Goal: Task Accomplishment & Management: Manage account settings

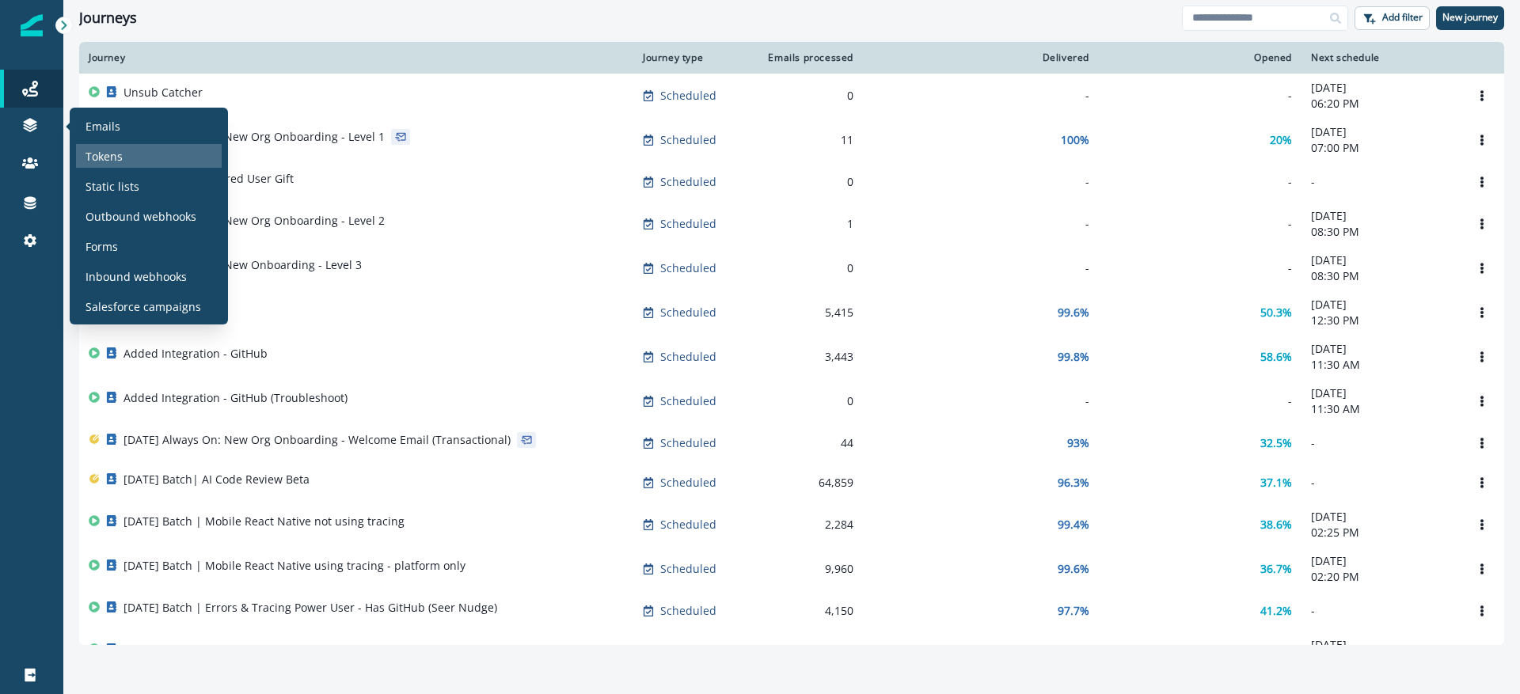
click at [138, 144] on div "Tokens" at bounding box center [149, 156] width 146 height 24
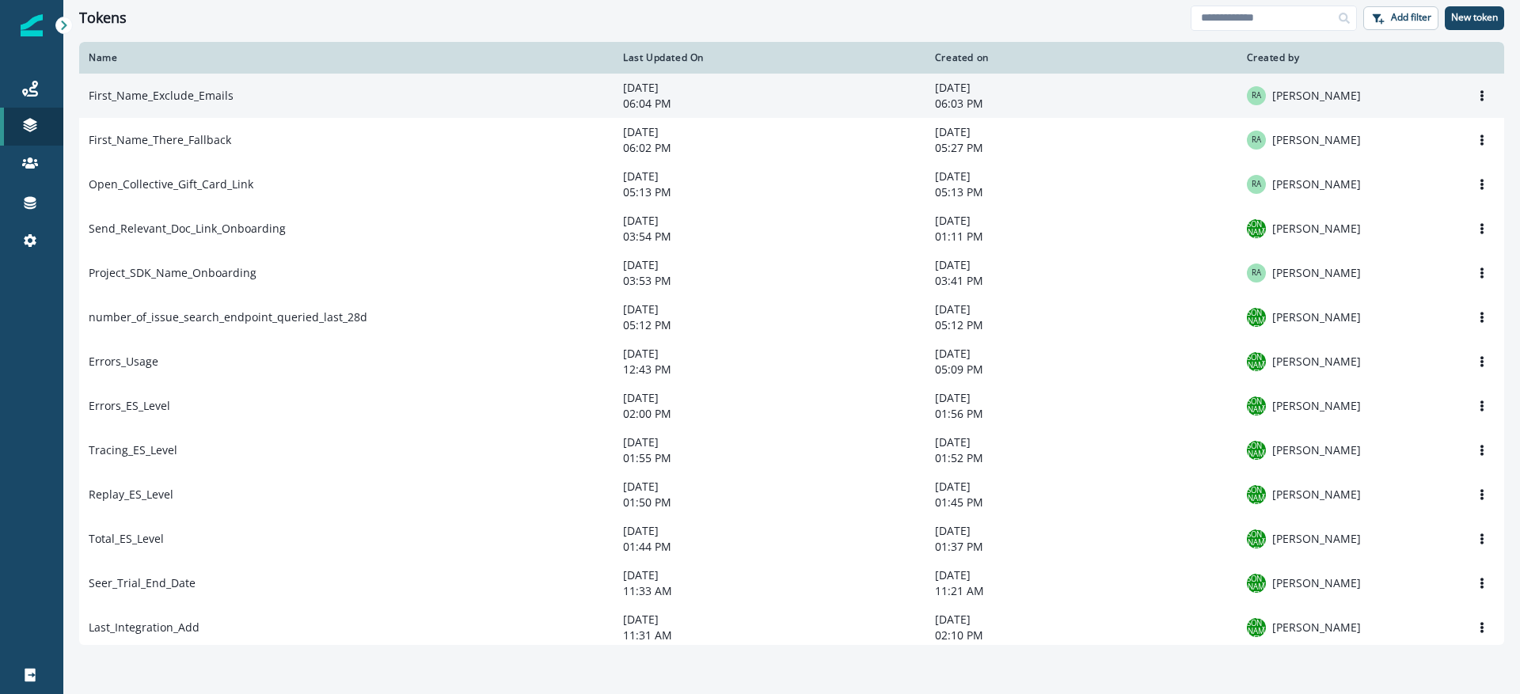
click at [313, 108] on td "First_Name_Exclude_Emails" at bounding box center [346, 96] width 534 height 44
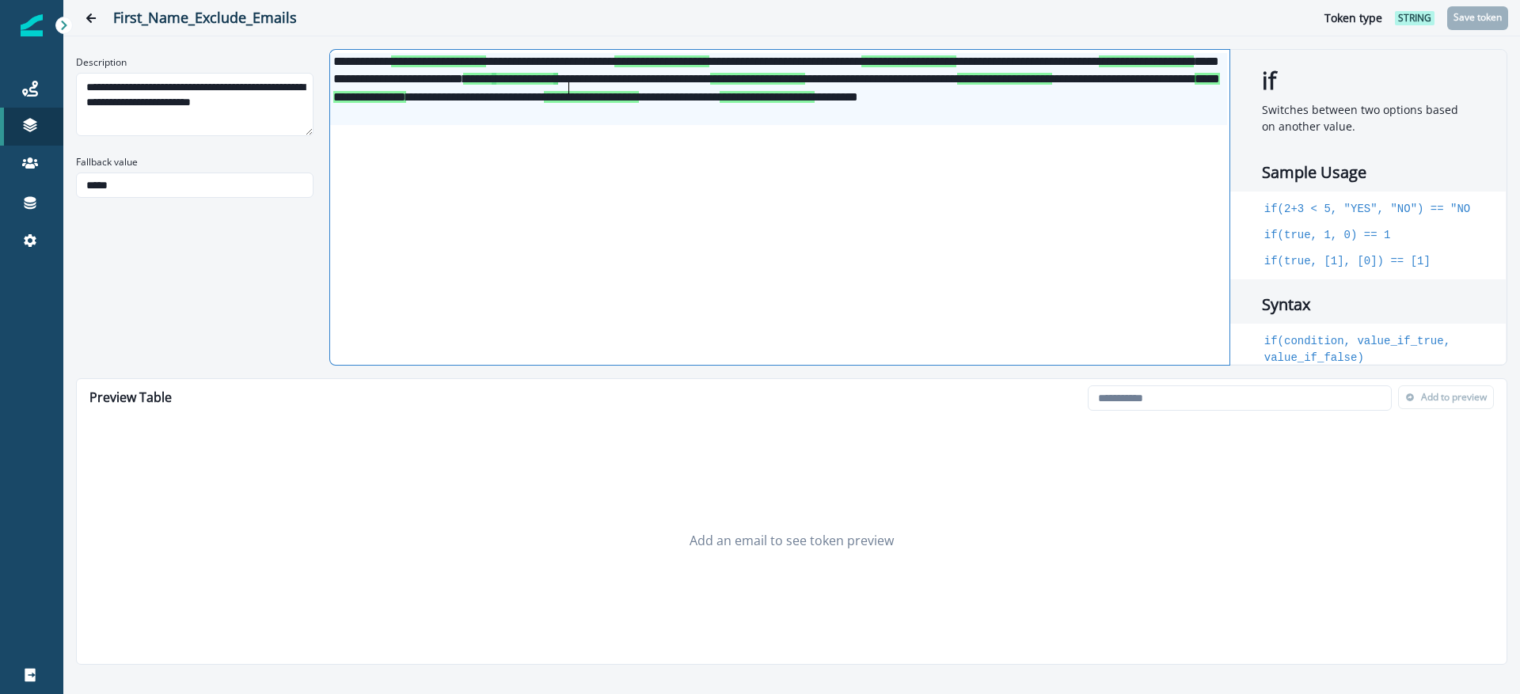
click at [569, 95] on div "**********" at bounding box center [778, 89] width 897 height 72
click at [814, 103] on span "**********" at bounding box center [766, 97] width 95 height 12
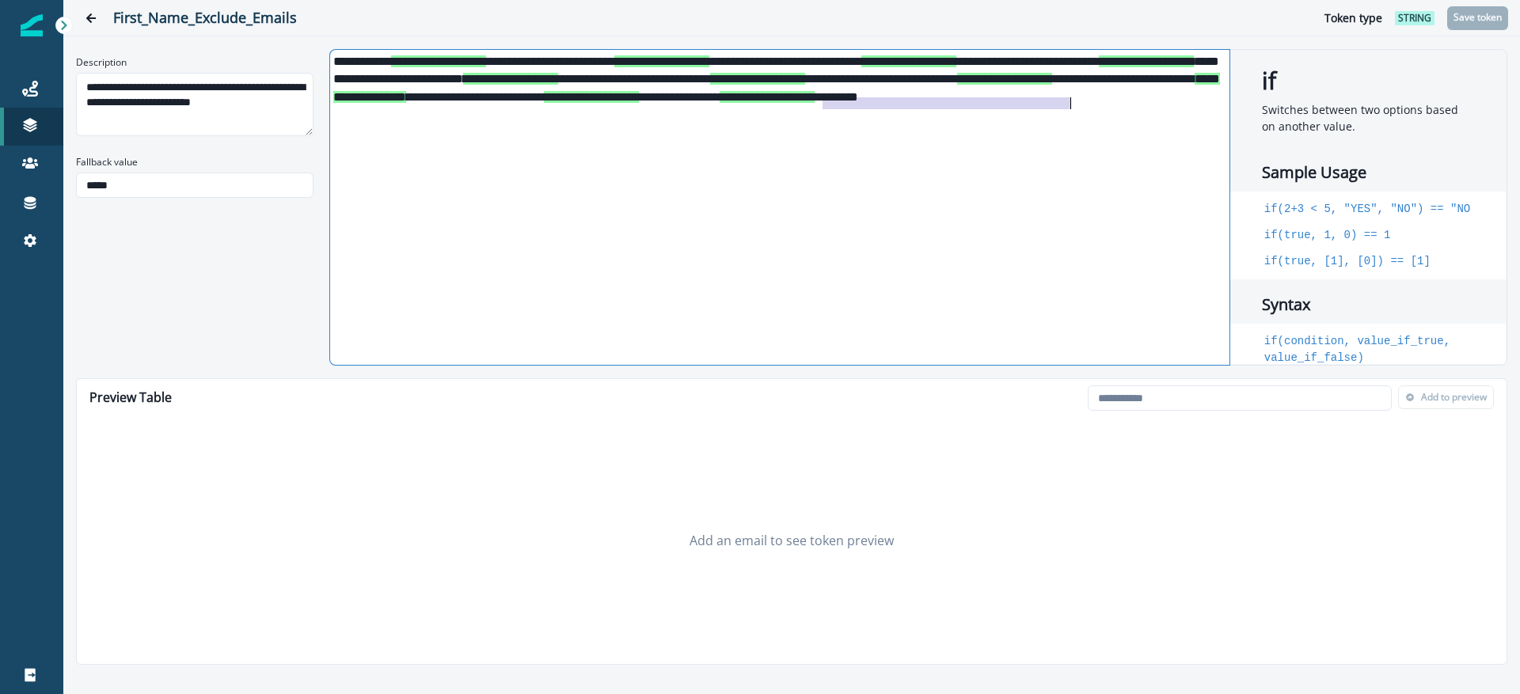
drag, startPoint x: 825, startPoint y: 104, endPoint x: 1069, endPoint y: 103, distance: 244.5
click at [1069, 103] on div "**********" at bounding box center [778, 89] width 897 height 72
copy div "**********"
click at [1079, 101] on div "**********" at bounding box center [778, 89] width 897 height 72
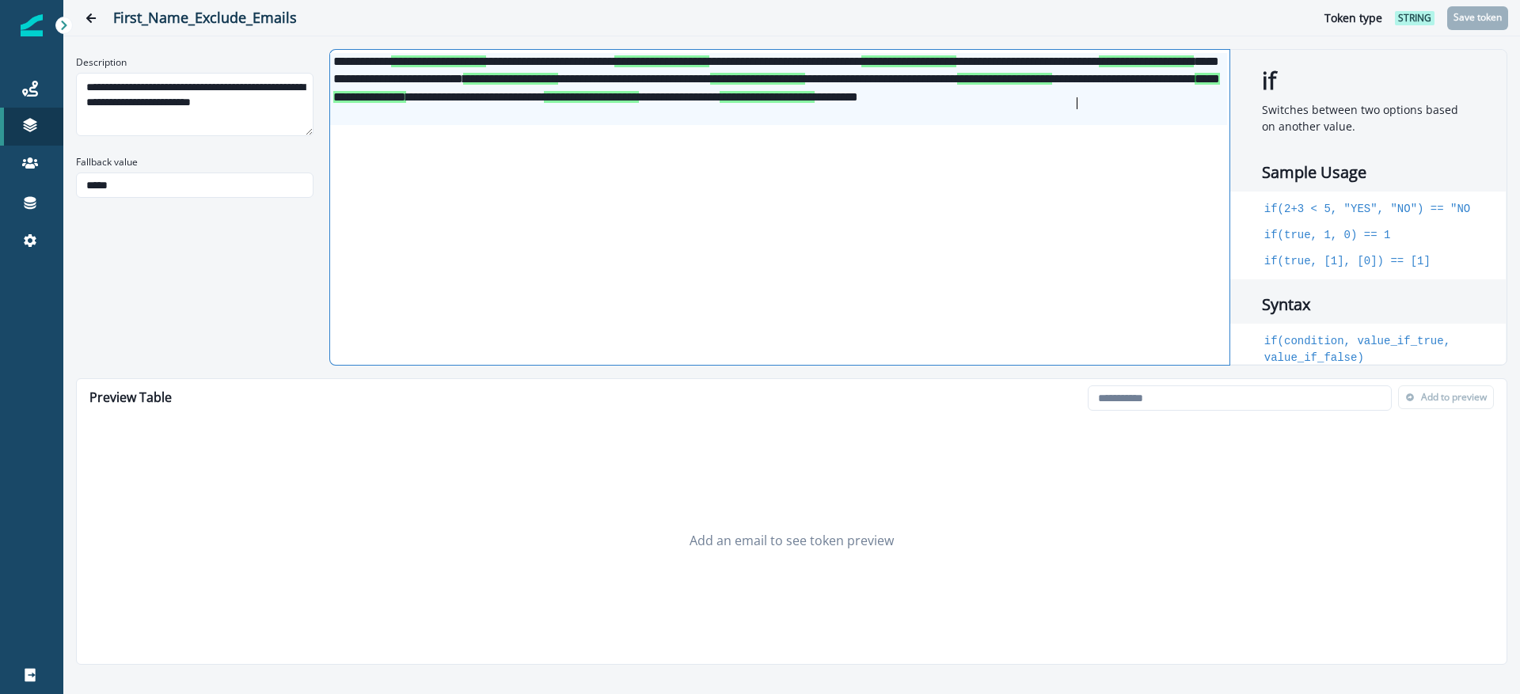
click at [1124, 104] on div "**********" at bounding box center [778, 89] width 897 height 72
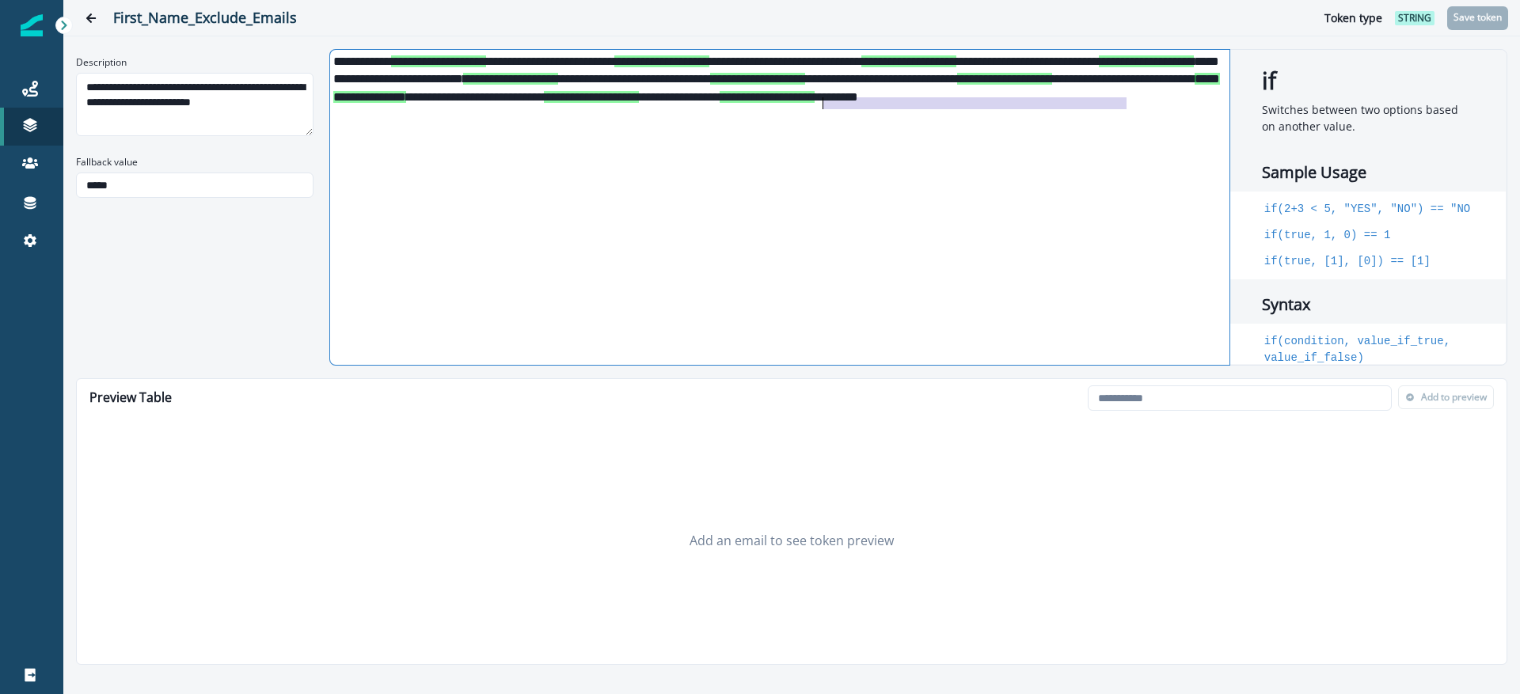
drag, startPoint x: 1125, startPoint y: 104, endPoint x: 820, endPoint y: 103, distance: 304.7
click at [820, 103] on div "**********" at bounding box center [778, 89] width 897 height 72
copy div "**********"
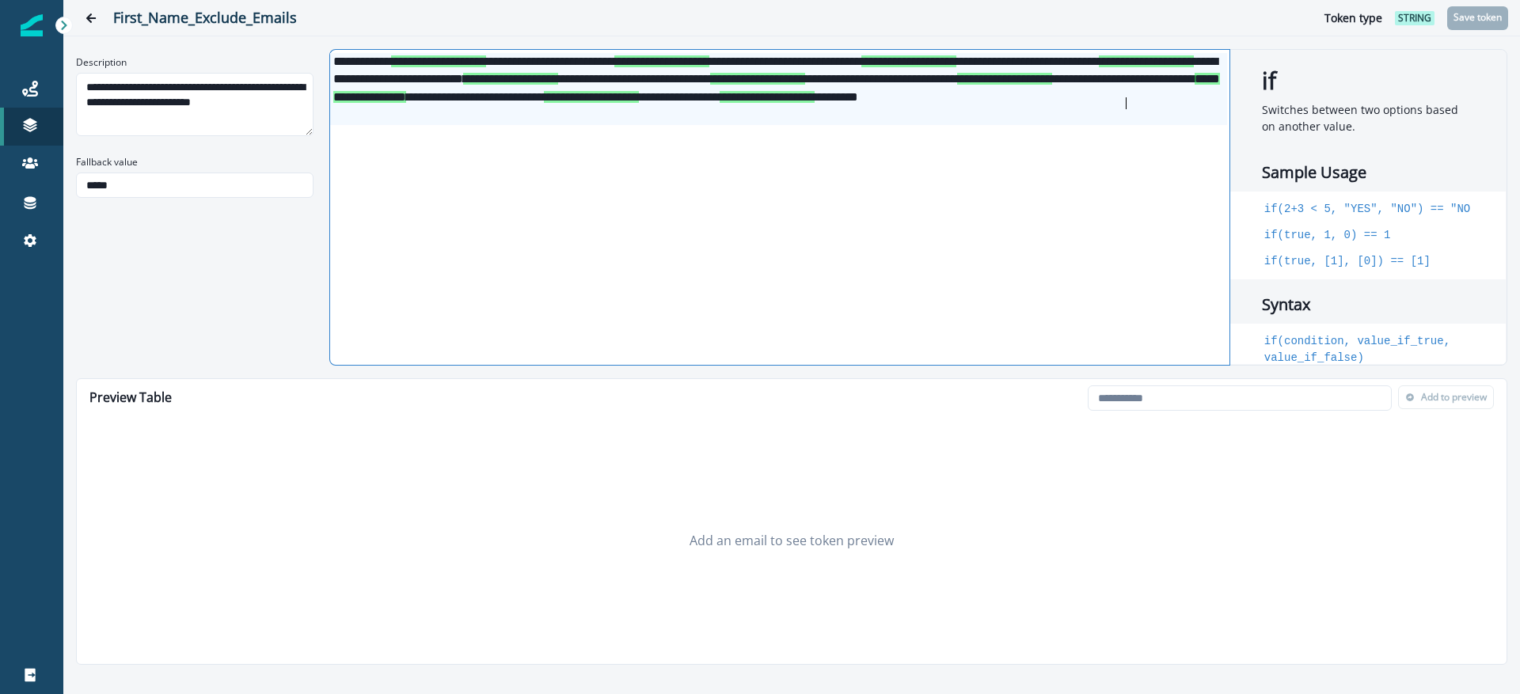
click at [814, 103] on span "**********" at bounding box center [766, 97] width 95 height 12
click at [736, 124] on div "**********" at bounding box center [778, 89] width 897 height 72
click at [471, 116] on div "**********" at bounding box center [778, 89] width 897 height 72
click at [463, 117] on div "**********" at bounding box center [778, 89] width 897 height 72
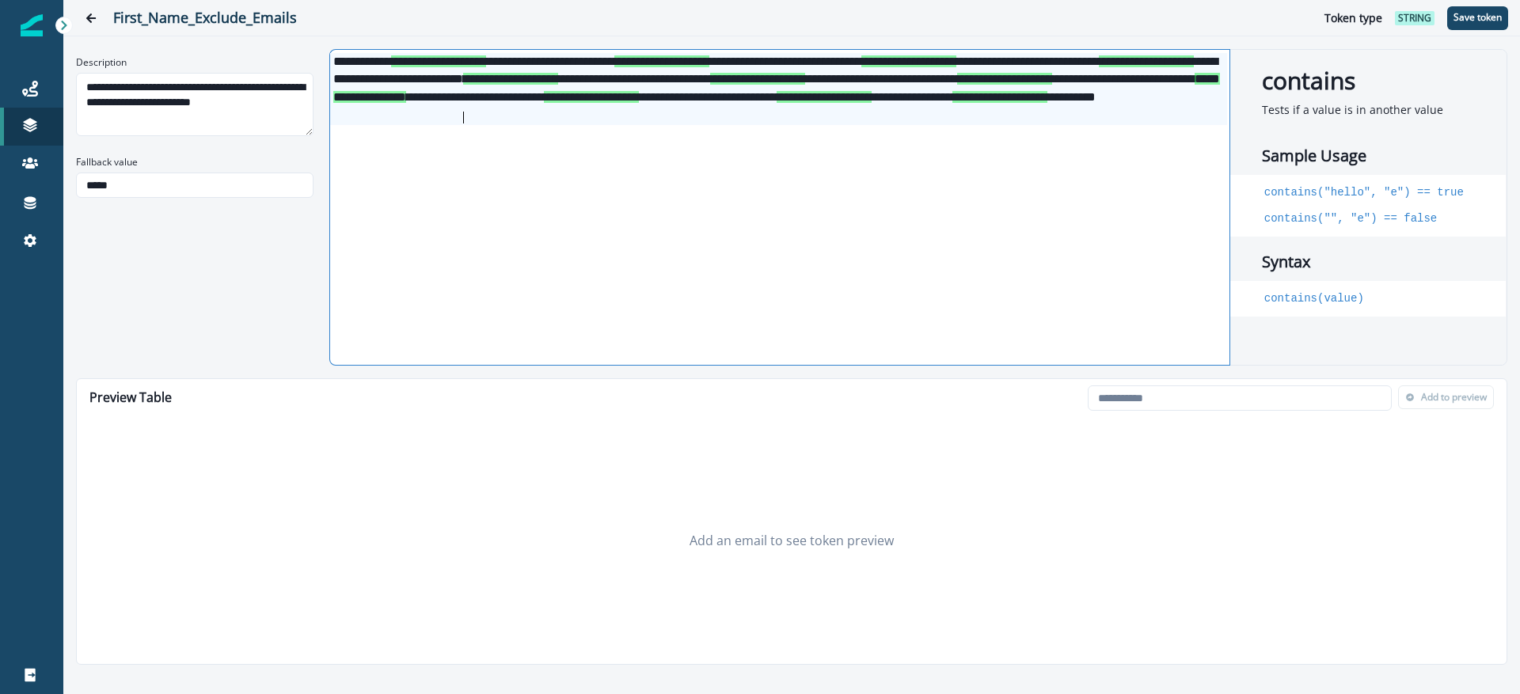
click at [463, 117] on div "**********" at bounding box center [778, 89] width 897 height 72
click at [1474, 22] on p "Save token" at bounding box center [1477, 17] width 48 height 11
click at [1174, 401] on input "email" at bounding box center [1239, 397] width 304 height 25
paste input "**********"
type input "**********"
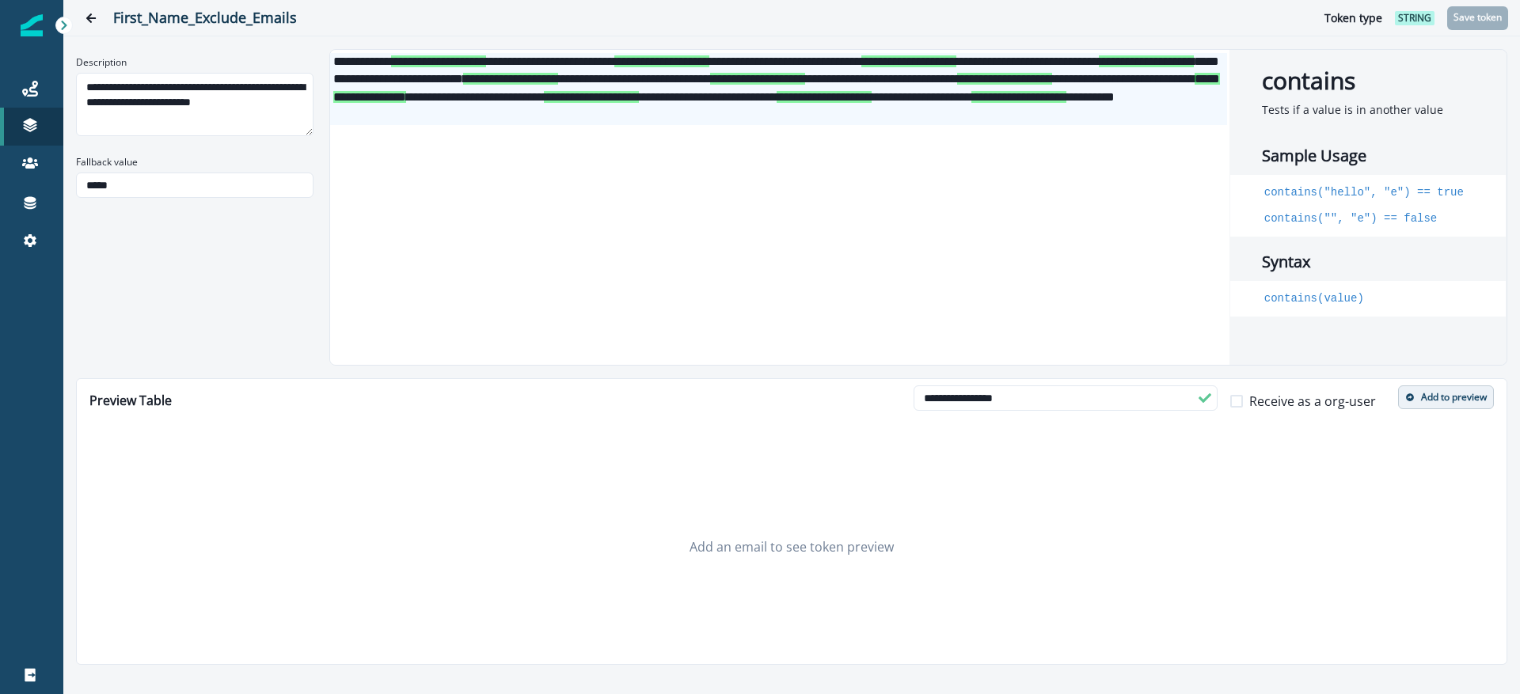
click at [1421, 399] on p "Add to preview" at bounding box center [1454, 397] width 66 height 11
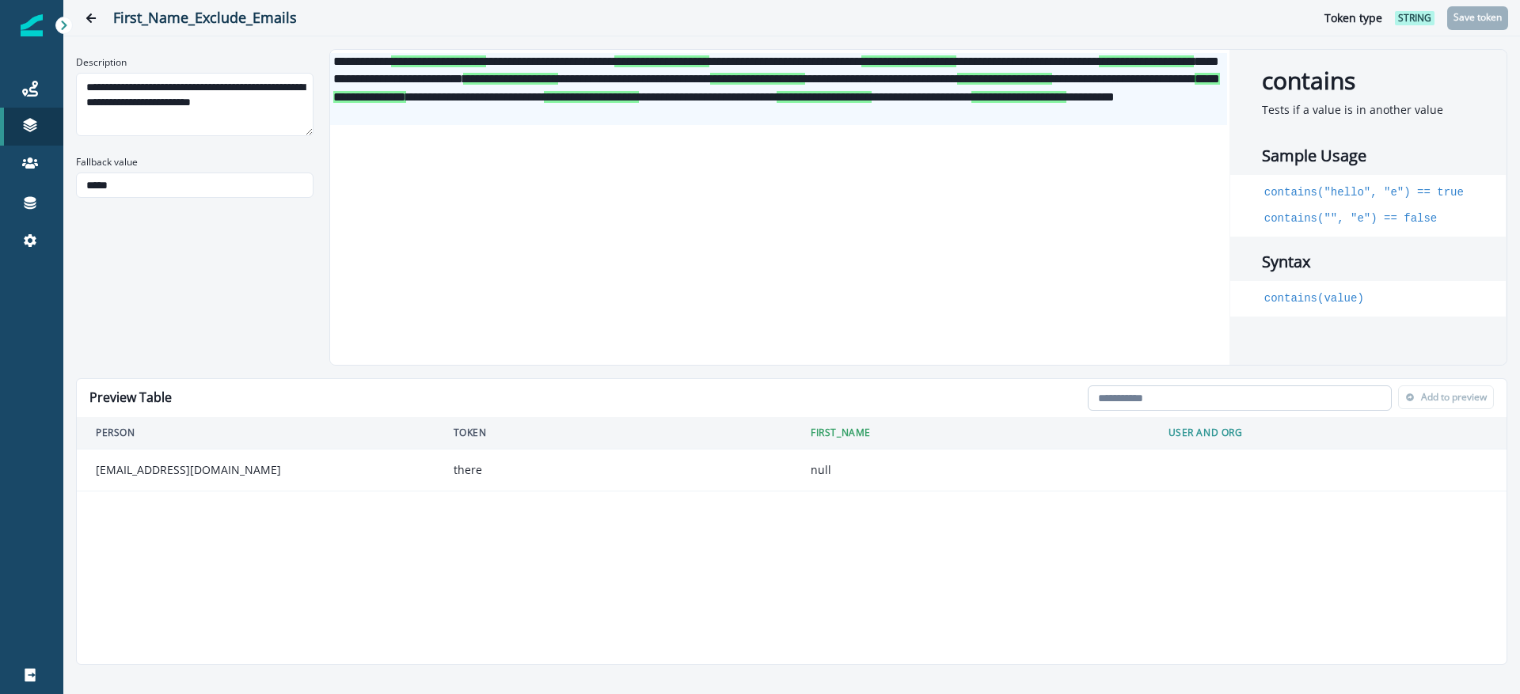
click at [1217, 397] on input "email" at bounding box center [1239, 397] width 304 height 25
paste input "**********"
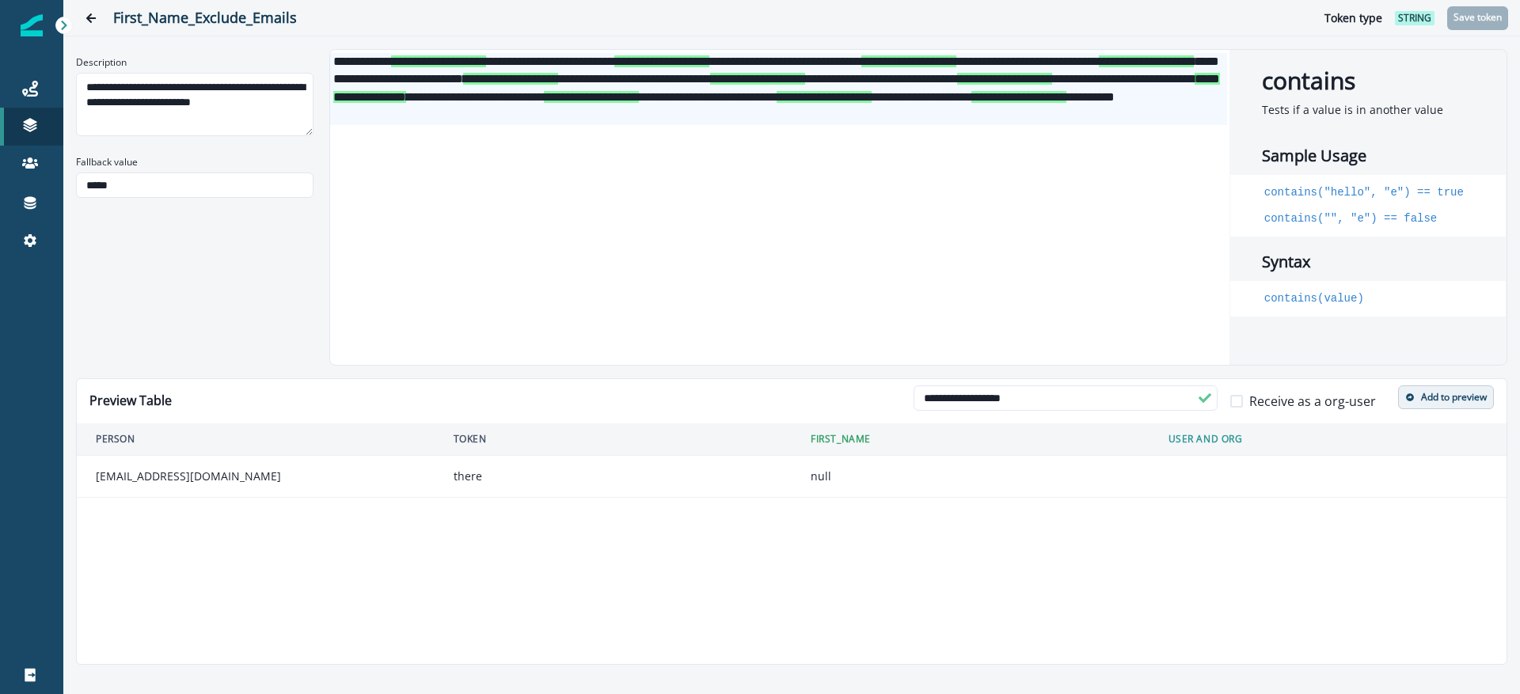
type input "**********"
click at [1436, 401] on p "Add to preview" at bounding box center [1454, 397] width 66 height 11
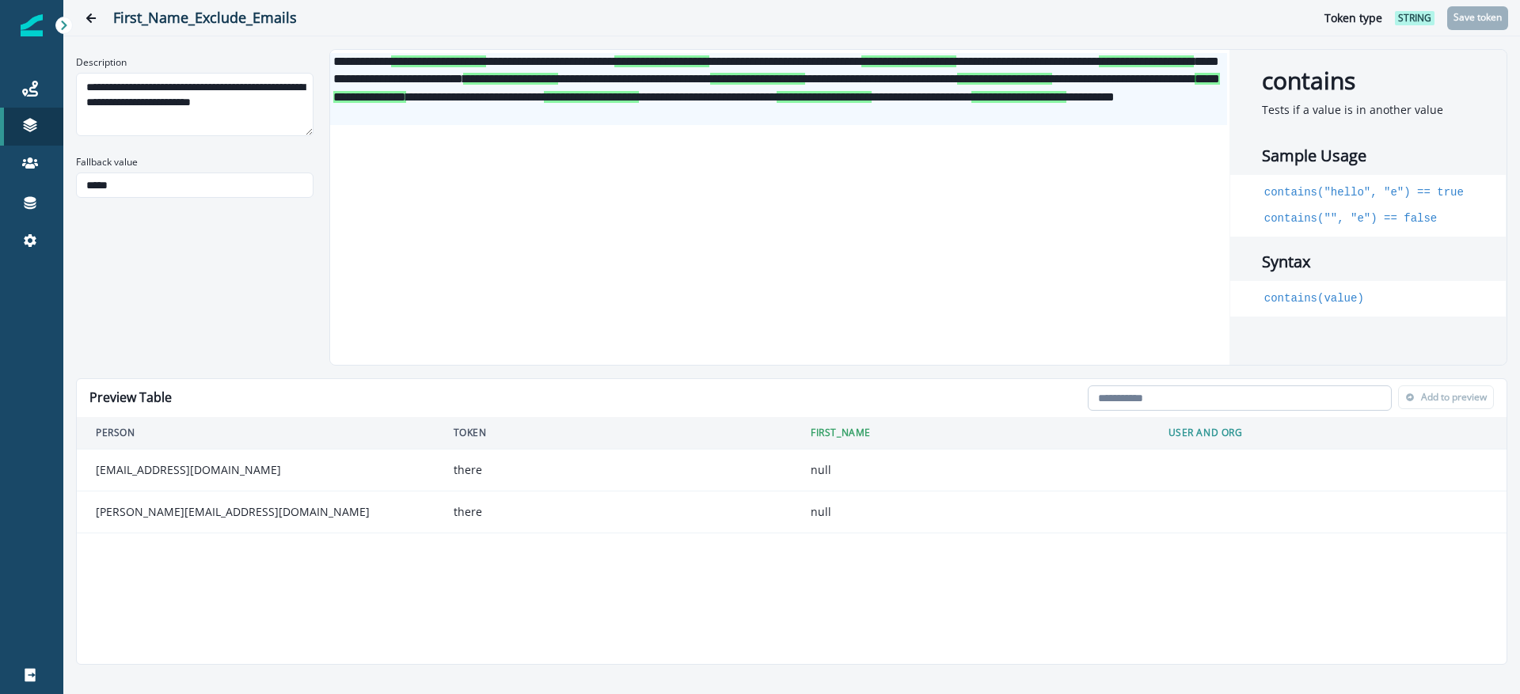
click at [1214, 399] on input "email" at bounding box center [1239, 397] width 304 height 25
paste input "**********"
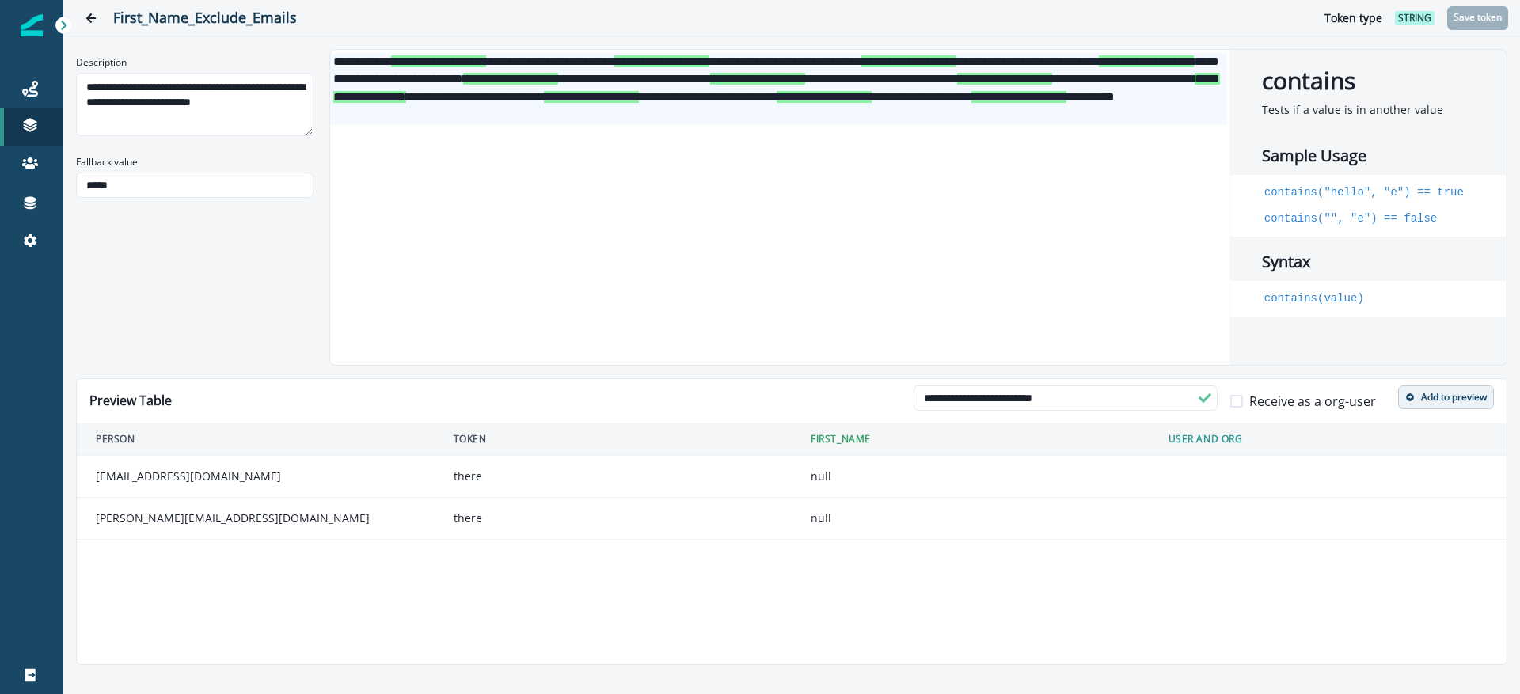
type input "**********"
click at [1439, 406] on button "Add to preview" at bounding box center [1446, 397] width 96 height 24
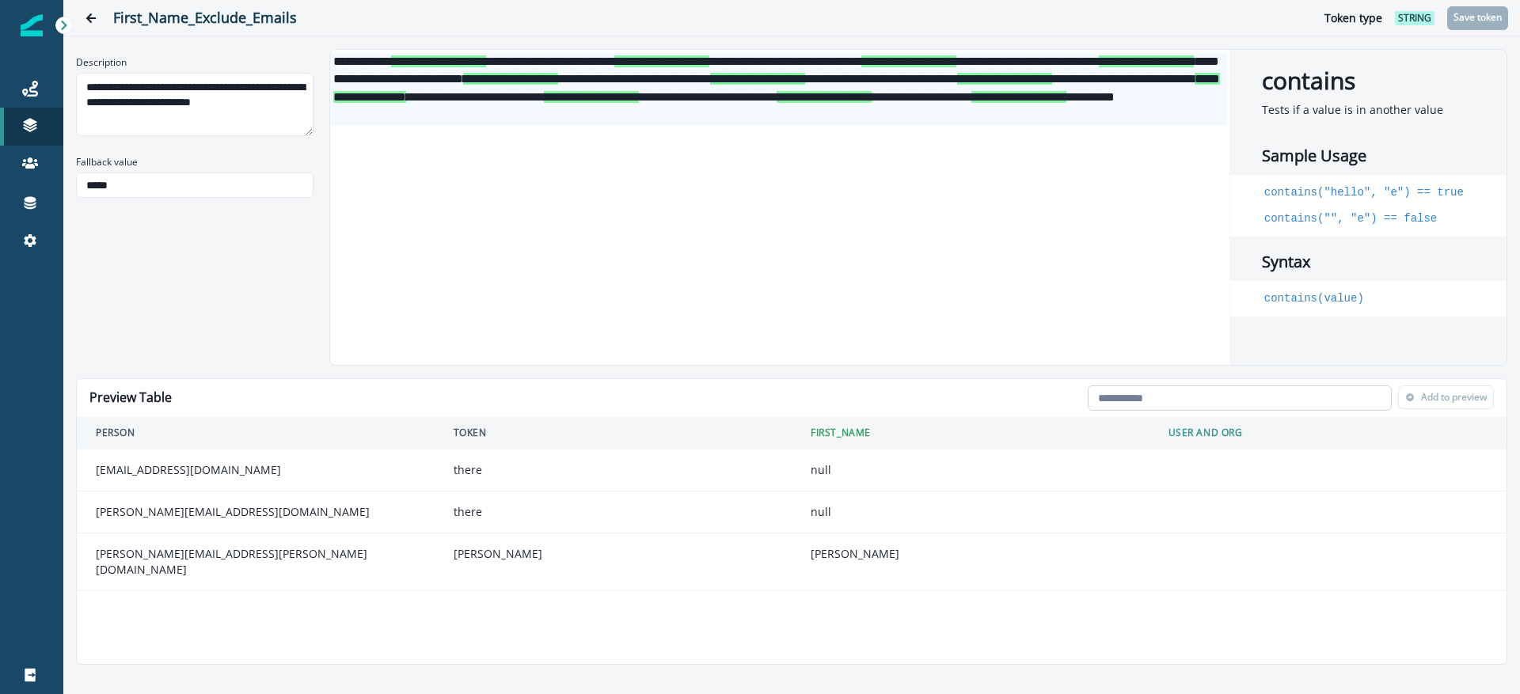
click at [1234, 389] on input "email" at bounding box center [1239, 397] width 304 height 25
paste input "**********"
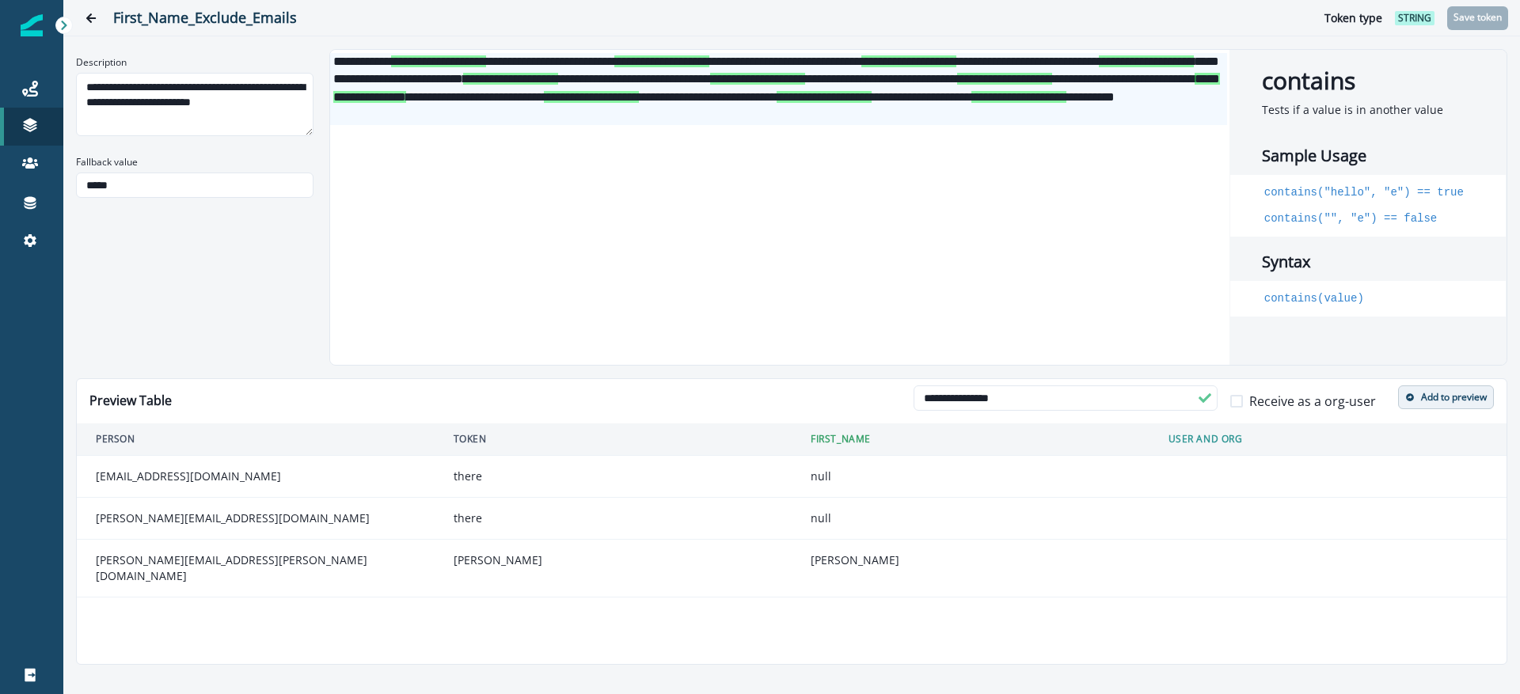
type input "**********"
click at [1432, 397] on p "Add to preview" at bounding box center [1454, 397] width 66 height 11
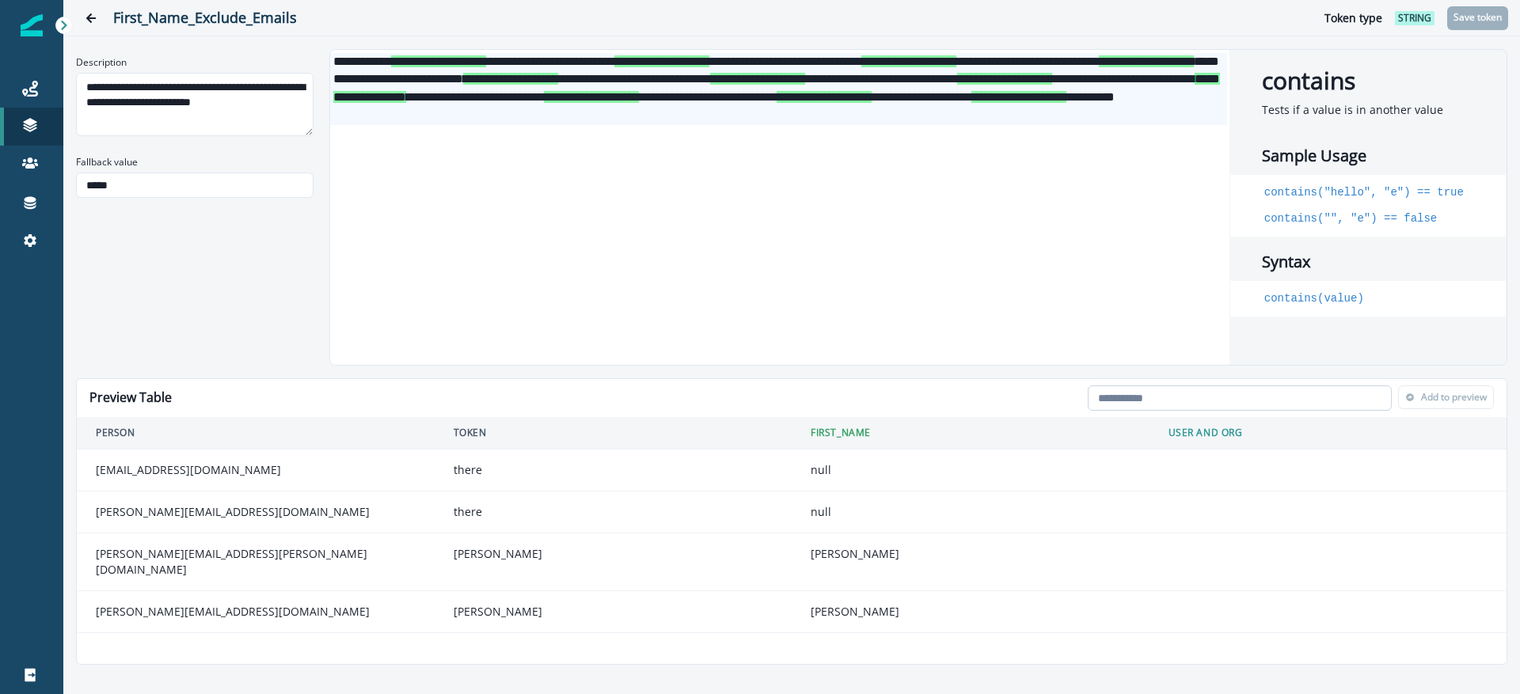
click at [1294, 392] on input "email" at bounding box center [1239, 397] width 304 height 25
paste input "**********"
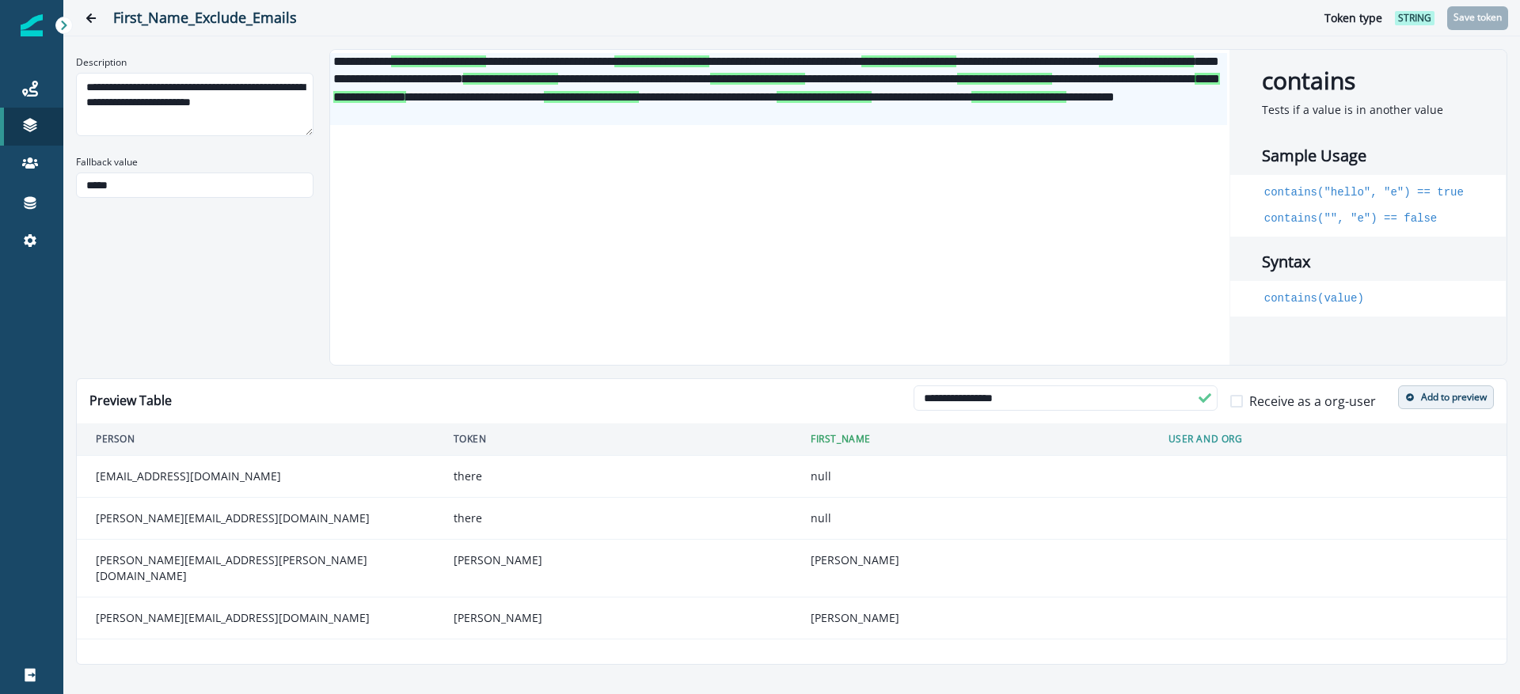
type input "**********"
click at [1452, 400] on p "Add to preview" at bounding box center [1454, 397] width 66 height 11
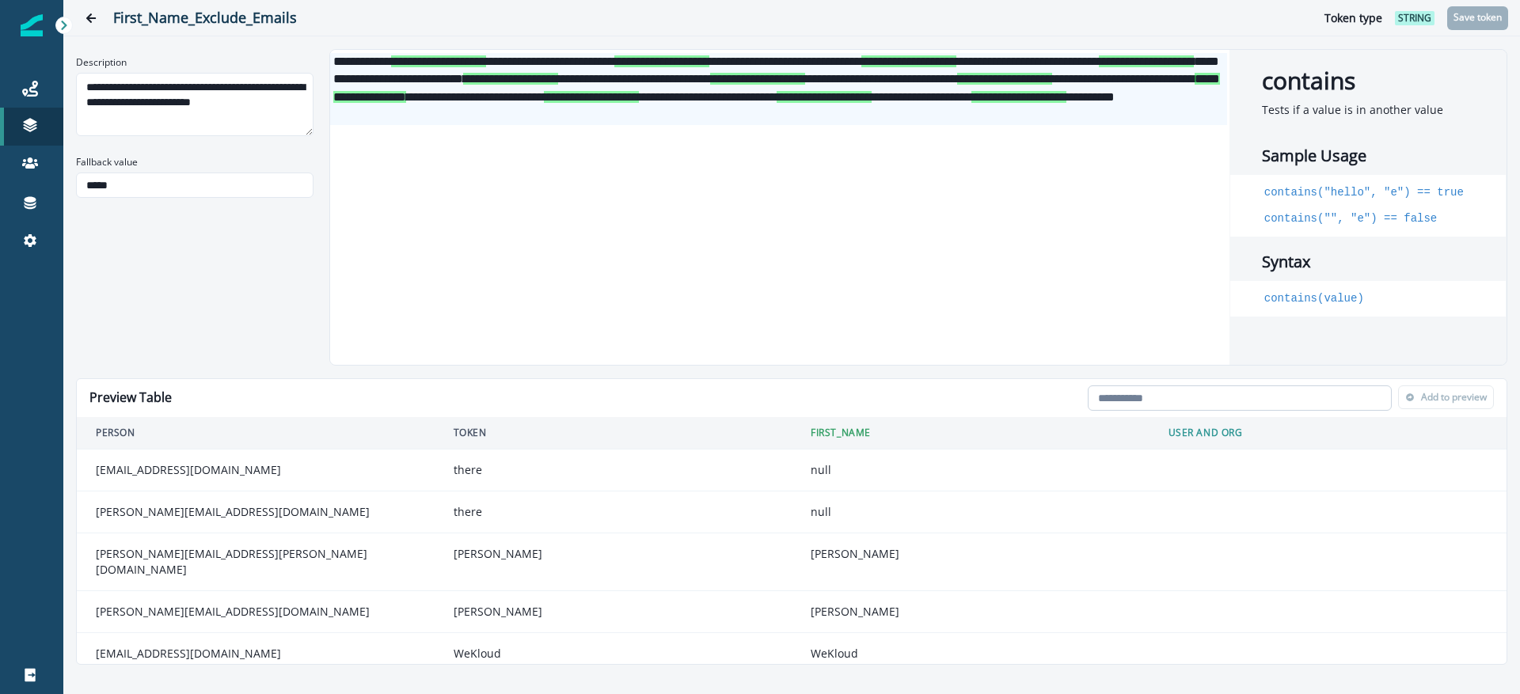
click at [1309, 404] on input "email" at bounding box center [1239, 397] width 304 height 25
paste input "**********"
type input "**********"
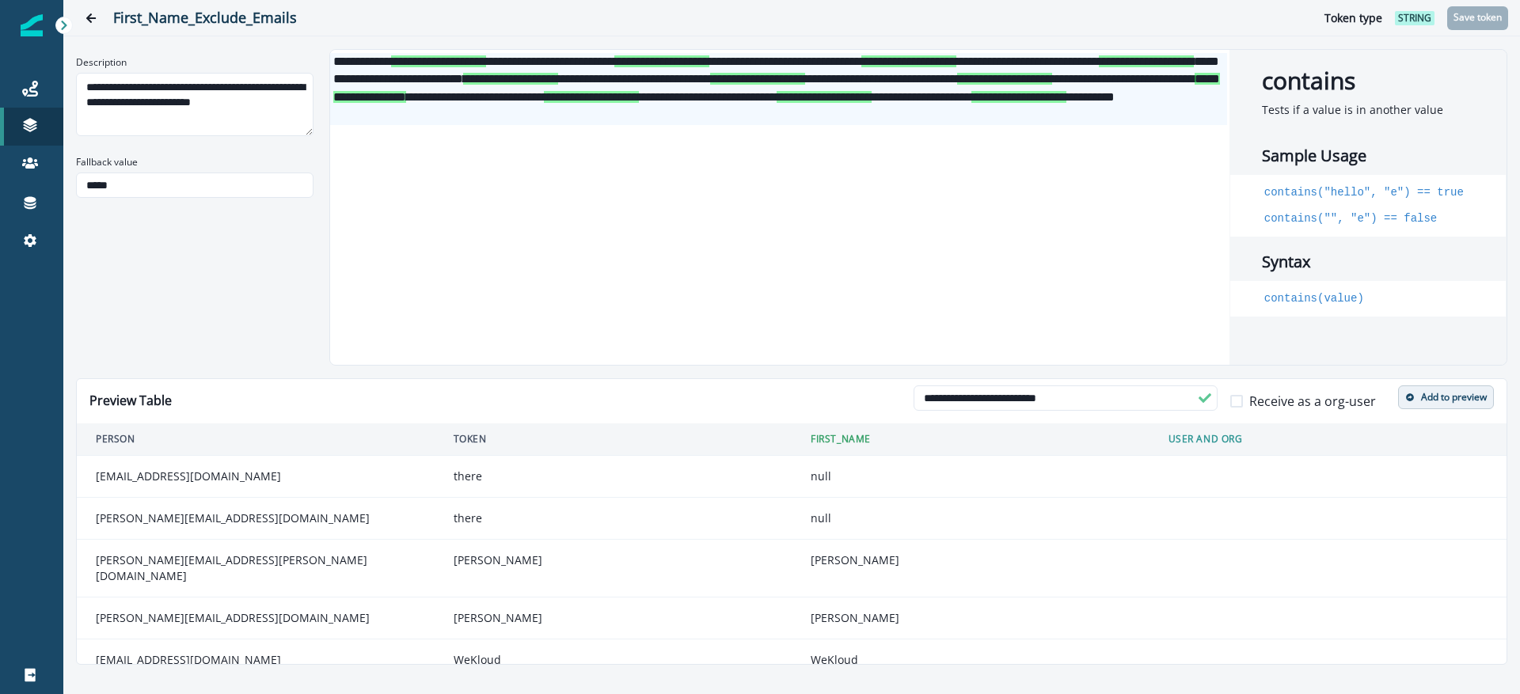
click at [1439, 399] on p "Add to preview" at bounding box center [1454, 397] width 66 height 11
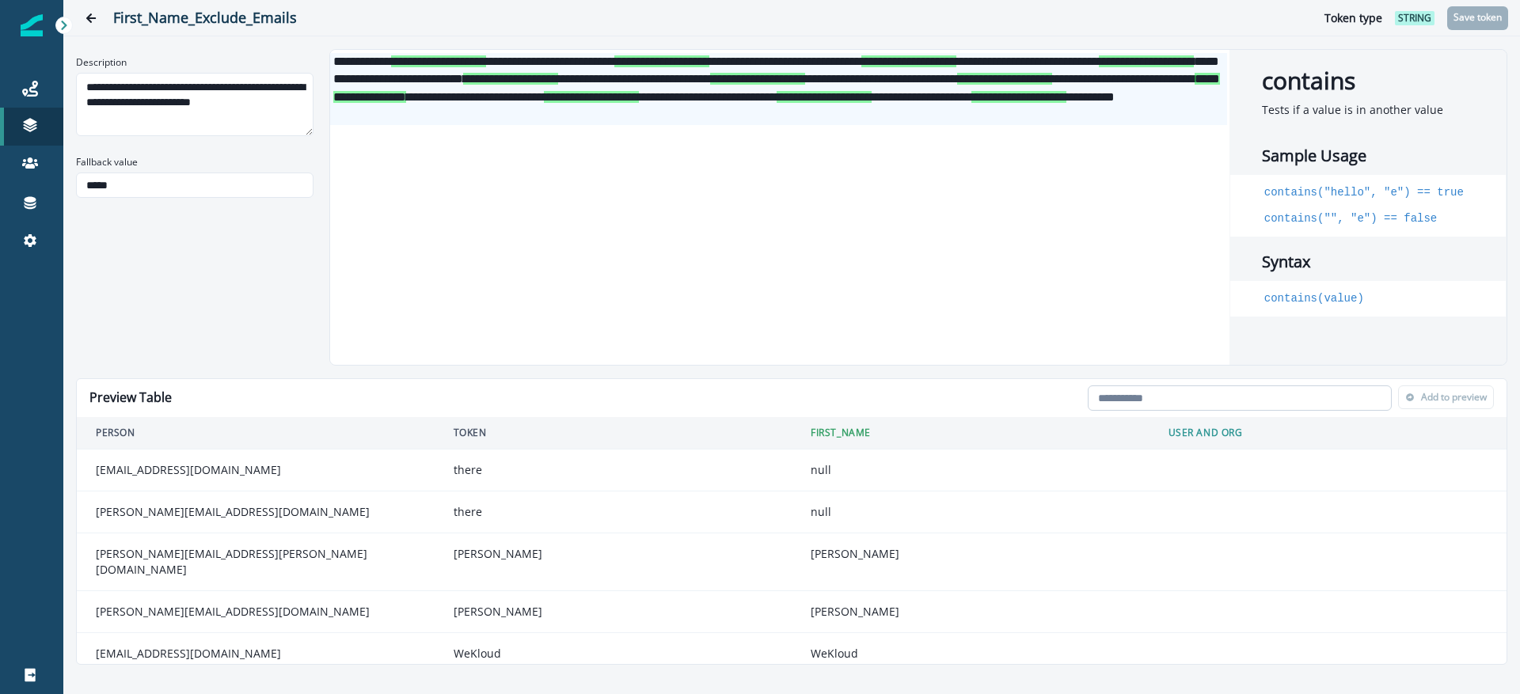
click at [1200, 390] on input "email" at bounding box center [1239, 397] width 304 height 25
paste input "**********"
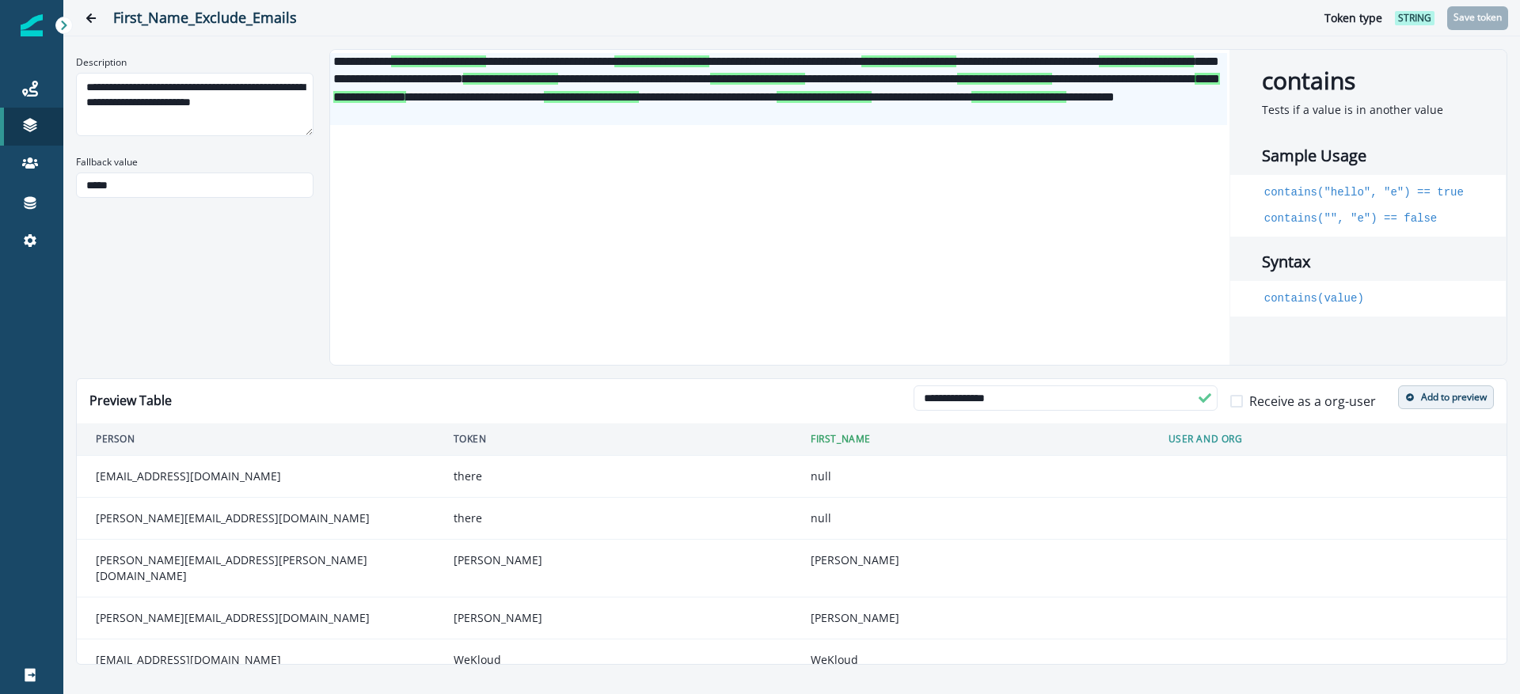
type input "**********"
click at [1432, 399] on p "Add to preview" at bounding box center [1454, 397] width 66 height 11
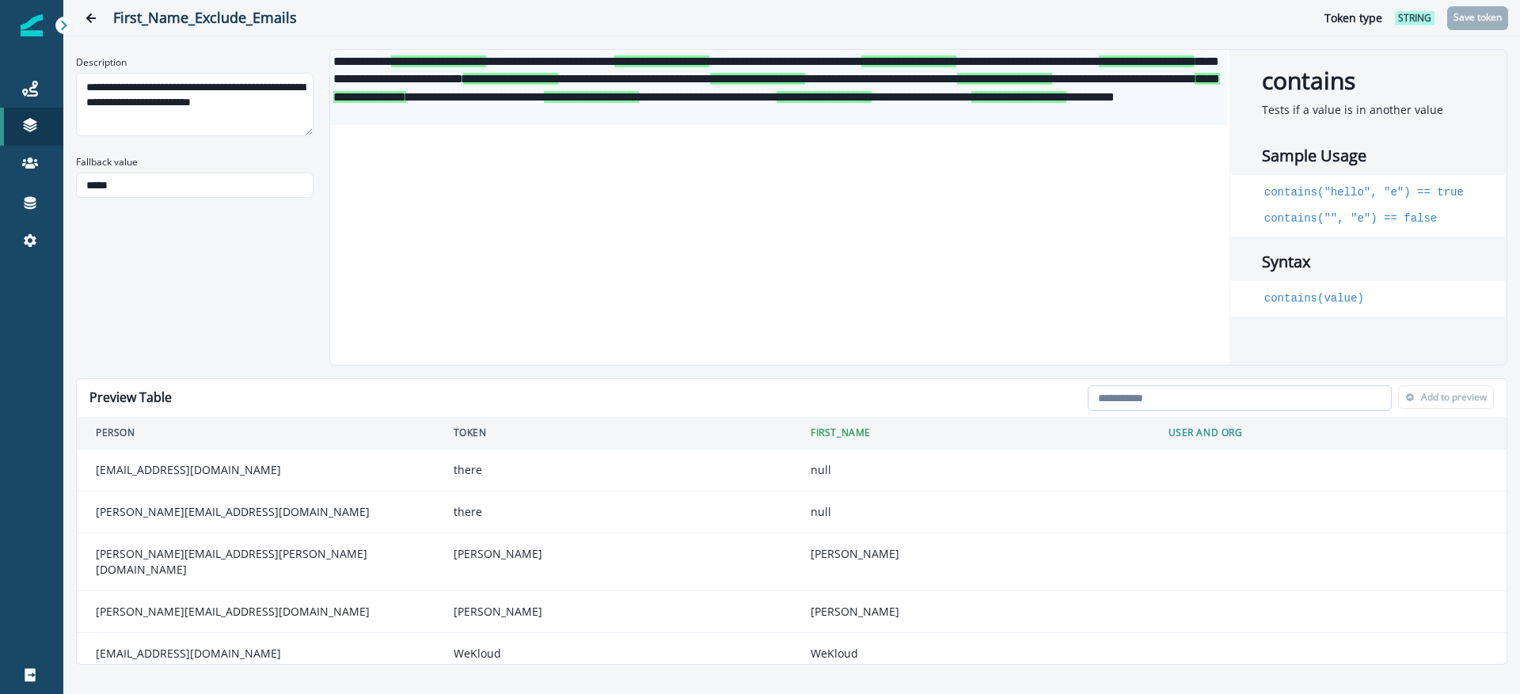
click at [1235, 396] on input "email" at bounding box center [1239, 397] width 304 height 25
paste input "**********"
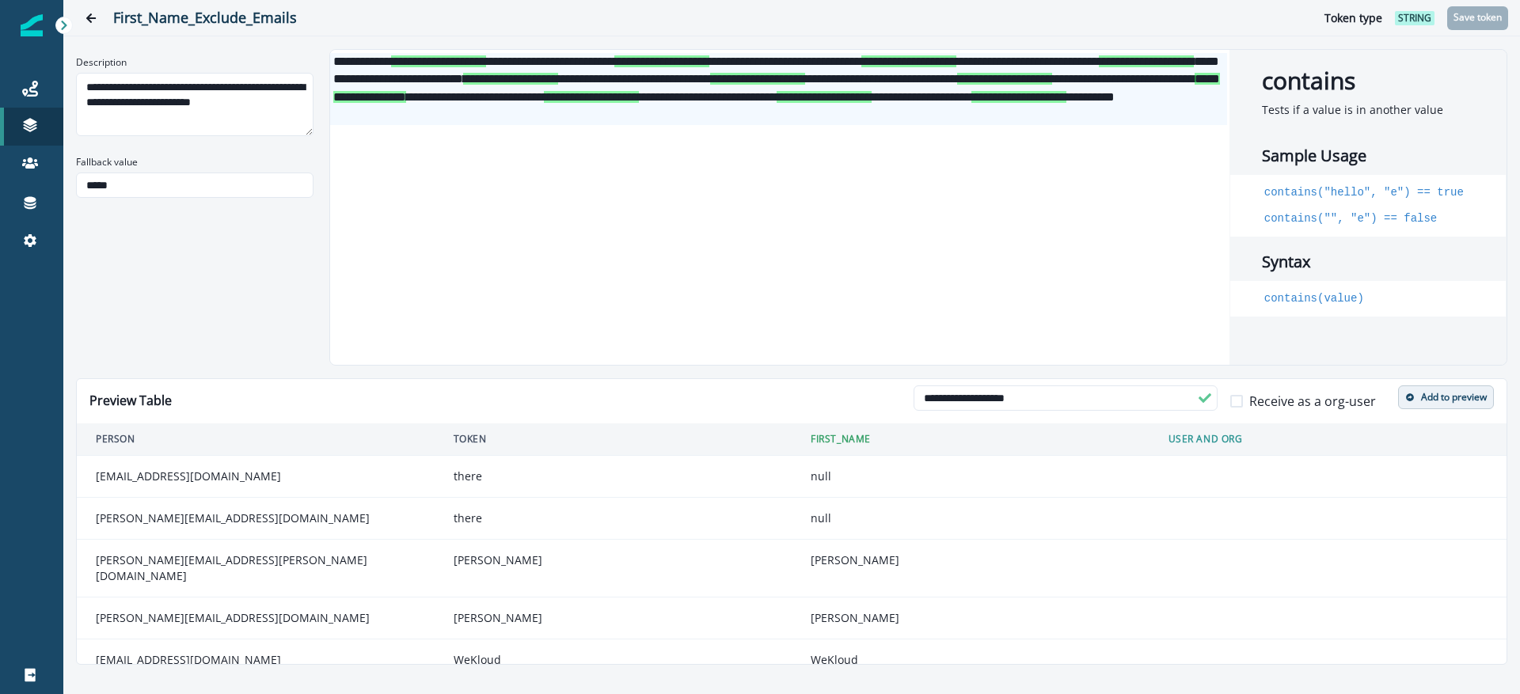
type input "**********"
click at [1440, 394] on p "Add to preview" at bounding box center [1454, 397] width 66 height 11
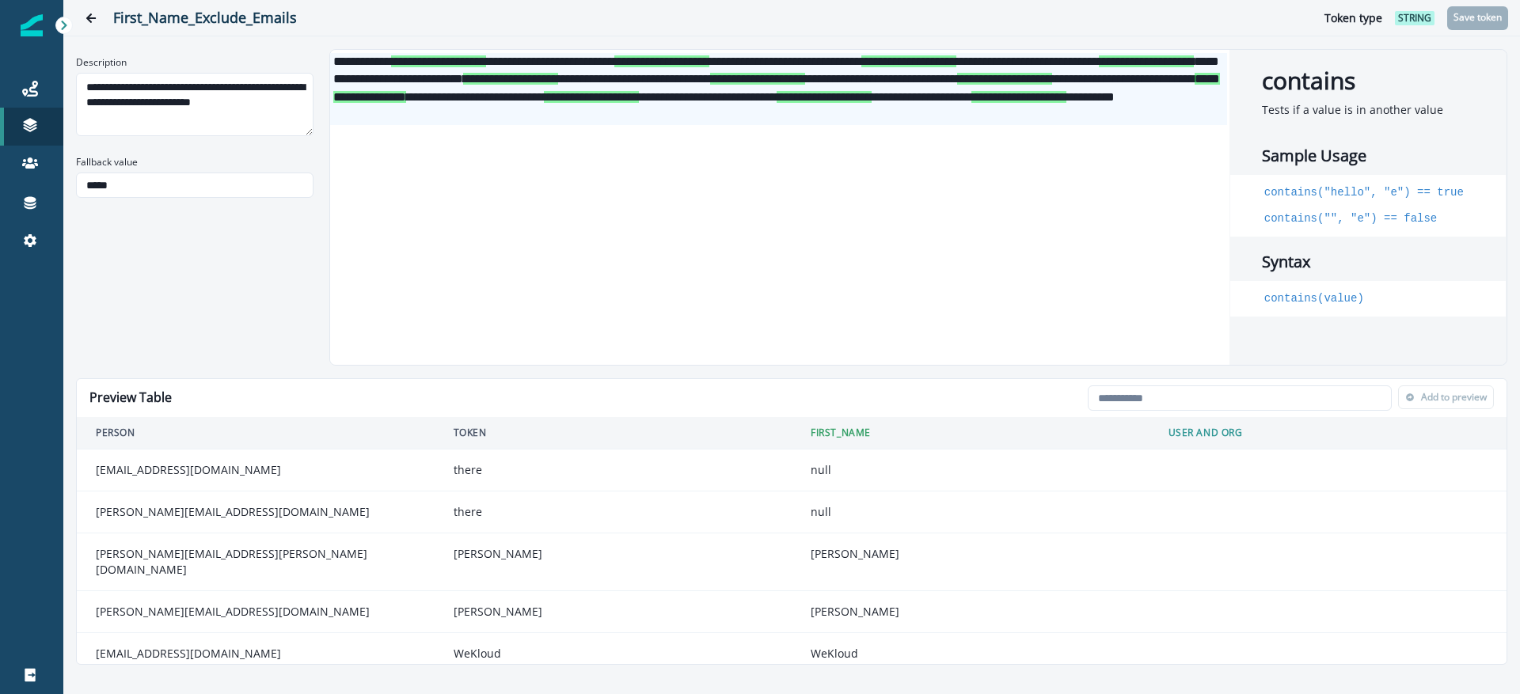
scroll to position [121, 0]
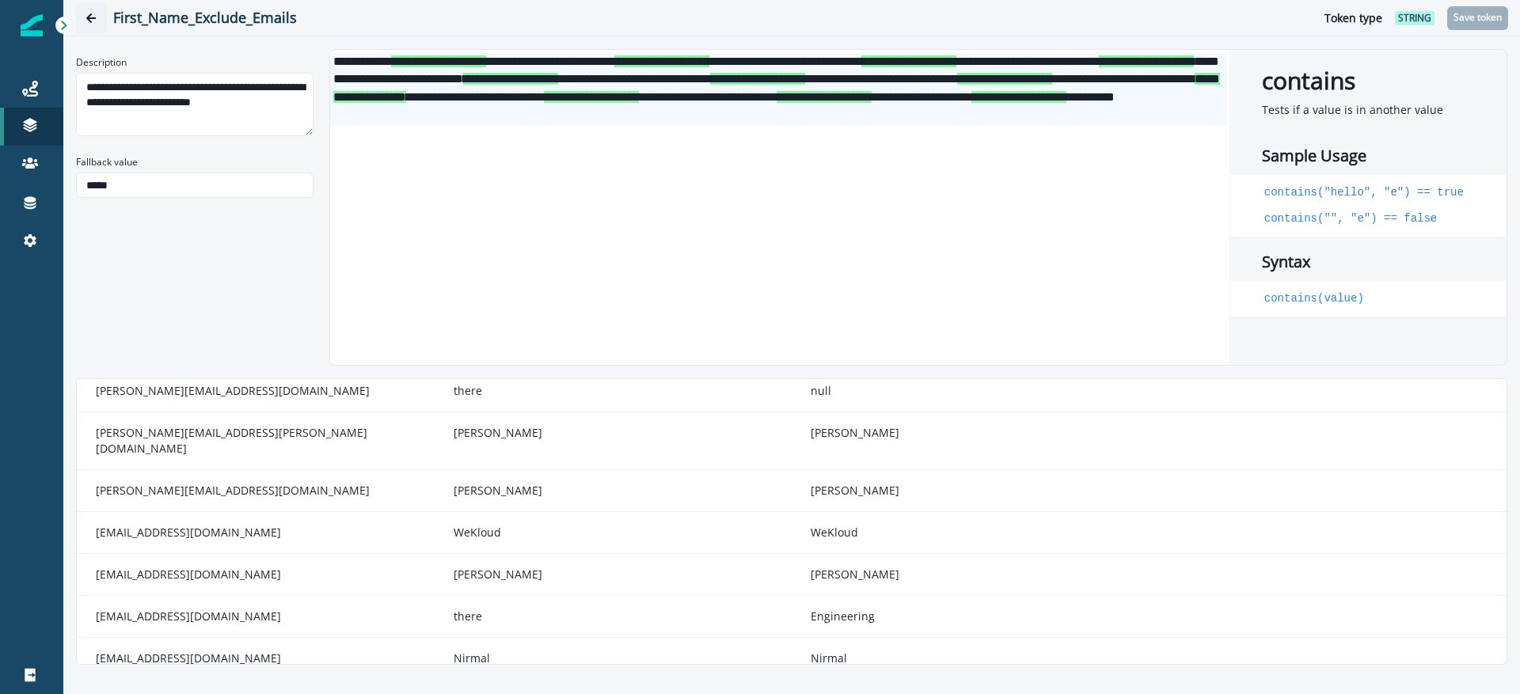
click at [91, 25] on button "Go back" at bounding box center [91, 18] width 32 height 32
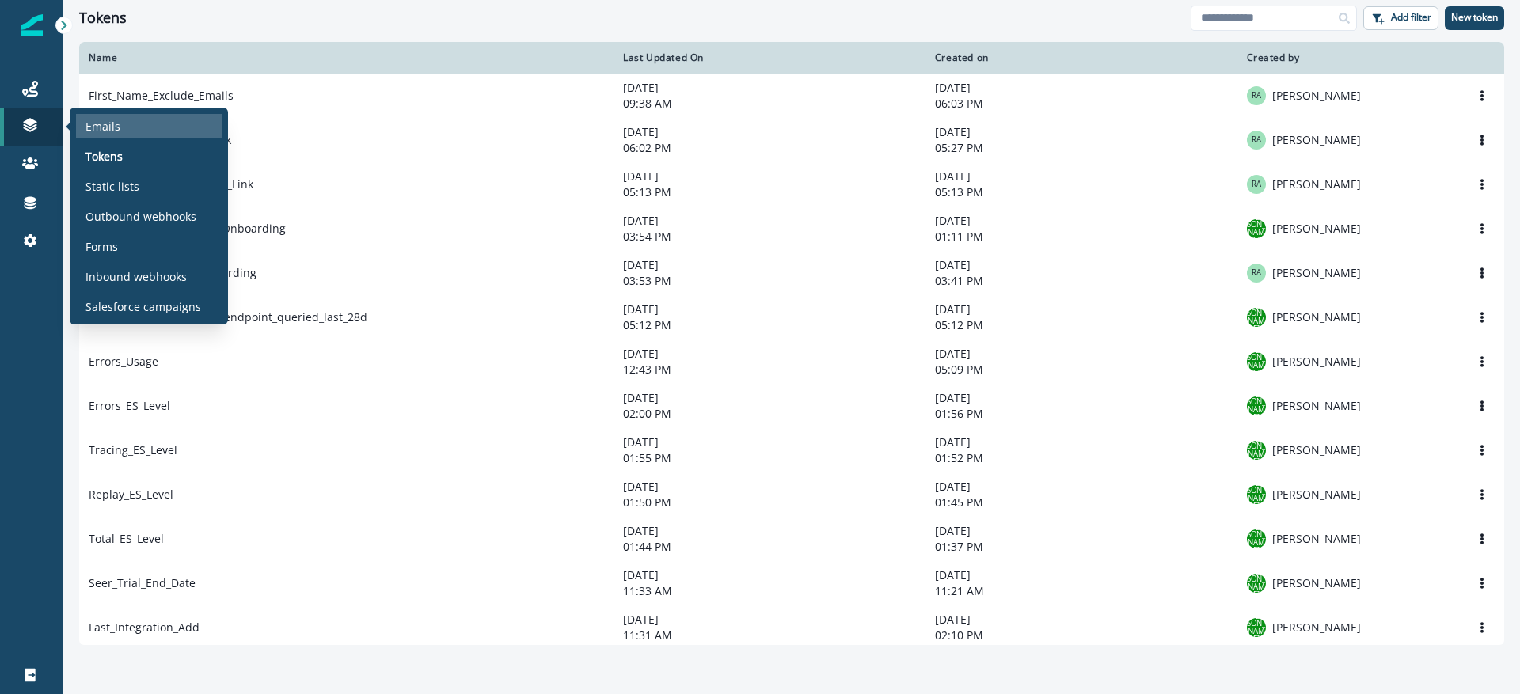
click at [109, 129] on p "Emails" at bounding box center [102, 126] width 35 height 17
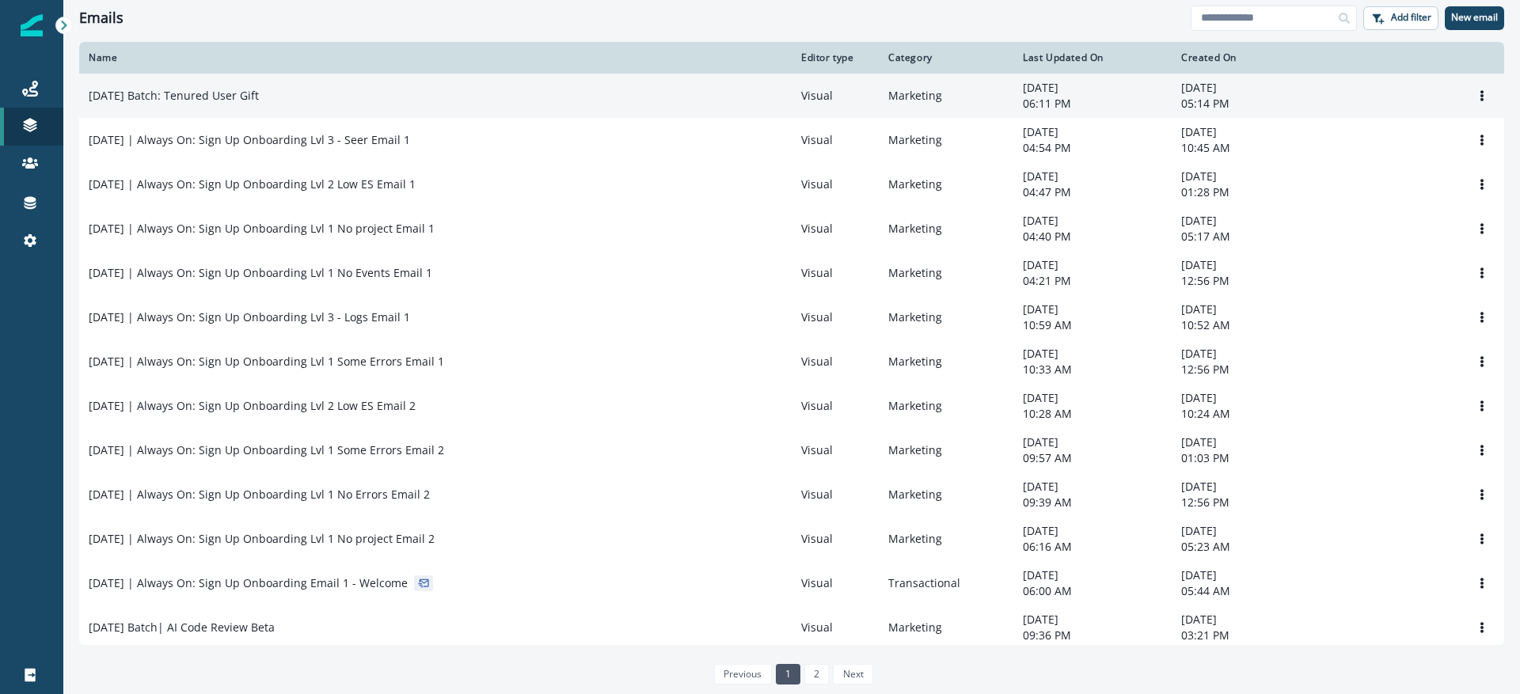
click at [238, 98] on p "[DATE] Batch: Tenured User Gift" at bounding box center [174, 96] width 170 height 16
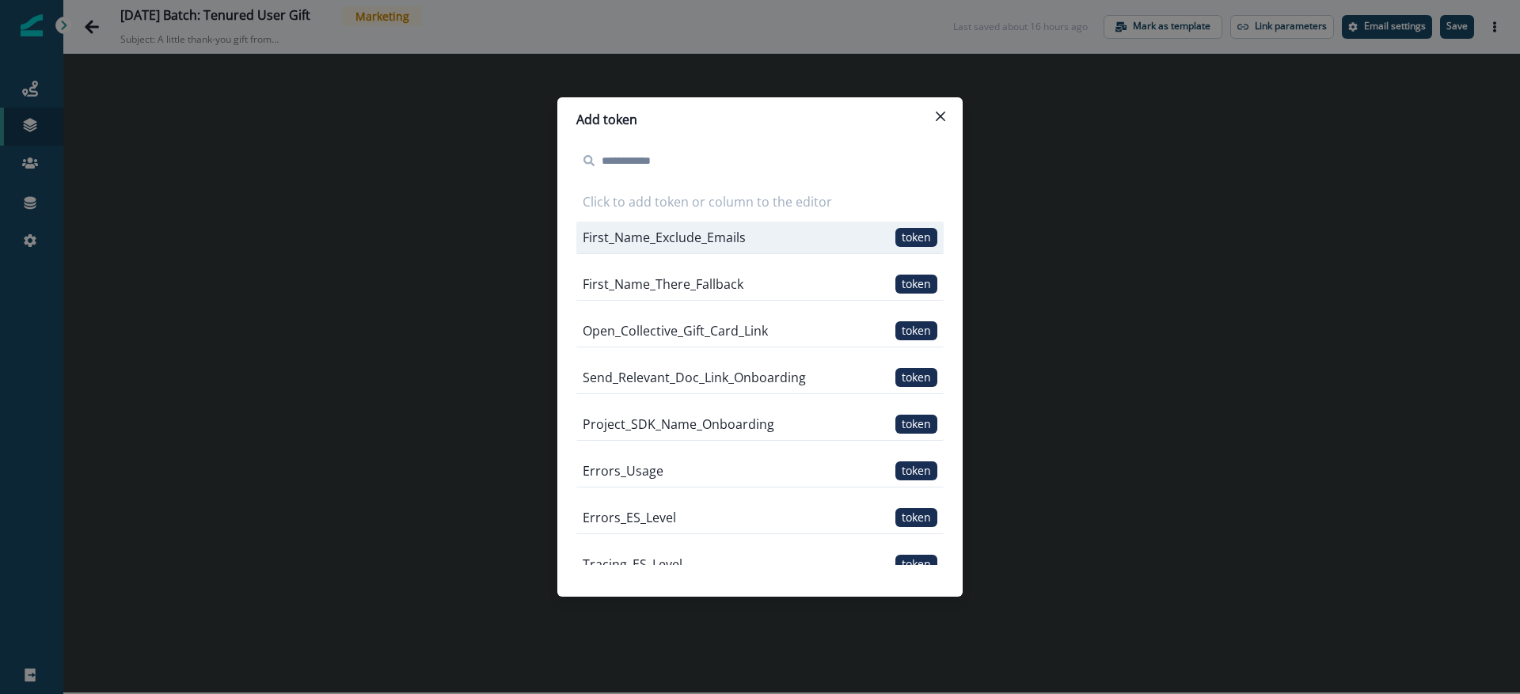
click at [824, 245] on div "First_Name_Exclude_Emails token" at bounding box center [759, 238] width 367 height 32
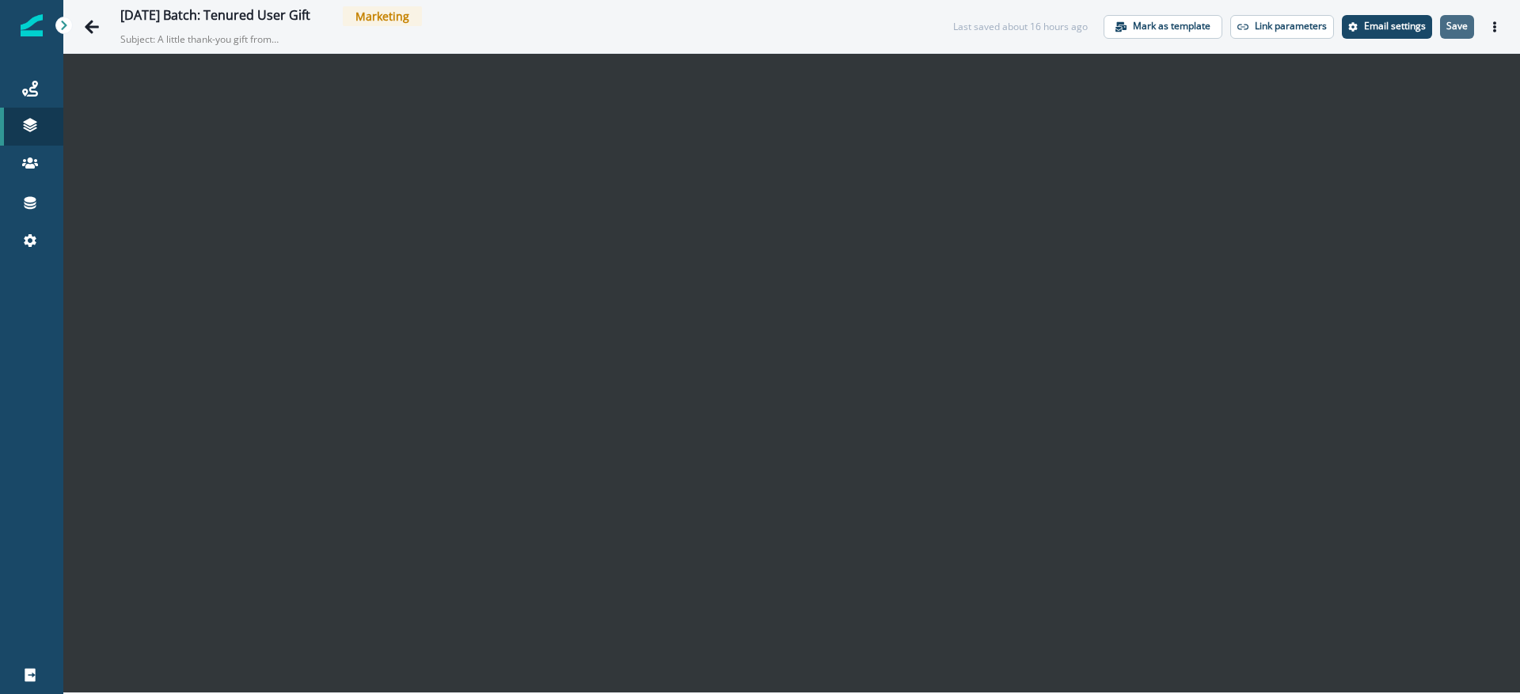
click at [1459, 26] on p "Save" at bounding box center [1456, 26] width 21 height 11
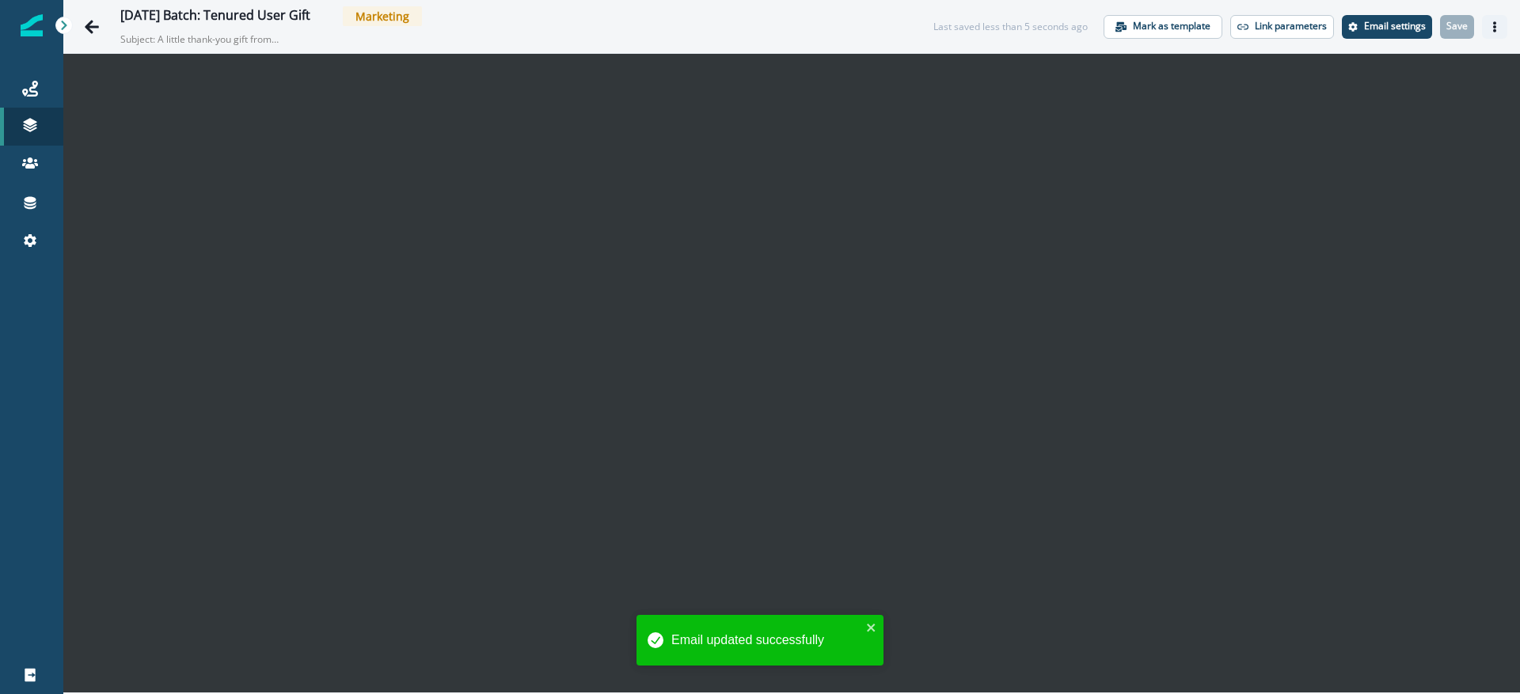
click at [1495, 29] on icon "Actions" at bounding box center [1494, 26] width 3 height 11
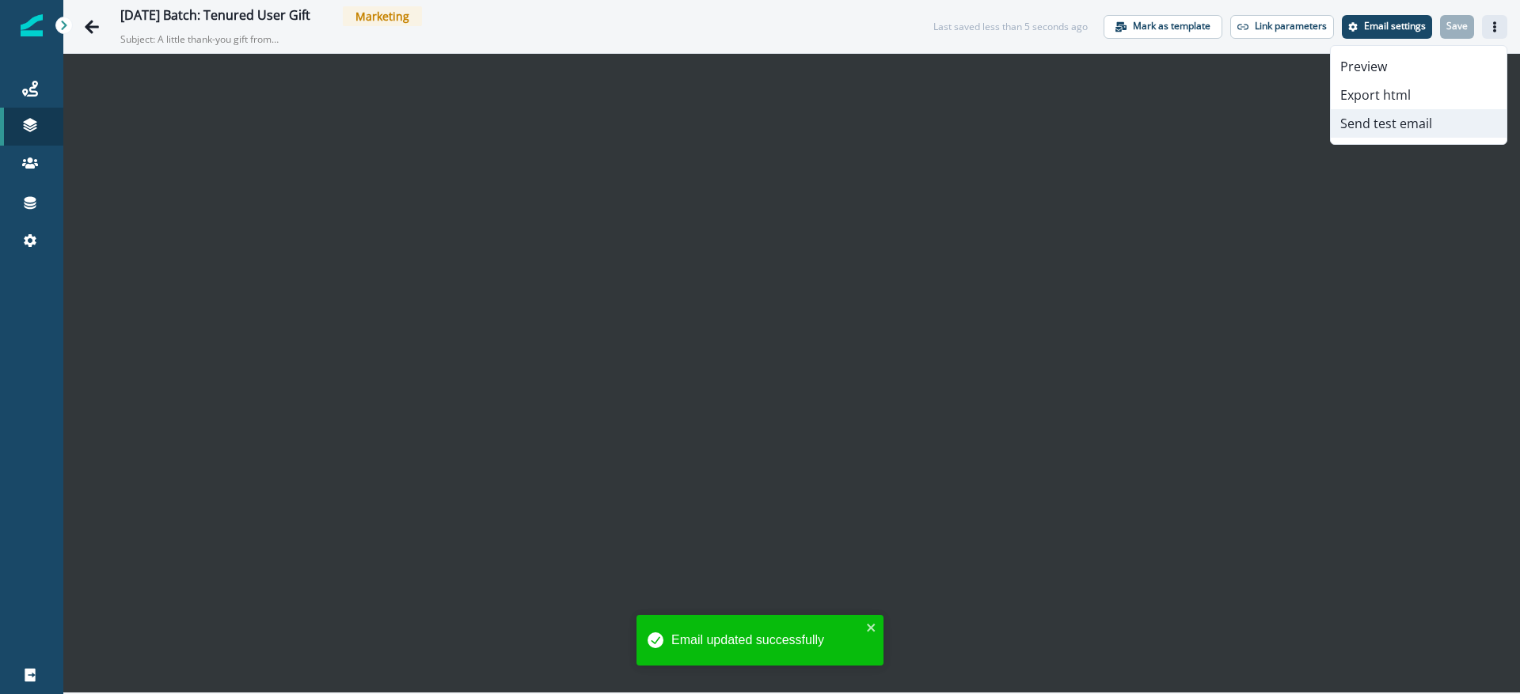
click at [1360, 119] on button "Send test email" at bounding box center [1418, 123] width 176 height 28
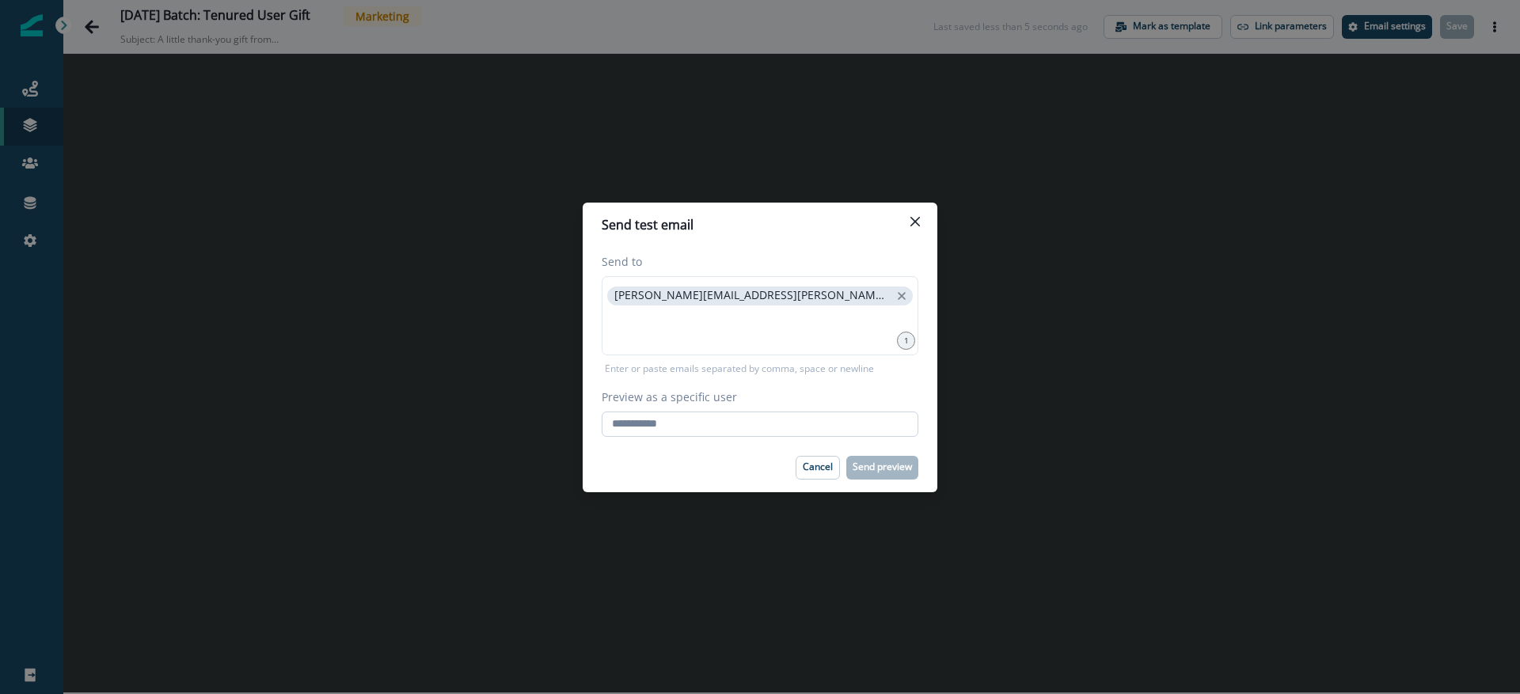
click at [676, 427] on input "Preview as a specific user" at bounding box center [759, 424] width 317 height 25
paste input "**********"
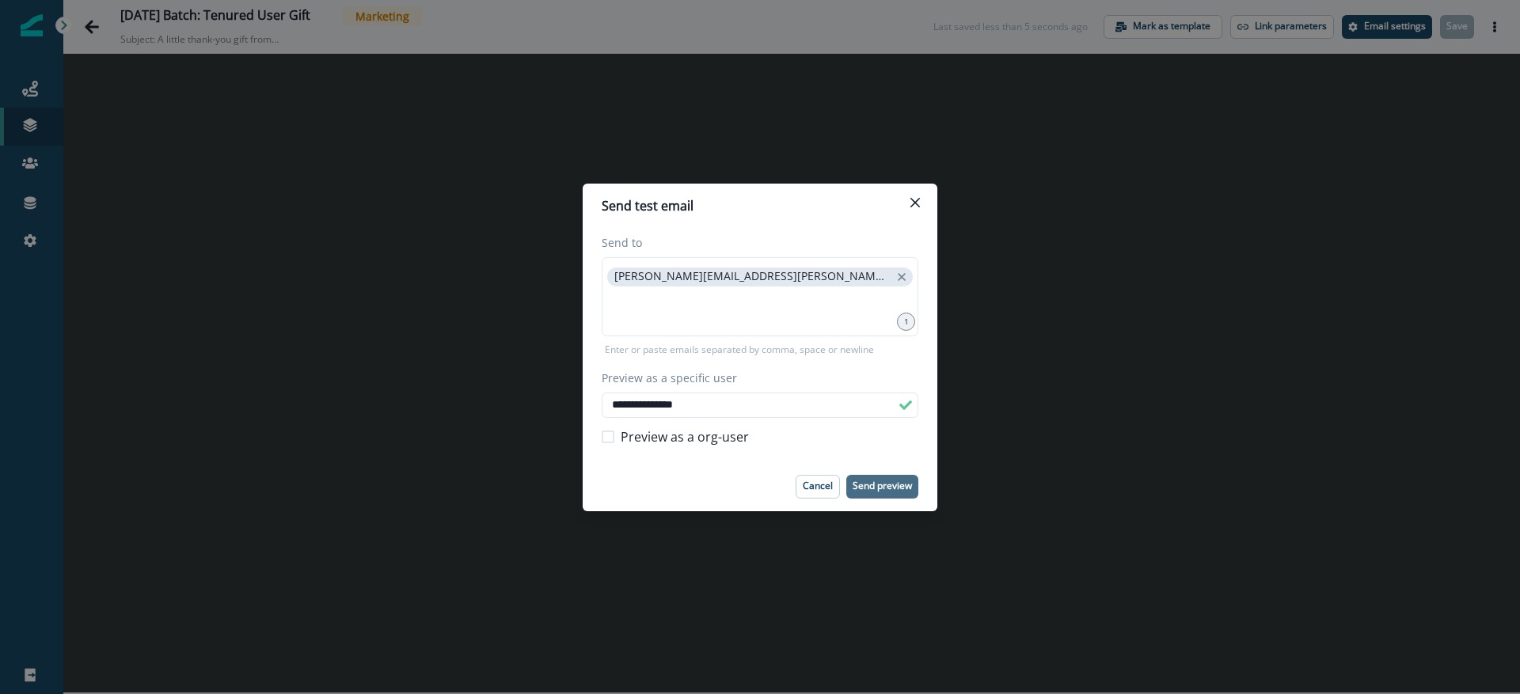
type input "**********"
click at [879, 485] on p "Send preview" at bounding box center [881, 485] width 59 height 11
click at [920, 202] on button "Close" at bounding box center [914, 202] width 25 height 25
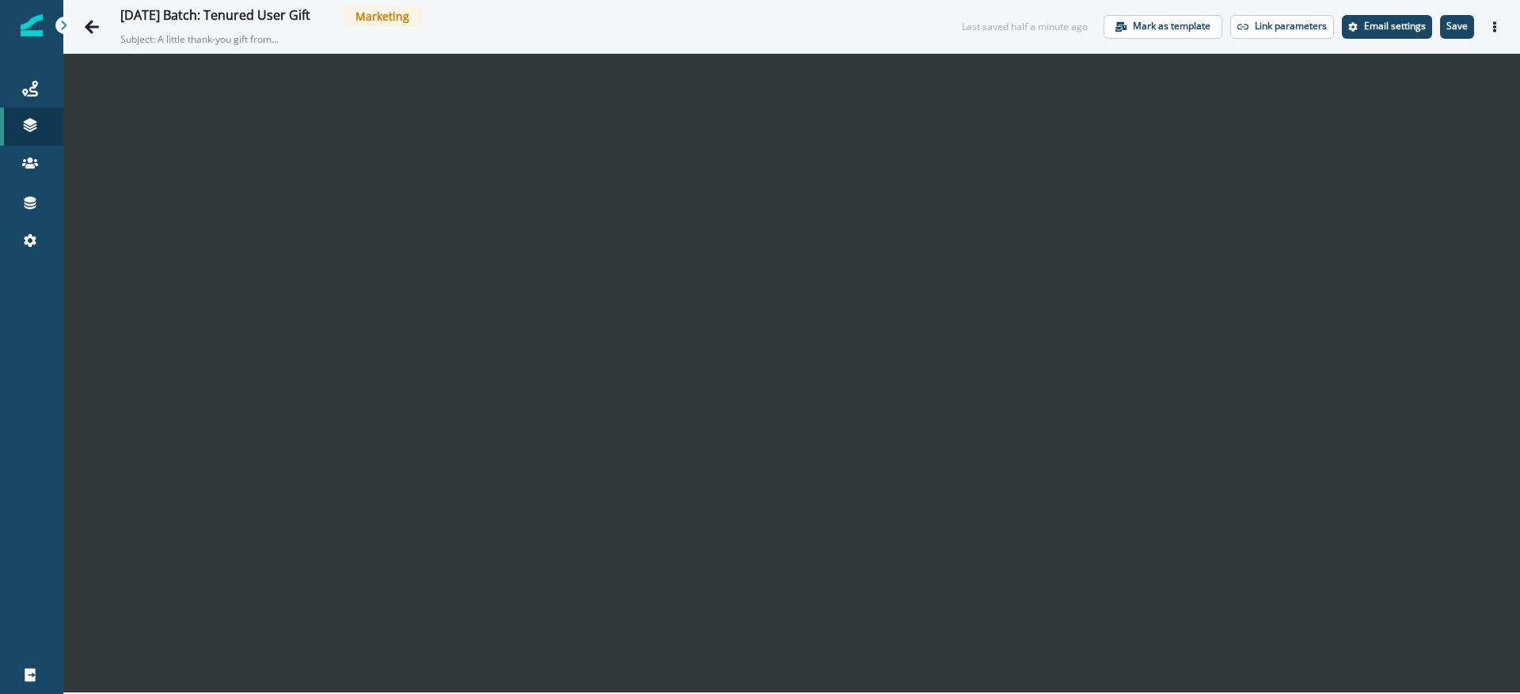
click at [1455, 25] on p "Save" at bounding box center [1456, 26] width 21 height 11
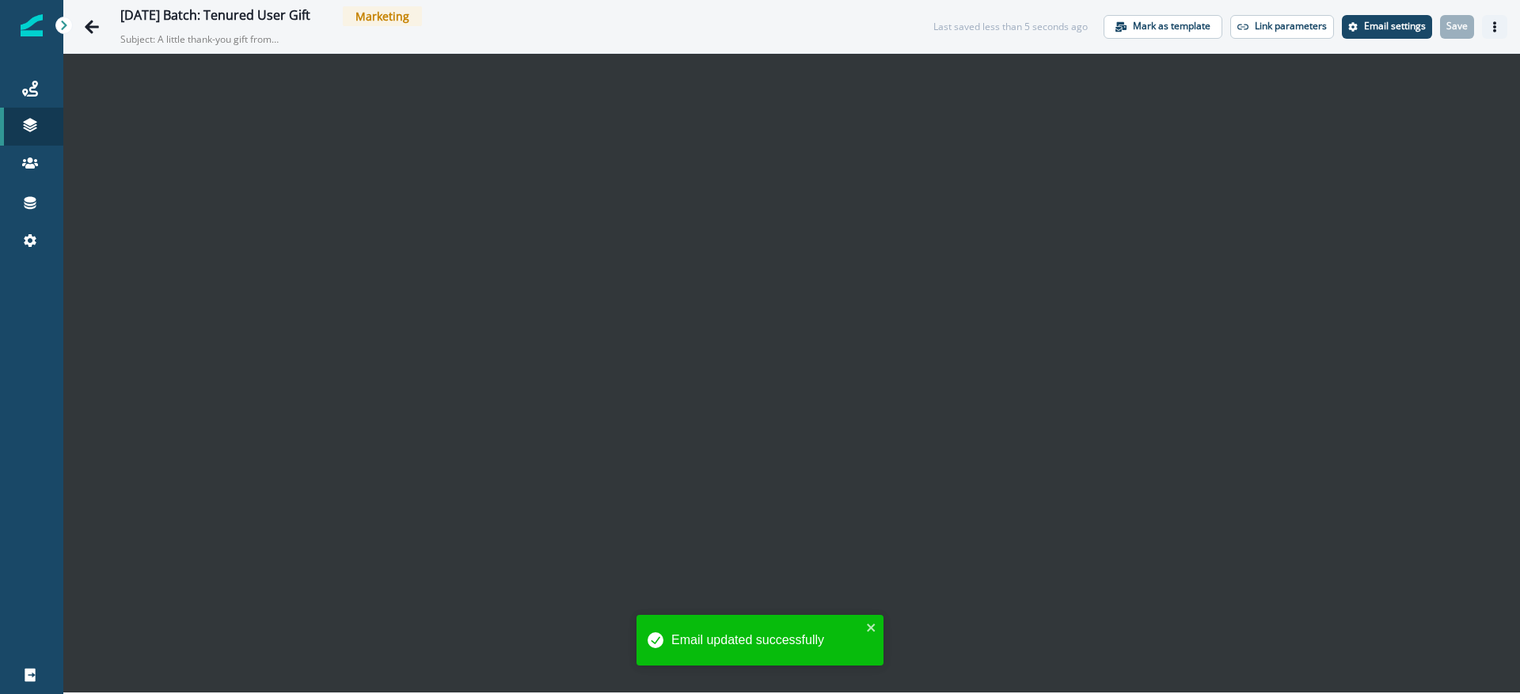
click at [1493, 28] on icon "Actions" at bounding box center [1494, 26] width 11 height 11
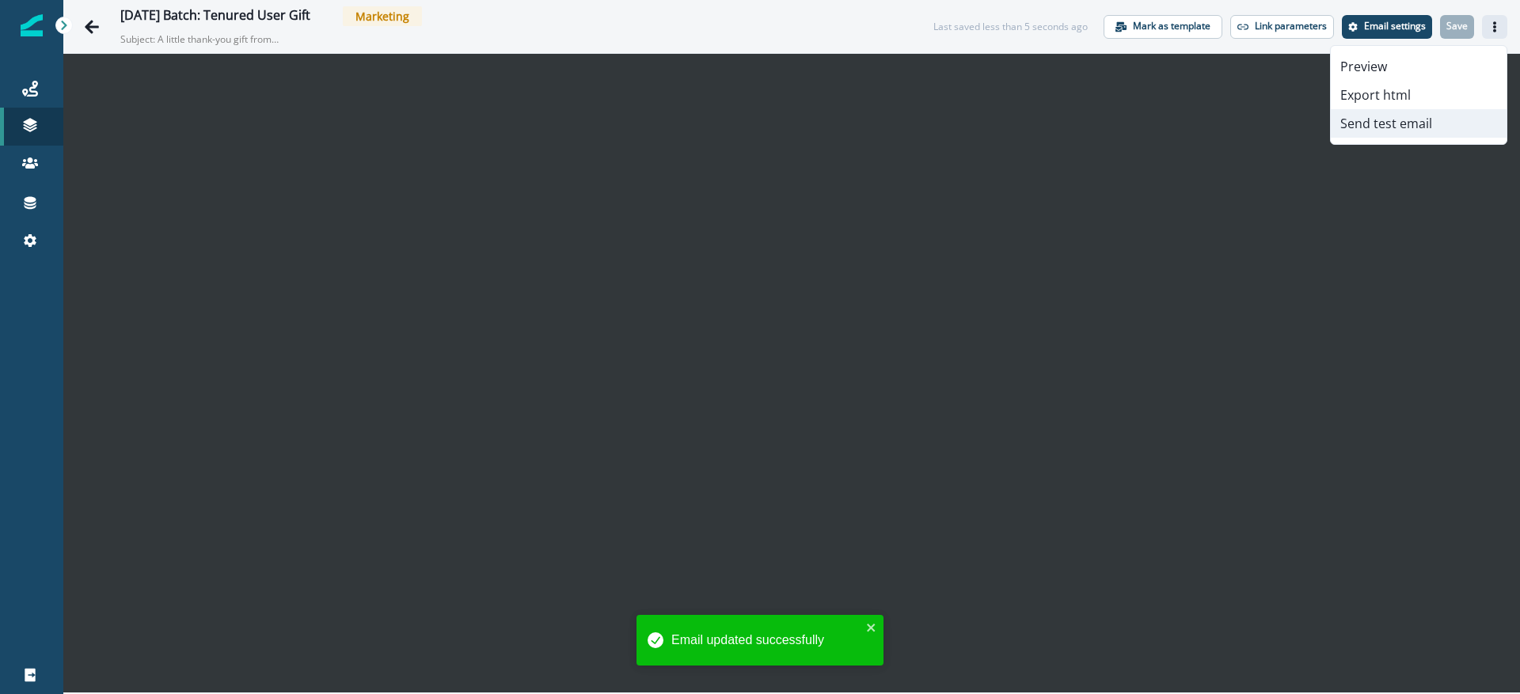
click at [1368, 121] on button "Send test email" at bounding box center [1418, 123] width 176 height 28
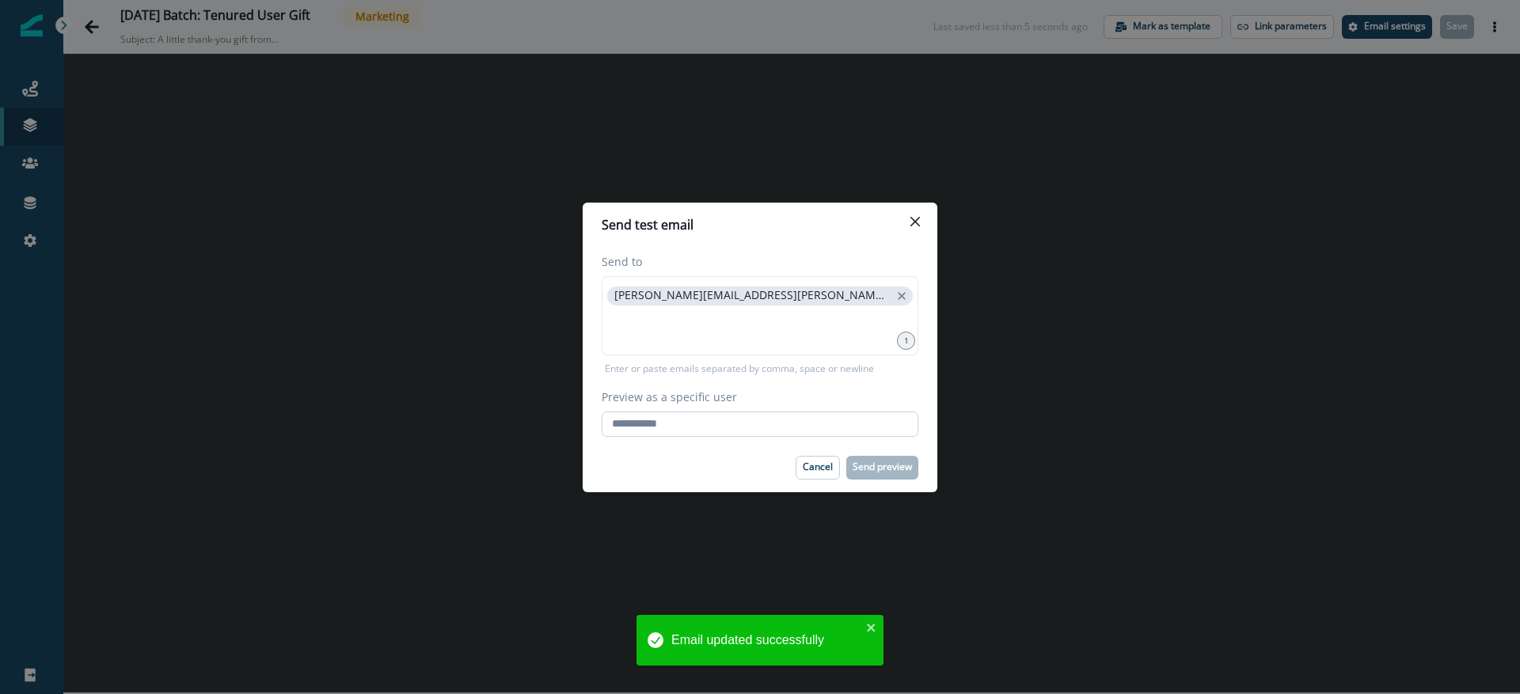
click at [762, 421] on input "Preview as a specific user" at bounding box center [759, 424] width 317 height 25
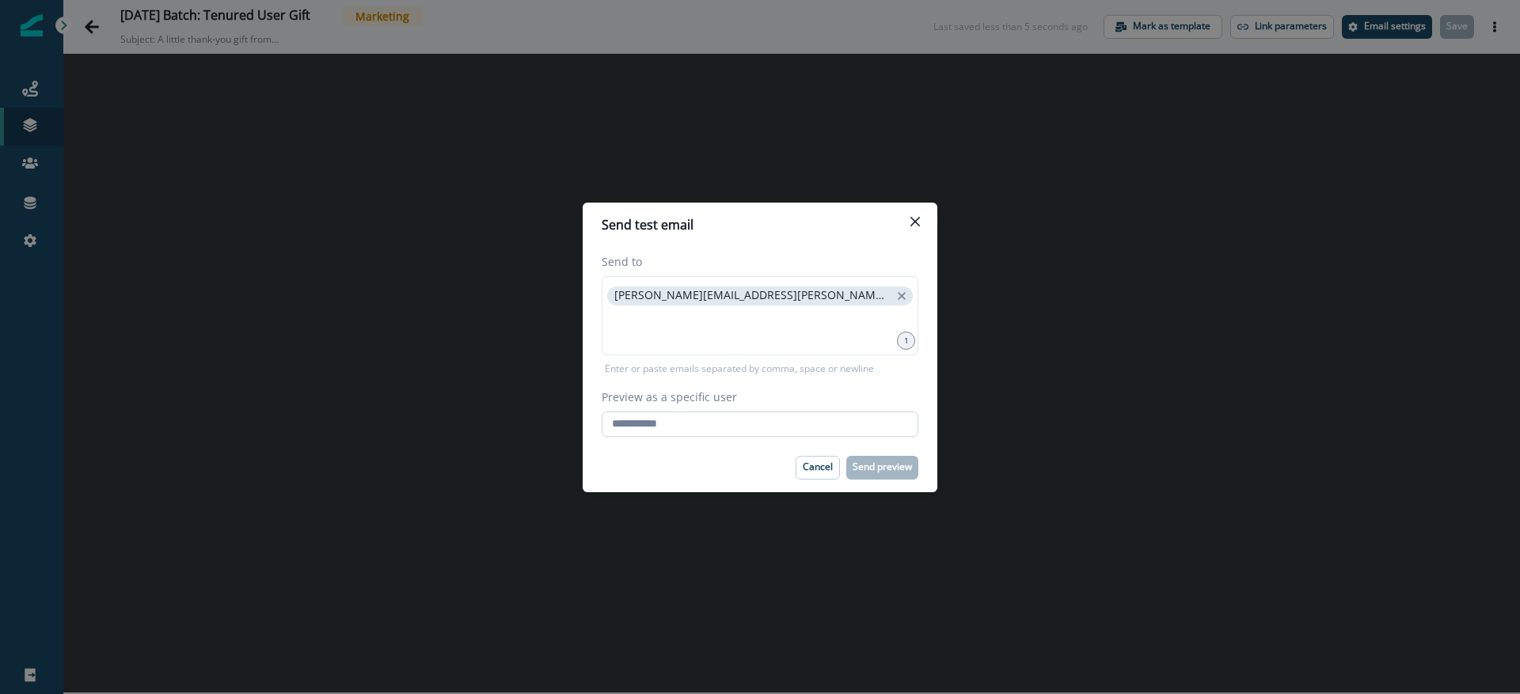
click at [719, 419] on input "Preview as a specific user" at bounding box center [759, 424] width 317 height 25
paste input "**********"
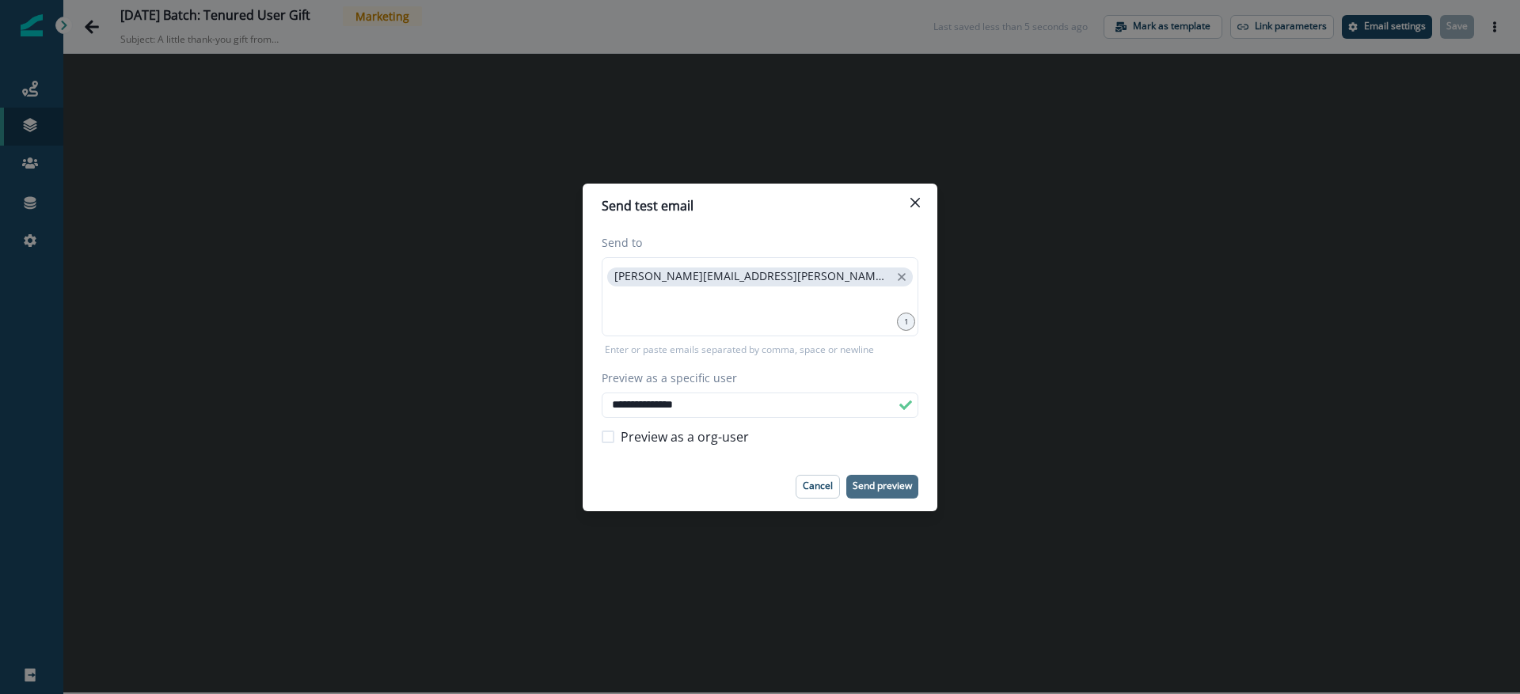
type input "**********"
click at [894, 487] on p "Send preview" at bounding box center [881, 485] width 59 height 11
click at [916, 206] on icon "Close" at bounding box center [914, 202] width 9 height 9
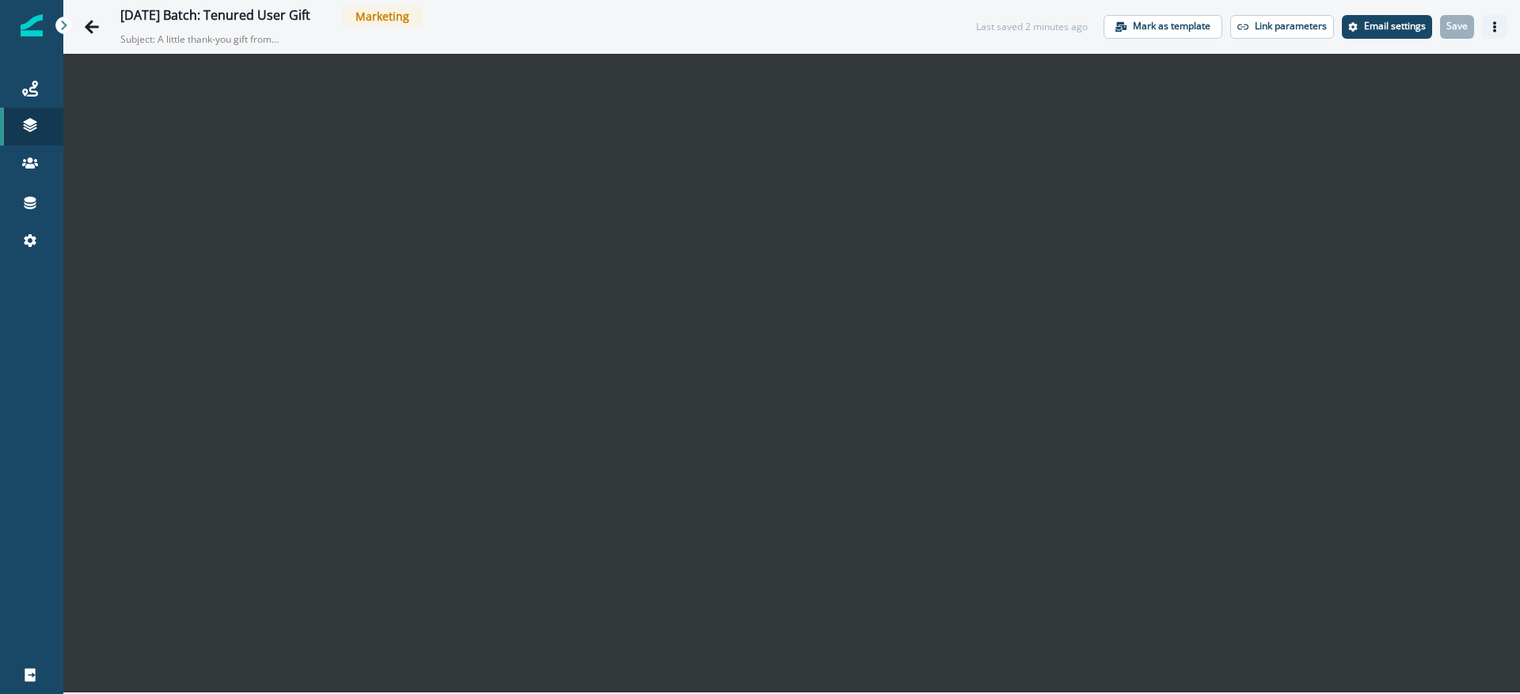
click at [1492, 31] on icon "Actions" at bounding box center [1494, 26] width 11 height 11
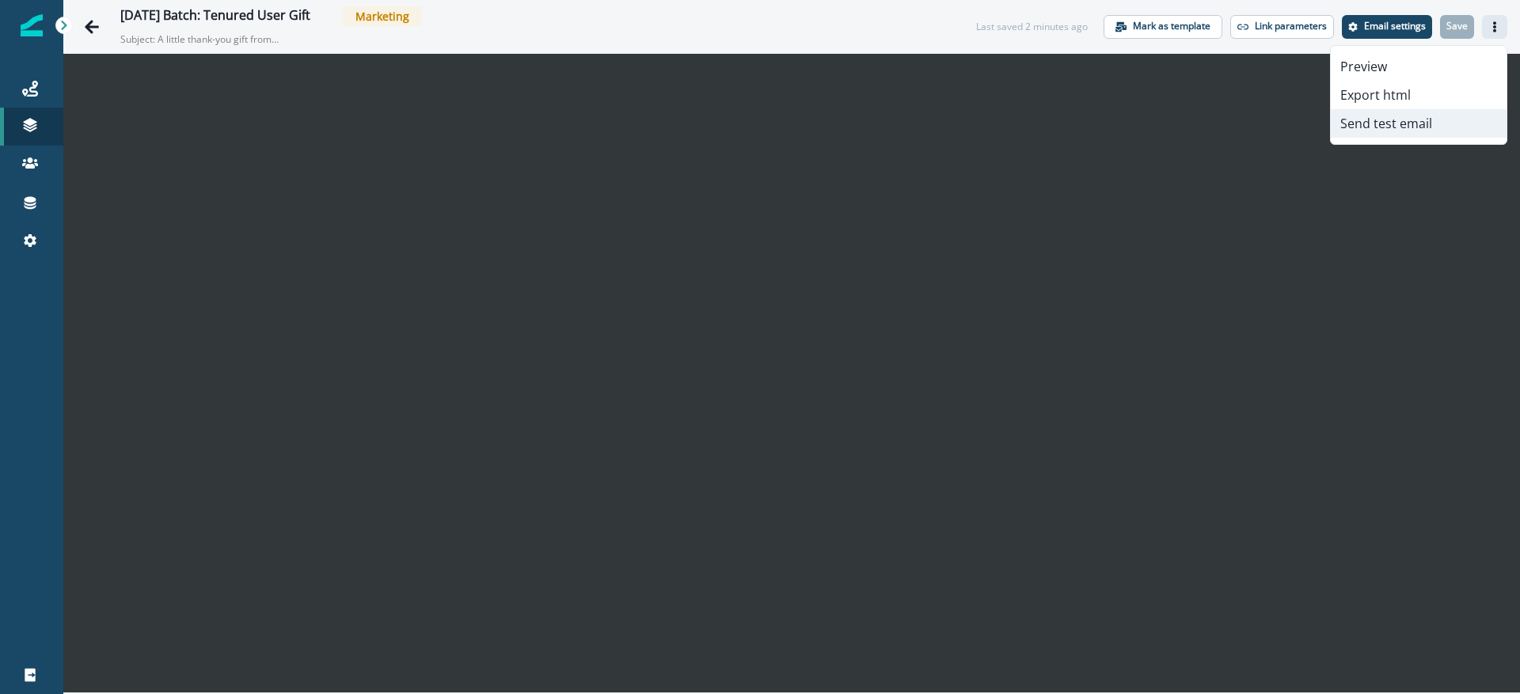
click at [1384, 125] on button "Send test email" at bounding box center [1418, 123] width 176 height 28
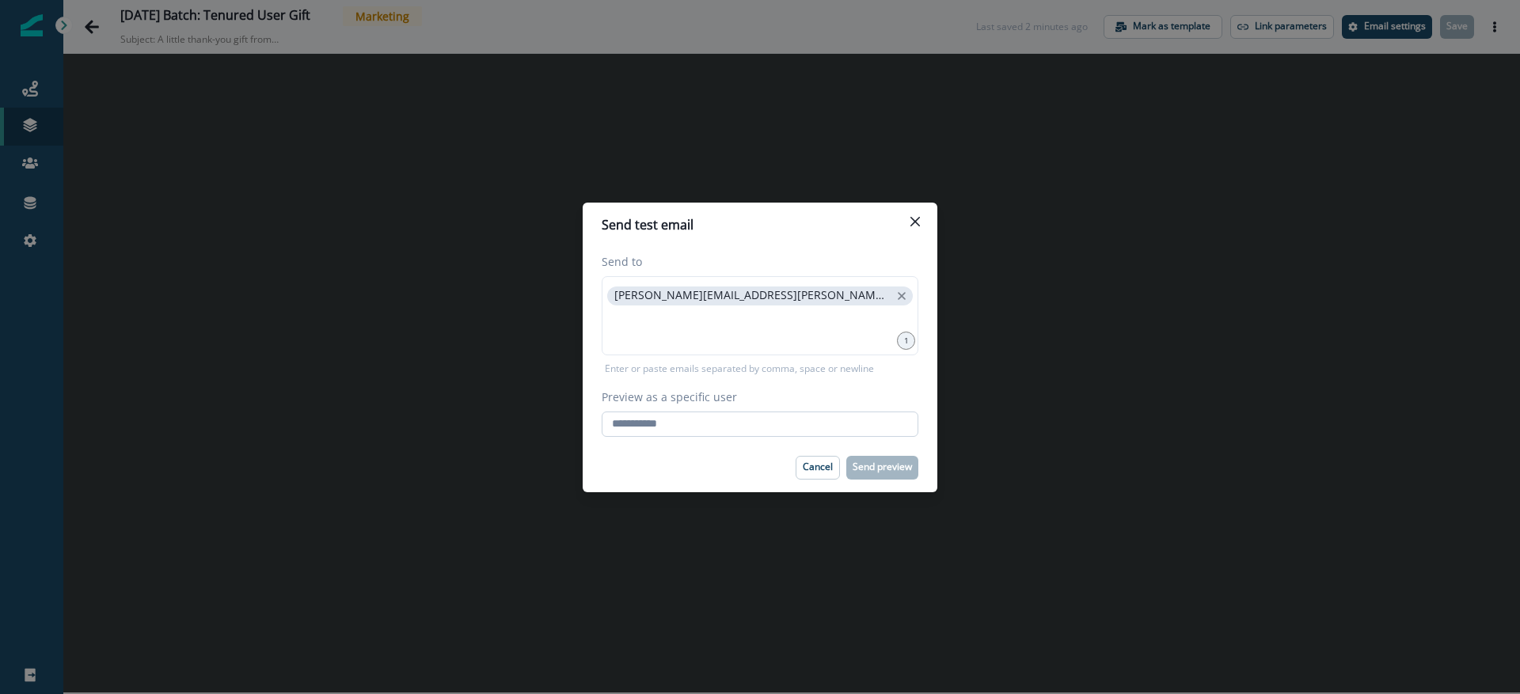
click at [696, 419] on input "Preview as a specific user" at bounding box center [759, 424] width 317 height 25
paste input "**********"
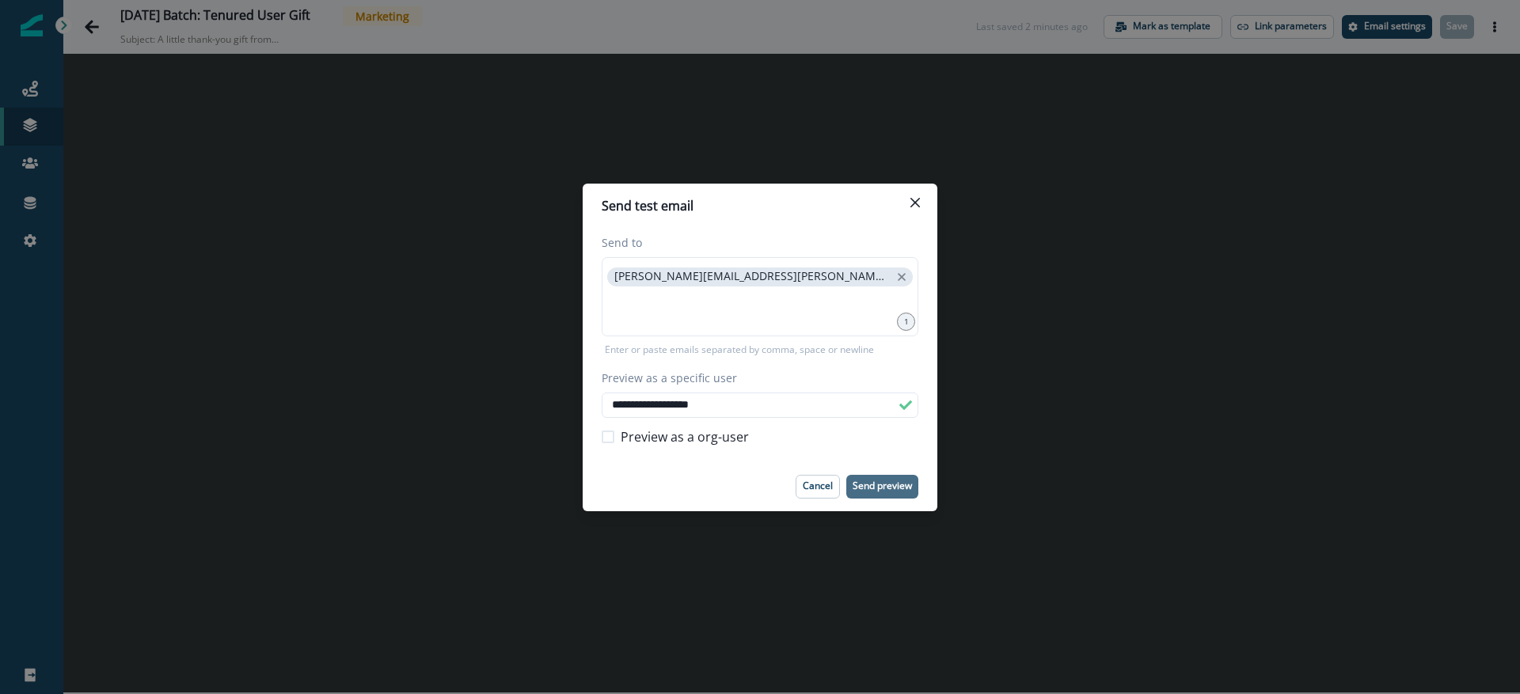
click at [867, 488] on p "Send preview" at bounding box center [881, 485] width 59 height 11
click at [723, 408] on input "**********" at bounding box center [759, 405] width 317 height 25
paste input "email"
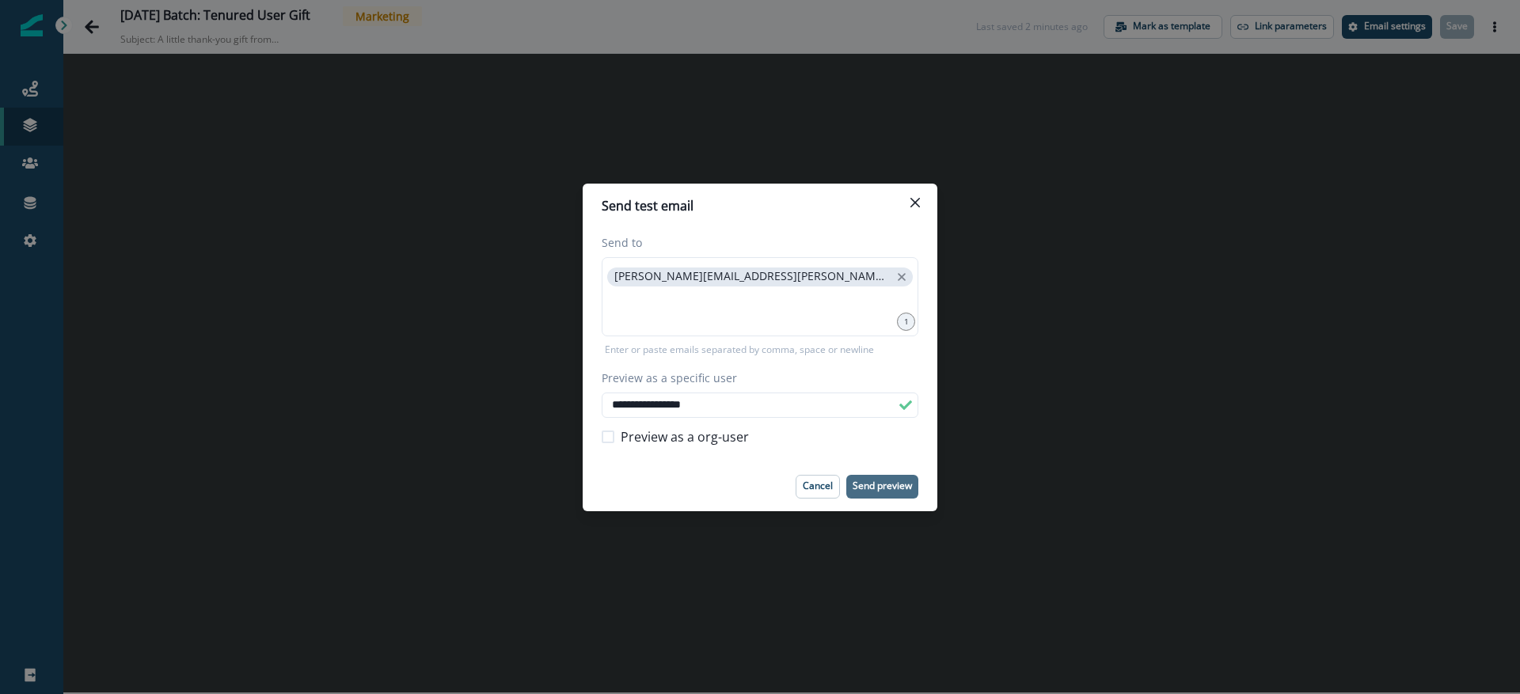
click at [867, 484] on p "Send preview" at bounding box center [881, 485] width 59 height 11
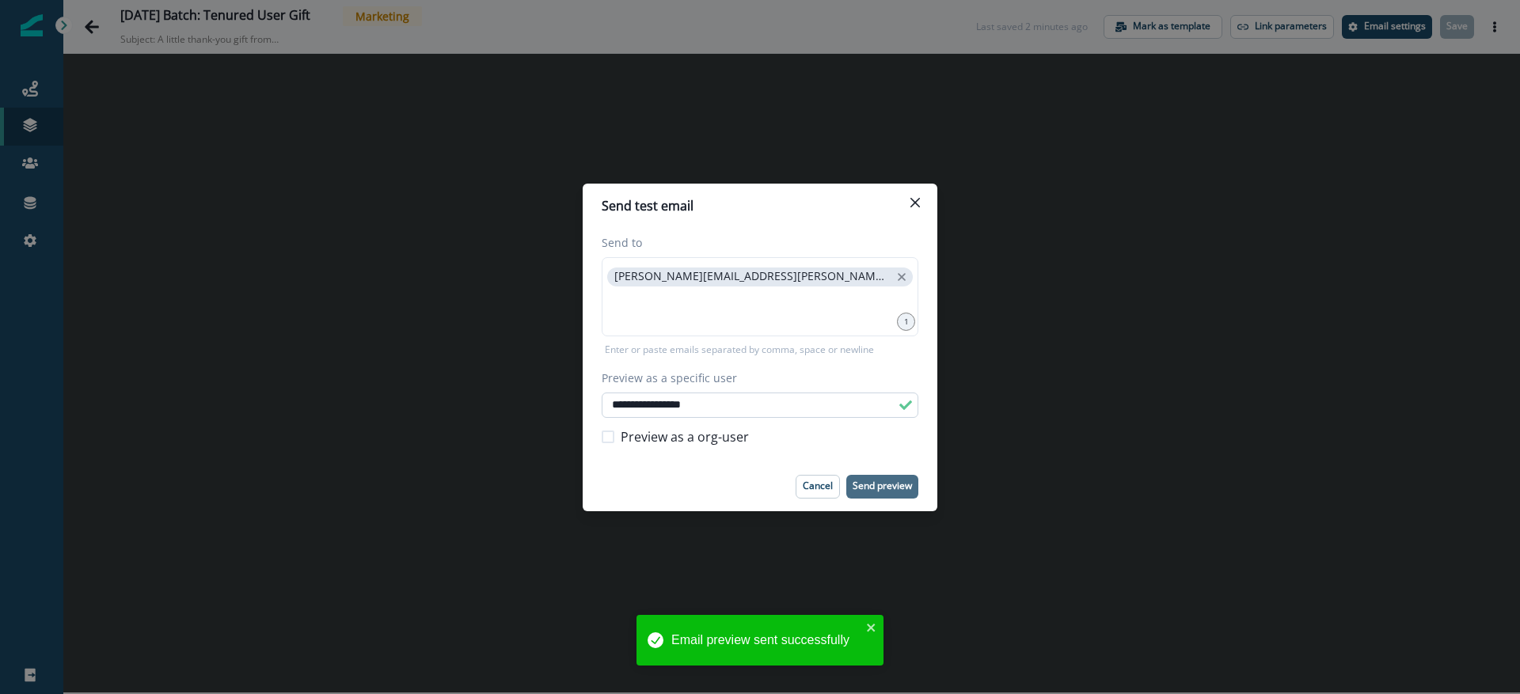
click at [695, 408] on input "**********" at bounding box center [759, 405] width 317 height 25
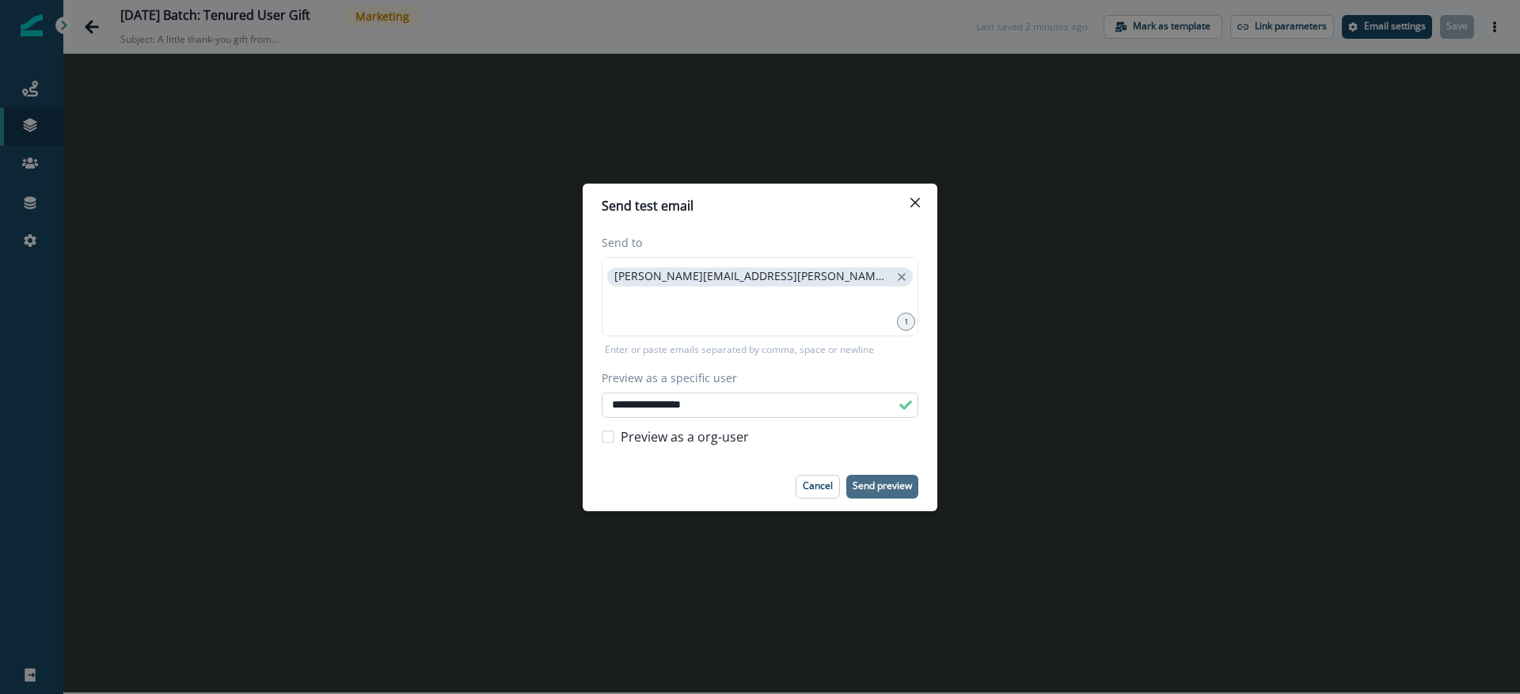
click at [695, 408] on input "**********" at bounding box center [759, 405] width 317 height 25
paste input "email"
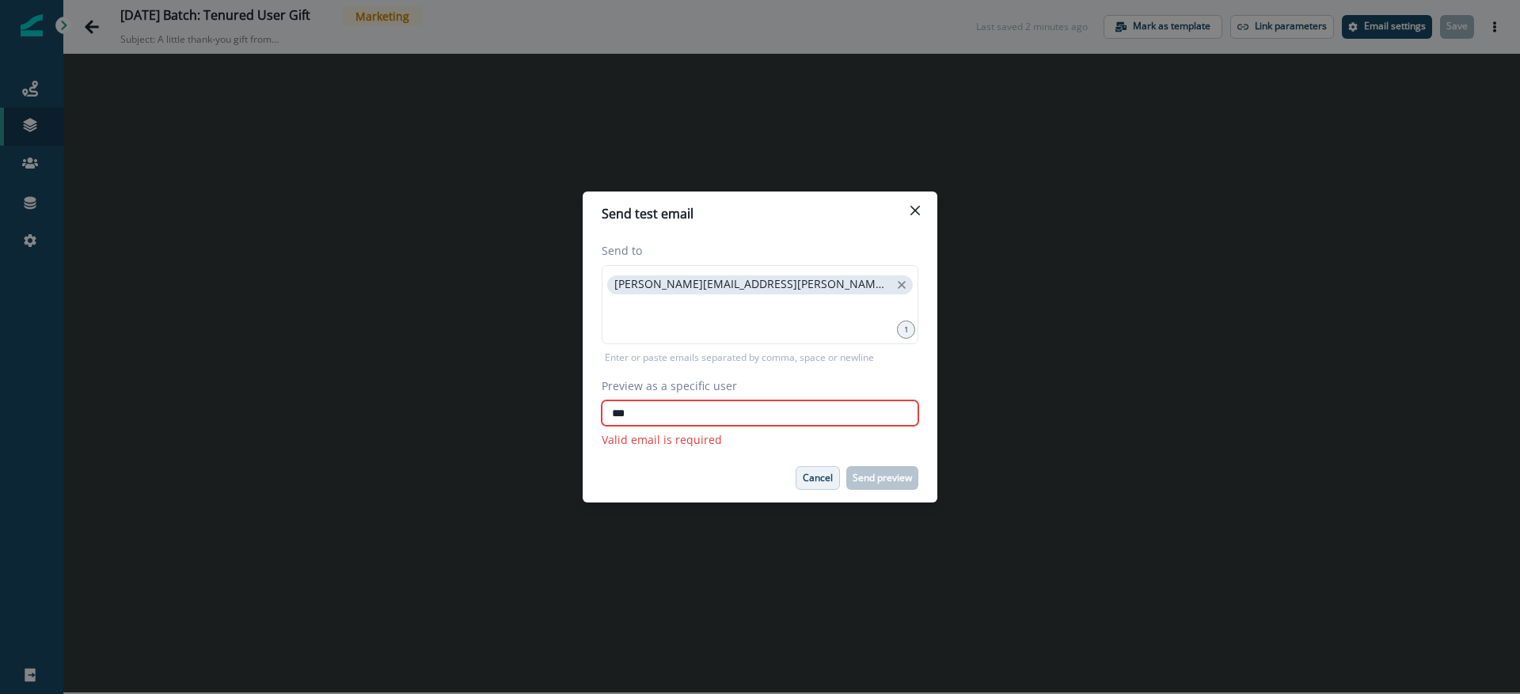
type input "***"
click at [813, 477] on p "Cancel" at bounding box center [817, 477] width 30 height 11
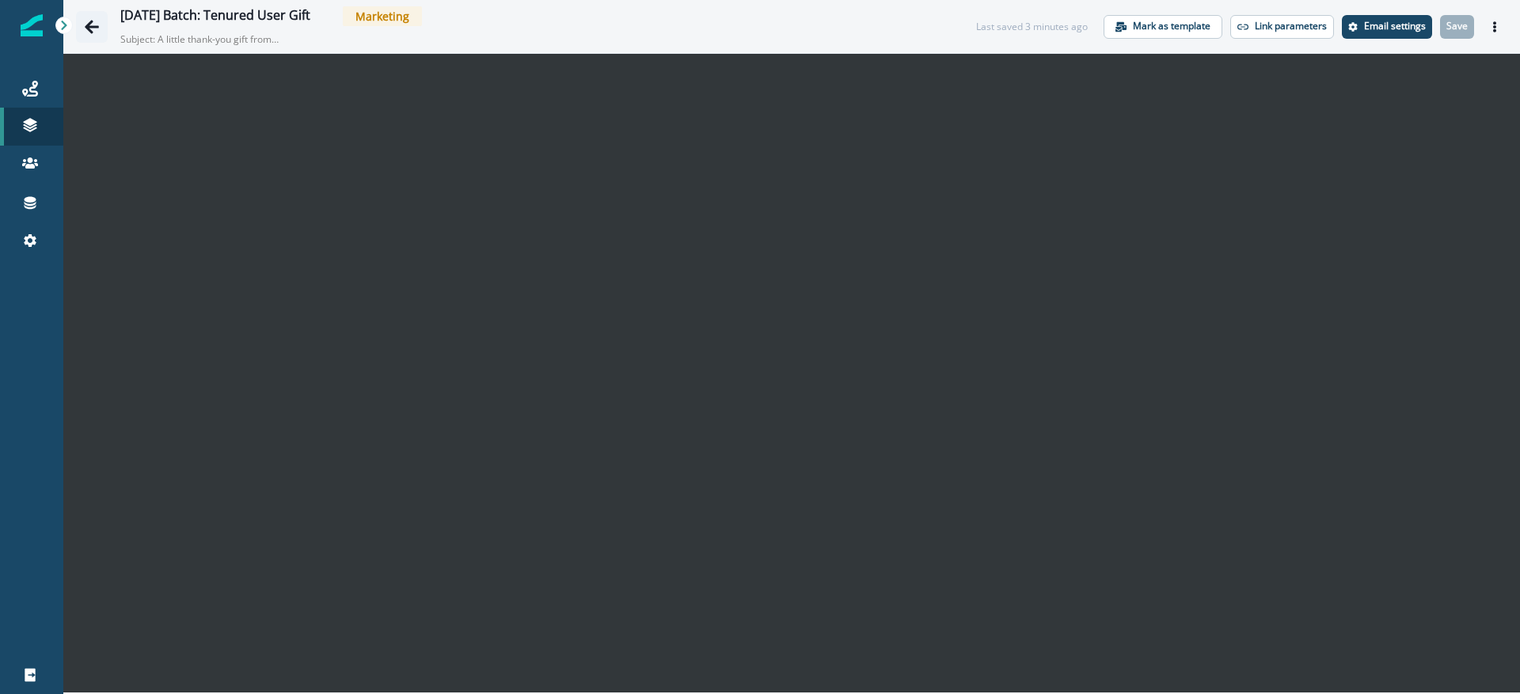
click at [84, 26] on icon "Go back" at bounding box center [92, 27] width 16 height 16
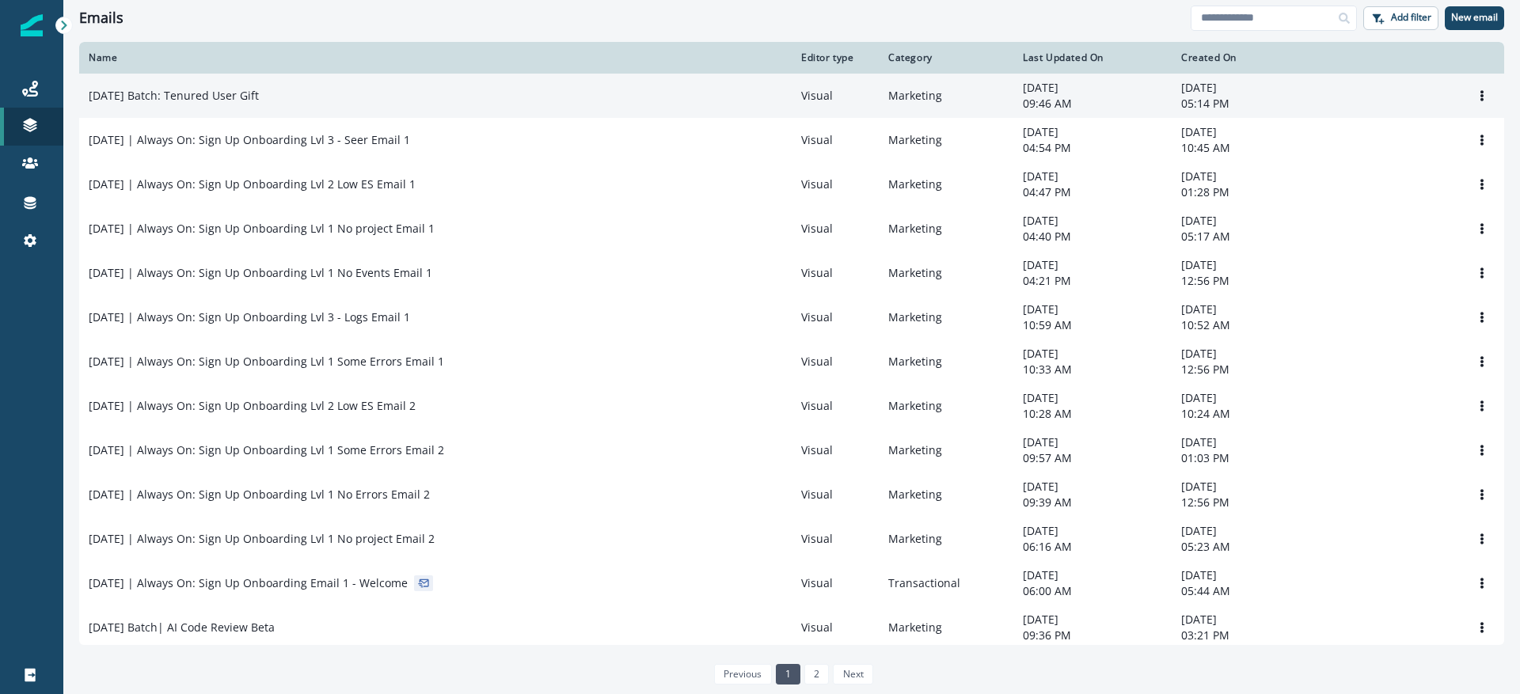
click at [211, 96] on p "[DATE] Batch: Tenured User Gift" at bounding box center [174, 96] width 170 height 16
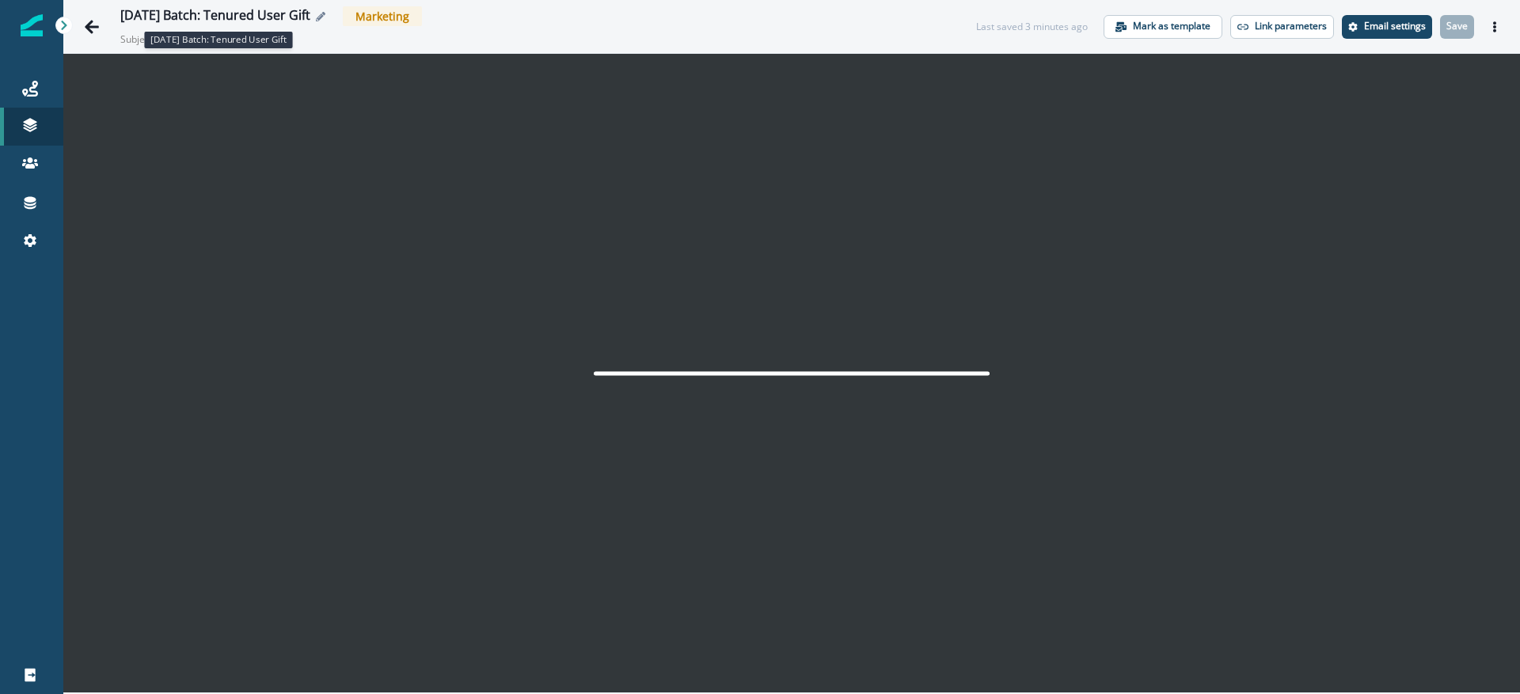
click at [237, 21] on div "[DATE] Batch: Tenured User Gift" at bounding box center [215, 16] width 190 height 17
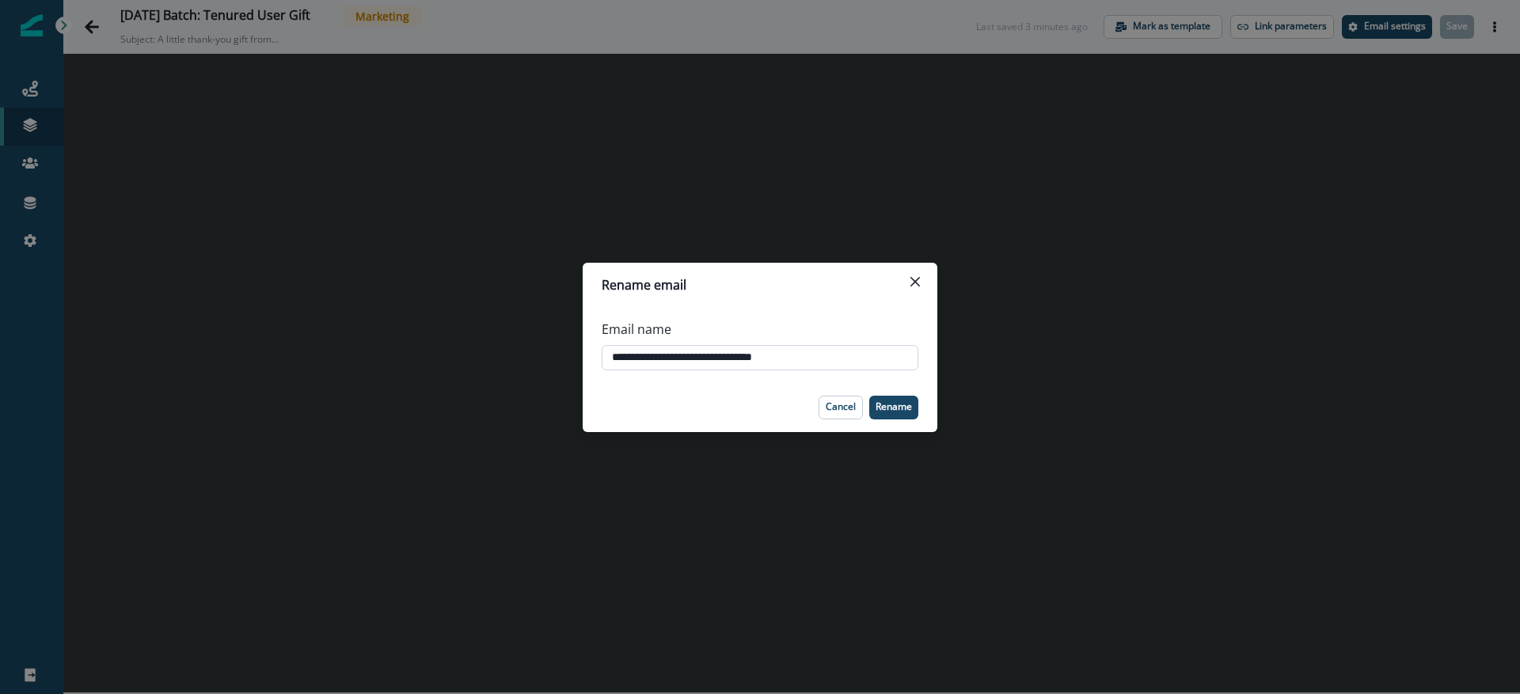
click at [703, 357] on input "**********" at bounding box center [759, 357] width 317 height 25
type input "**********"
click at [887, 401] on p "Rename" at bounding box center [893, 406] width 36 height 11
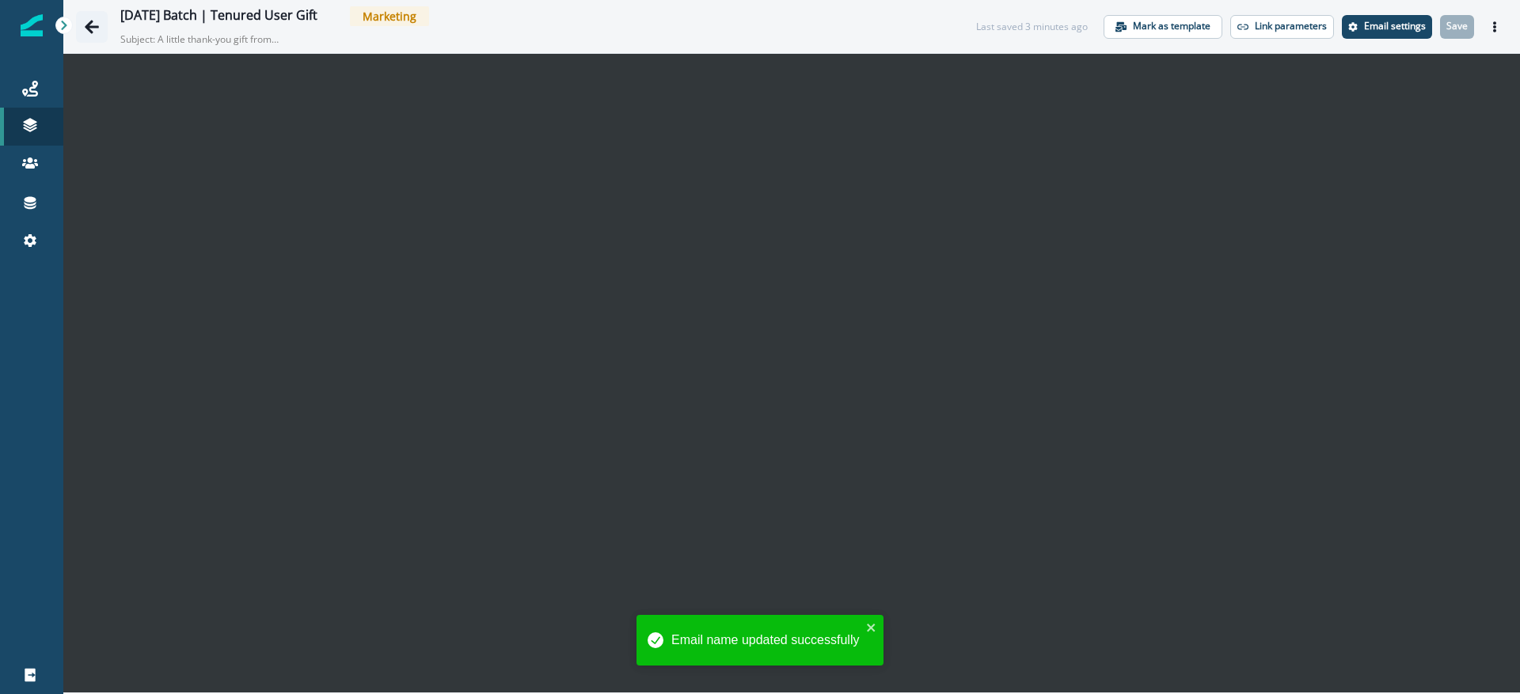
click at [93, 27] on icon "Go back" at bounding box center [92, 26] width 14 height 13
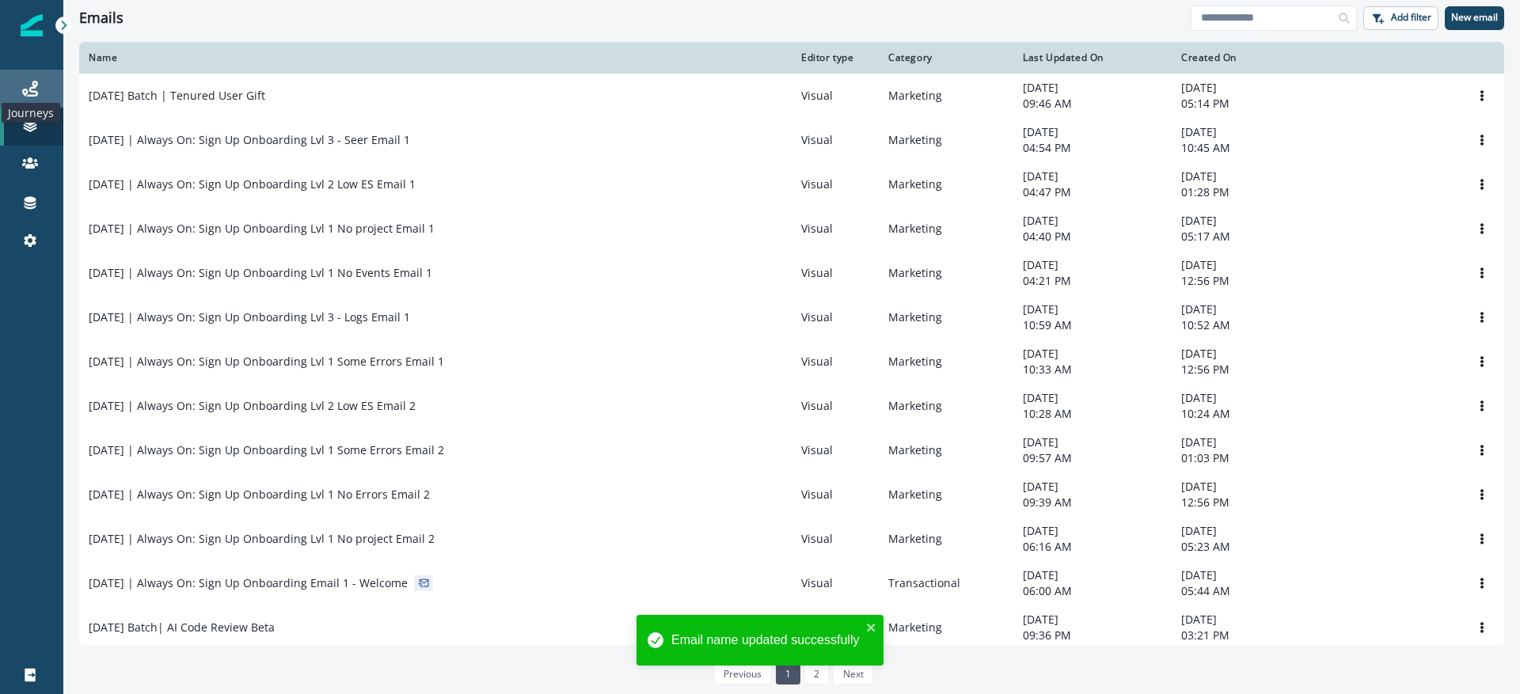
click at [31, 93] on icon at bounding box center [30, 89] width 16 height 16
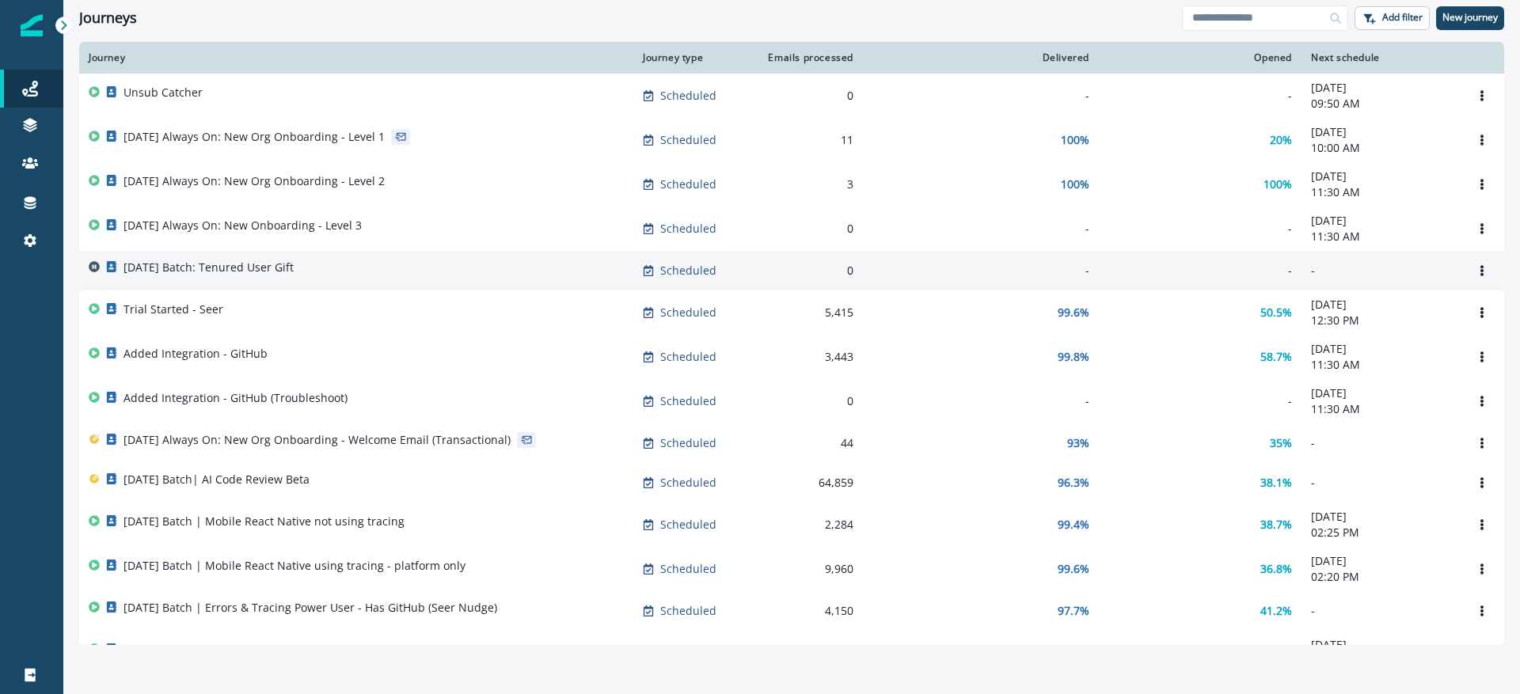
click at [321, 278] on div "[DATE] Batch: Tenured User Gift" at bounding box center [356, 271] width 535 height 22
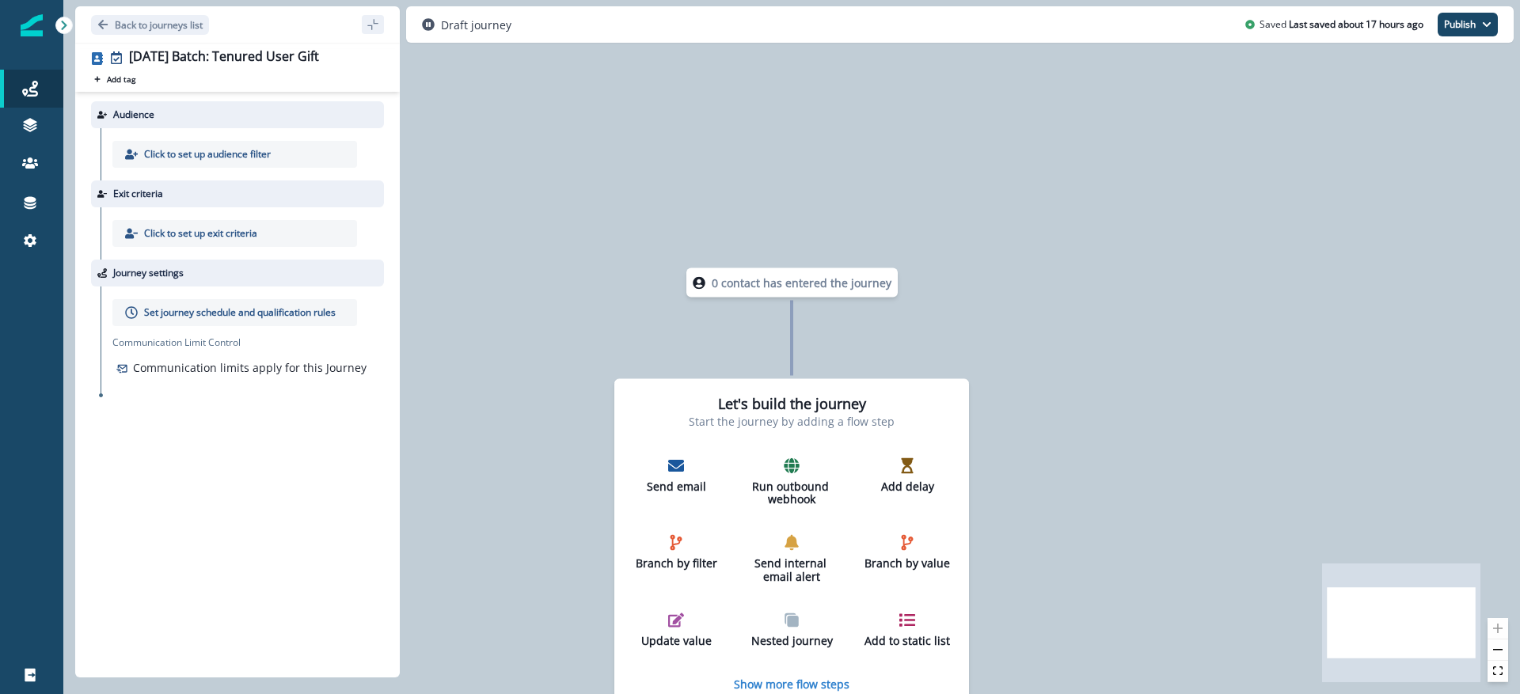
click at [237, 160] on p "Click to set up audience filter" at bounding box center [207, 154] width 127 height 14
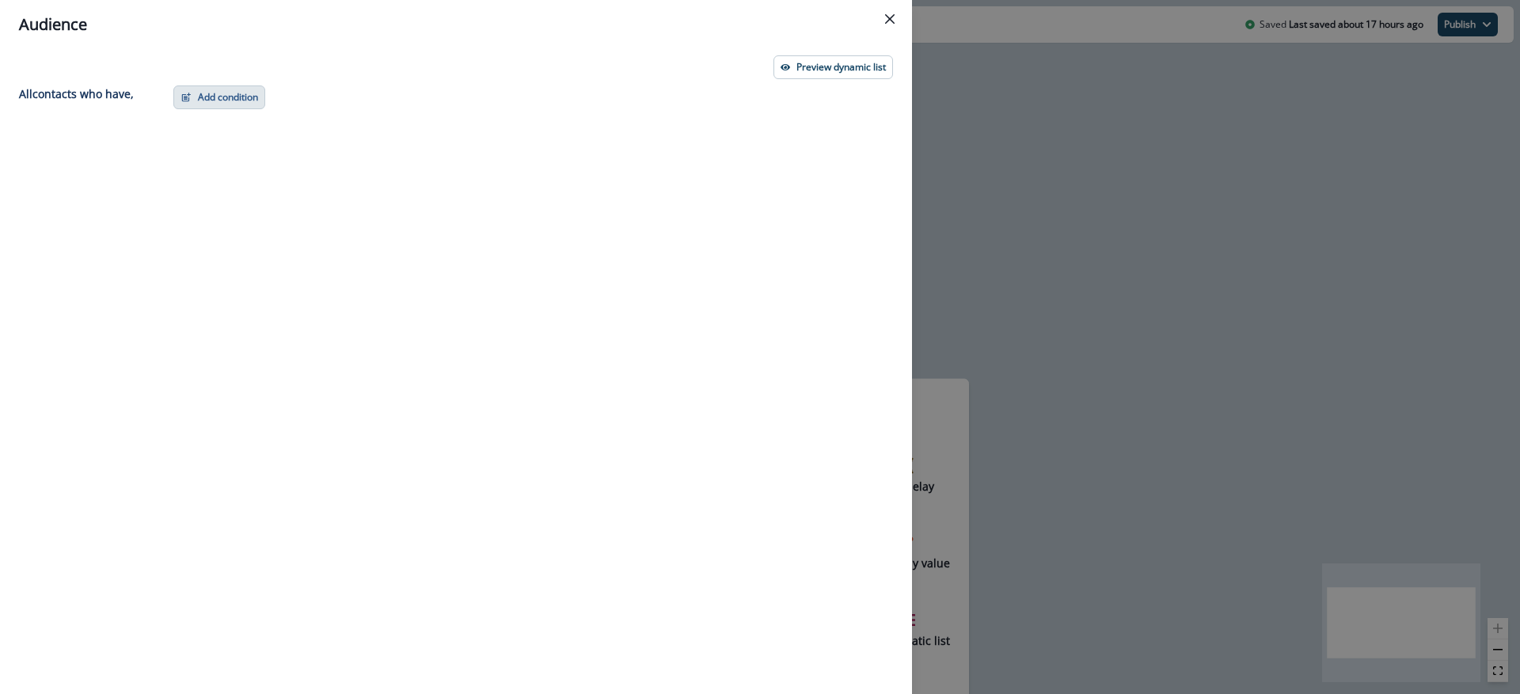
click at [228, 92] on button "Add condition" at bounding box center [219, 97] width 92 height 24
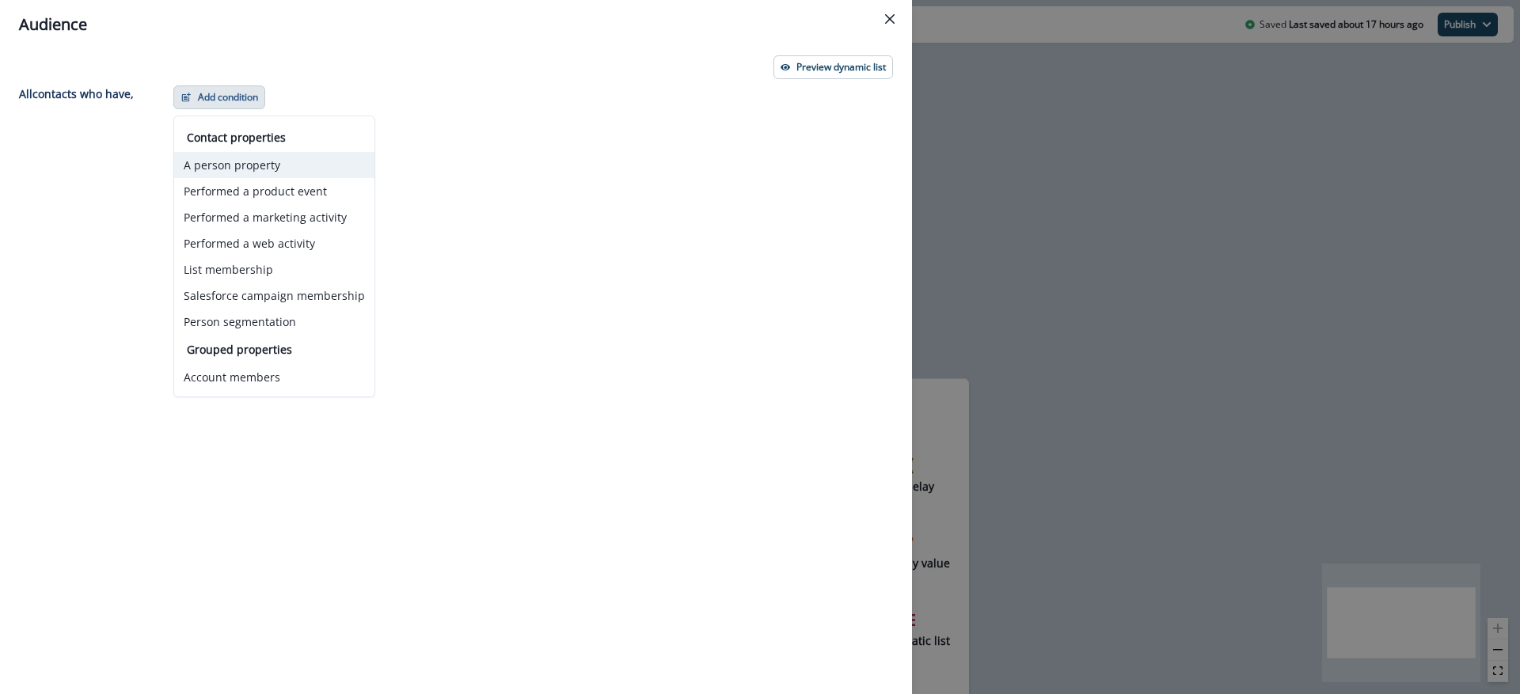
click at [235, 164] on button "A person property" at bounding box center [274, 165] width 200 height 26
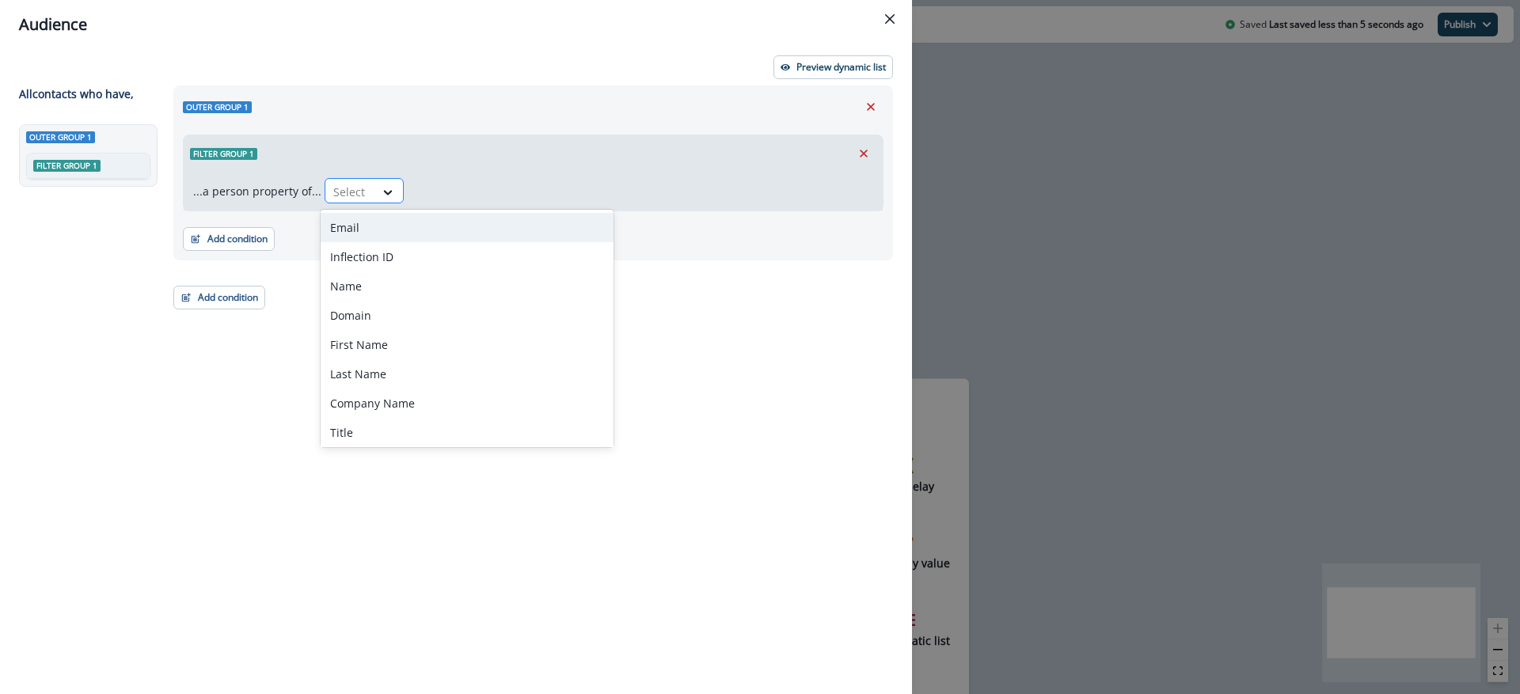
click at [349, 203] on div "Select" at bounding box center [349, 192] width 49 height 26
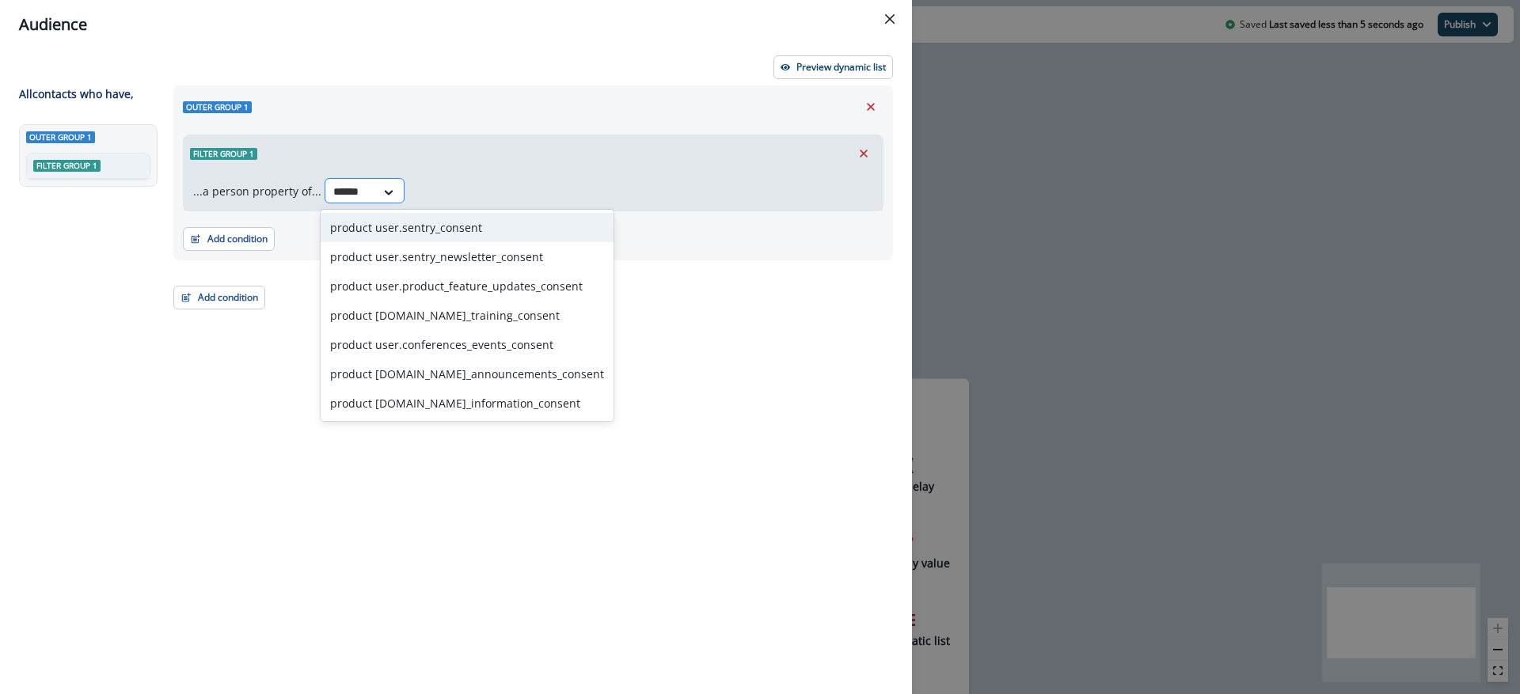
type input "*******"
click at [404, 227] on div "product user.sentry_consent" at bounding box center [467, 227] width 293 height 29
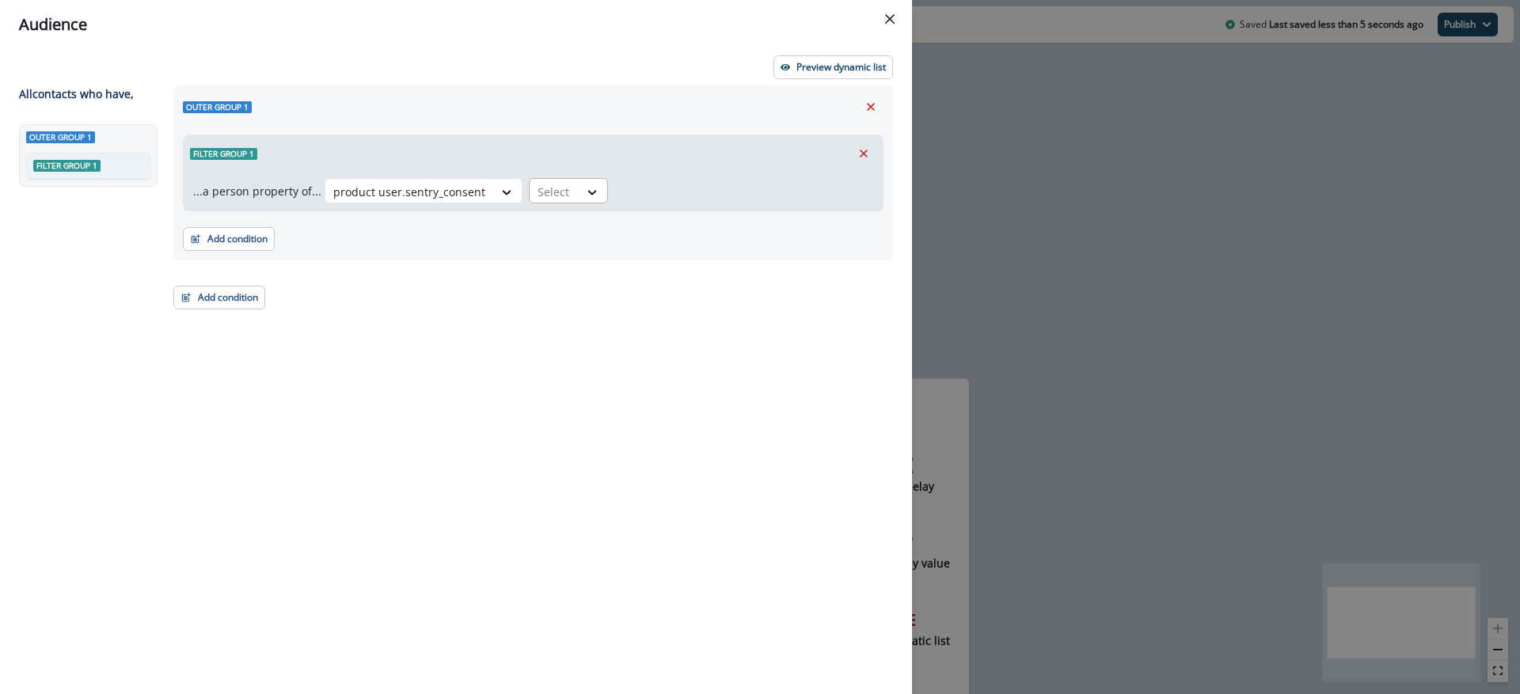
click at [545, 192] on div at bounding box center [553, 192] width 33 height 20
click at [562, 234] on div "true" at bounding box center [559, 227] width 79 height 29
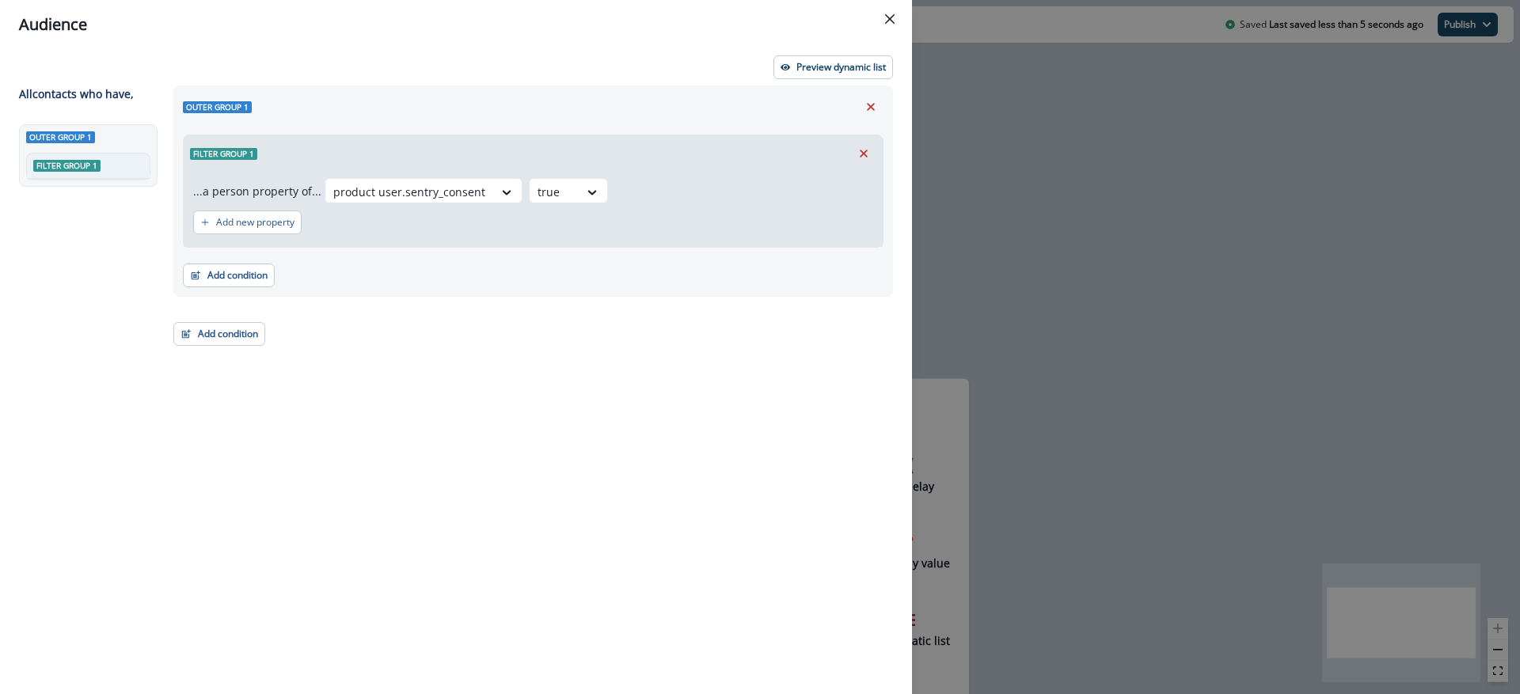
click at [485, 344] on div "Outer group 1 Filter group 1 ...a person property of... product user.sentry_con…" at bounding box center [528, 360] width 729 height 551
click at [238, 333] on button "Add condition" at bounding box center [219, 334] width 92 height 24
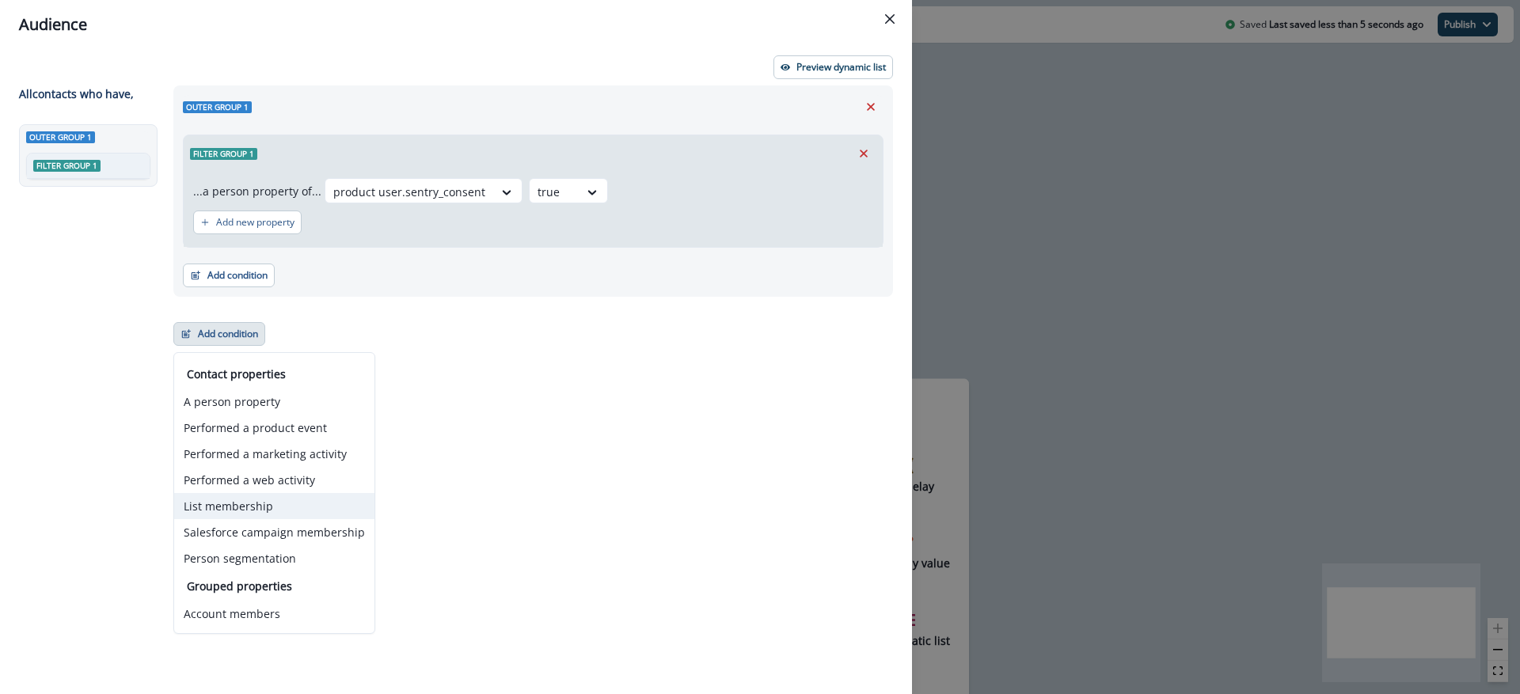
click at [309, 514] on button "List membership" at bounding box center [274, 506] width 200 height 26
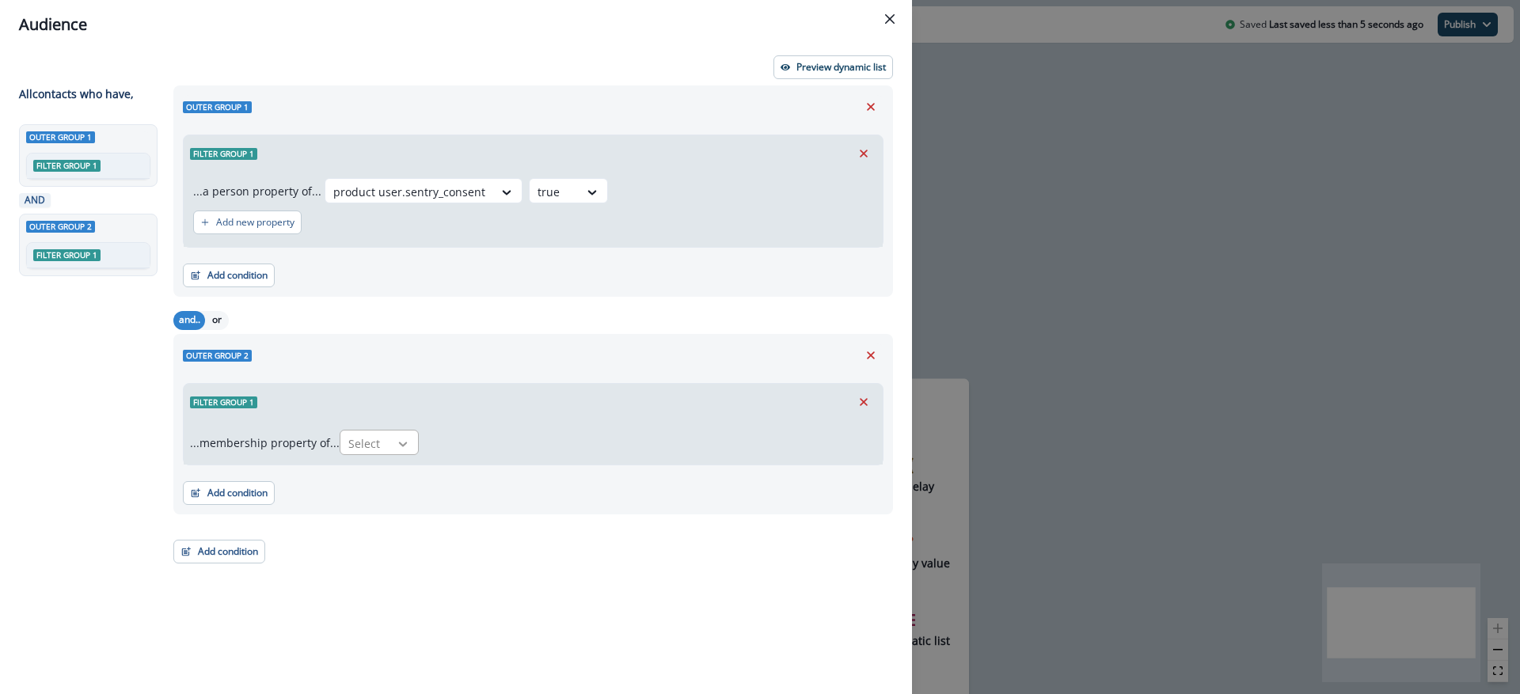
click at [408, 447] on icon at bounding box center [403, 444] width 14 height 16
click at [391, 471] on div "in" at bounding box center [383, 479] width 79 height 29
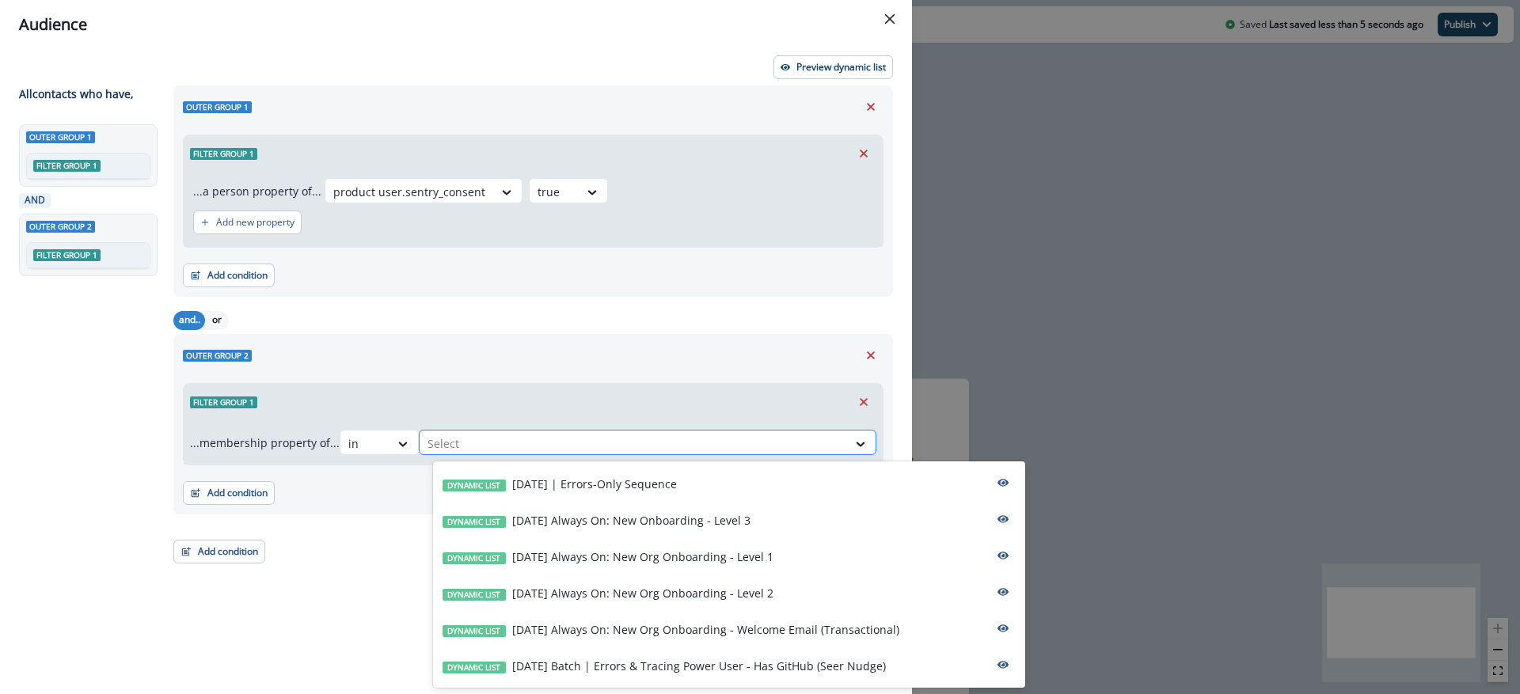
click at [500, 450] on div at bounding box center [633, 444] width 412 height 20
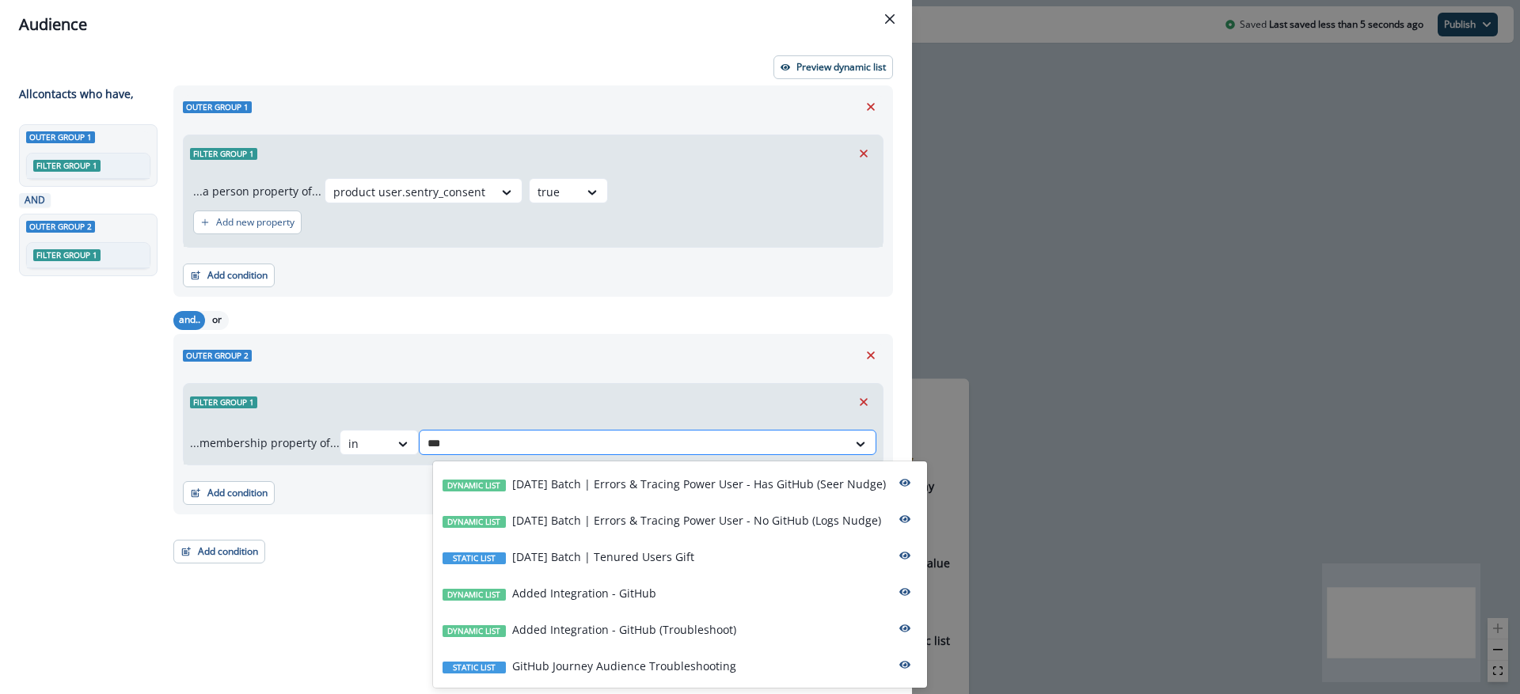
type input "****"
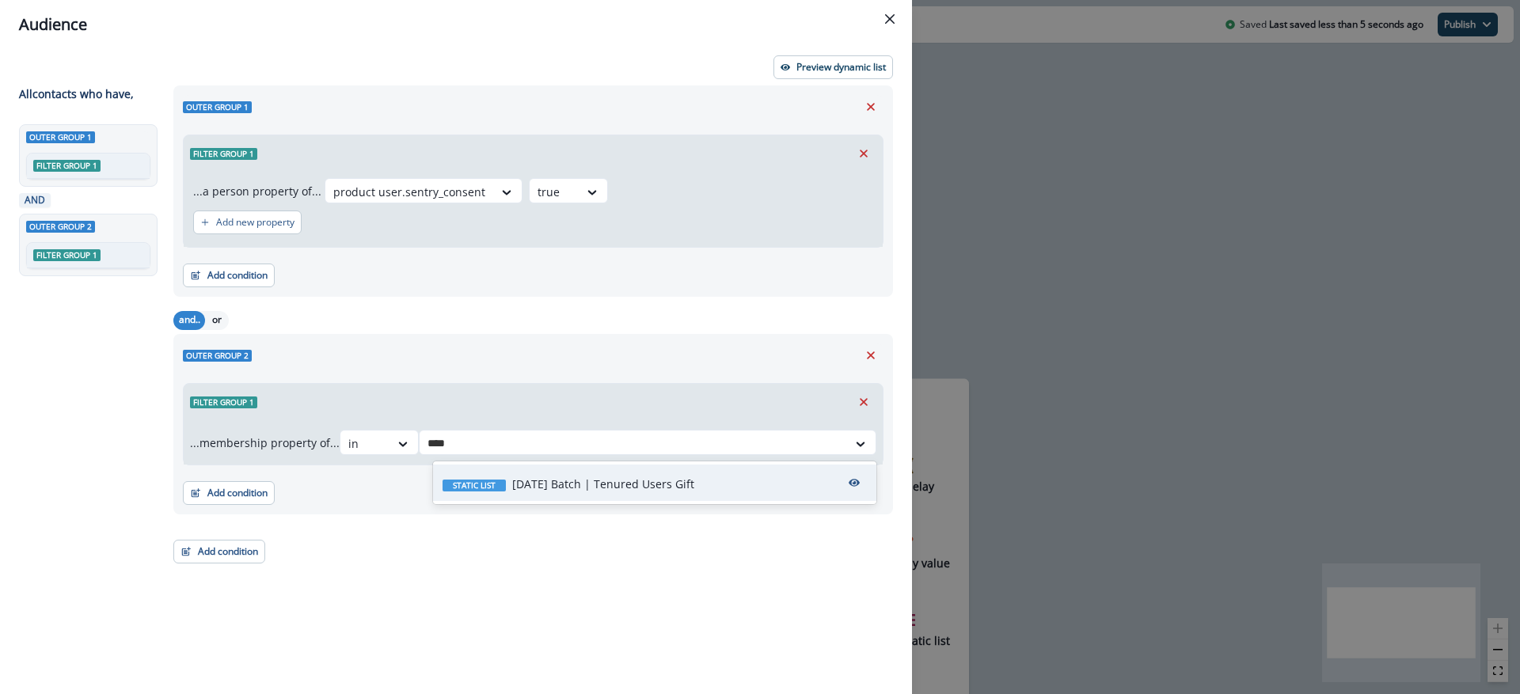
click at [544, 479] on p "[DATE] Batch | Tenured Users Gift" at bounding box center [603, 484] width 182 height 17
click at [560, 563] on div "Outer group 1 Filter group 1 ...a person property of... product user.sentry_con…" at bounding box center [528, 360] width 729 height 551
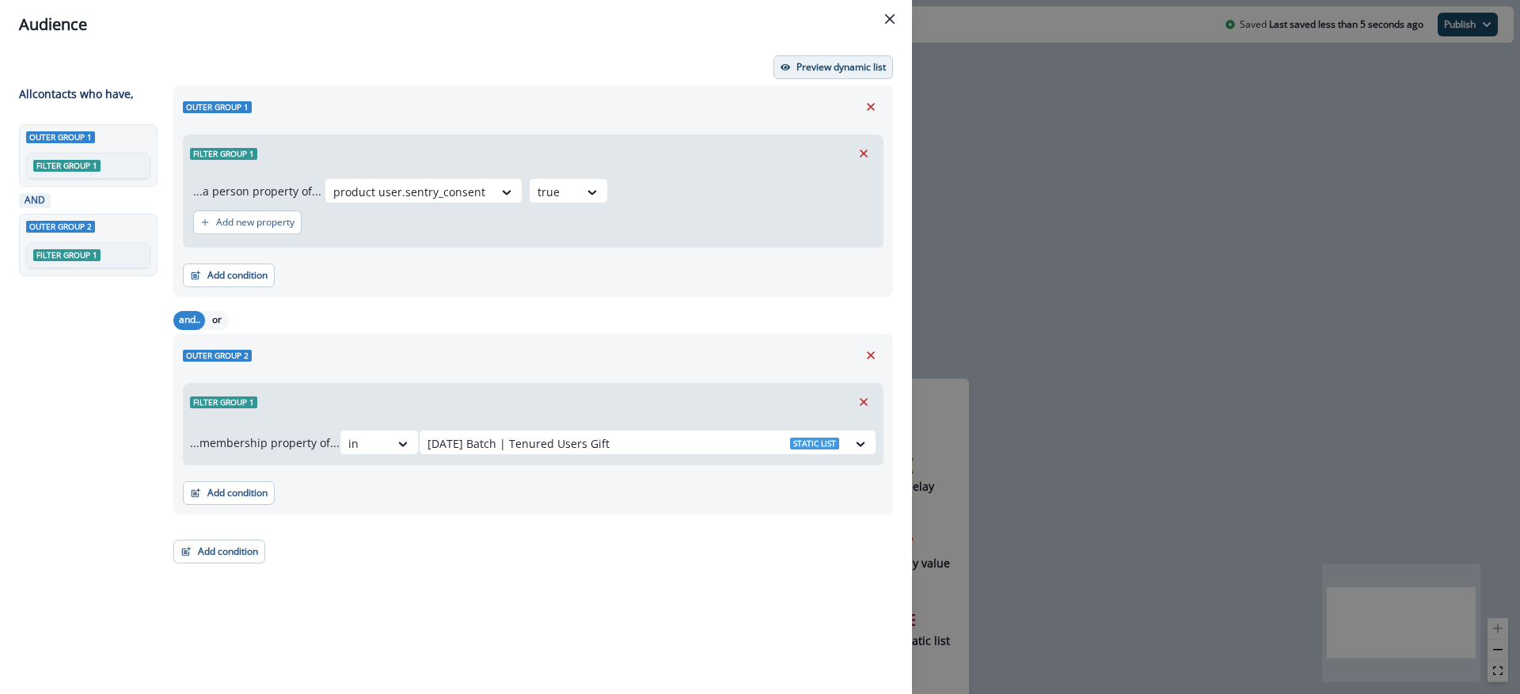
click at [844, 63] on p "Preview dynamic list" at bounding box center [840, 67] width 89 height 11
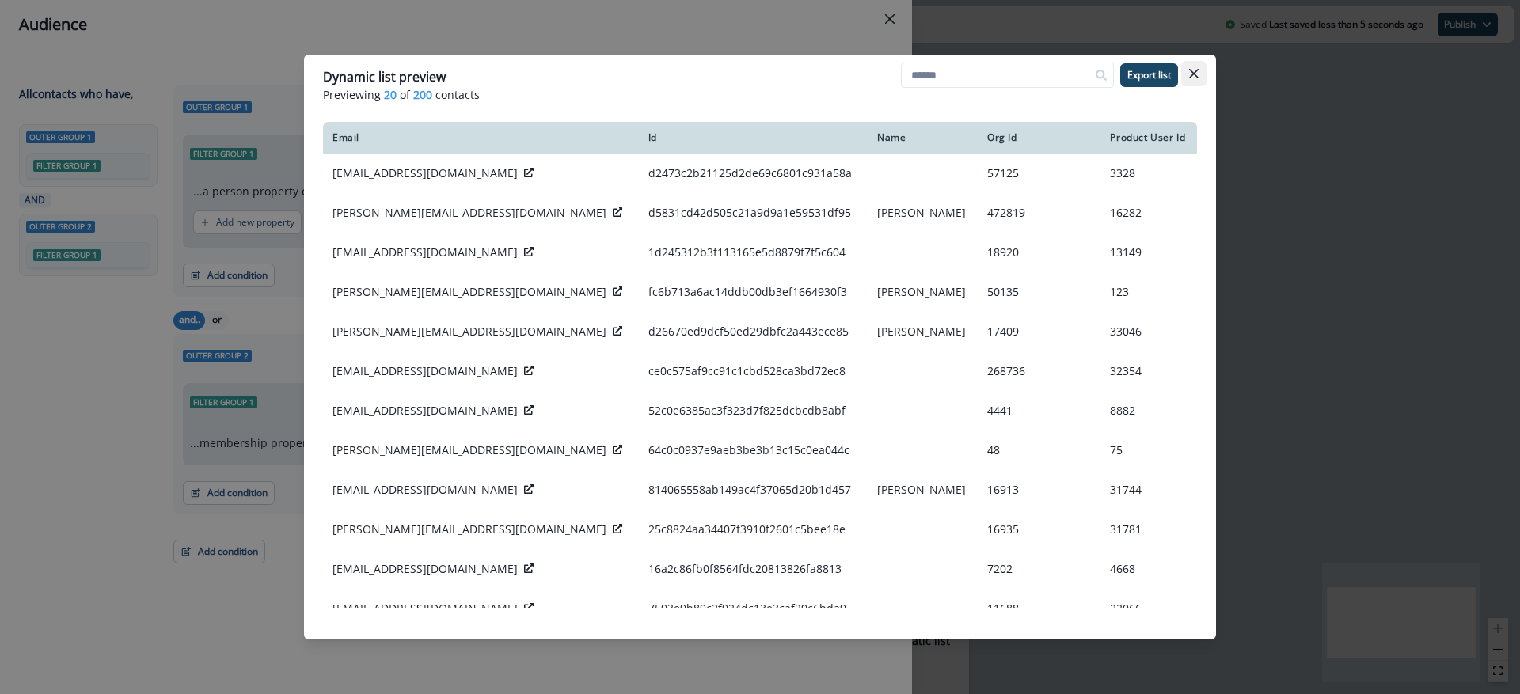
click at [1199, 77] on button "Close" at bounding box center [1193, 73] width 25 height 25
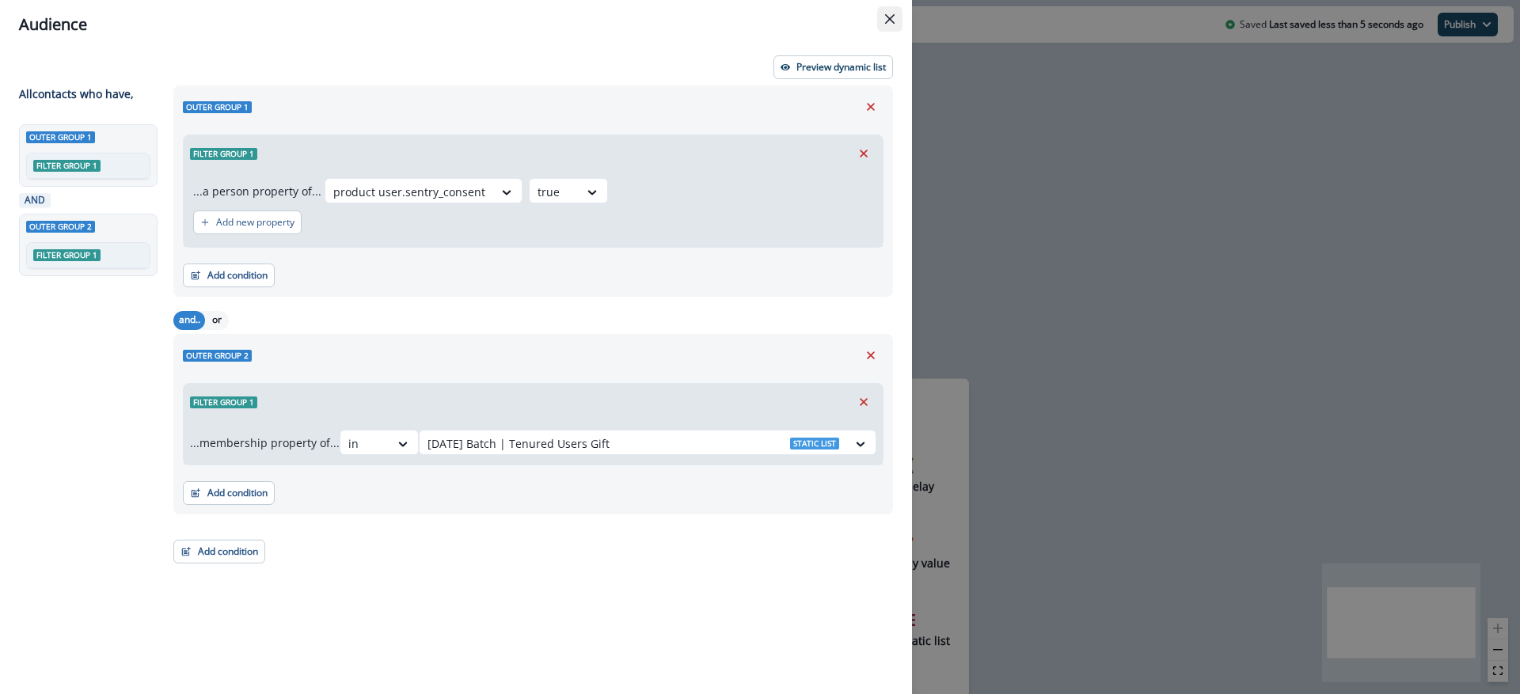
click at [890, 9] on button "Close" at bounding box center [889, 18] width 25 height 25
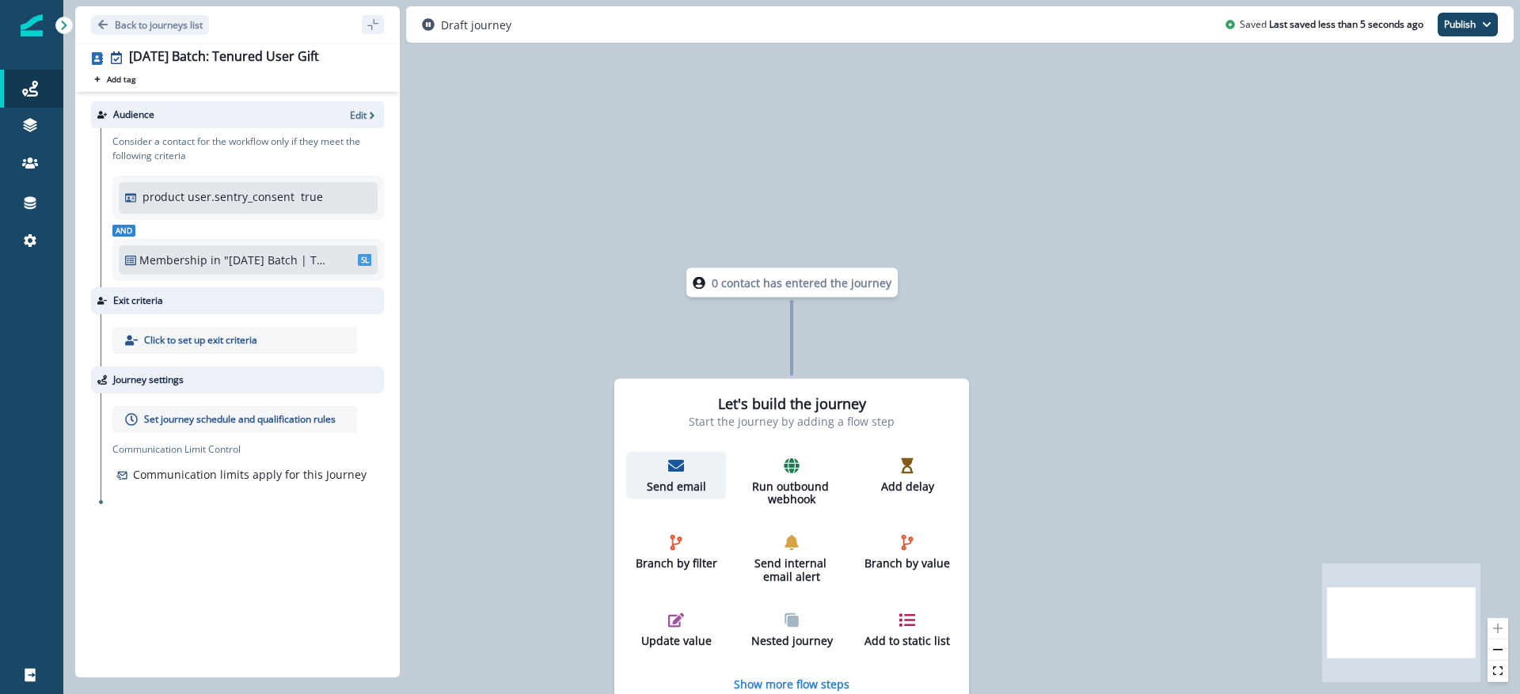
click at [663, 465] on div "Send email" at bounding box center [675, 475] width 87 height 36
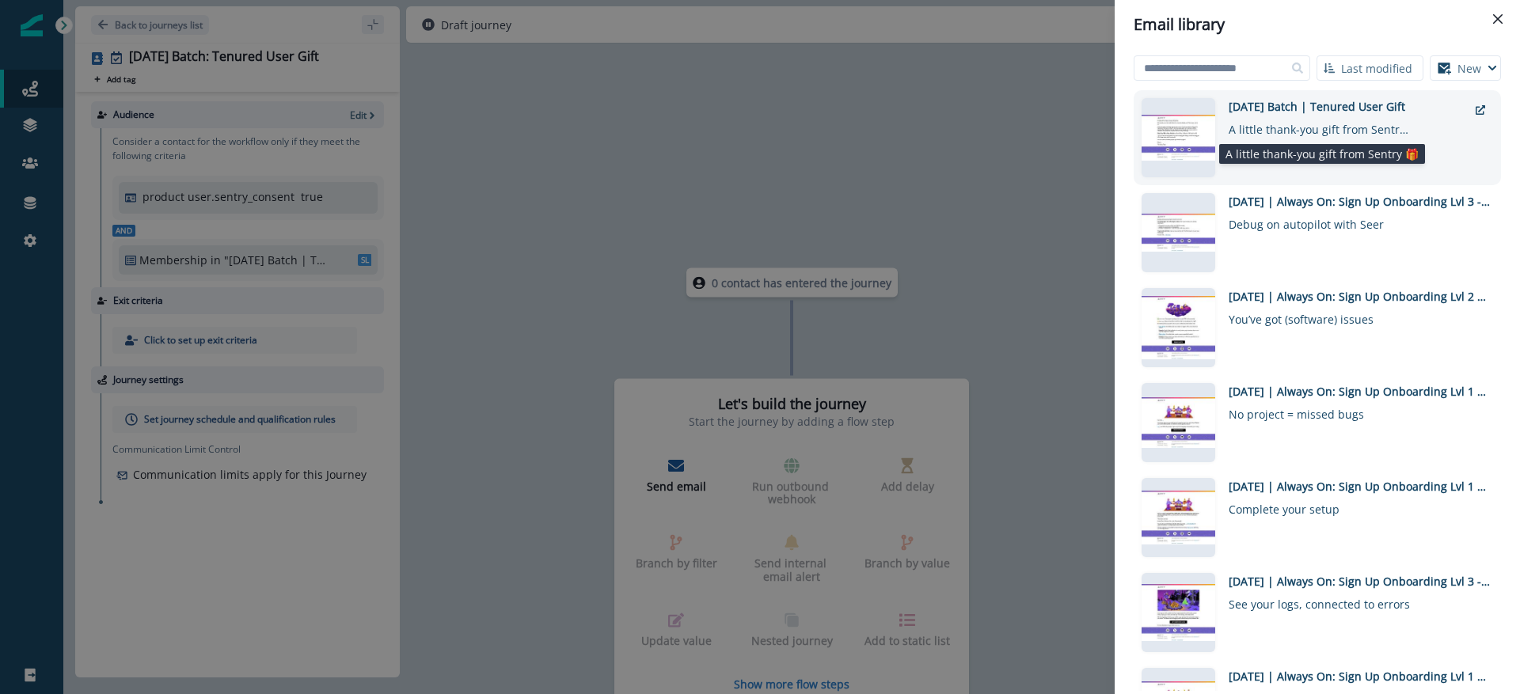
click at [1328, 128] on div "A little thank-you gift from Sentry 🎁" at bounding box center [1319, 126] width 182 height 23
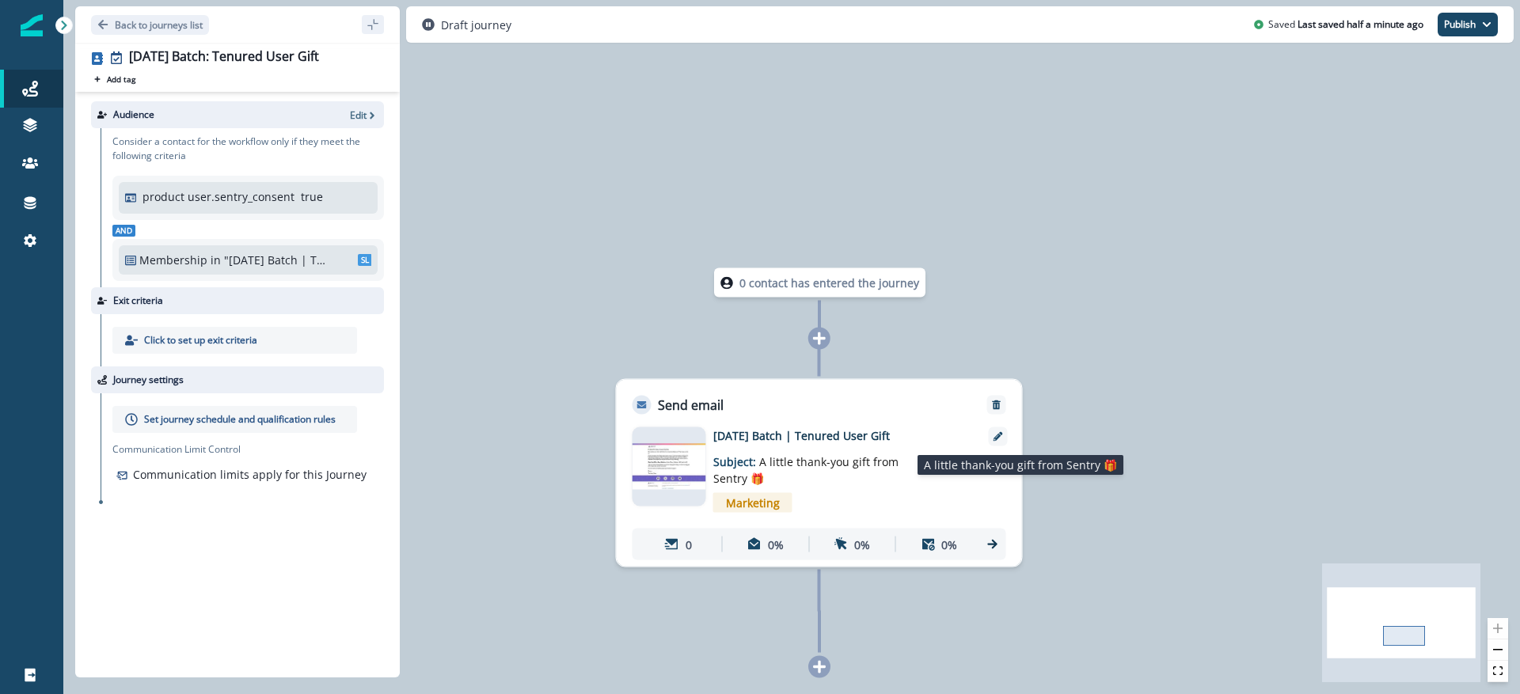
click at [872, 450] on p "Subject: A little thank-you gift from Sentry 🎁" at bounding box center [812, 465] width 198 height 43
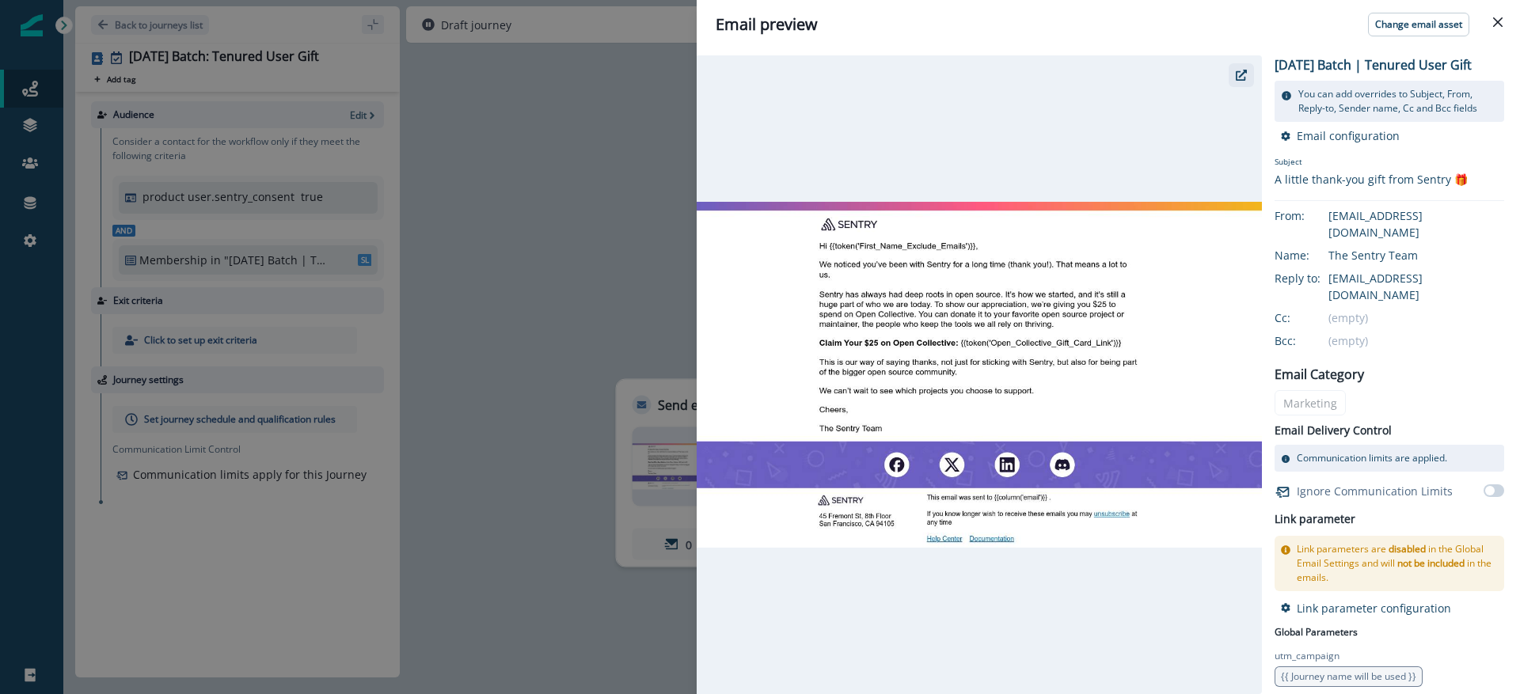
click at [1245, 75] on icon "button" at bounding box center [1240, 75] width 11 height 11
click at [1510, 21] on header "Email preview Change email asset" at bounding box center [1107, 24] width 823 height 49
click at [1493, 31] on button "Close" at bounding box center [1497, 21] width 25 height 25
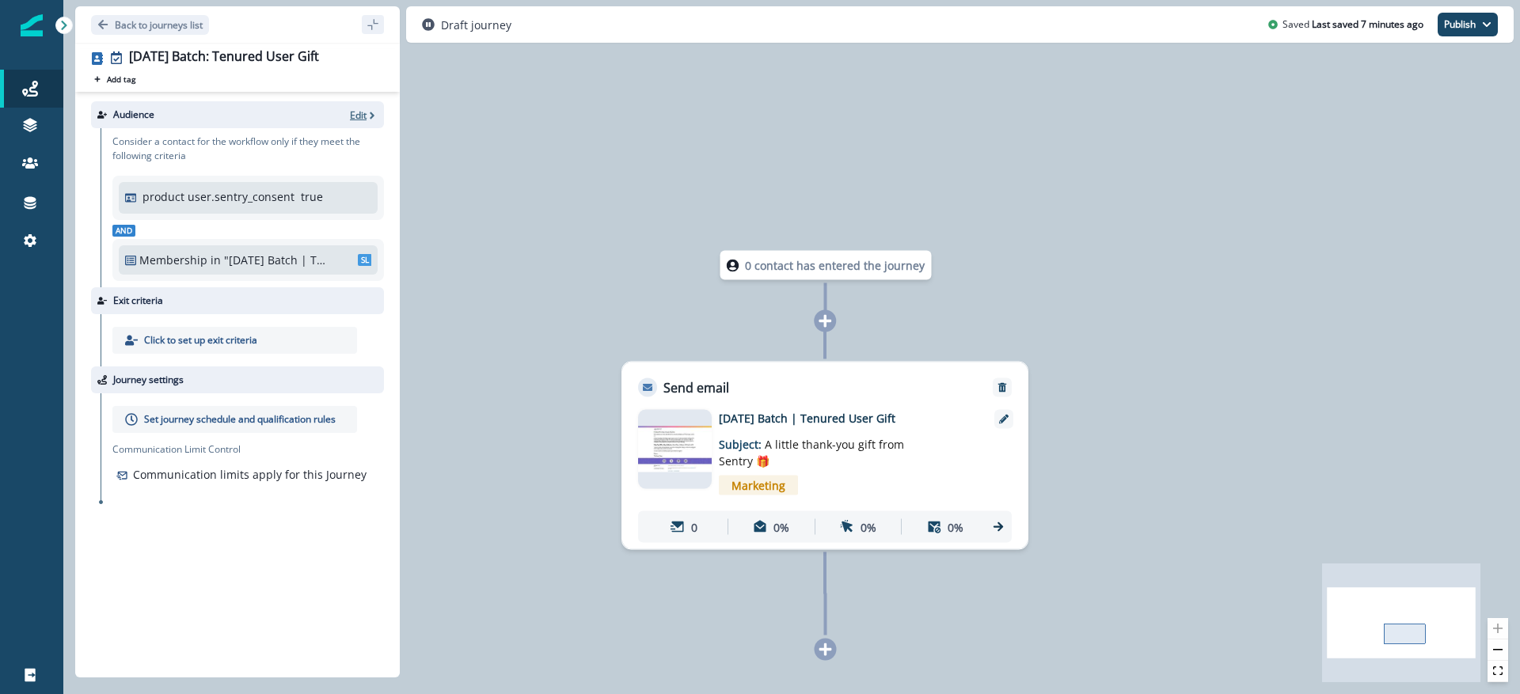
click at [367, 116] on icon "button" at bounding box center [371, 115] width 11 height 11
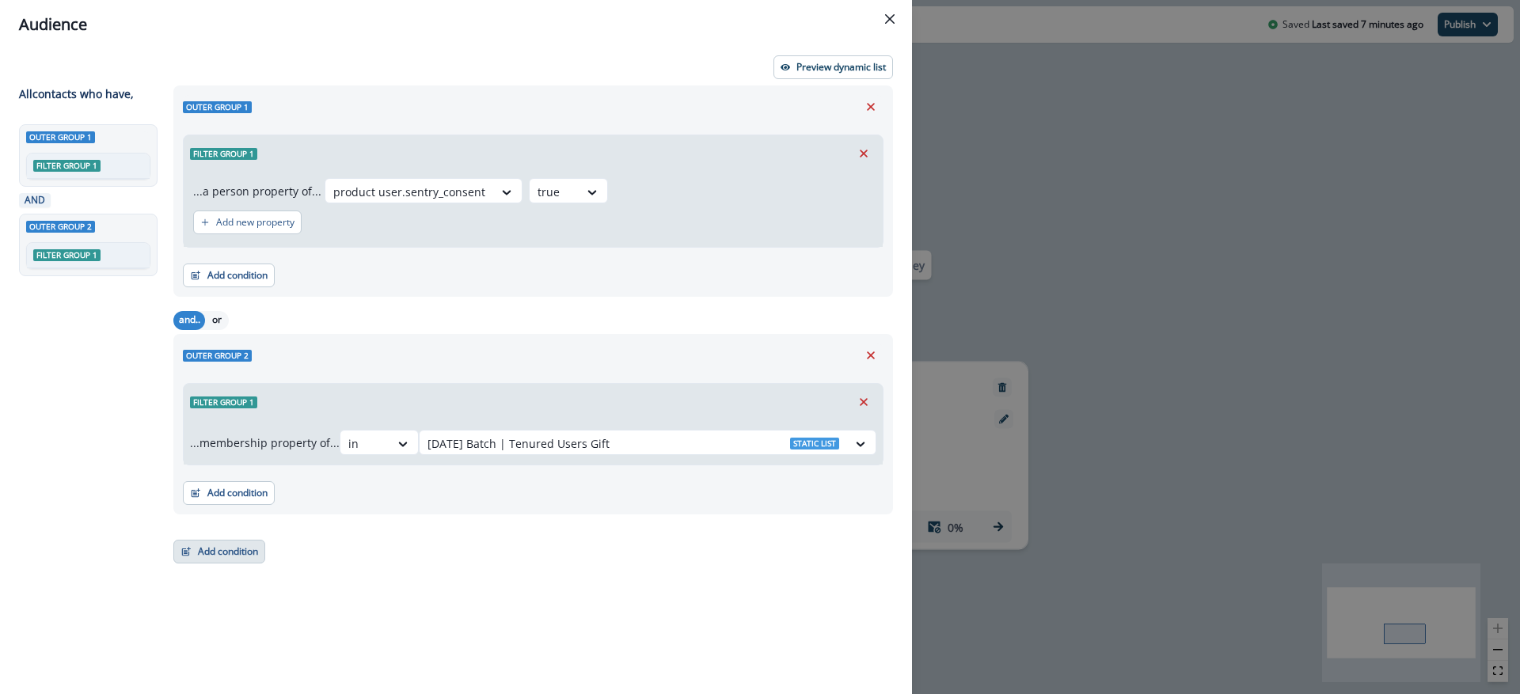
click at [219, 549] on button "Add condition" at bounding box center [219, 552] width 92 height 24
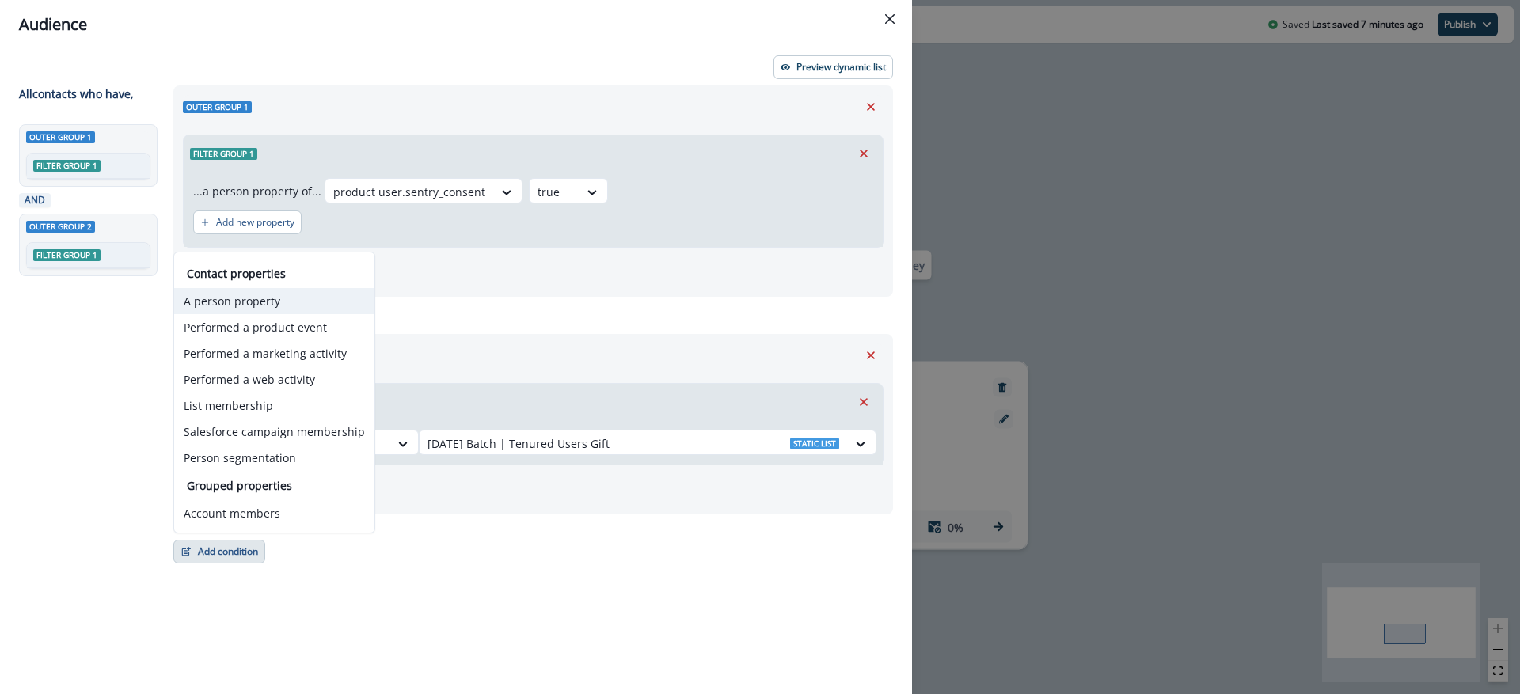
click at [294, 305] on button "A person property" at bounding box center [274, 301] width 200 height 26
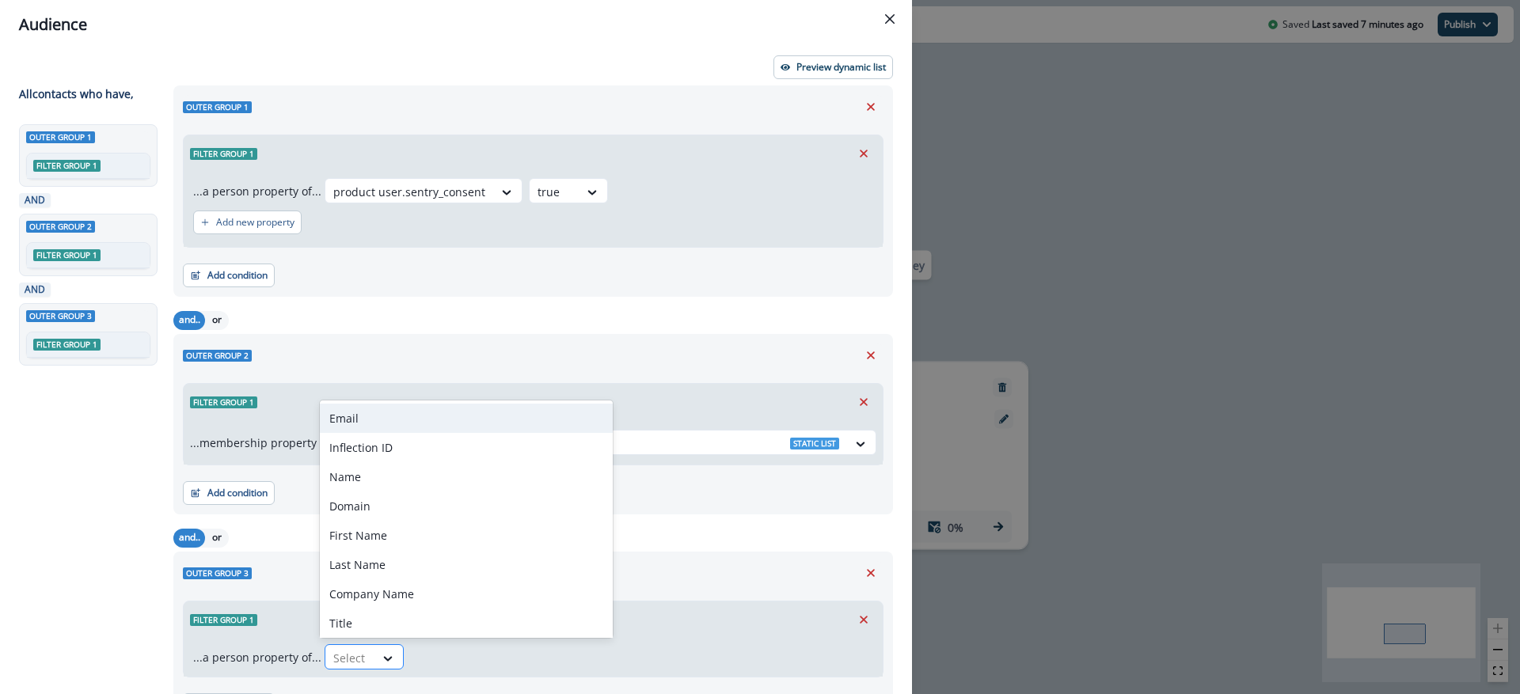
click at [367, 665] on div "Select" at bounding box center [349, 658] width 49 height 26
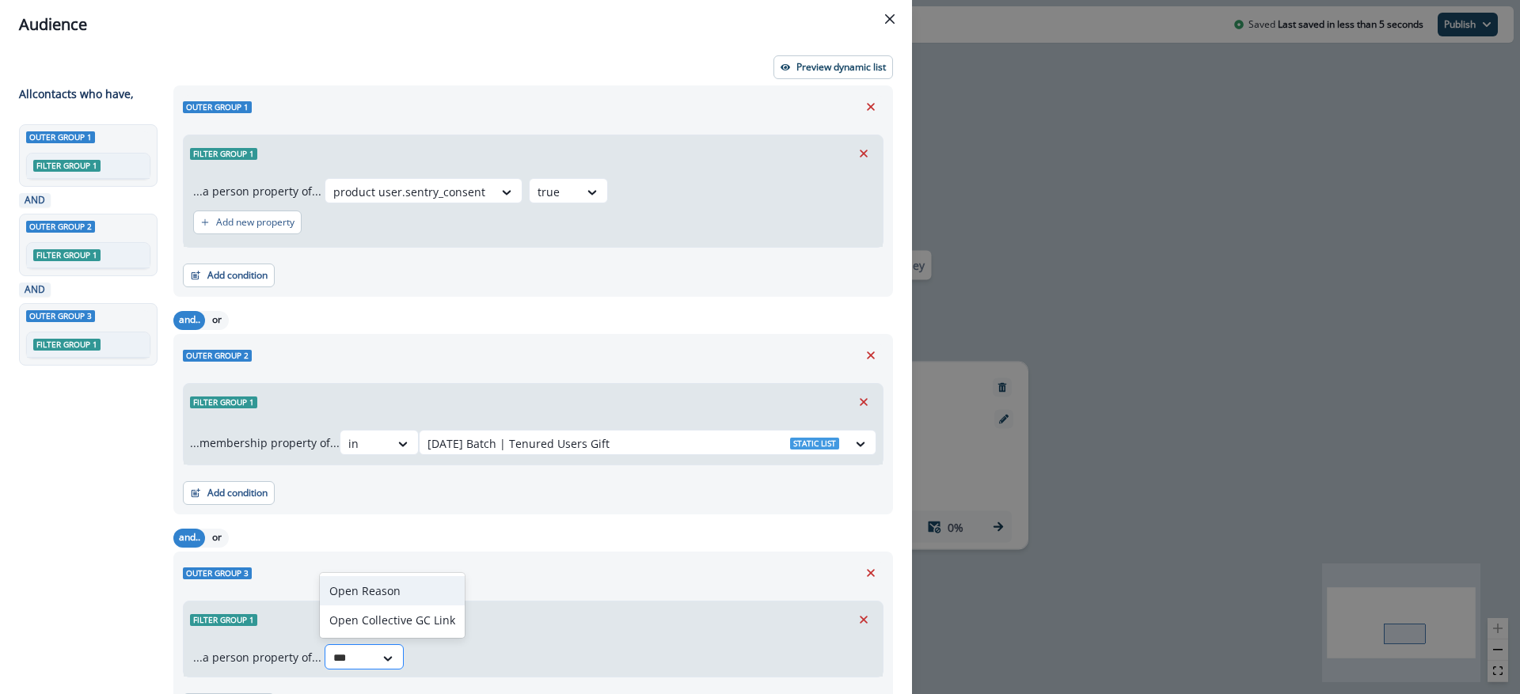
type input "****"
click at [380, 617] on div "Open Collective GC Link" at bounding box center [392, 619] width 145 height 29
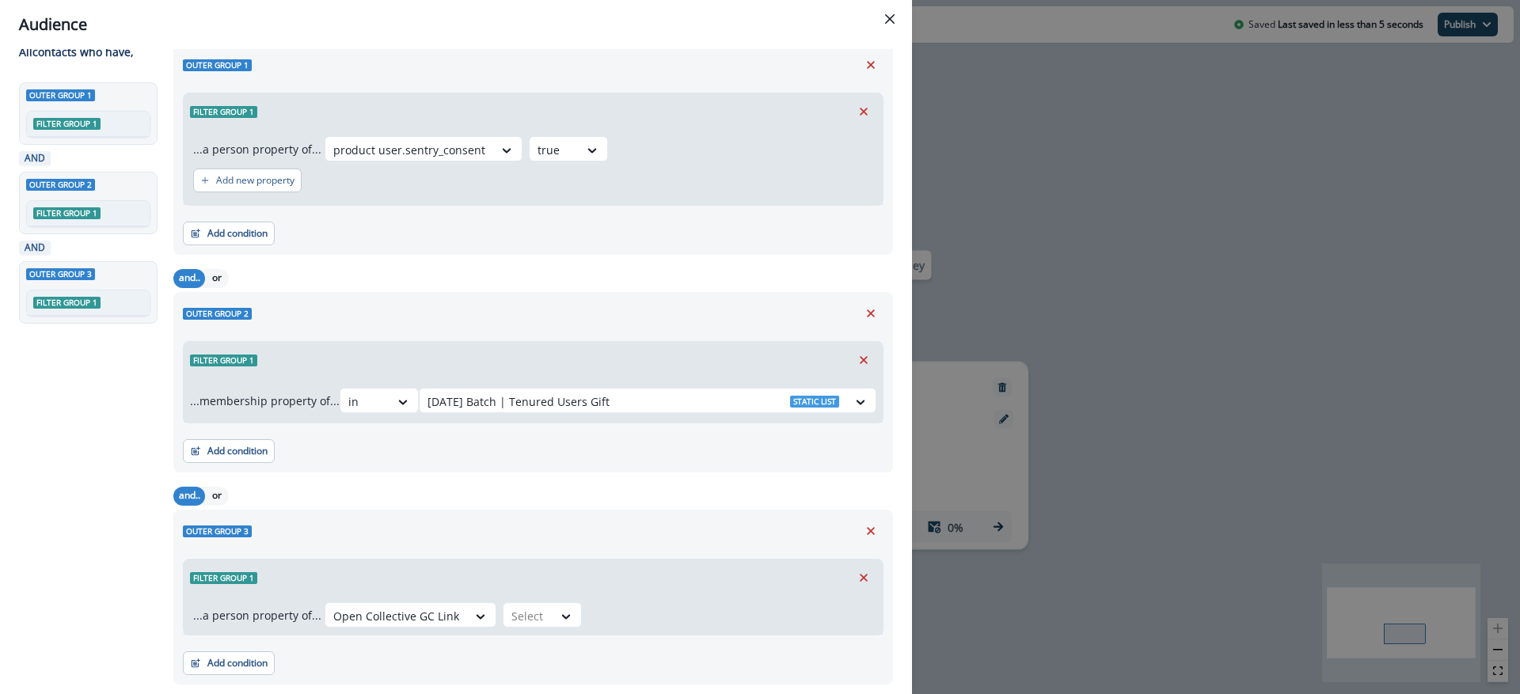
scroll to position [69, 0]
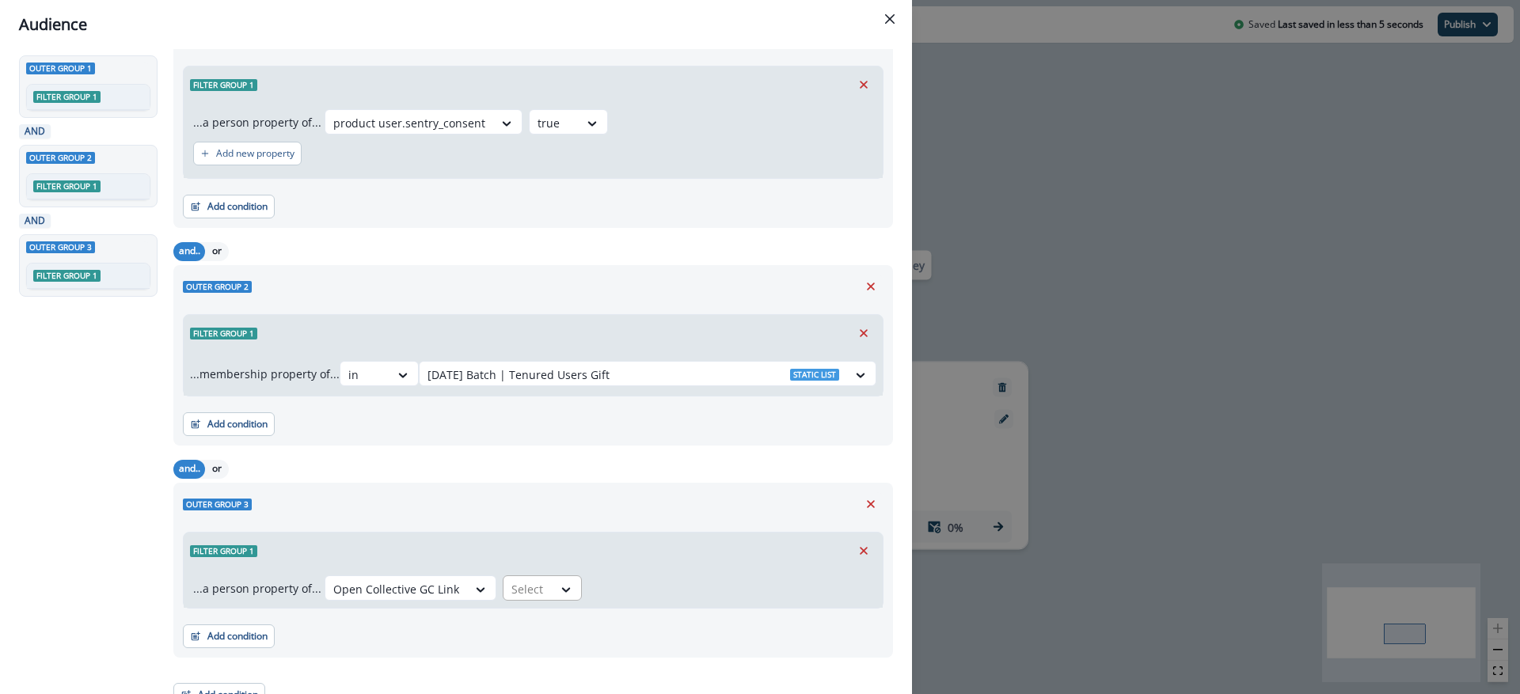
click at [534, 596] on div at bounding box center [527, 589] width 33 height 20
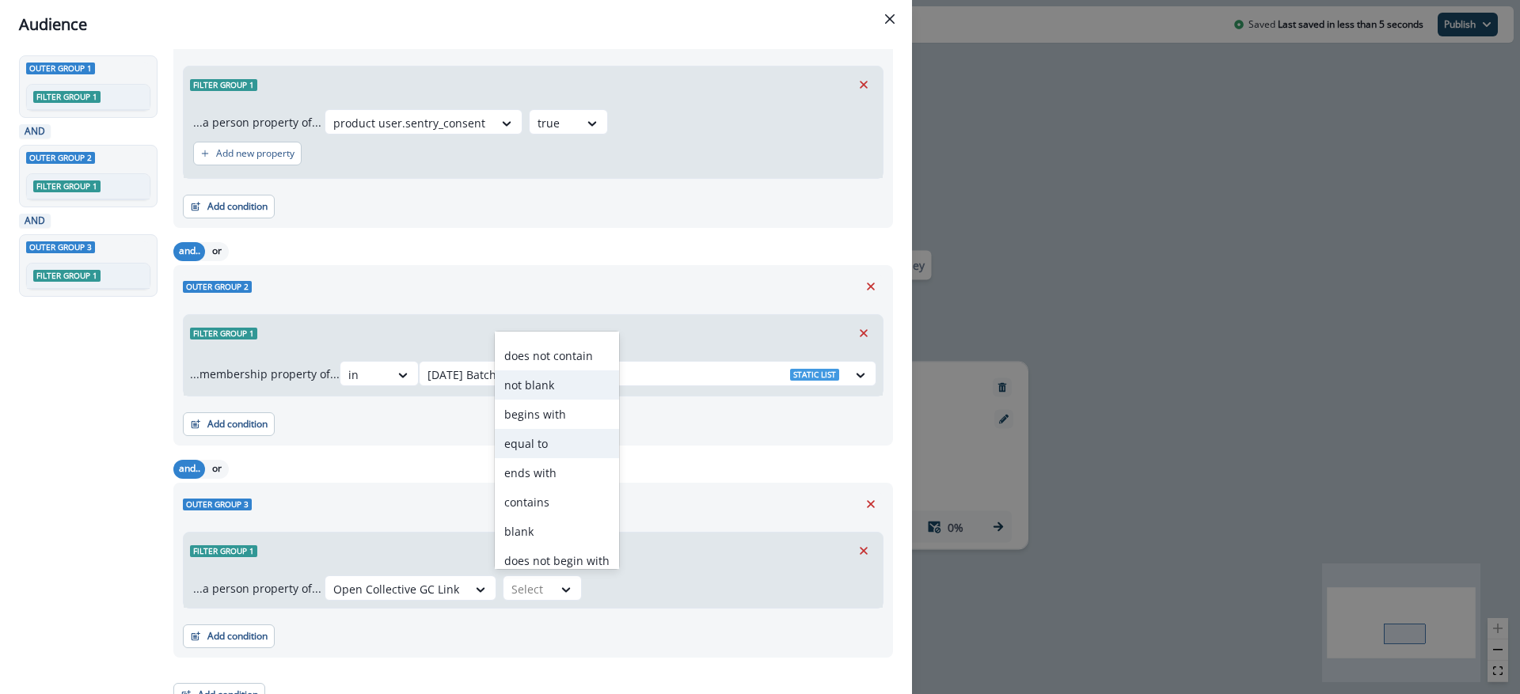
scroll to position [21, 0]
click at [549, 511] on div "contains" at bounding box center [557, 503] width 124 height 29
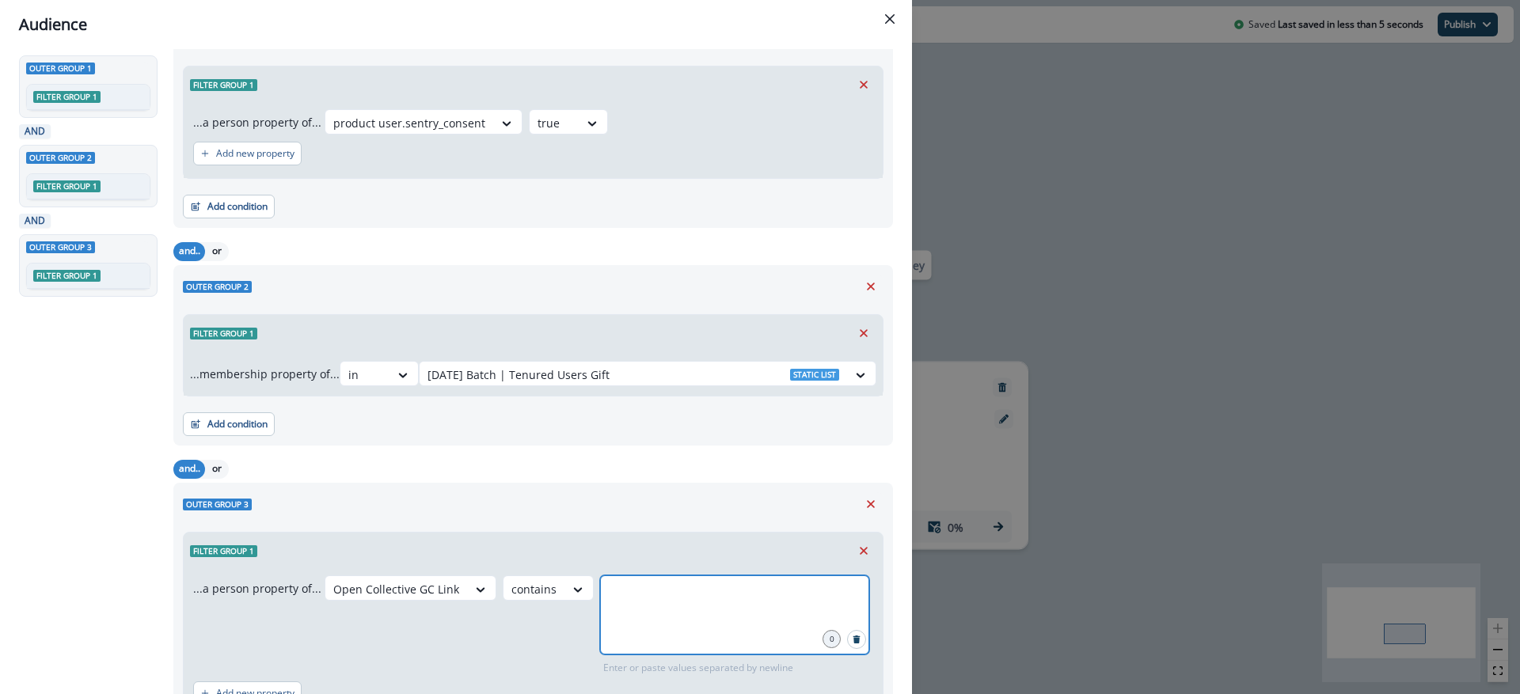
click at [644, 600] on input "text" at bounding box center [734, 595] width 264 height 32
type input "**********"
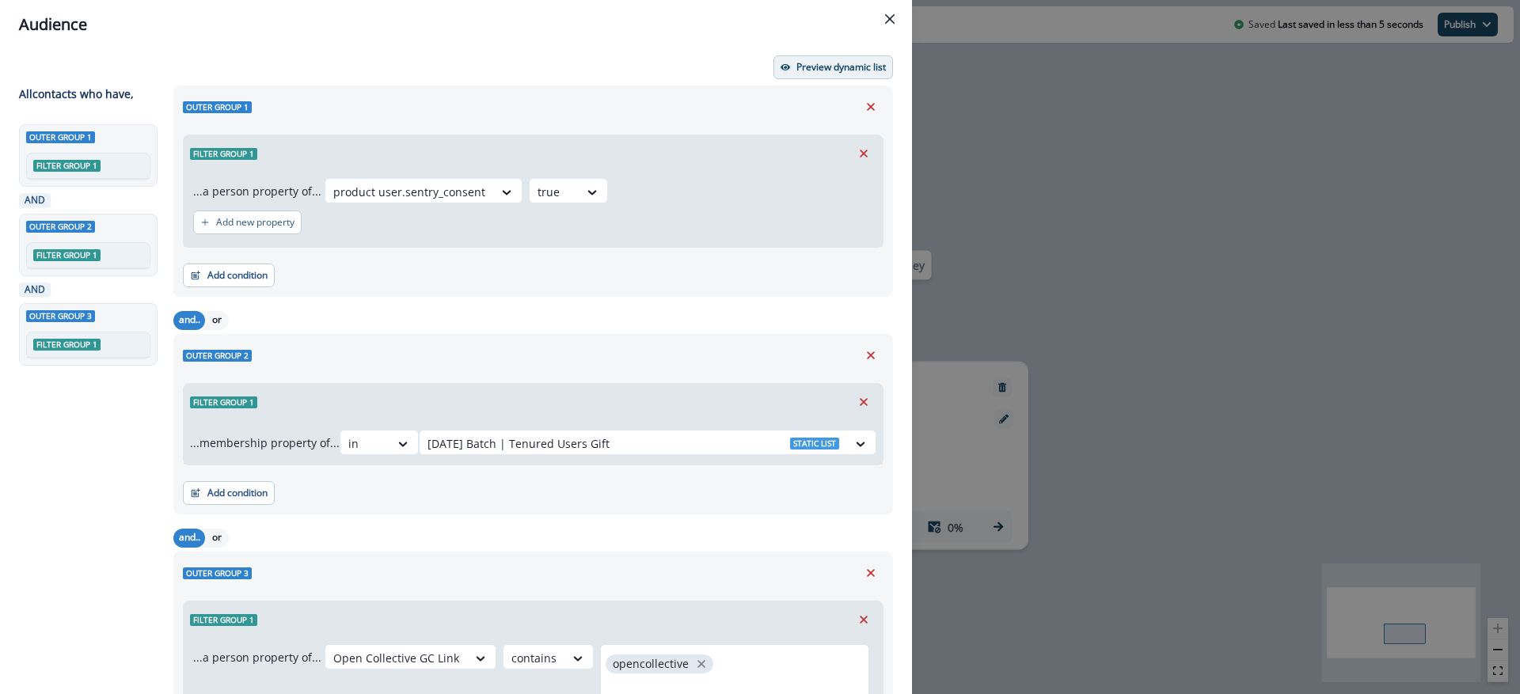
click at [848, 67] on p "Preview dynamic list" at bounding box center [840, 67] width 89 height 11
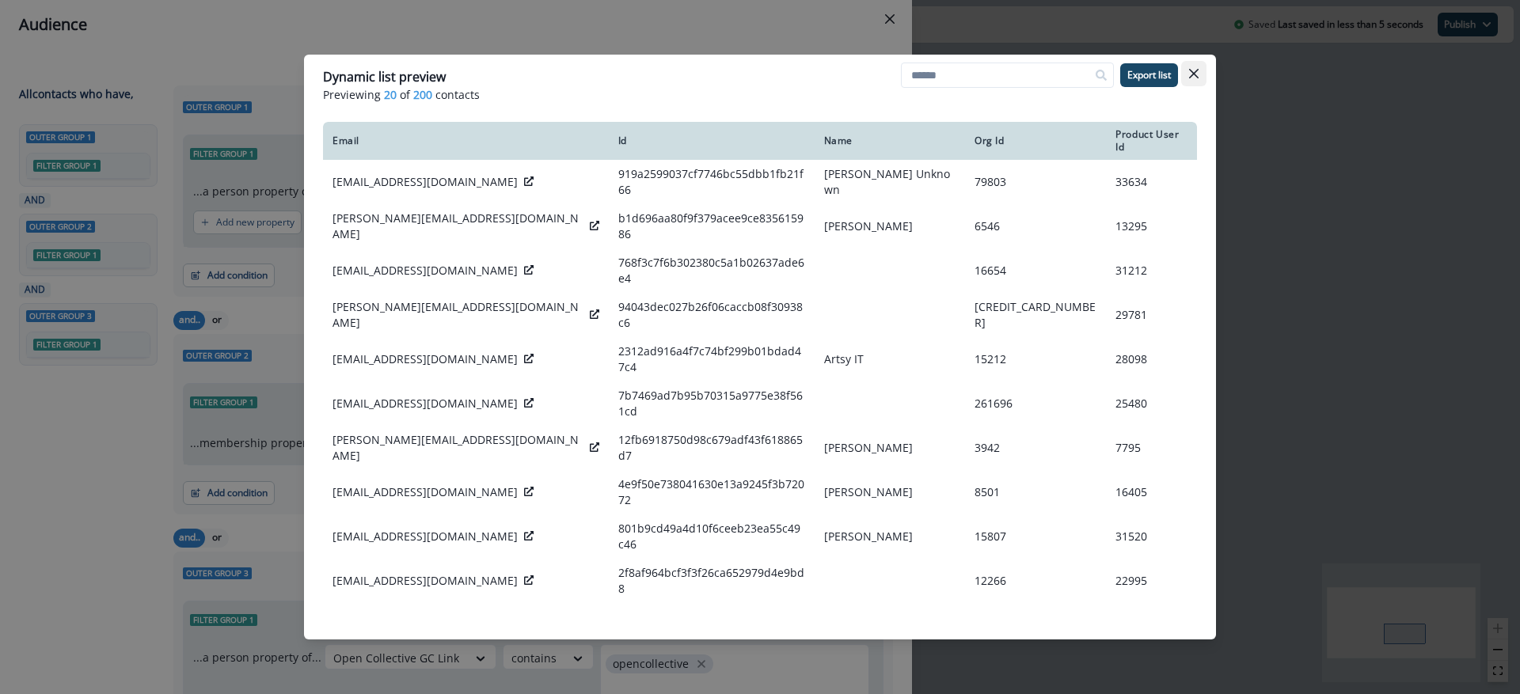
click at [1194, 66] on button "Close" at bounding box center [1193, 73] width 25 height 25
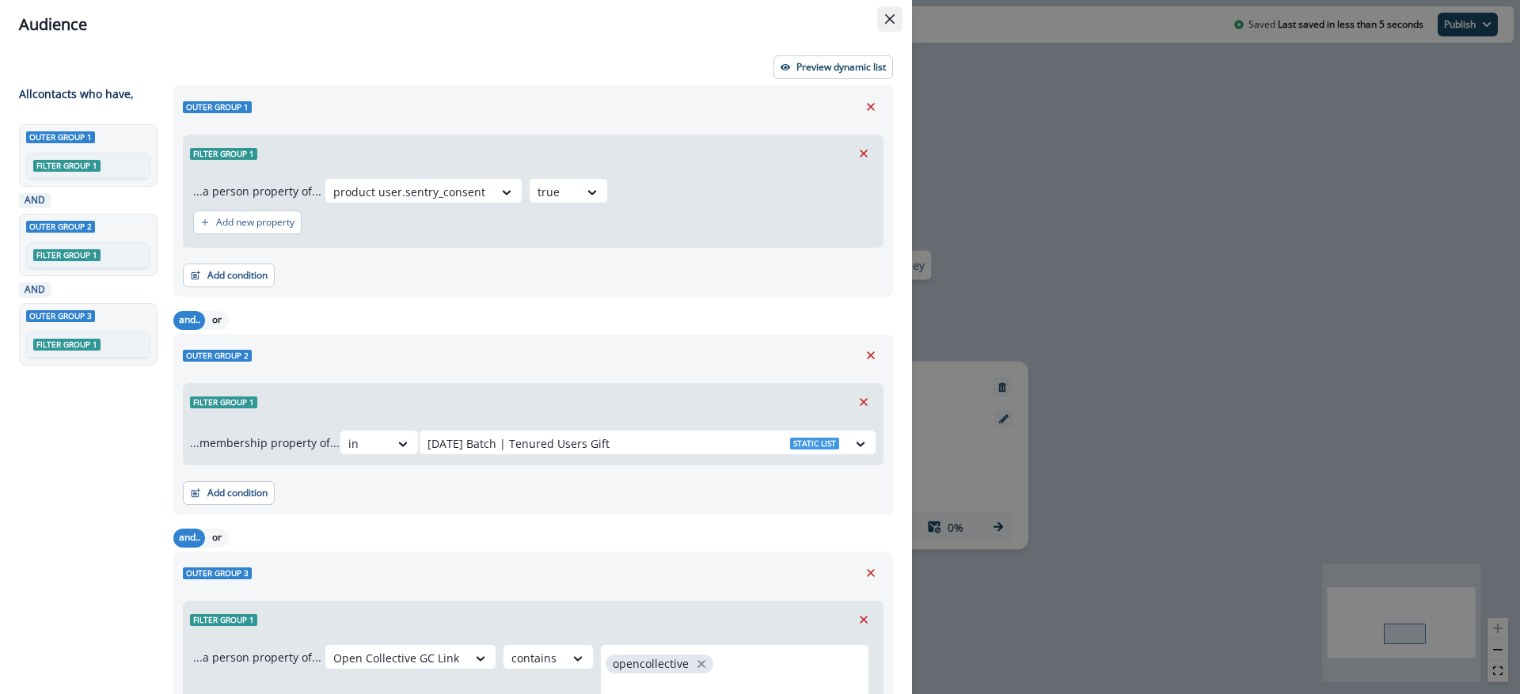
click at [890, 23] on icon "Close" at bounding box center [889, 18] width 9 height 9
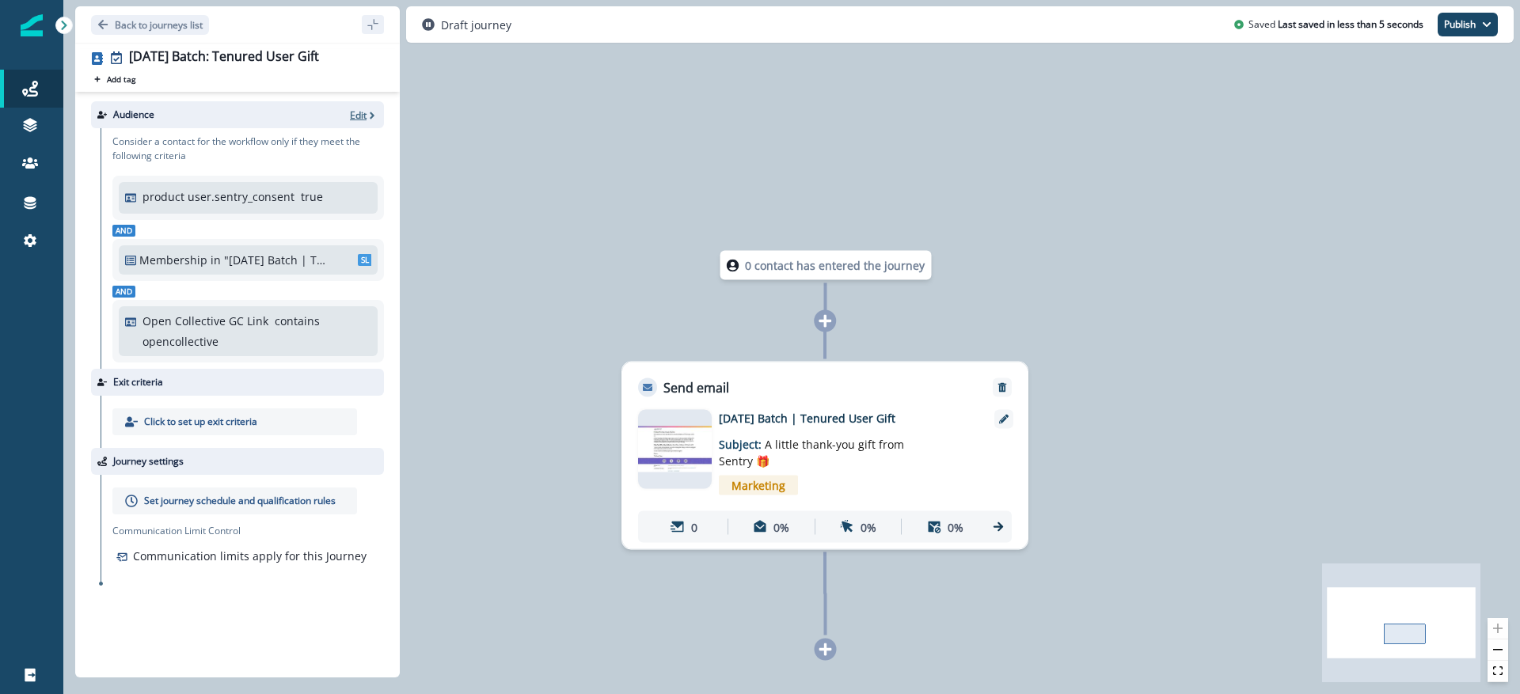
click at [373, 112] on icon "button" at bounding box center [371, 115] width 11 height 11
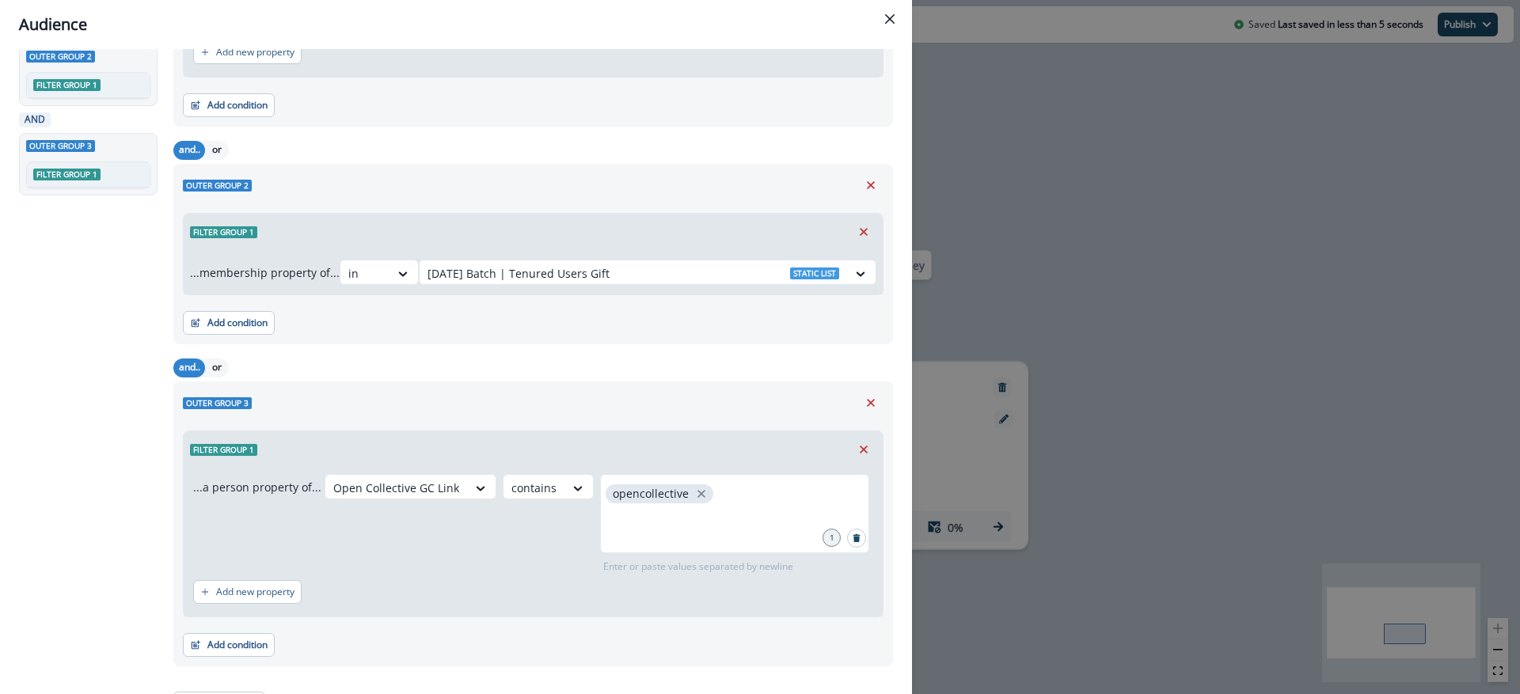
scroll to position [198, 0]
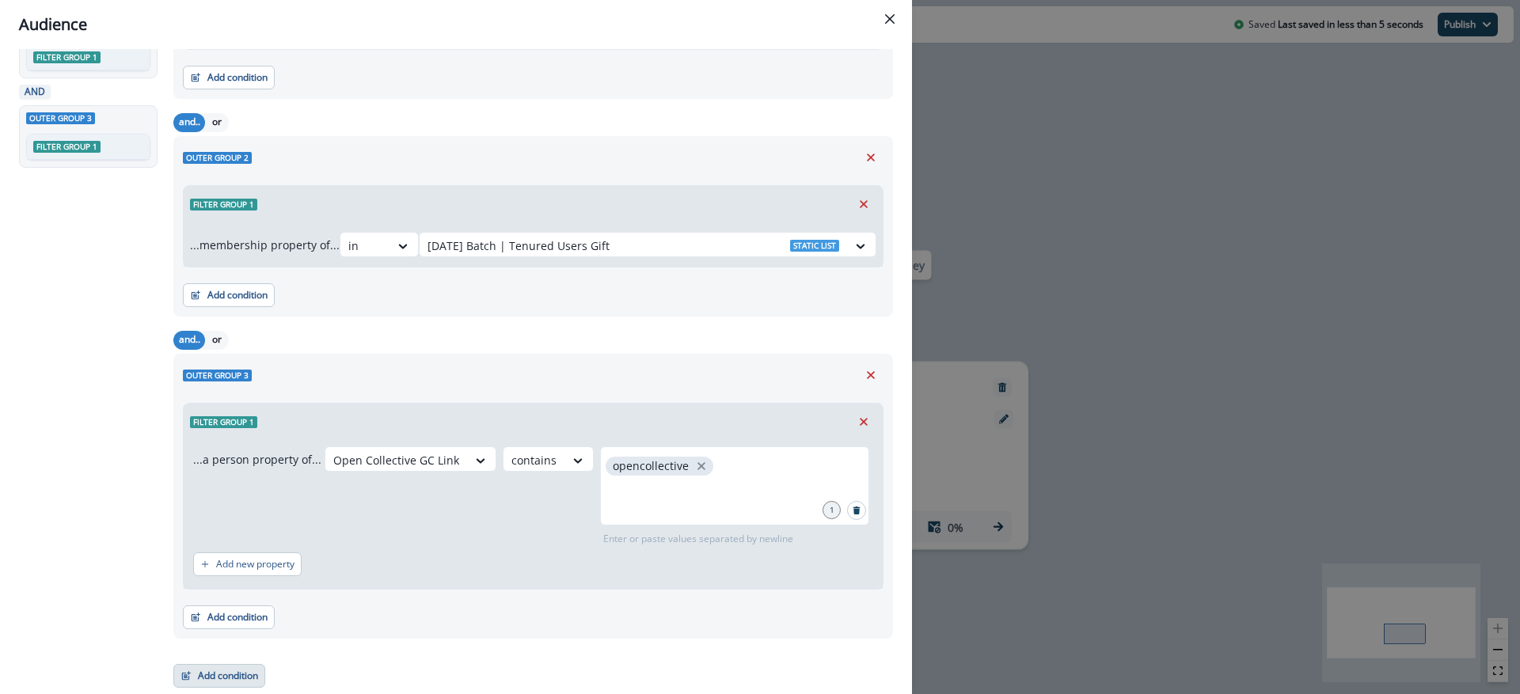
click at [229, 677] on button "Add condition" at bounding box center [219, 676] width 92 height 24
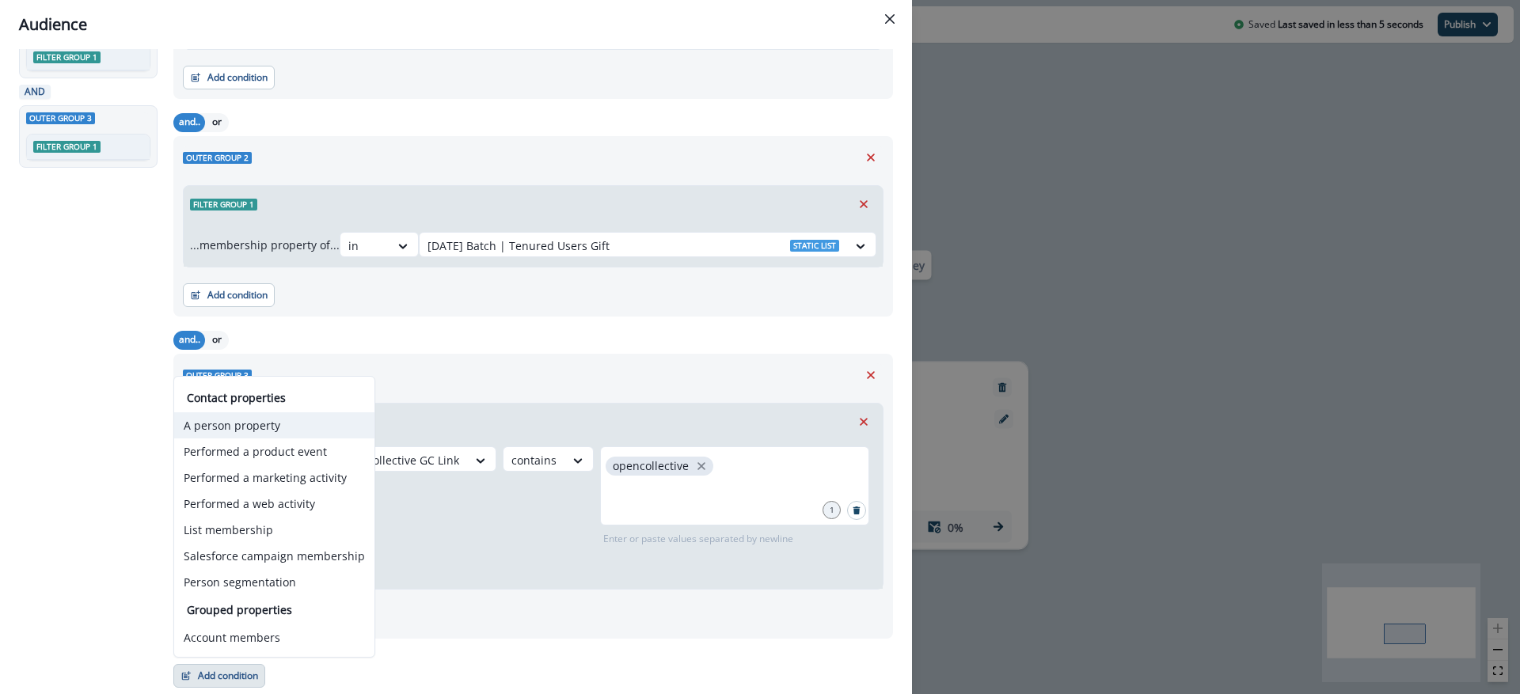
click at [264, 422] on button "A person property" at bounding box center [274, 425] width 200 height 26
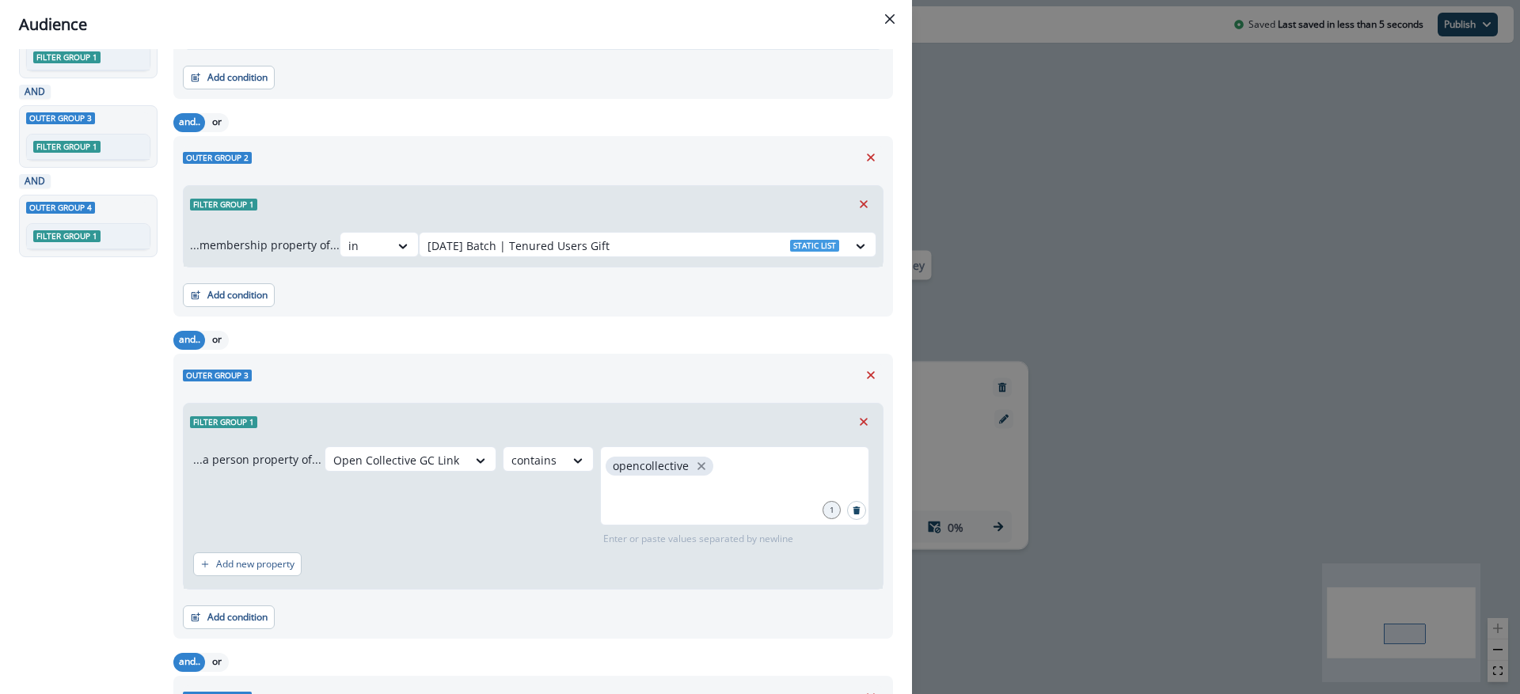
scroll to position [410, 0]
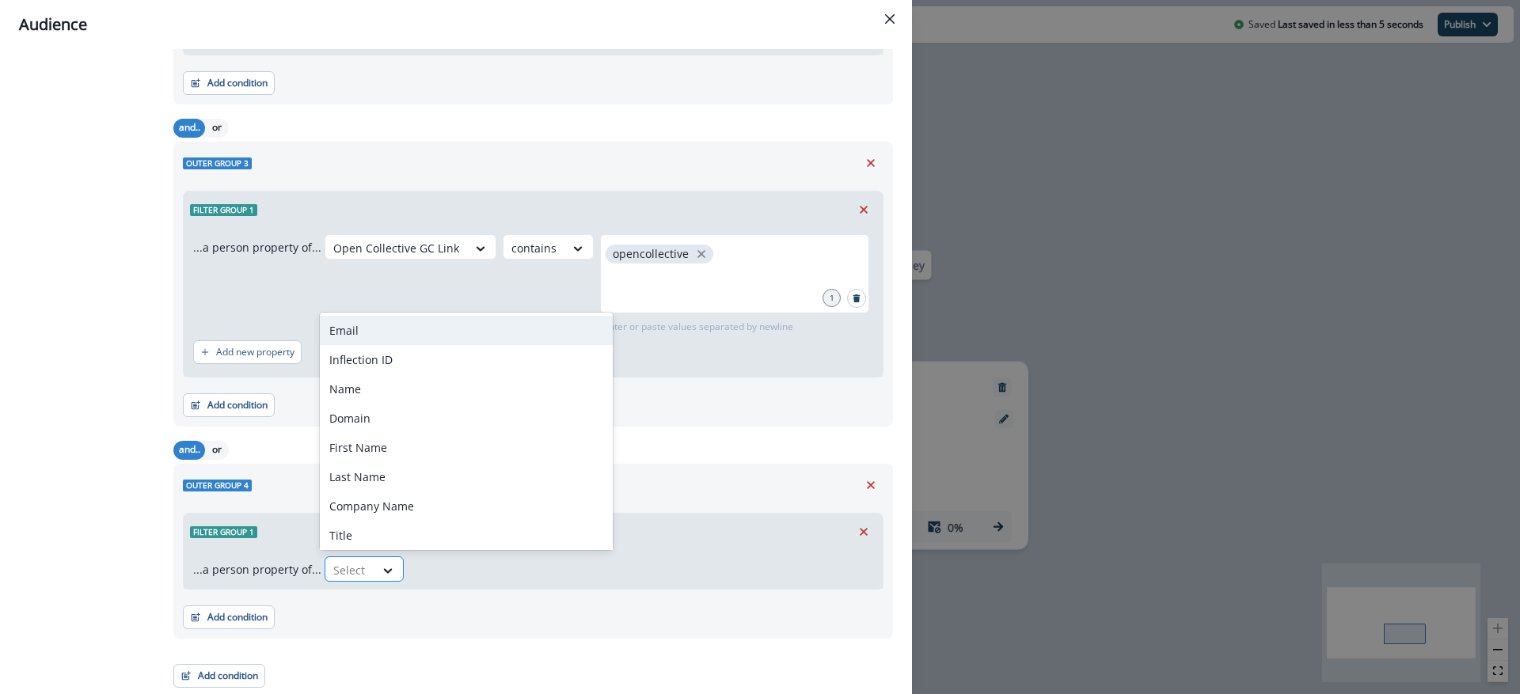
click at [325, 563] on div "Select" at bounding box center [349, 570] width 49 height 26
click at [381, 342] on div "Email" at bounding box center [466, 330] width 293 height 29
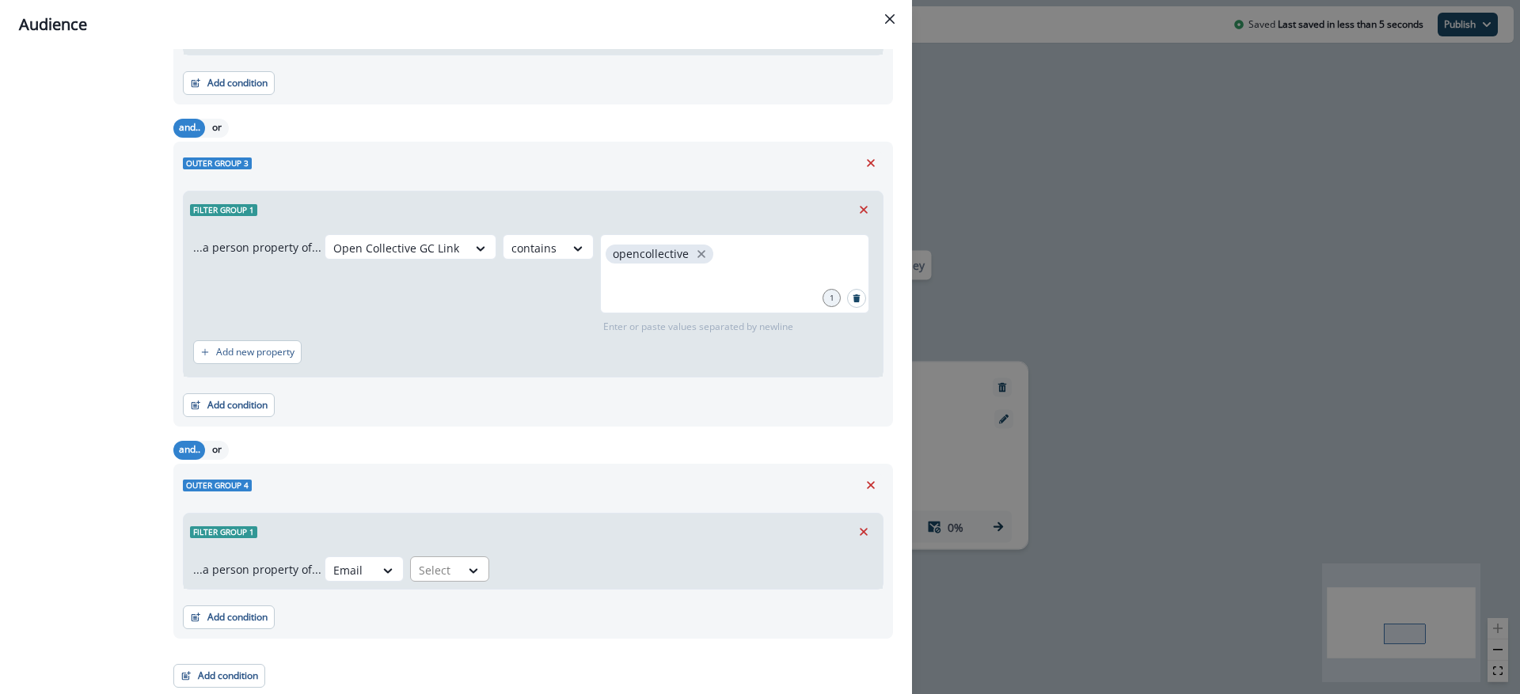
click at [427, 567] on div at bounding box center [435, 570] width 33 height 20
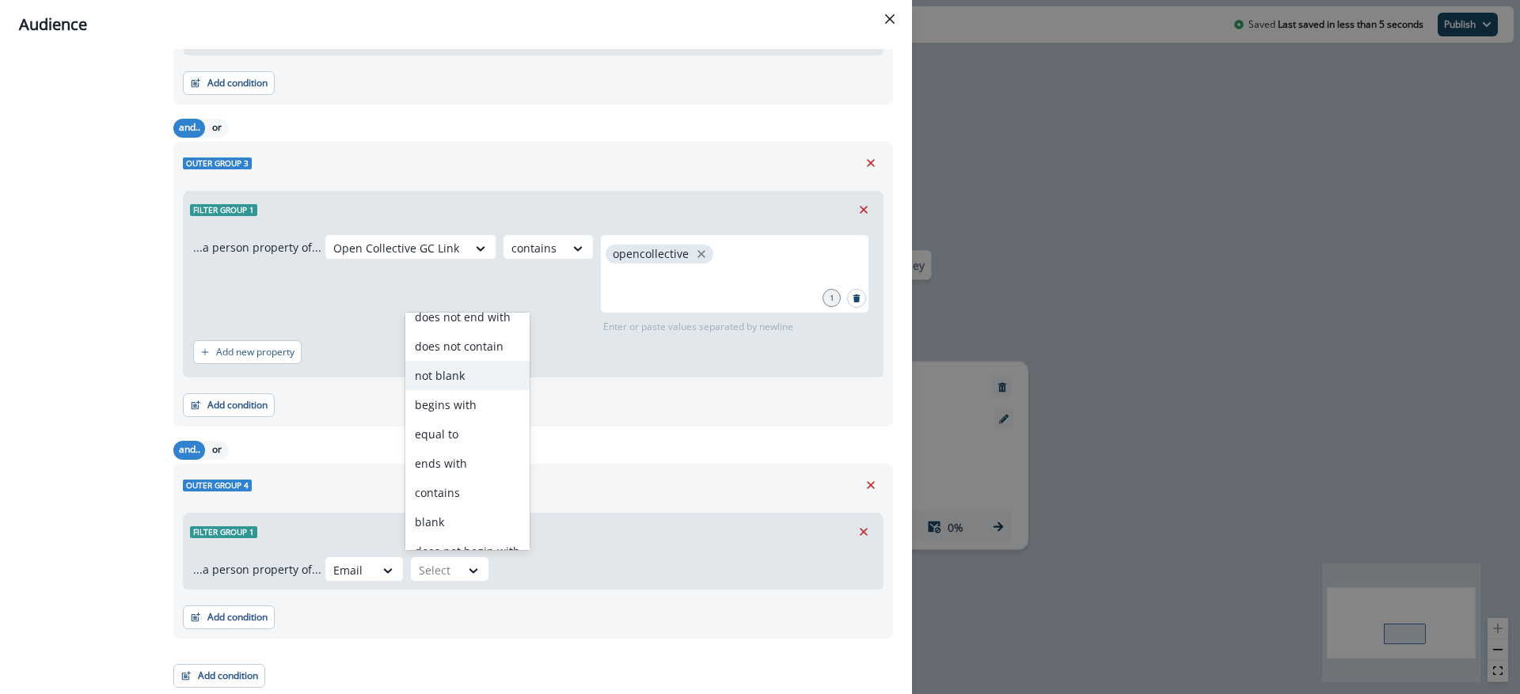
scroll to position [16, 0]
click at [489, 331] on div "does not contain" at bounding box center [467, 343] width 124 height 29
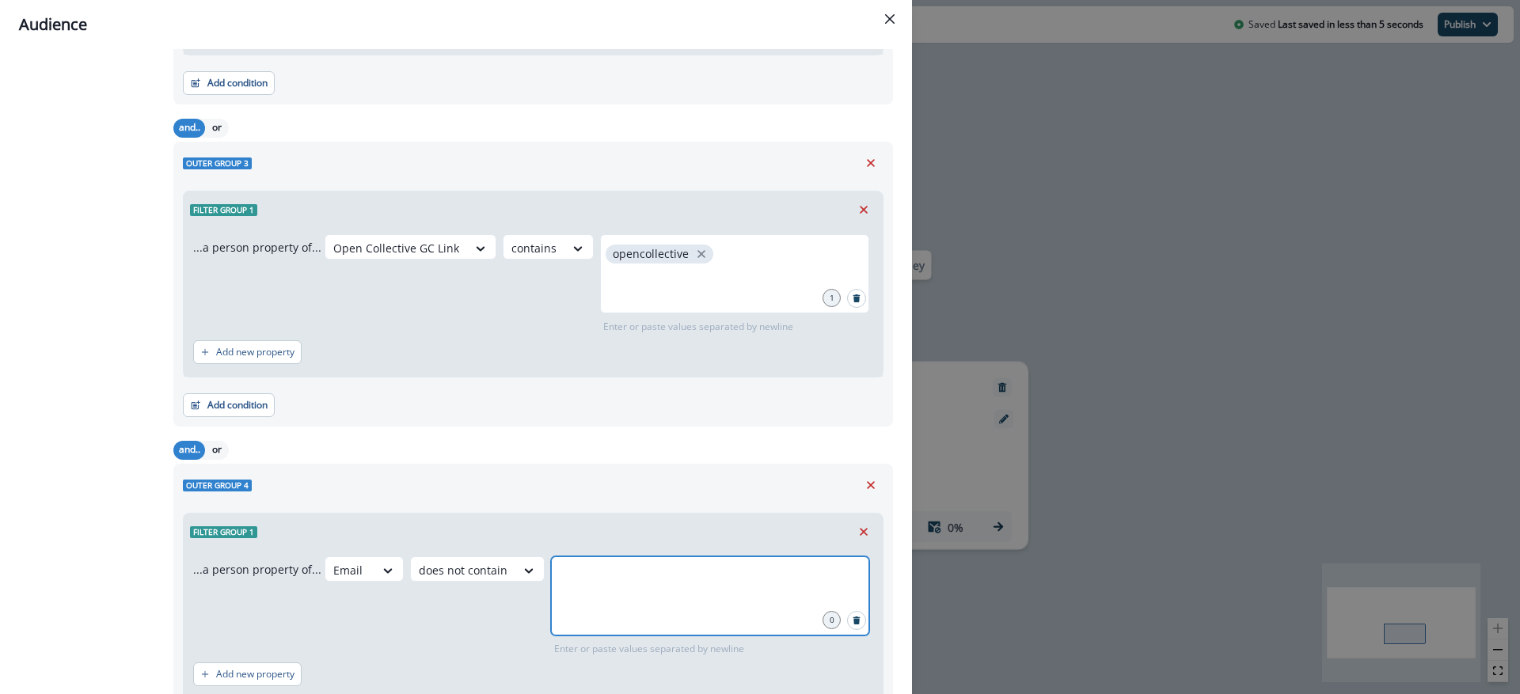
click at [587, 582] on input "text" at bounding box center [709, 576] width 313 height 32
type input "**********"
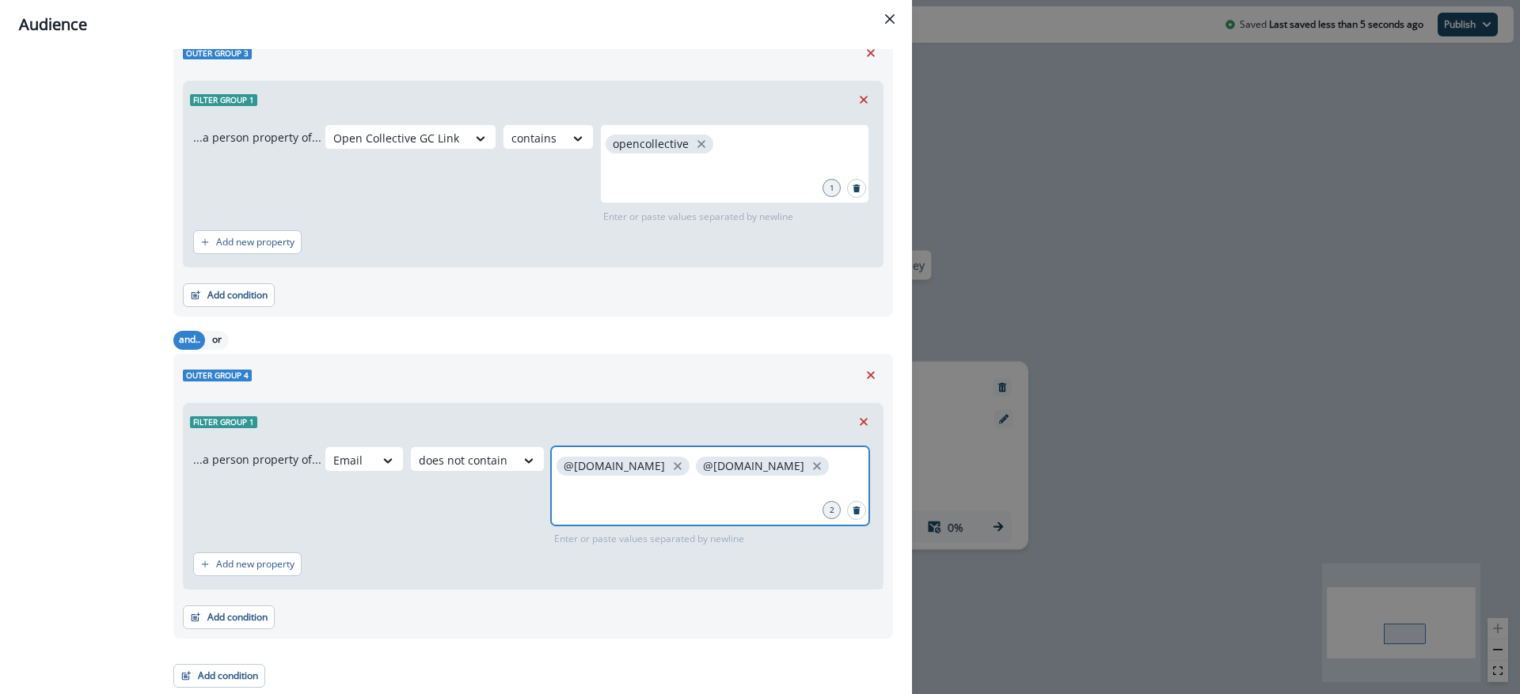
scroll to position [0, 0]
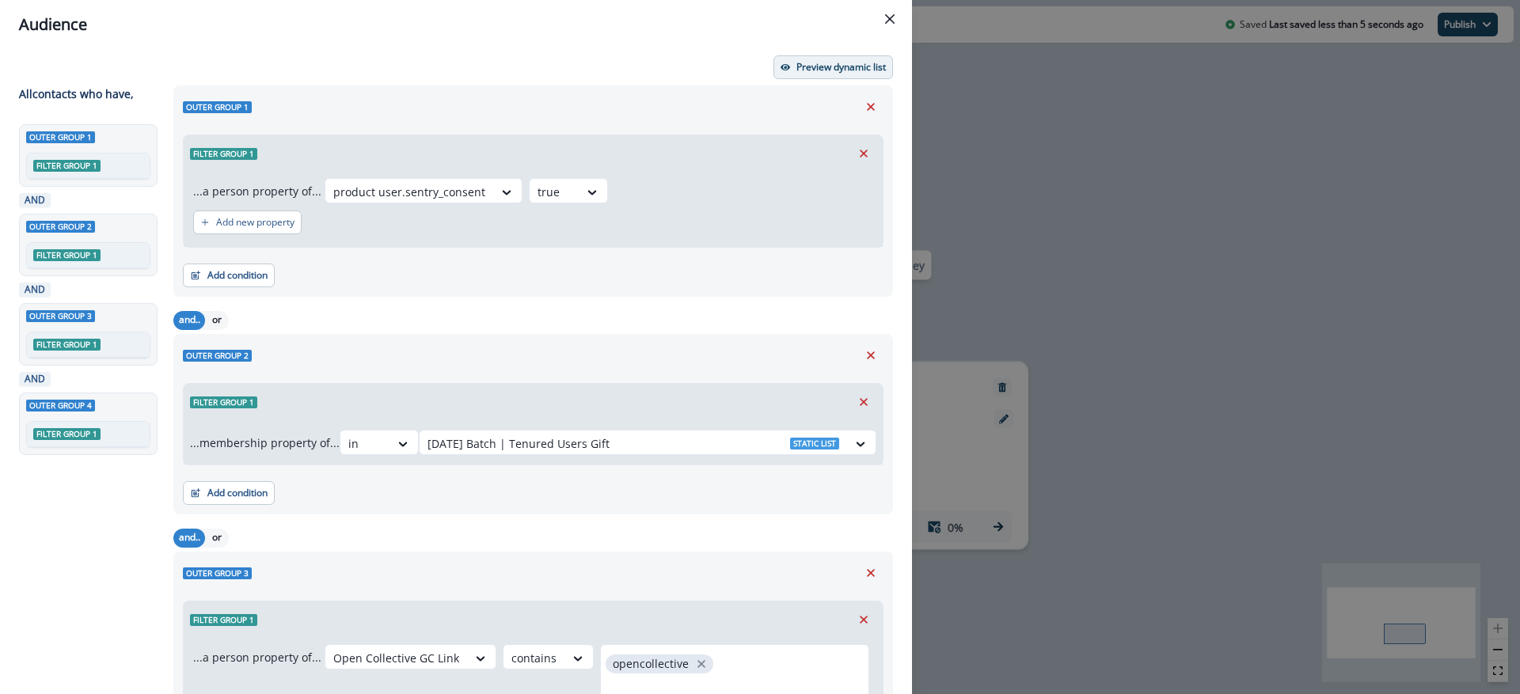
click at [799, 77] on button "Preview dynamic list" at bounding box center [833, 67] width 120 height 24
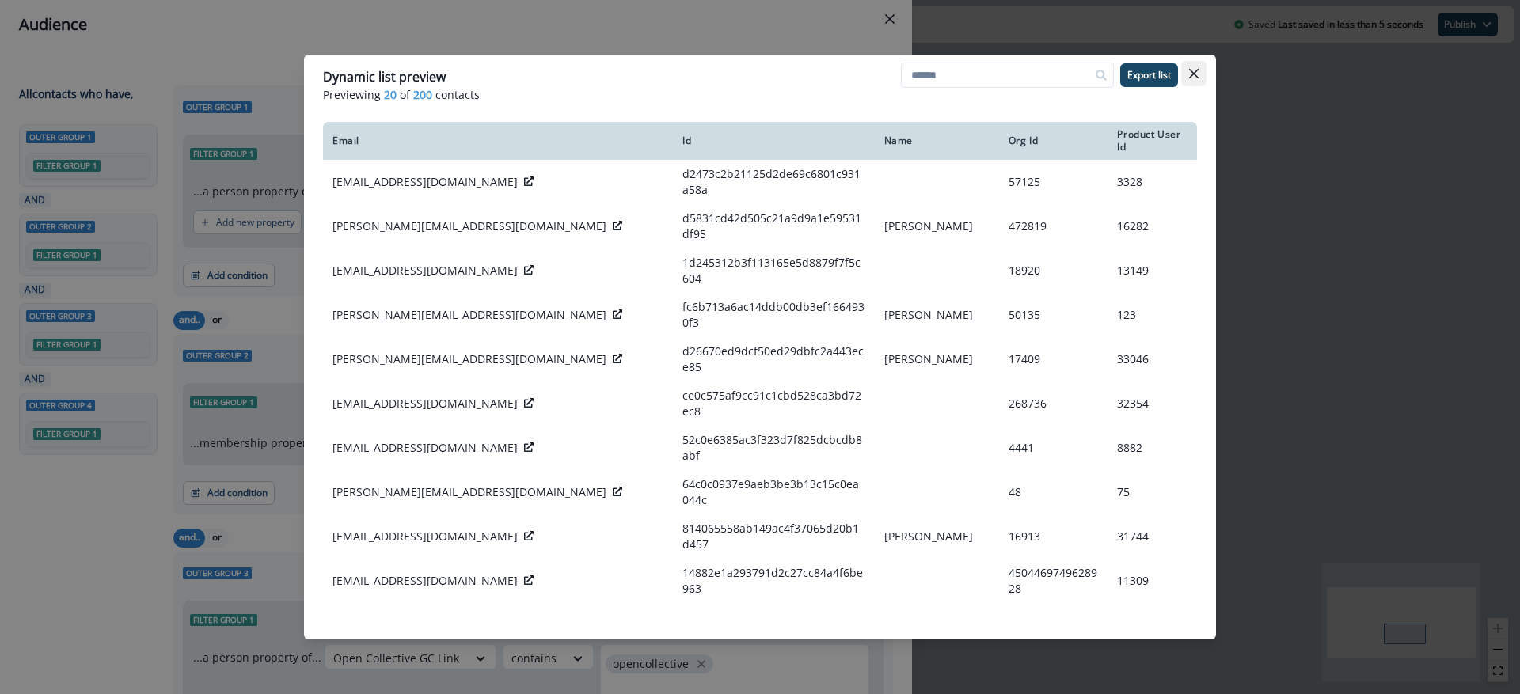
click at [1189, 79] on button "Close" at bounding box center [1193, 73] width 25 height 25
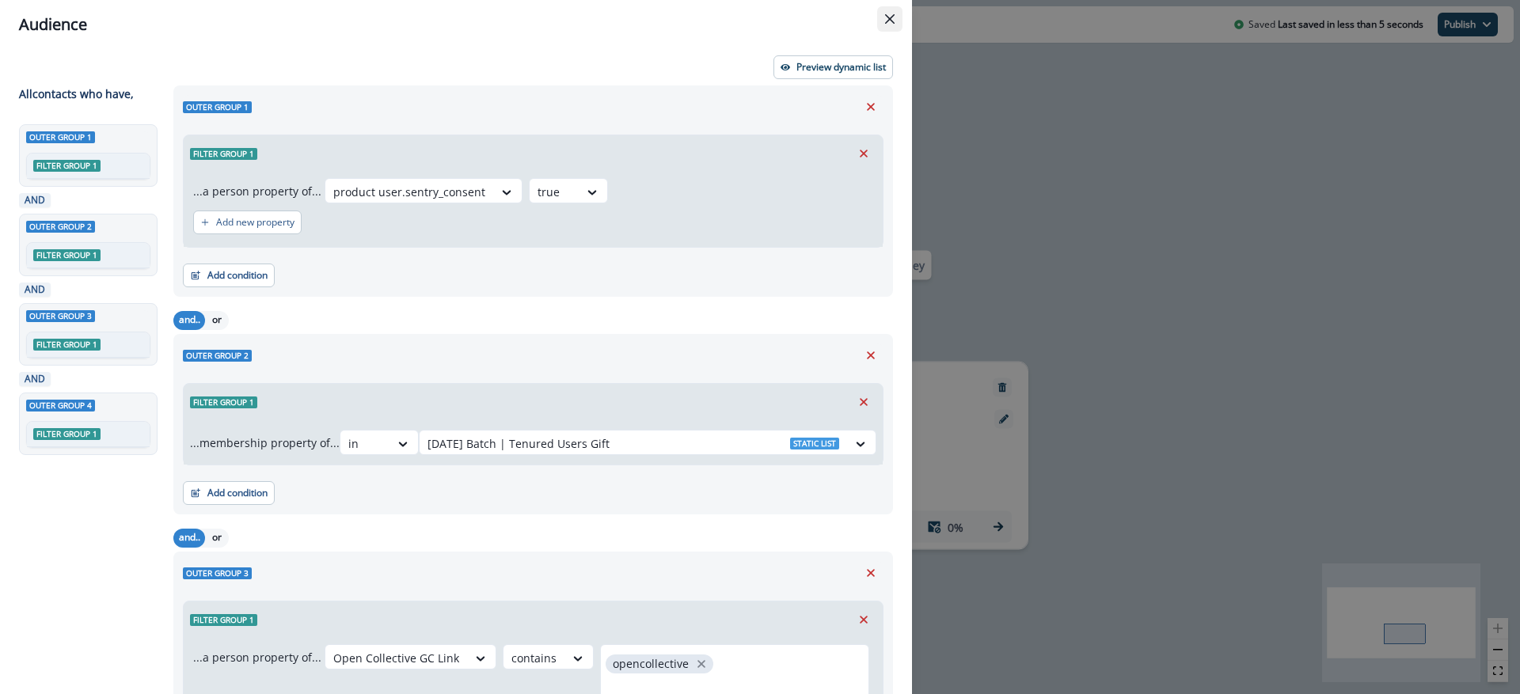
click at [892, 20] on icon "Close" at bounding box center [889, 18] width 9 height 9
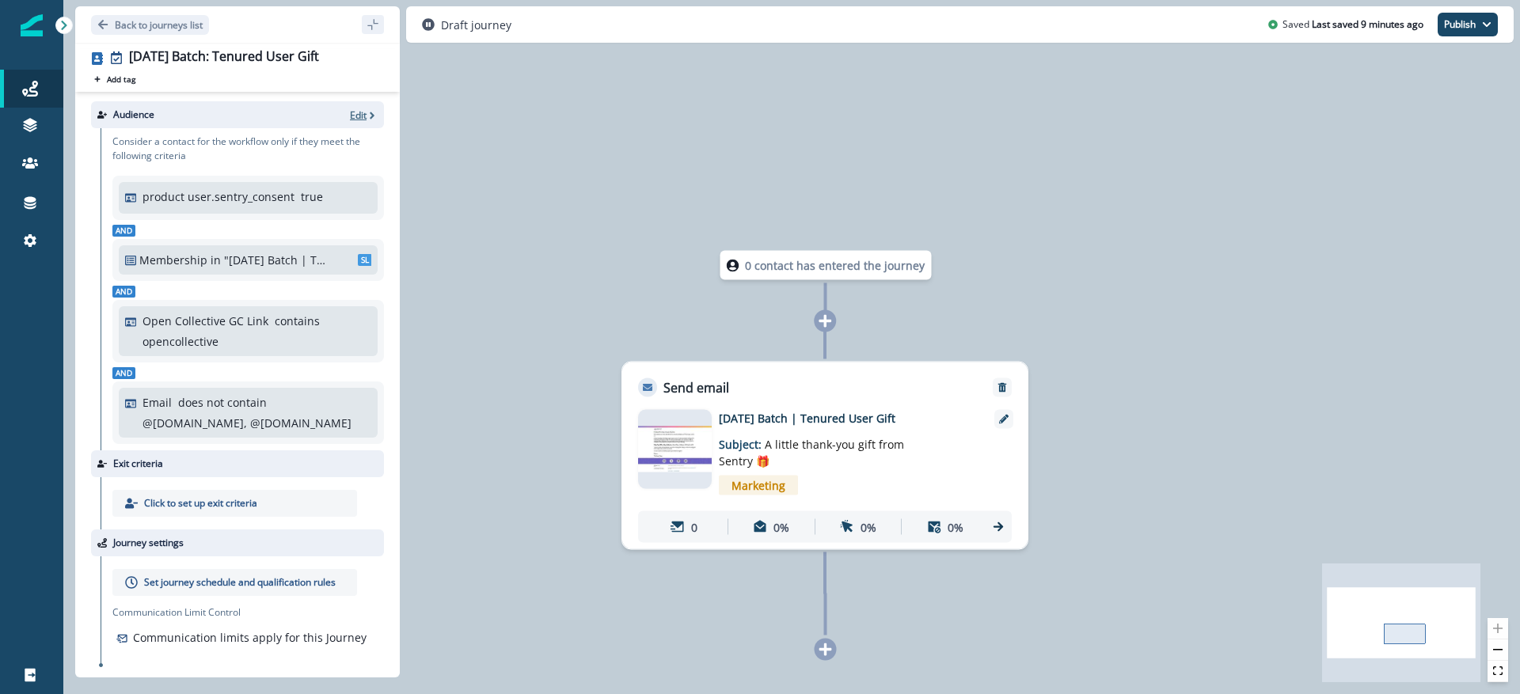
click at [351, 115] on p "Edit" at bounding box center [358, 114] width 17 height 13
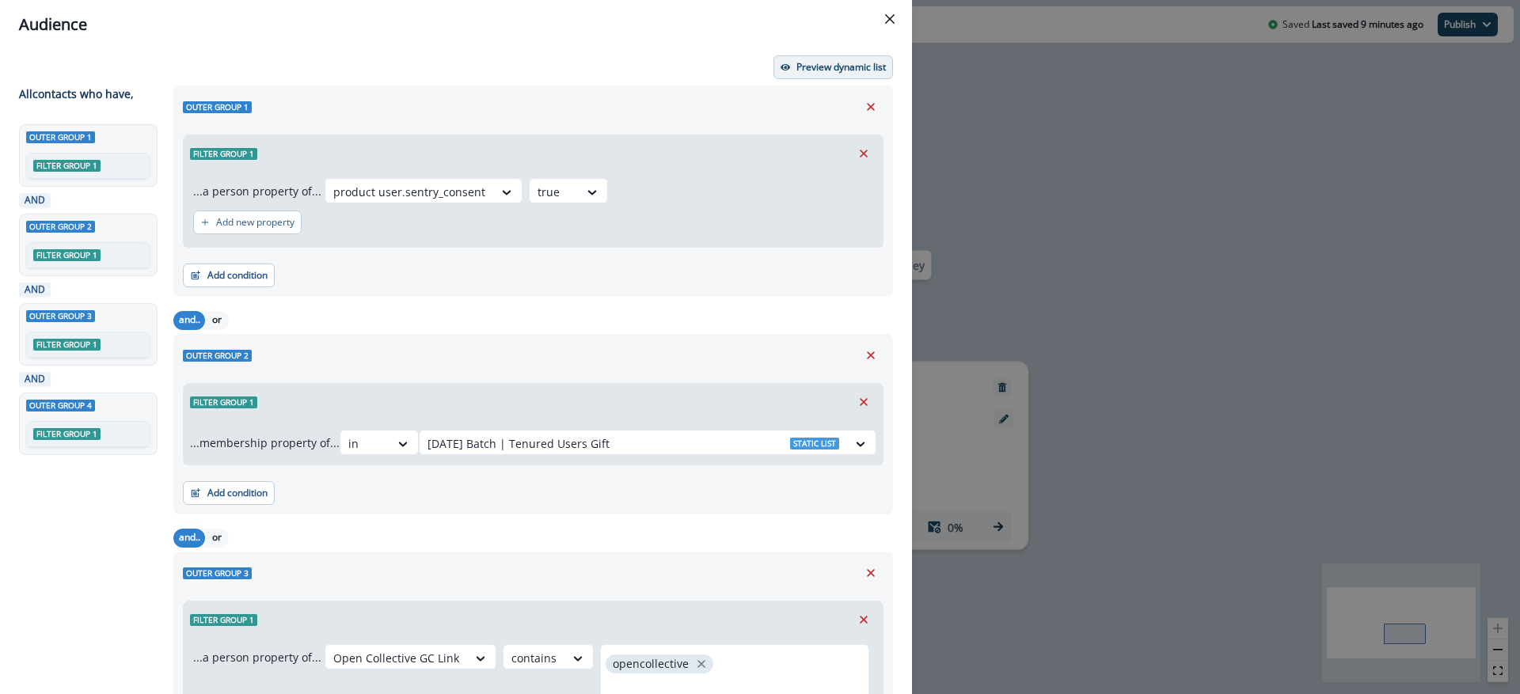
click at [811, 63] on p "Preview dynamic list" at bounding box center [840, 67] width 89 height 11
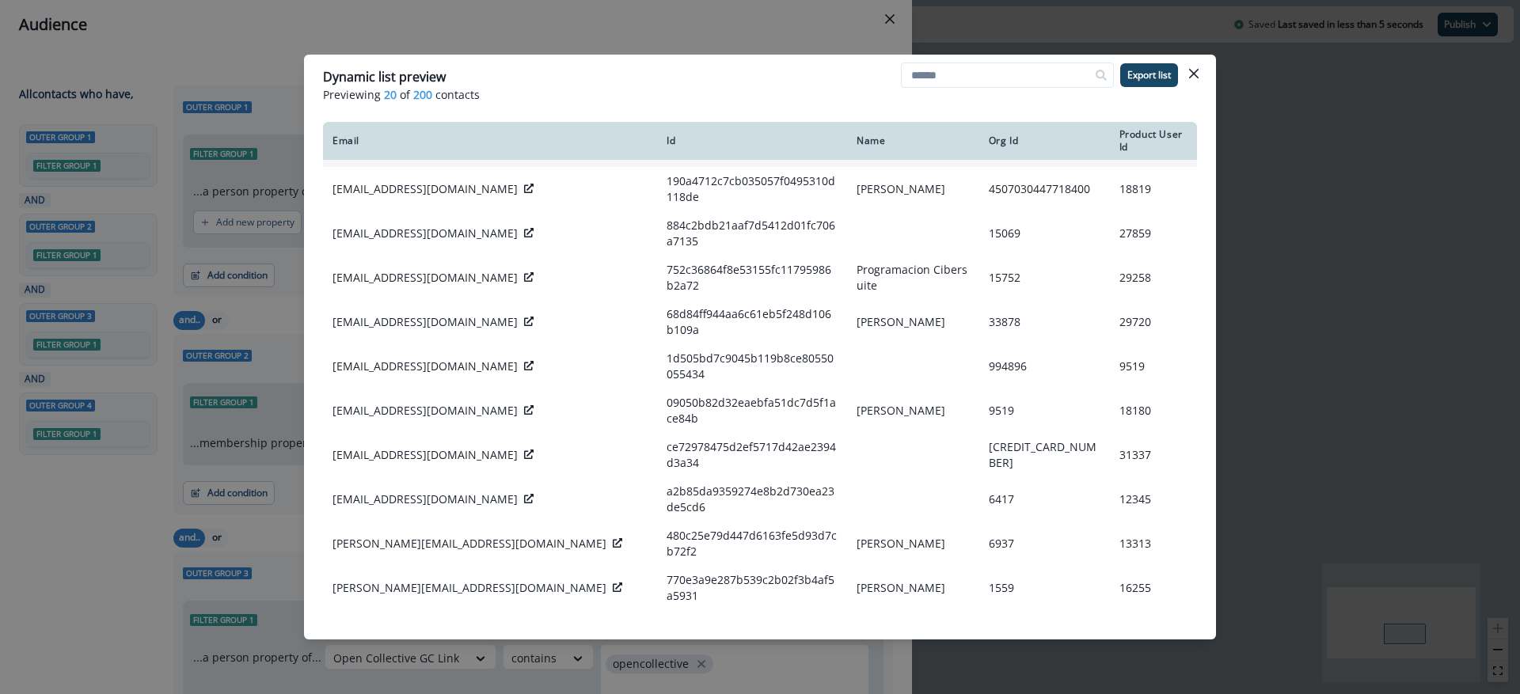
scroll to position [338, 0]
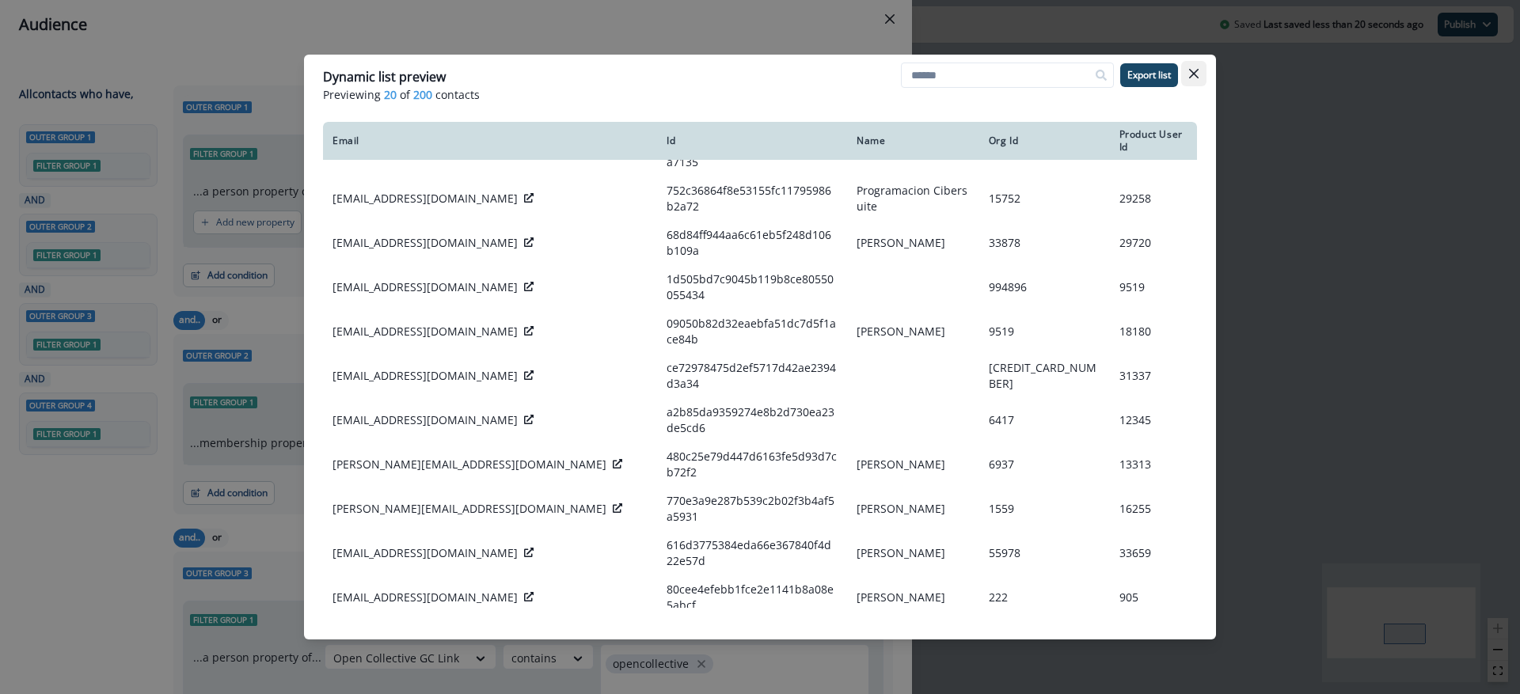
click at [1191, 79] on button "Close" at bounding box center [1193, 73] width 25 height 25
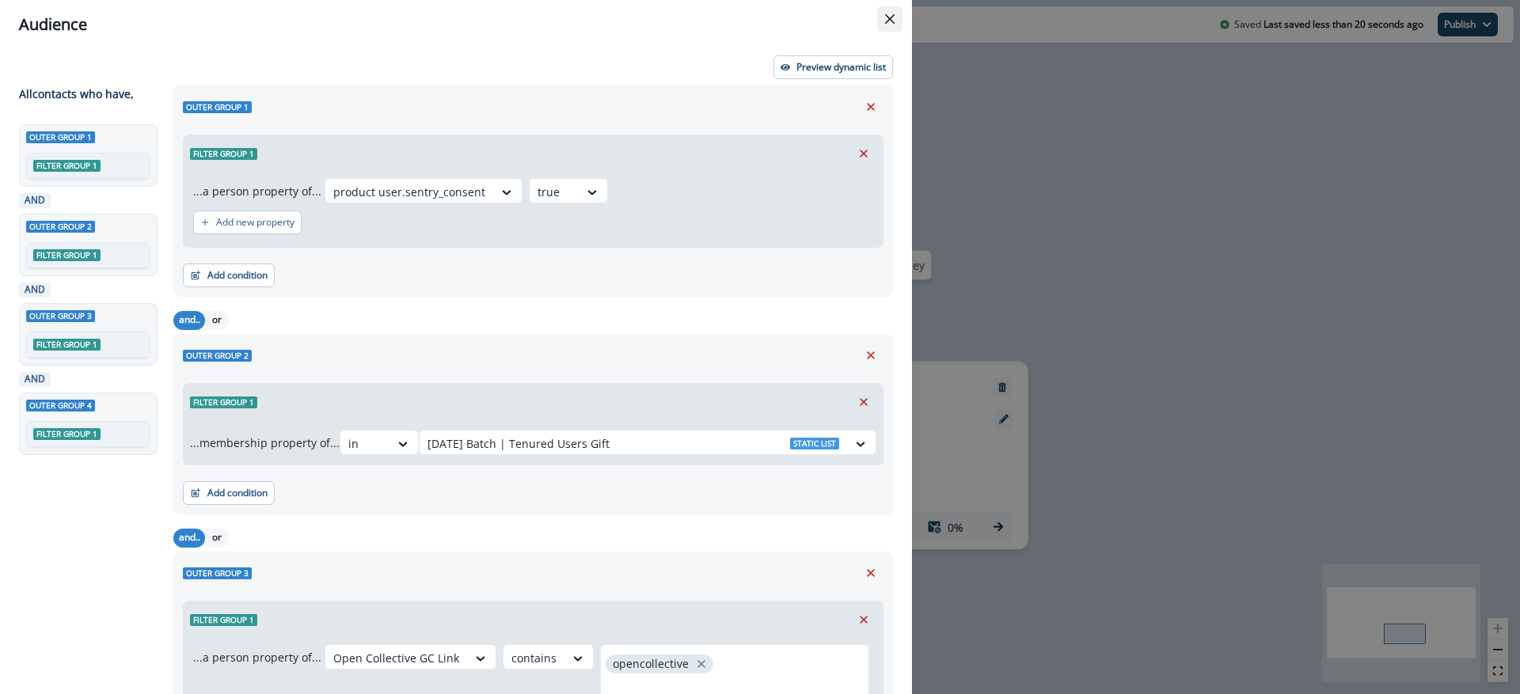
click at [891, 23] on icon "Close" at bounding box center [889, 18] width 9 height 9
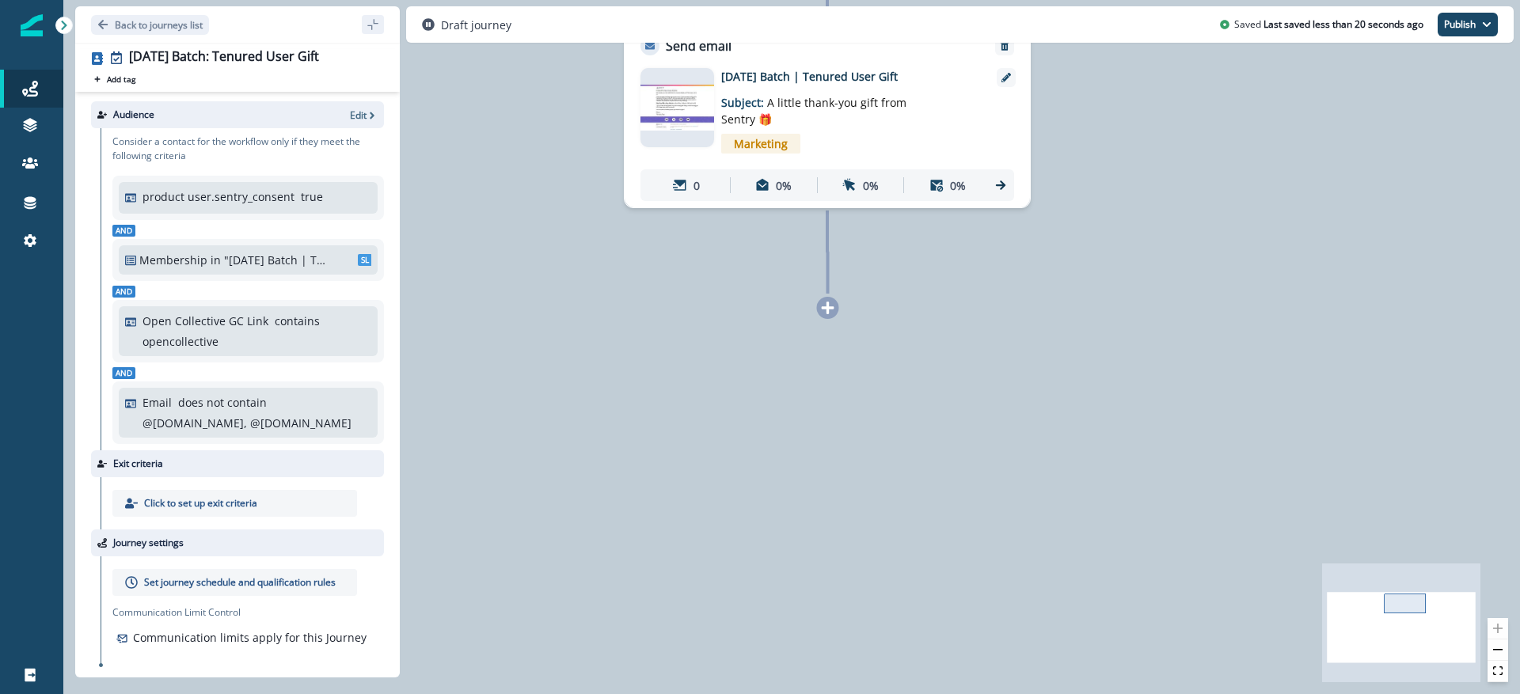
scroll to position [17, 0]
click at [195, 572] on p "Set journey schedule and qualification rules" at bounding box center [240, 579] width 192 height 14
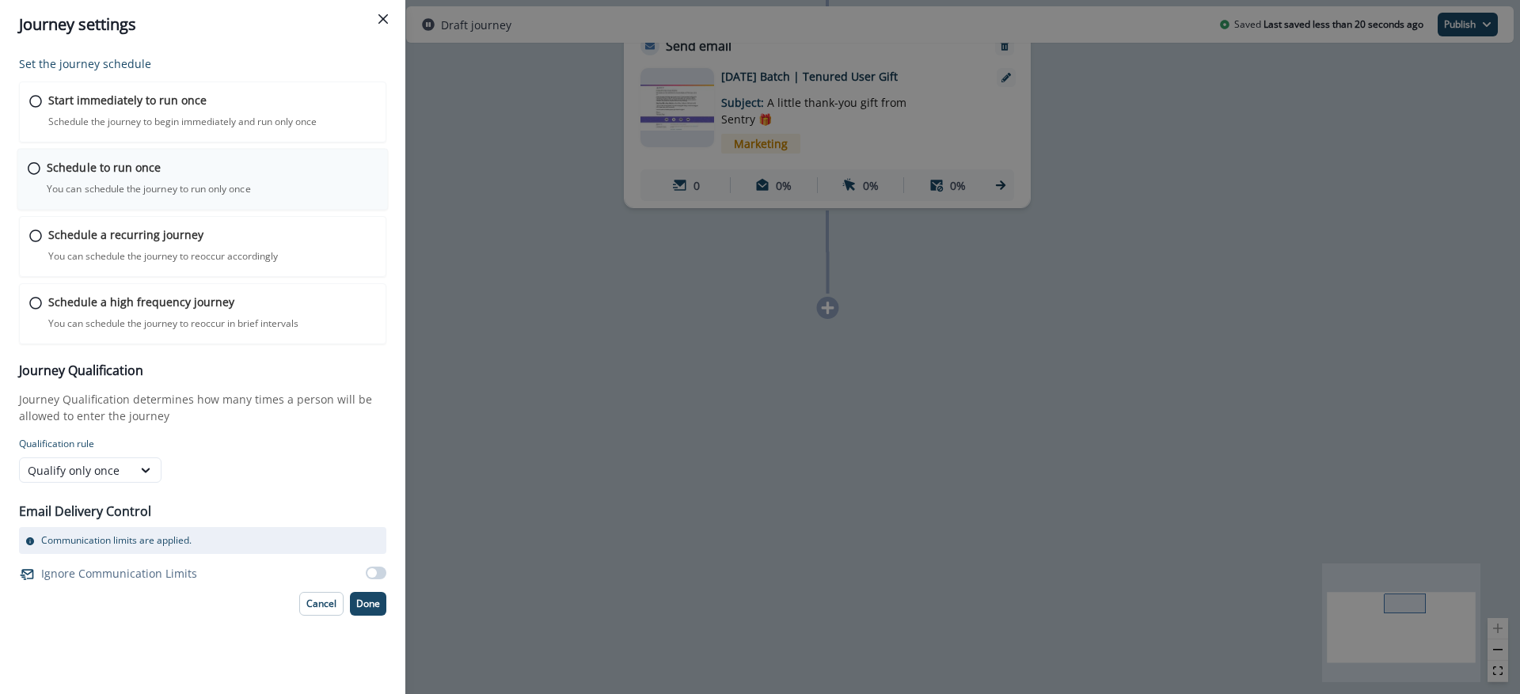
click at [154, 180] on div "Schedule to run once You can schedule the journey to run only once Journey is s…" at bounding box center [212, 177] width 331 height 37
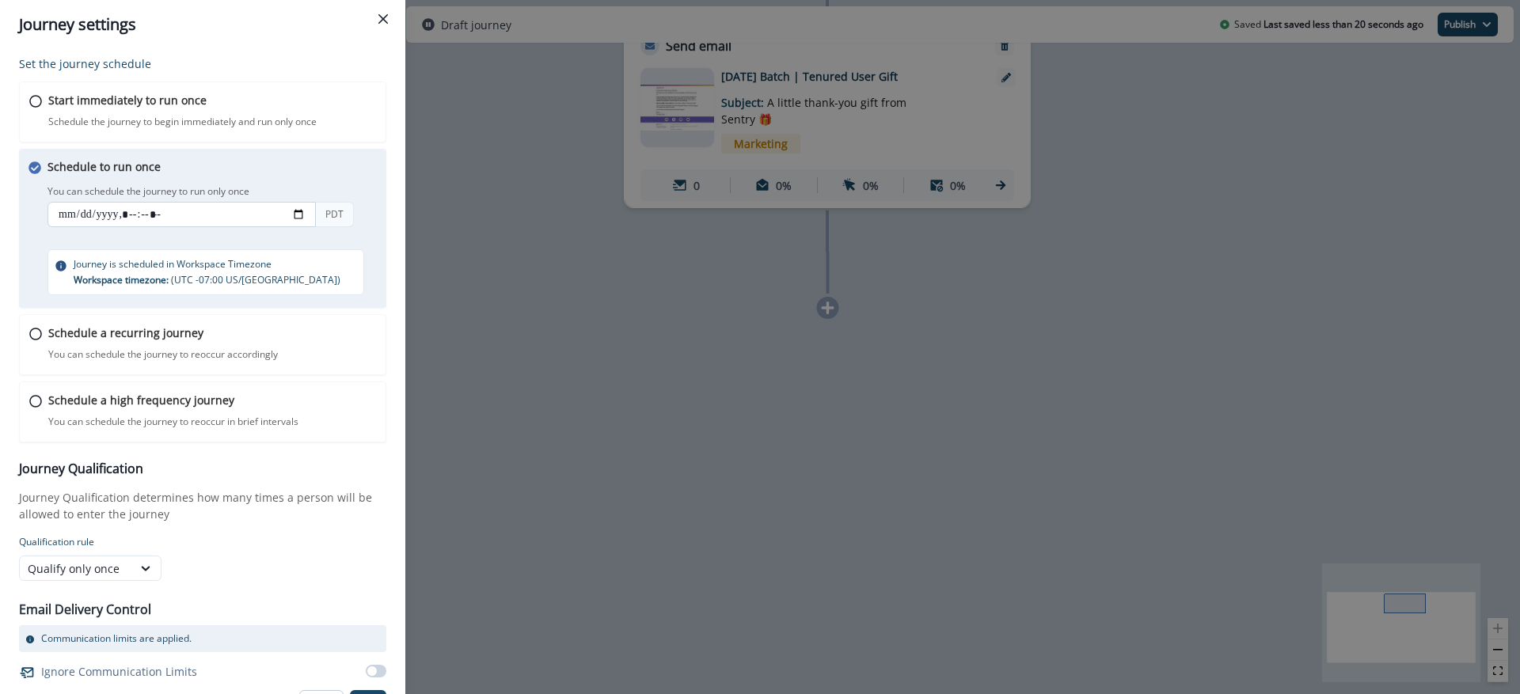
click at [296, 208] on input "datetime-local" at bounding box center [181, 214] width 268 height 25
type input "**********"
click at [365, 172] on div "Schedule to run once You can schedule the journey to run only once You can sche…" at bounding box center [217, 226] width 340 height 137
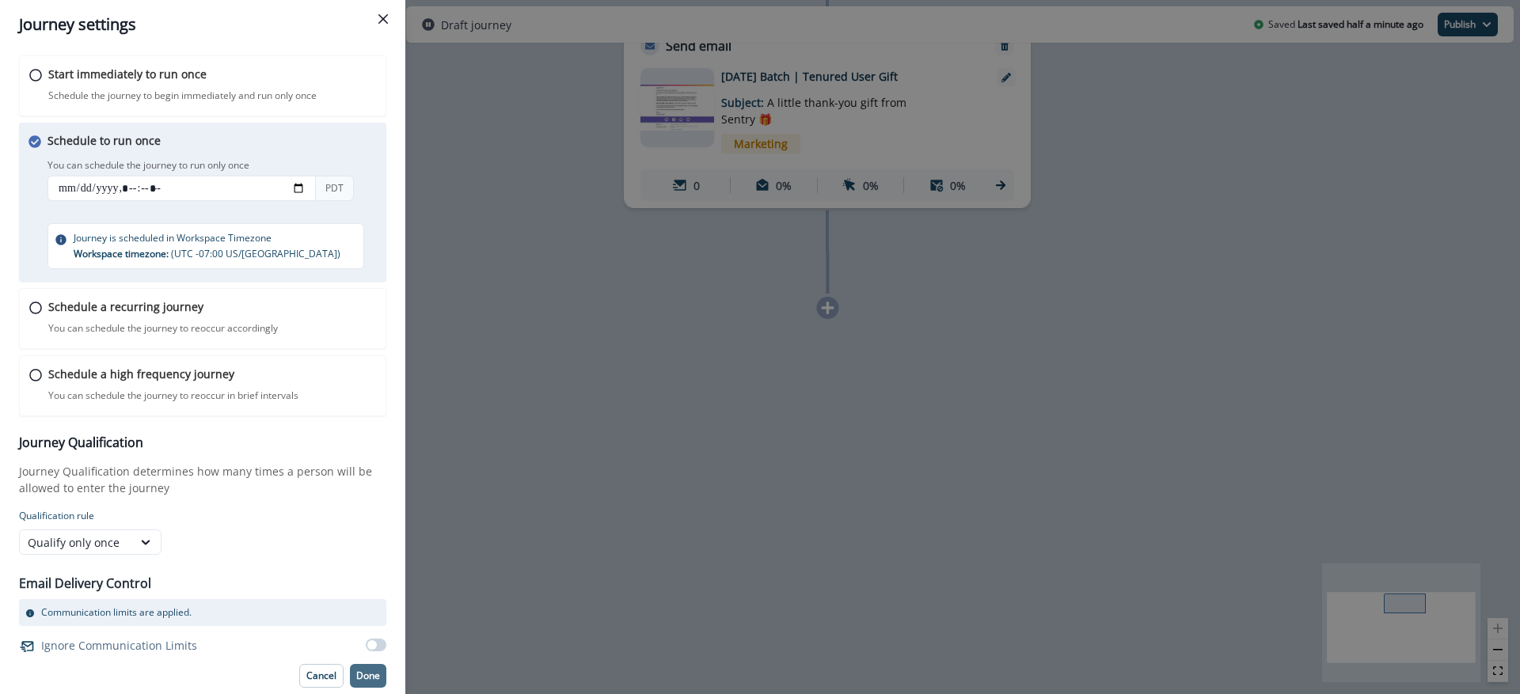
click at [356, 677] on p "Done" at bounding box center [368, 675] width 24 height 11
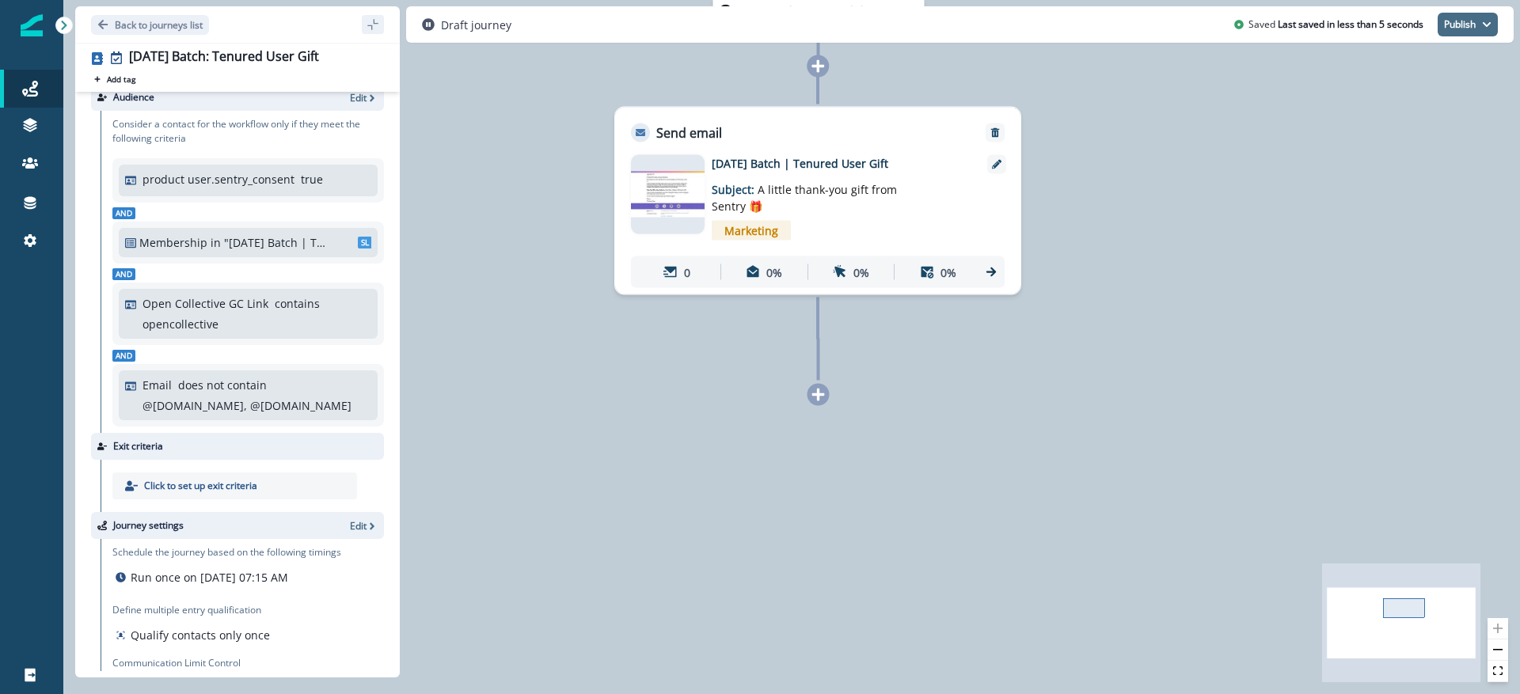
click at [1463, 24] on button "Publish" at bounding box center [1467, 25] width 60 height 24
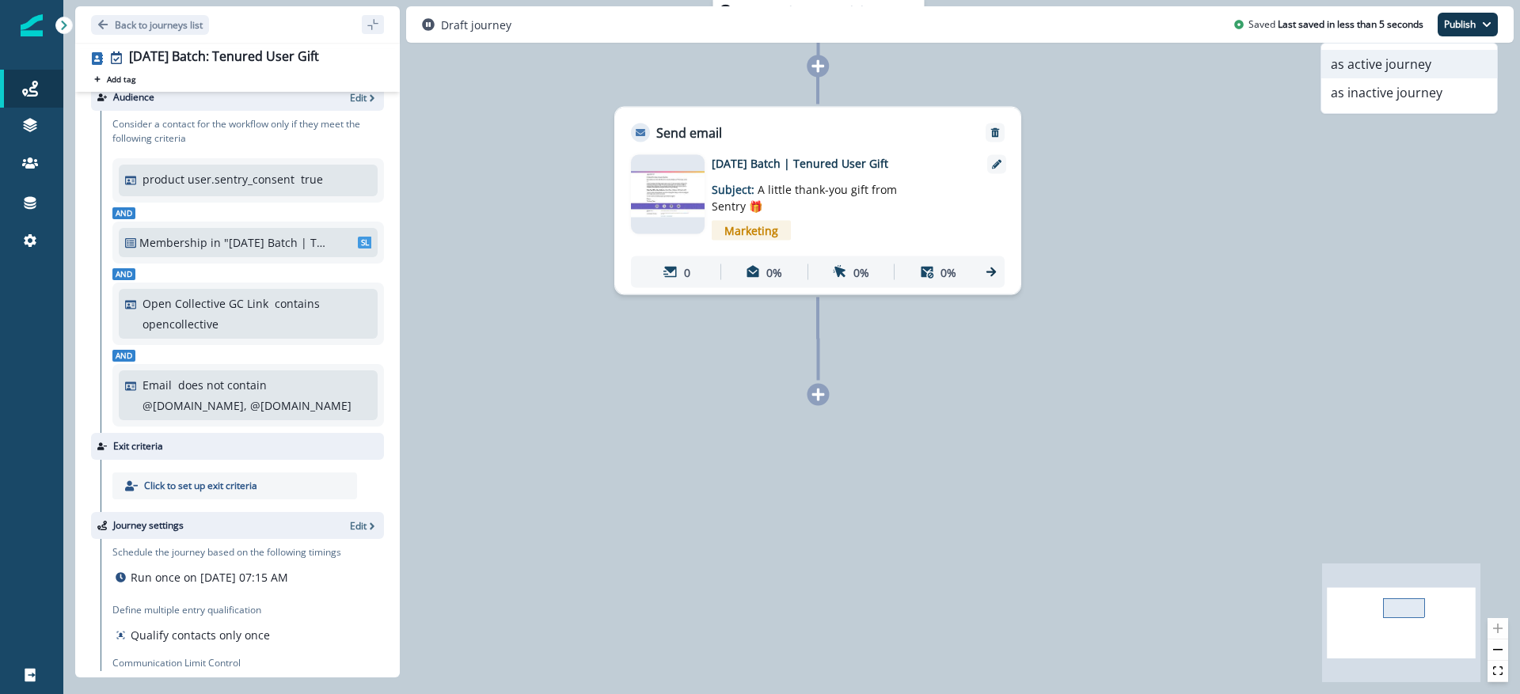
click at [1395, 63] on button "as active journey" at bounding box center [1409, 64] width 176 height 28
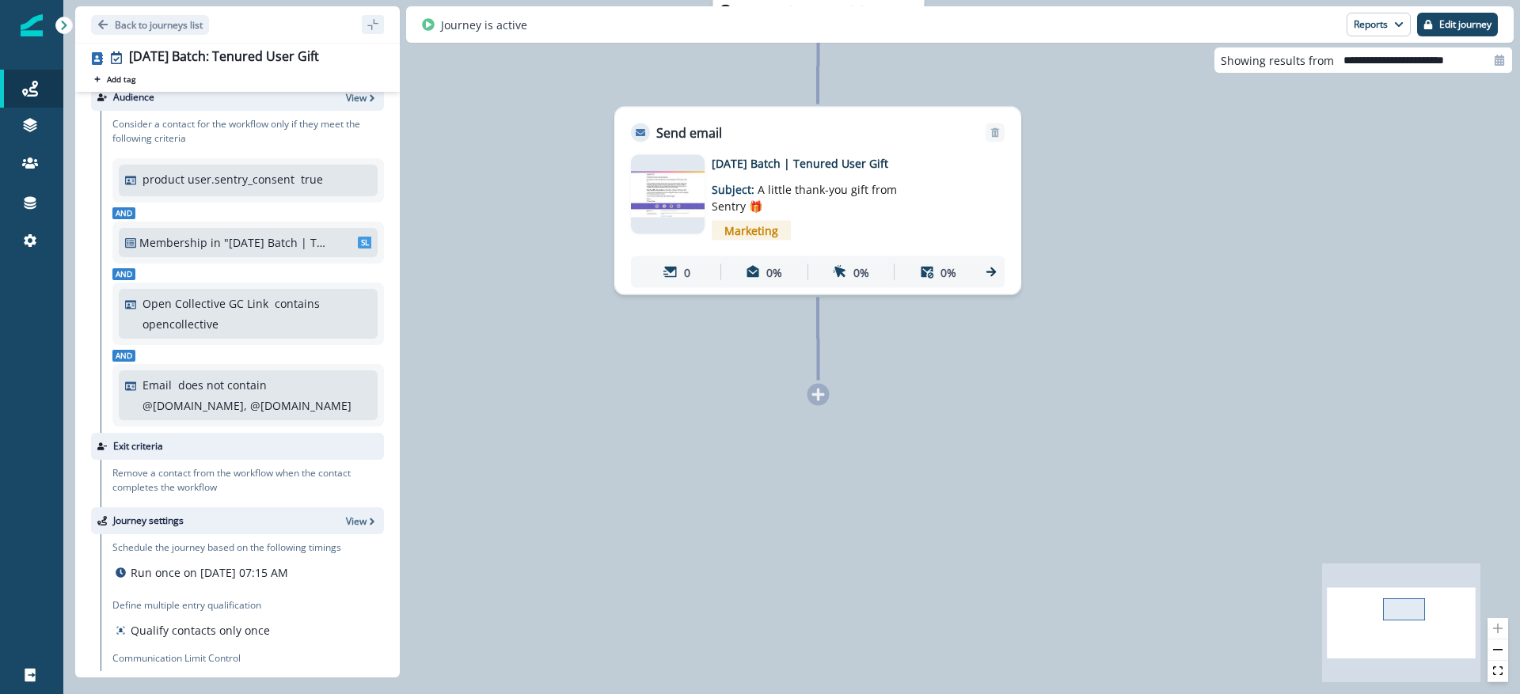
click at [655, 210] on img at bounding box center [668, 194] width 74 height 45
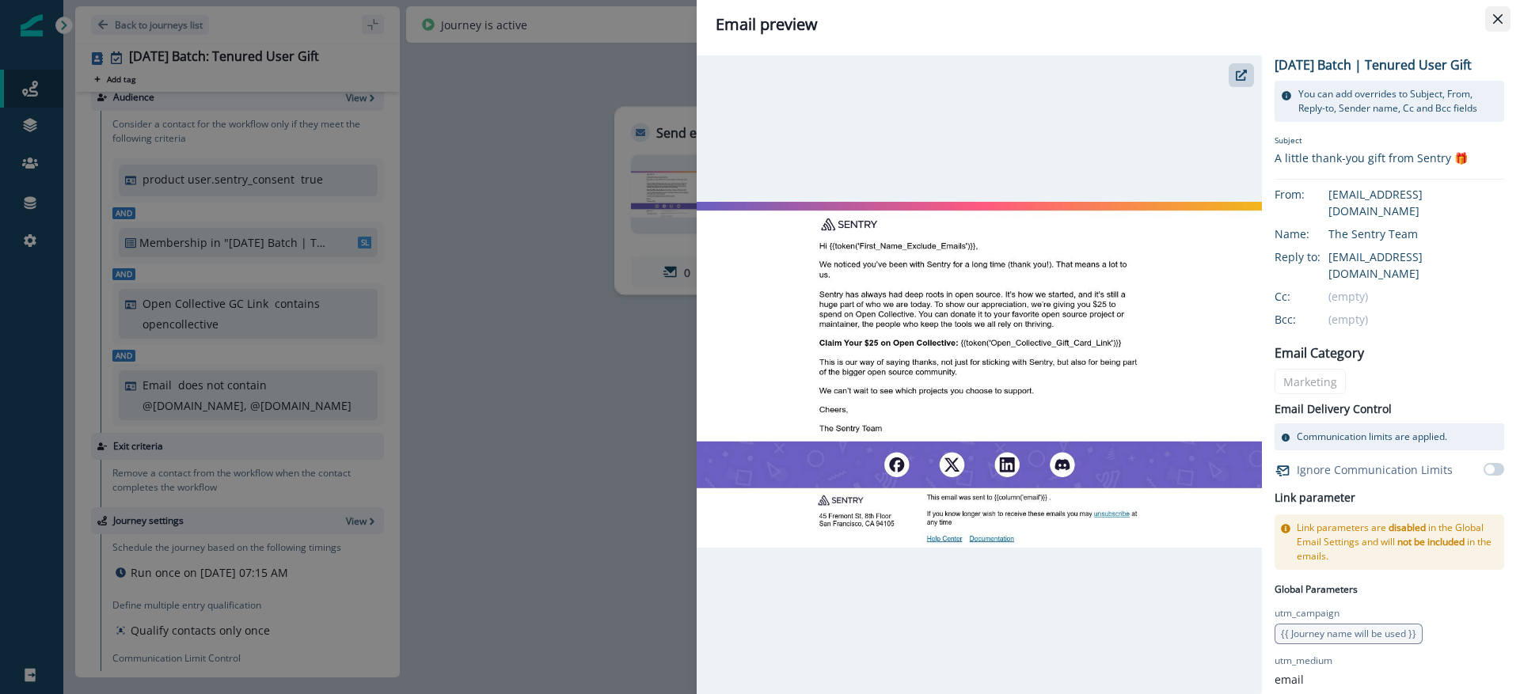
click at [1499, 23] on icon "Close" at bounding box center [1497, 18] width 9 height 9
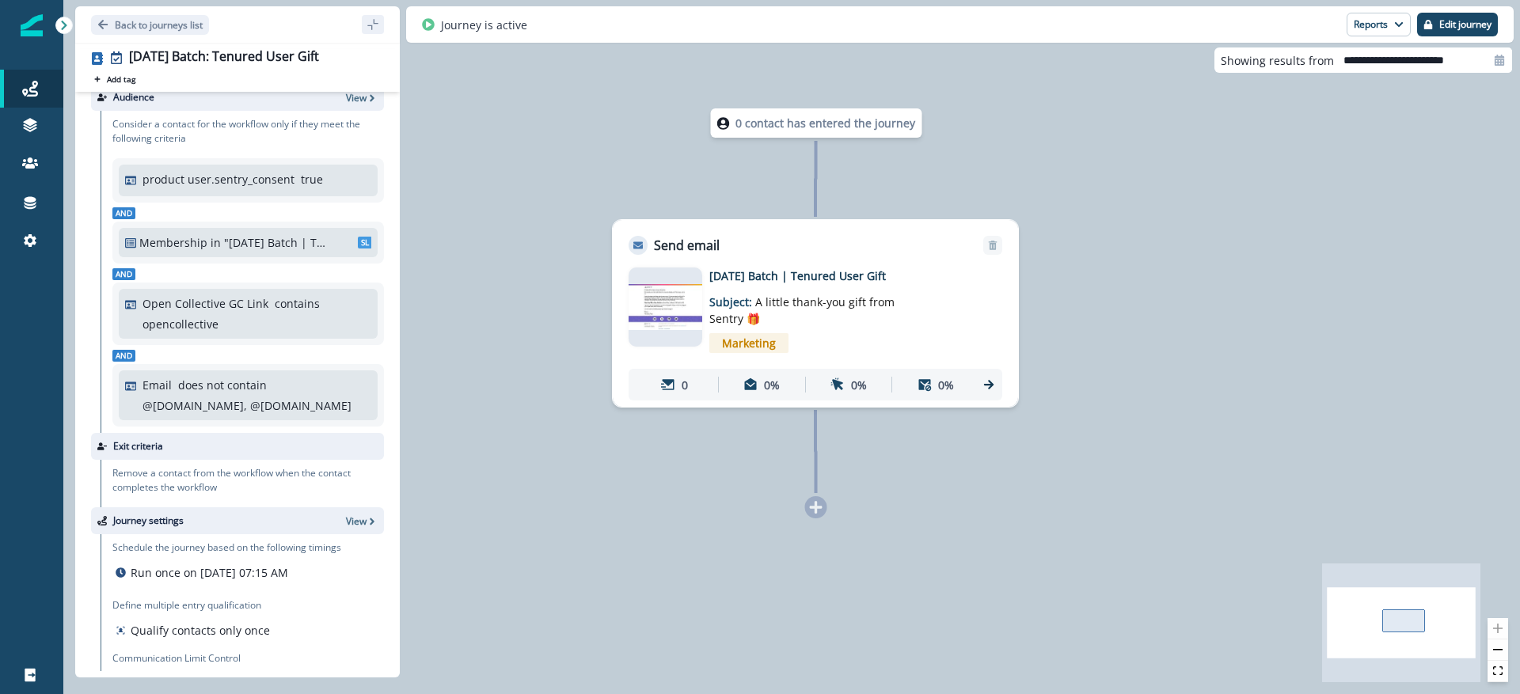
click at [906, 323] on p "Subject: A little thank-you gift from Sentry 🎁" at bounding box center [808, 305] width 198 height 43
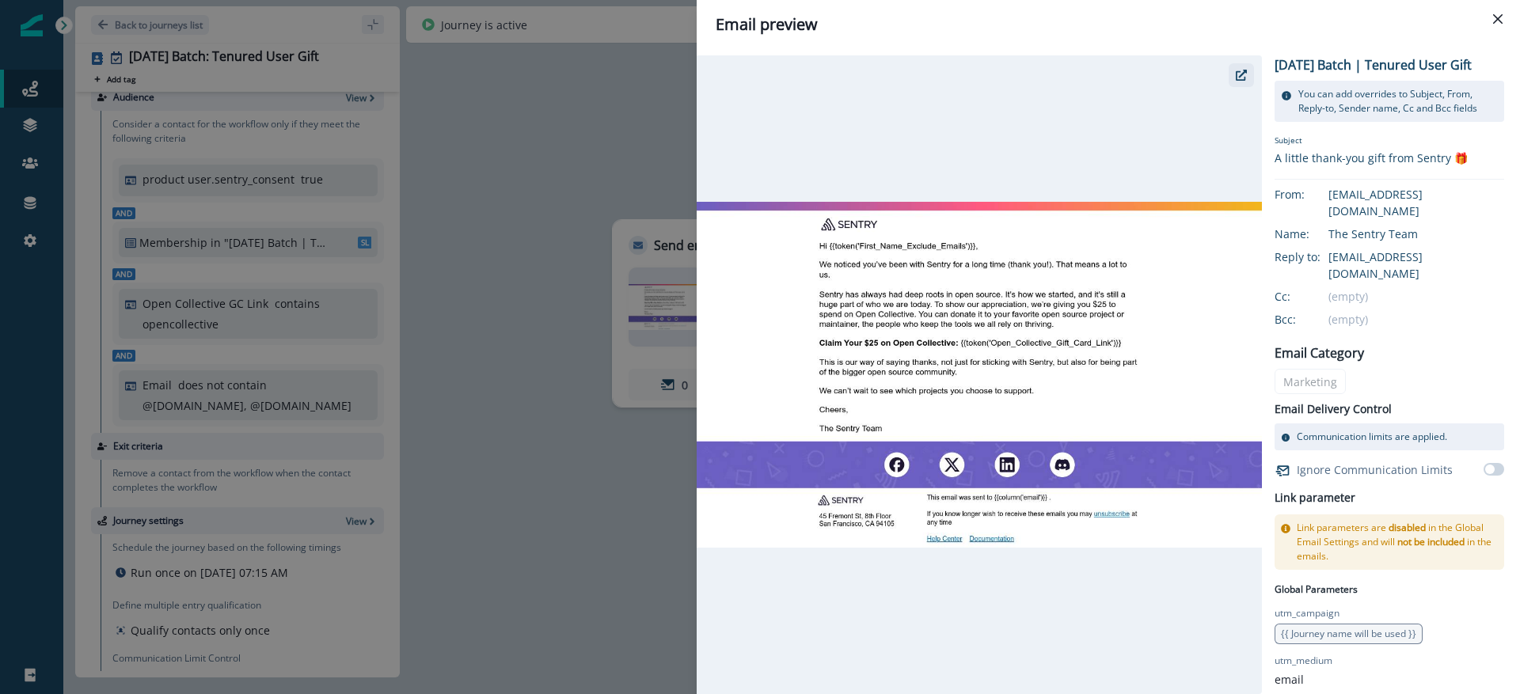
click at [1242, 78] on icon "button" at bounding box center [1240, 75] width 11 height 11
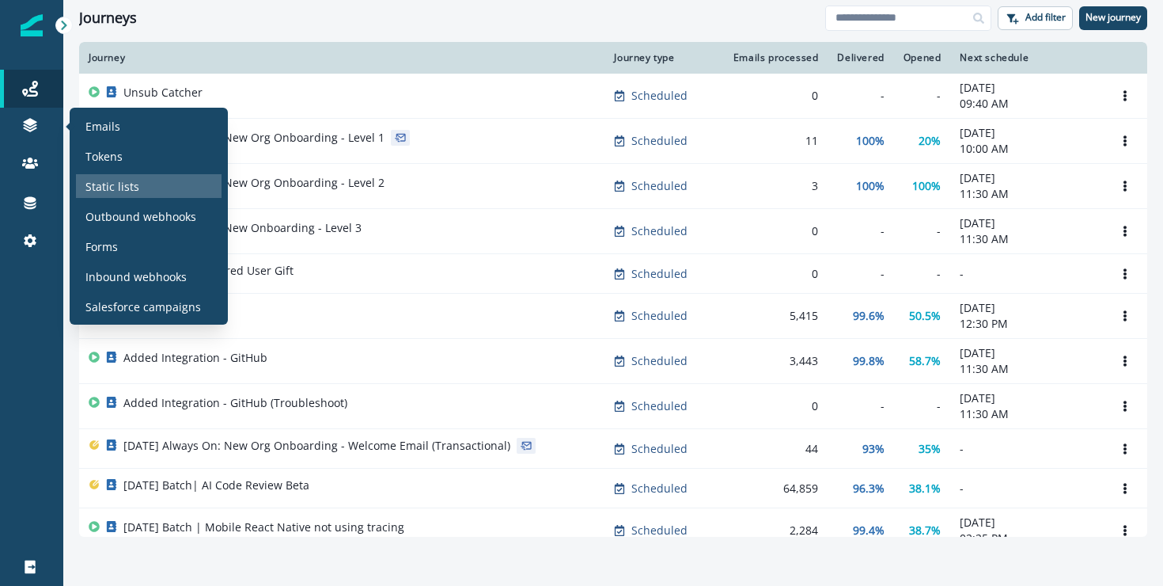
click at [131, 185] on p "Static lists" at bounding box center [112, 186] width 54 height 17
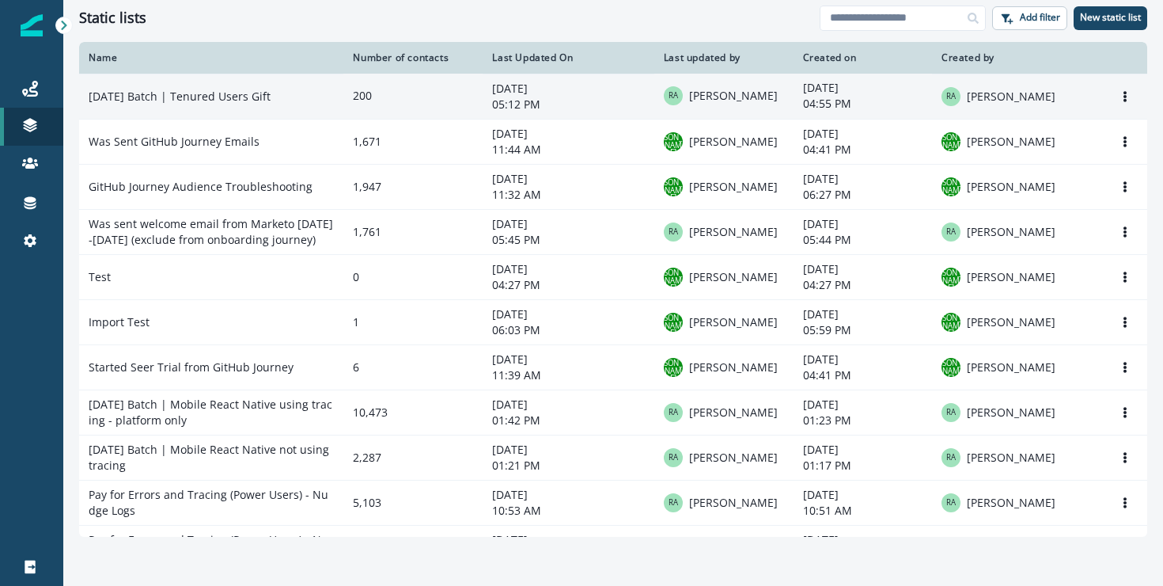
click at [208, 102] on td "[DATE] Batch | Tenured Users Gift" at bounding box center [211, 96] width 264 height 45
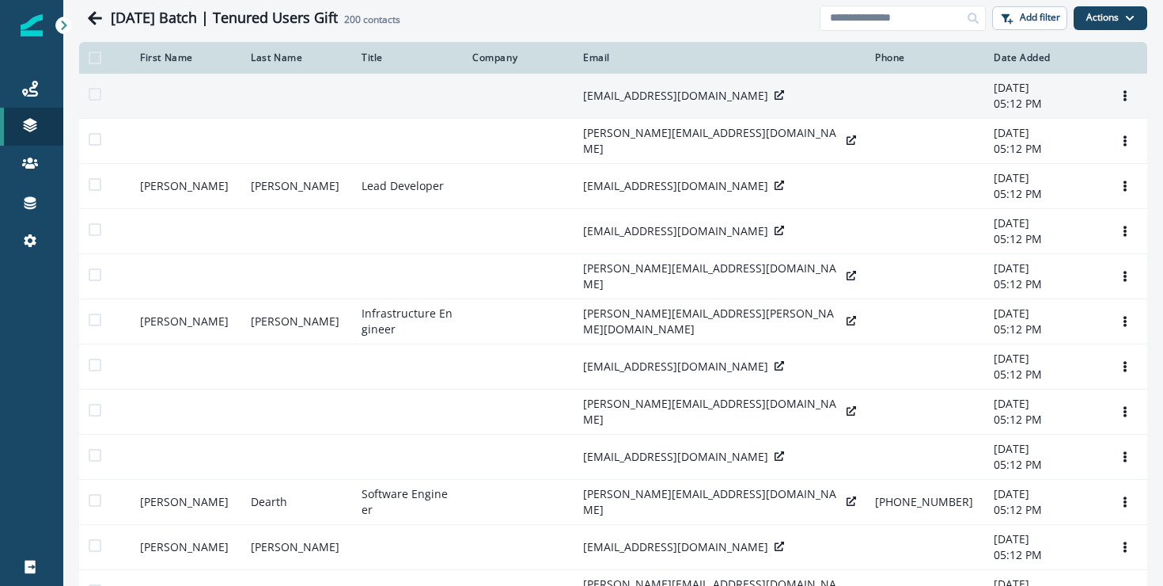
click at [647, 103] on p "[EMAIL_ADDRESS][DOMAIN_NAME]" at bounding box center [675, 96] width 185 height 16
copy div "team@sparkart.com"
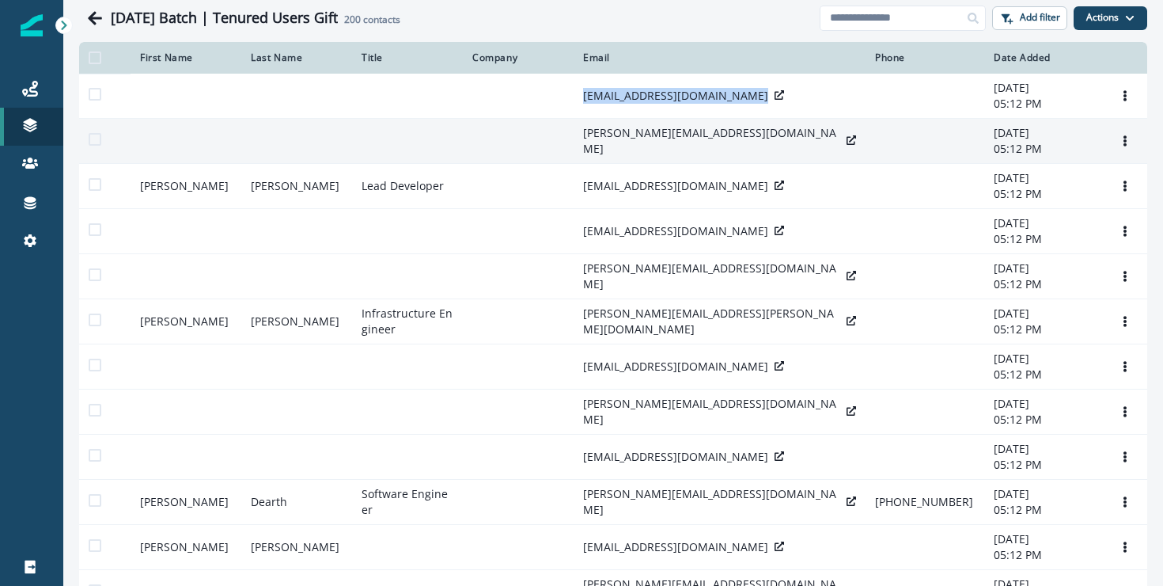
click at [639, 157] on p "piotr@reviewable.io" at bounding box center [711, 141] width 257 height 32
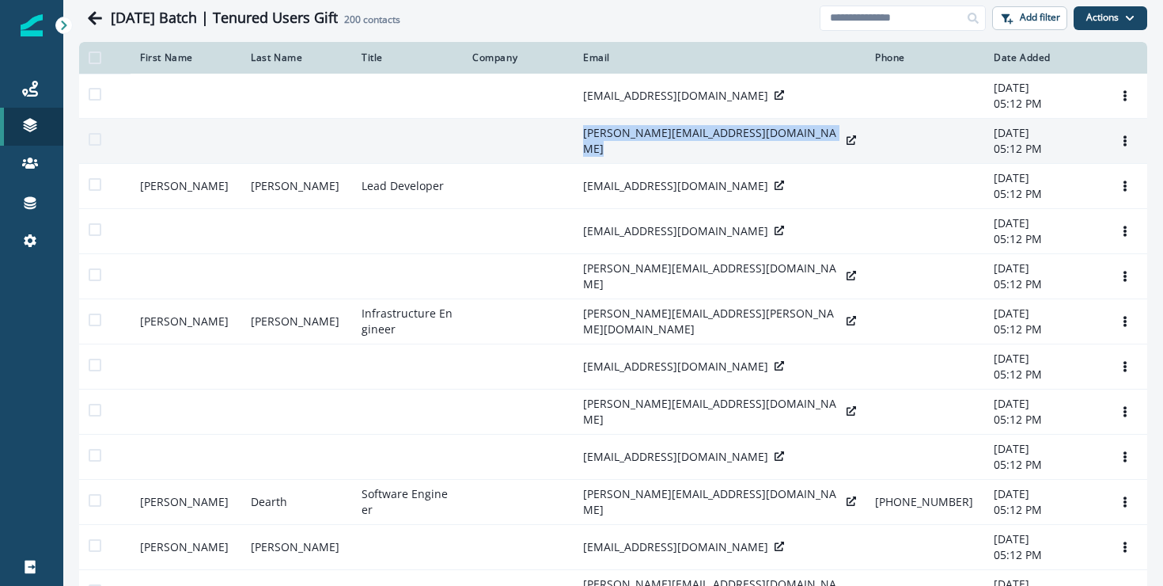
click at [639, 157] on p "piotr@reviewable.io" at bounding box center [711, 141] width 257 height 32
copy div "piotr@reviewable.io"
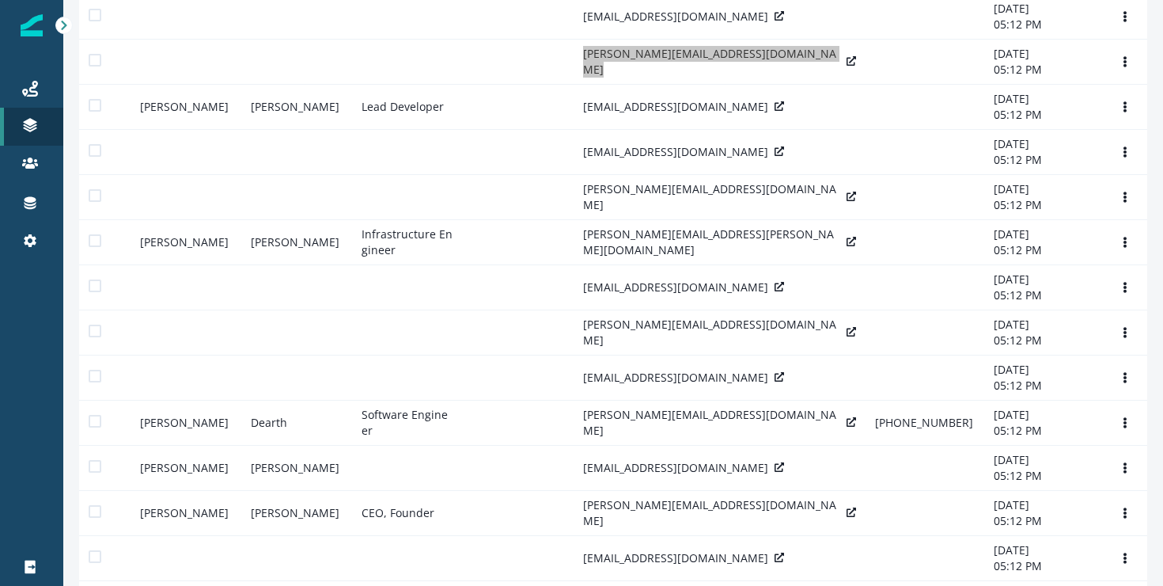
scroll to position [83, 0]
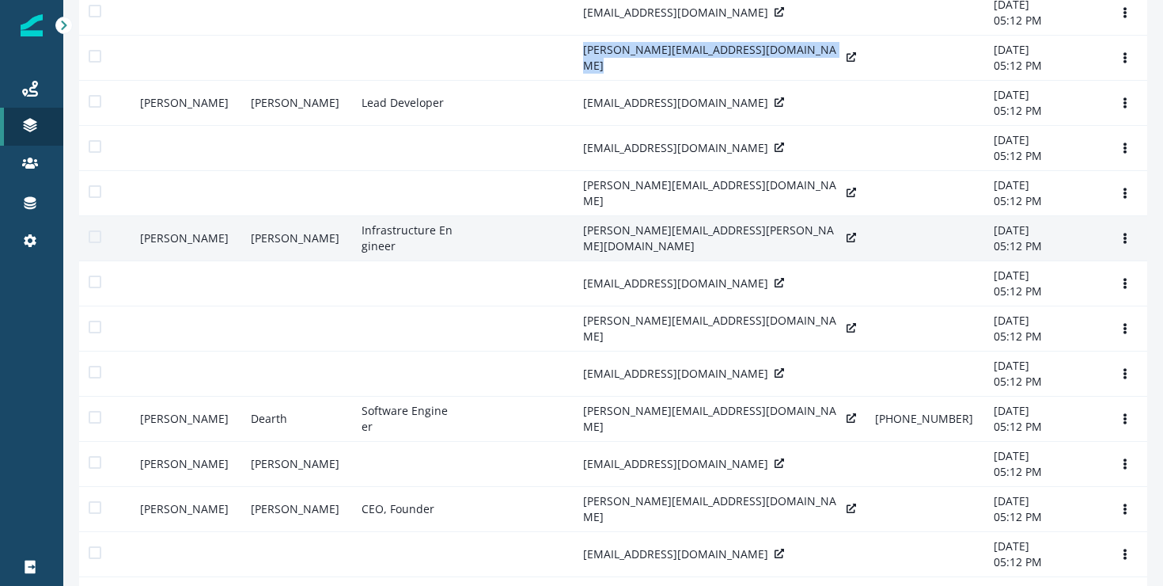
click at [597, 254] on p "matthew.mcdonagh@zestia.com" at bounding box center [711, 238] width 257 height 32
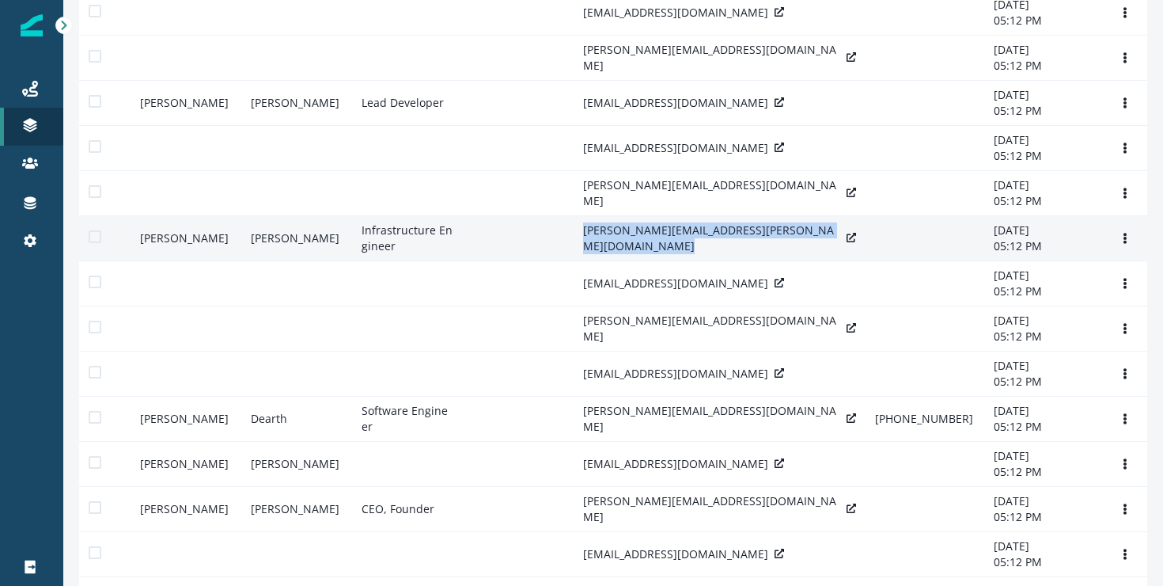
click at [597, 254] on p "matthew.mcdonagh@zestia.com" at bounding box center [711, 238] width 257 height 32
copy div "matthew.mcdonagh@zestia.com"
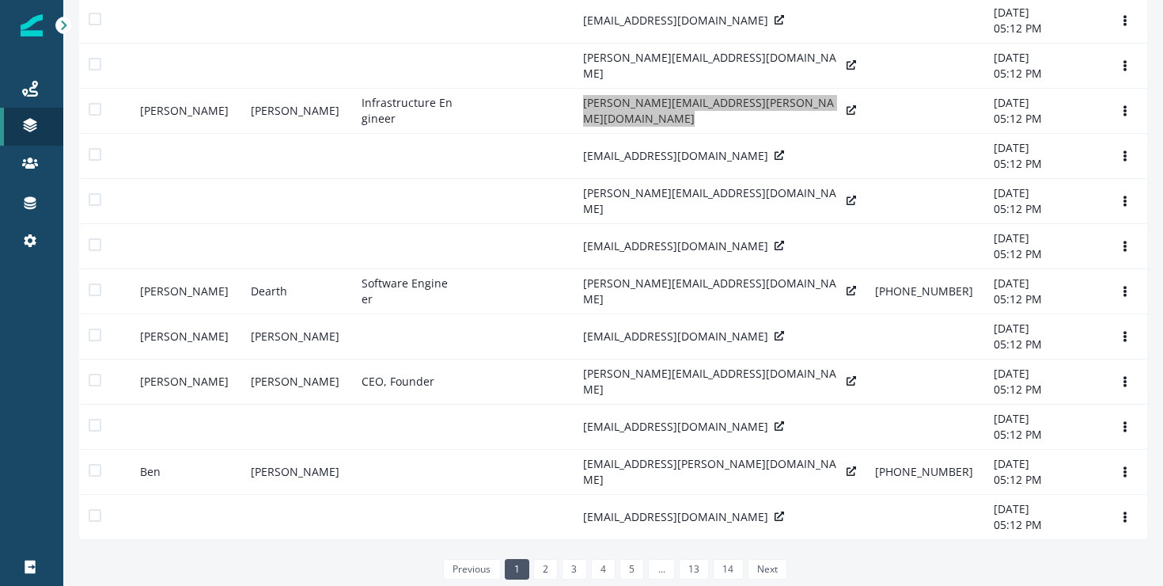
scroll to position [404, 0]
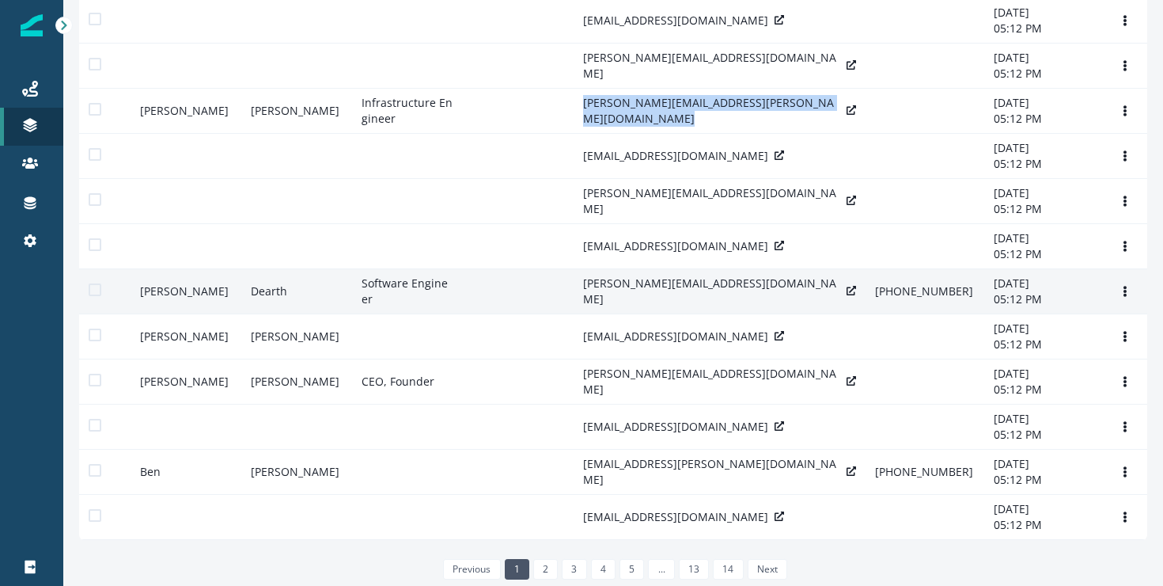
click at [624, 275] on p "brent@pedago.com" at bounding box center [711, 291] width 257 height 32
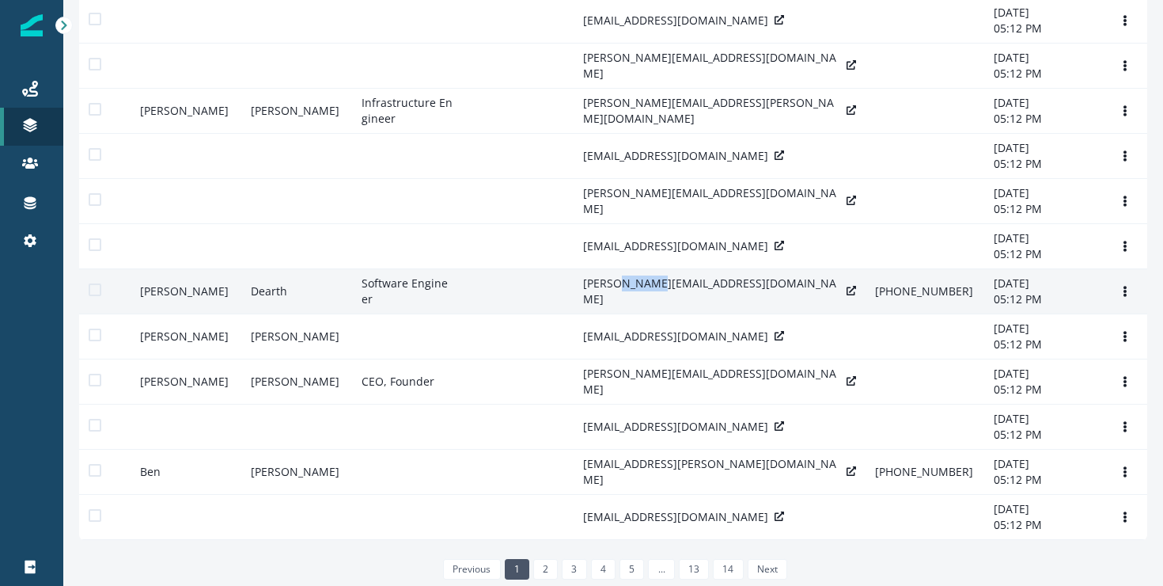
click at [624, 275] on p "brent@pedago.com" at bounding box center [711, 291] width 257 height 32
copy div "brent@pedago.com"
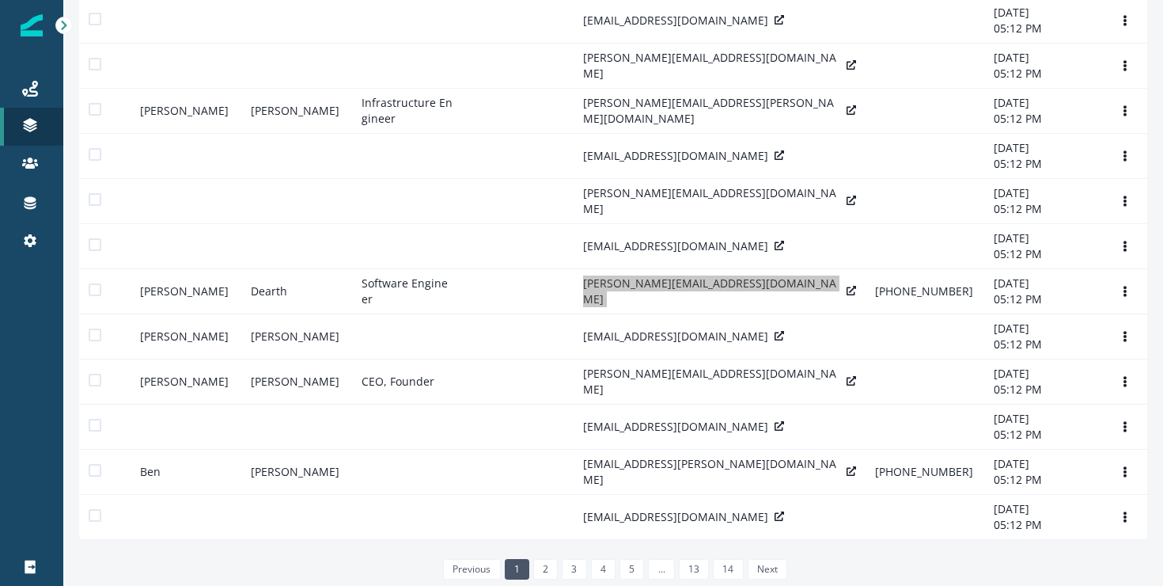
scroll to position [449, 0]
click at [573, 576] on link "3" at bounding box center [574, 569] width 25 height 21
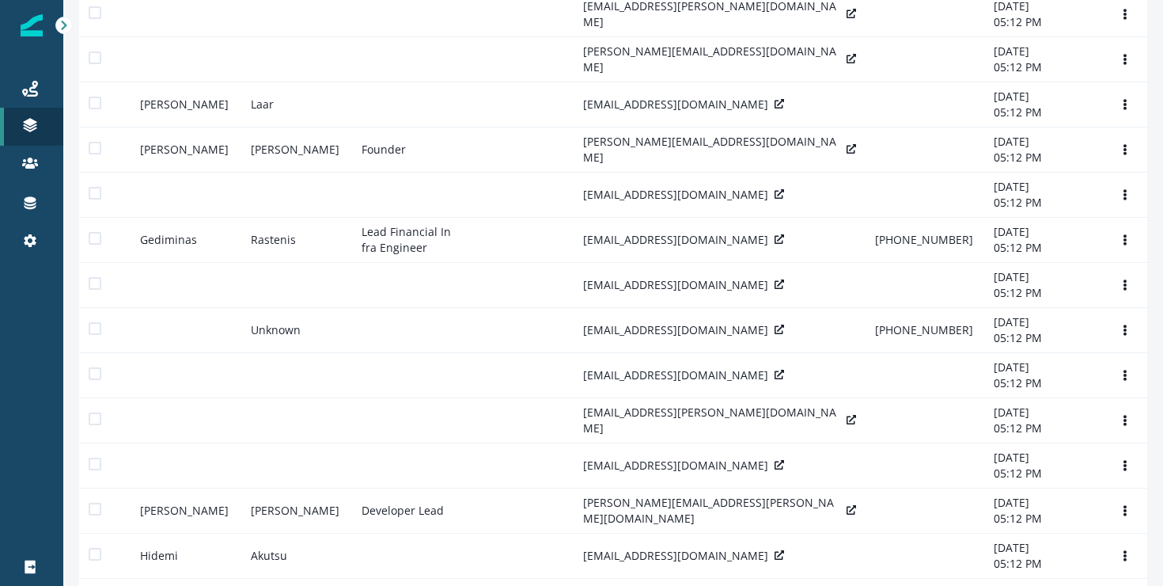
scroll to position [449, 0]
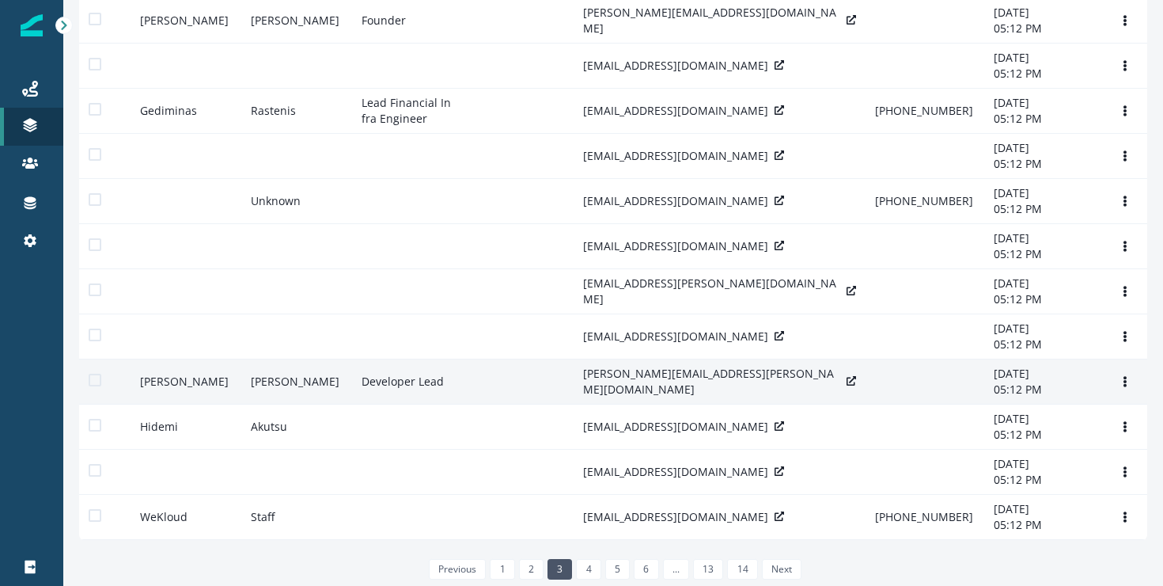
click at [632, 366] on p "adam.wilk@zestia.com" at bounding box center [711, 382] width 257 height 32
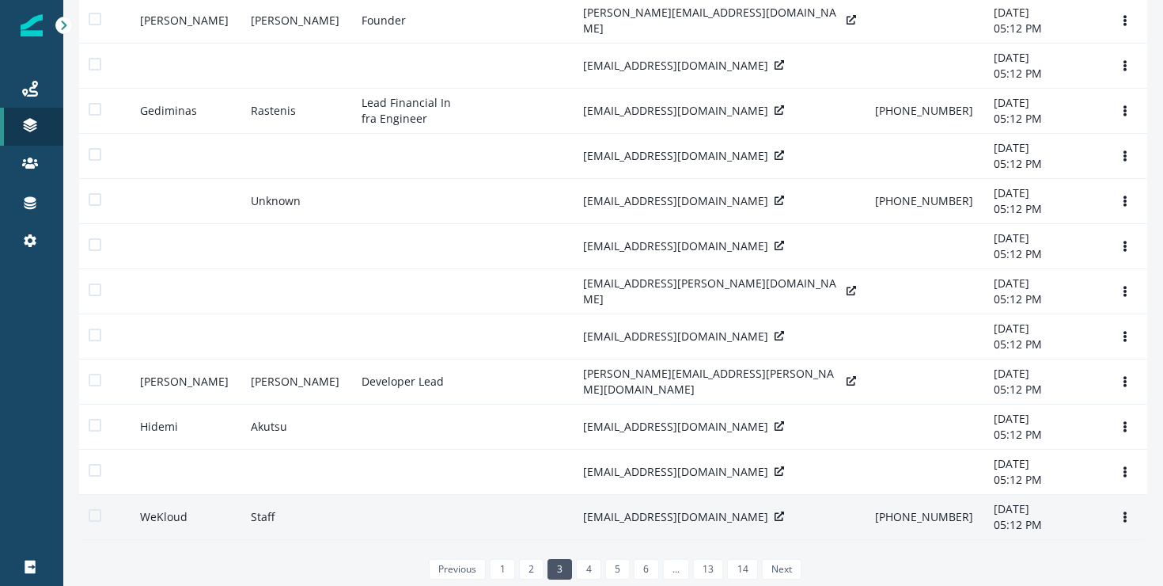
click at [637, 510] on p "staff@wekloud.com" at bounding box center [675, 517] width 185 height 16
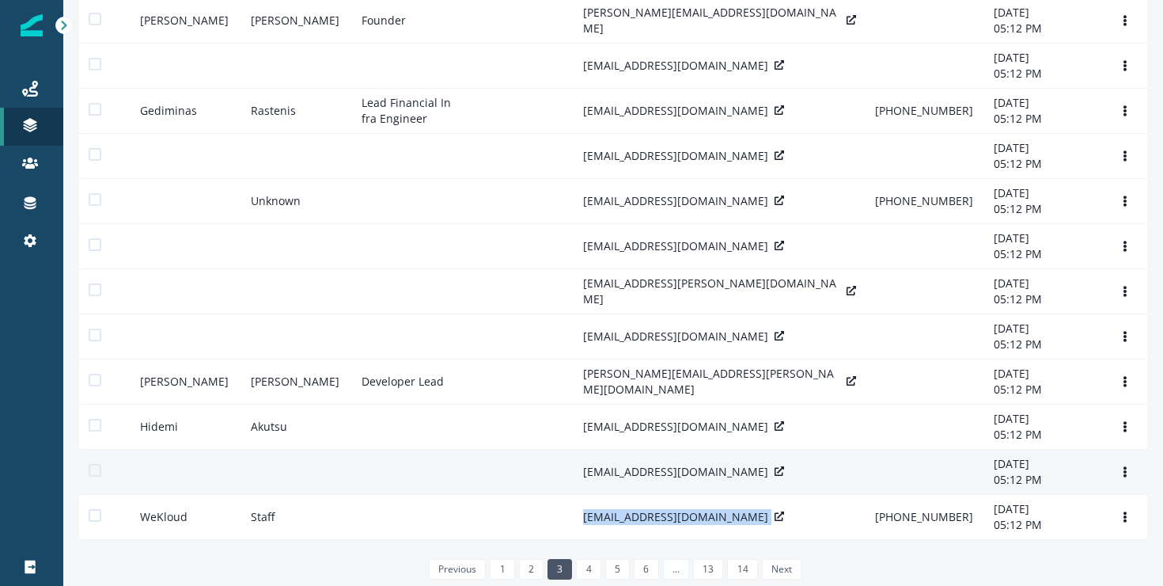
copy div "staff@wekloud.com"
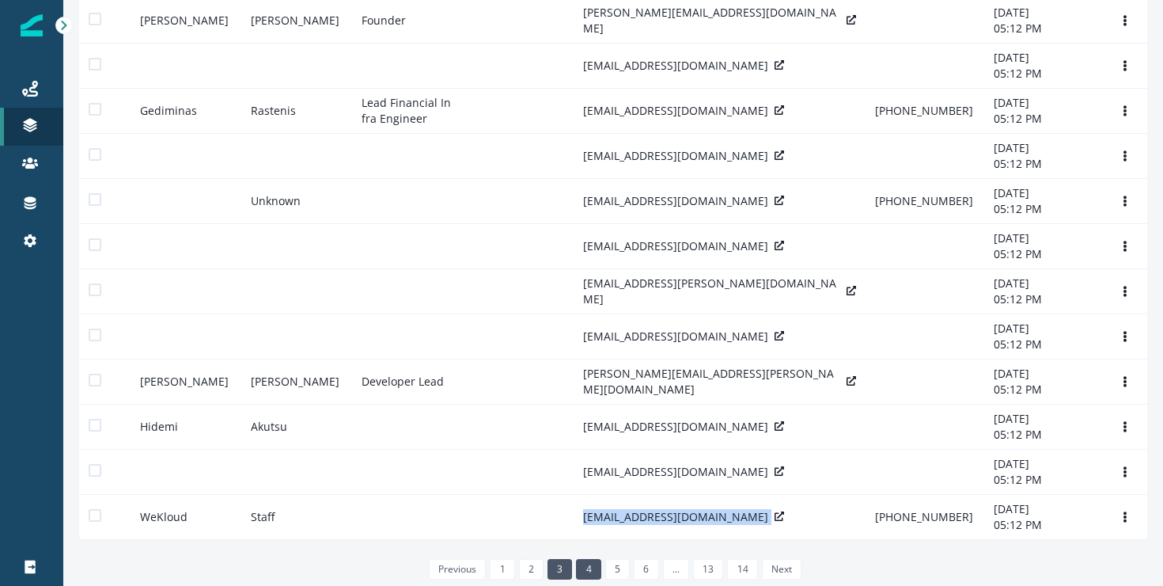
click at [586, 571] on link "4" at bounding box center [588, 569] width 25 height 21
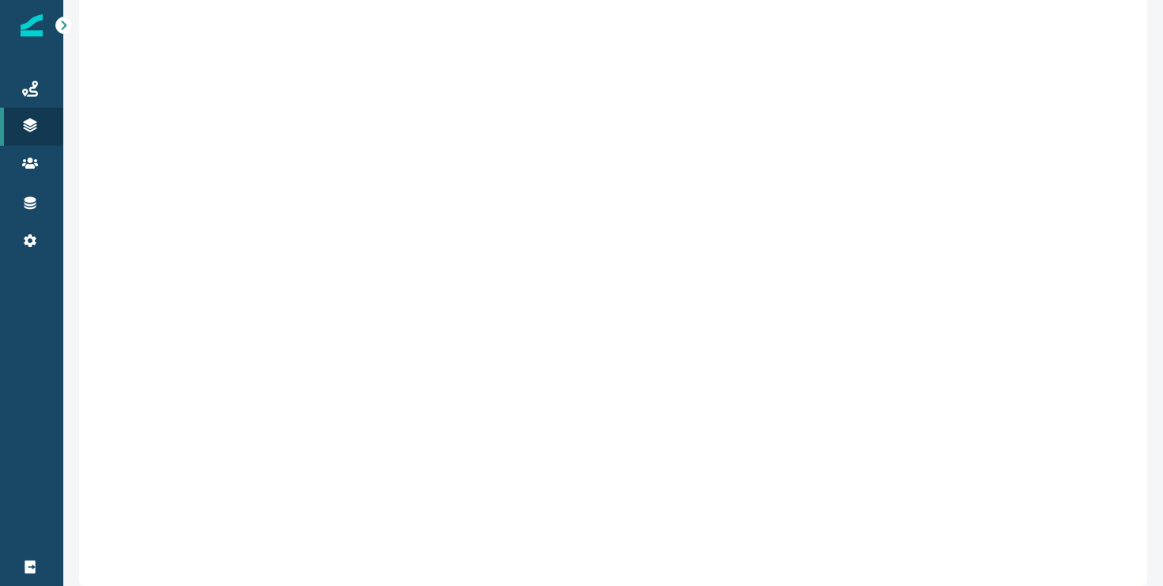
click at [586, 571] on td at bounding box center [722, 566] width 297 height 40
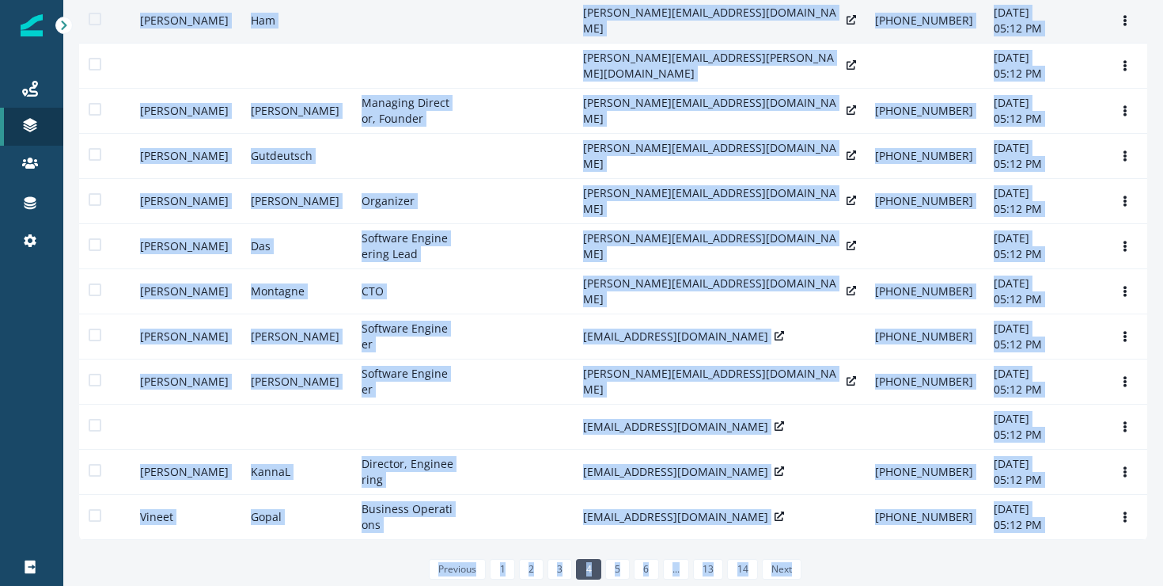
scroll to position [449, 0]
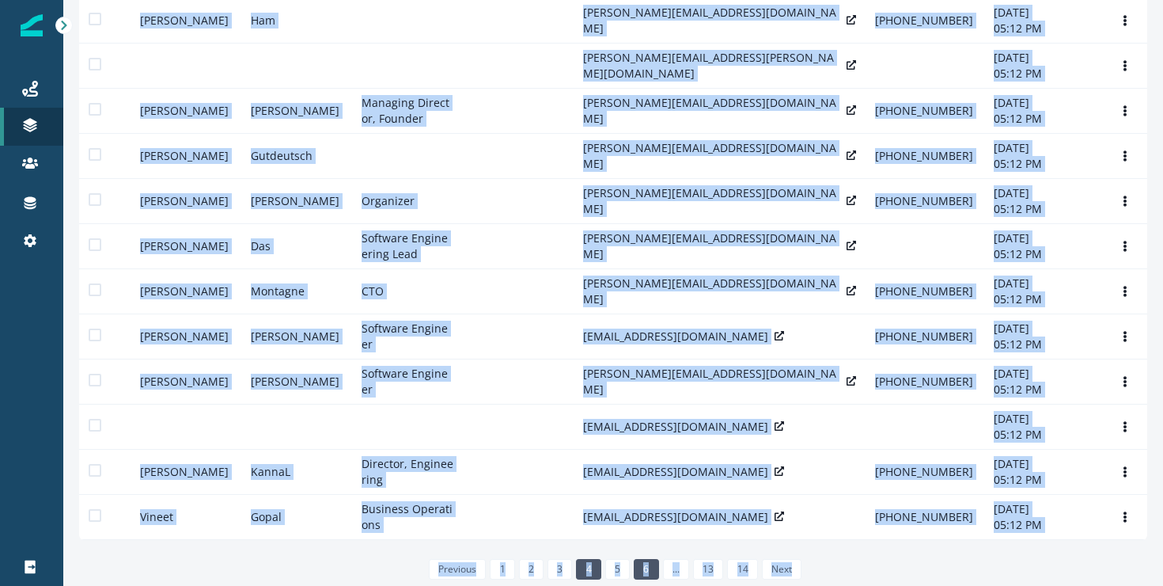
click at [644, 570] on link "6" at bounding box center [646, 569] width 25 height 21
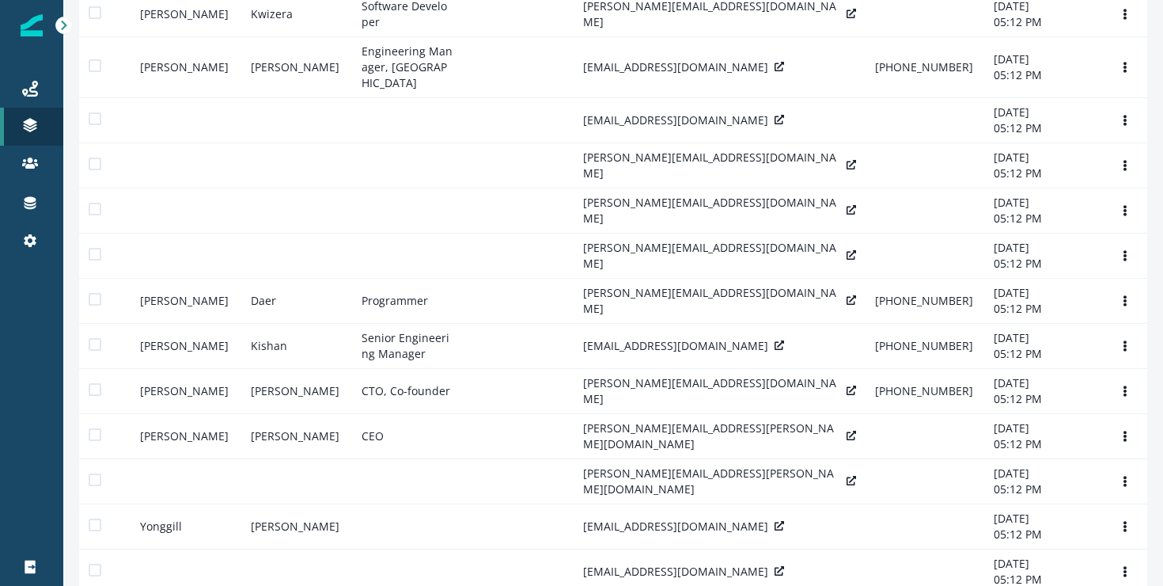
scroll to position [449, 0]
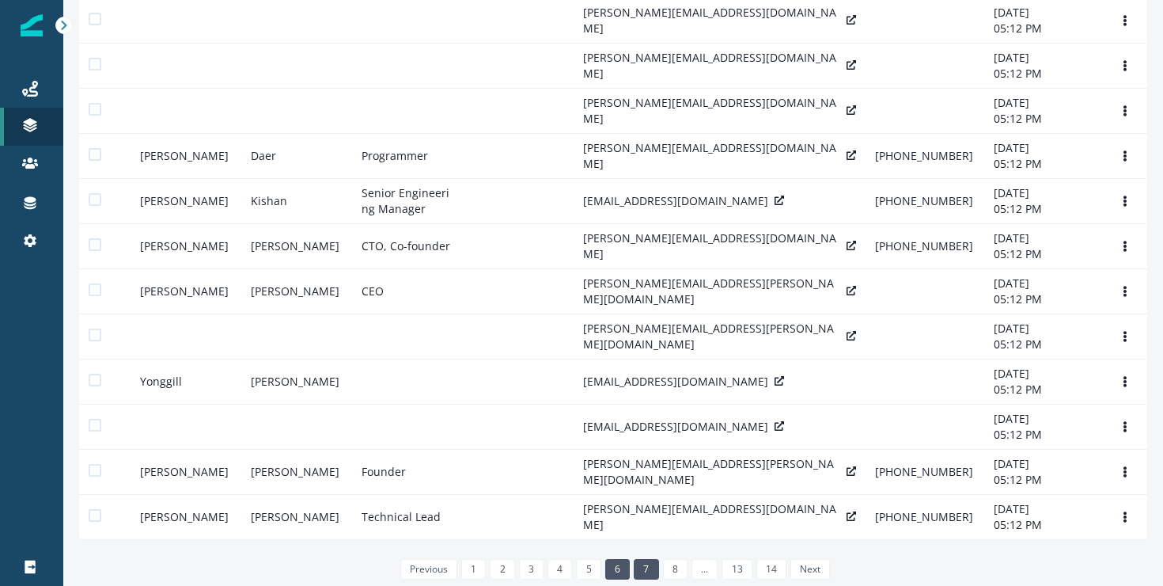
click at [645, 571] on link "7" at bounding box center [646, 569] width 25 height 21
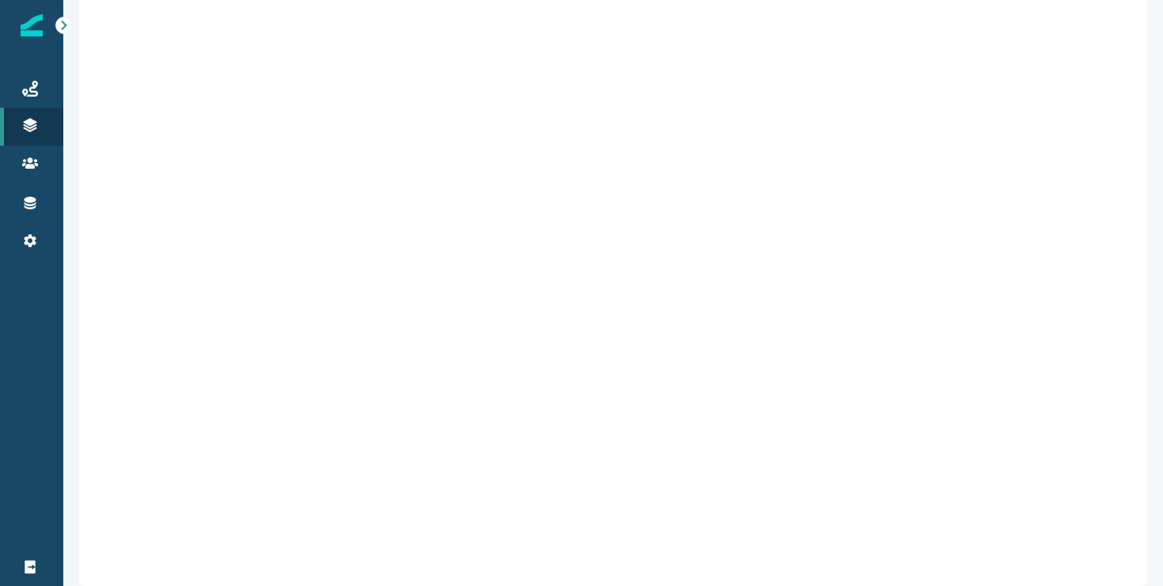
scroll to position [449, 0]
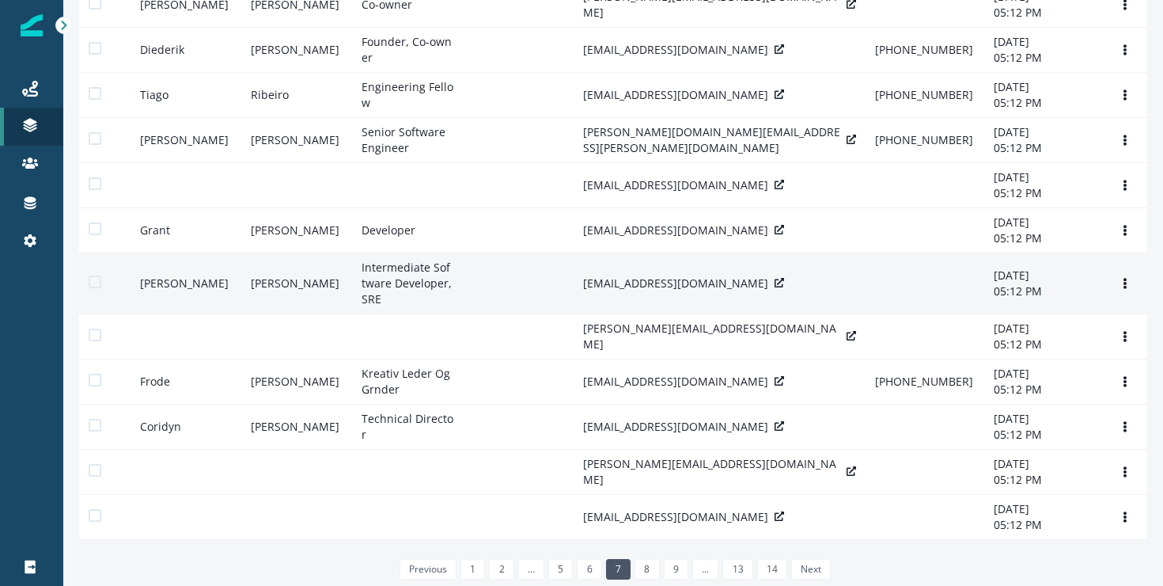
click at [642, 275] on p "jprindiville@gadventures.com" at bounding box center [675, 283] width 185 height 16
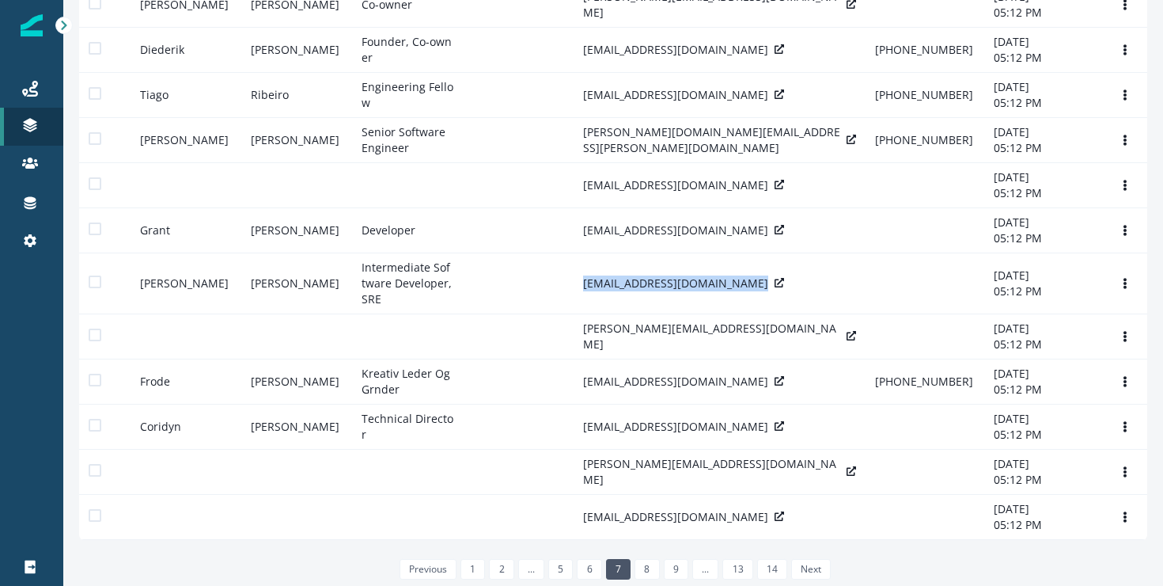
copy div "jprindiville@gadventures.com"
click at [644, 567] on link "8" at bounding box center [647, 569] width 25 height 21
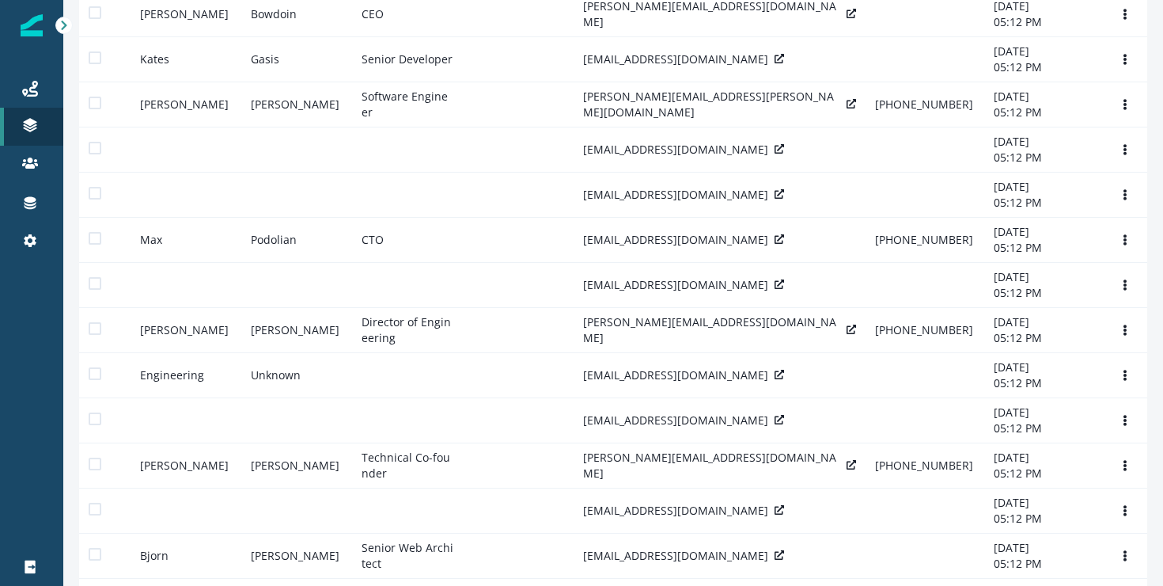
scroll to position [449, 0]
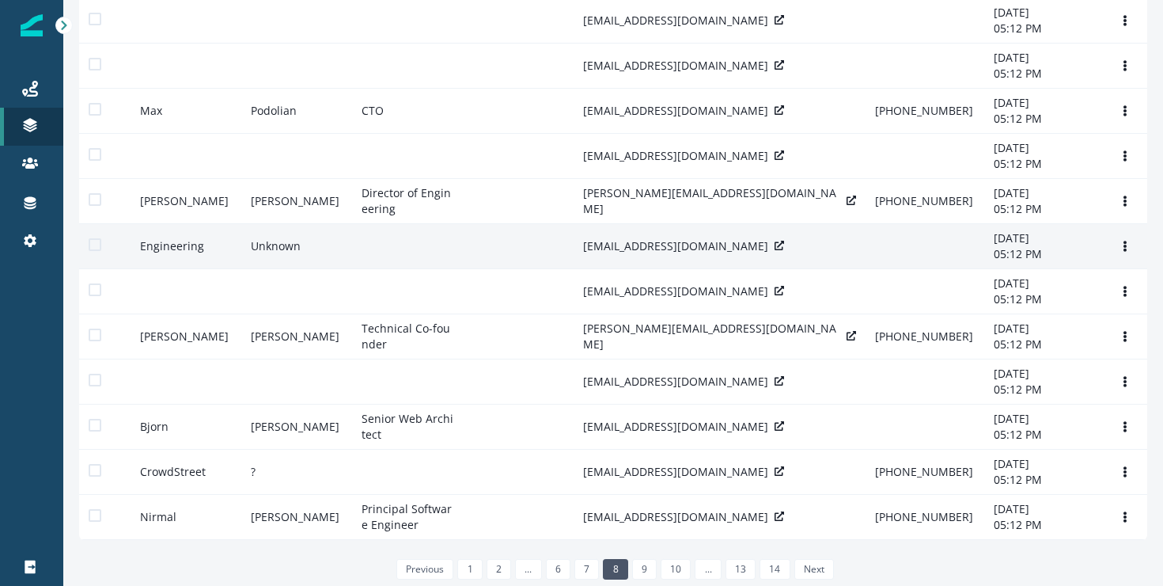
click at [599, 238] on p "devs@asseta.com" at bounding box center [675, 246] width 185 height 16
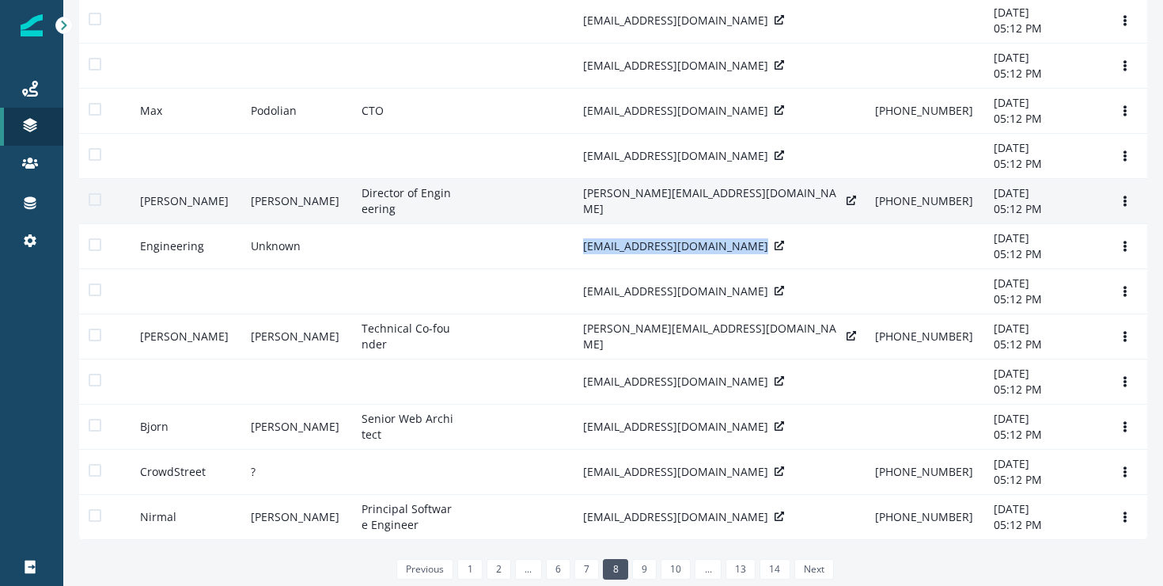
copy div "devs@asseta.com"
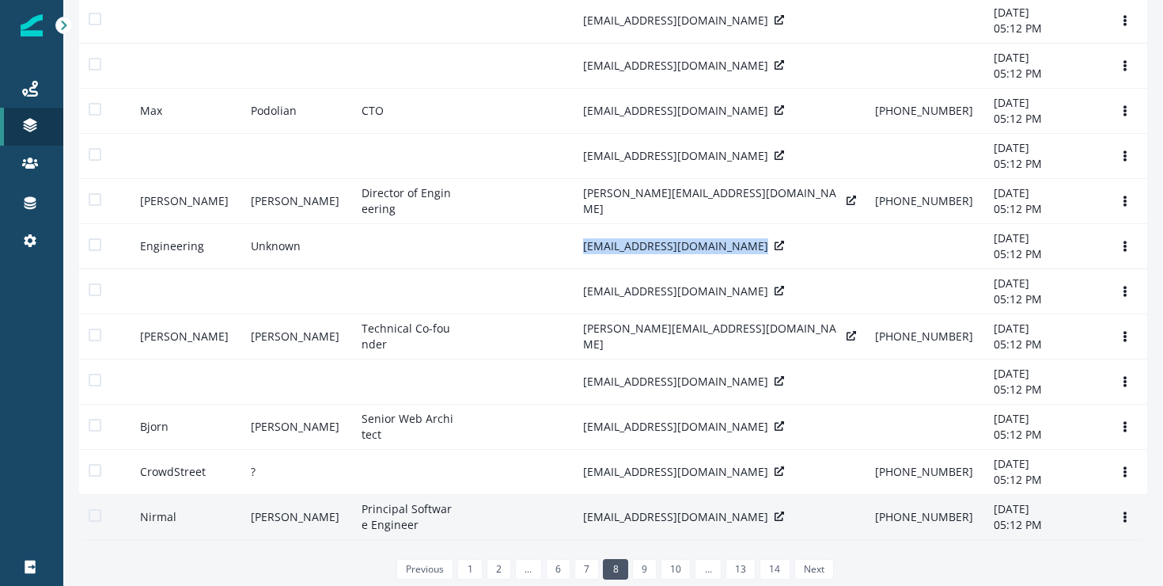
click at [628, 510] on p "nirmal@amplitude.com" at bounding box center [675, 517] width 185 height 16
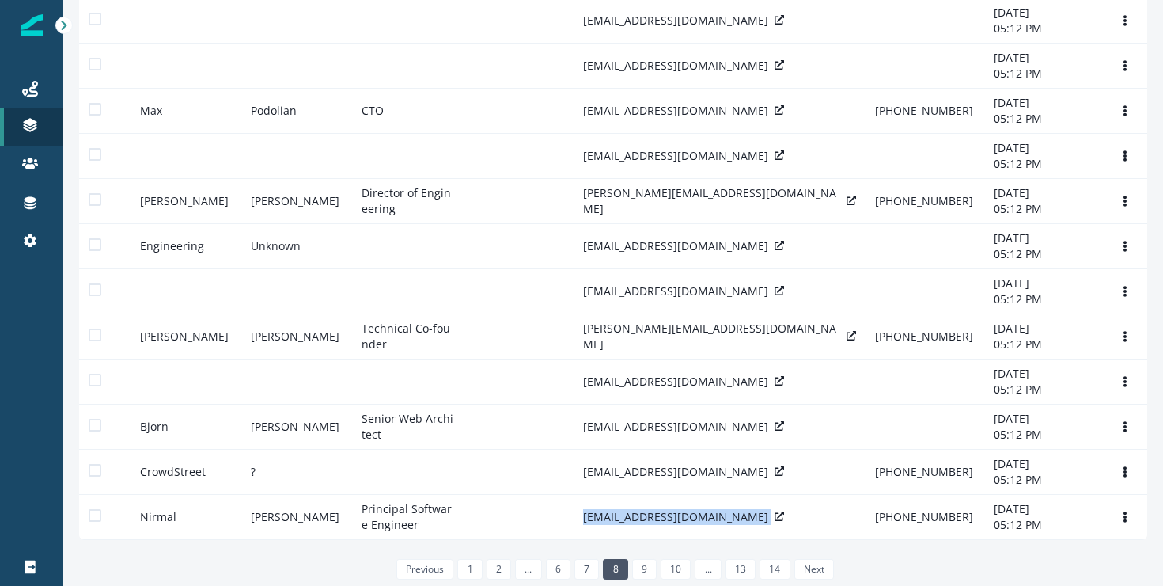
copy div "nirmal@amplitude.com"
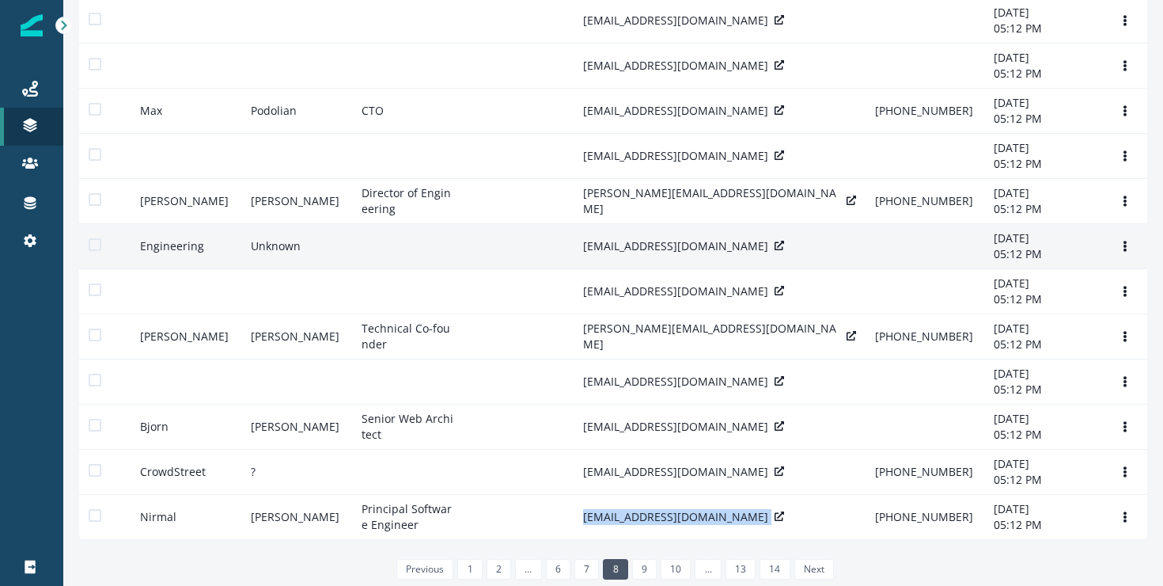
click at [610, 238] on p "devs@asseta.com" at bounding box center [675, 246] width 185 height 16
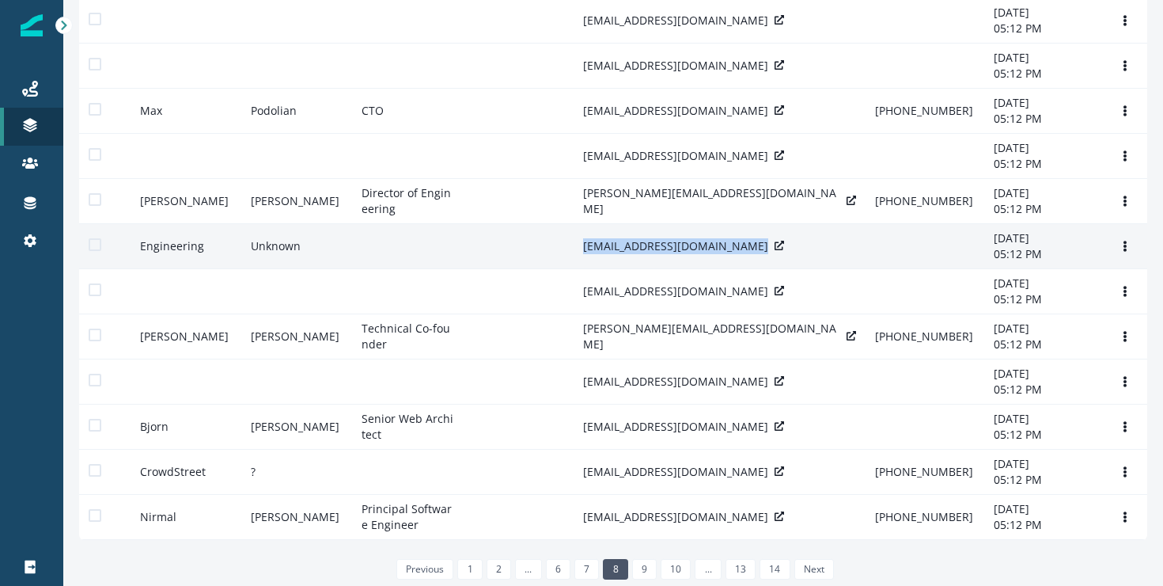
click at [610, 238] on p "devs@asseta.com" at bounding box center [675, 246] width 185 height 16
copy div "devs@asseta.com"
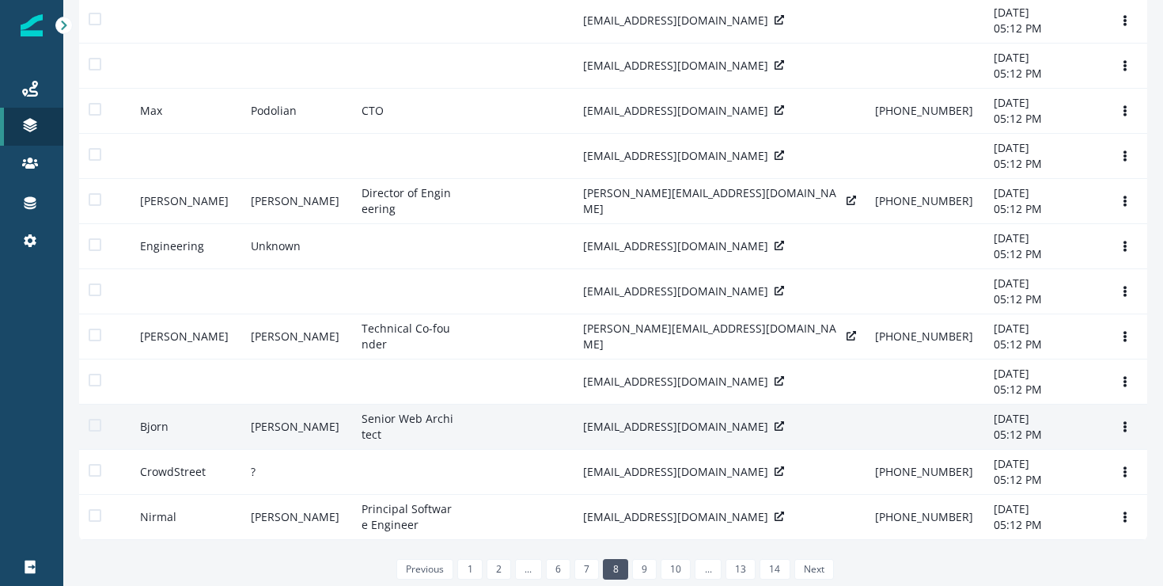
click at [617, 419] on p "bp@norsktest.no" at bounding box center [675, 427] width 185 height 16
copy div "bp@norsktest.no"
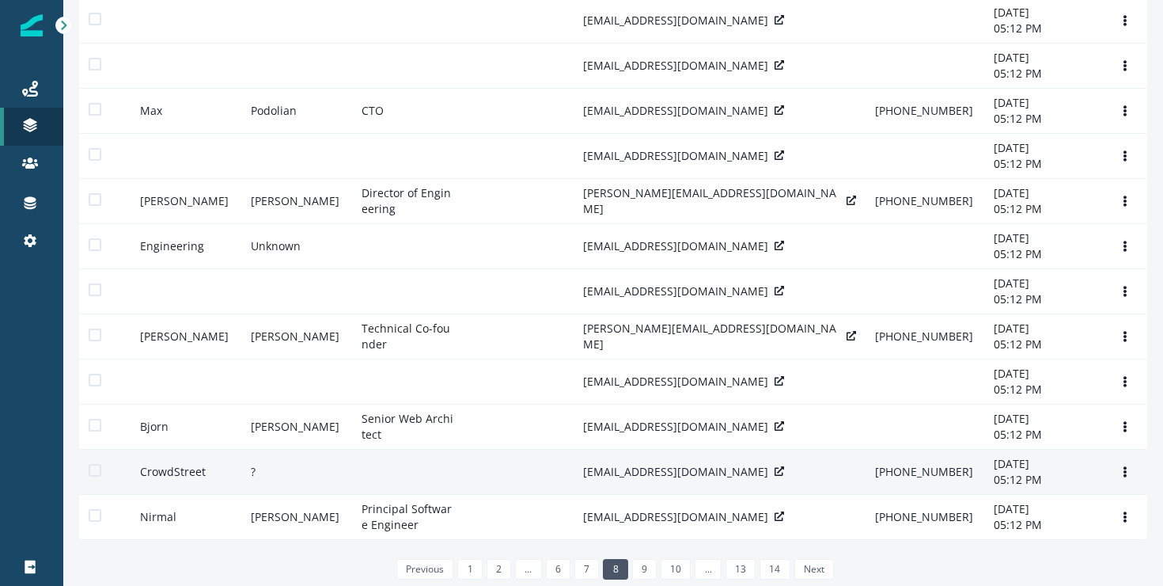
click at [674, 464] on p "dev@crowdstreet.com" at bounding box center [675, 472] width 185 height 16
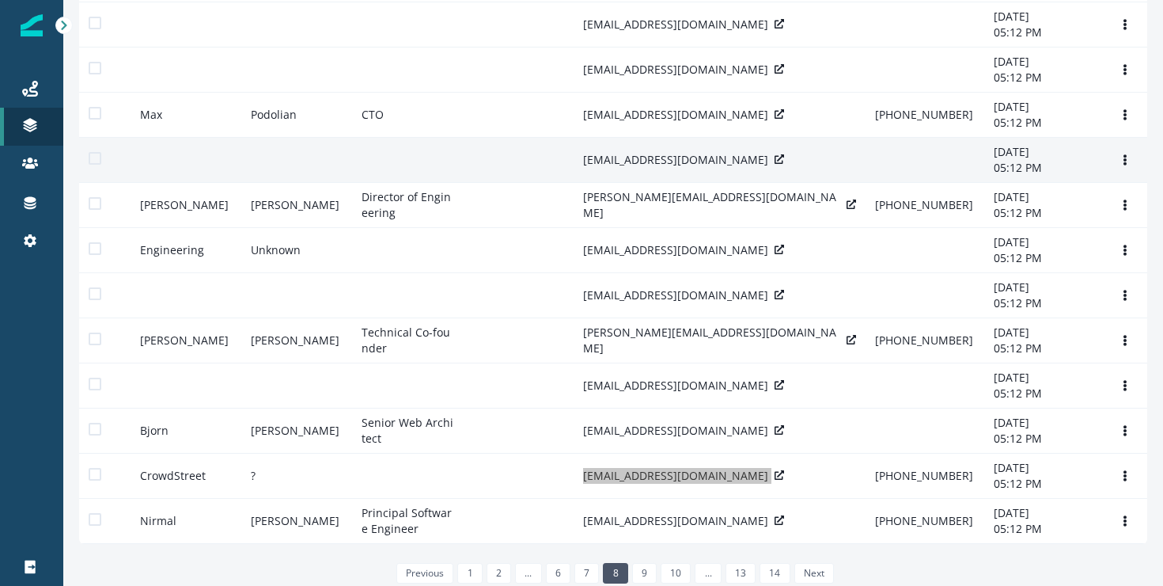
scroll to position [193, 0]
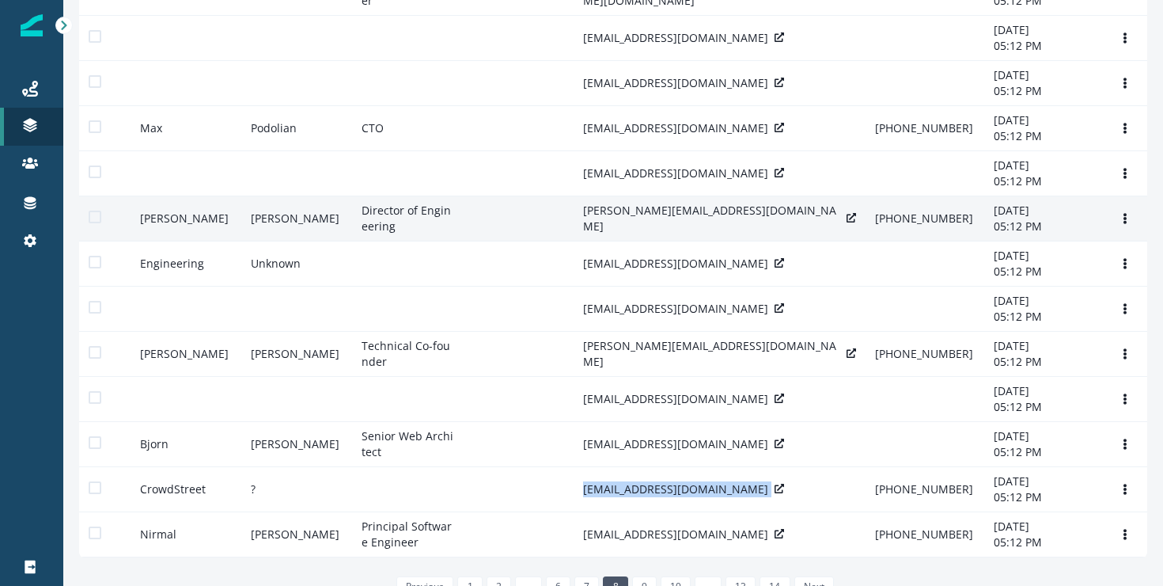
click at [622, 234] on p "tom@vidcaster.com" at bounding box center [711, 219] width 257 height 32
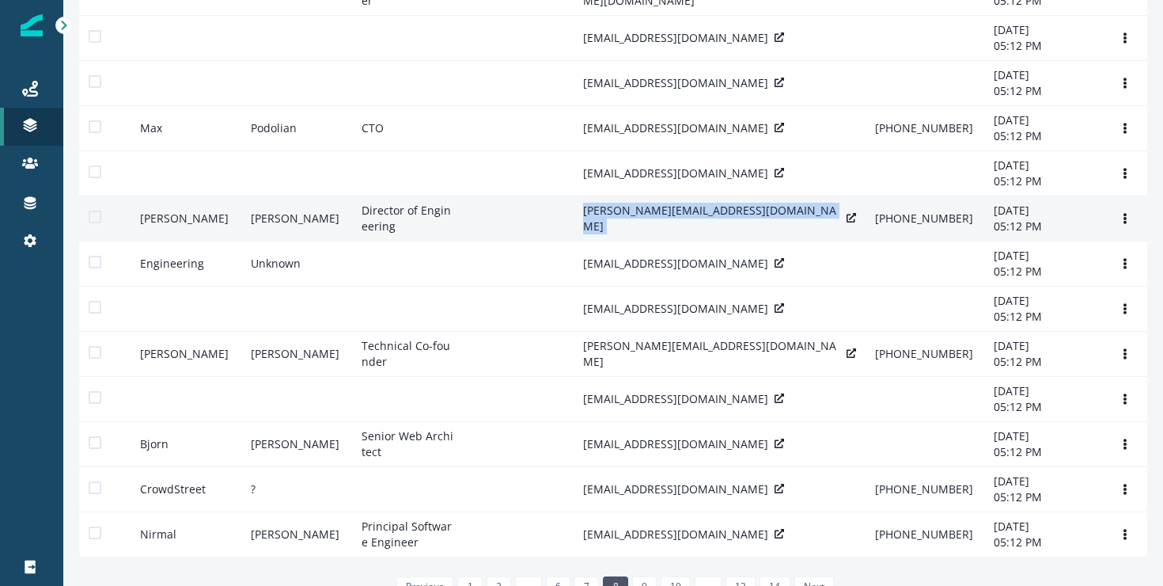
click at [622, 234] on p "tom@vidcaster.com" at bounding box center [711, 219] width 257 height 32
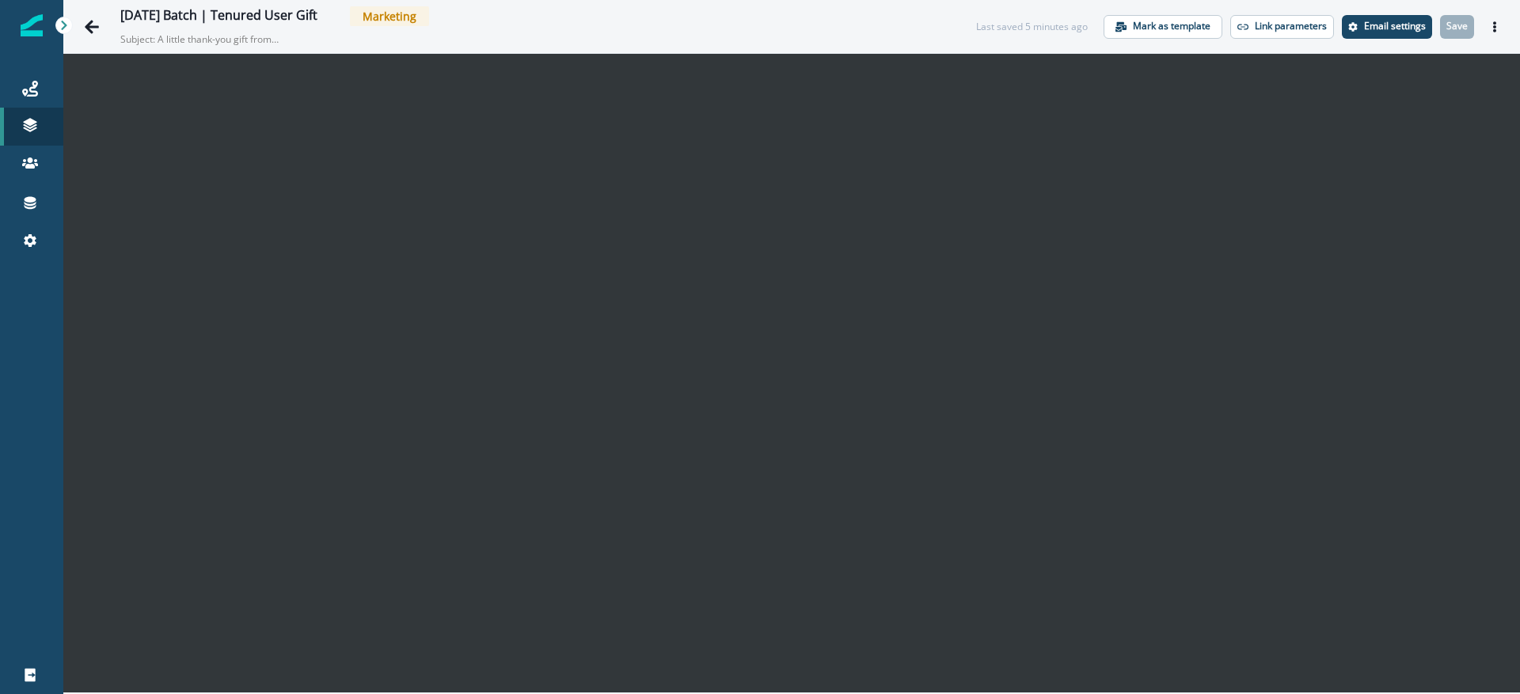
click at [1495, 32] on icon "Actions" at bounding box center [1494, 26] width 11 height 11
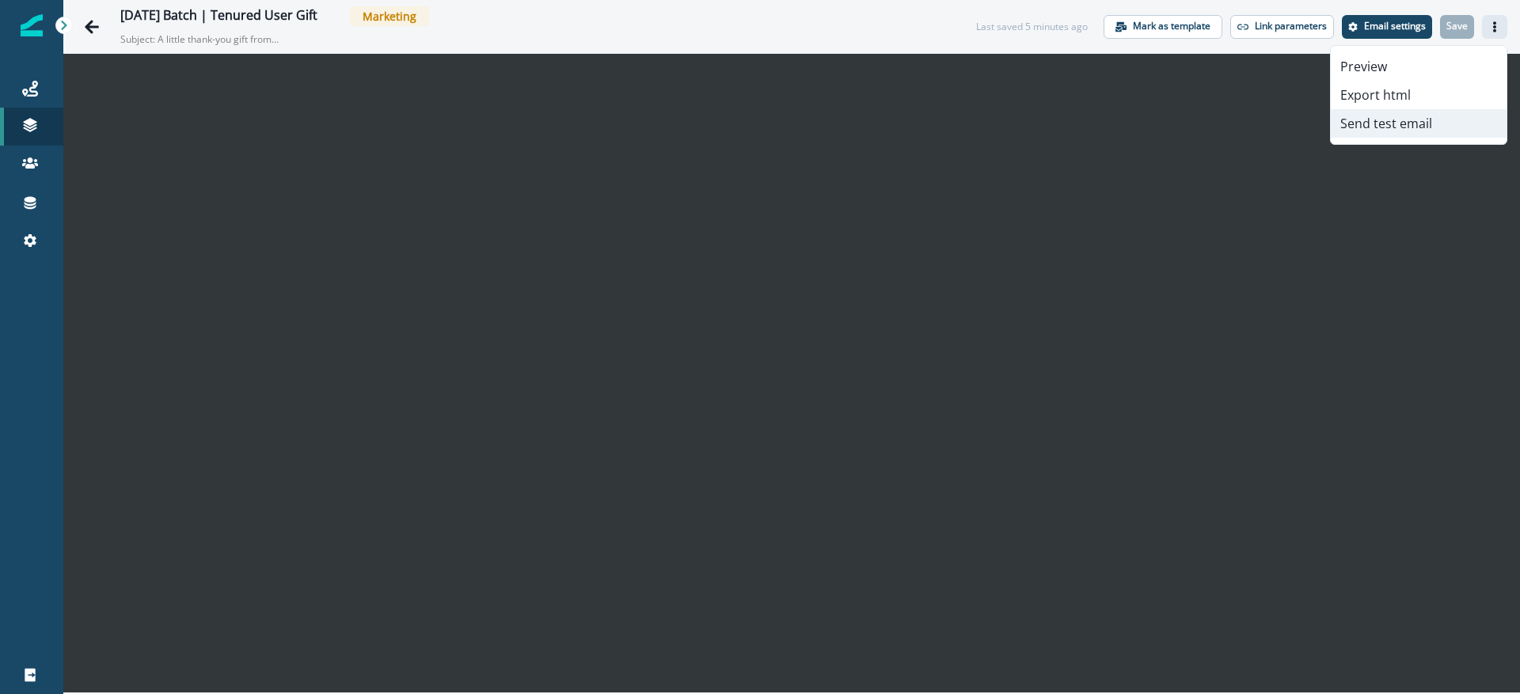
click at [1366, 126] on button "Send test email" at bounding box center [1418, 123] width 176 height 28
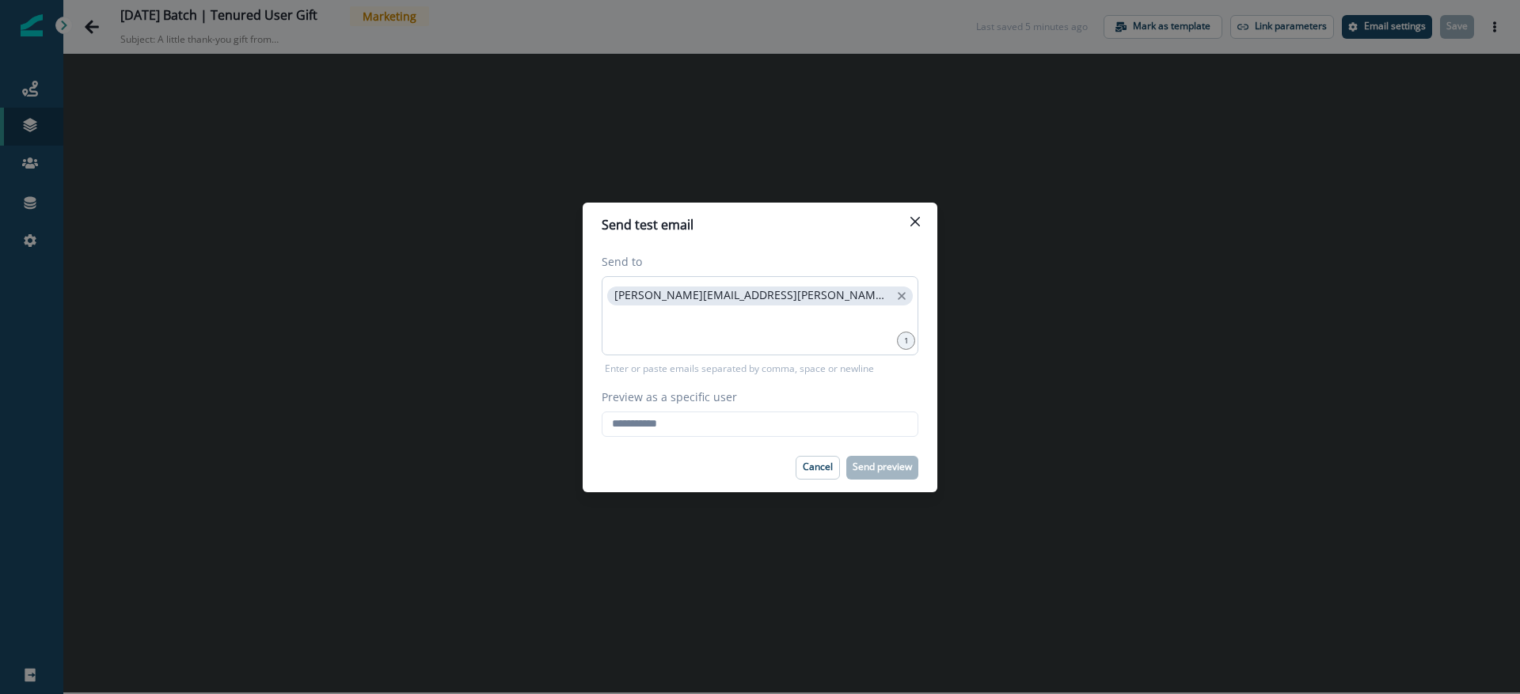
click at [619, 298] on p "raina.armstrong@sentry.io" at bounding box center [751, 295] width 275 height 13
copy span
drag, startPoint x: 619, startPoint y: 298, endPoint x: 753, endPoint y: 296, distance: 134.6
click at [753, 296] on span "[PERSON_NAME][EMAIL_ADDRESS][PERSON_NAME][DOMAIN_NAME]" at bounding box center [759, 295] width 305 height 19
click at [689, 427] on input "Preview as a specific user" at bounding box center [759, 424] width 317 height 25
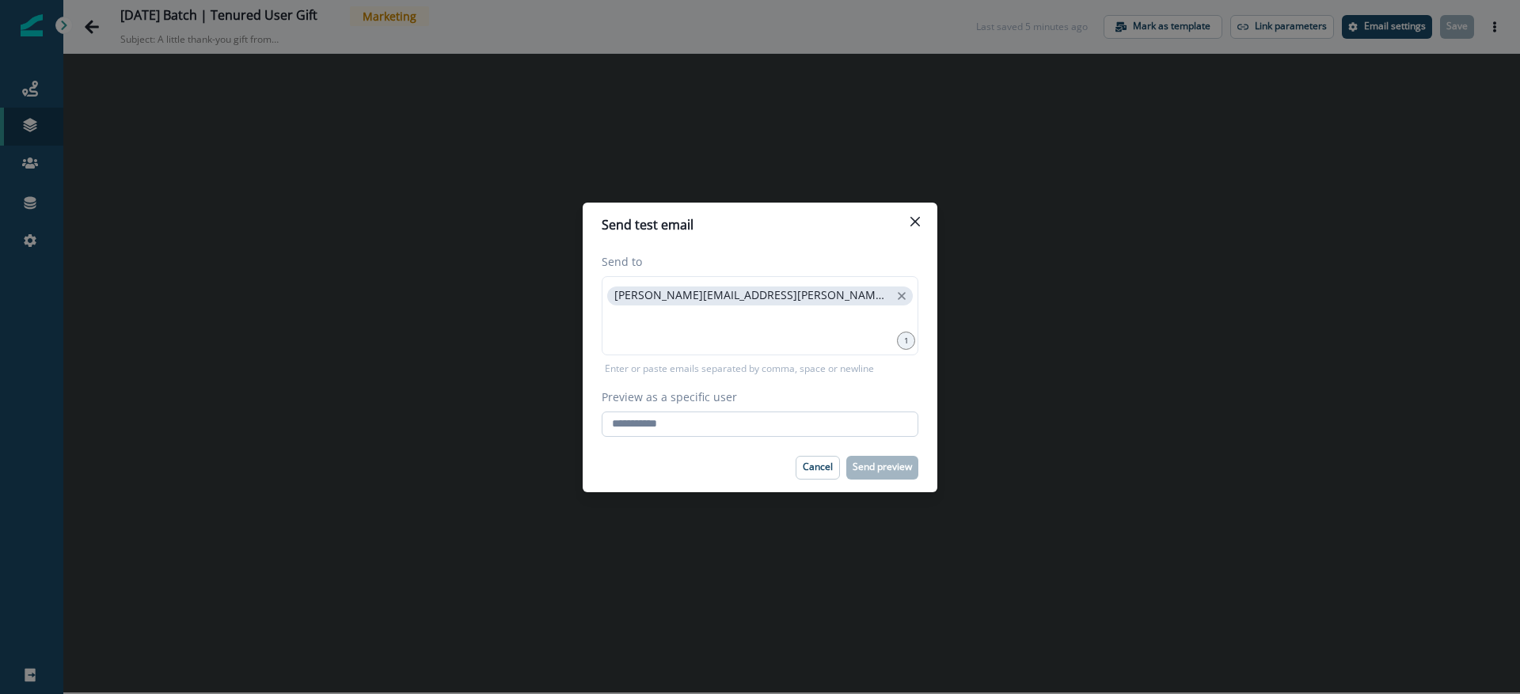
paste input "**********"
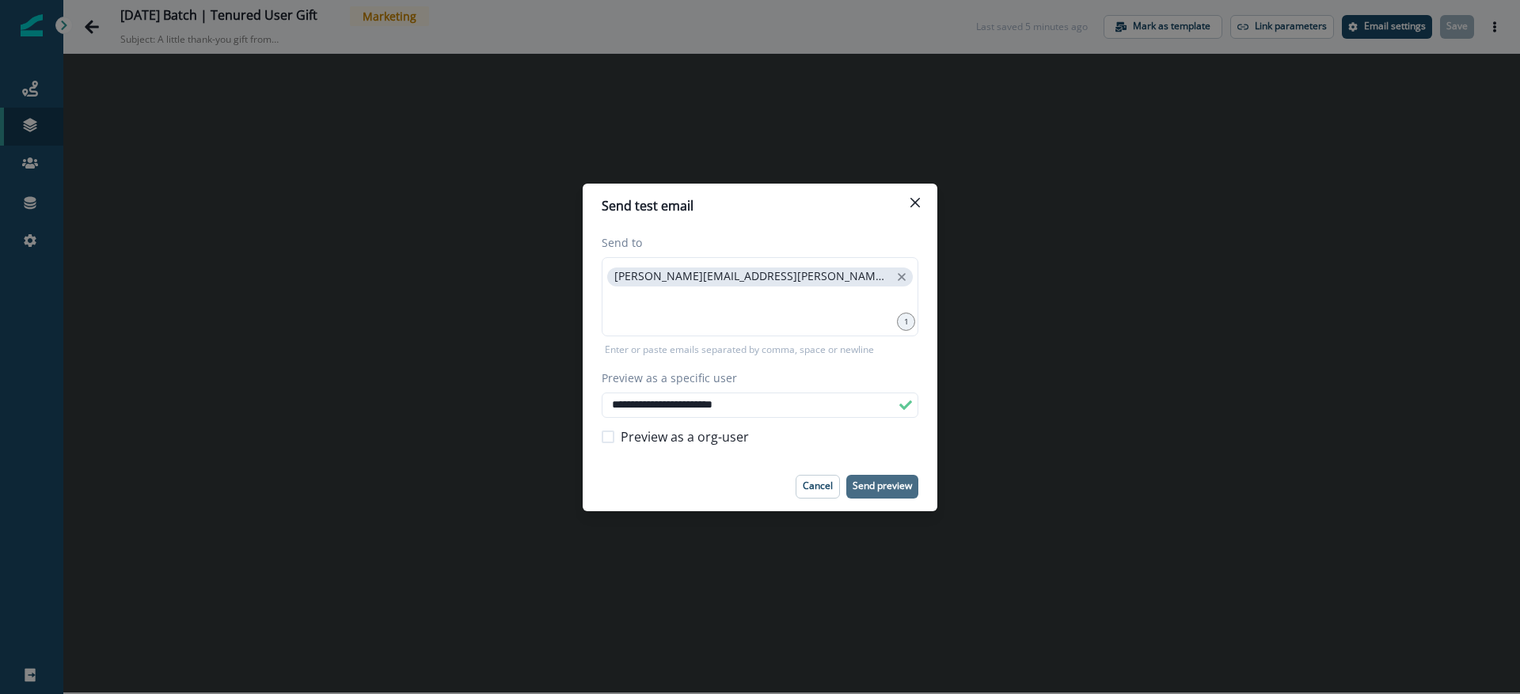
type input "**********"
click at [891, 487] on p "Send preview" at bounding box center [881, 485] width 59 height 11
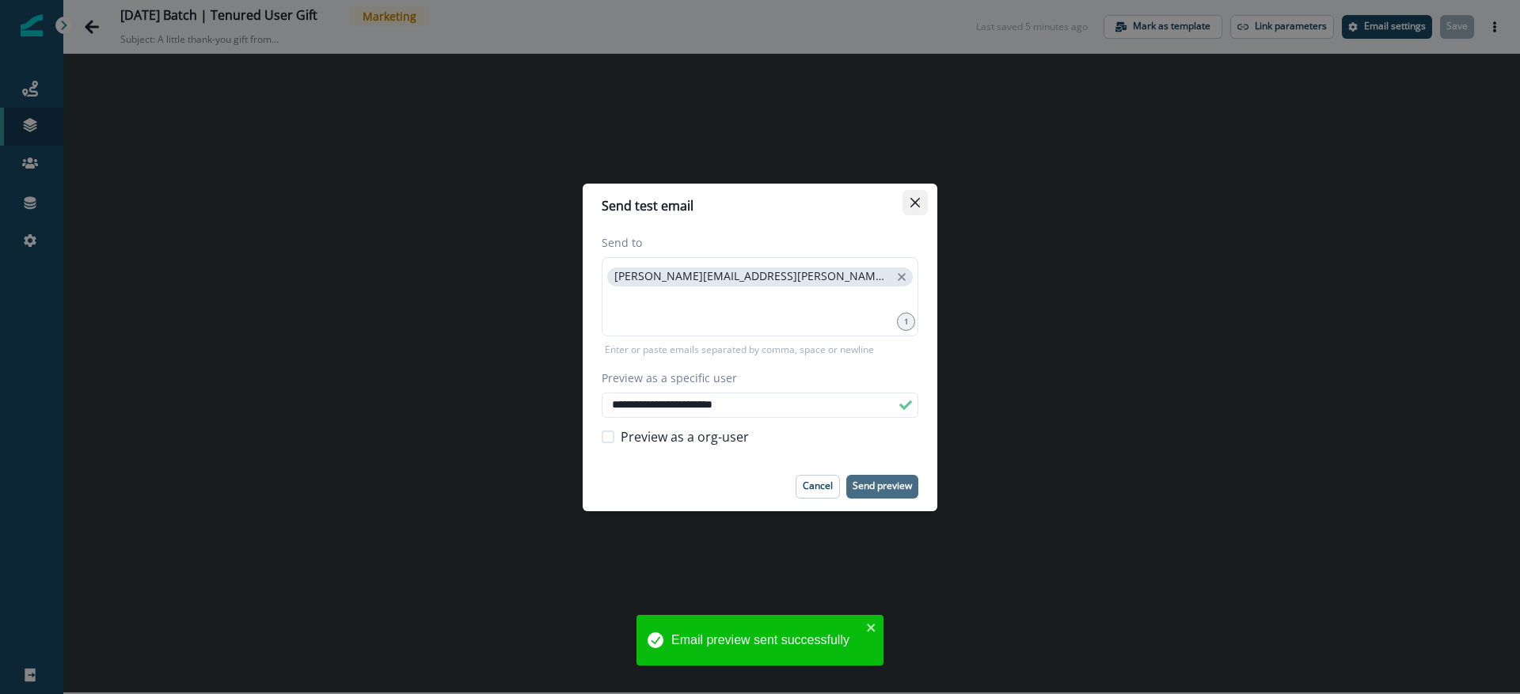
click at [916, 203] on icon "Close" at bounding box center [914, 202] width 9 height 9
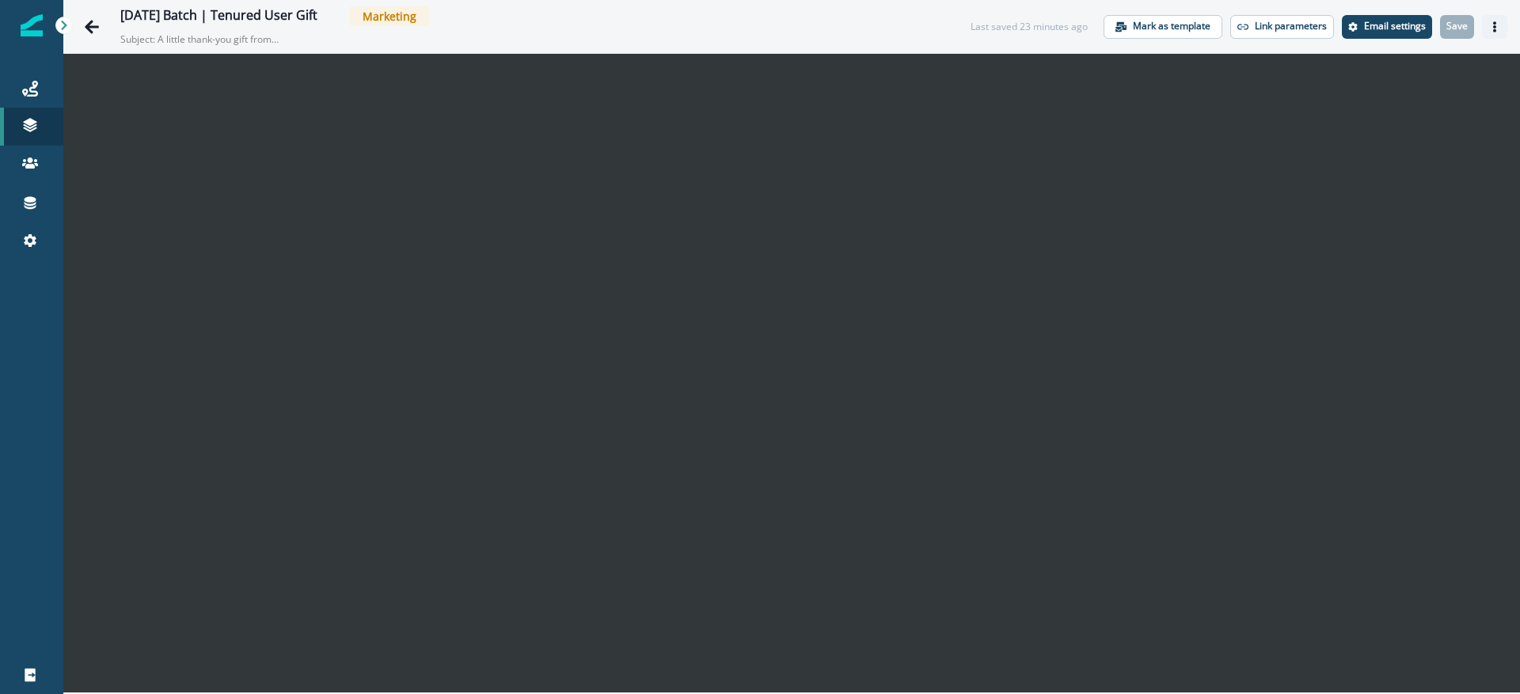
click at [1500, 31] on button "Actions" at bounding box center [1494, 27] width 25 height 24
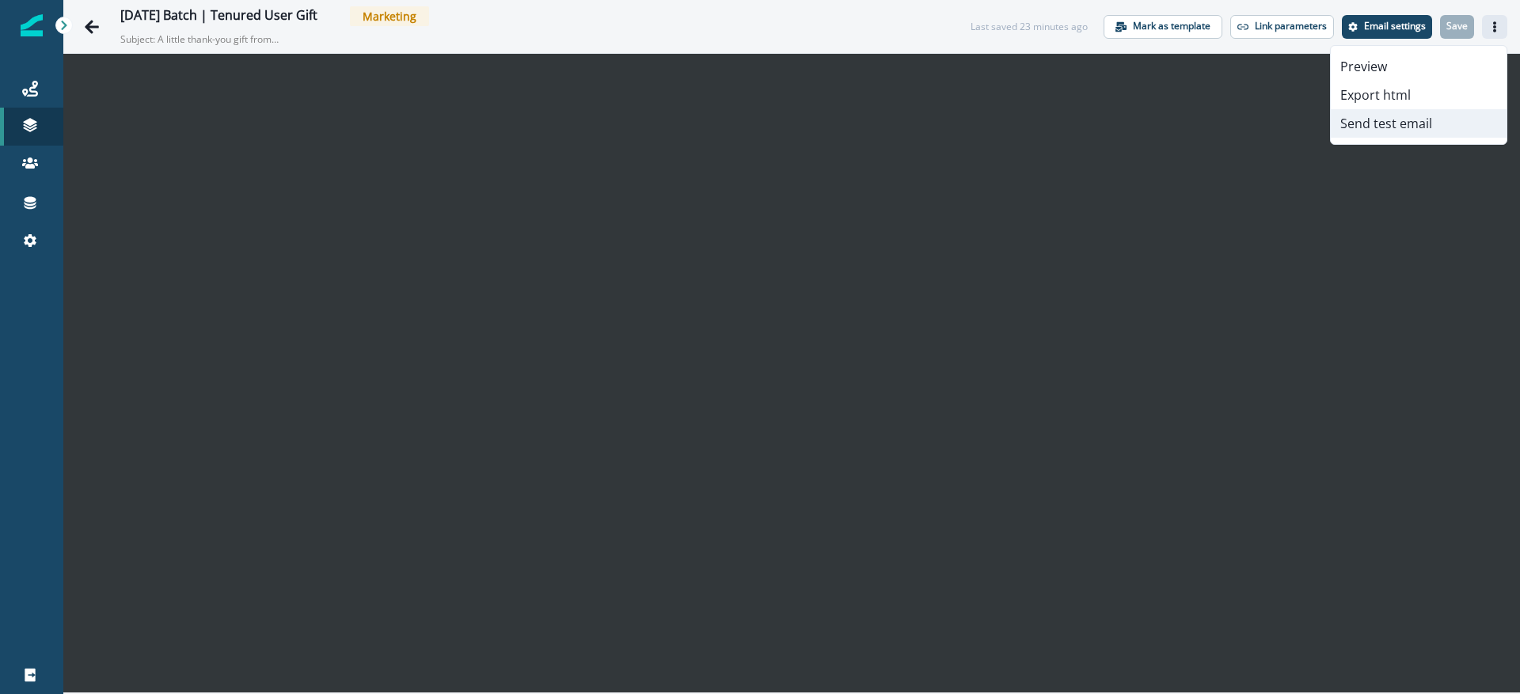
click at [1382, 122] on button "Send test email" at bounding box center [1418, 123] width 176 height 28
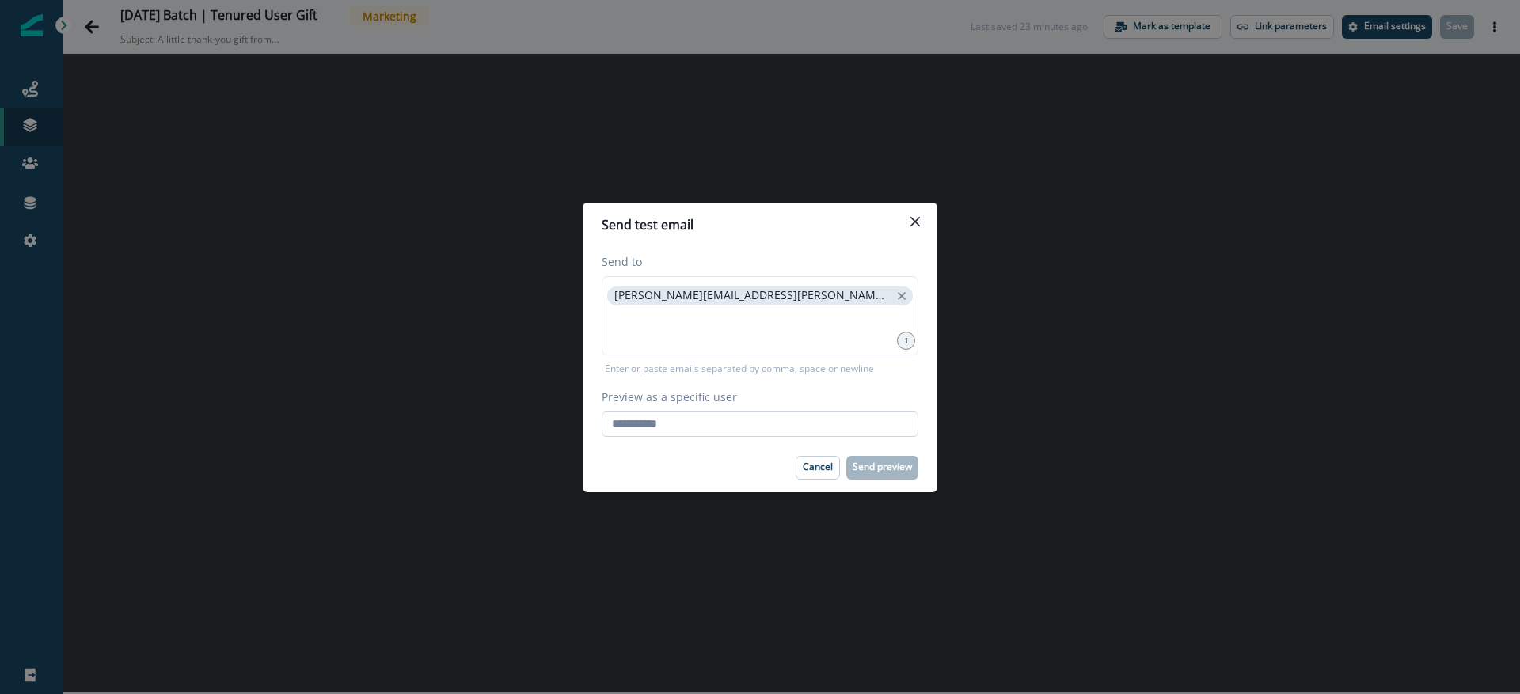
click at [680, 419] on input "Preview as a specific user" at bounding box center [759, 424] width 317 height 25
paste input "**********"
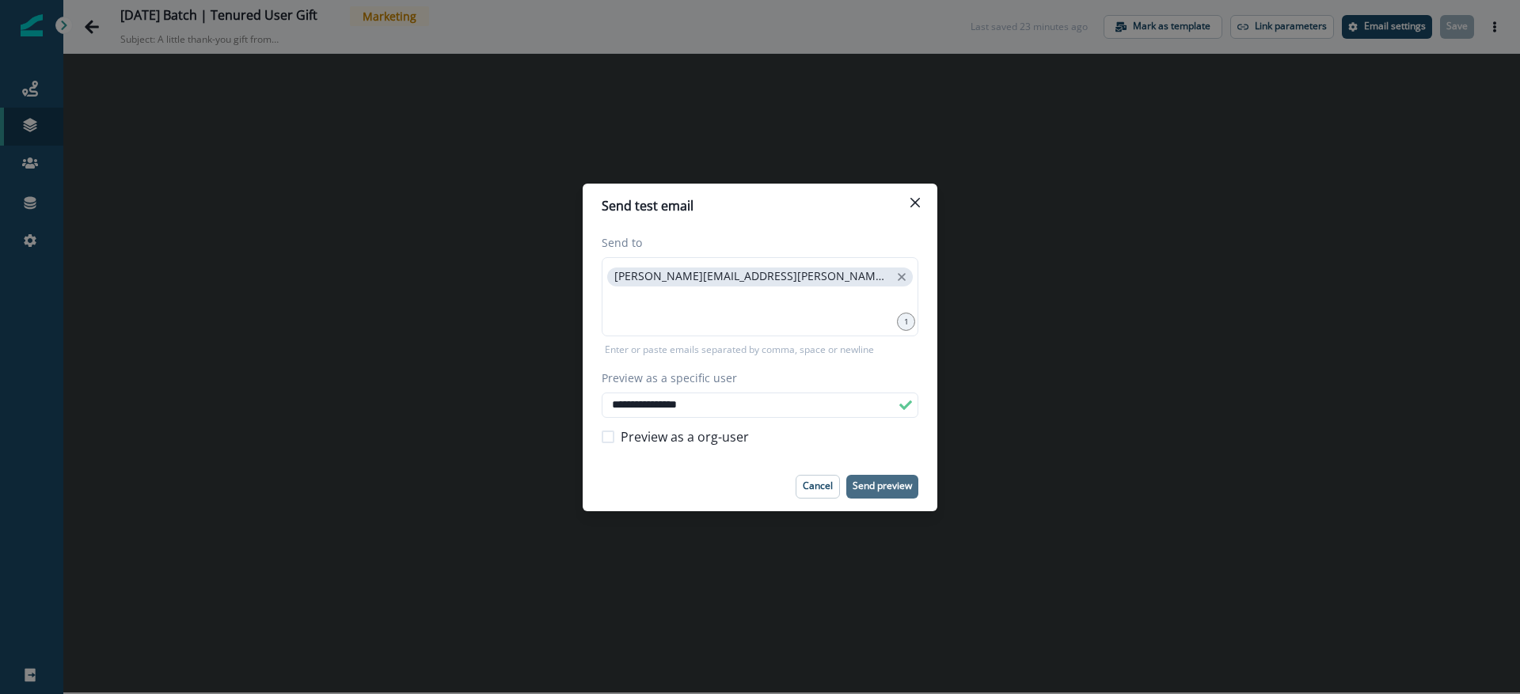
type input "**********"
click at [867, 488] on p "Send preview" at bounding box center [881, 485] width 59 height 11
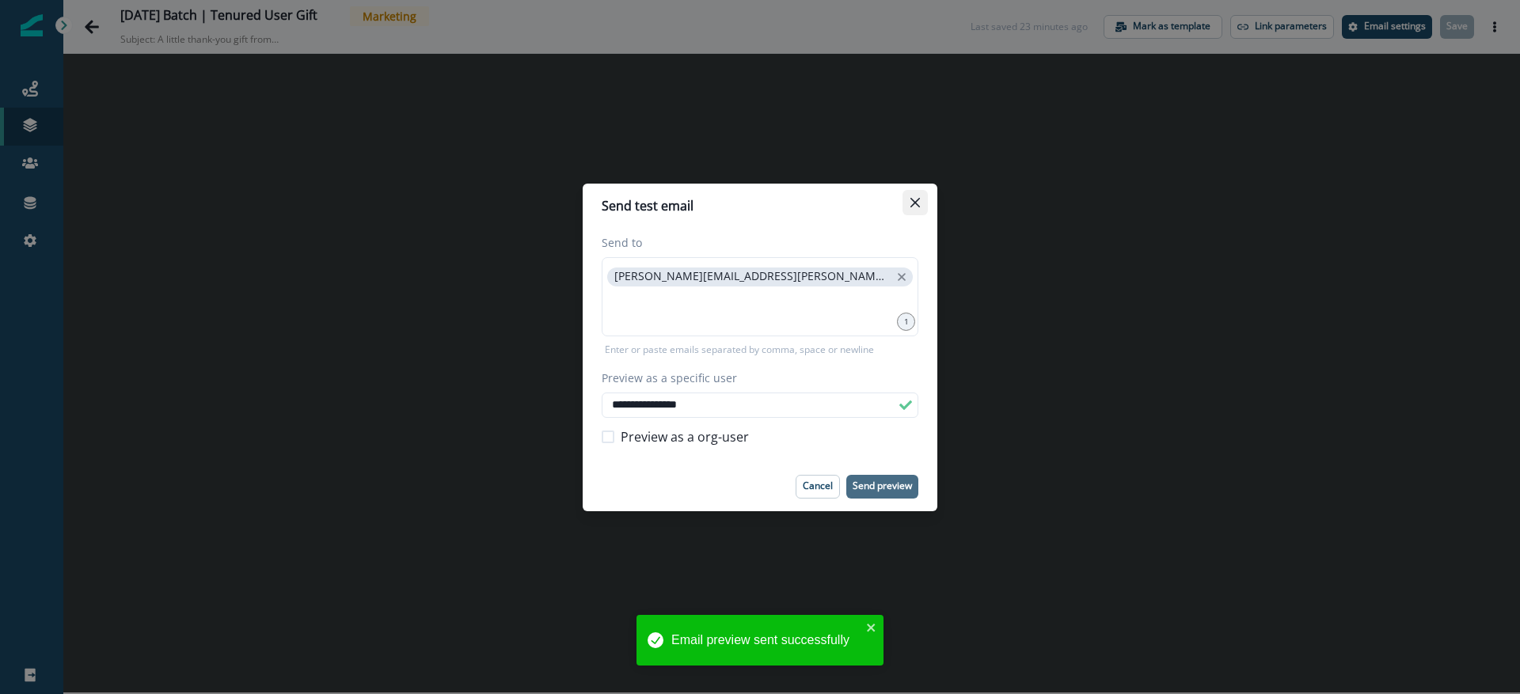
click at [917, 209] on button "Close" at bounding box center [914, 202] width 25 height 25
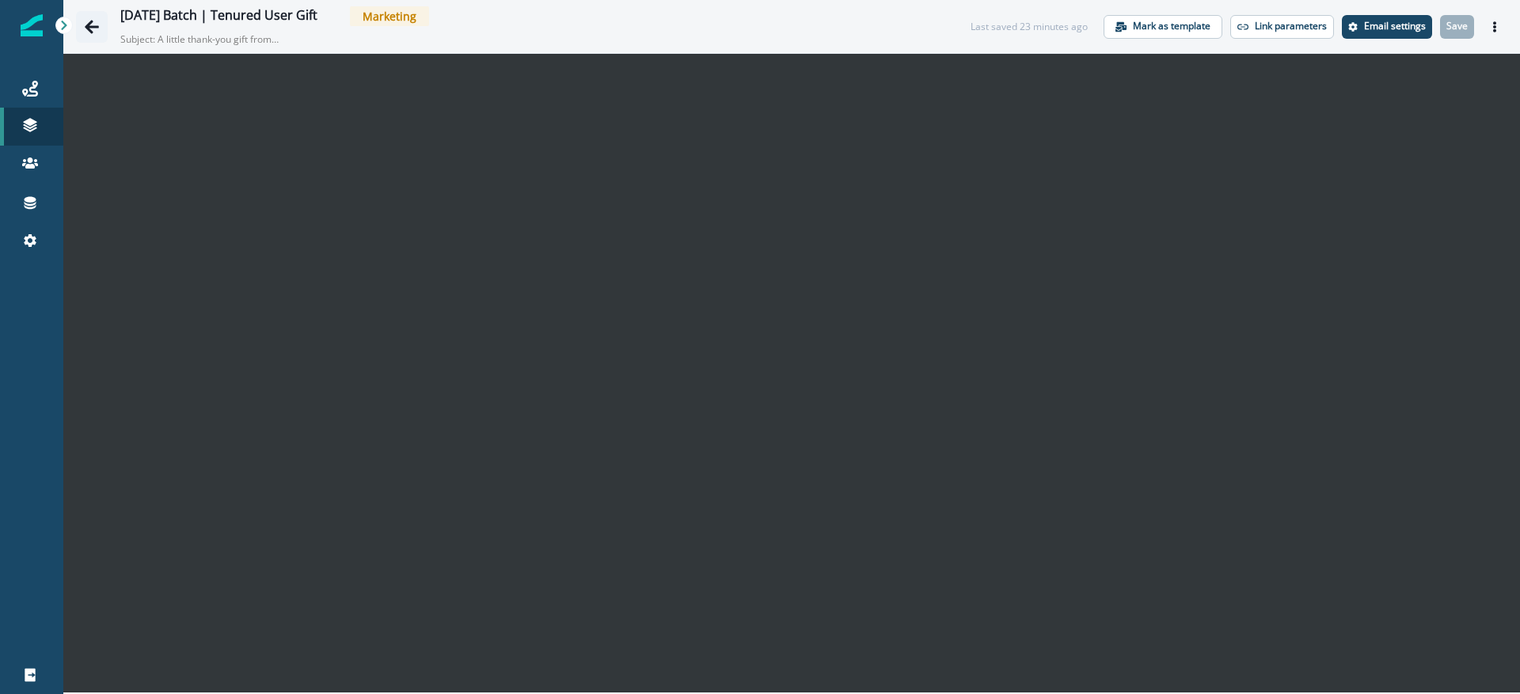
click at [89, 29] on icon "Go back" at bounding box center [92, 26] width 14 height 13
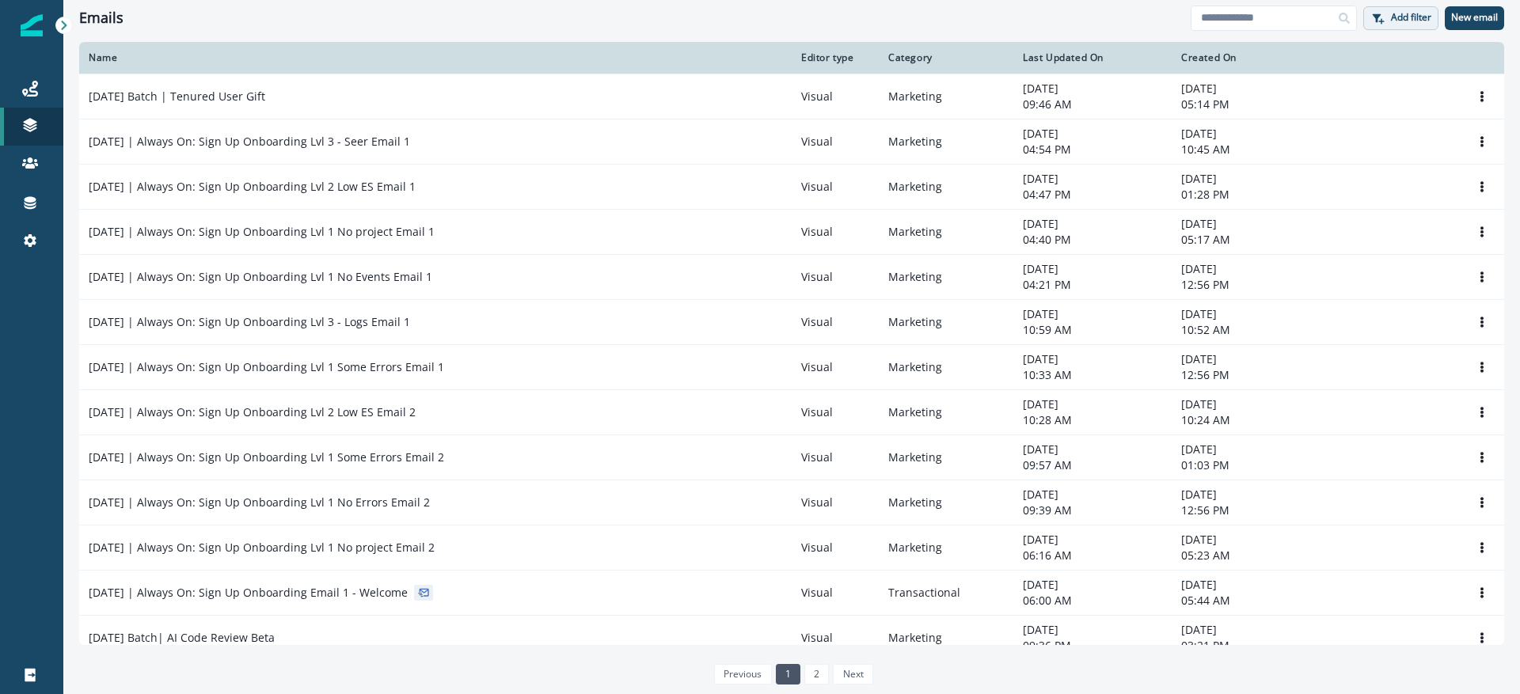
click at [1384, 15] on button "Add filter" at bounding box center [1400, 18] width 75 height 24
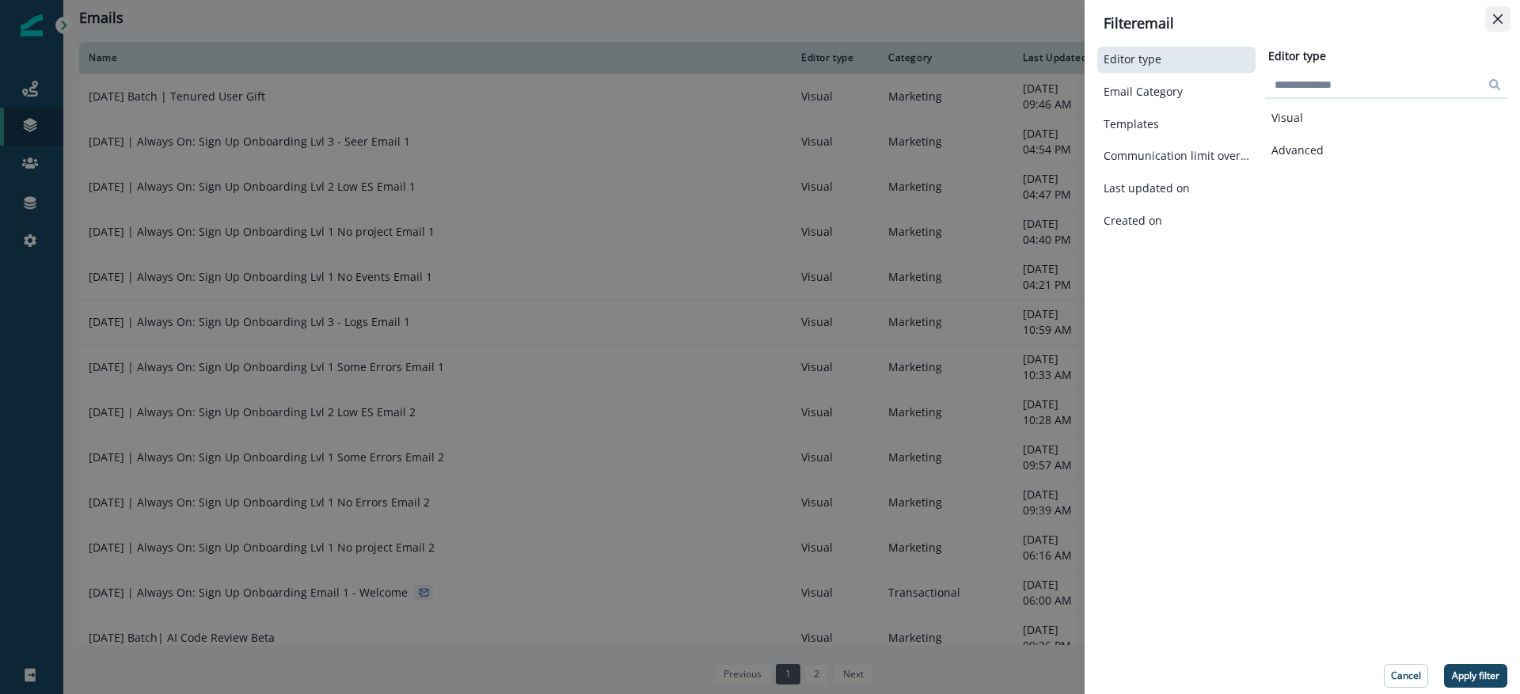
click at [1497, 13] on button "Close" at bounding box center [1497, 18] width 25 height 25
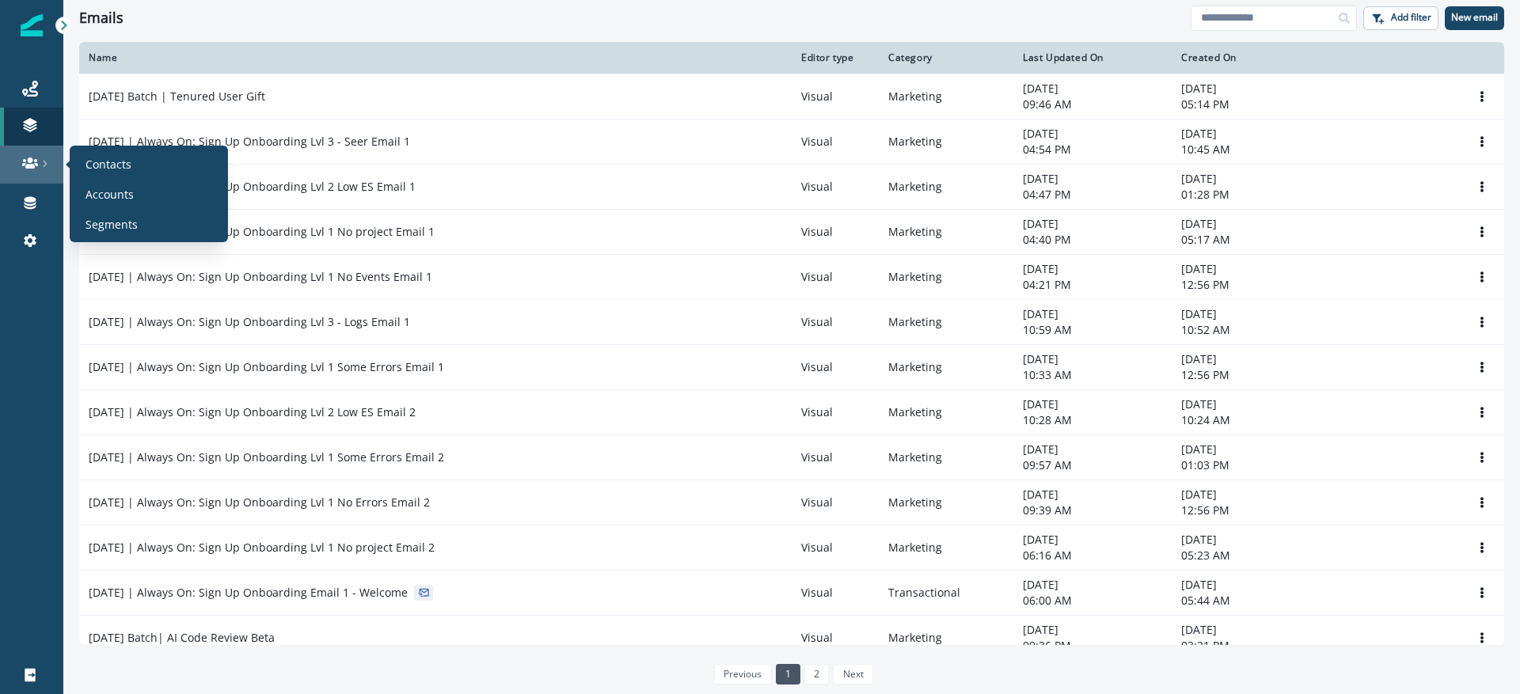
click at [40, 169] on div at bounding box center [31, 163] width 51 height 16
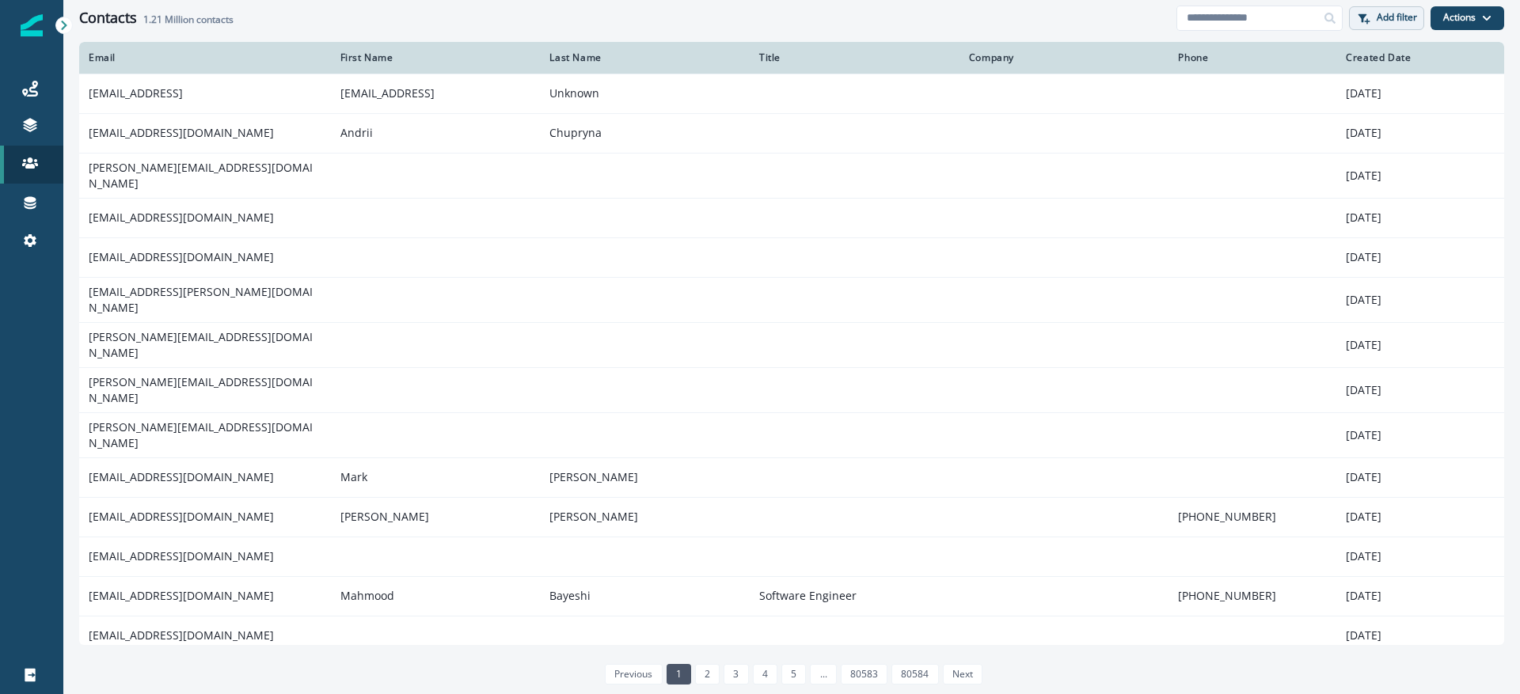
click at [1387, 25] on button "Add filter" at bounding box center [1386, 18] width 75 height 24
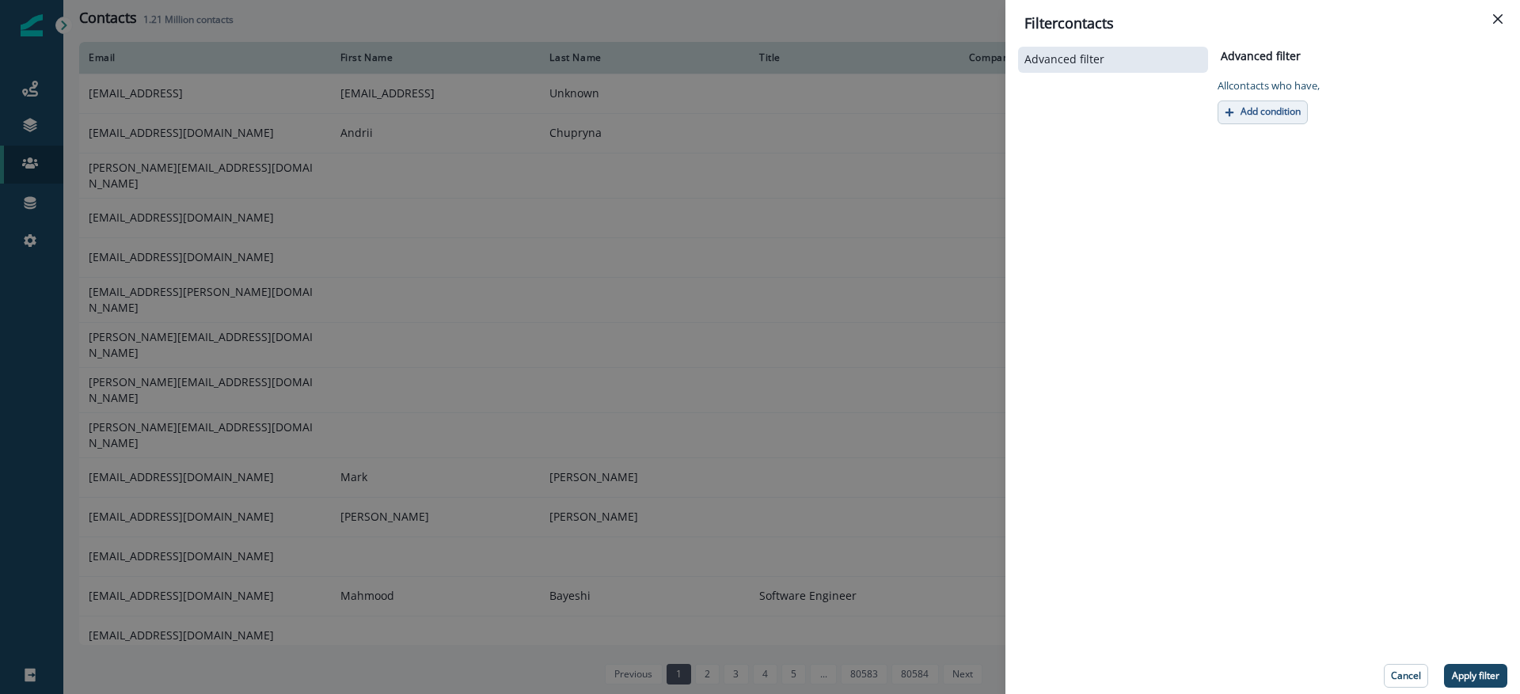
click at [1255, 118] on button "Add condition" at bounding box center [1262, 113] width 90 height 24
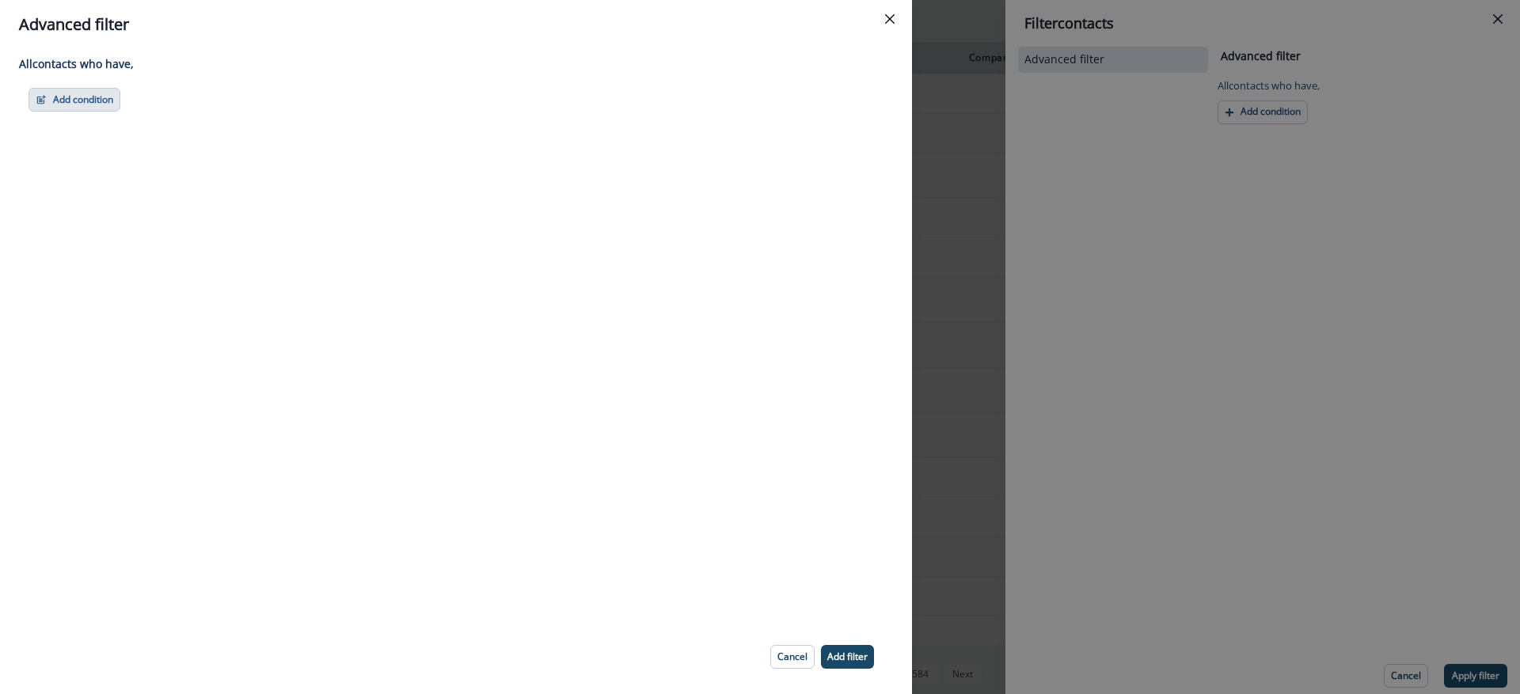
click at [82, 101] on button "Add condition" at bounding box center [74, 100] width 92 height 24
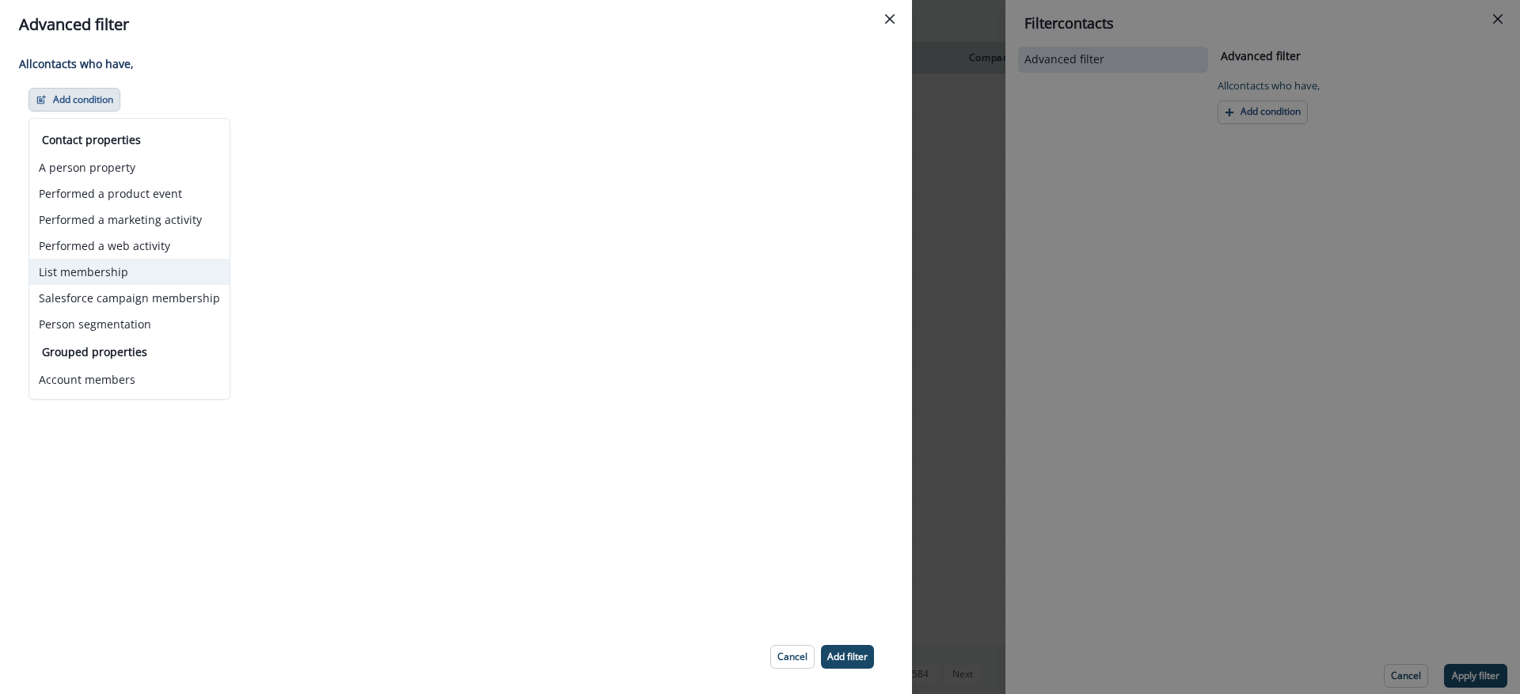
click at [128, 279] on button "List membership" at bounding box center [129, 272] width 200 height 26
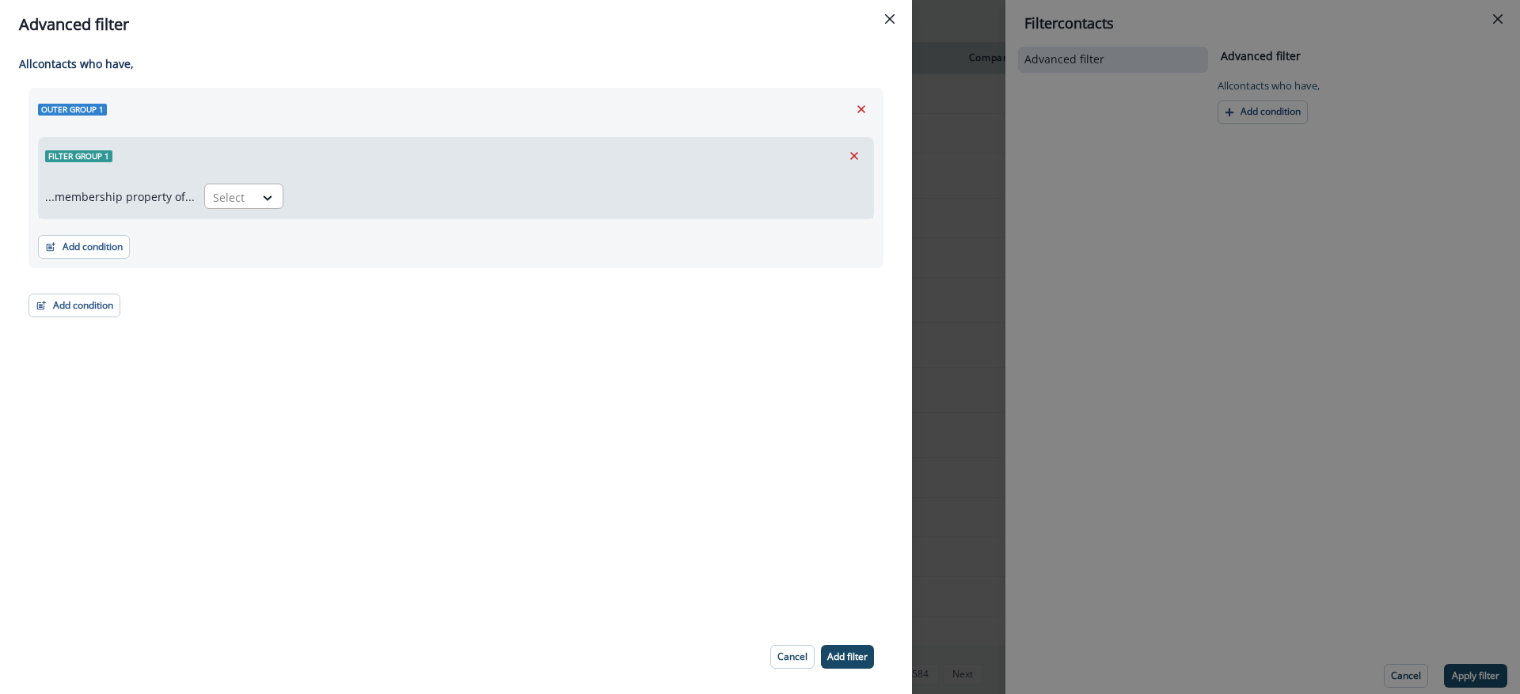
click at [238, 207] on div "Select" at bounding box center [229, 197] width 49 height 26
click at [230, 267] on div "in" at bounding box center [238, 262] width 79 height 29
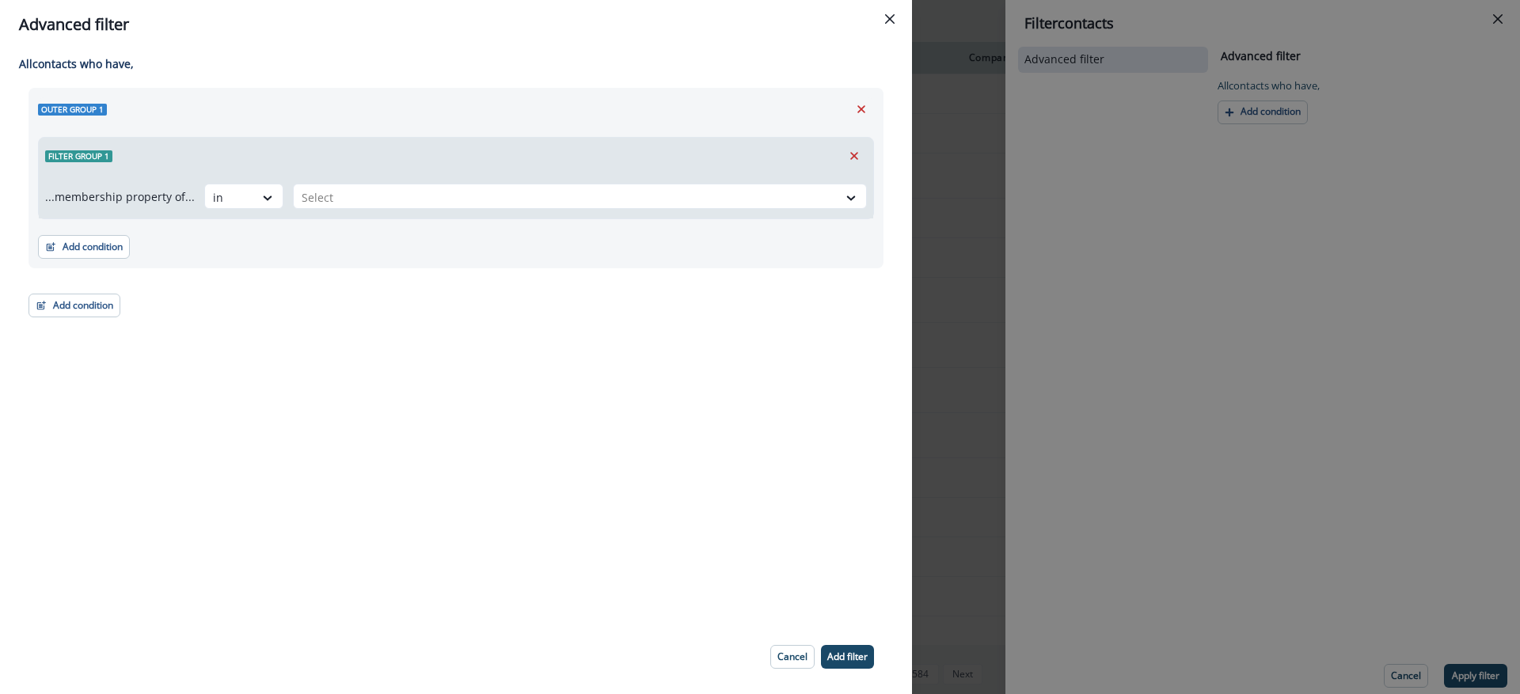
click at [393, 182] on div "...membership property of... option in, selected. in Select" at bounding box center [456, 196] width 834 height 44
click at [382, 205] on div at bounding box center [566, 198] width 528 height 20
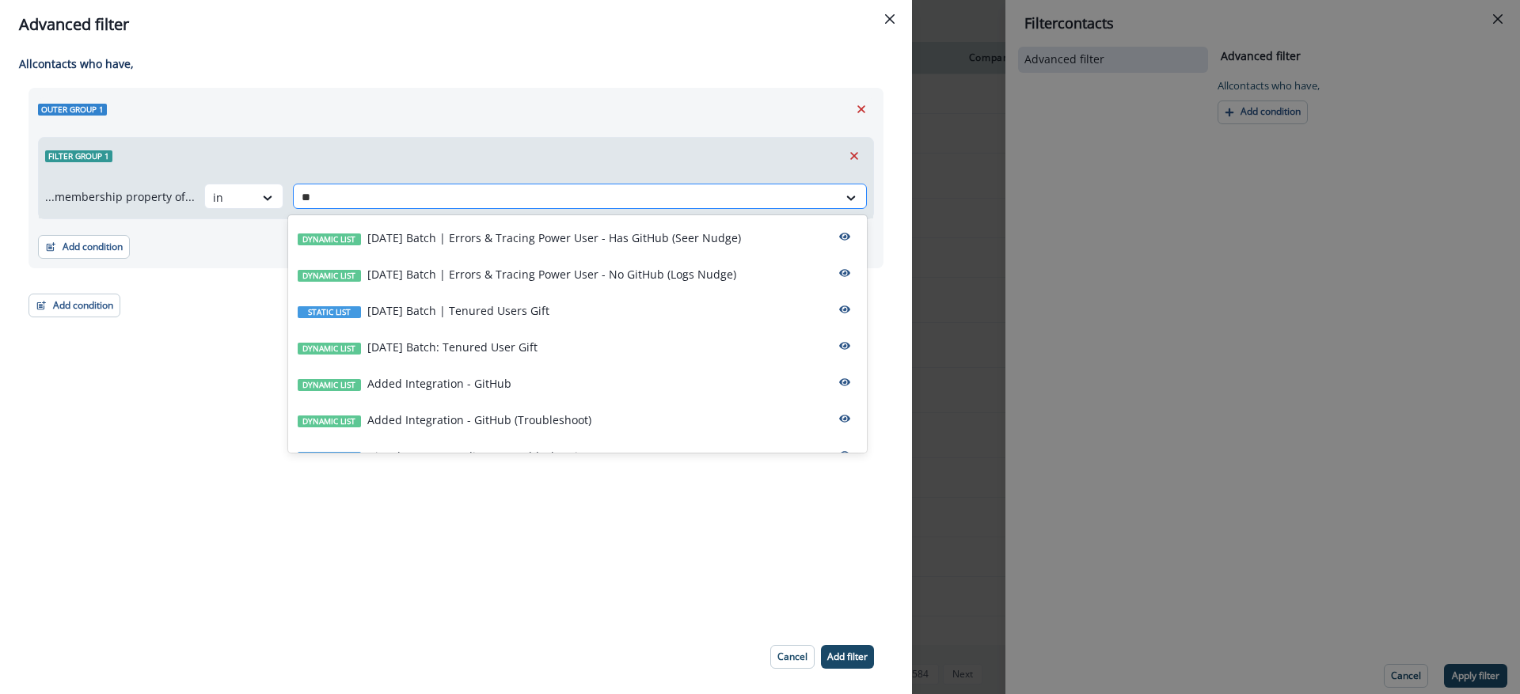
type input "***"
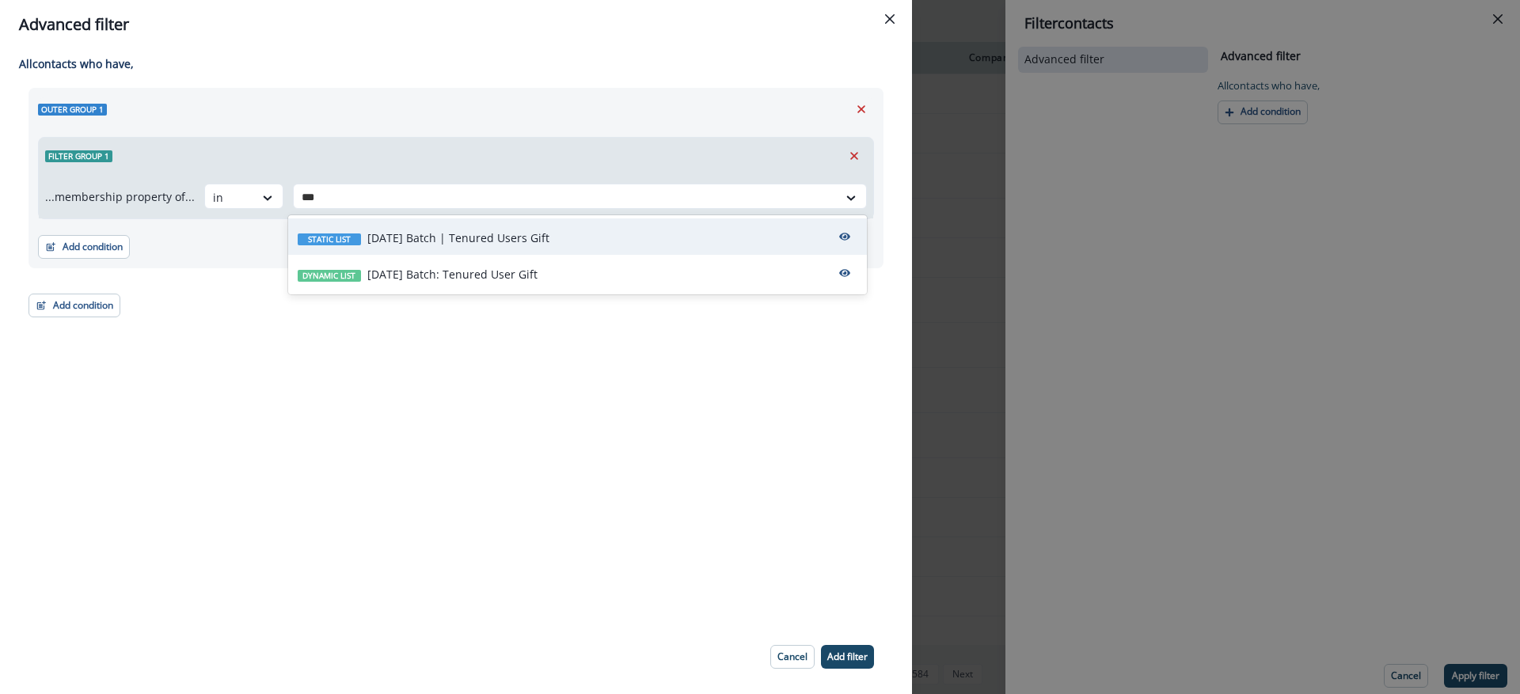
click at [395, 238] on p "2025-09-25 Batch | Tenured Users Gift" at bounding box center [458, 238] width 182 height 17
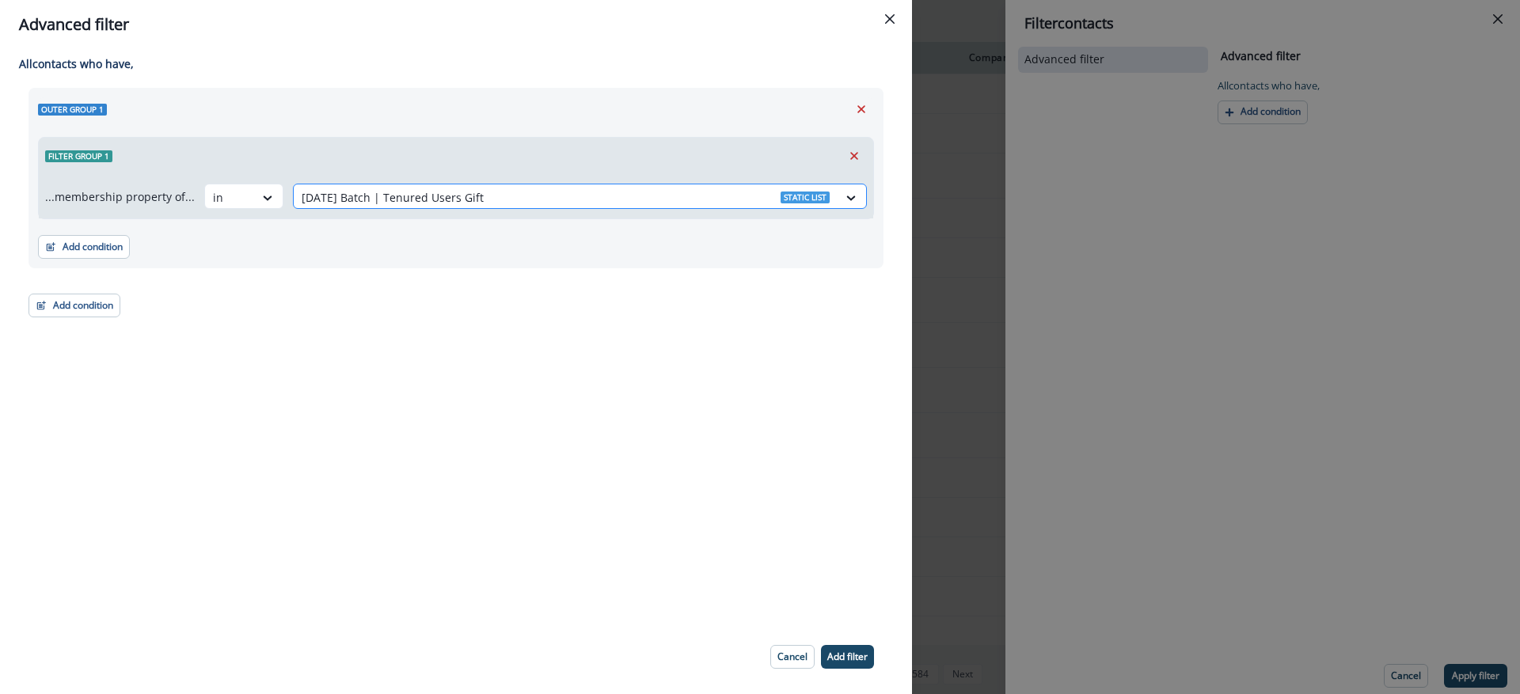
click at [620, 192] on div at bounding box center [566, 198] width 528 height 20
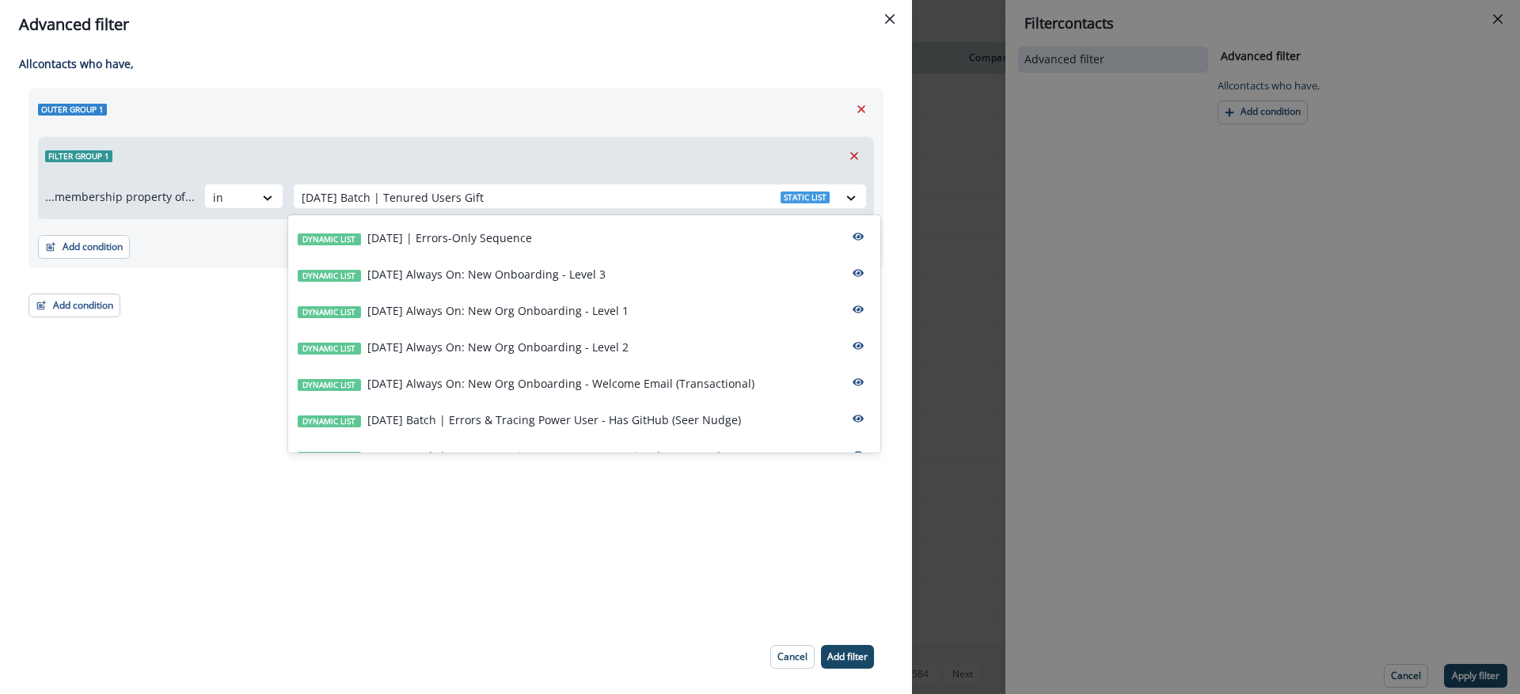
click at [219, 386] on div "All contact s who have, Outer group 1 Filter group 1 ...membership property of.…" at bounding box center [456, 334] width 912 height 571
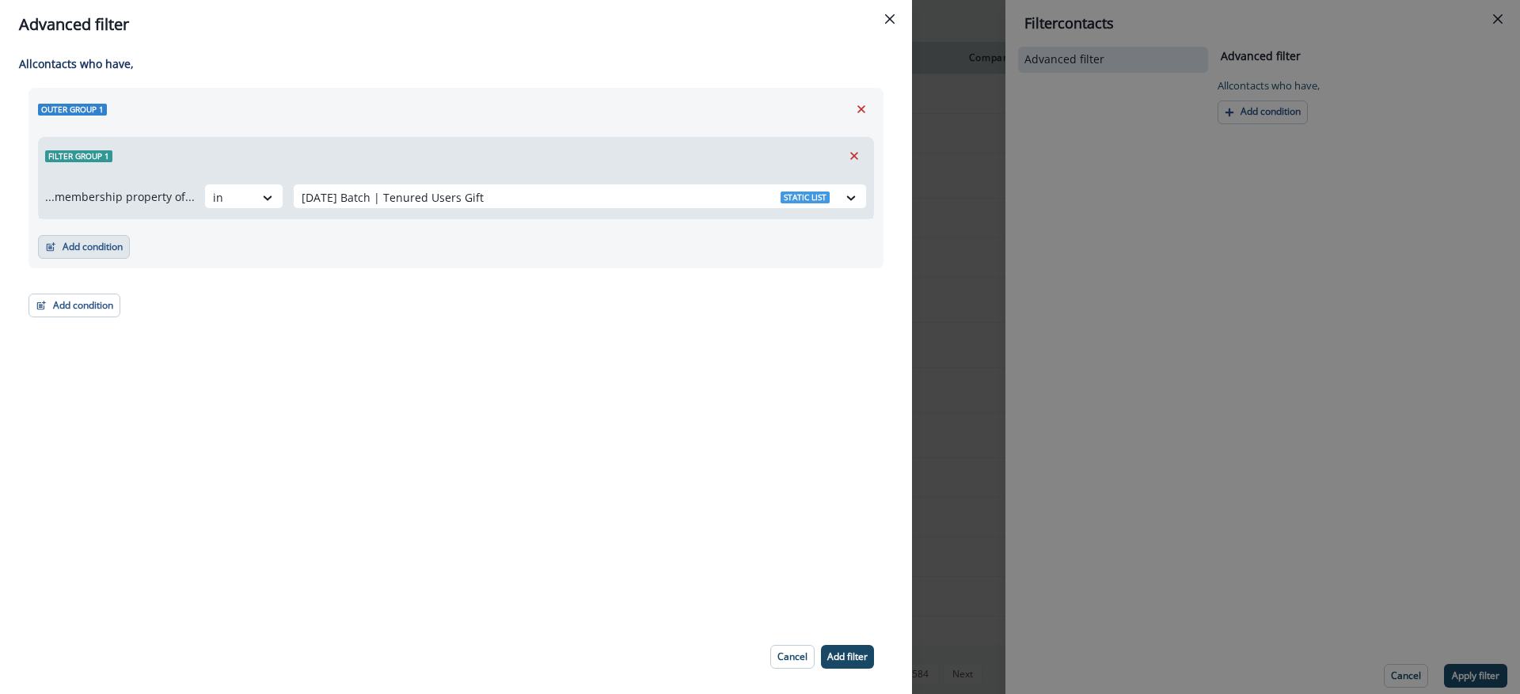
click at [104, 242] on button "Add condition" at bounding box center [84, 247] width 92 height 24
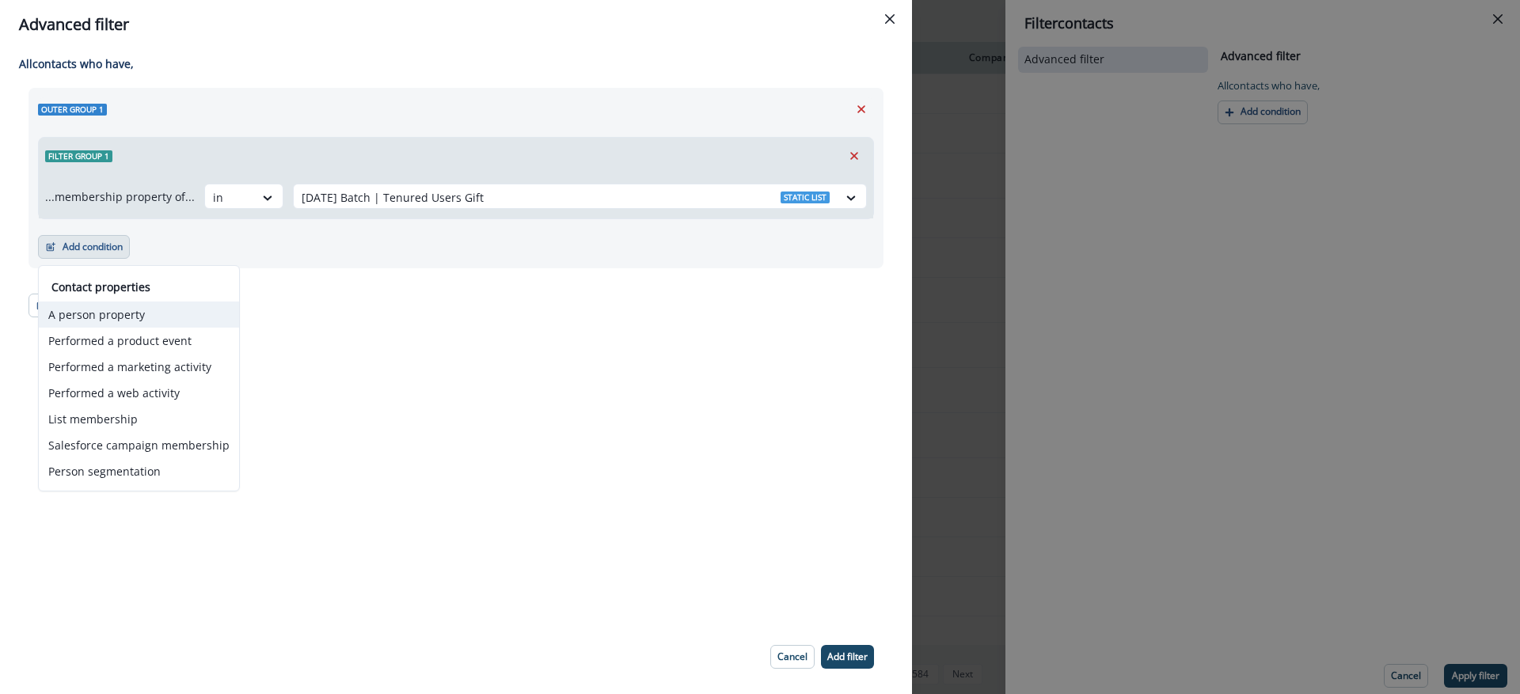
click at [140, 307] on button "A person property" at bounding box center [139, 315] width 200 height 26
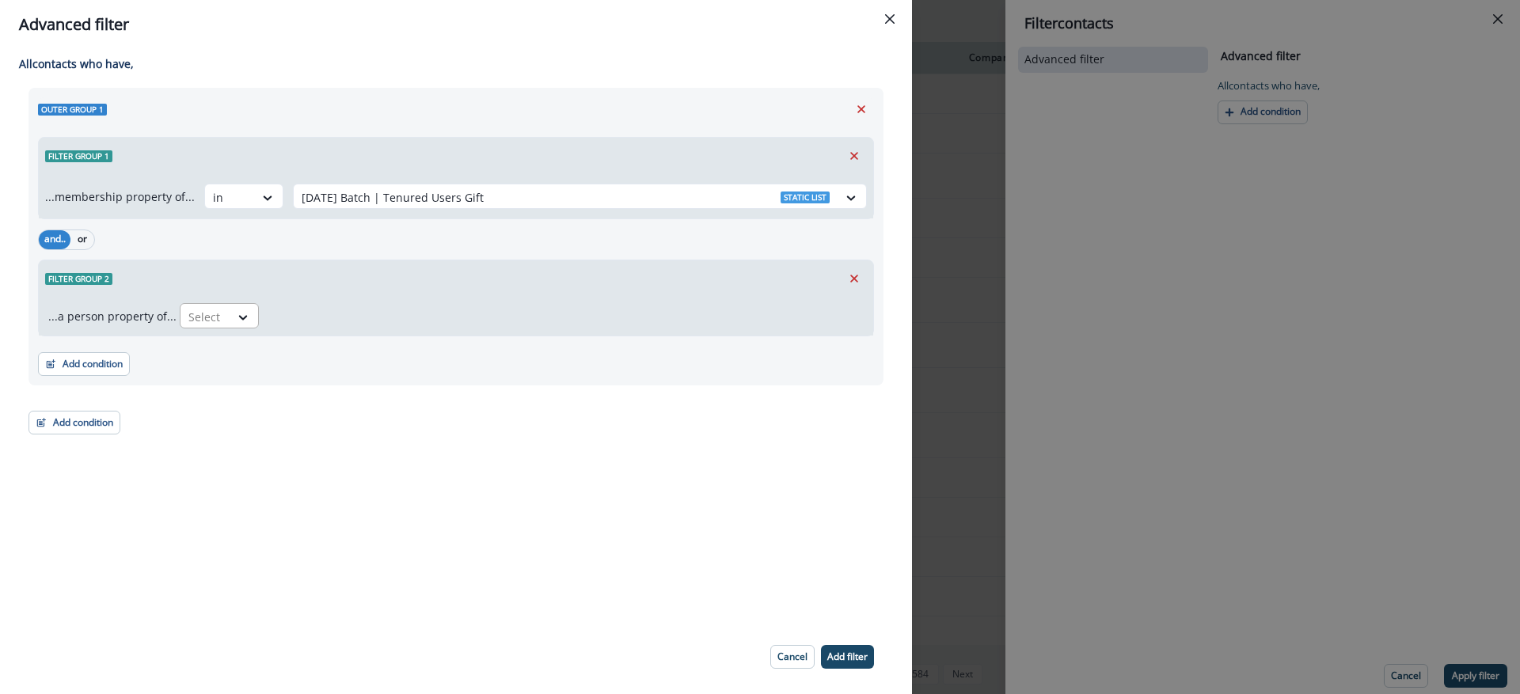
click at [231, 304] on div at bounding box center [244, 317] width 28 height 26
type input "*"
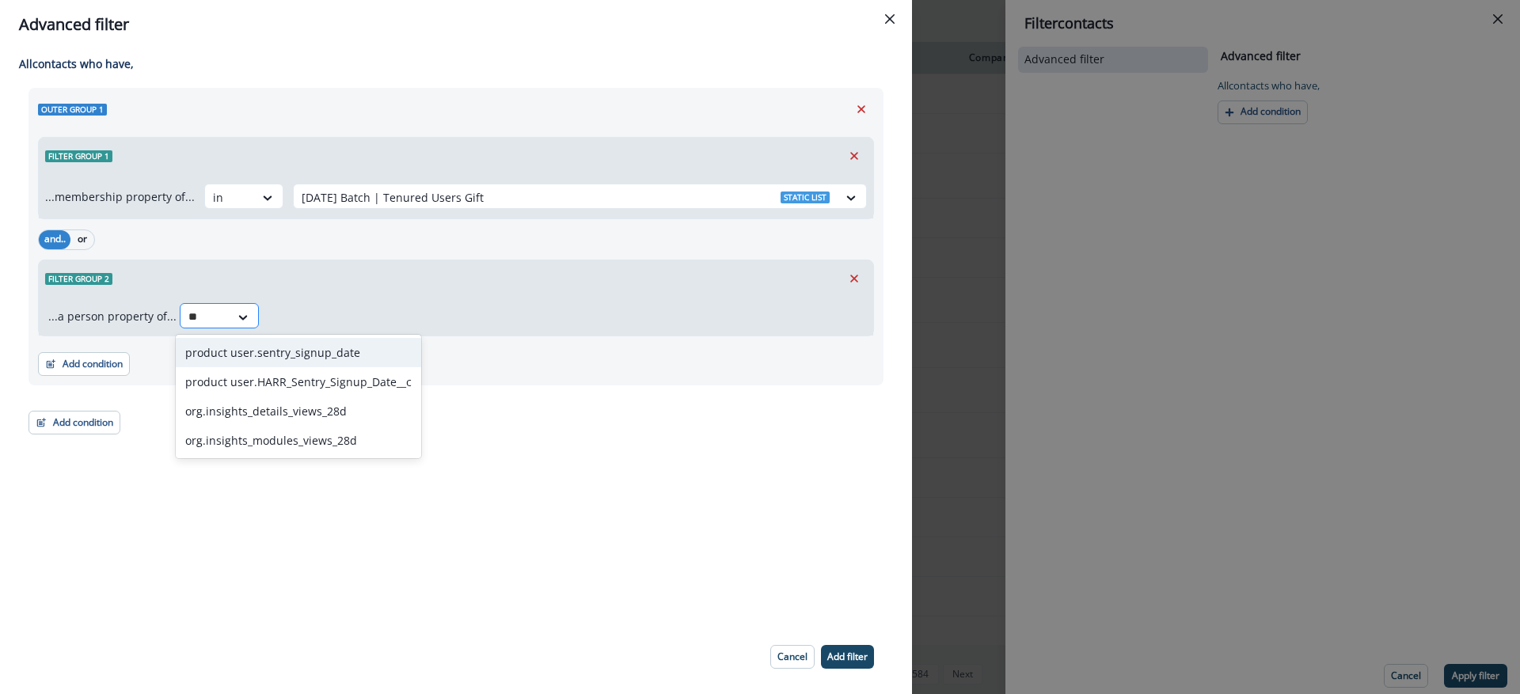
type input "*"
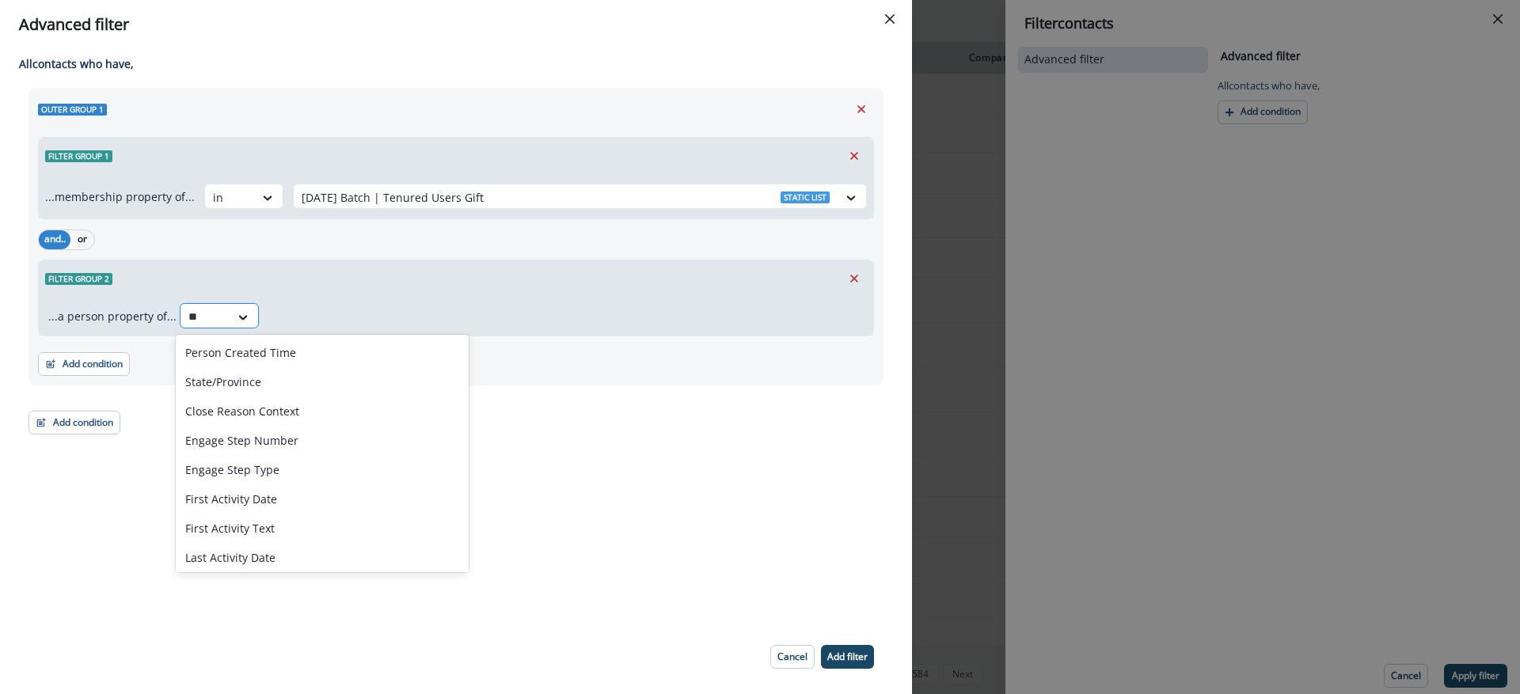
type input "*"
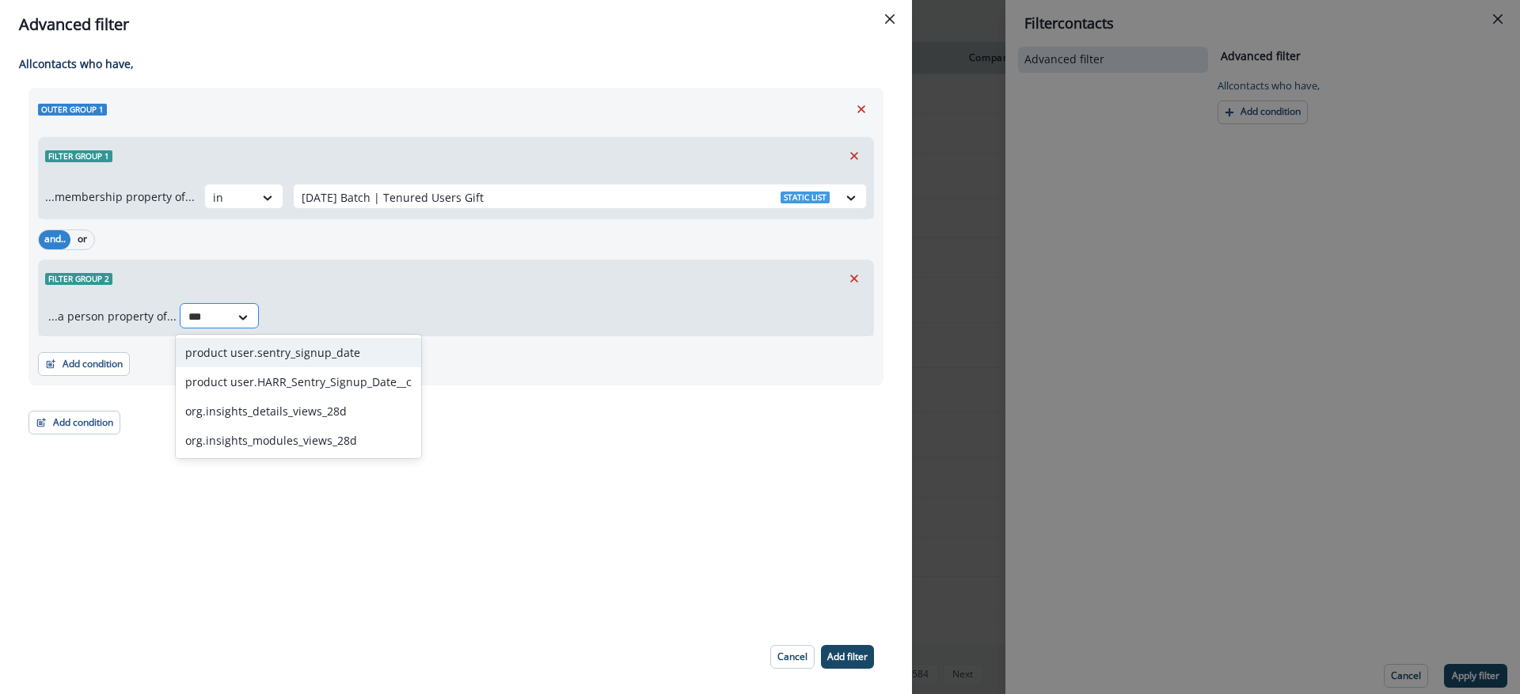
type input "****"
click at [320, 355] on div "product user.sentry_signup_date" at bounding box center [298, 352] width 245 height 29
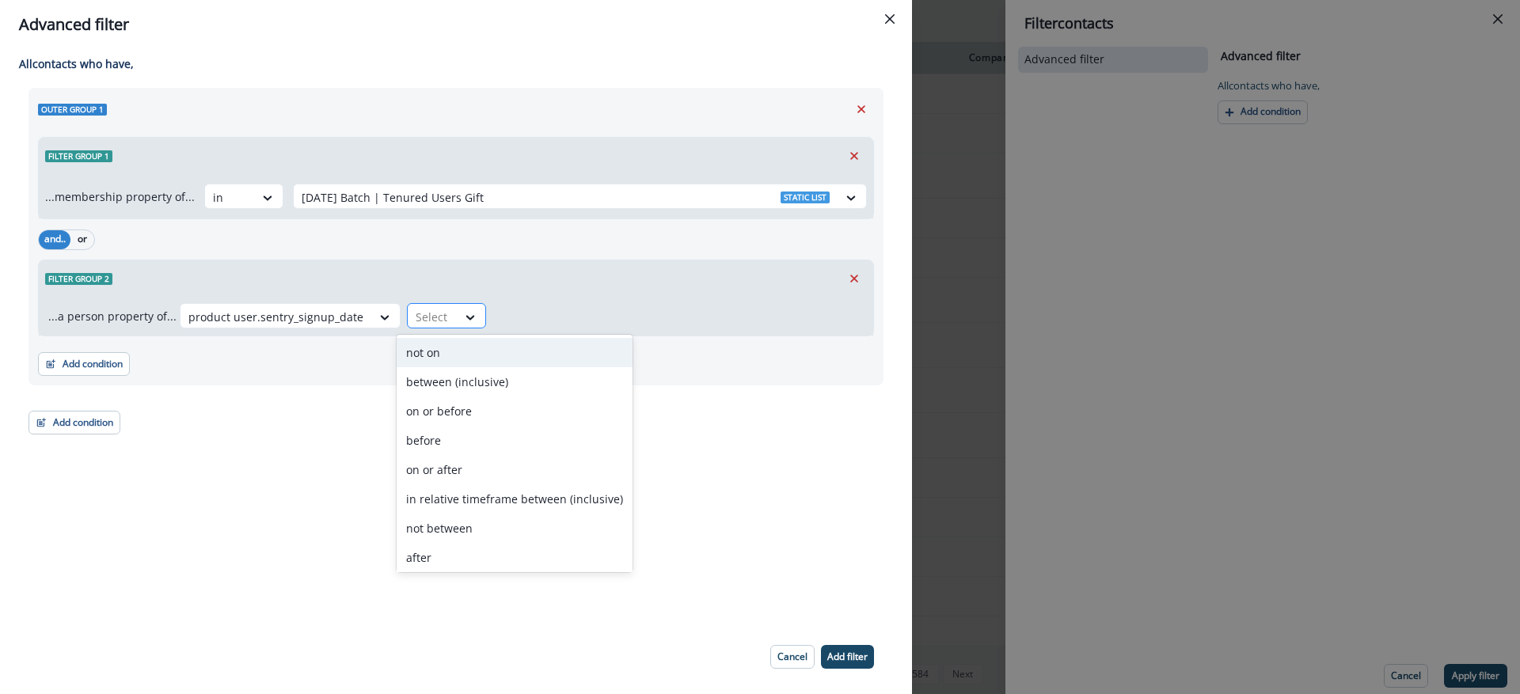
click at [427, 307] on div at bounding box center [431, 317] width 33 height 20
click at [475, 442] on div "before" at bounding box center [514, 440] width 236 height 29
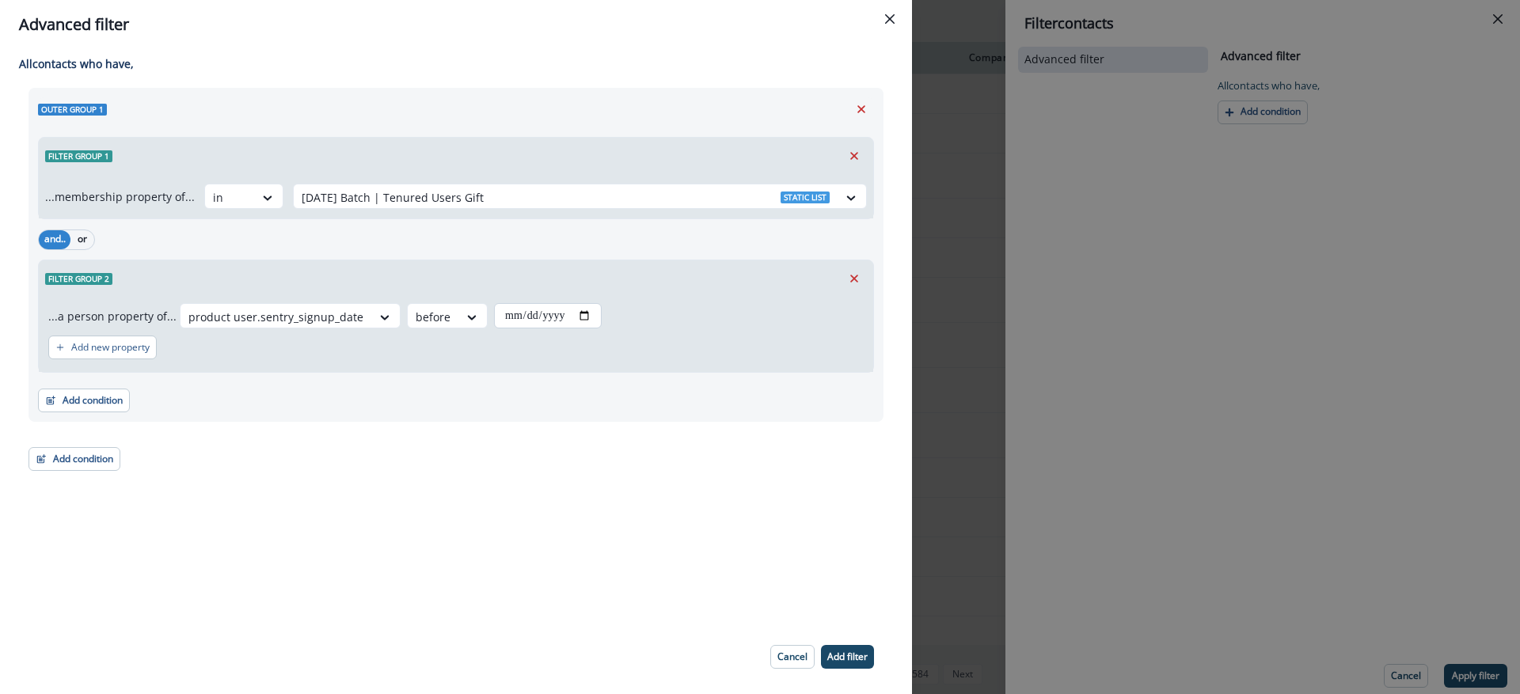
click at [535, 324] on input "date" at bounding box center [548, 315] width 108 height 25
click at [537, 317] on input "date" at bounding box center [548, 315] width 108 height 25
type input "**********"
click at [854, 657] on p "Add filter" at bounding box center [847, 656] width 40 height 11
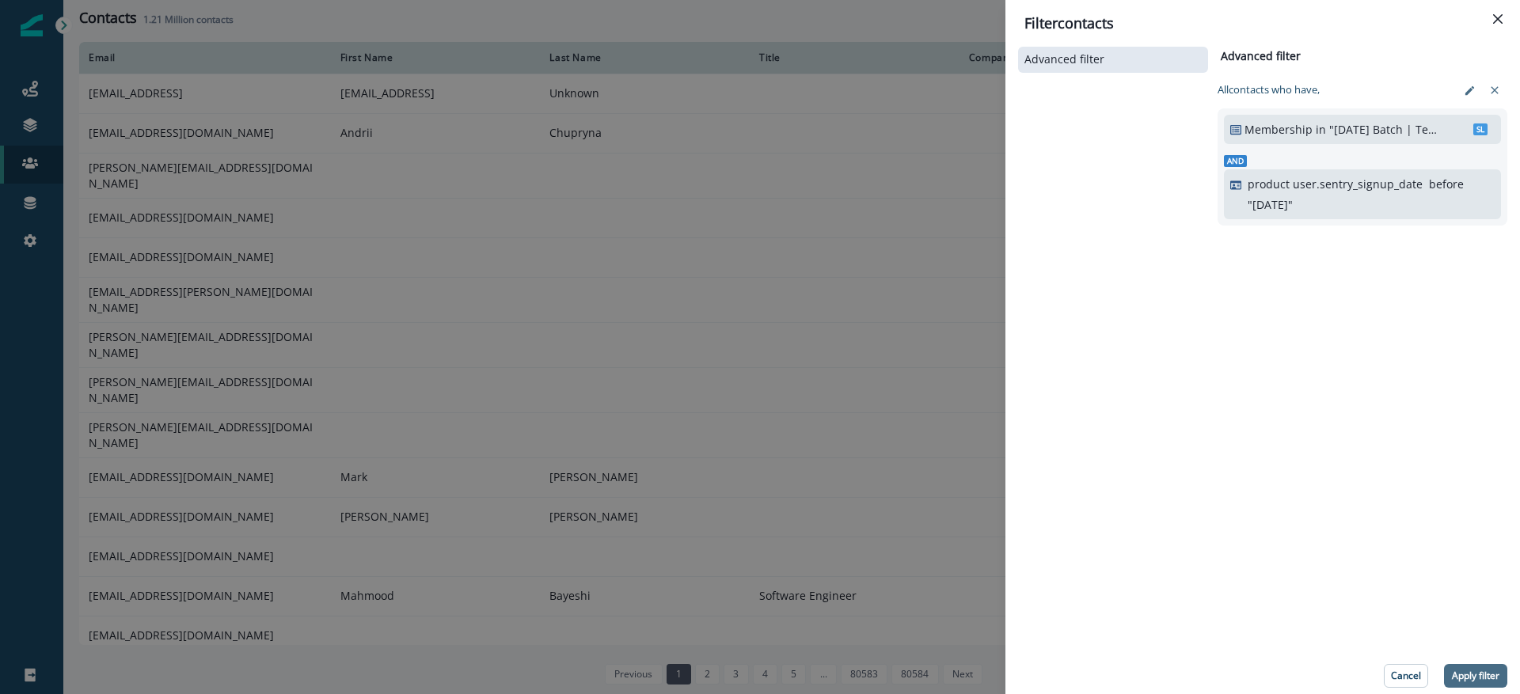
click at [1483, 670] on p "Apply filter" at bounding box center [1474, 675] width 47 height 11
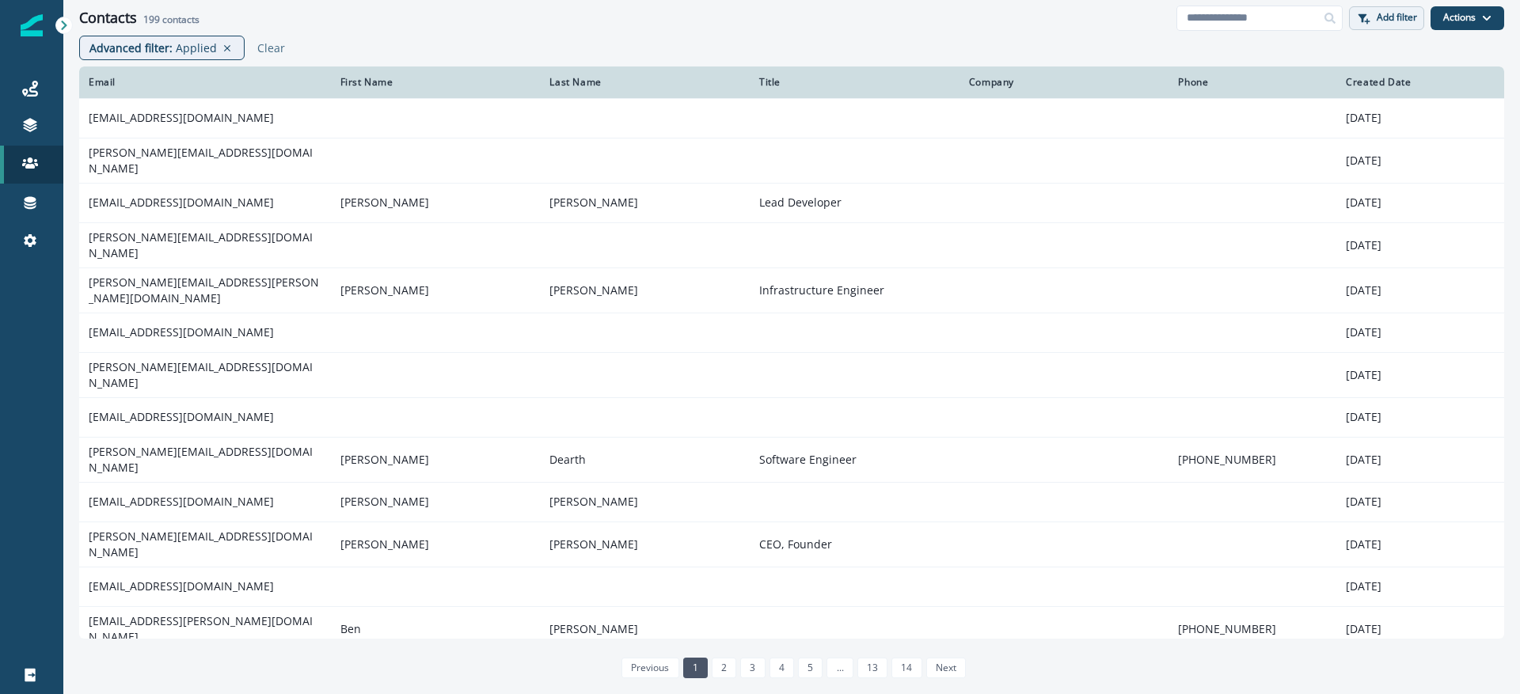
click at [1393, 25] on button "Add filter" at bounding box center [1386, 18] width 75 height 24
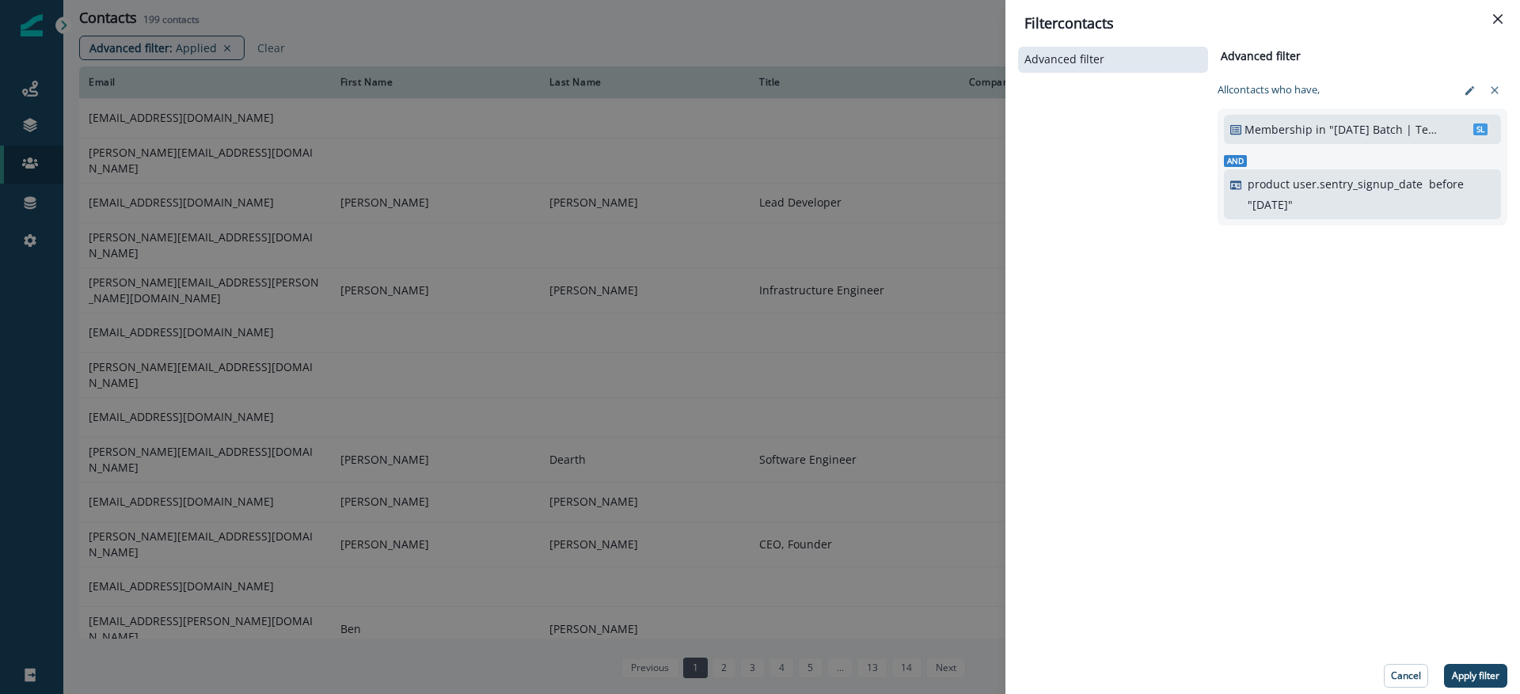
click at [1413, 188] on p "product user.sentry_signup_date" at bounding box center [1334, 184] width 175 height 17
click at [1470, 95] on icon "edit-filter" at bounding box center [1469, 91] width 12 height 12
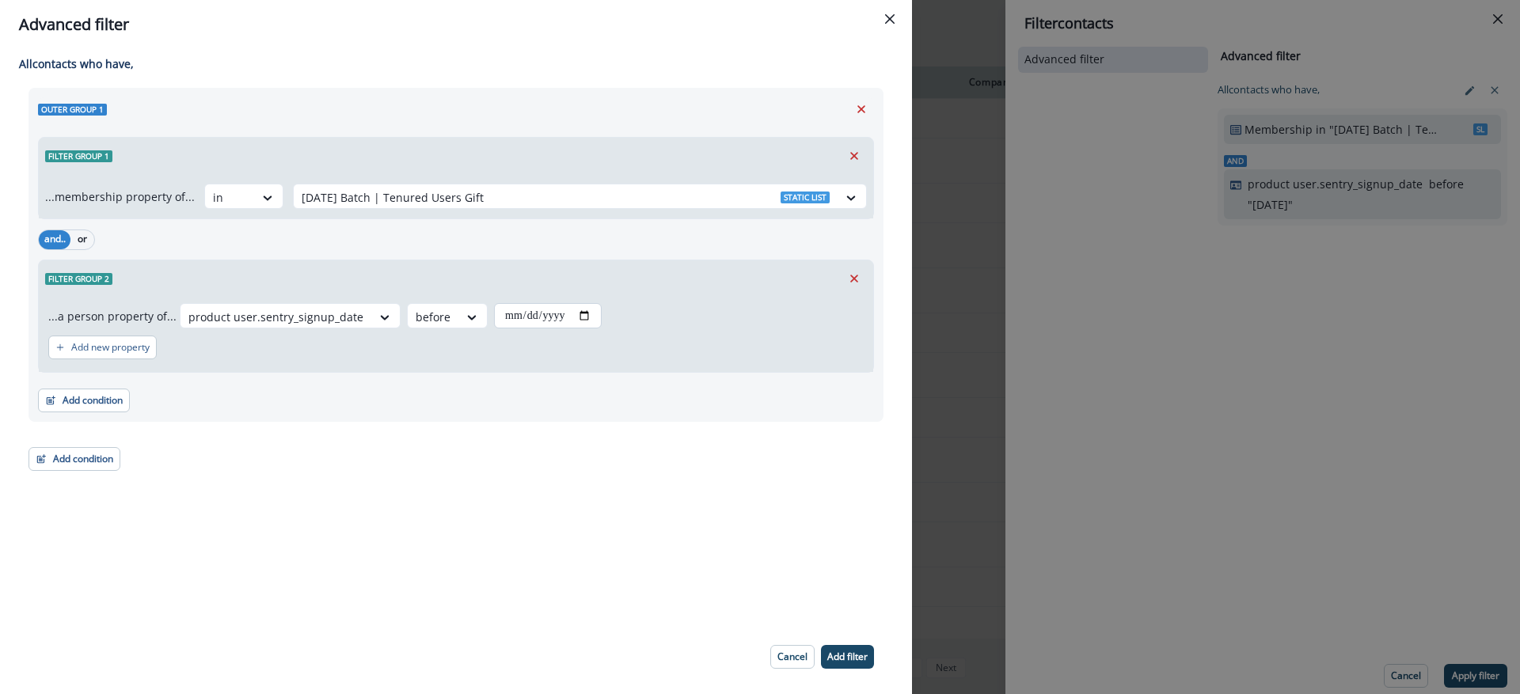
click at [544, 309] on input "**********" at bounding box center [548, 315] width 108 height 25
click at [511, 320] on input "**********" at bounding box center [548, 315] width 108 height 25
click at [519, 320] on input "**********" at bounding box center [548, 315] width 108 height 25
click at [524, 314] on input "**********" at bounding box center [548, 315] width 108 height 25
click at [514, 315] on input "**********" at bounding box center [548, 315] width 108 height 25
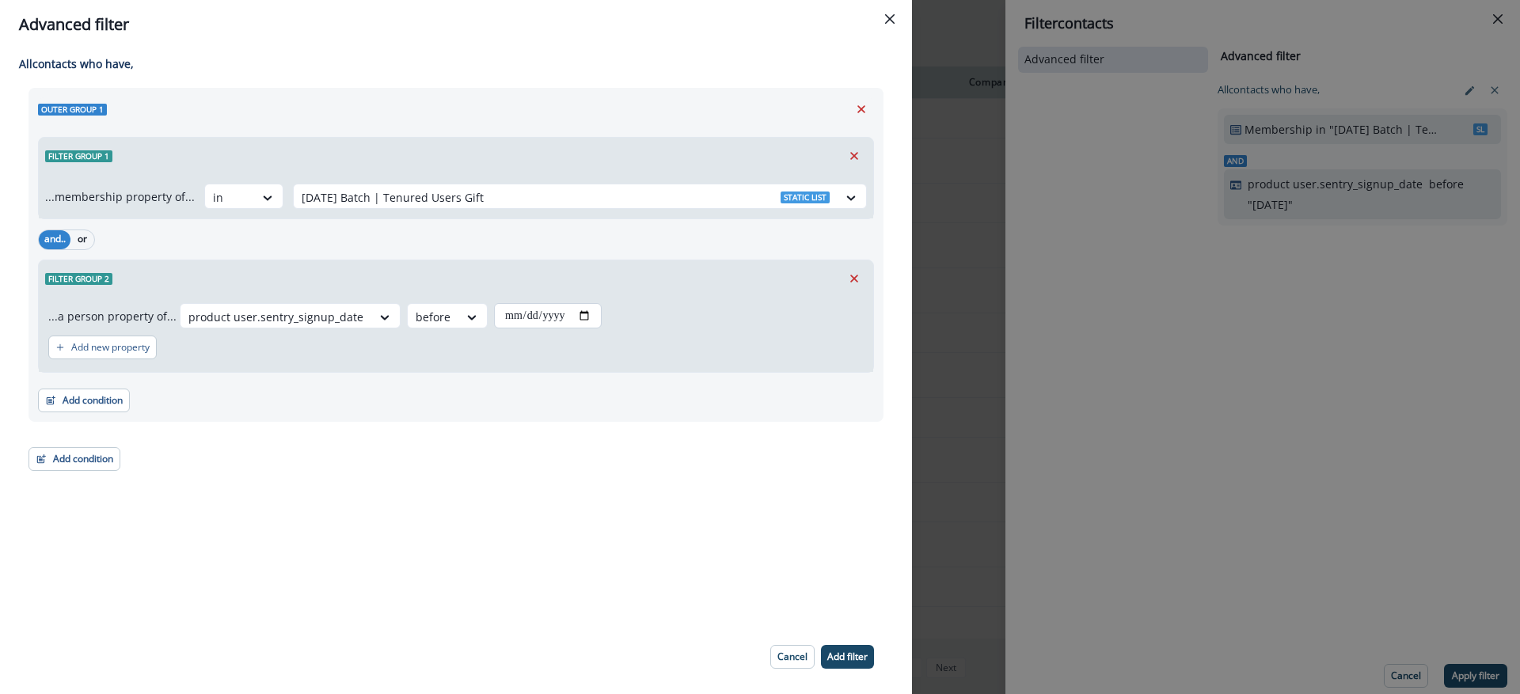
click at [514, 317] on input "**********" at bounding box center [548, 315] width 108 height 25
click at [533, 316] on input "**********" at bounding box center [548, 315] width 108 height 25
click at [550, 318] on input "**********" at bounding box center [548, 315] width 108 height 25
click at [378, 318] on icon at bounding box center [385, 317] width 14 height 16
click at [791, 655] on p "Cancel" at bounding box center [792, 656] width 30 height 11
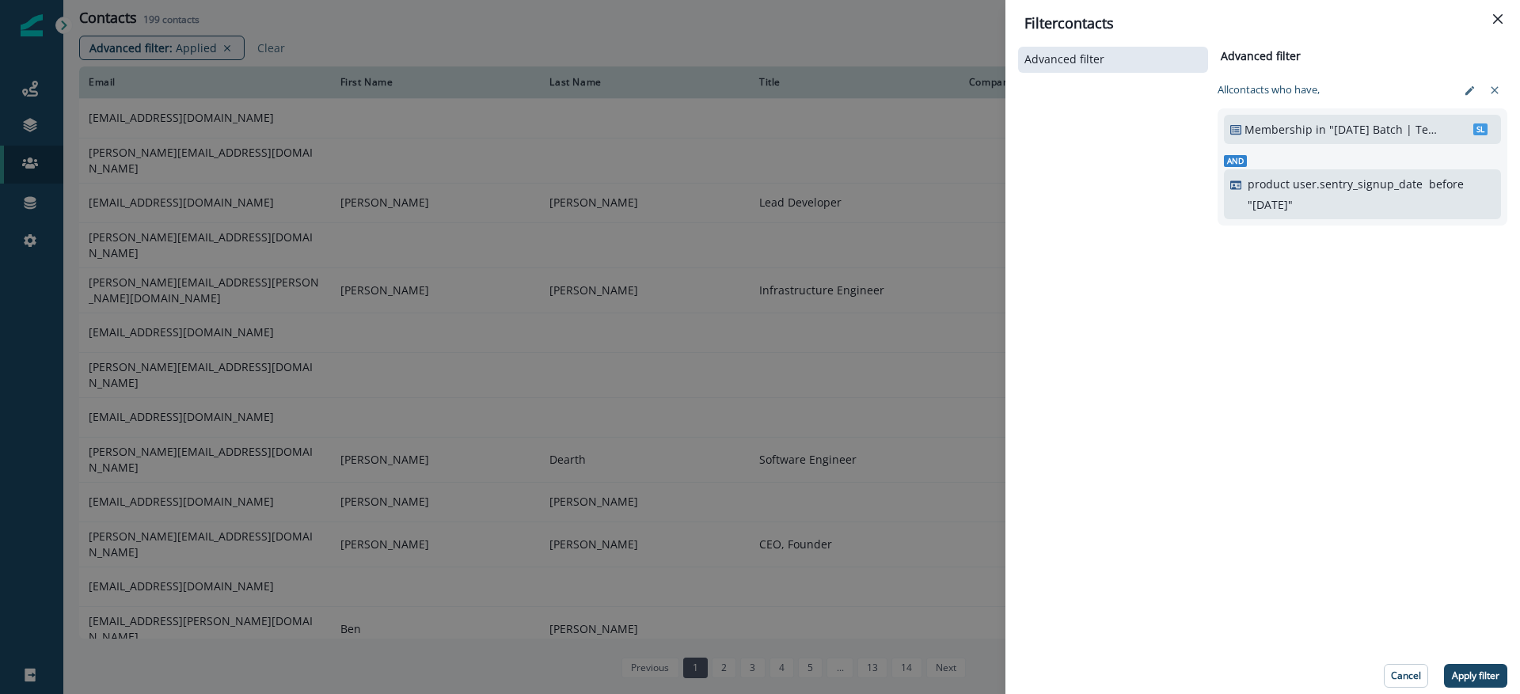
click at [1359, 190] on p "product user.sentry_signup_date" at bounding box center [1334, 184] width 175 height 17
click at [1465, 94] on icon "edit-filter" at bounding box center [1469, 91] width 12 height 12
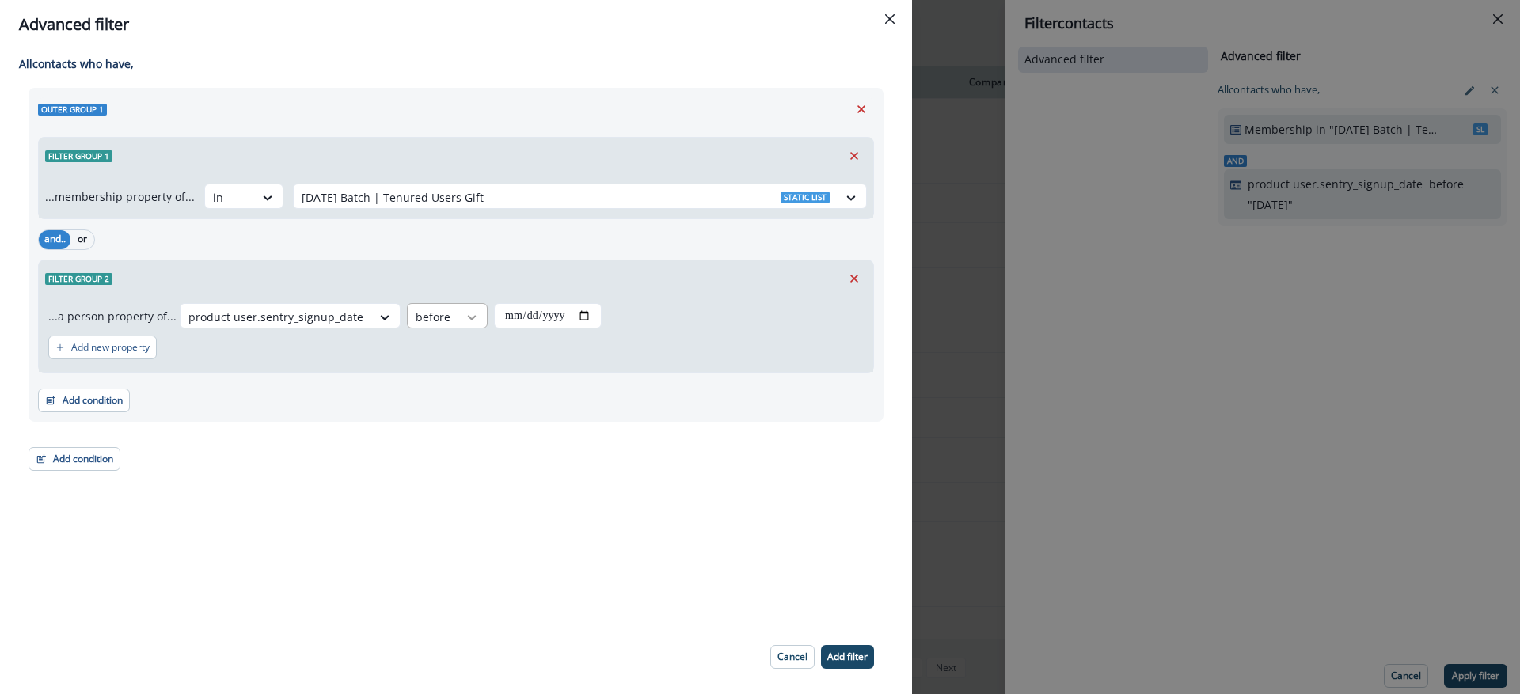
click at [458, 321] on div at bounding box center [471, 317] width 27 height 16
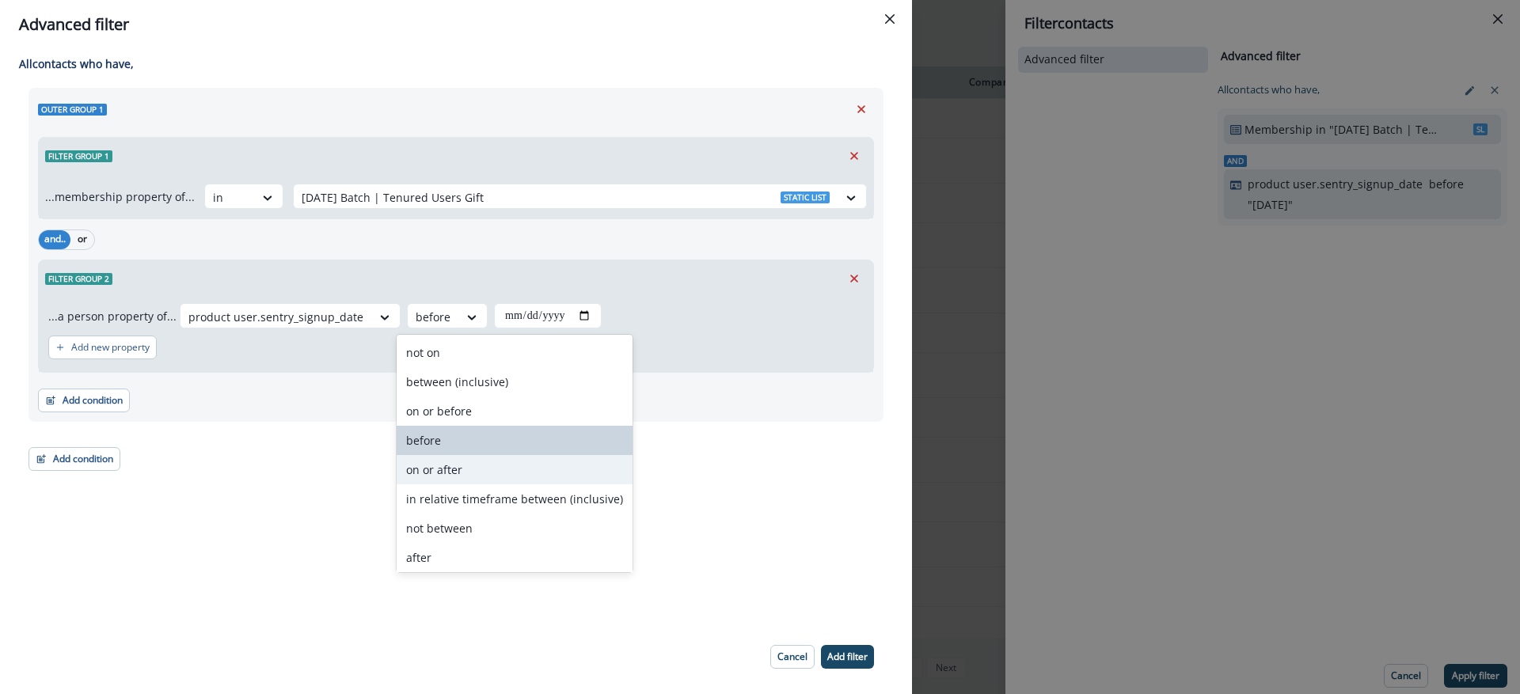
click at [456, 464] on div "on or after" at bounding box center [514, 469] width 236 height 29
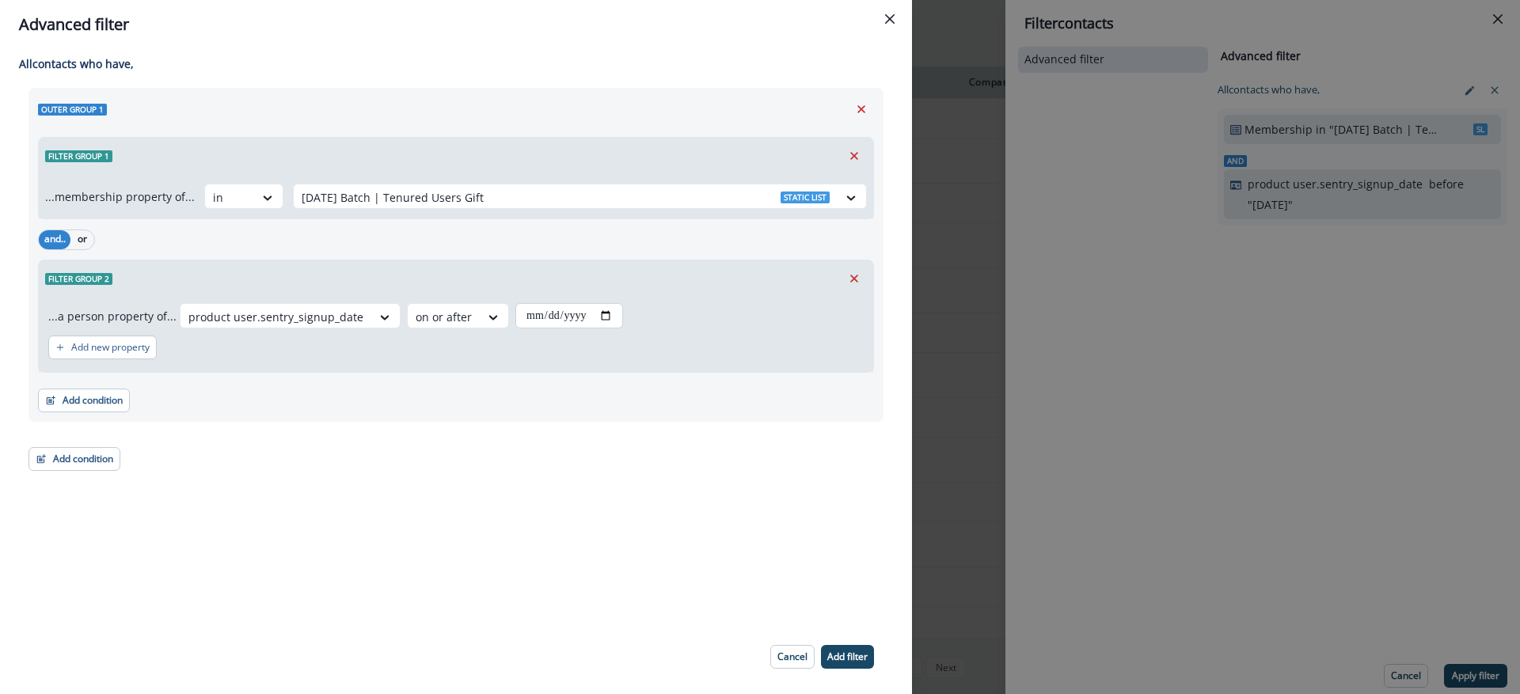
click at [549, 312] on input "date" at bounding box center [569, 315] width 108 height 25
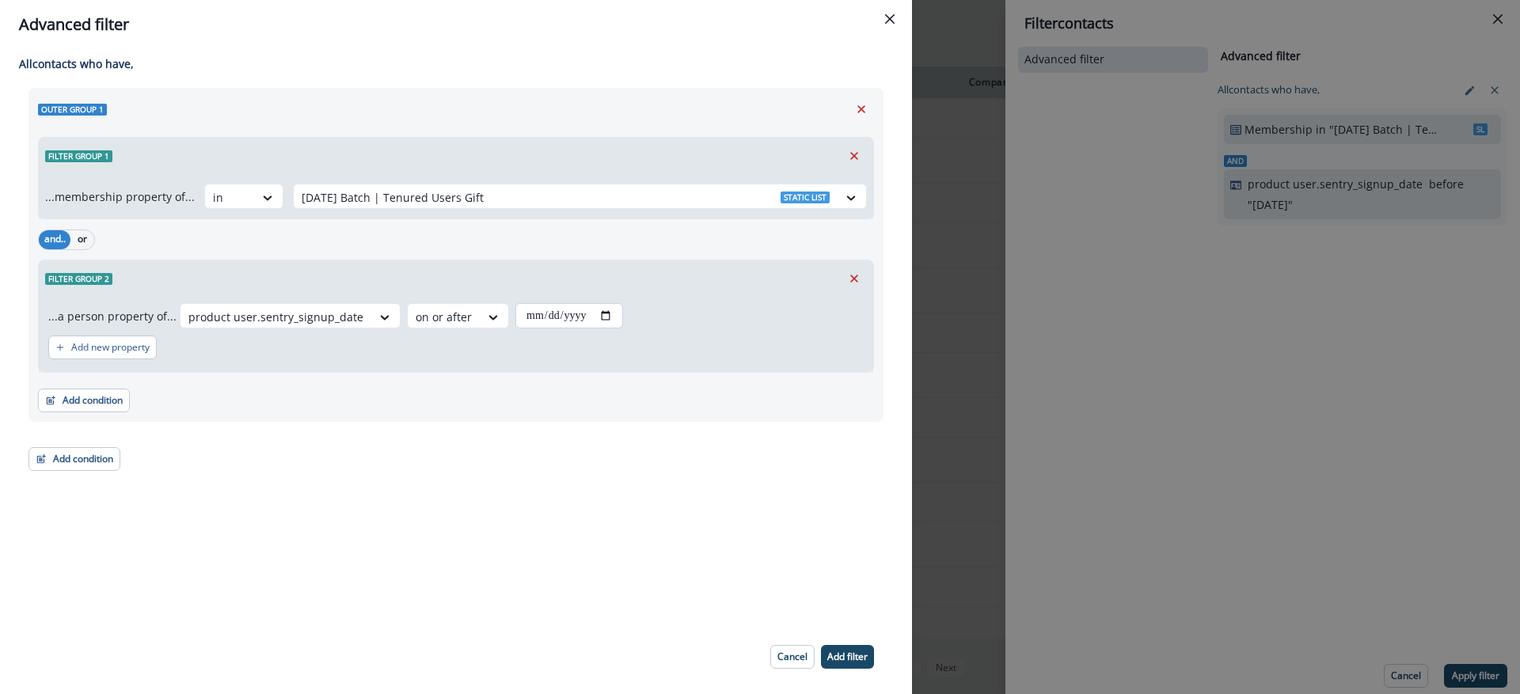
click at [522, 318] on input "date" at bounding box center [569, 315] width 108 height 25
click at [552, 319] on input "date" at bounding box center [569, 315] width 108 height 25
type input "**********"
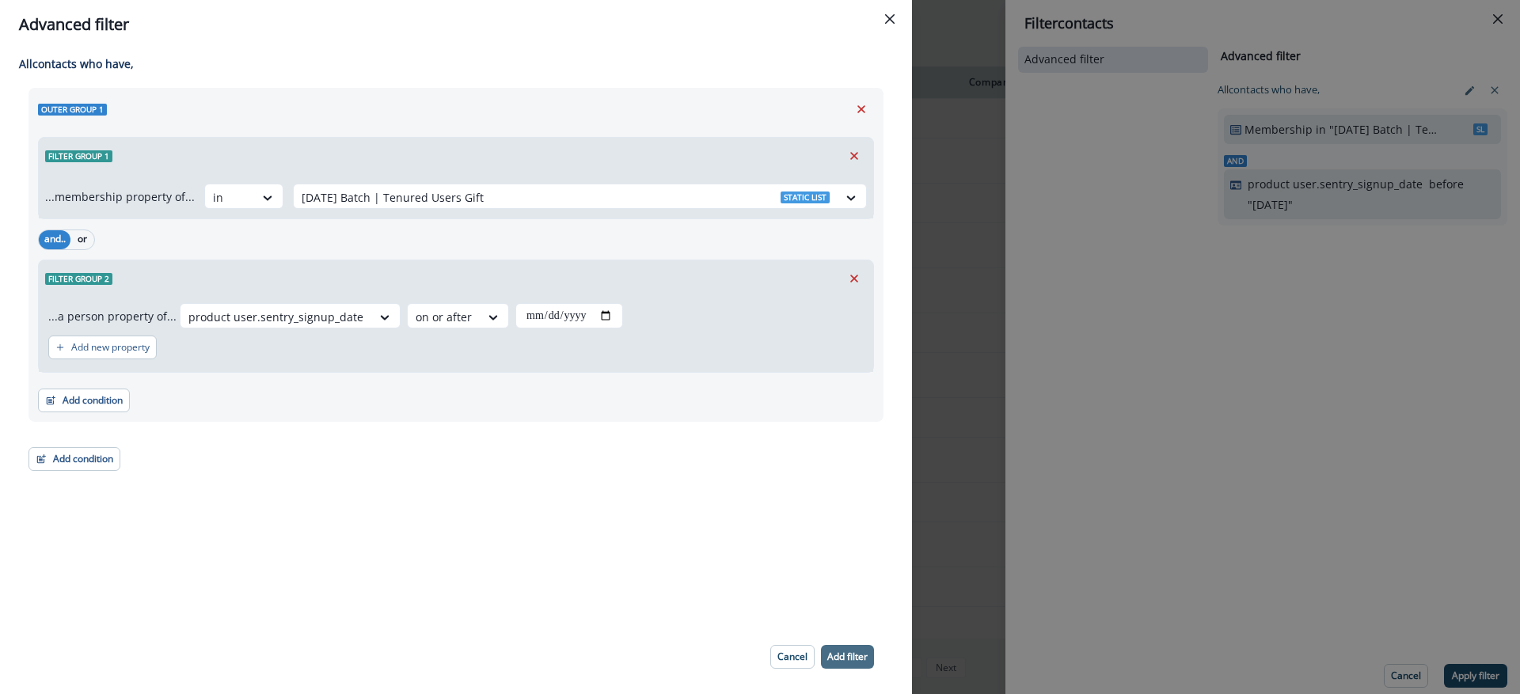
click at [840, 651] on p "Add filter" at bounding box center [847, 656] width 40 height 11
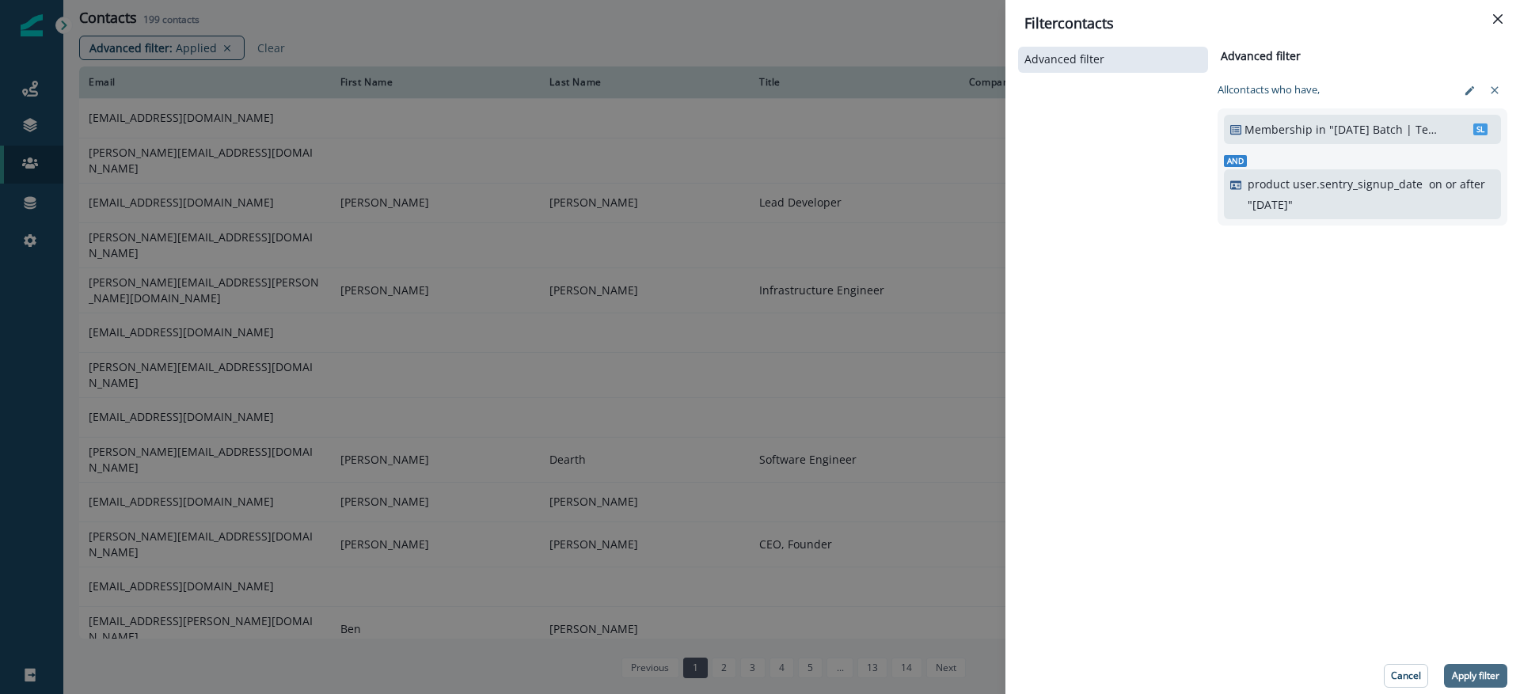
click at [1496, 673] on p "Apply filter" at bounding box center [1474, 675] width 47 height 11
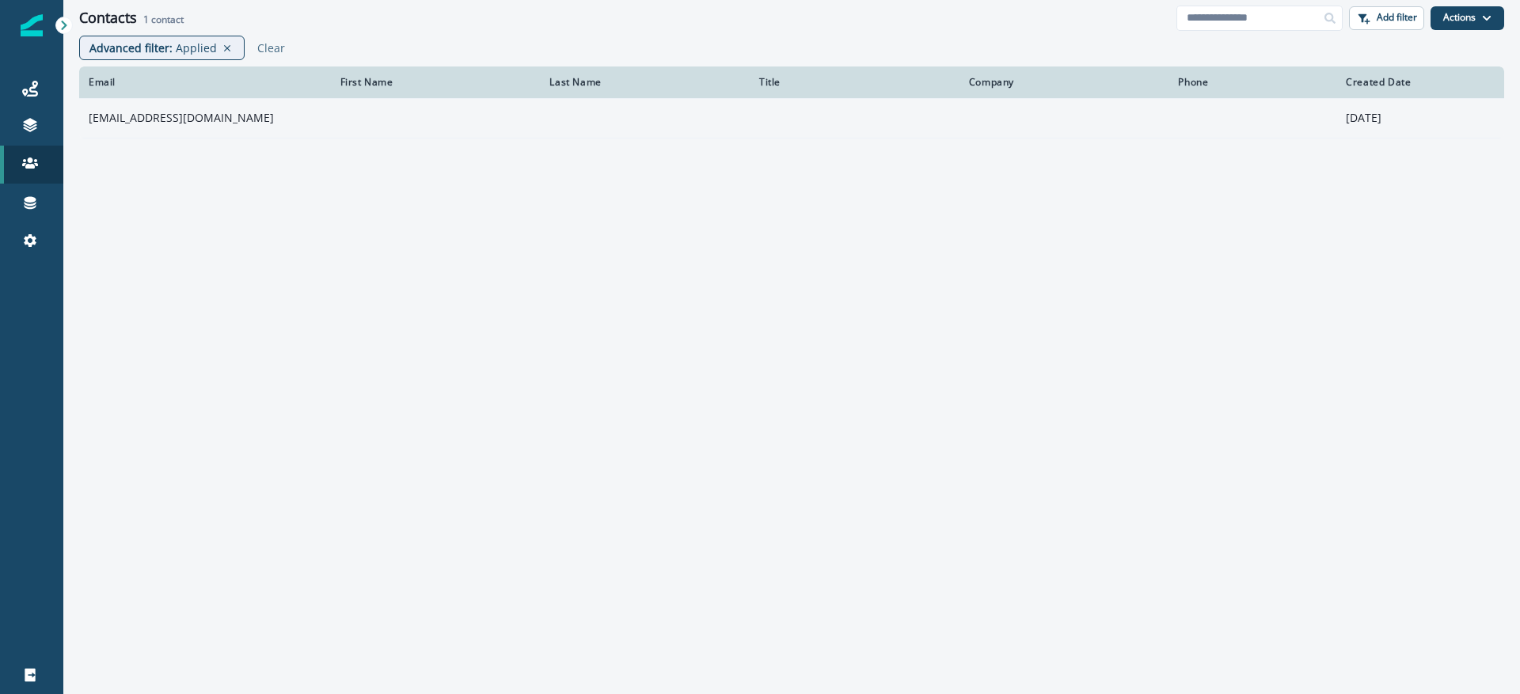
click at [176, 122] on td "admin@ableton.com" at bounding box center [205, 118] width 252 height 40
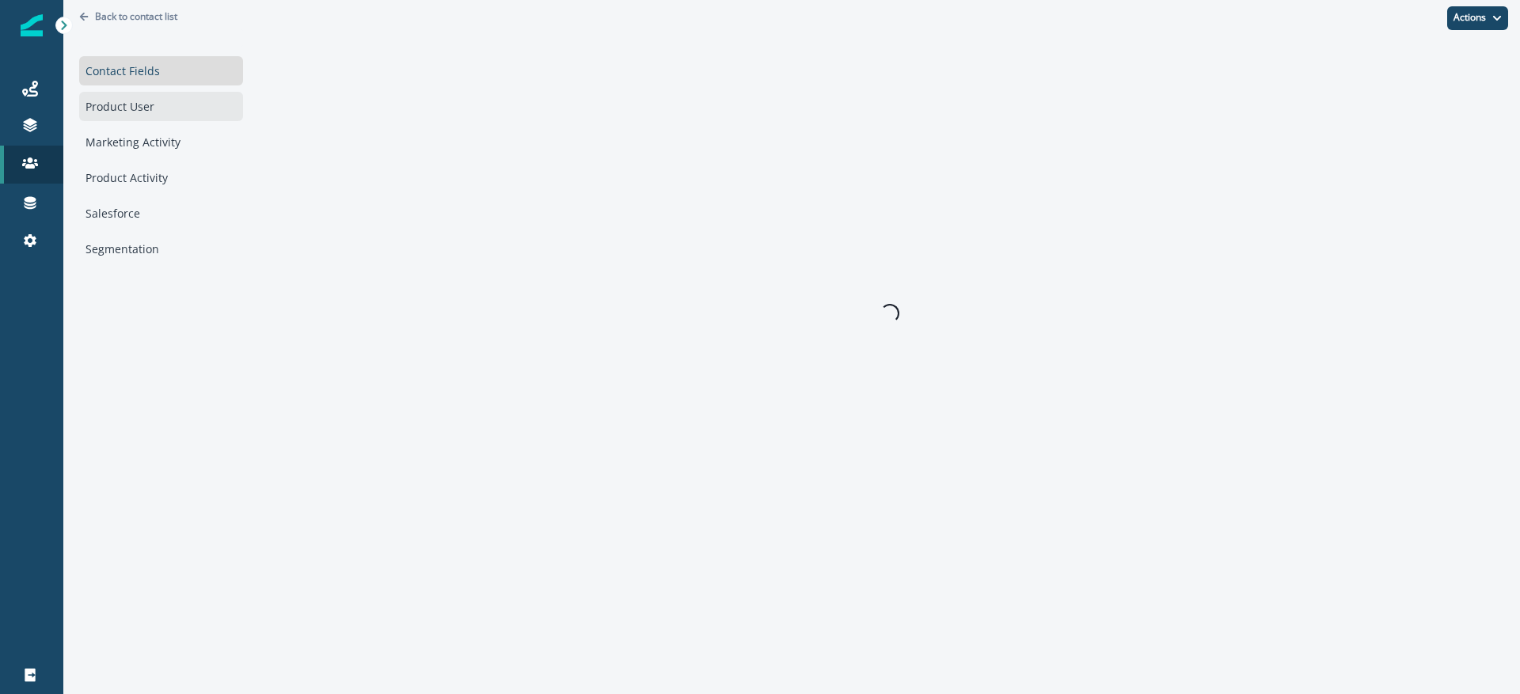
click at [149, 104] on div "Product User" at bounding box center [161, 106] width 164 height 29
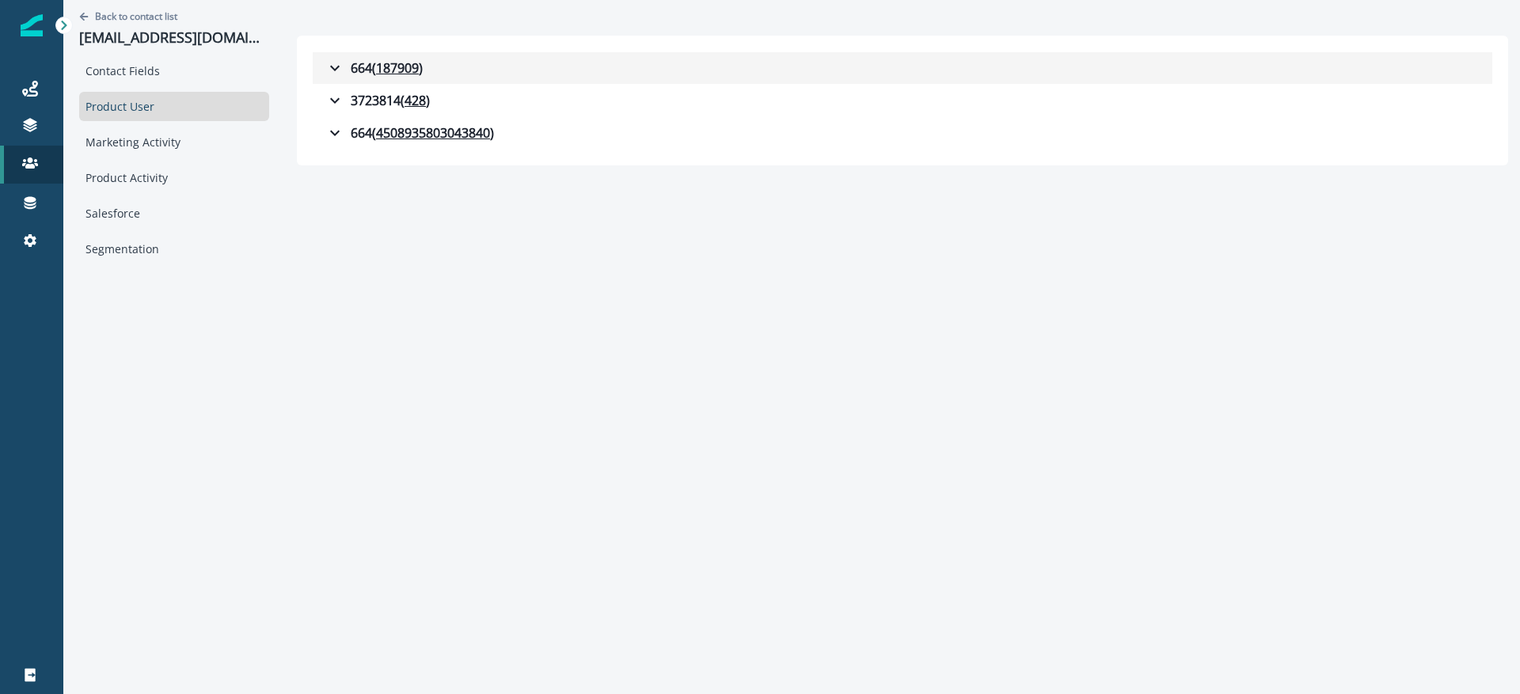
click at [325, 70] on icon "button" at bounding box center [334, 68] width 19 height 19
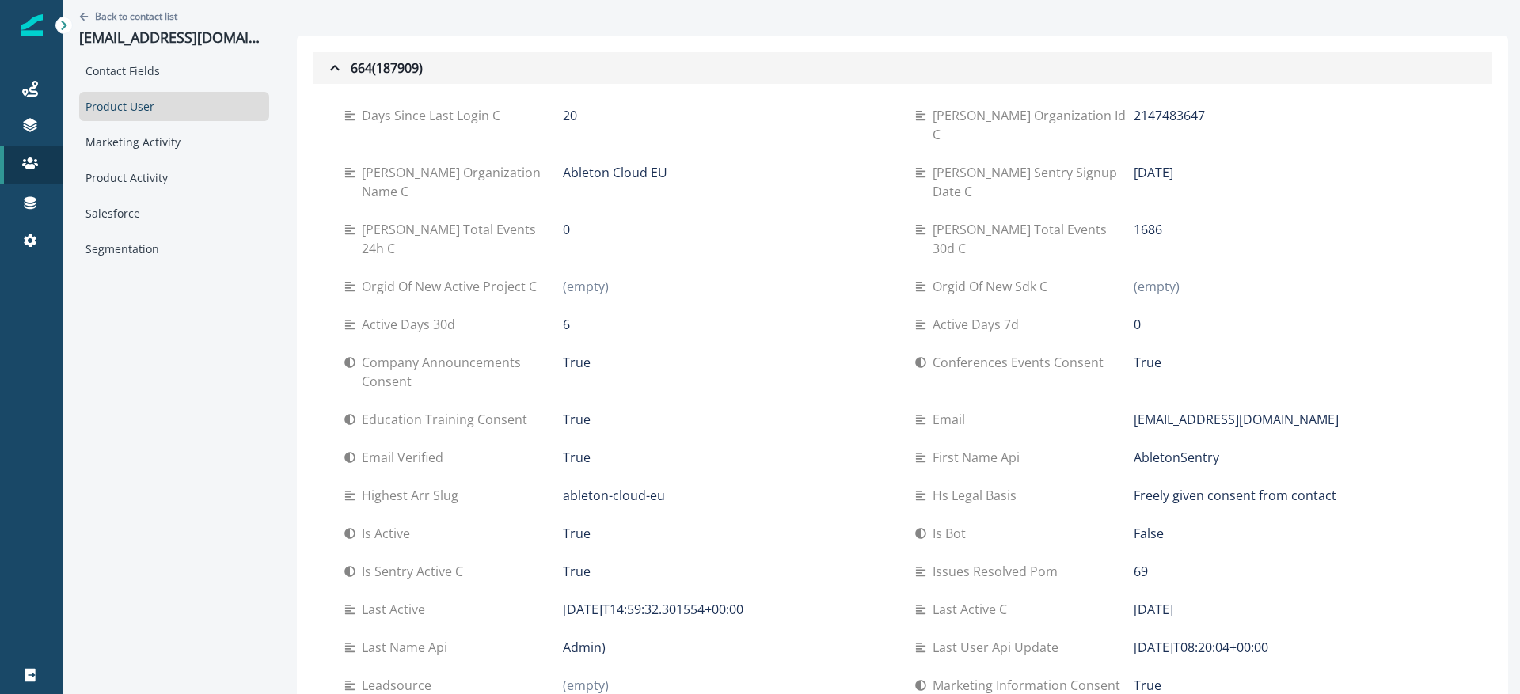
click at [325, 70] on icon "button" at bounding box center [334, 68] width 19 height 19
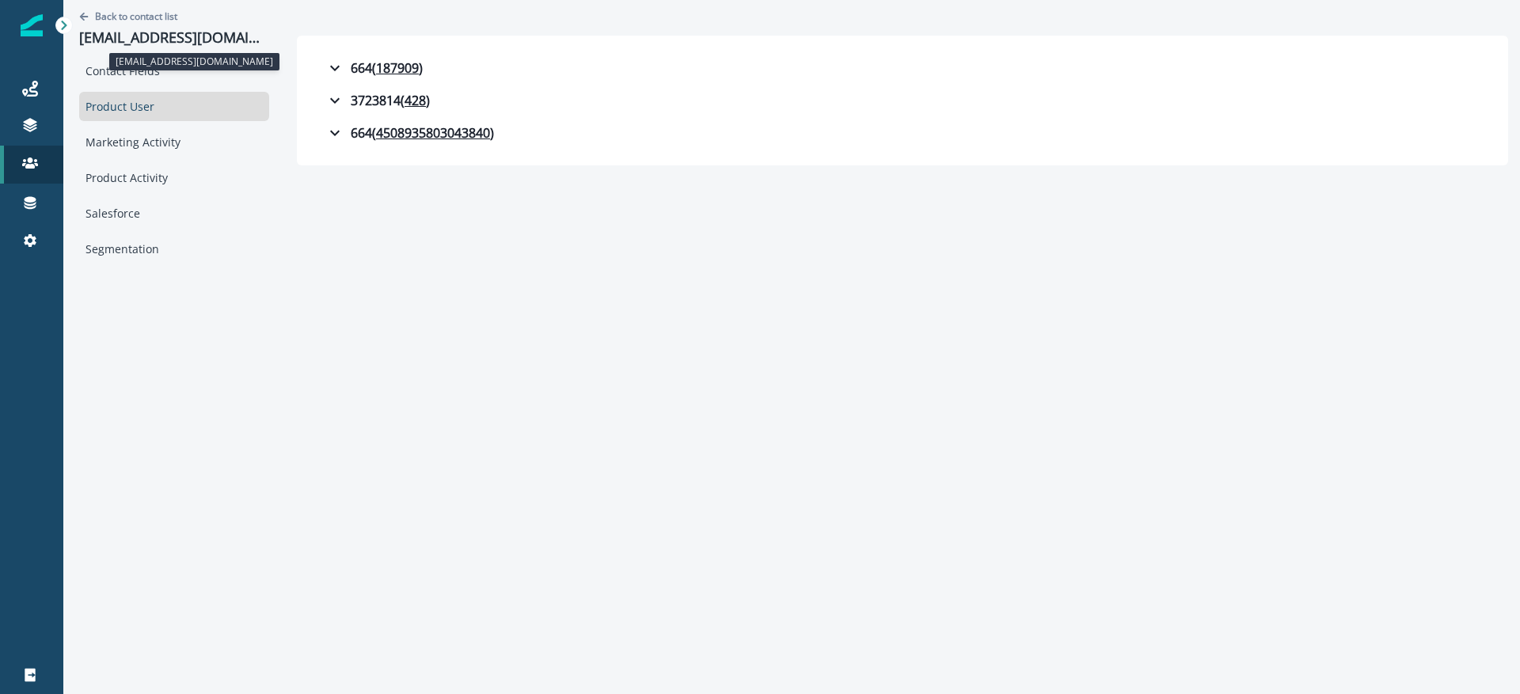
click at [167, 40] on p "admin@ableton.com" at bounding box center [174, 37] width 190 height 17
copy p "admin@ableton.com"
click at [173, 40] on p "admin@ableton.com" at bounding box center [174, 37] width 190 height 17
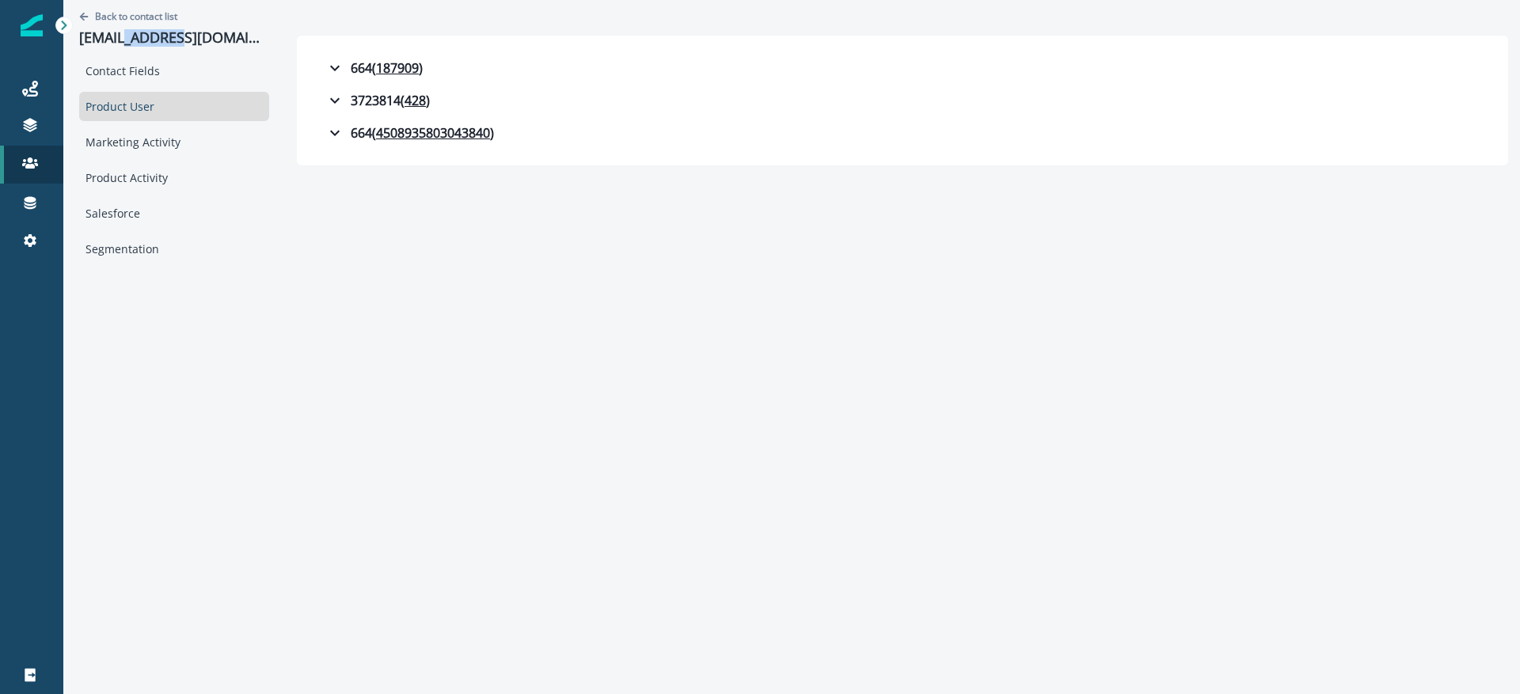
click at [173, 40] on p "admin@ableton.com" at bounding box center [174, 37] width 190 height 17
click at [198, 40] on p "admin@ableton.com" at bounding box center [174, 37] width 190 height 17
copy p "com"
click at [80, 18] on icon "Go back" at bounding box center [83, 16] width 9 height 9
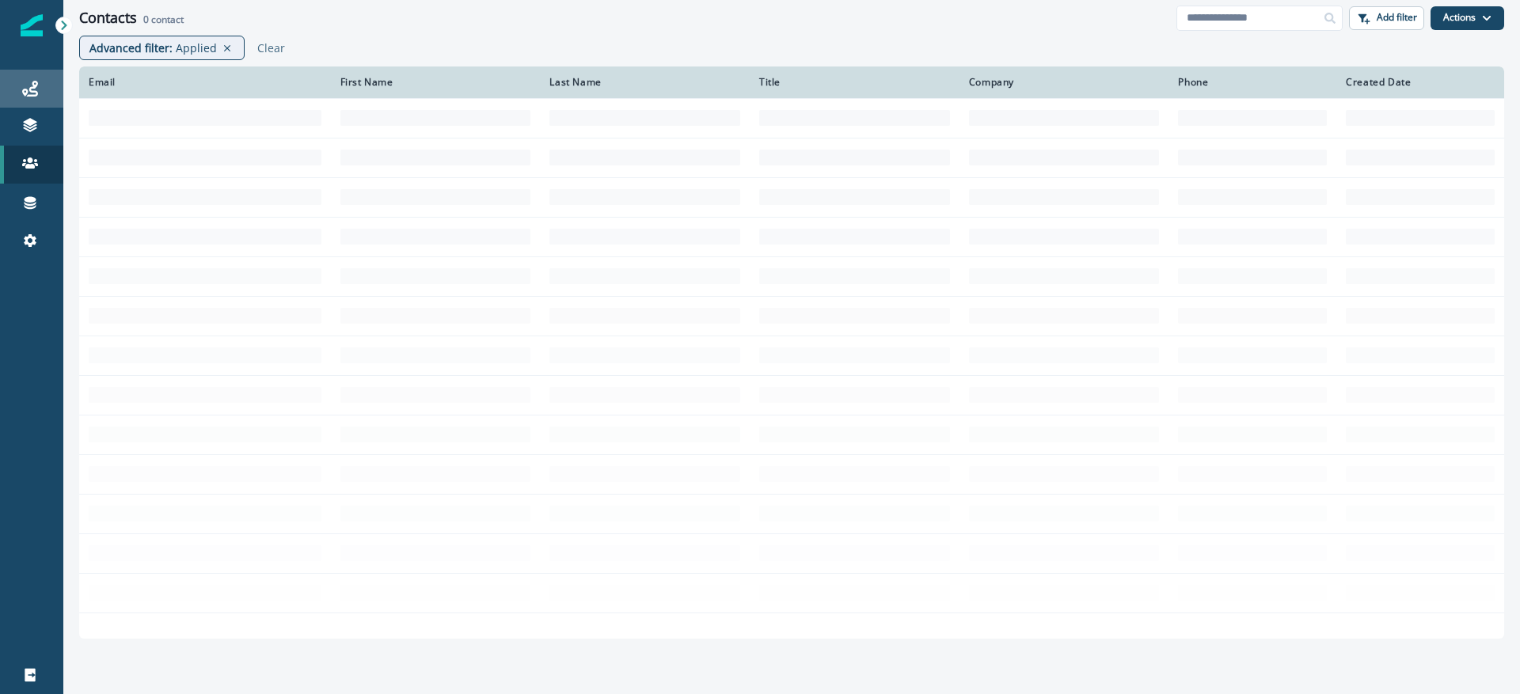
click at [39, 98] on link "Journeys" at bounding box center [31, 89] width 63 height 38
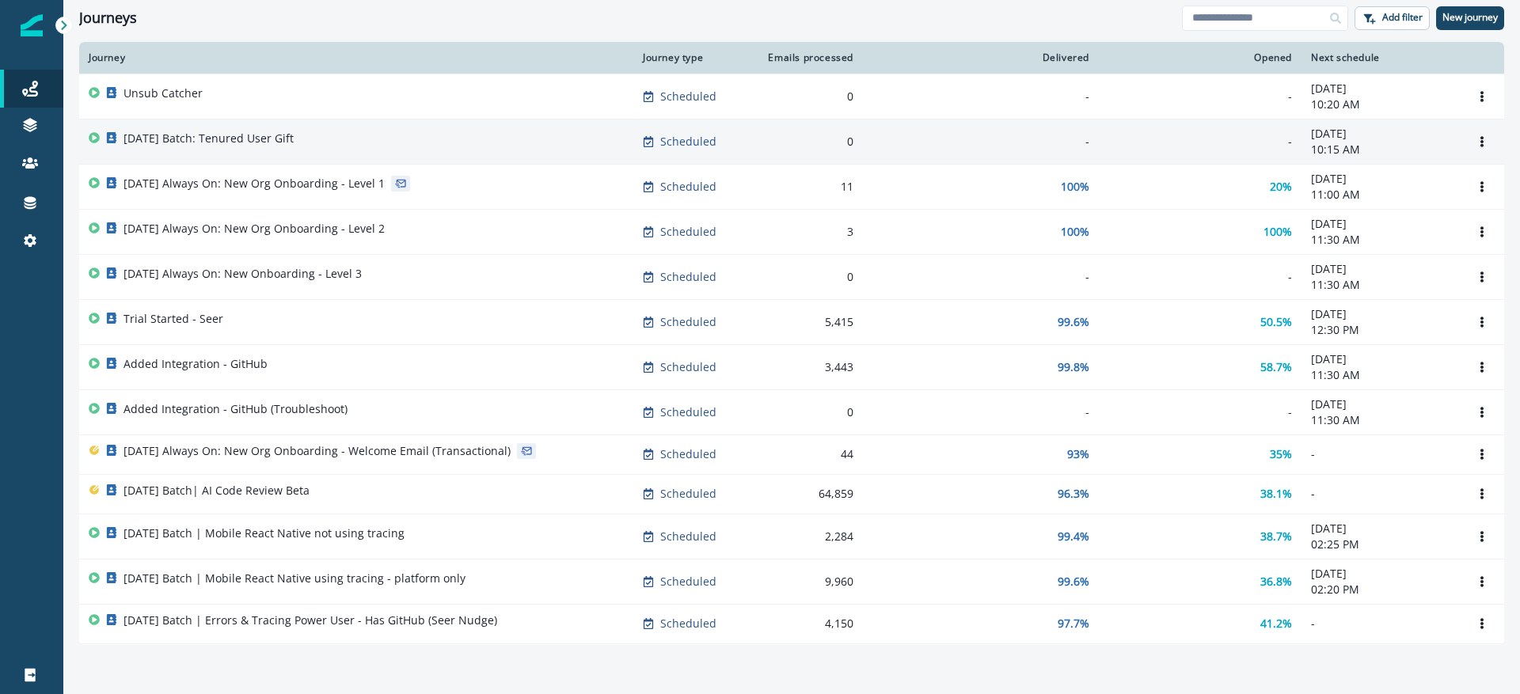
click at [214, 146] on div "[DATE] Batch: Tenured User Gift" at bounding box center [208, 142] width 170 height 22
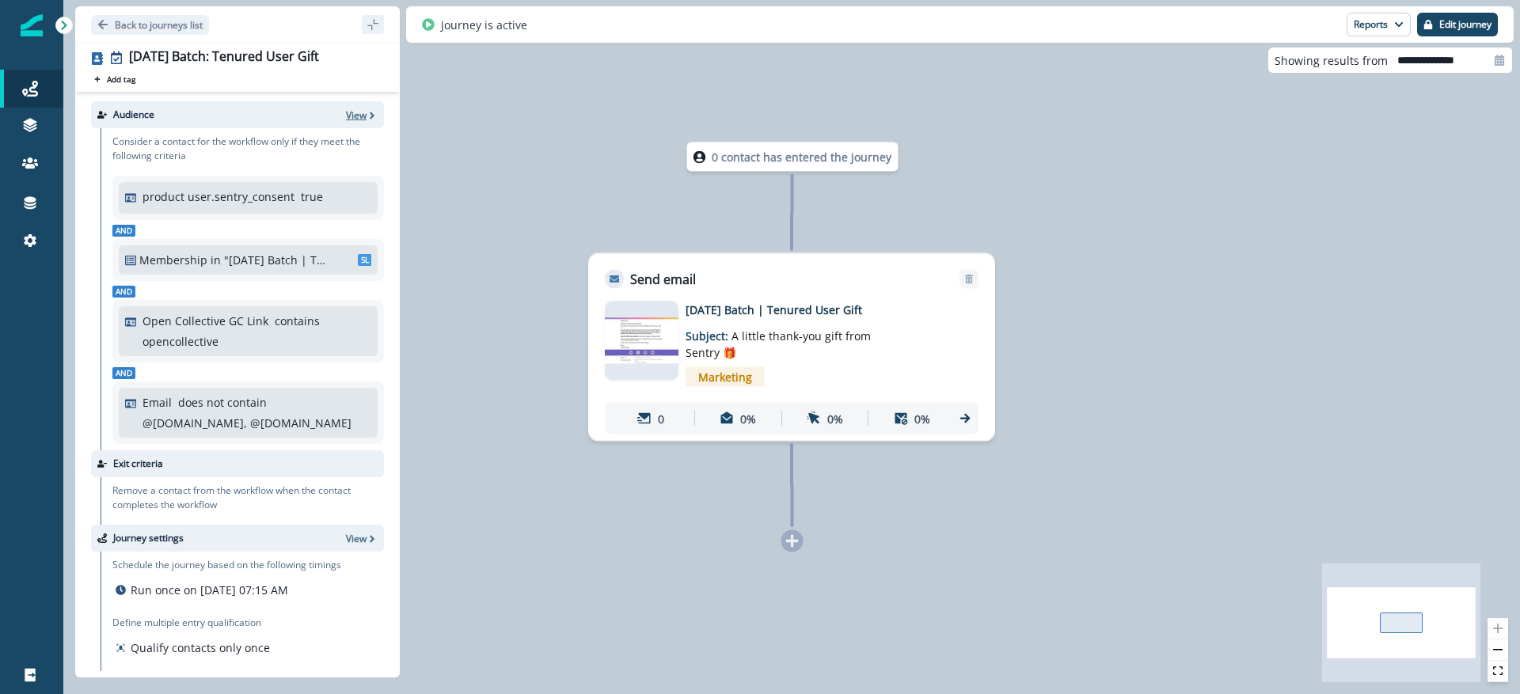
click at [346, 111] on p "View" at bounding box center [356, 114] width 21 height 13
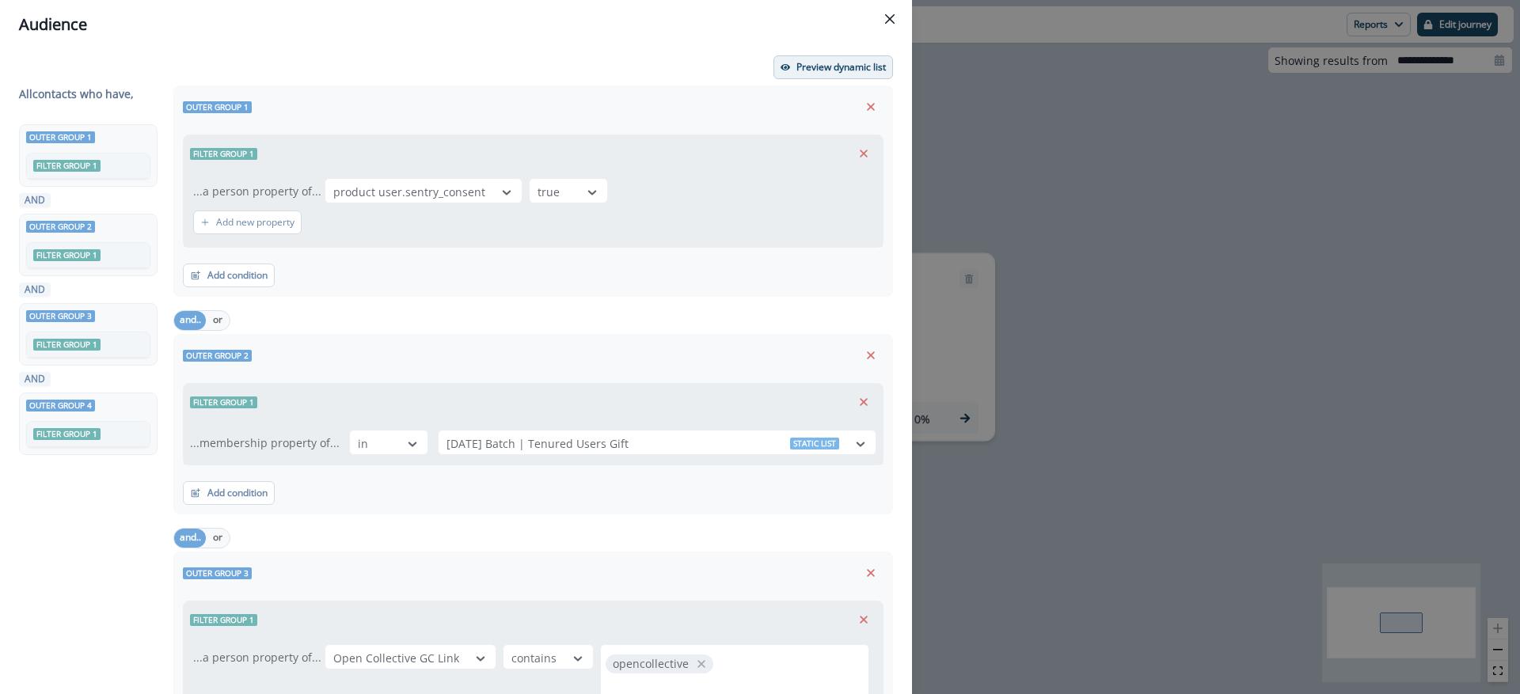
click at [842, 56] on button "Preview dynamic list" at bounding box center [833, 67] width 120 height 24
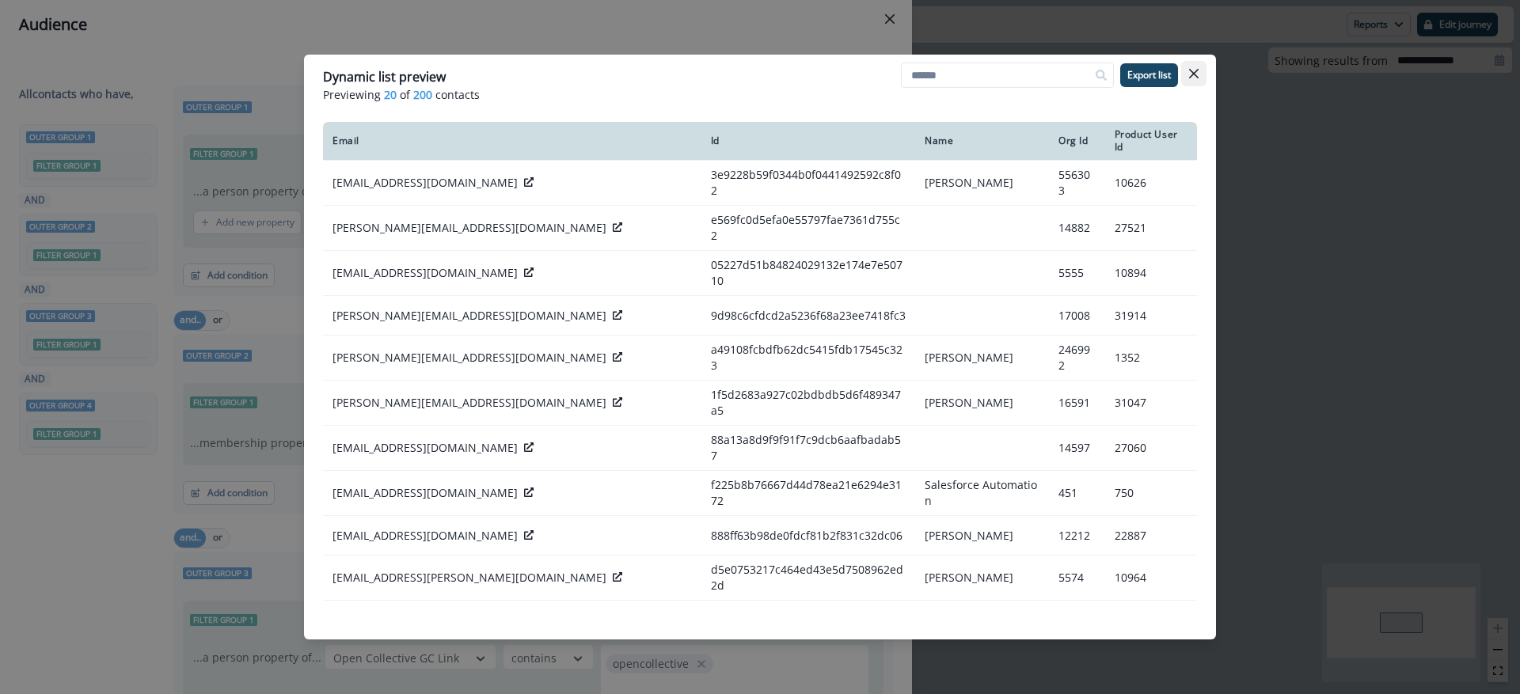
click at [1198, 74] on button "Close" at bounding box center [1193, 73] width 25 height 25
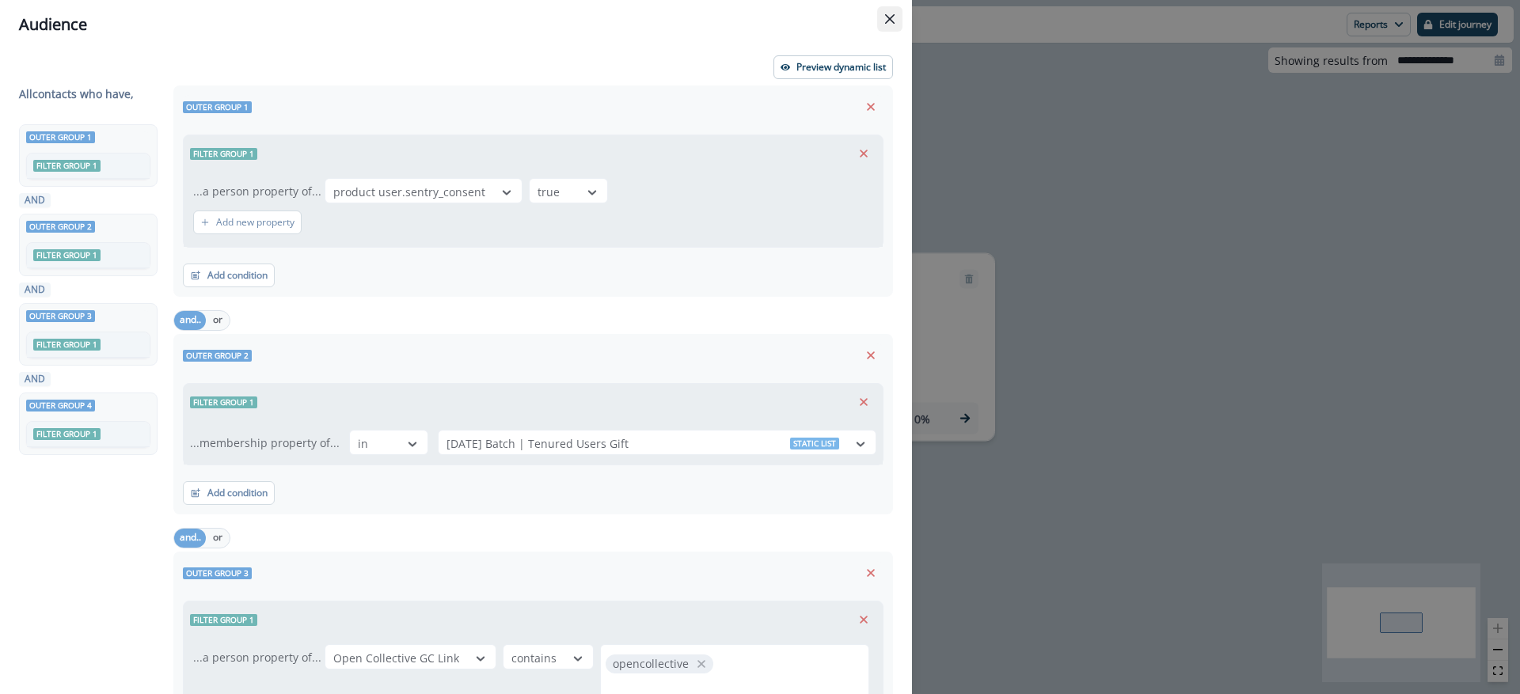
click at [892, 23] on icon "Close" at bounding box center [889, 18] width 9 height 9
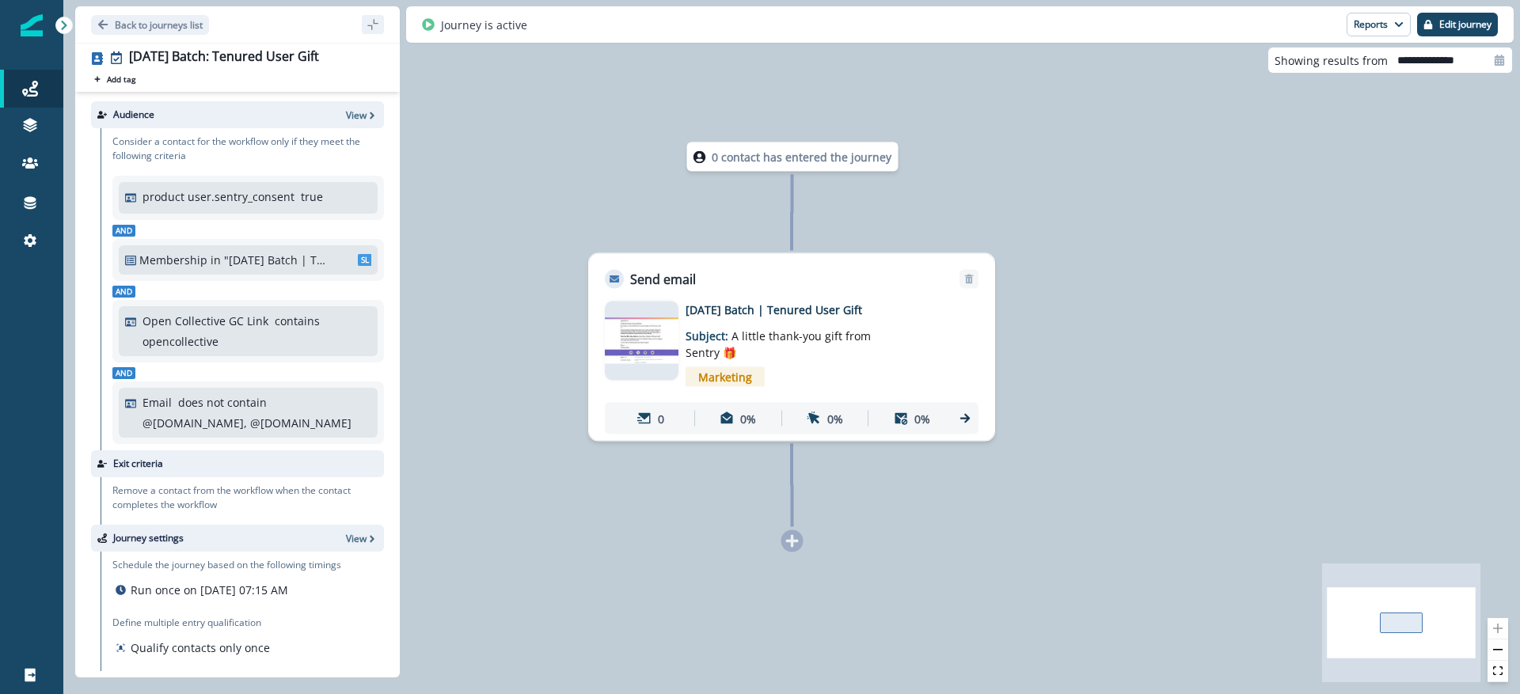
scroll to position [66, 0]
click at [109, 25] on button "Back to journeys list" at bounding box center [150, 25] width 118 height 20
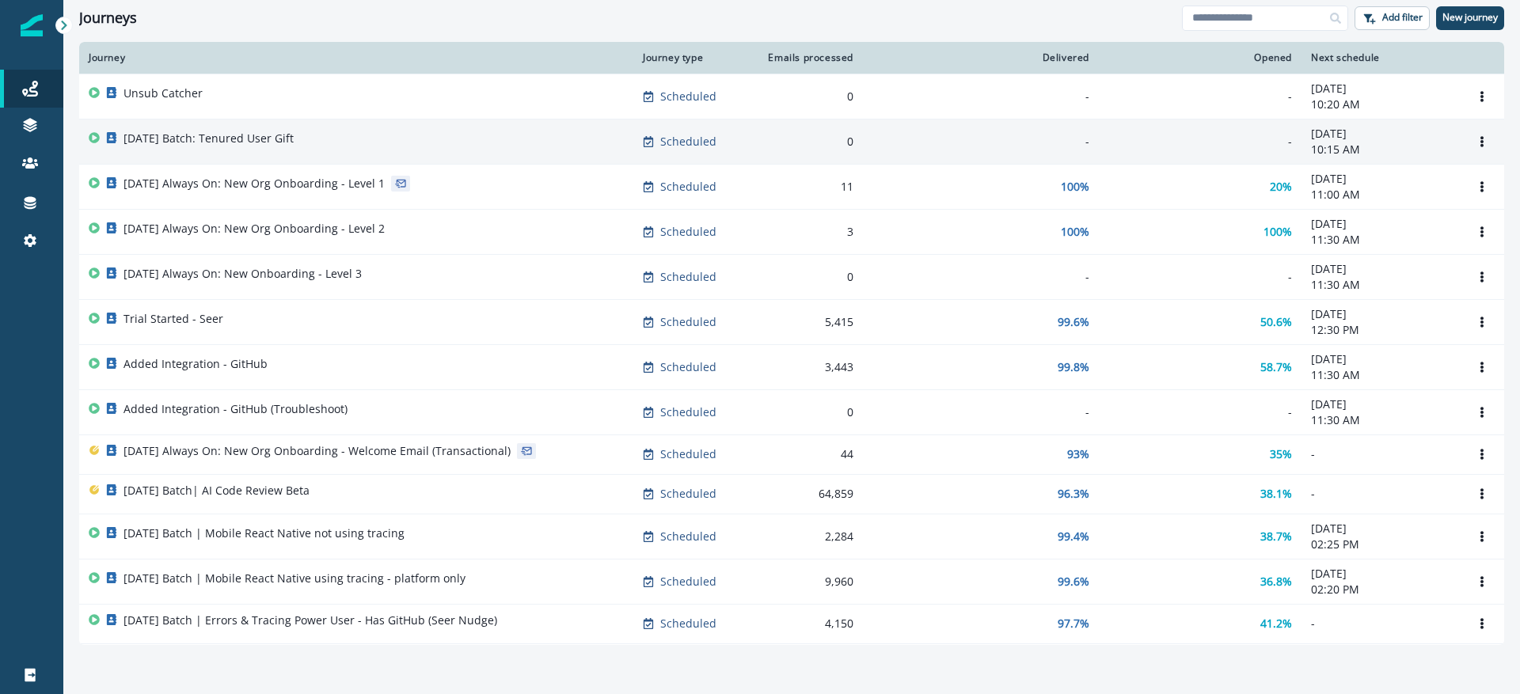
click at [381, 144] on div "[DATE] Batch: Tenured User Gift" at bounding box center [356, 142] width 535 height 22
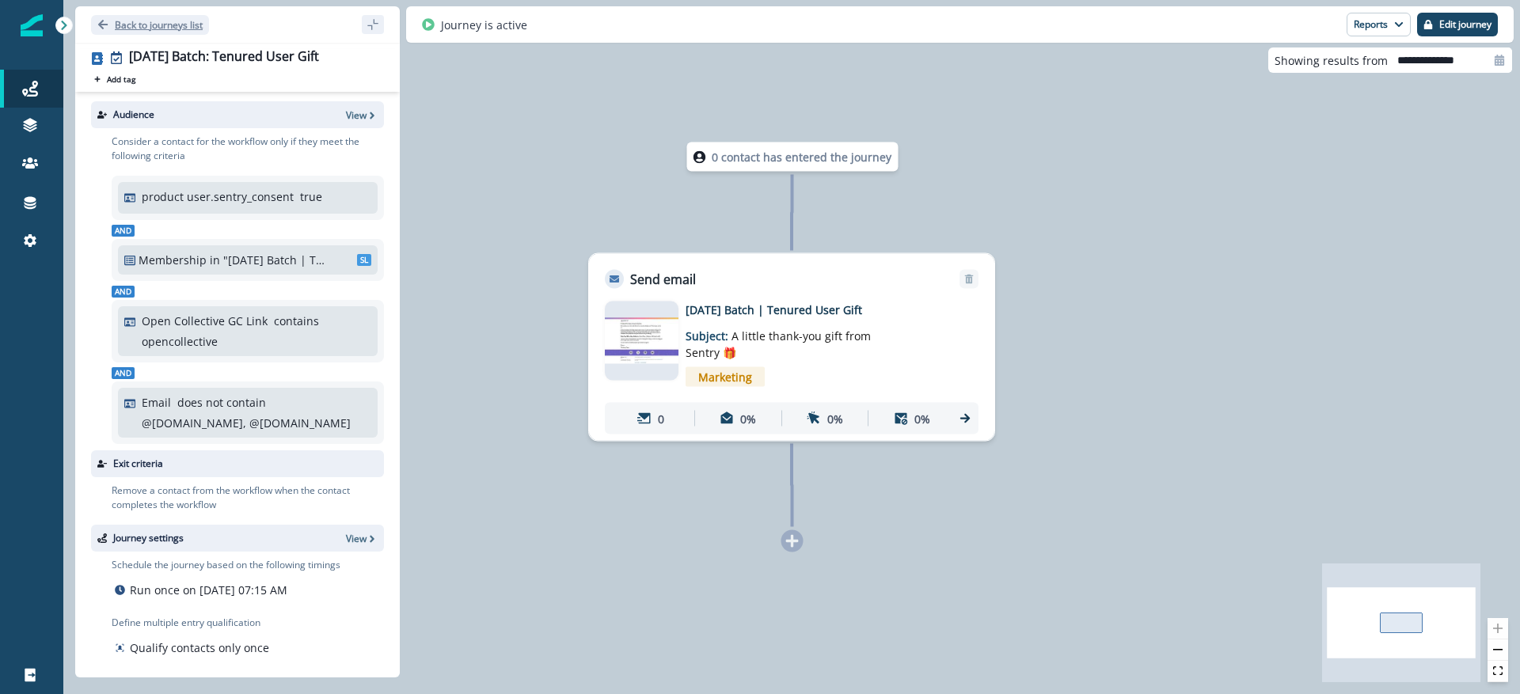
click at [115, 25] on p "Back to journeys list" at bounding box center [159, 24] width 88 height 13
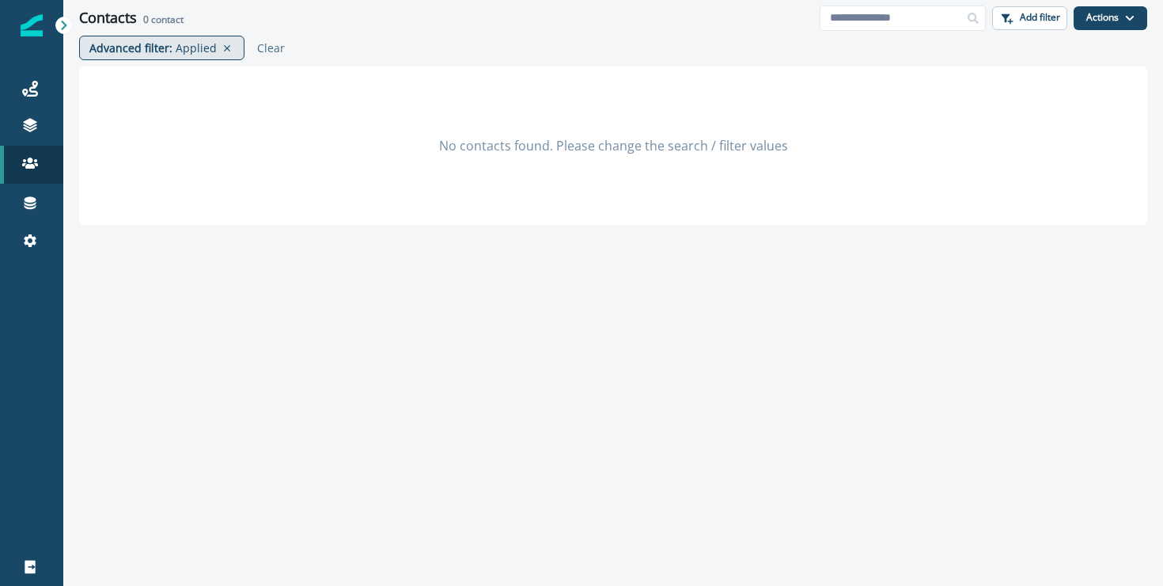
click at [179, 47] on p "Applied" at bounding box center [196, 48] width 41 height 17
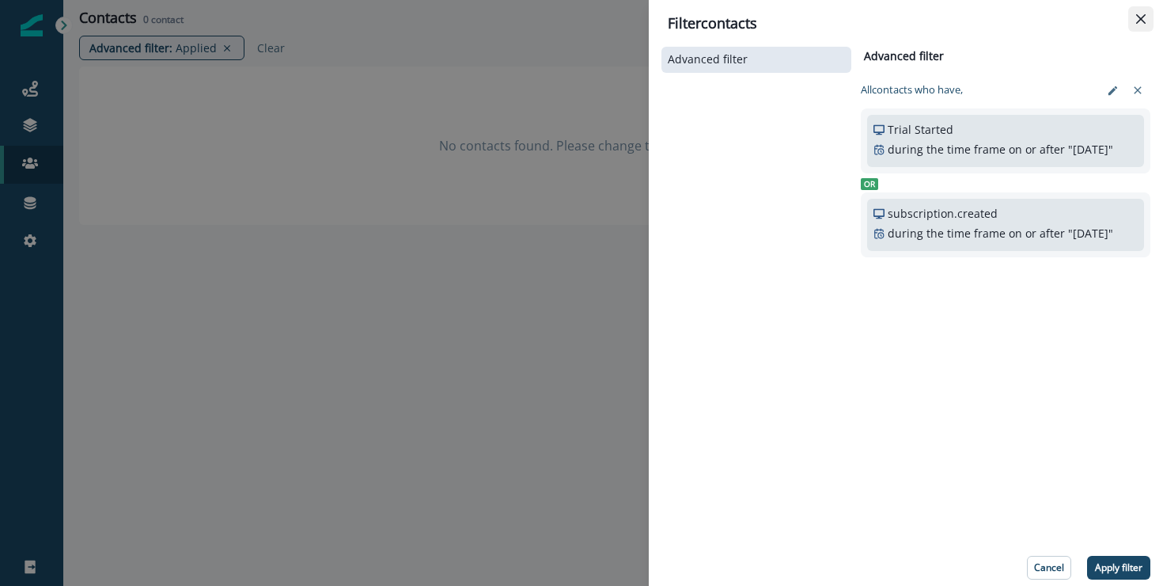
click at [1143, 25] on button "Close" at bounding box center [1141, 18] width 25 height 25
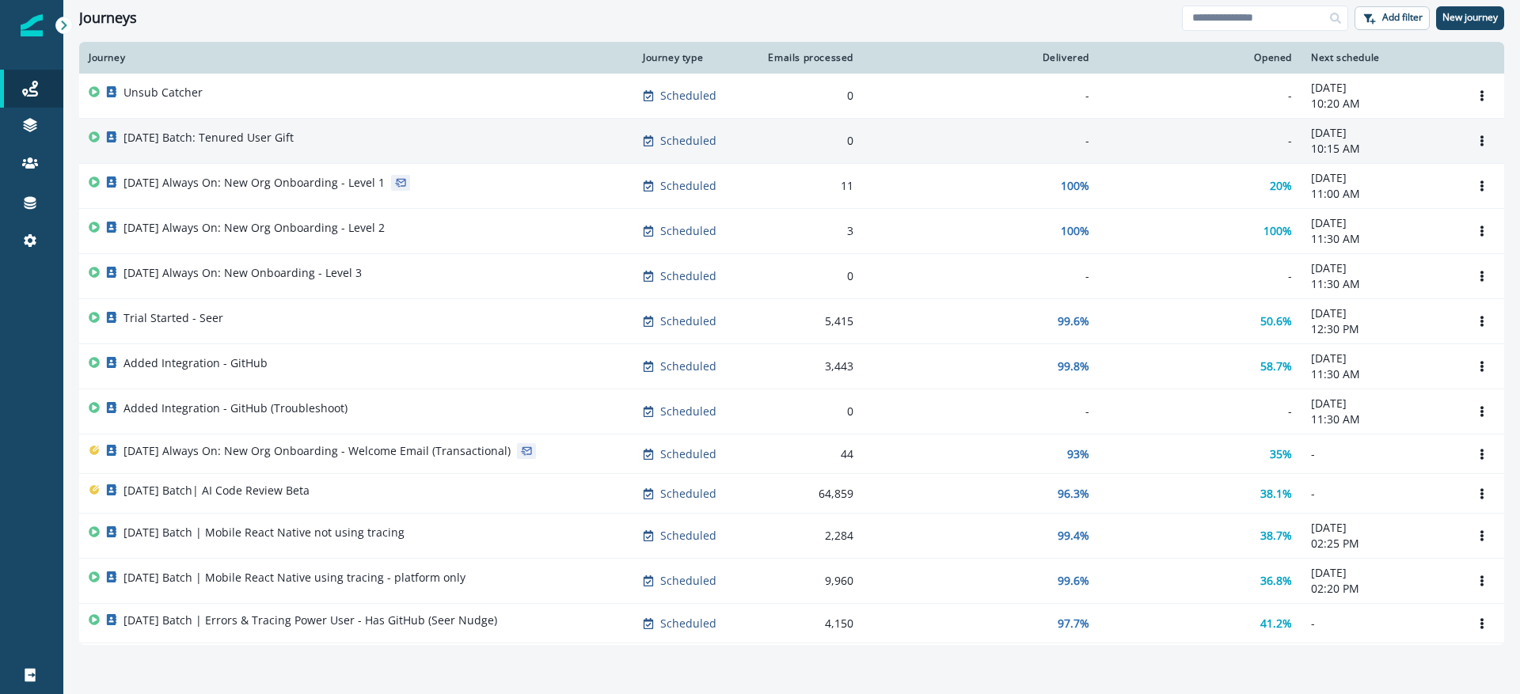
click at [1332, 142] on p "10:15 AM" at bounding box center [1380, 149] width 139 height 16
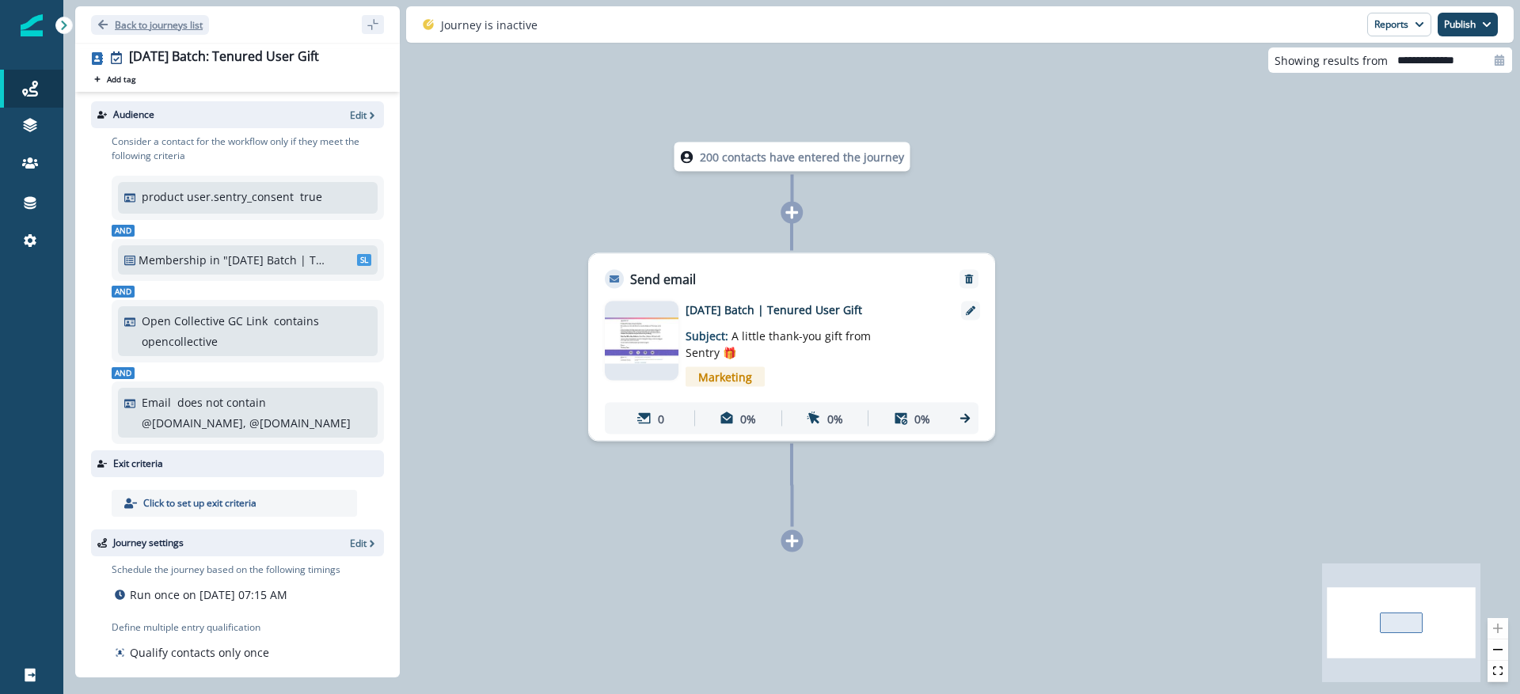
click at [171, 19] on p "Back to journeys list" at bounding box center [159, 24] width 88 height 13
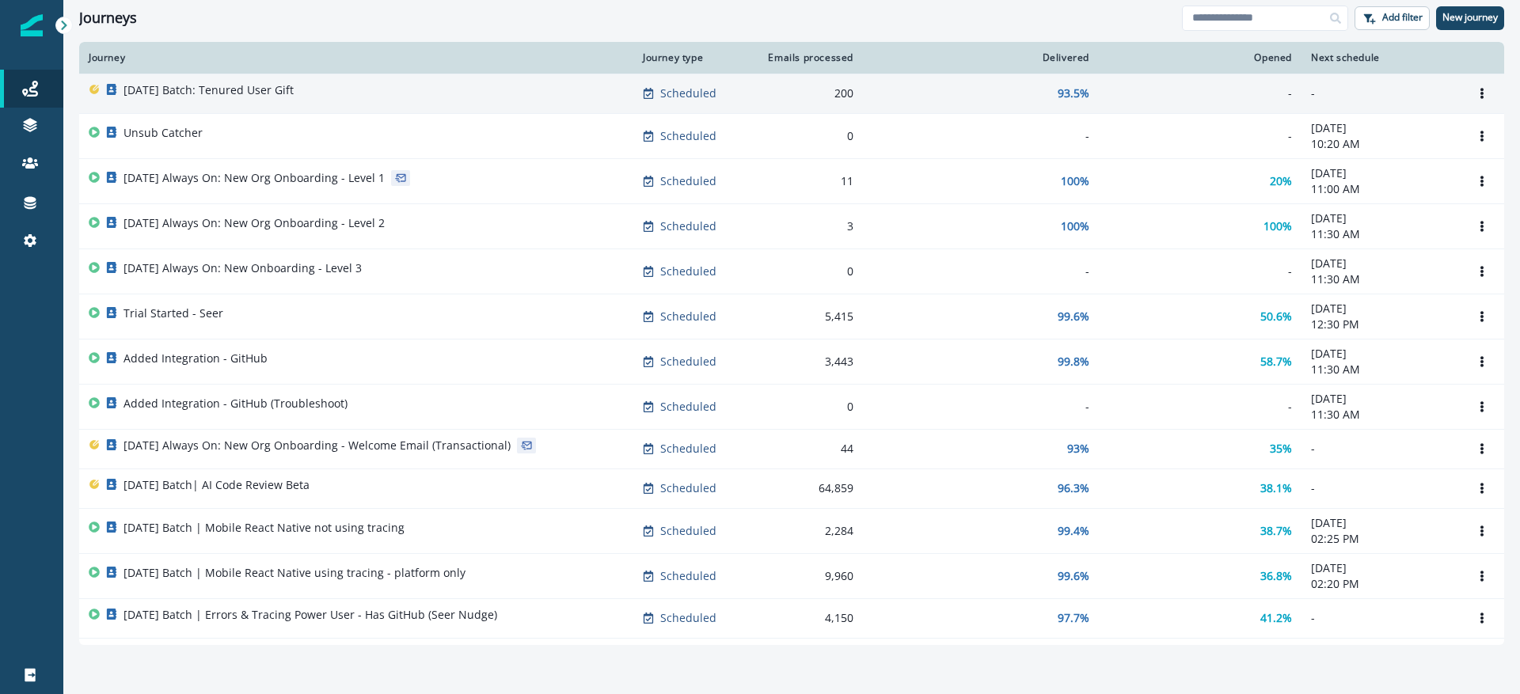
click at [664, 91] on p "Scheduled" at bounding box center [688, 93] width 56 height 16
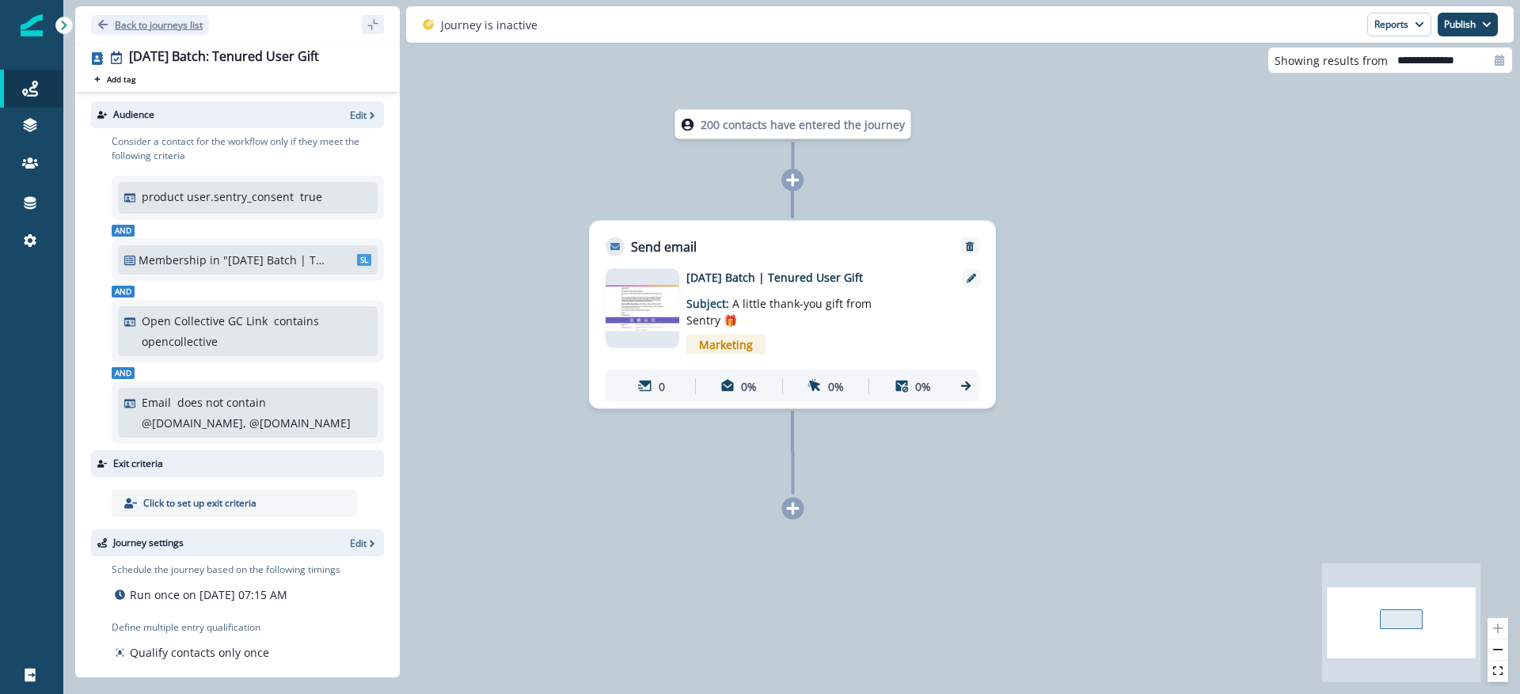
click at [151, 25] on p "Back to journeys list" at bounding box center [159, 24] width 88 height 13
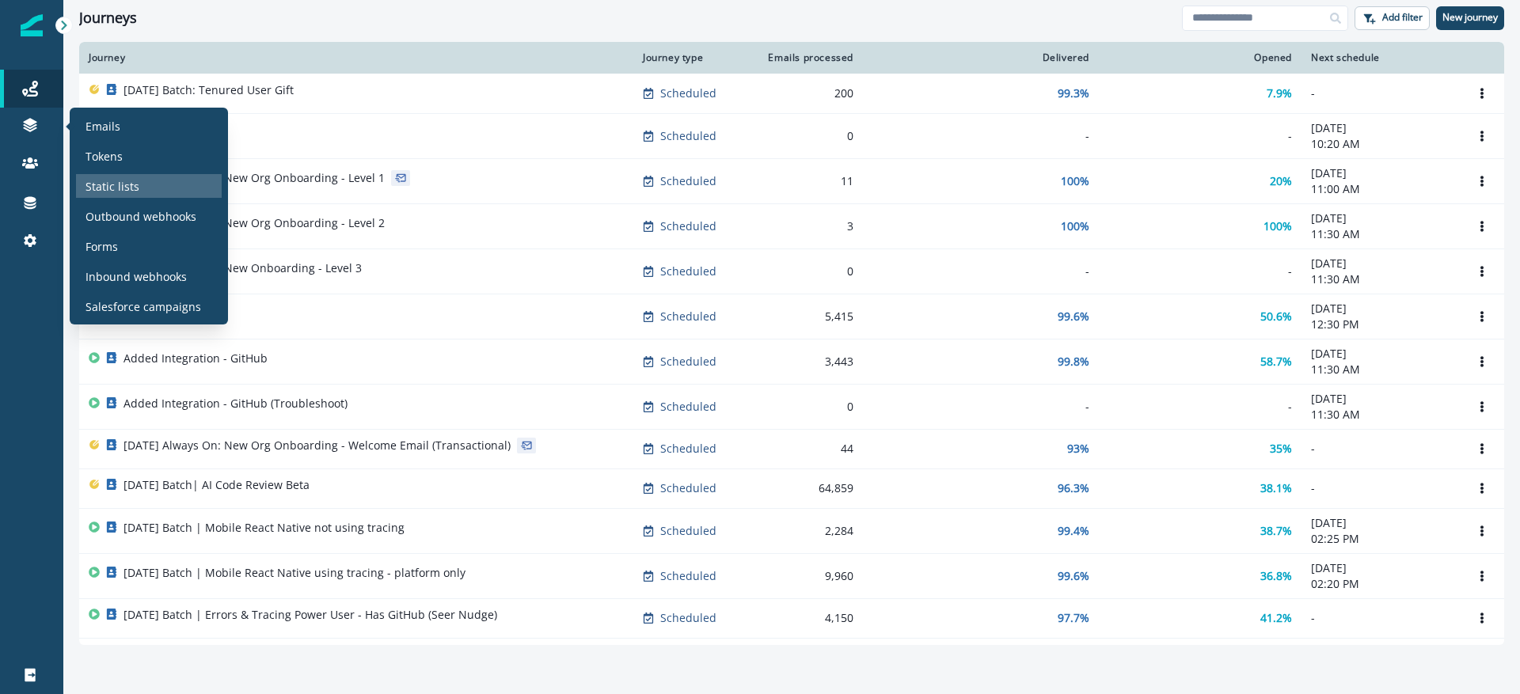
click at [153, 184] on div "Static lists" at bounding box center [149, 186] width 146 height 24
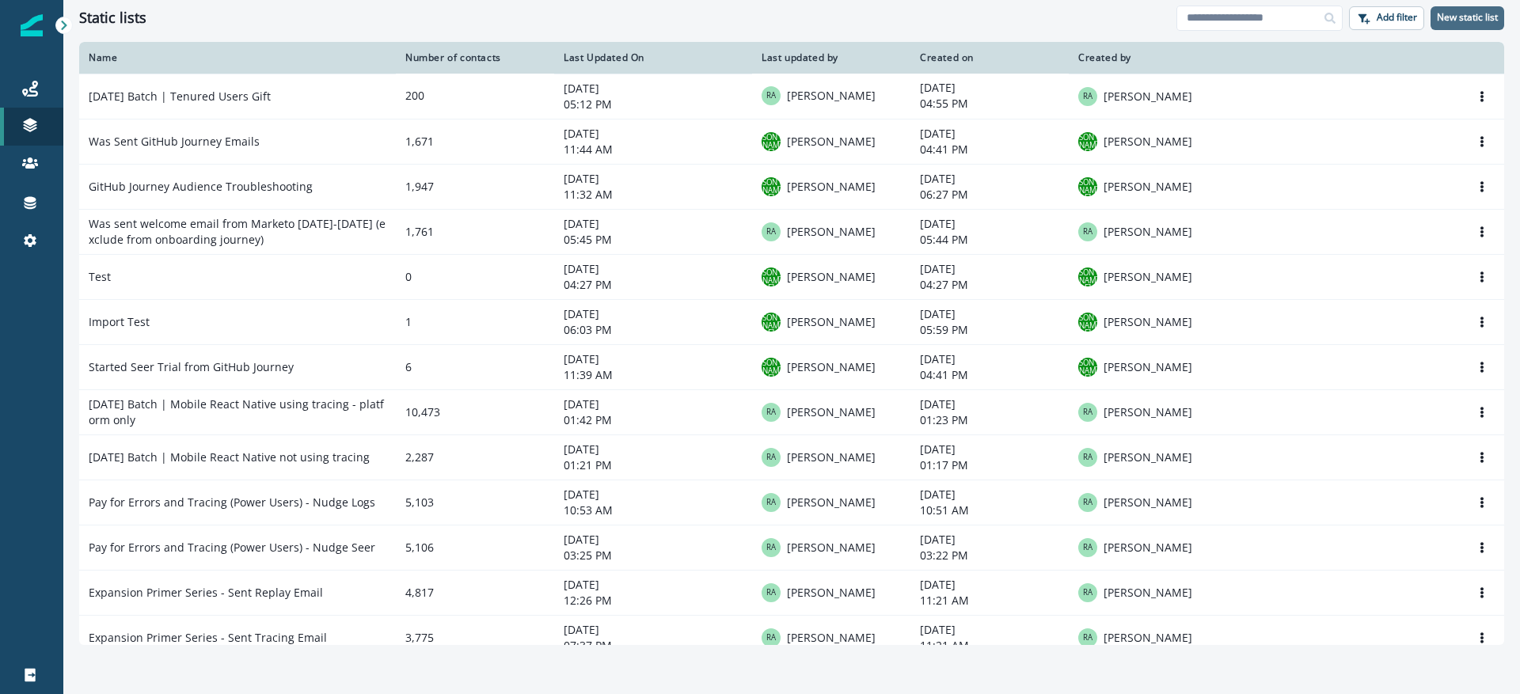
click at [1459, 17] on p "New static list" at bounding box center [1466, 17] width 61 height 11
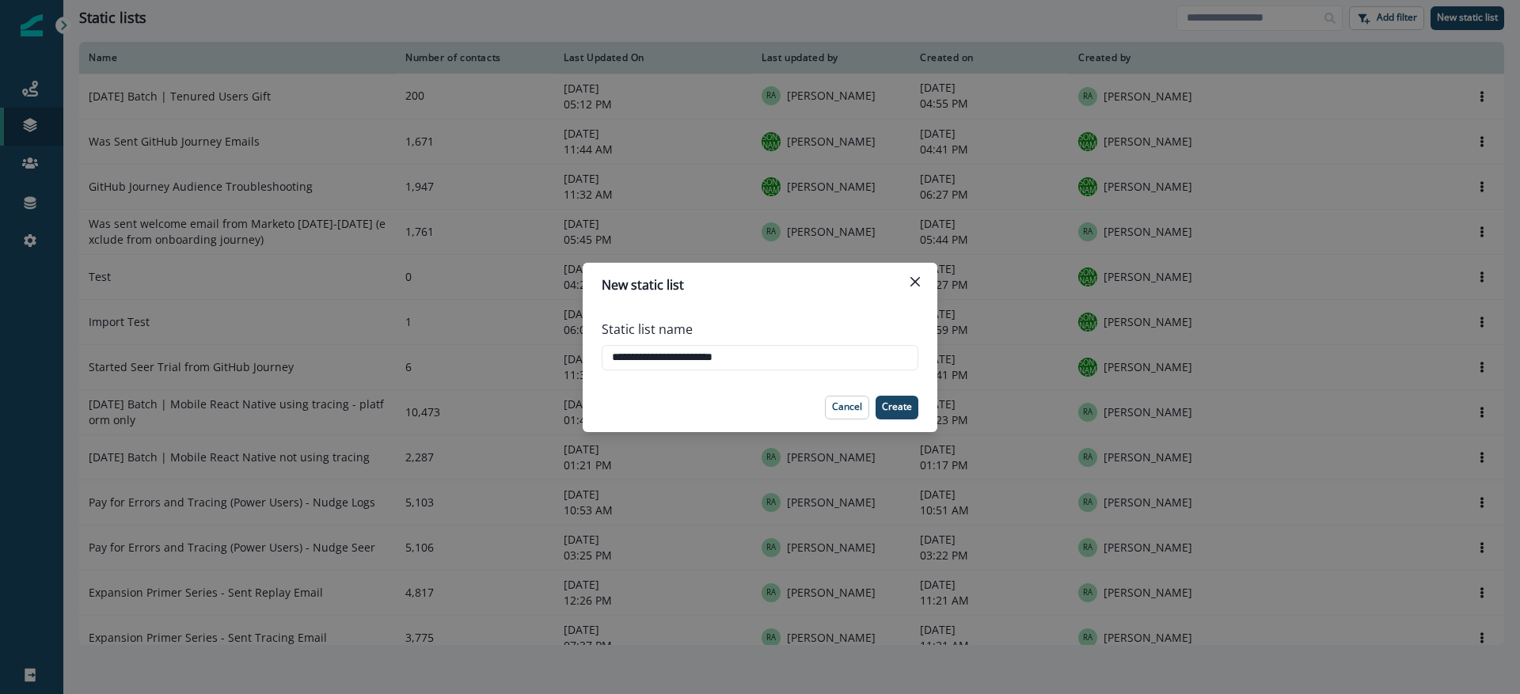
drag, startPoint x: 654, startPoint y: 364, endPoint x: 566, endPoint y: 364, distance: 87.8
click at [566, 364] on div "**********" at bounding box center [760, 347] width 1520 height 694
type input "**********"
click at [906, 407] on p "Create" at bounding box center [897, 406] width 30 height 11
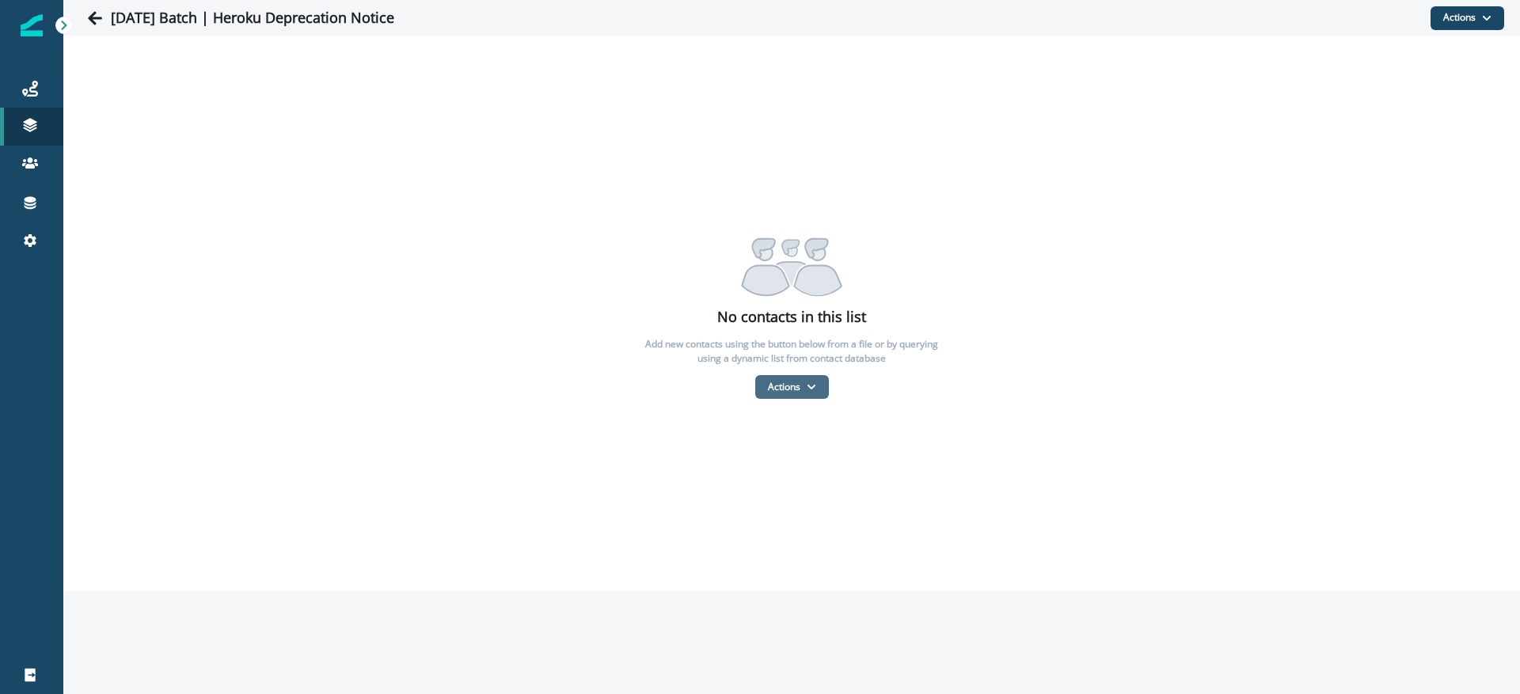
click at [785, 395] on button "Actions" at bounding box center [792, 387] width 74 height 24
click at [791, 457] on button "From a CSV file" at bounding box center [826, 455] width 141 height 26
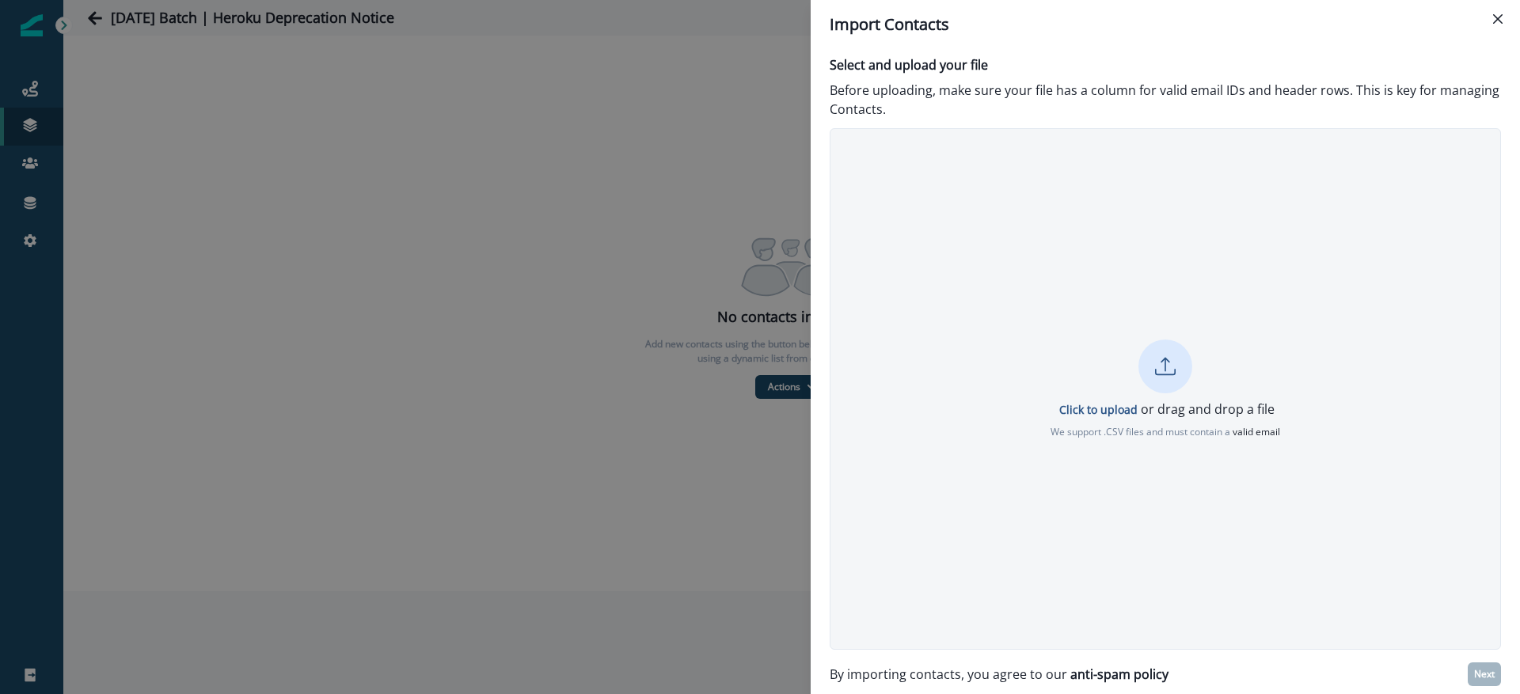
click at [1127, 359] on div "Click to upload or drag and drop a file We support .CSV files and must contain …" at bounding box center [1165, 390] width 670 height 100
click at [1167, 457] on button "Cancel" at bounding box center [1165, 450] width 55 height 24
click at [1118, 409] on p "Click to upload" at bounding box center [1098, 409] width 78 height 15
click at [1494, 665] on button "Next" at bounding box center [1483, 674] width 33 height 24
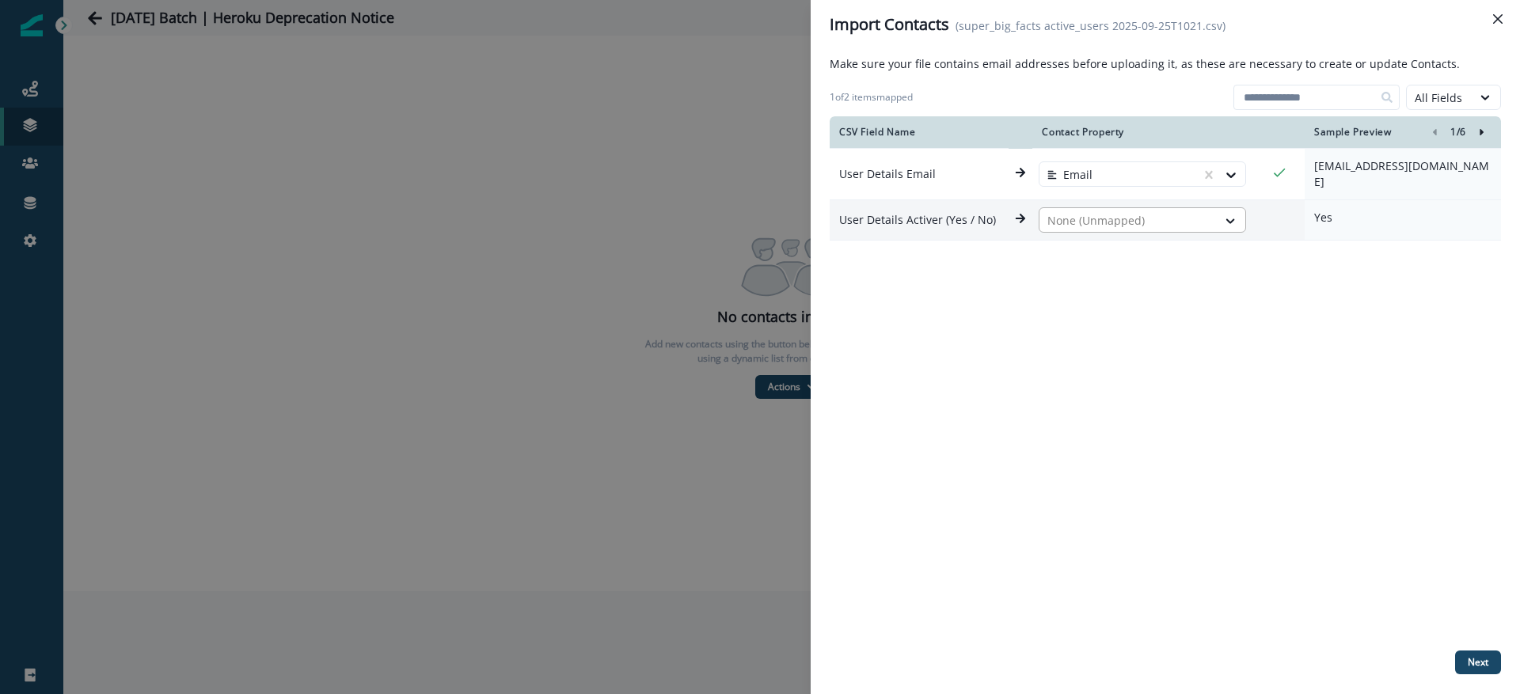
click at [1216, 211] on div "None (Unmapped)" at bounding box center [1127, 220] width 177 height 25
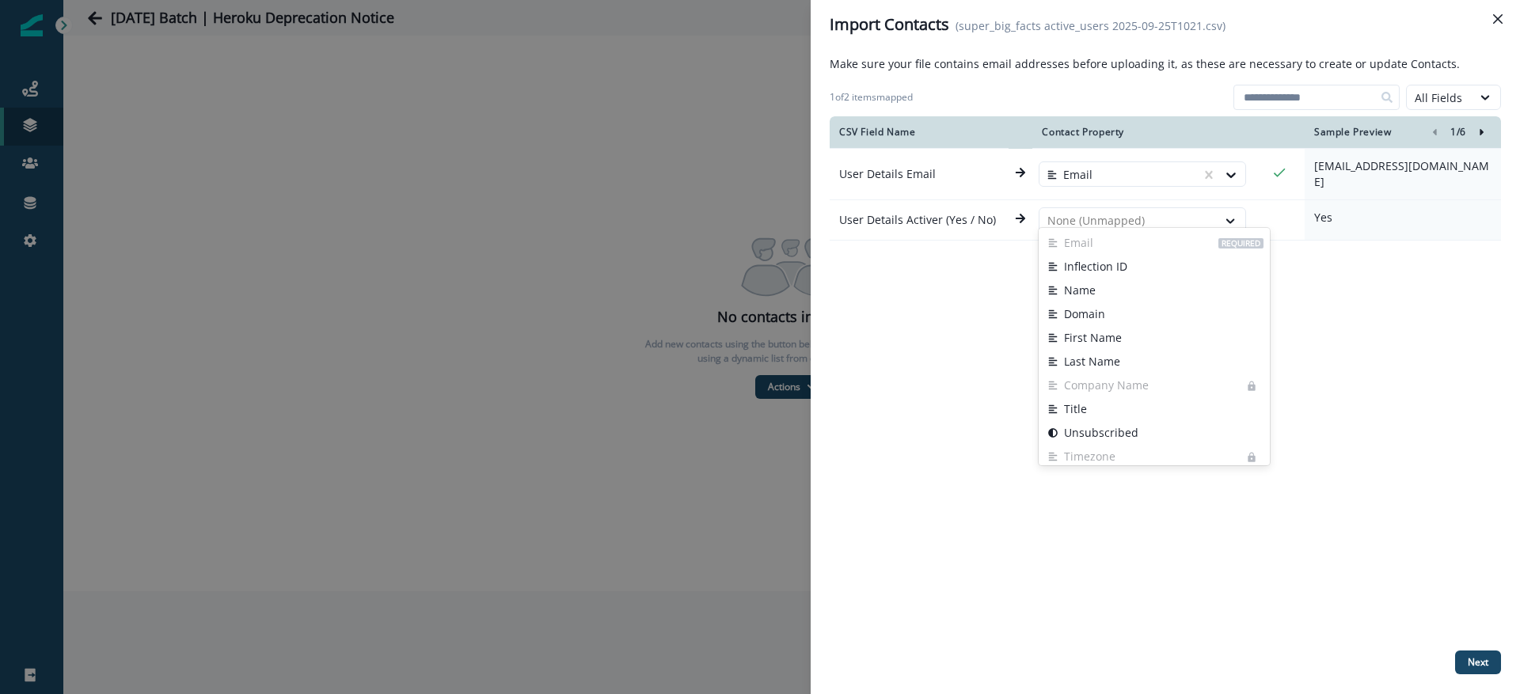
click at [1334, 299] on div "CSV Field Name Contact Property Sample Preview 1 / 6 User Details Email Email […" at bounding box center [1164, 380] width 671 height 528
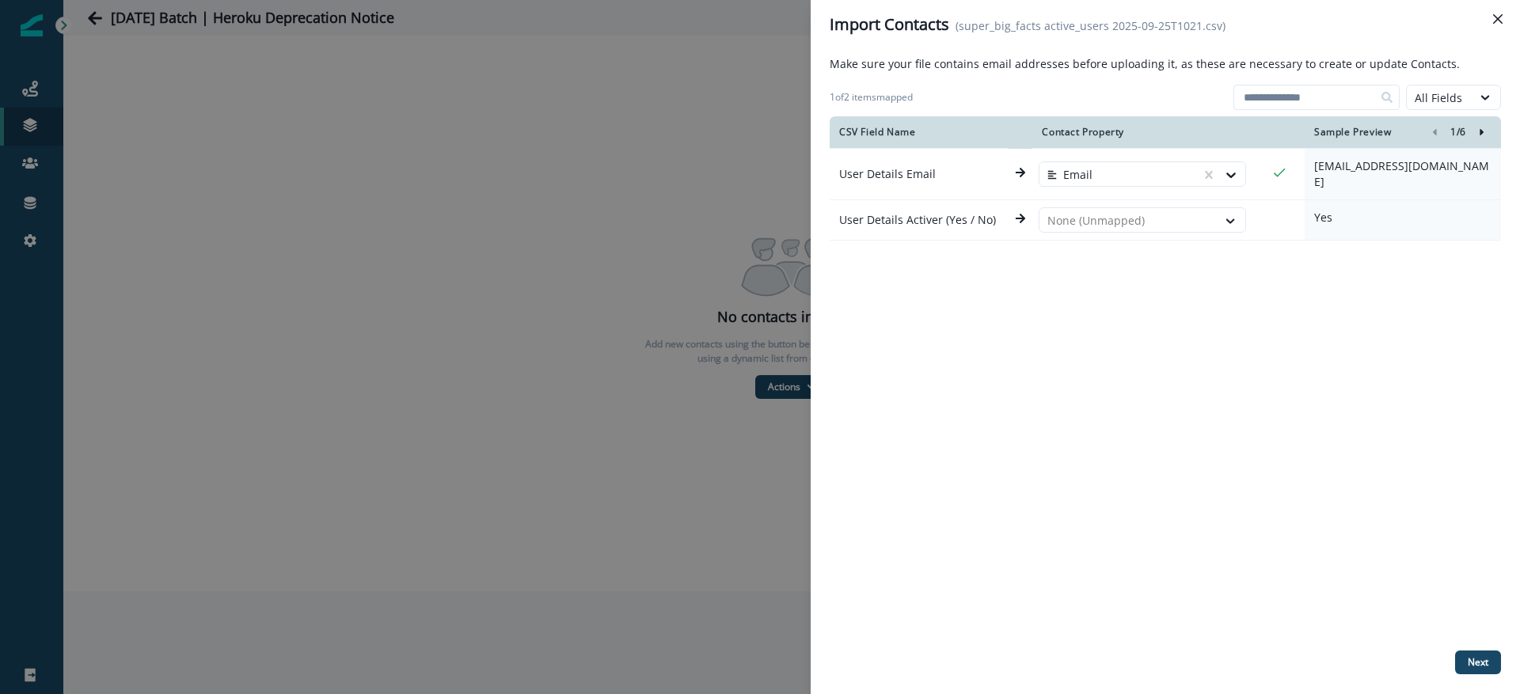
click at [1482, 131] on icon "Right-forward-icon" at bounding box center [1481, 132] width 11 height 11
click at [1472, 659] on p "Next" at bounding box center [1477, 662] width 21 height 11
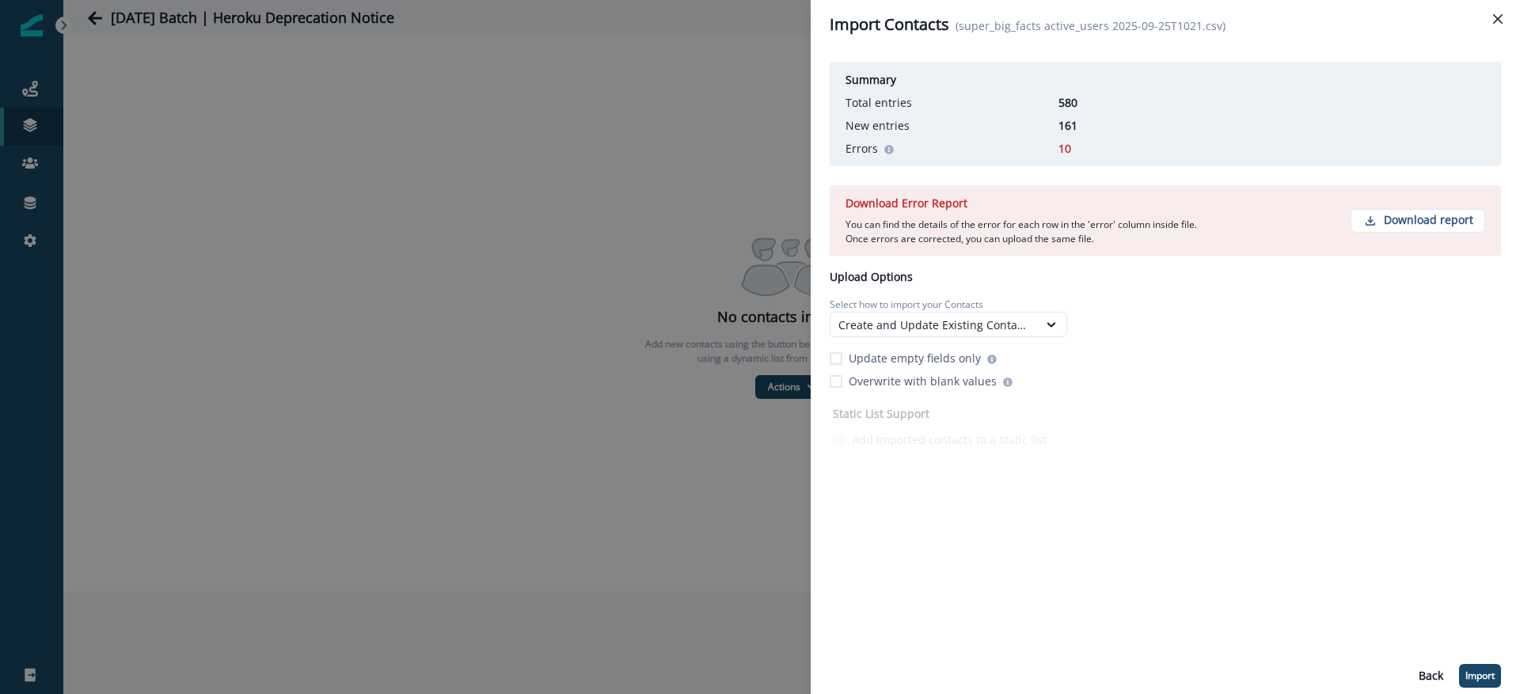
click at [1054, 127] on div "New entries" at bounding box center [951, 125] width 213 height 17
click at [1061, 127] on p "161" at bounding box center [1097, 125] width 79 height 17
click at [1426, 219] on p "Download report" at bounding box center [1427, 220] width 89 height 13
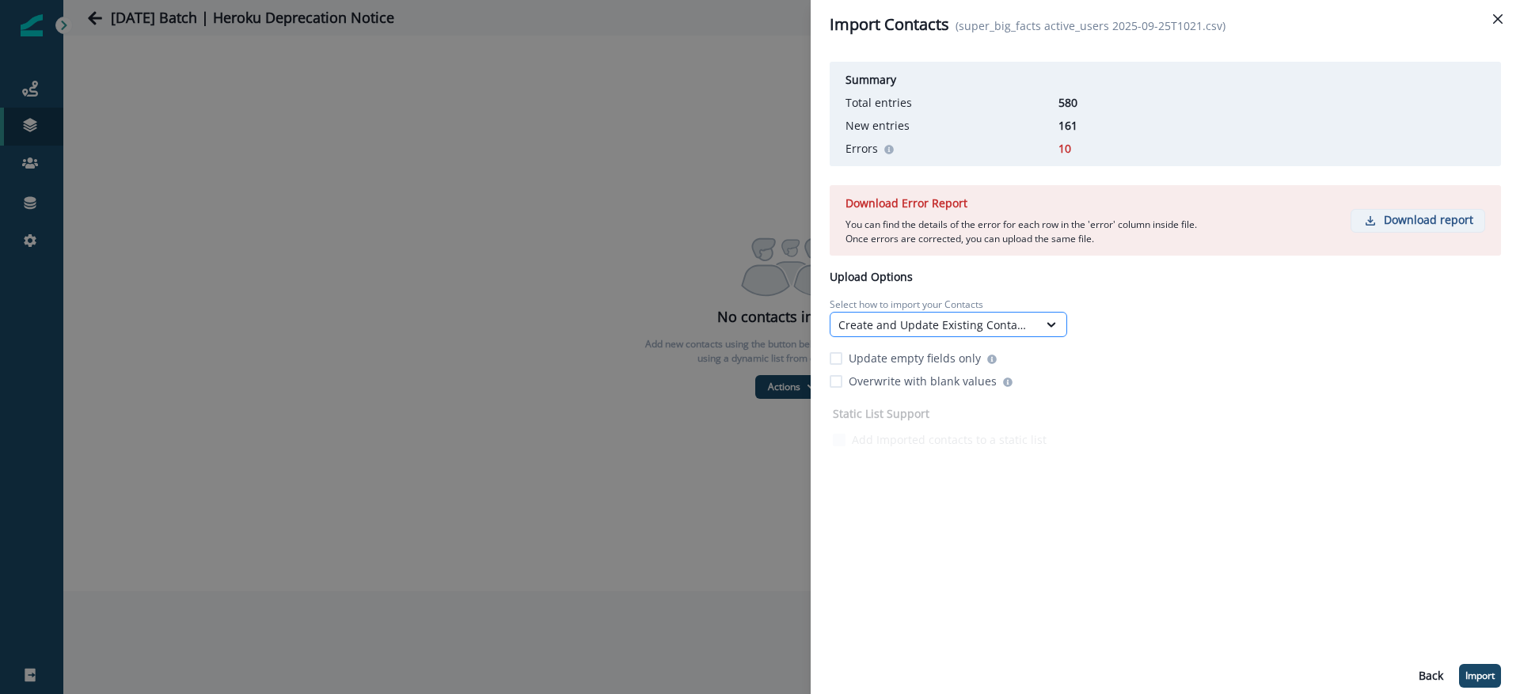
click at [1015, 335] on div "Create and Update Existing Contacts" at bounding box center [947, 324] width 237 height 25
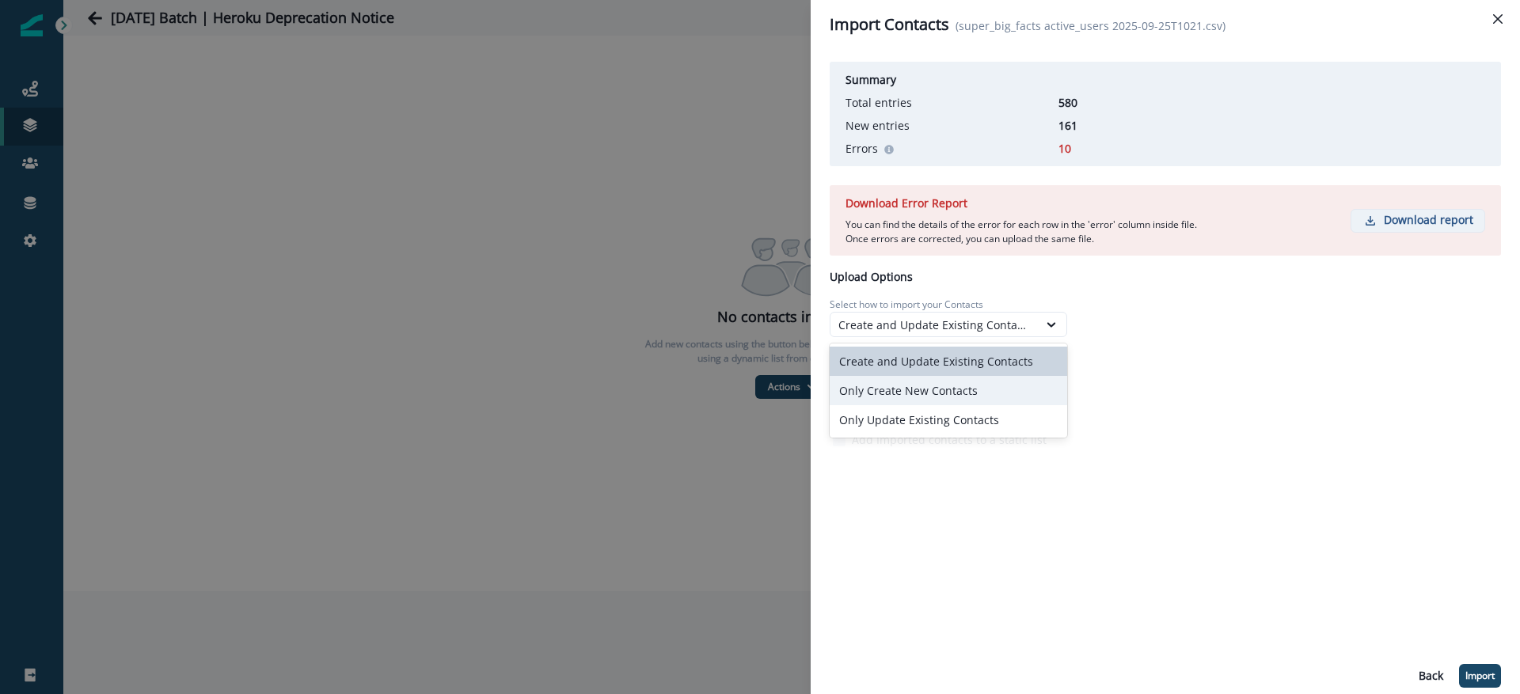
click at [956, 383] on div "Only Create New Contacts" at bounding box center [947, 390] width 237 height 29
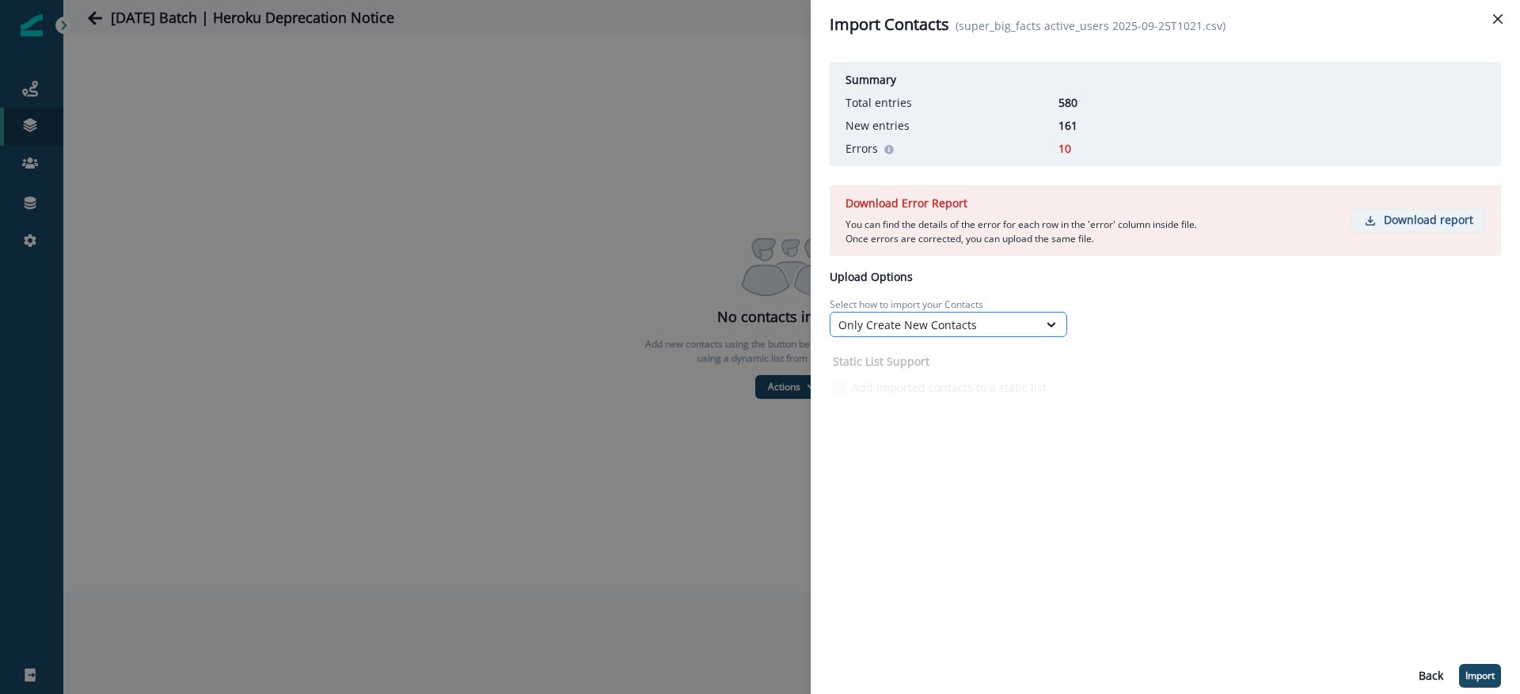
click at [969, 315] on div "Only Create New Contacts" at bounding box center [933, 325] width 207 height 20
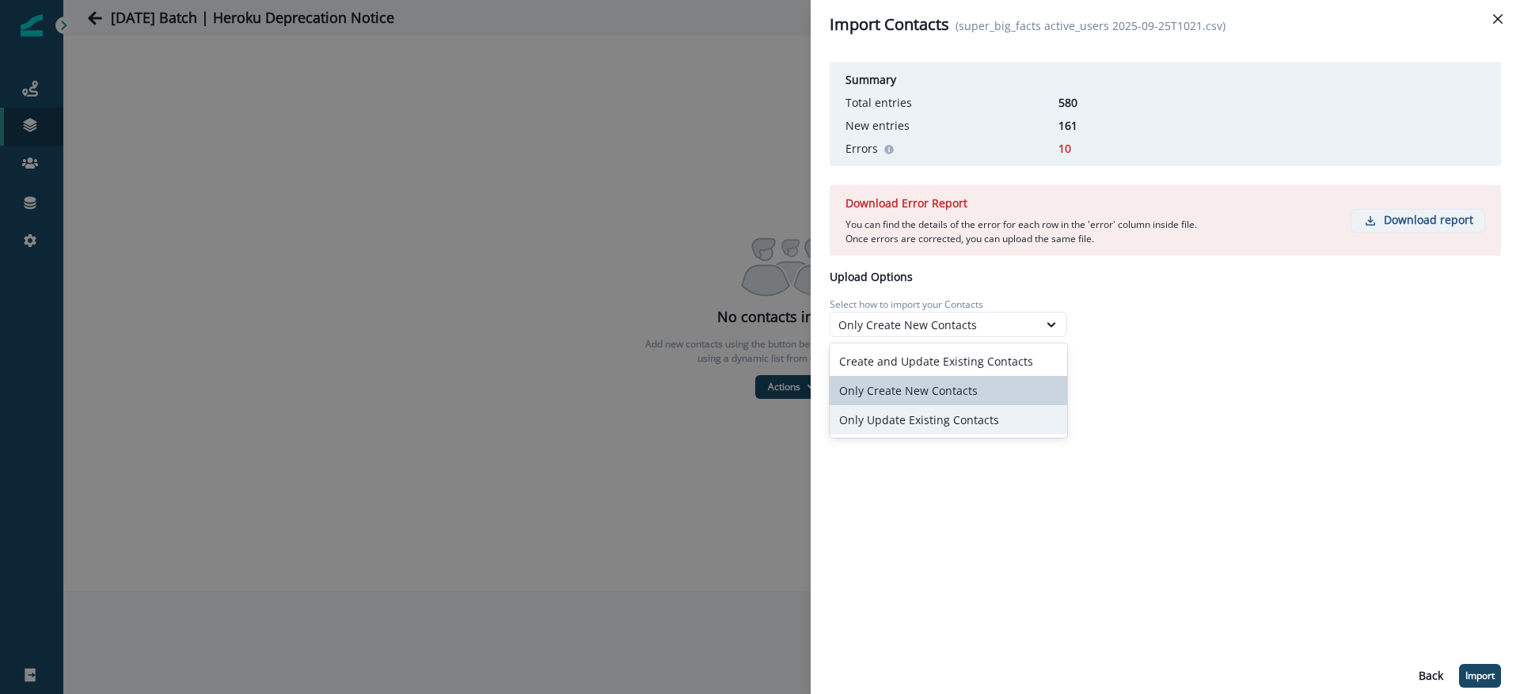
click at [905, 418] on div "Only Update Existing Contacts" at bounding box center [947, 419] width 237 height 29
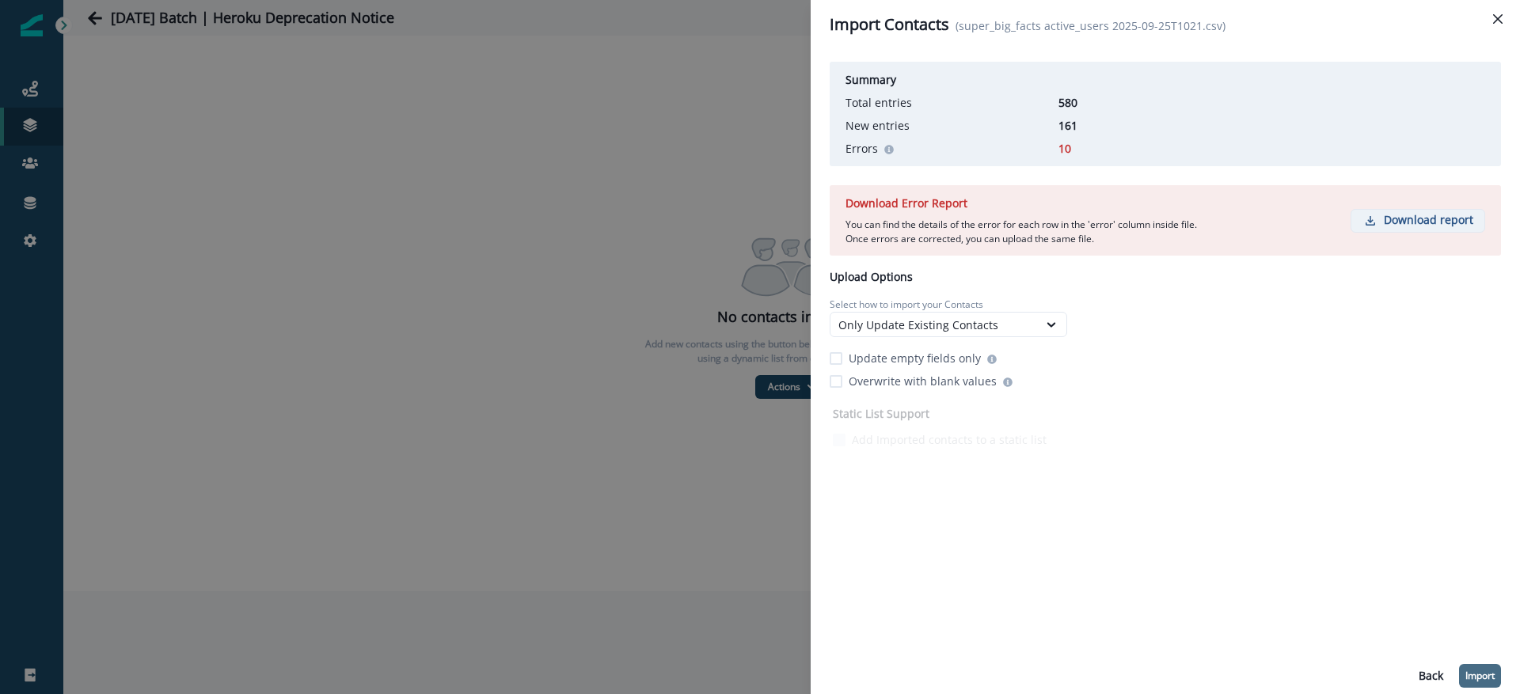
click at [1492, 670] on p "Import" at bounding box center [1479, 675] width 29 height 11
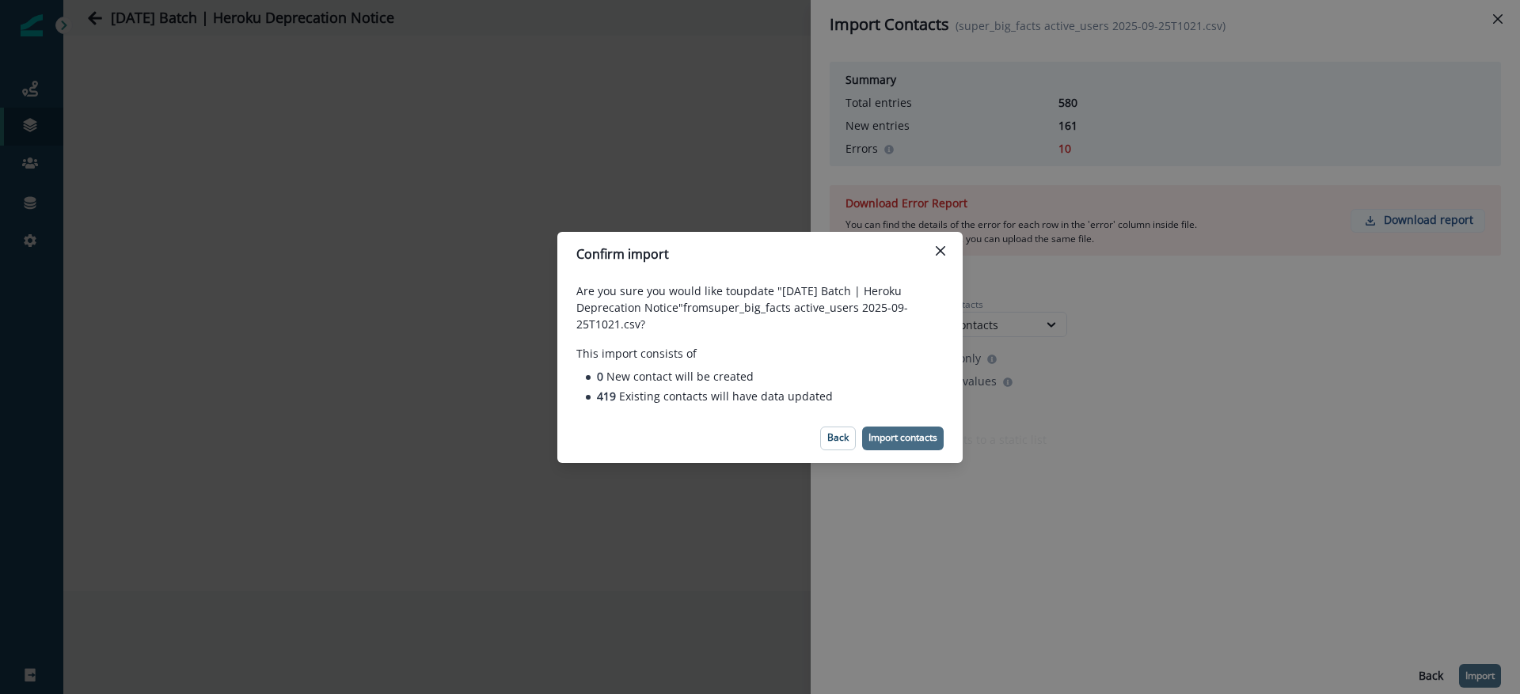
click at [905, 446] on button "Import contacts" at bounding box center [903, 439] width 82 height 24
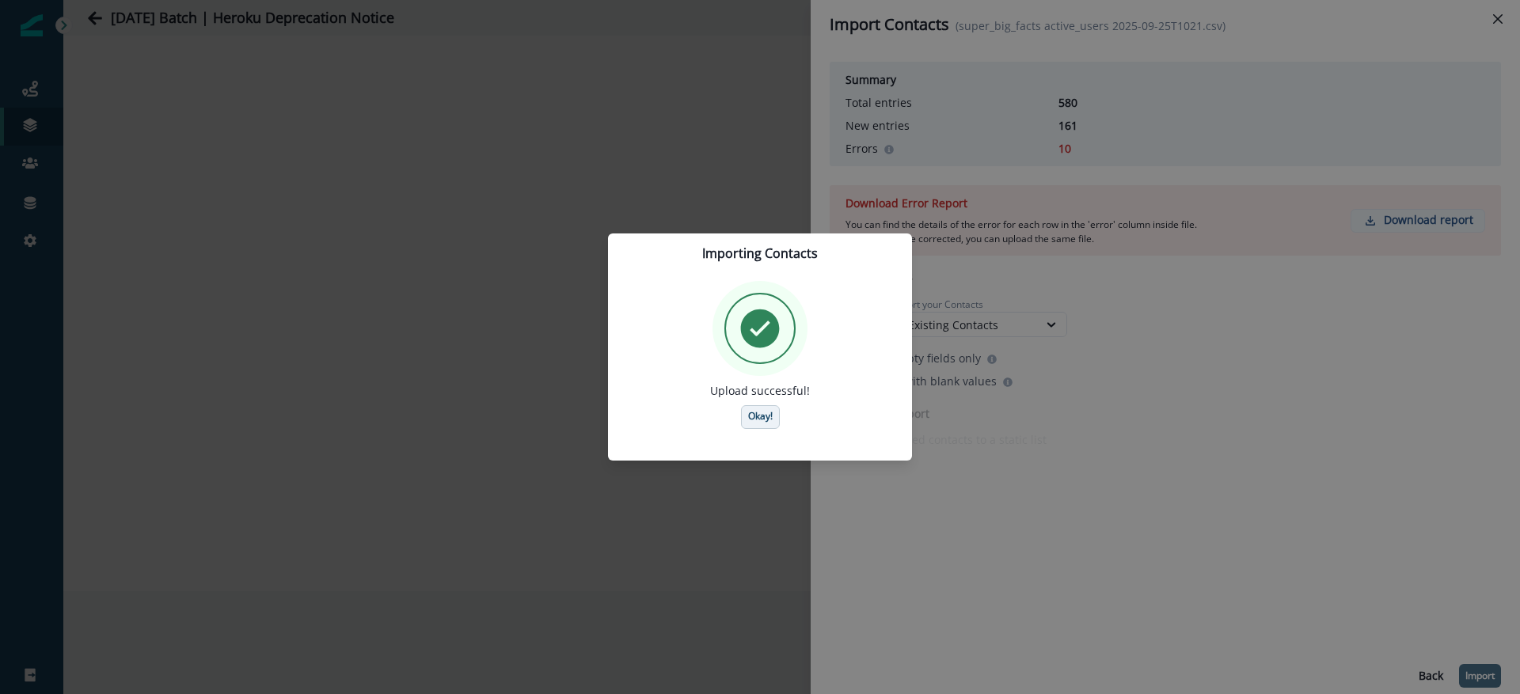
click at [761, 411] on p "Okay!" at bounding box center [760, 416] width 25 height 11
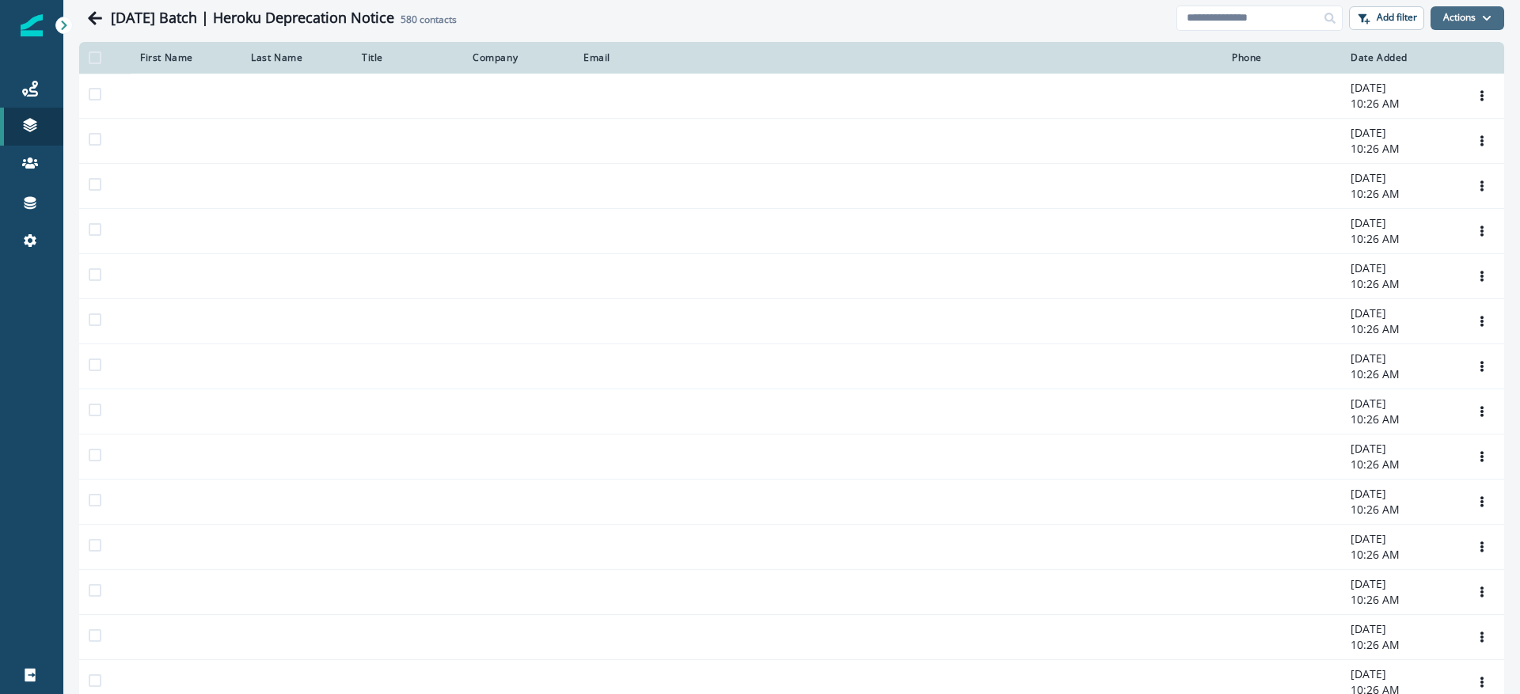
click at [1442, 9] on button "Actions" at bounding box center [1467, 18] width 74 height 24
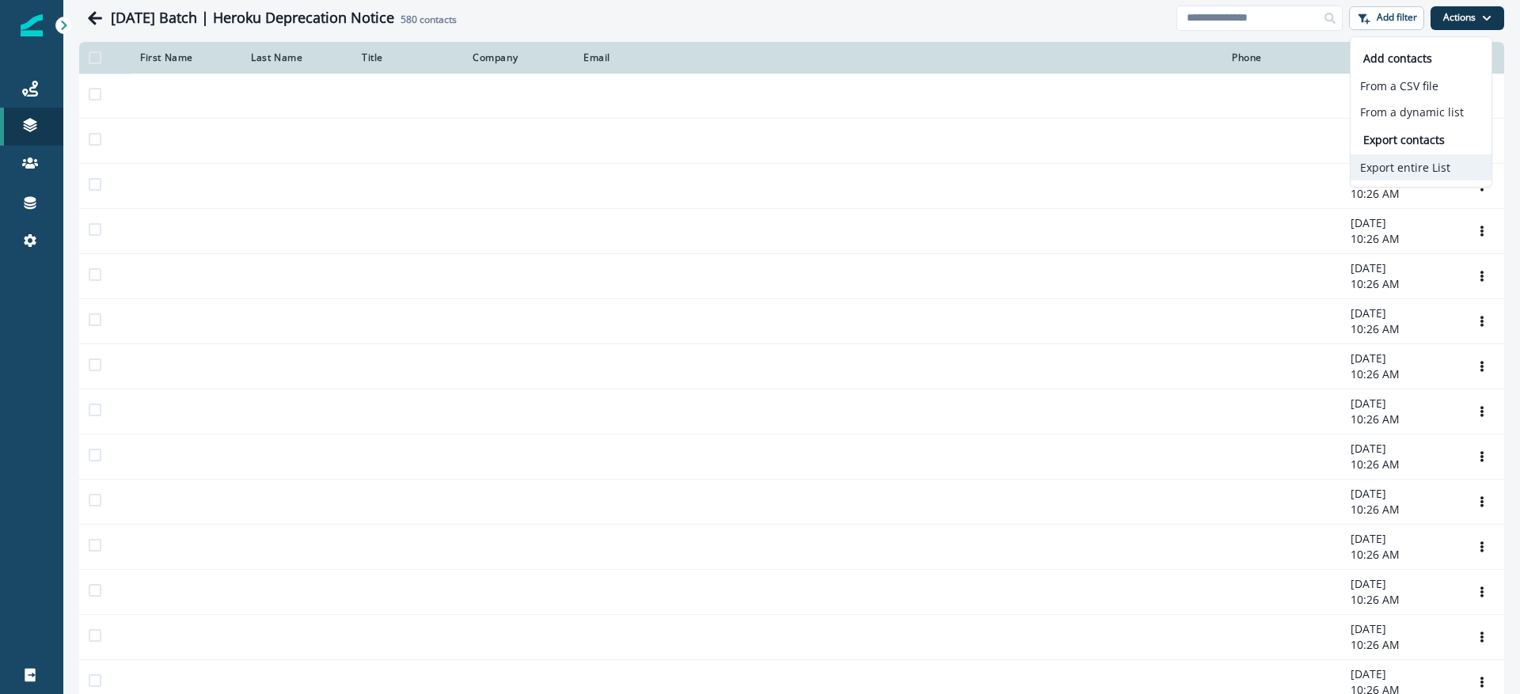
click at [1408, 157] on button "Export entire List" at bounding box center [1420, 167] width 141 height 26
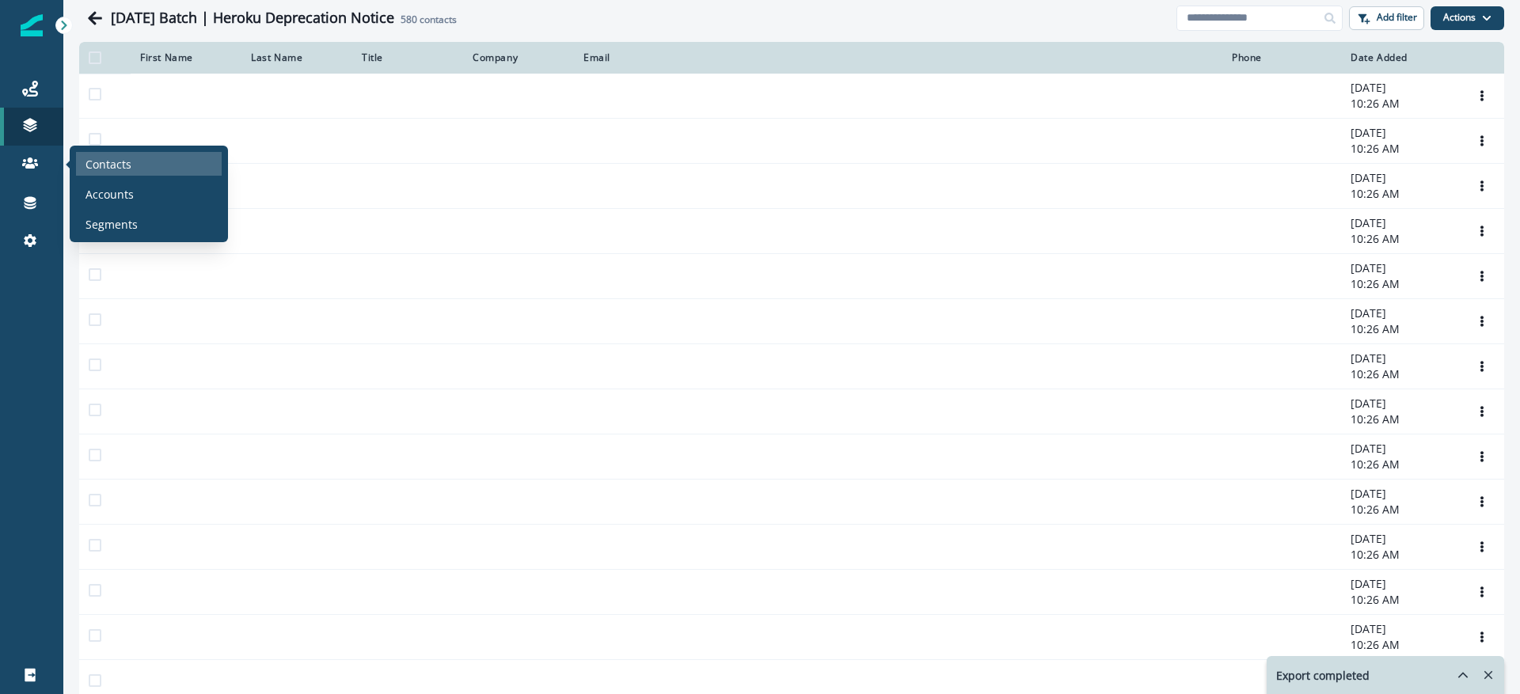
click at [102, 163] on p "Contacts" at bounding box center [108, 164] width 46 height 17
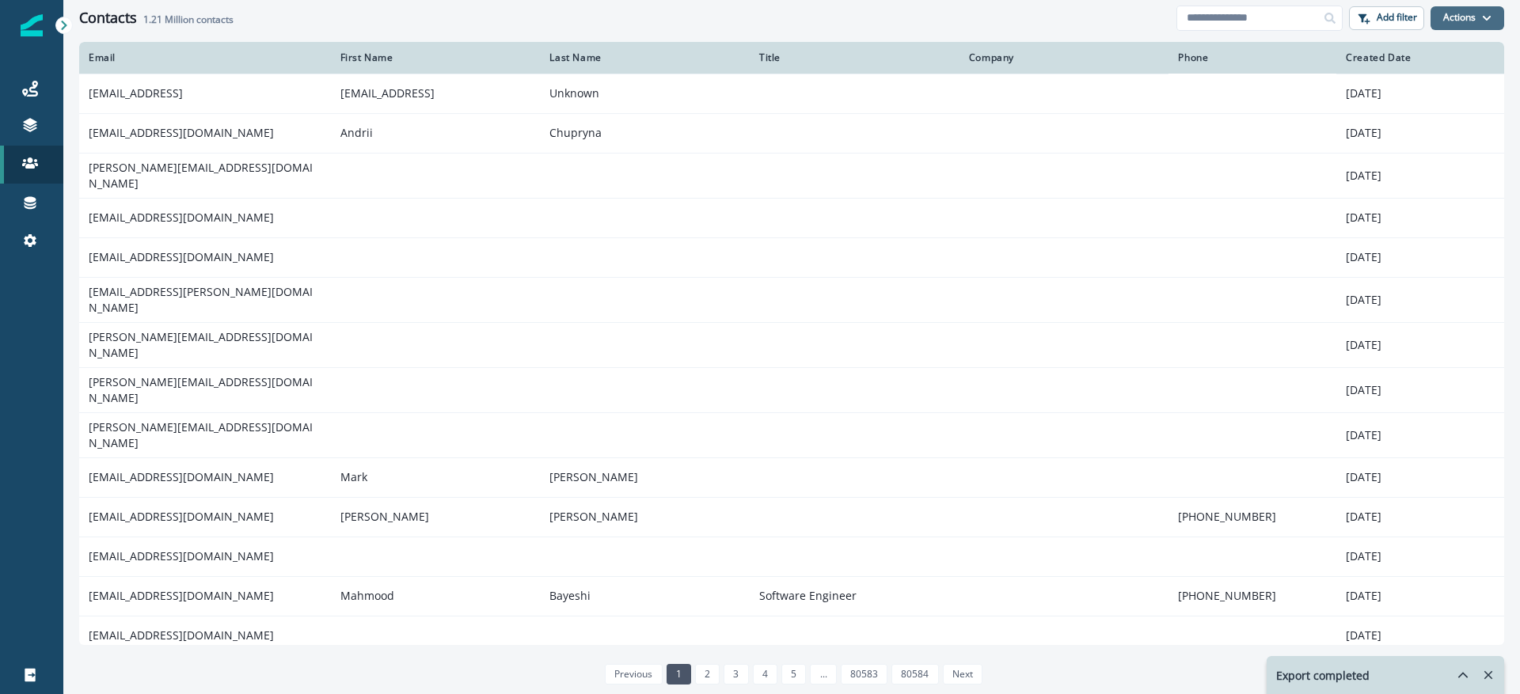
click at [1448, 23] on button "Actions" at bounding box center [1467, 18] width 74 height 24
click at [1389, 20] on p "Add filter" at bounding box center [1396, 17] width 40 height 11
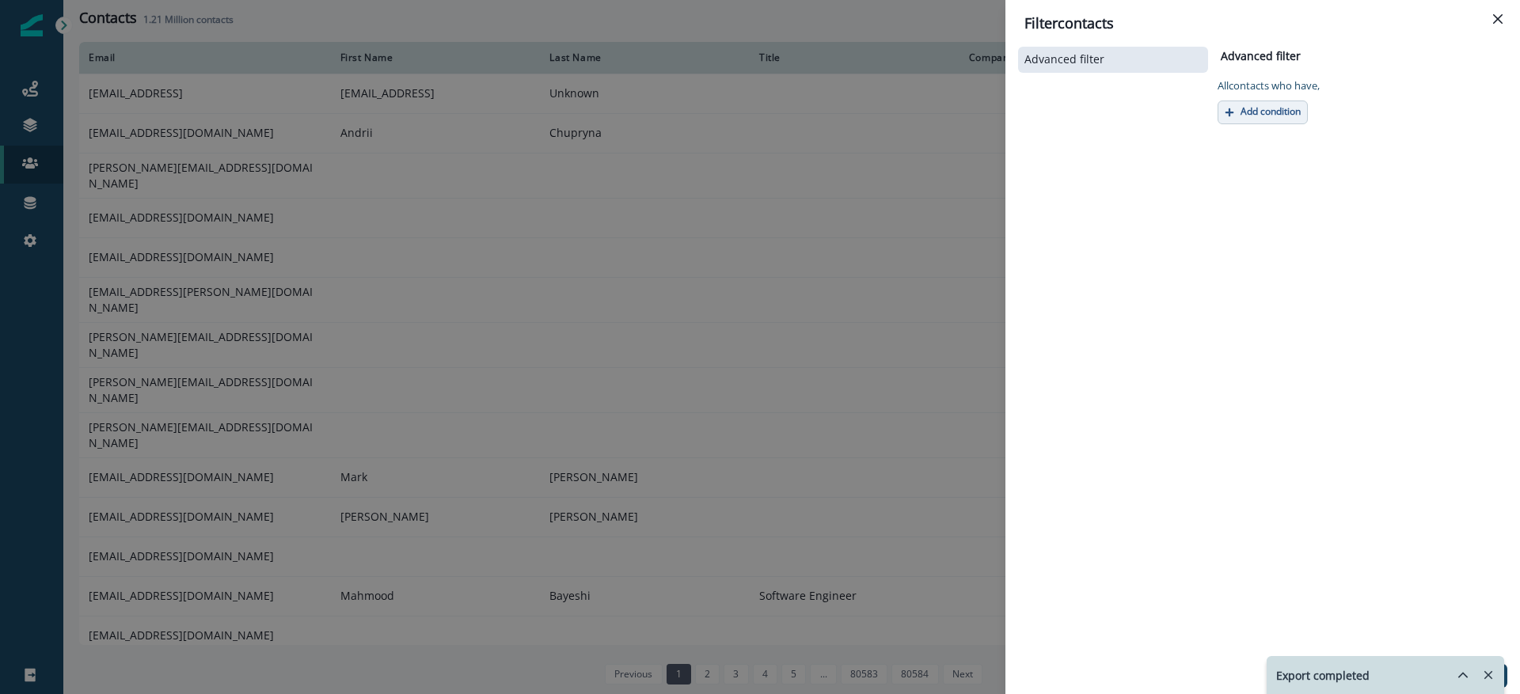
click at [1275, 116] on p "Add condition" at bounding box center [1270, 111] width 60 height 11
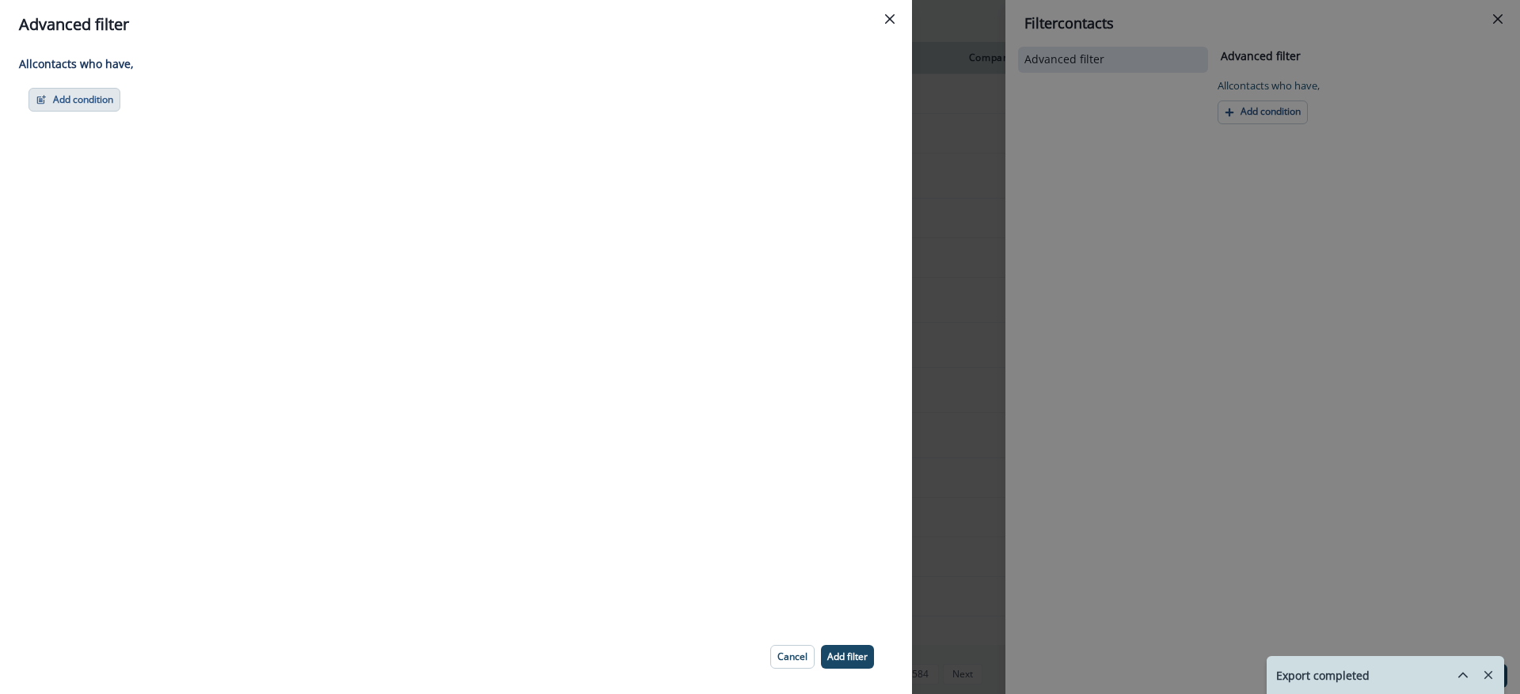
click at [108, 109] on button "Add condition" at bounding box center [74, 100] width 92 height 24
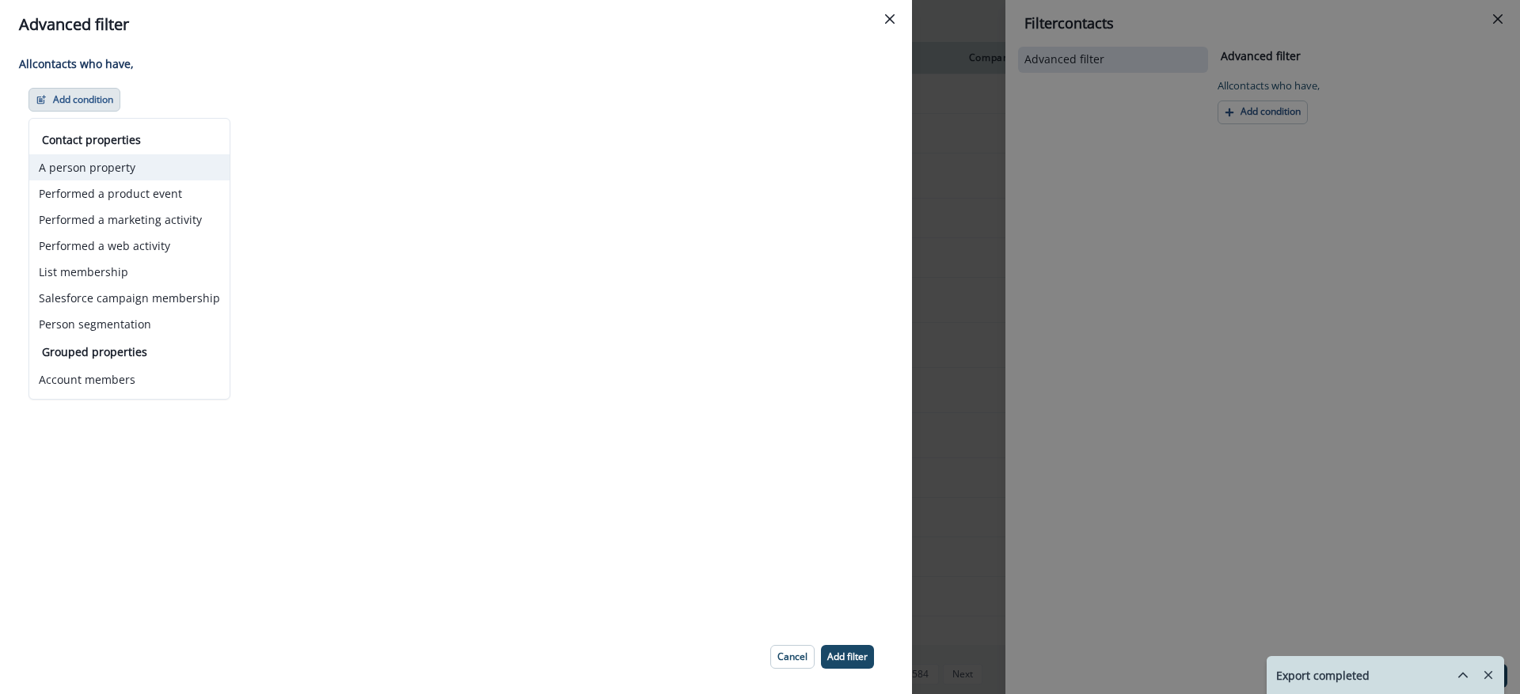
click at [105, 166] on button "A person property" at bounding box center [129, 167] width 200 height 26
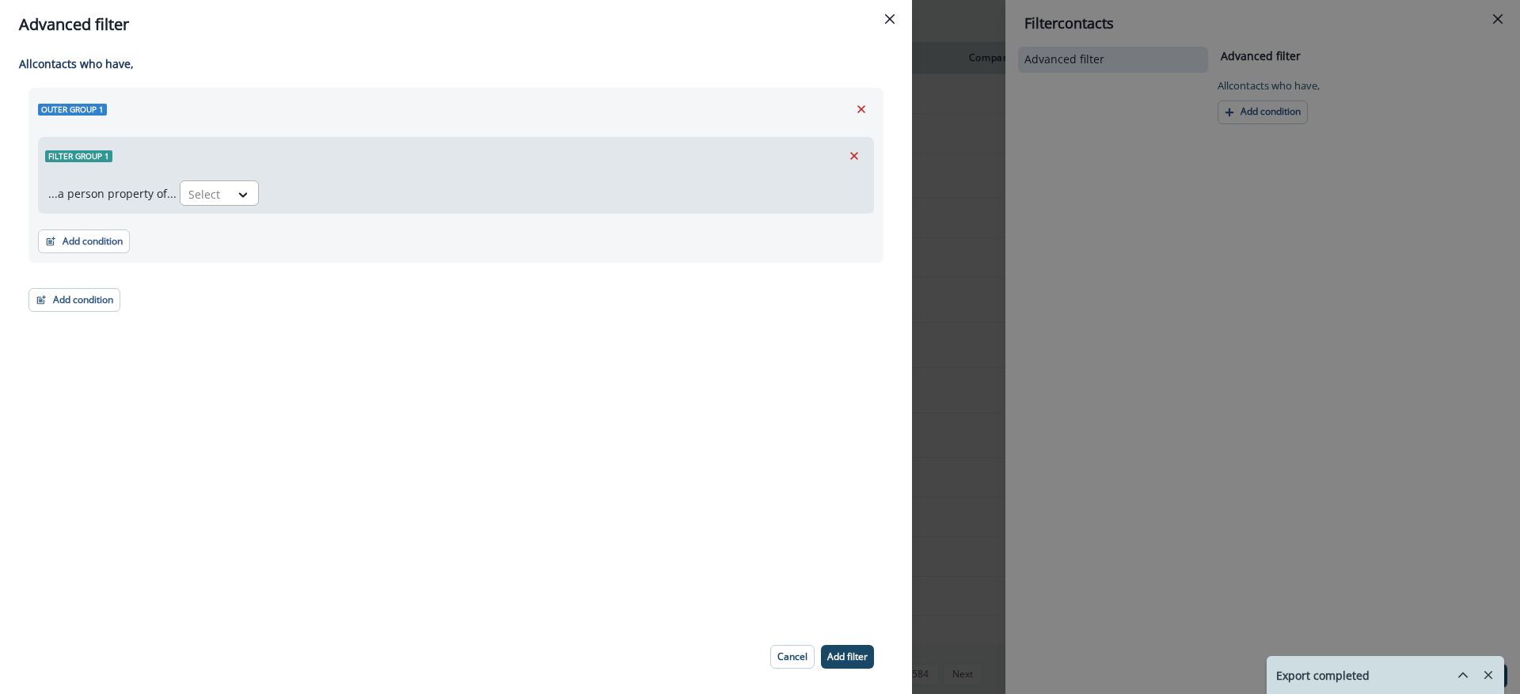
click at [230, 182] on div at bounding box center [244, 194] width 28 height 26
type input "****"
click at [226, 251] on div "org.slug" at bounding box center [265, 259] width 178 height 29
click at [335, 187] on icon at bounding box center [338, 195] width 14 height 16
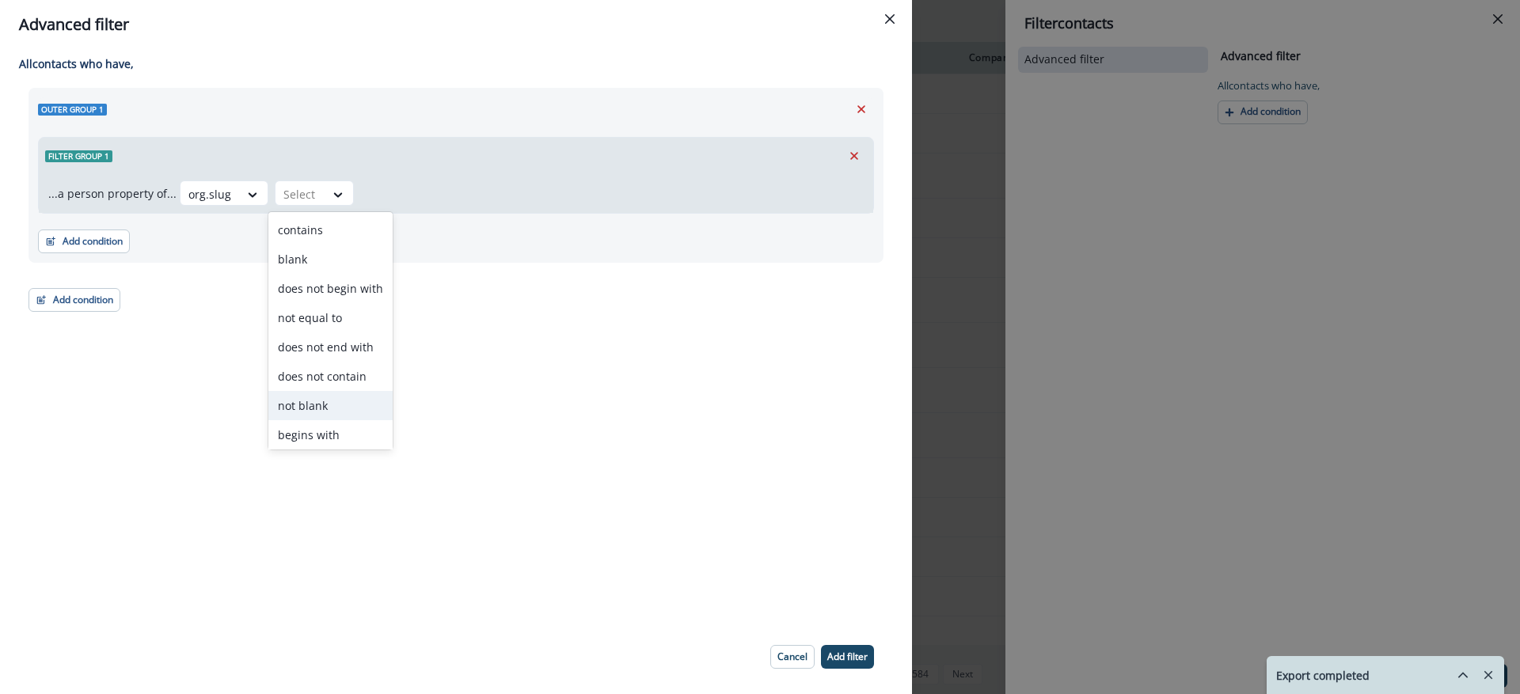
scroll to position [62, 0]
click at [329, 396] on div "equal to" at bounding box center [330, 402] width 124 height 29
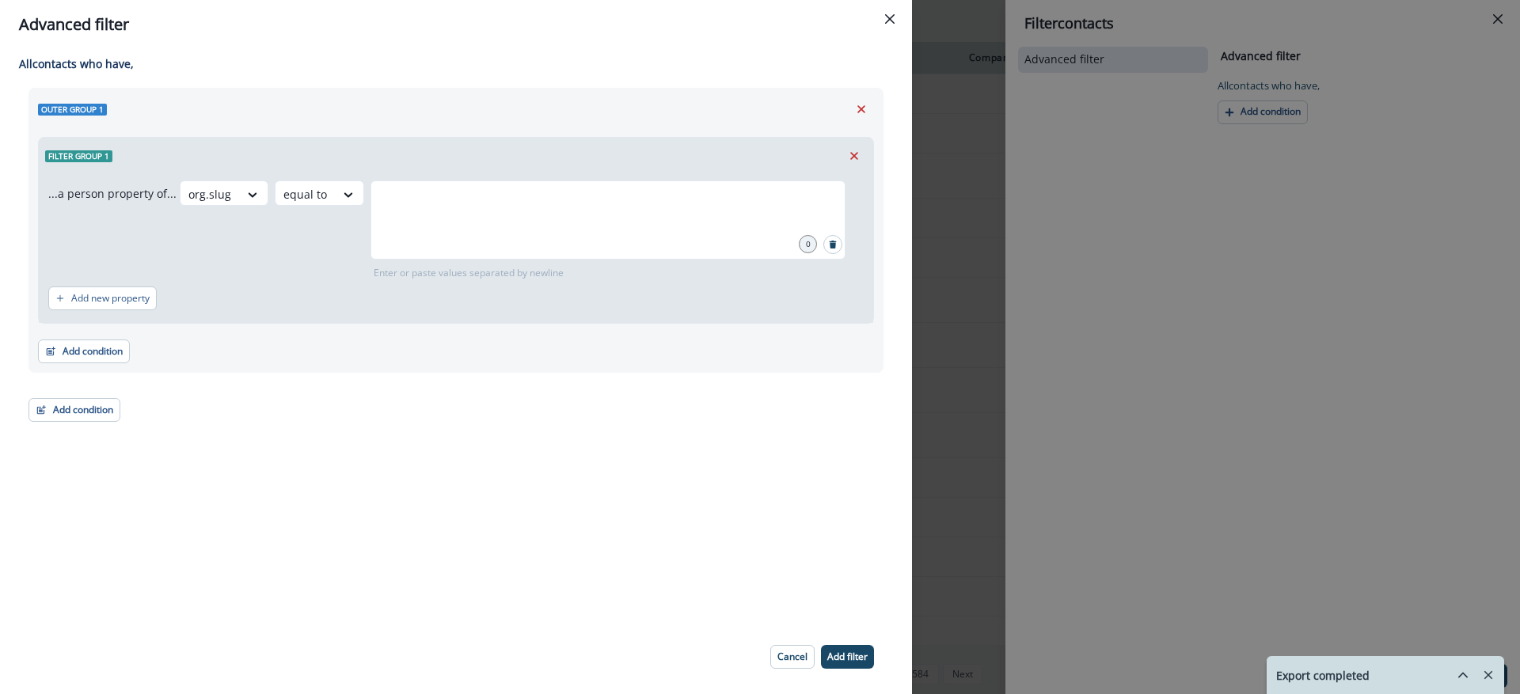
click at [586, 161] on div "Filter group 1" at bounding box center [456, 156] width 834 height 36
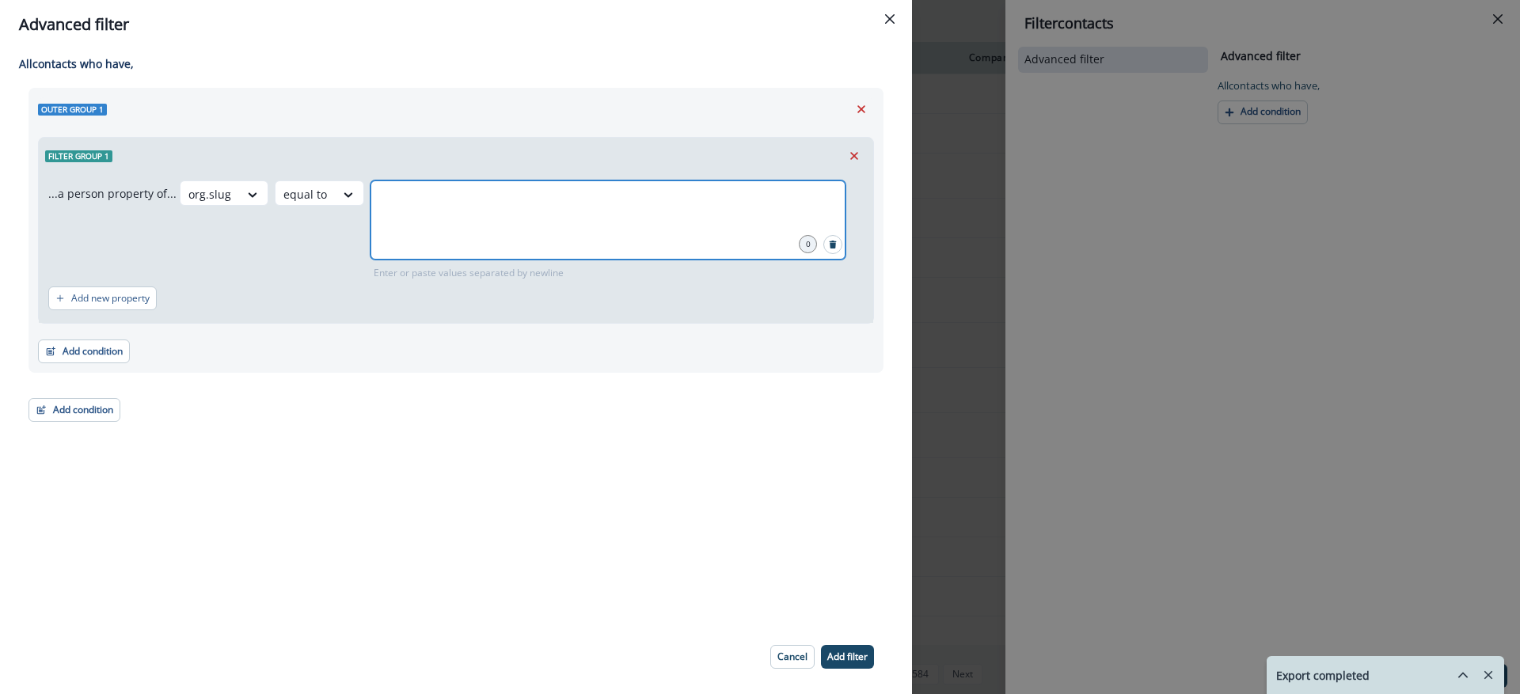
click at [549, 207] on input "text" at bounding box center [608, 200] width 470 height 32
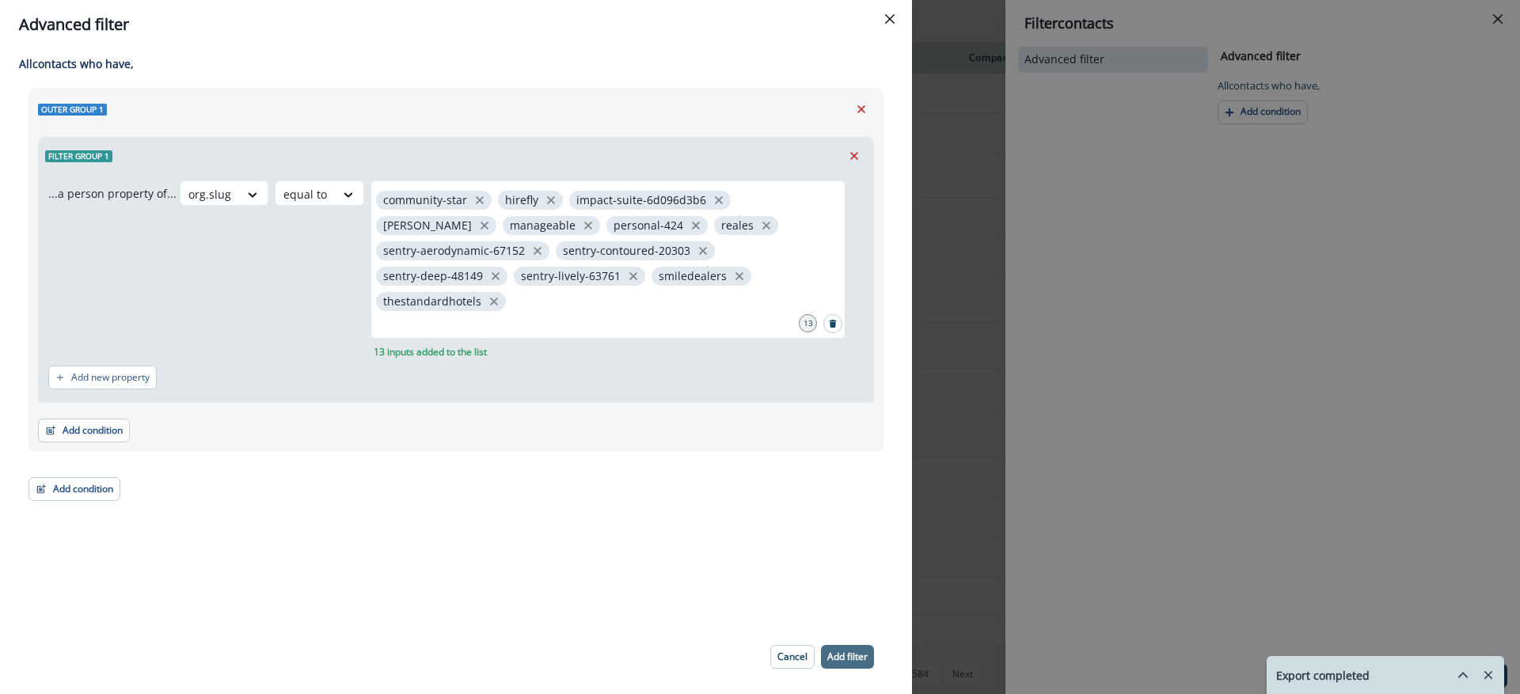
click at [844, 655] on p "Add filter" at bounding box center [847, 656] width 40 height 11
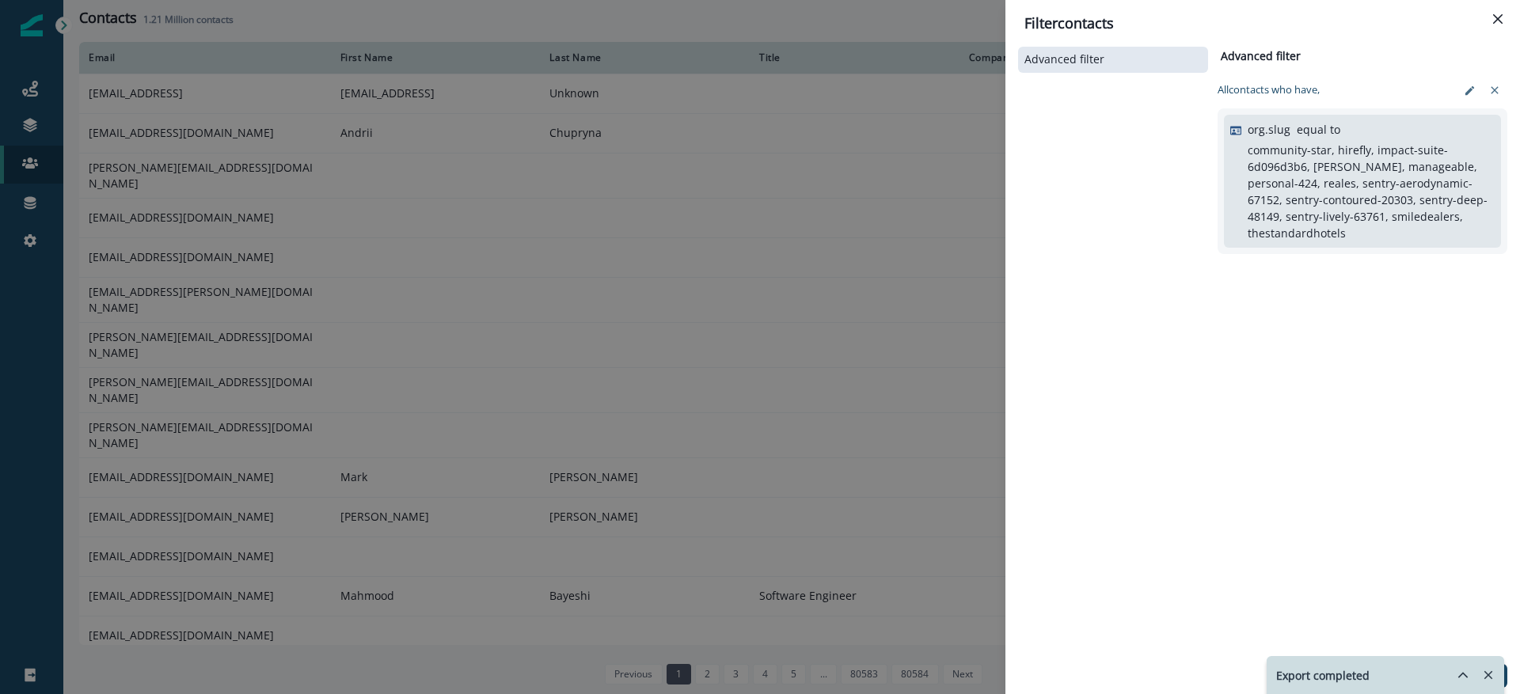
click at [1494, 671] on icon "Remove-exports" at bounding box center [1488, 675] width 14 height 14
click at [1481, 678] on p "Apply filter" at bounding box center [1474, 675] width 47 height 11
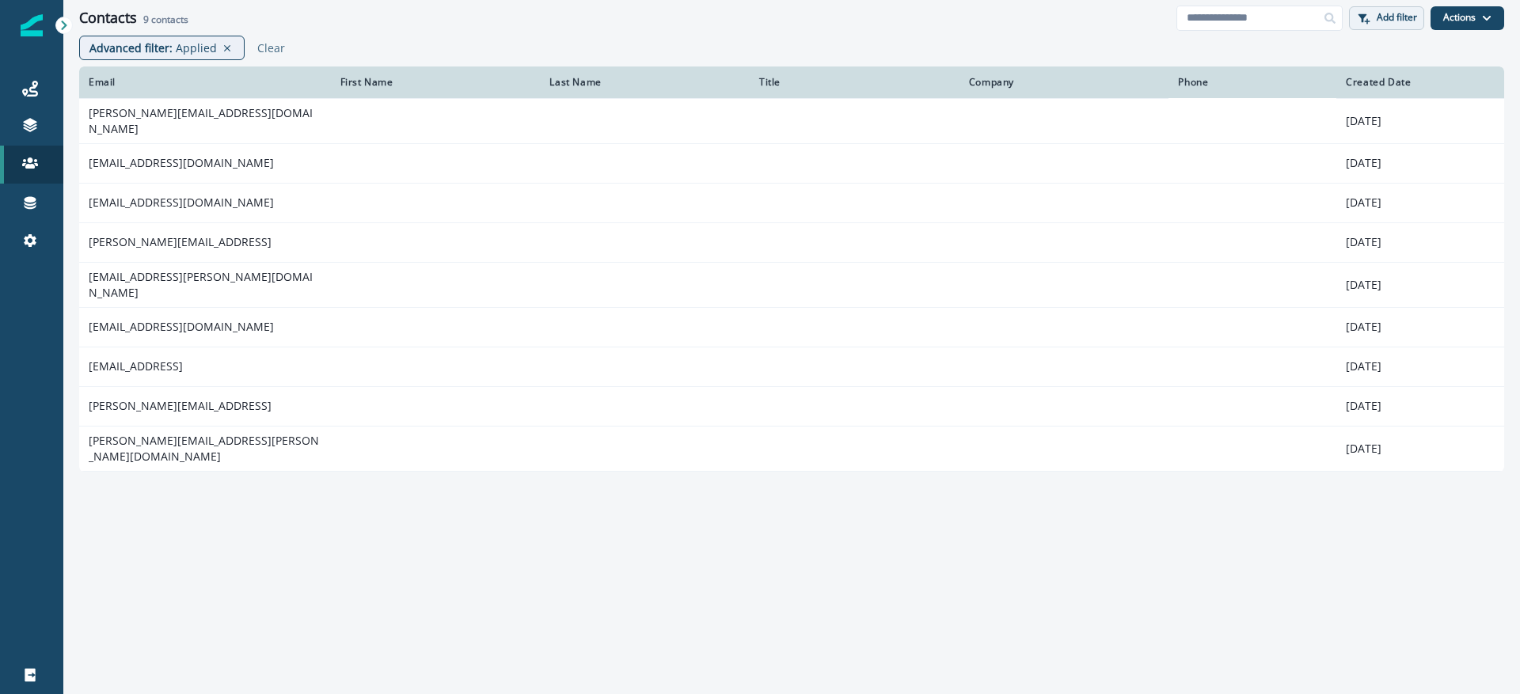
click at [1391, 21] on p "Add filter" at bounding box center [1396, 17] width 40 height 11
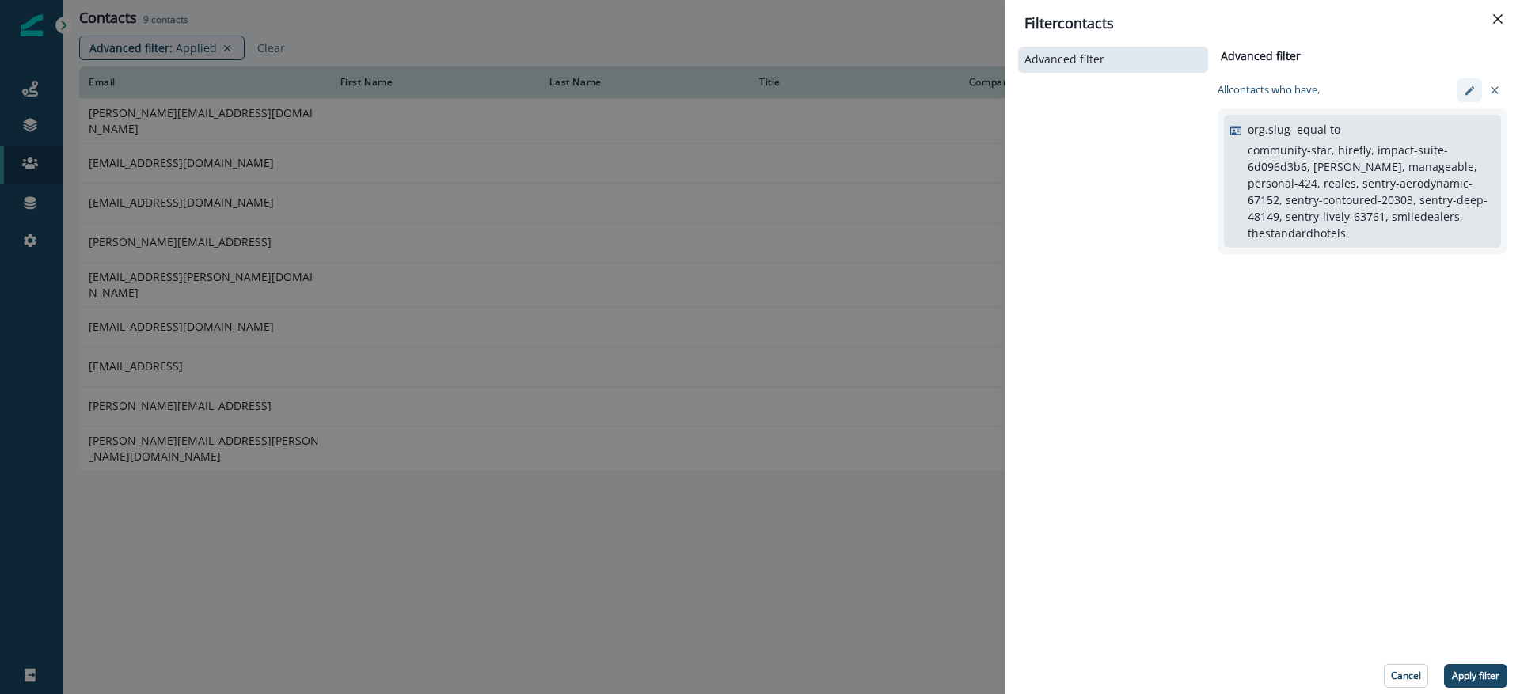
click at [1470, 94] on icon "edit-filter" at bounding box center [1469, 91] width 12 height 12
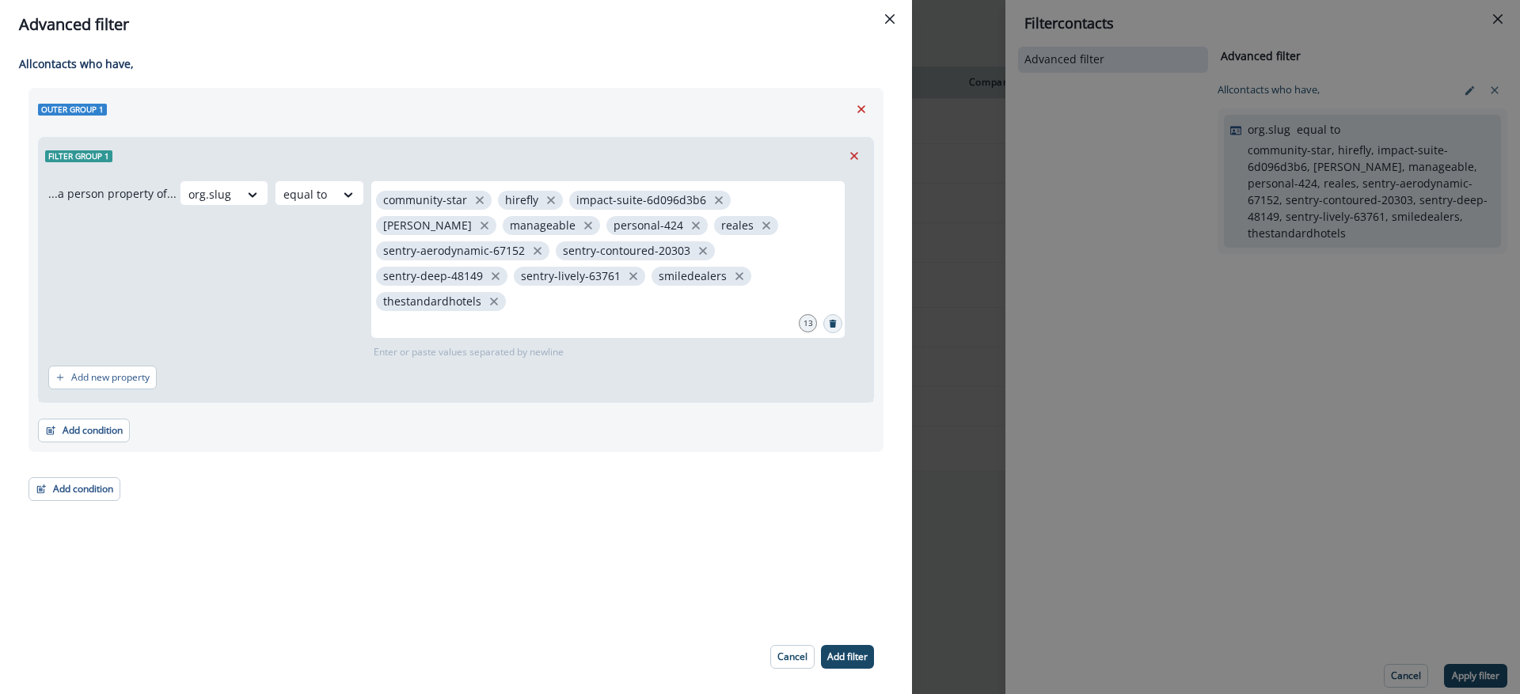
click at [829, 320] on icon "Search" at bounding box center [832, 324] width 7 height 8
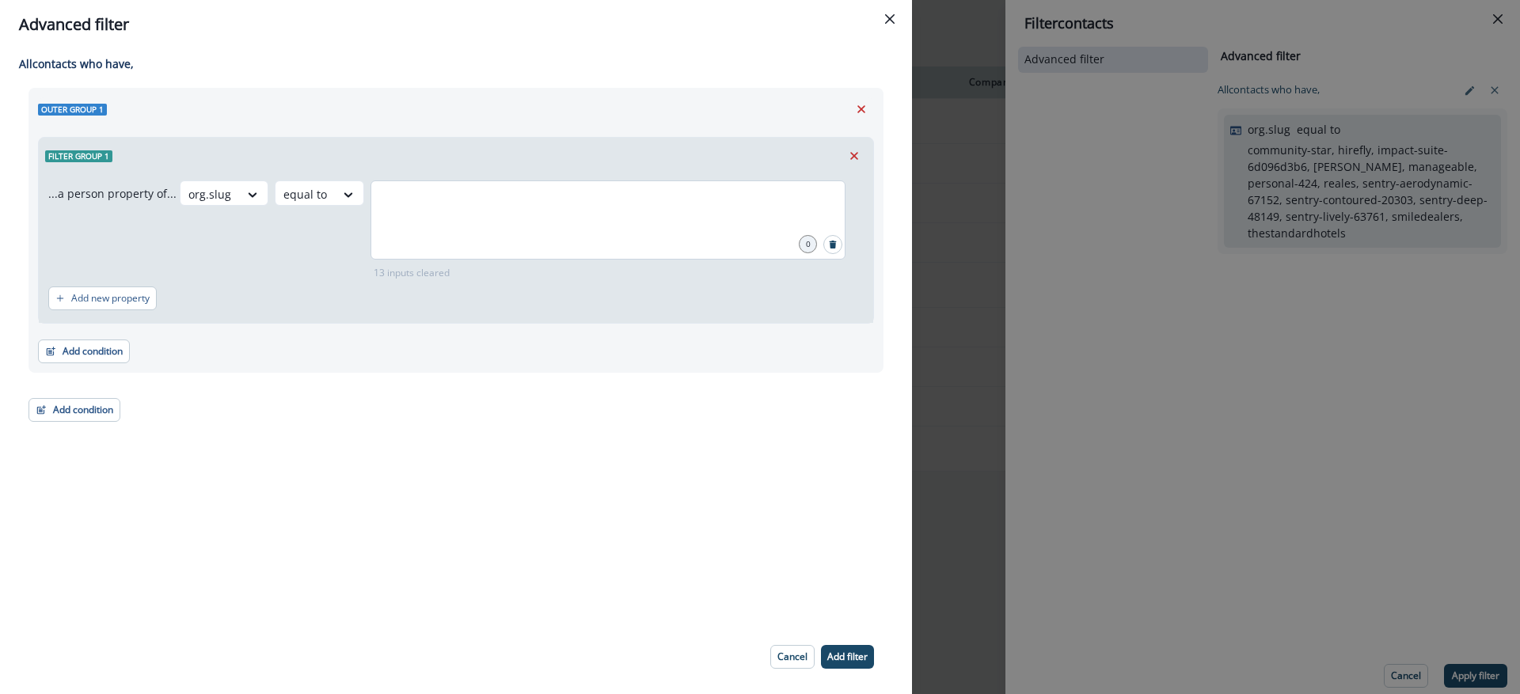
click at [598, 225] on div at bounding box center [607, 219] width 475 height 79
click at [846, 658] on p "Add filter" at bounding box center [847, 656] width 40 height 11
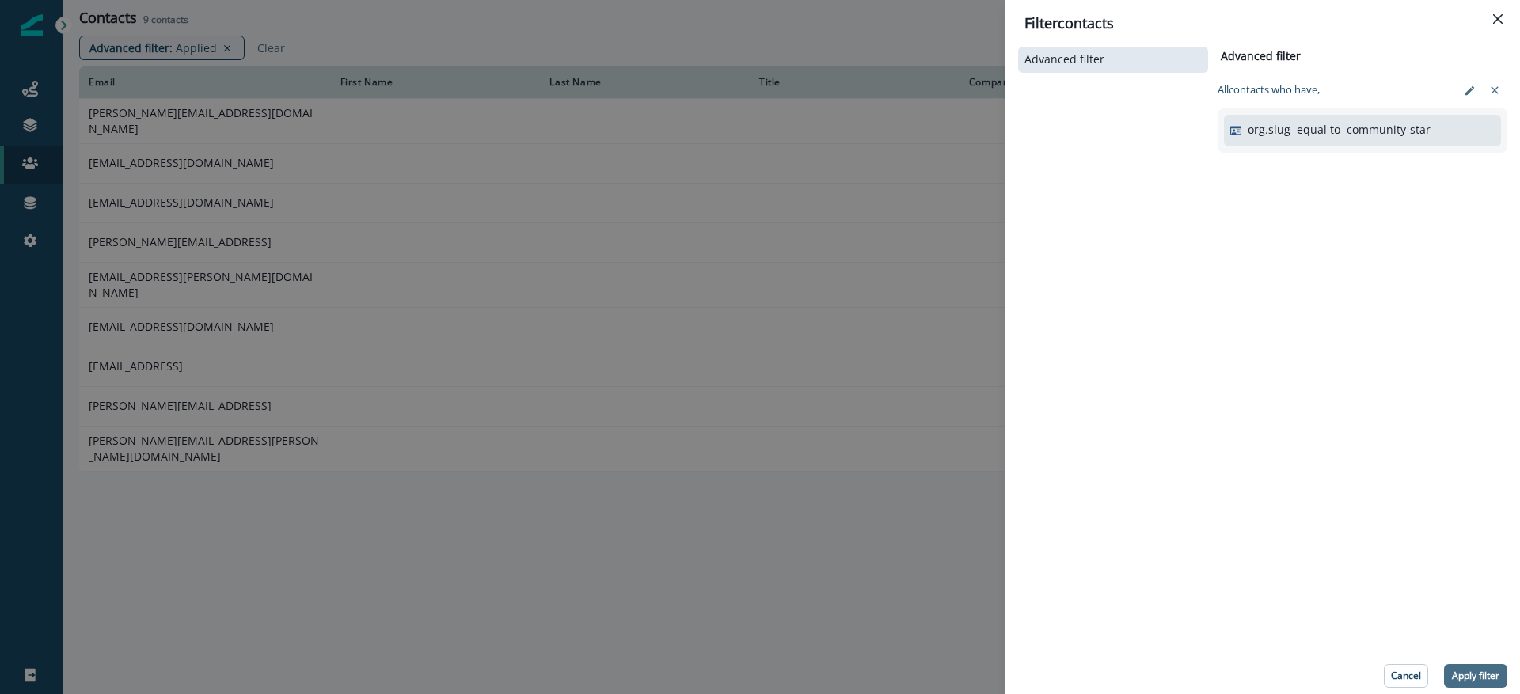
click at [1474, 677] on p "Apply filter" at bounding box center [1474, 675] width 47 height 11
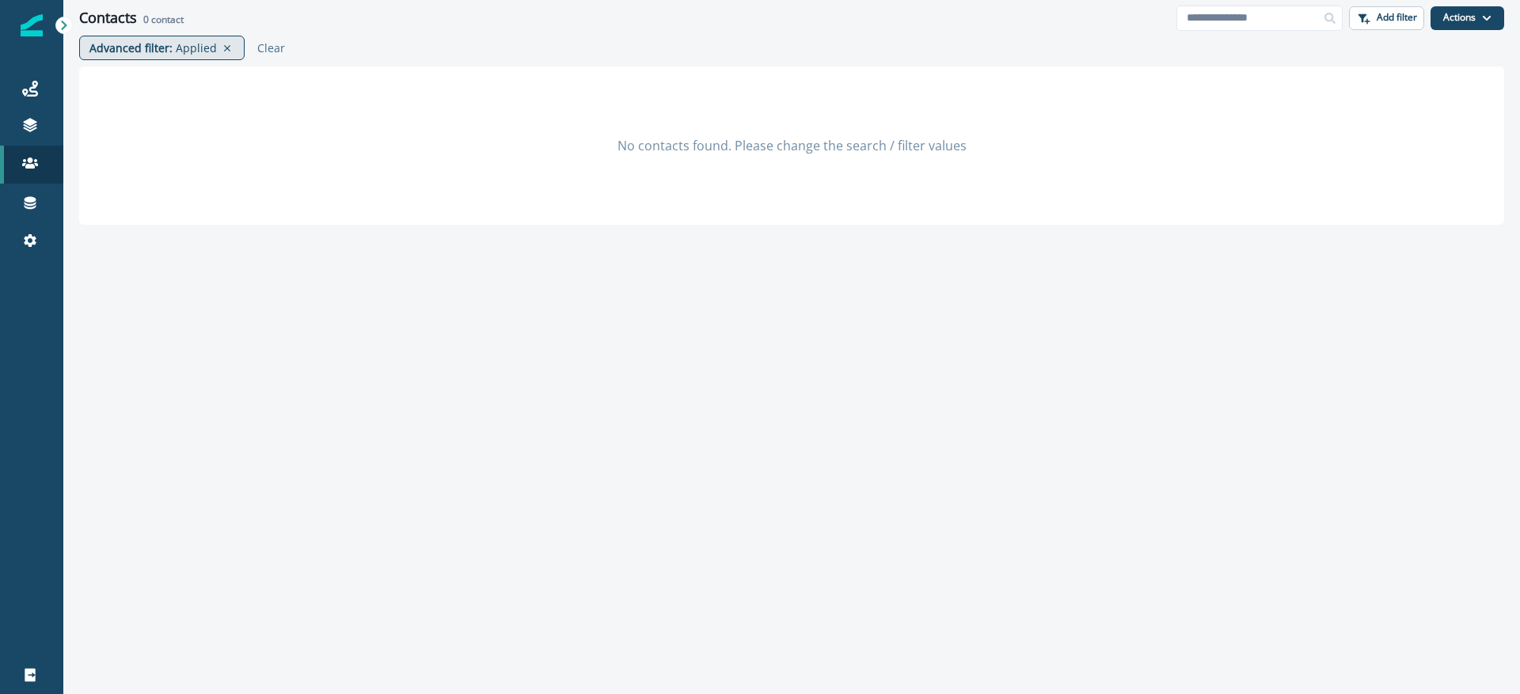
click at [182, 51] on p "Applied" at bounding box center [196, 48] width 41 height 17
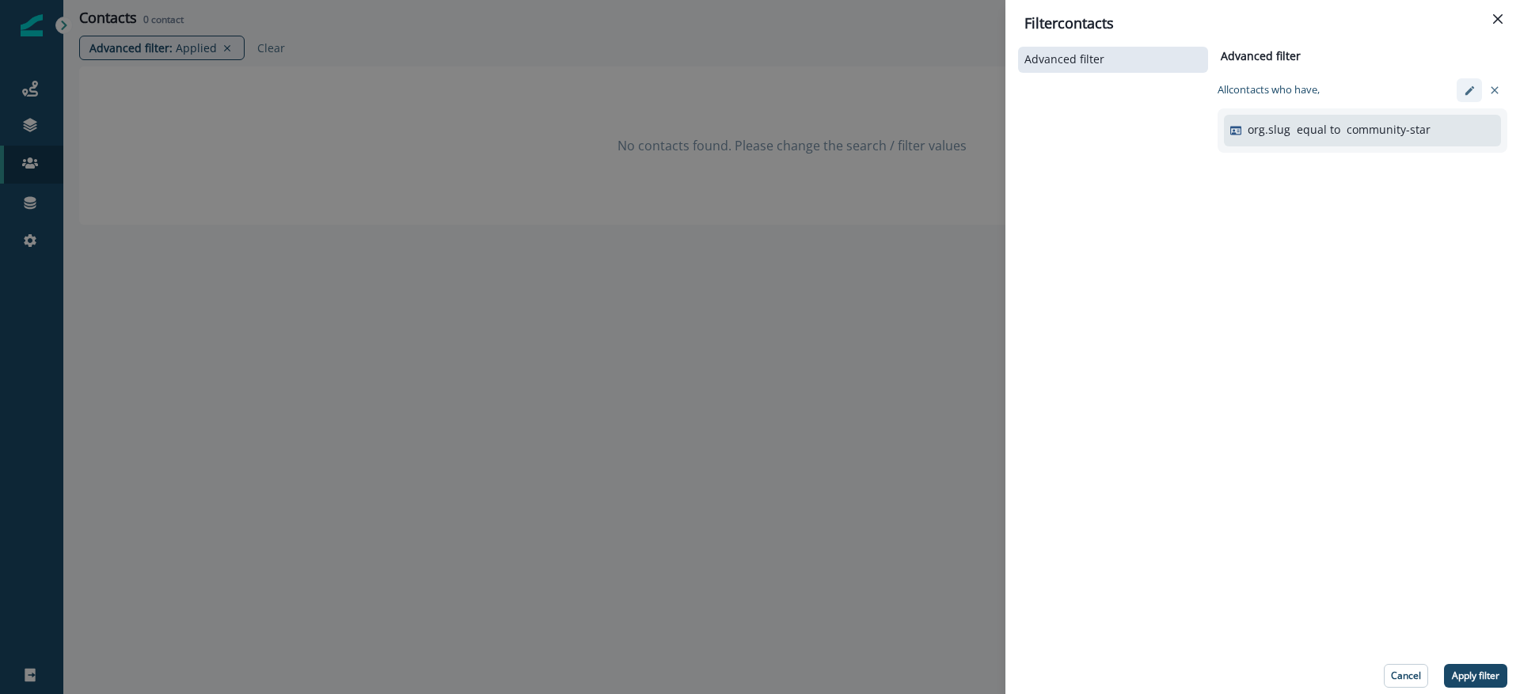
click at [1468, 97] on button "edit-filter" at bounding box center [1468, 90] width 25 height 24
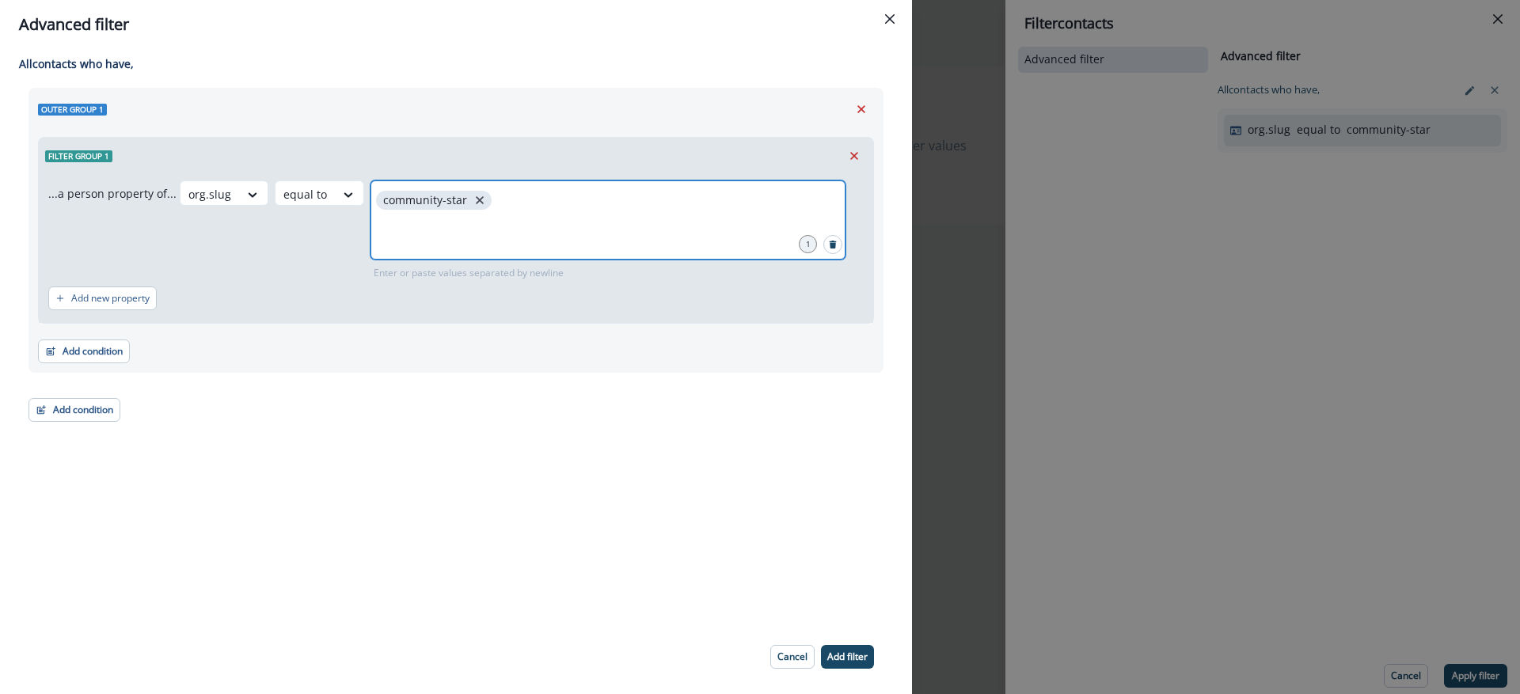
click at [474, 196] on icon "close" at bounding box center [479, 200] width 14 height 14
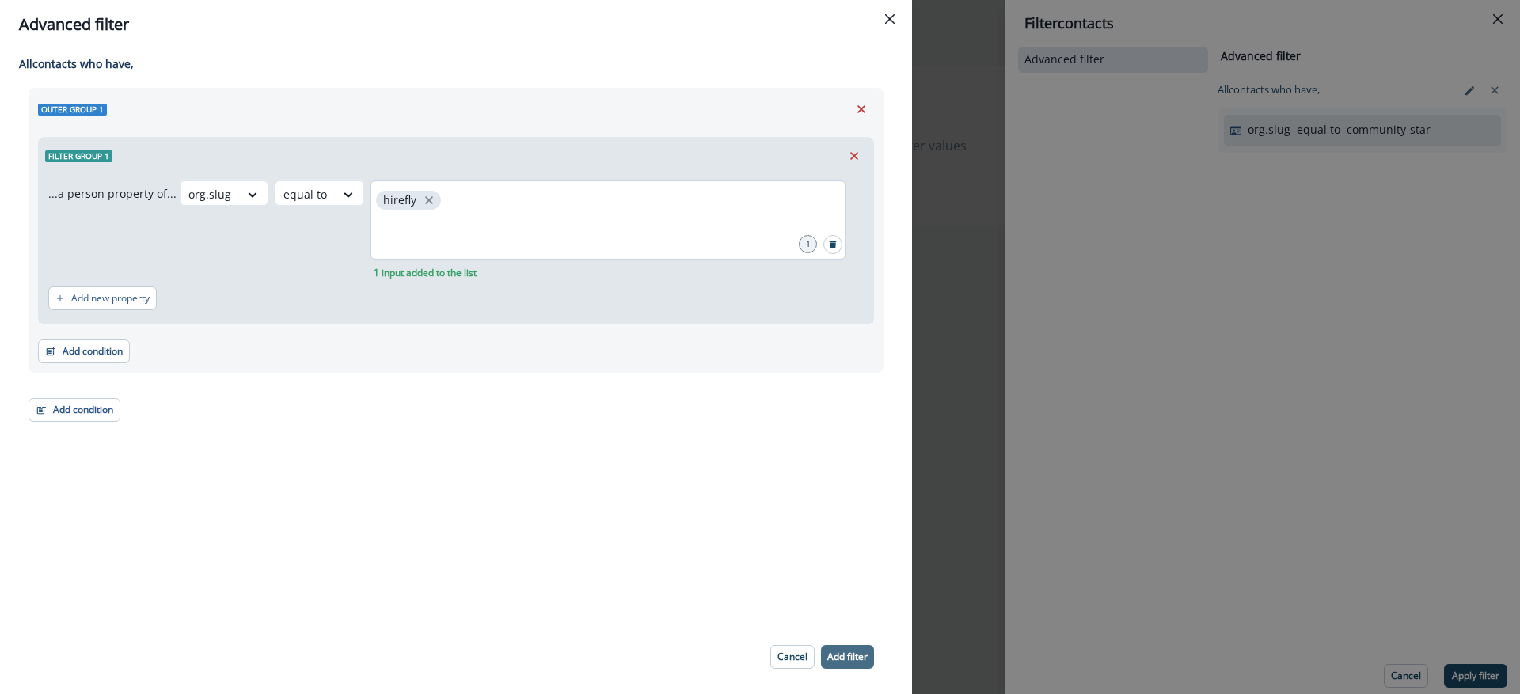
click at [840, 645] on button "Add filter" at bounding box center [847, 657] width 53 height 24
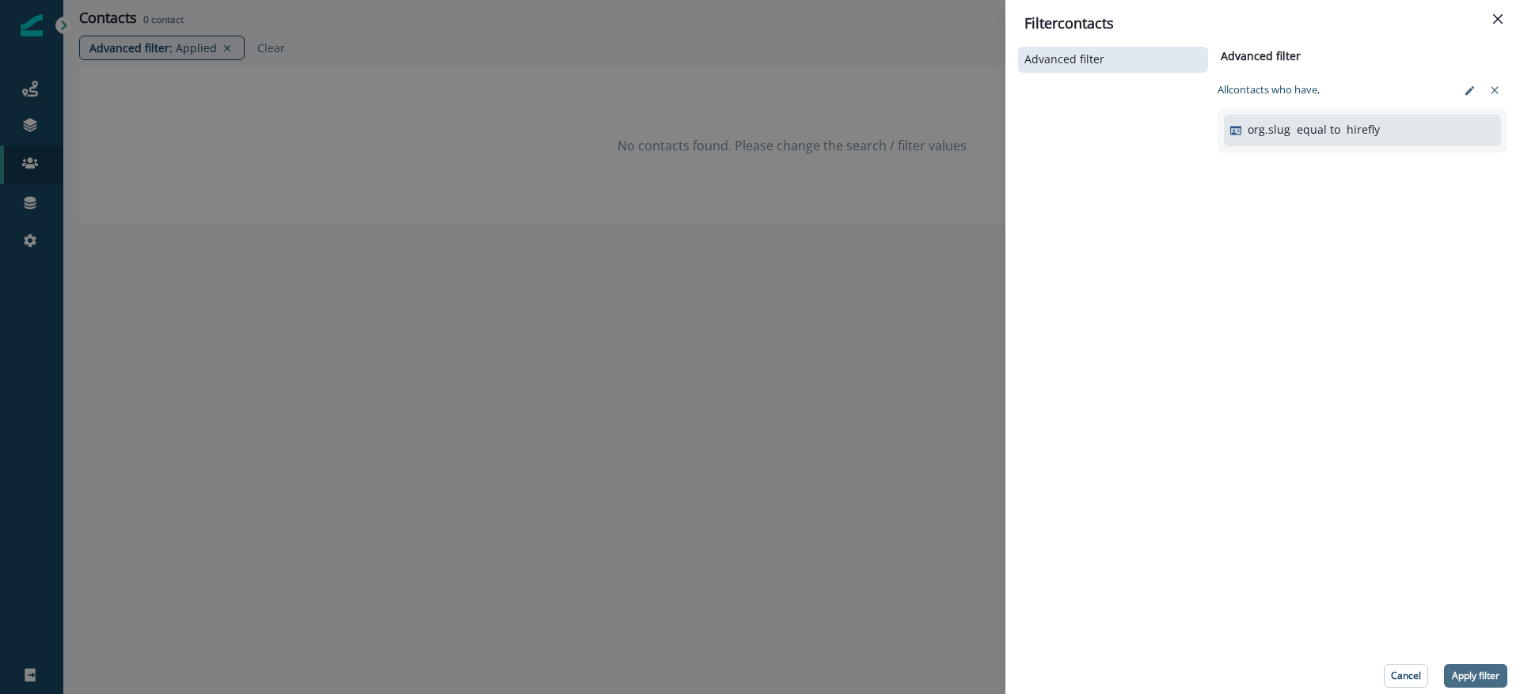
click at [1489, 673] on p "Apply filter" at bounding box center [1474, 675] width 47 height 11
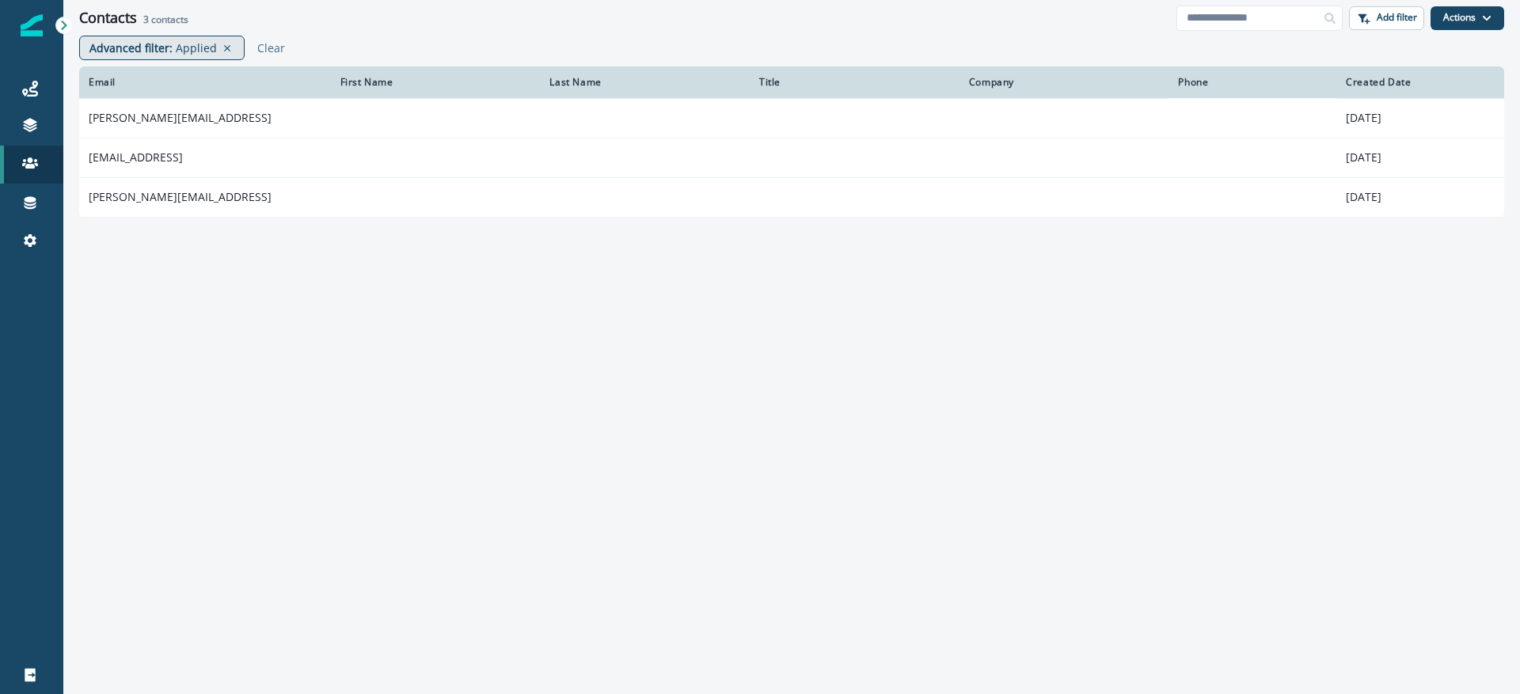
click at [135, 44] on p "Advanced filter :" at bounding box center [130, 48] width 83 height 17
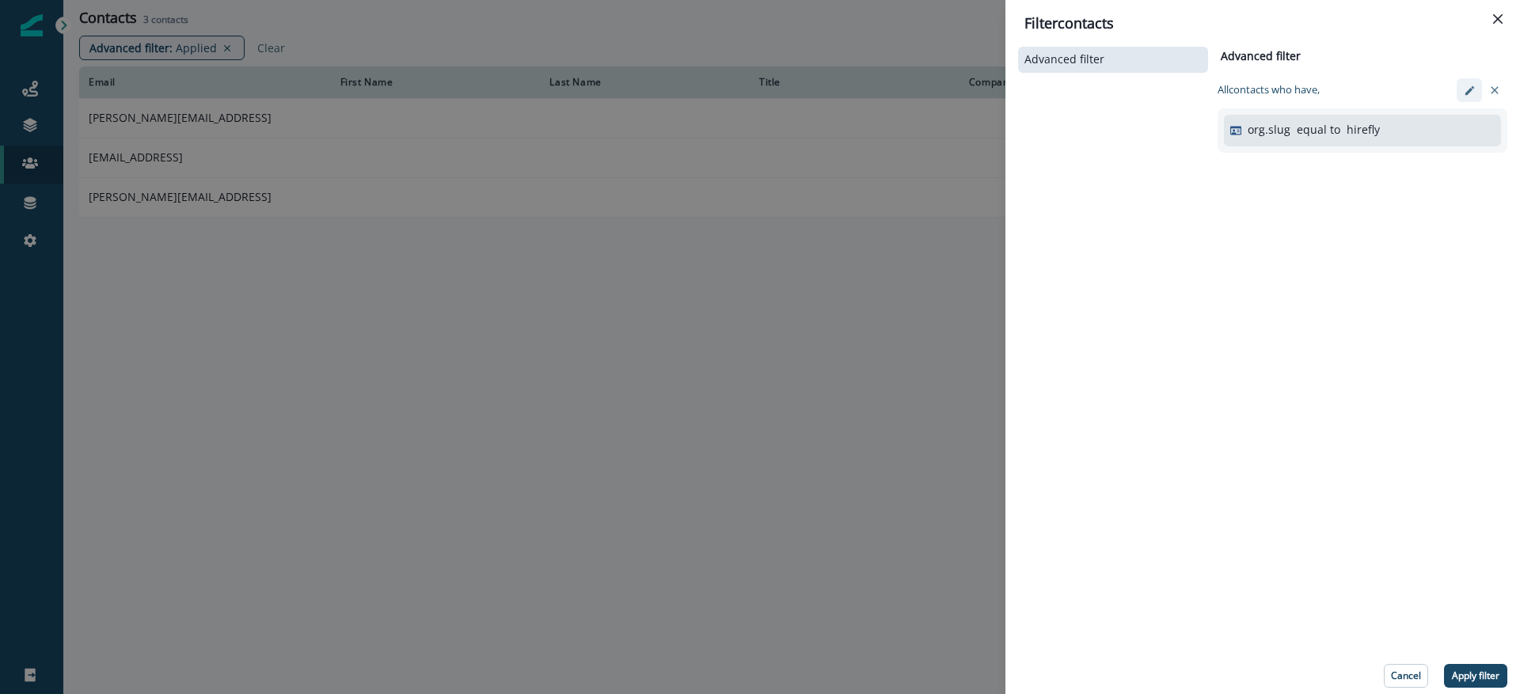
click at [1468, 86] on icon "edit-filter" at bounding box center [1469, 91] width 12 height 12
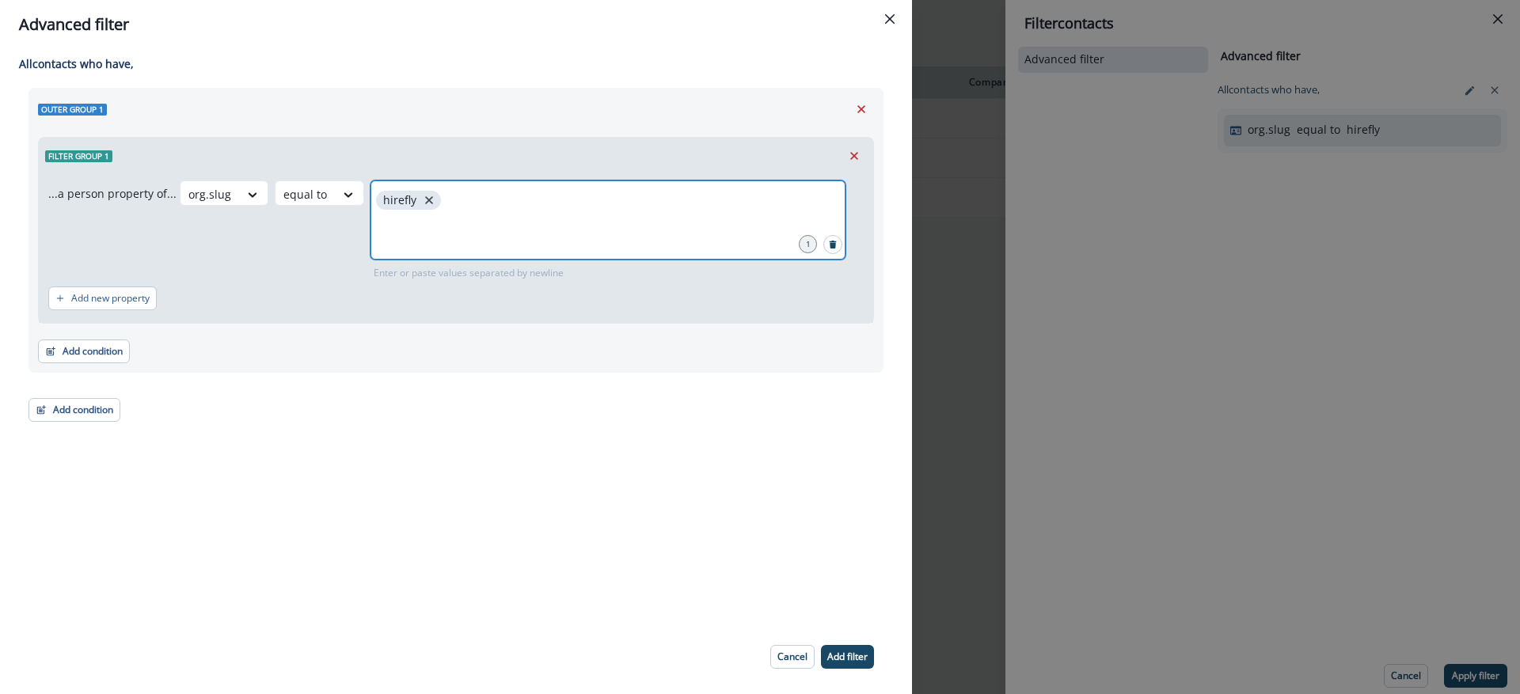
click at [423, 203] on icon "close" at bounding box center [429, 200] width 14 height 14
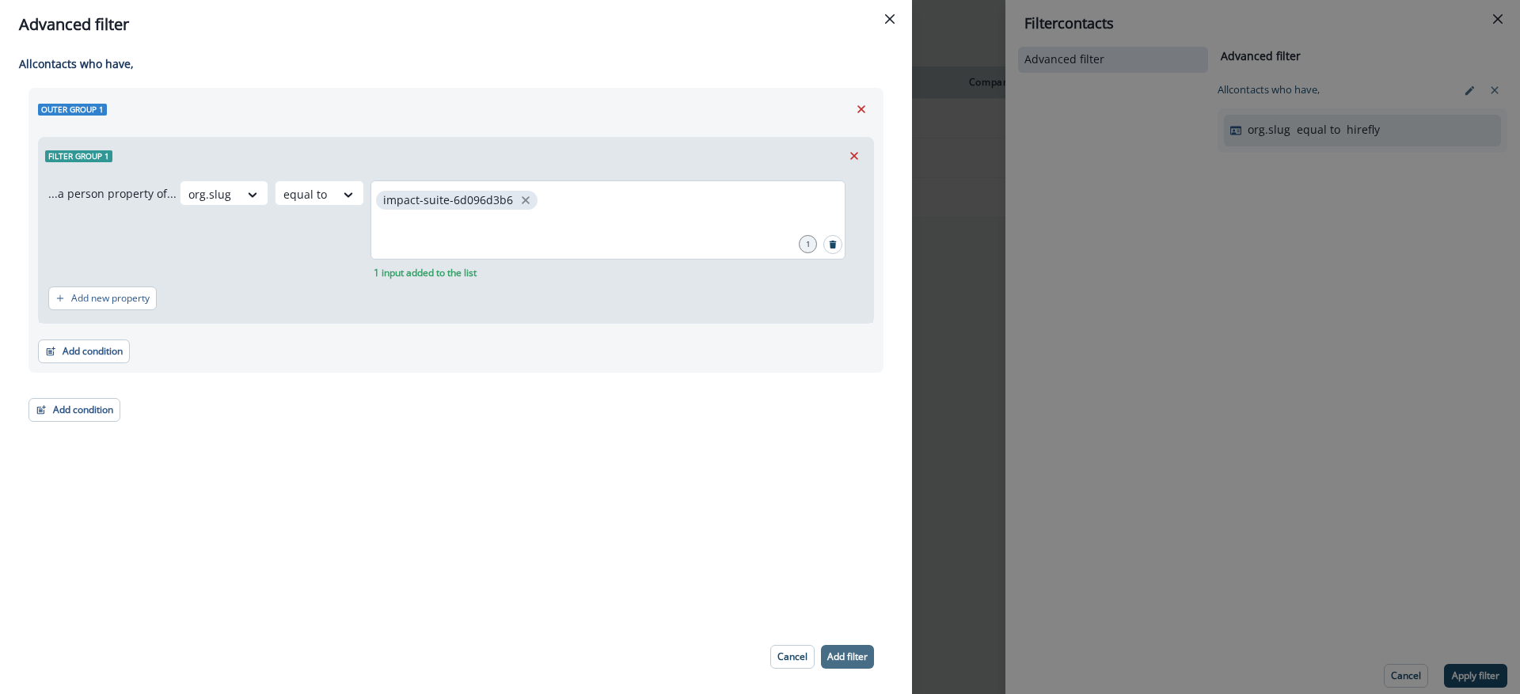
click at [859, 657] on p "Add filter" at bounding box center [847, 656] width 40 height 11
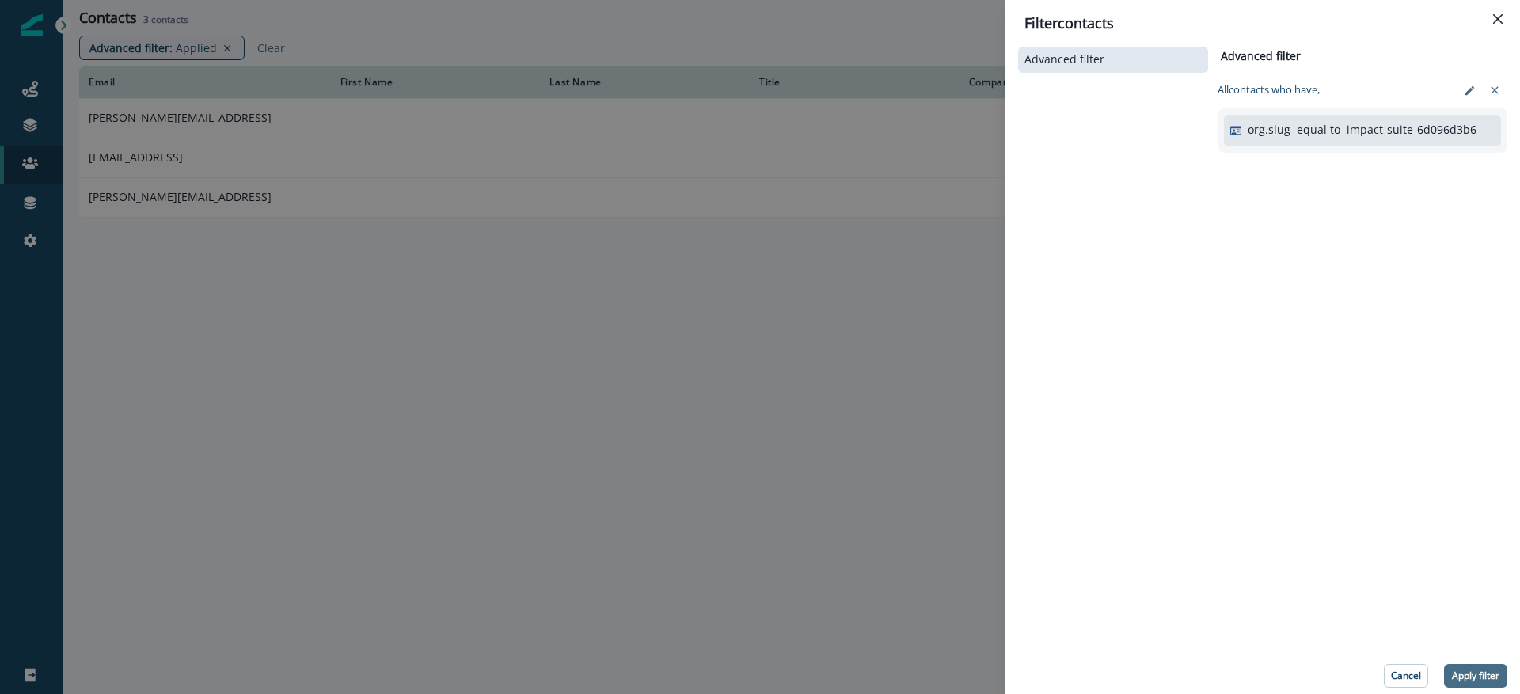
click at [1479, 679] on p "Apply filter" at bounding box center [1474, 675] width 47 height 11
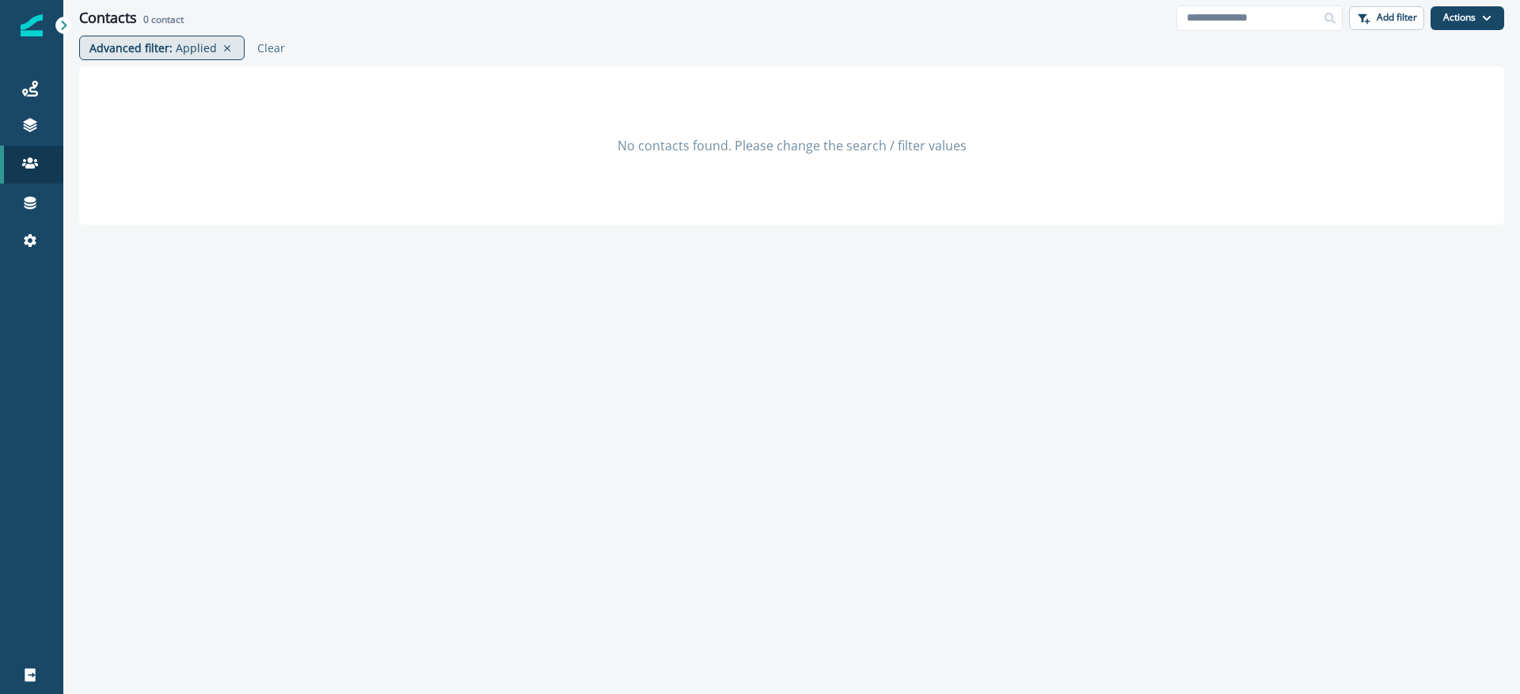
click at [163, 50] on p "Advanced filter :" at bounding box center [130, 48] width 83 height 17
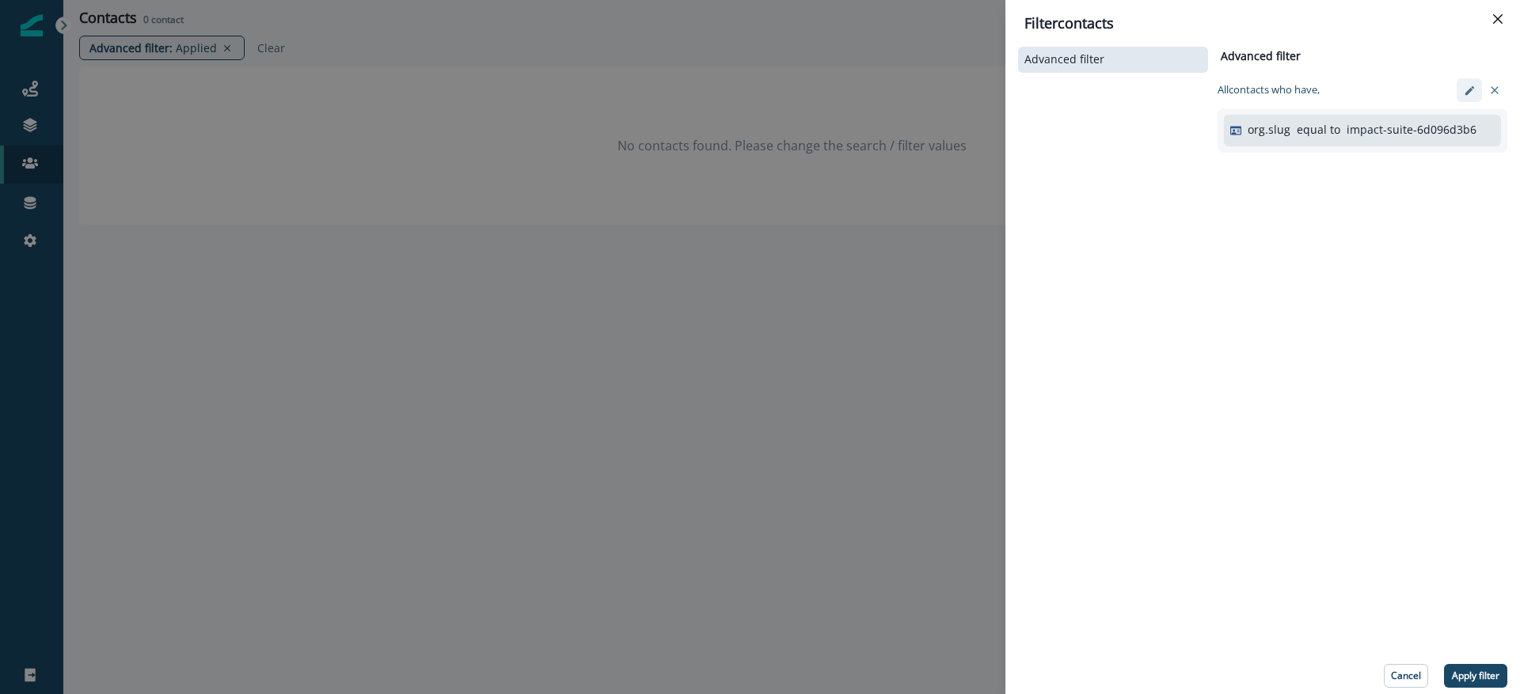
click at [1473, 88] on icon "edit-filter" at bounding box center [1469, 91] width 12 height 12
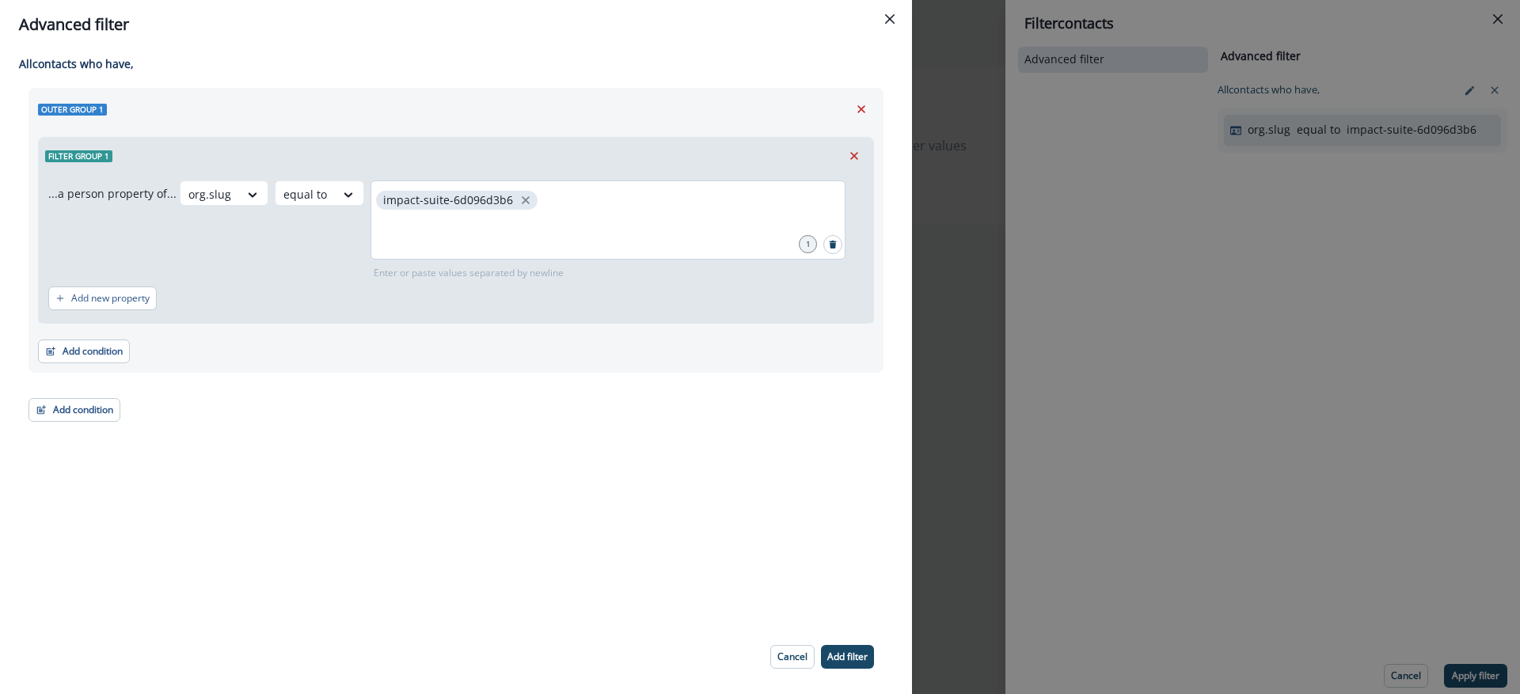
click at [525, 197] on span "impact-suite-6d096d3b6" at bounding box center [456, 200] width 161 height 19
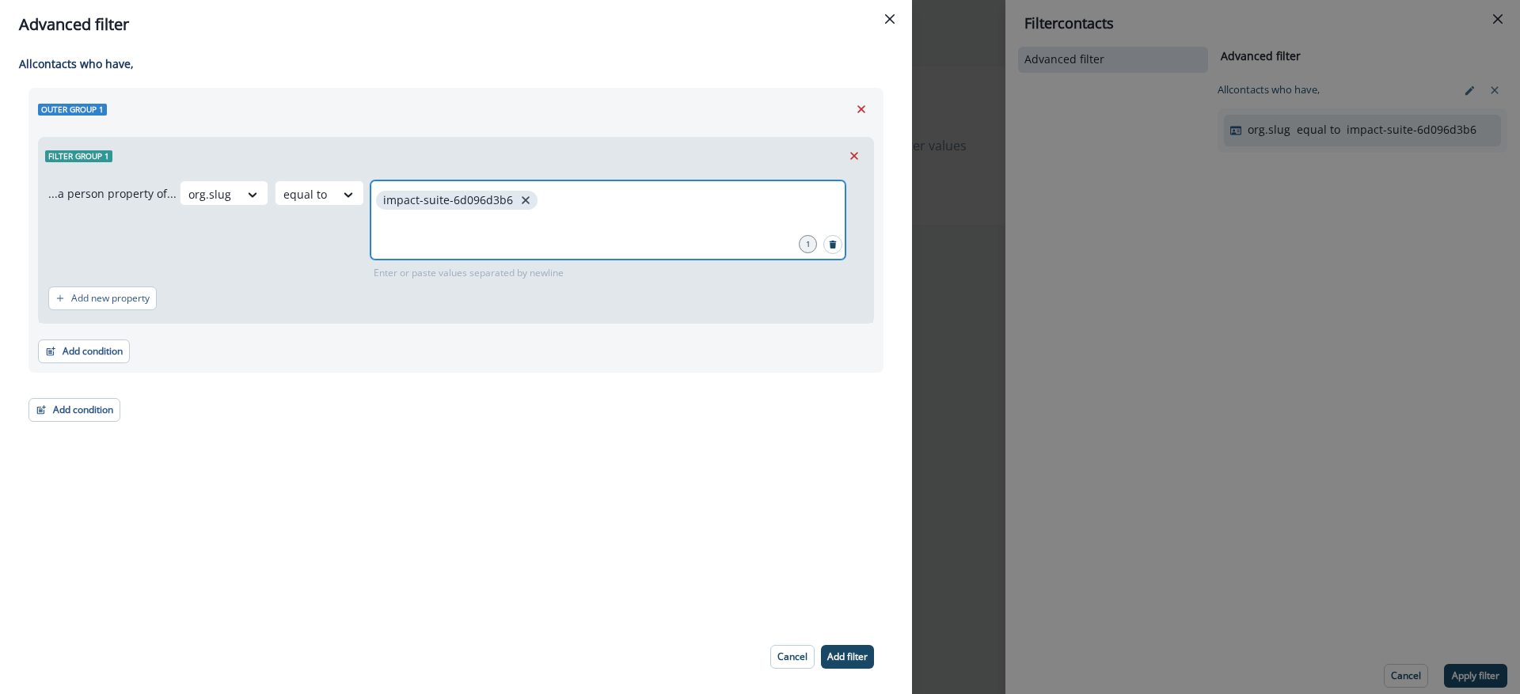
click at [519, 197] on icon "close" at bounding box center [525, 200] width 14 height 14
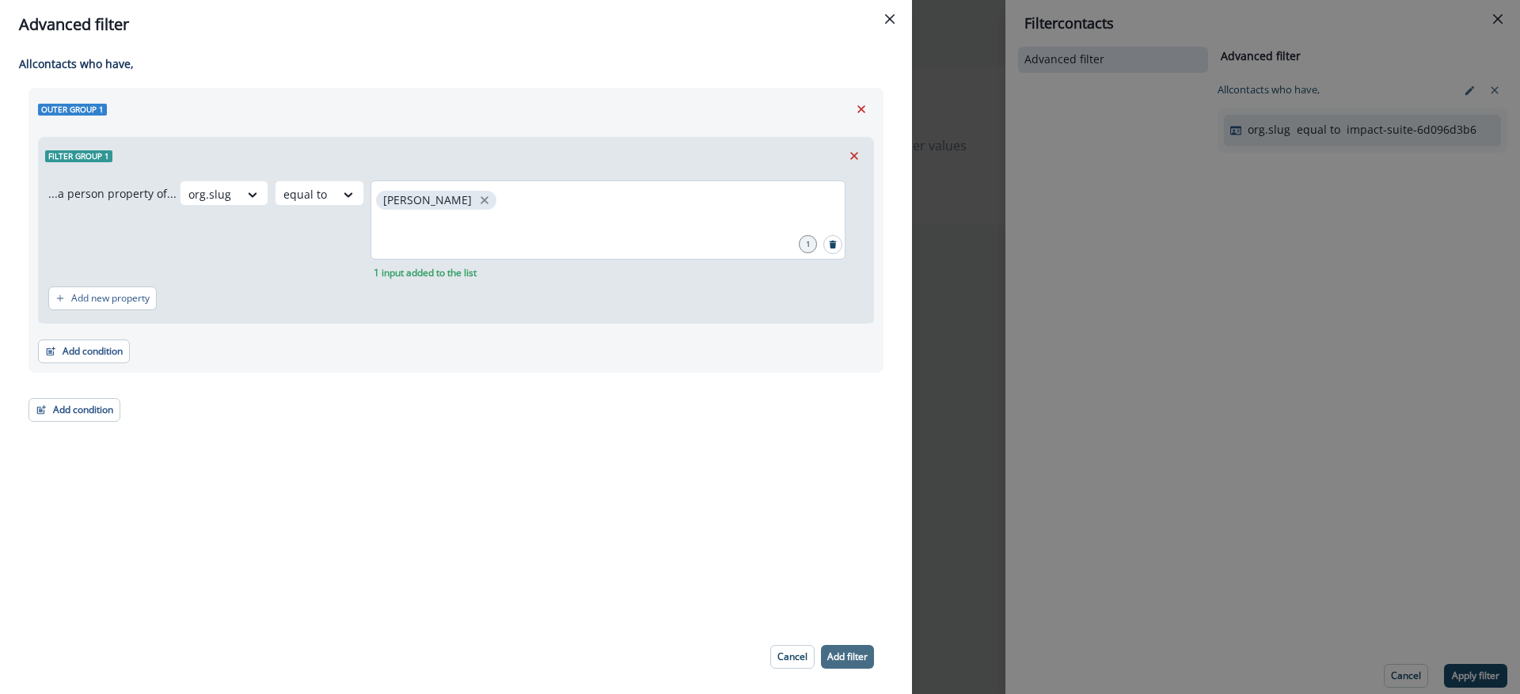
click at [842, 651] on p "Add filter" at bounding box center [847, 656] width 40 height 11
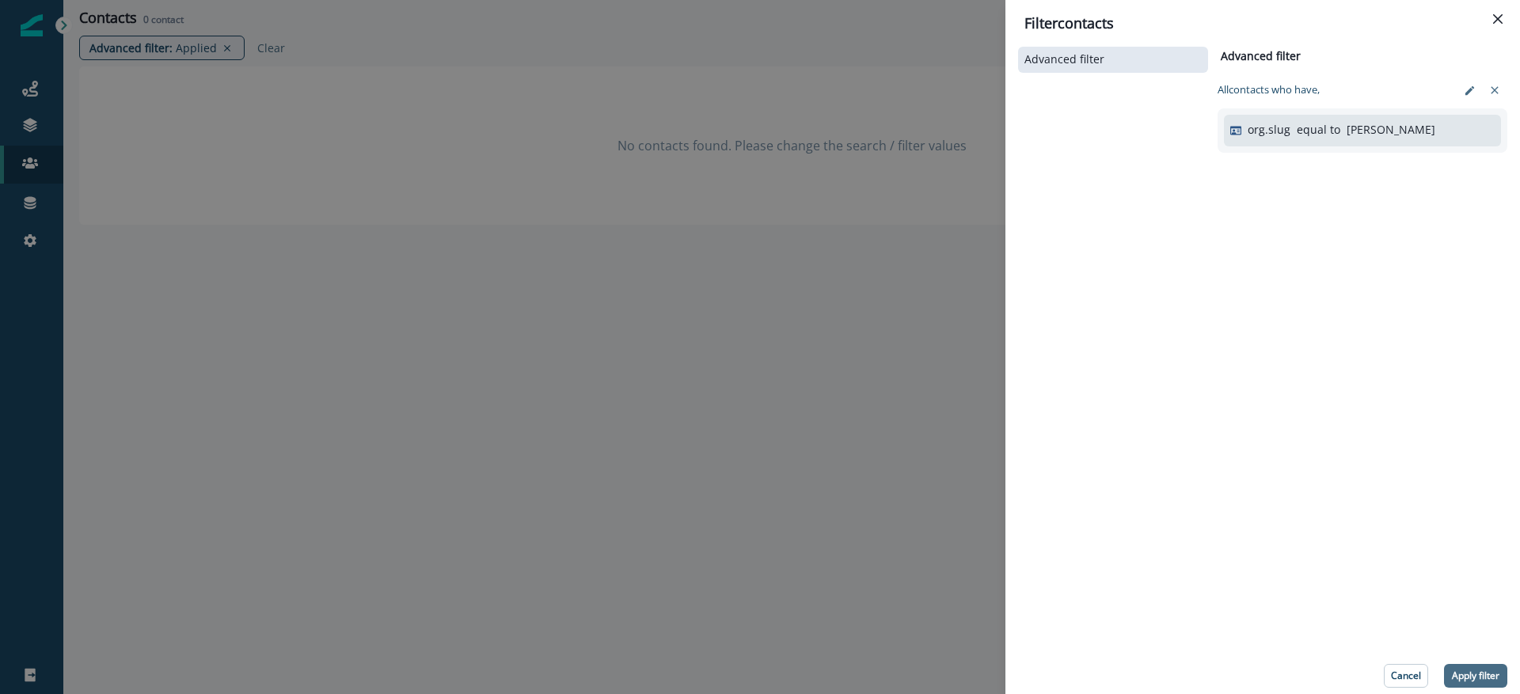
click at [1493, 673] on p "Apply filter" at bounding box center [1474, 675] width 47 height 11
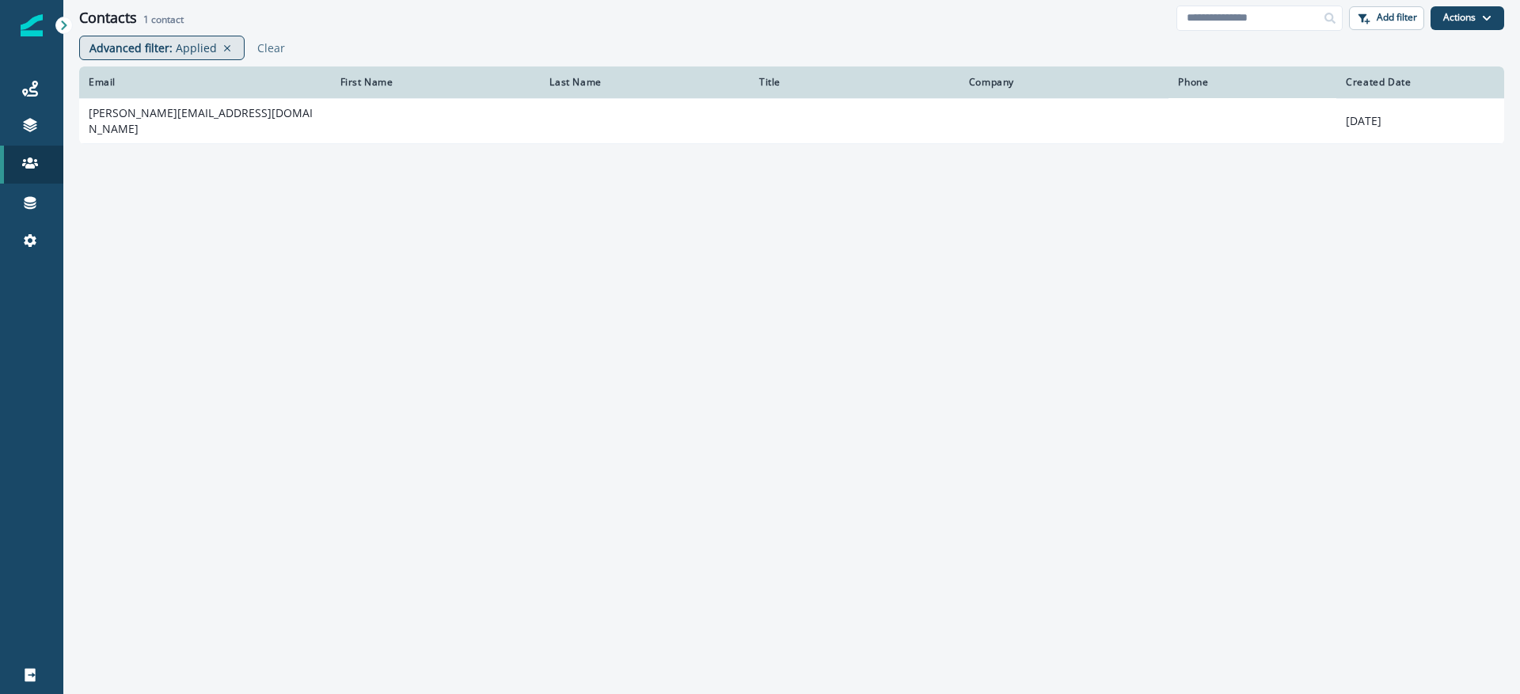
click at [205, 47] on p "Applied" at bounding box center [196, 48] width 41 height 17
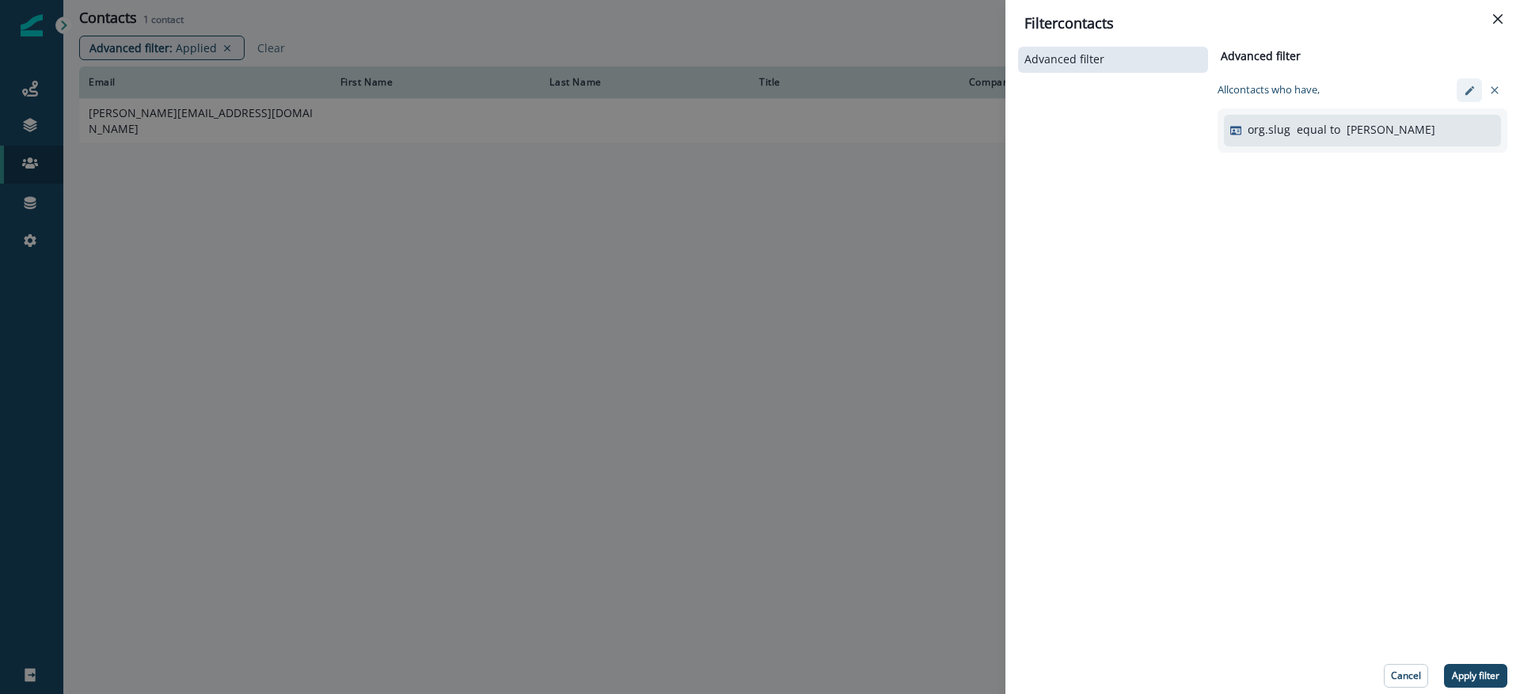
click at [1466, 97] on button "edit-filter" at bounding box center [1468, 90] width 25 height 24
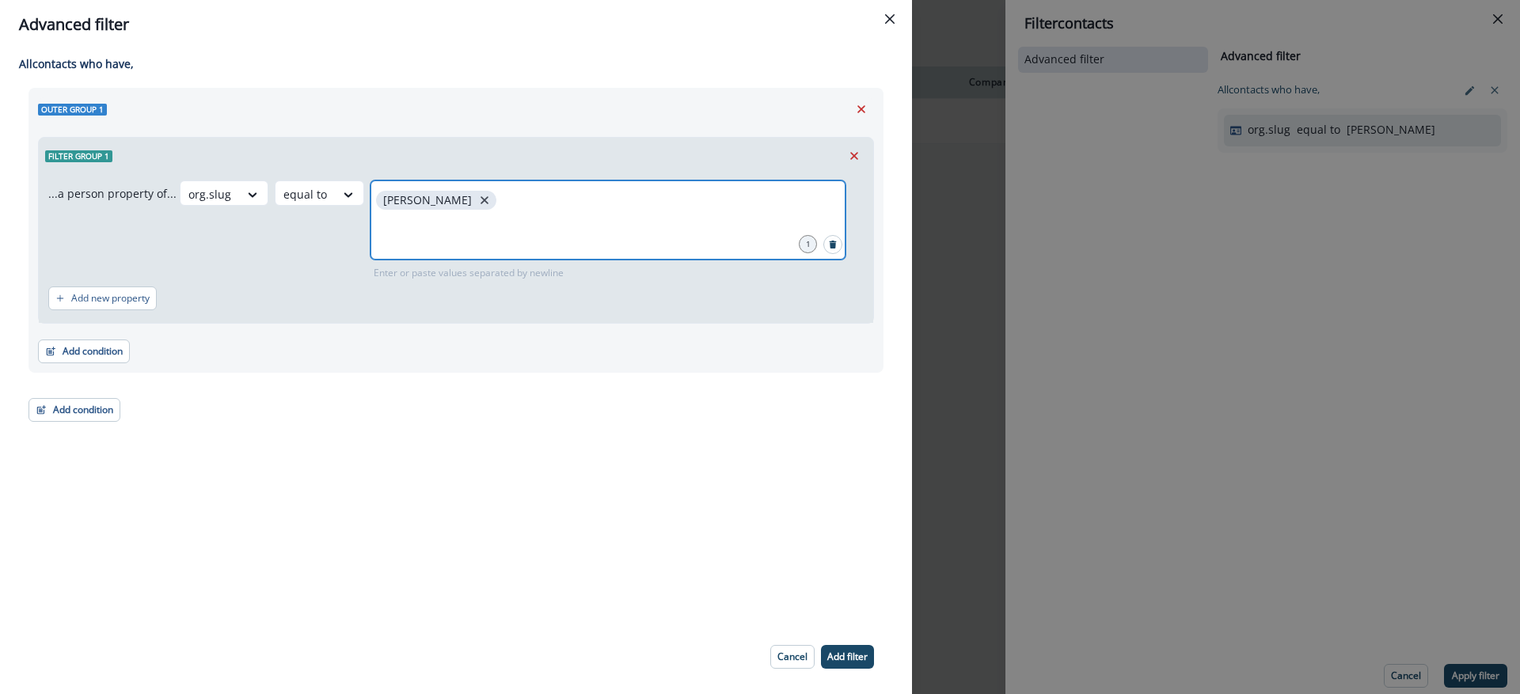
click at [477, 197] on icon "close" at bounding box center [484, 200] width 14 height 14
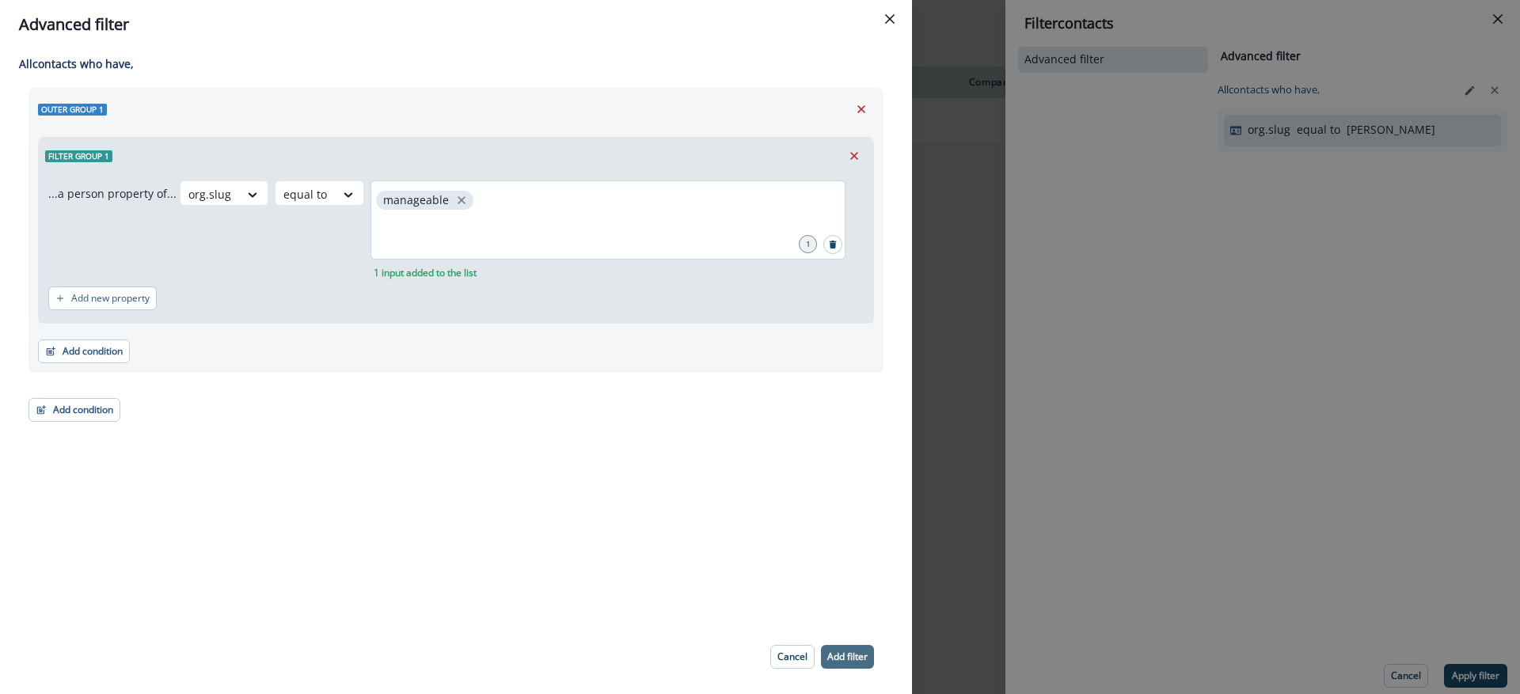
click at [853, 666] on button "Add filter" at bounding box center [847, 657] width 53 height 24
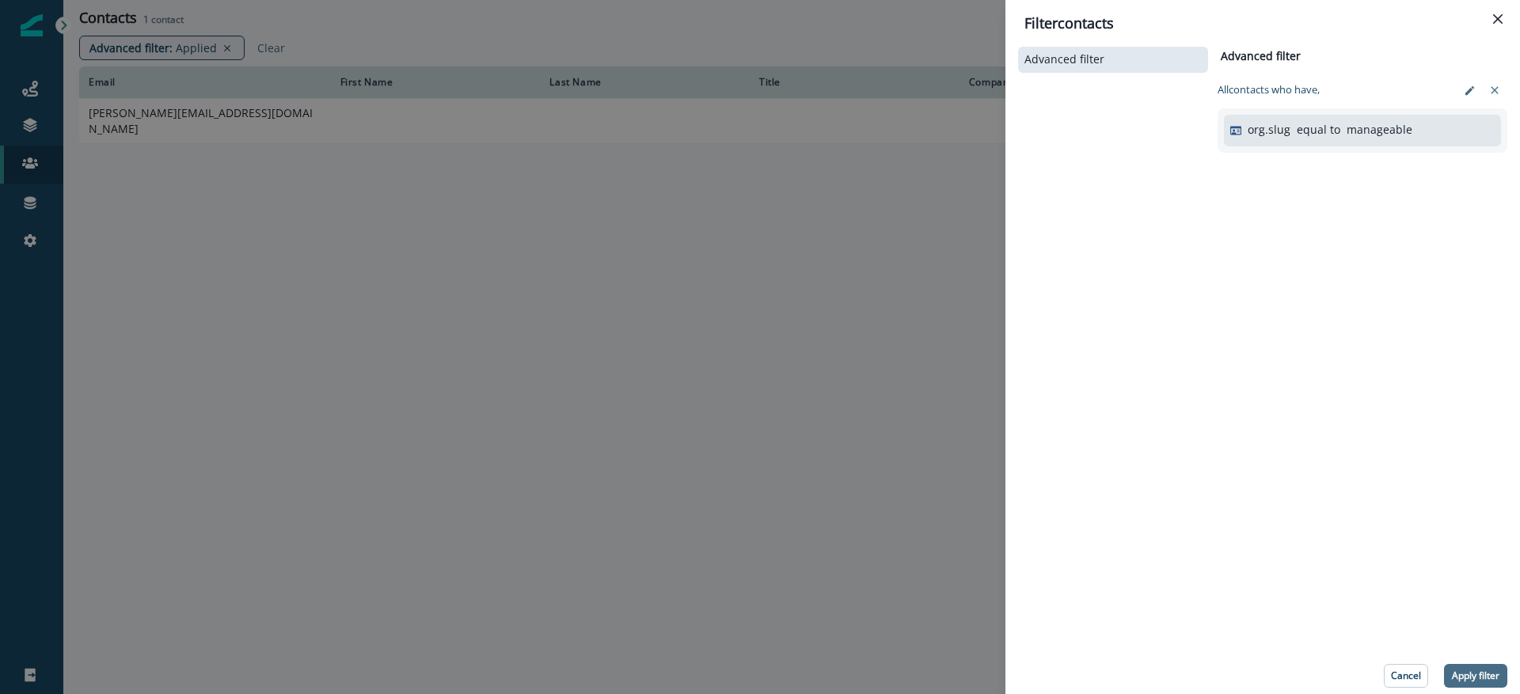
click at [1479, 673] on p "Apply filter" at bounding box center [1474, 675] width 47 height 11
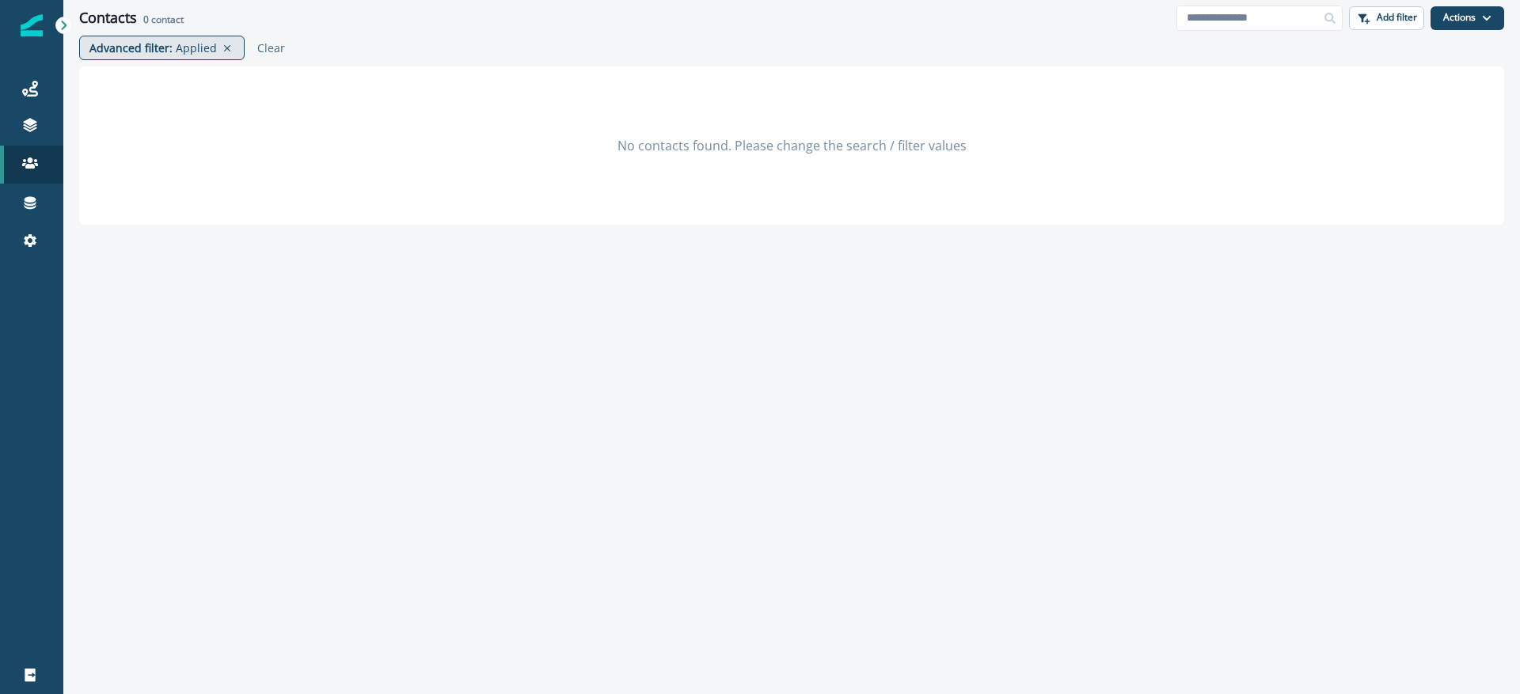
click at [168, 44] on p "Advanced filter :" at bounding box center [130, 48] width 83 height 17
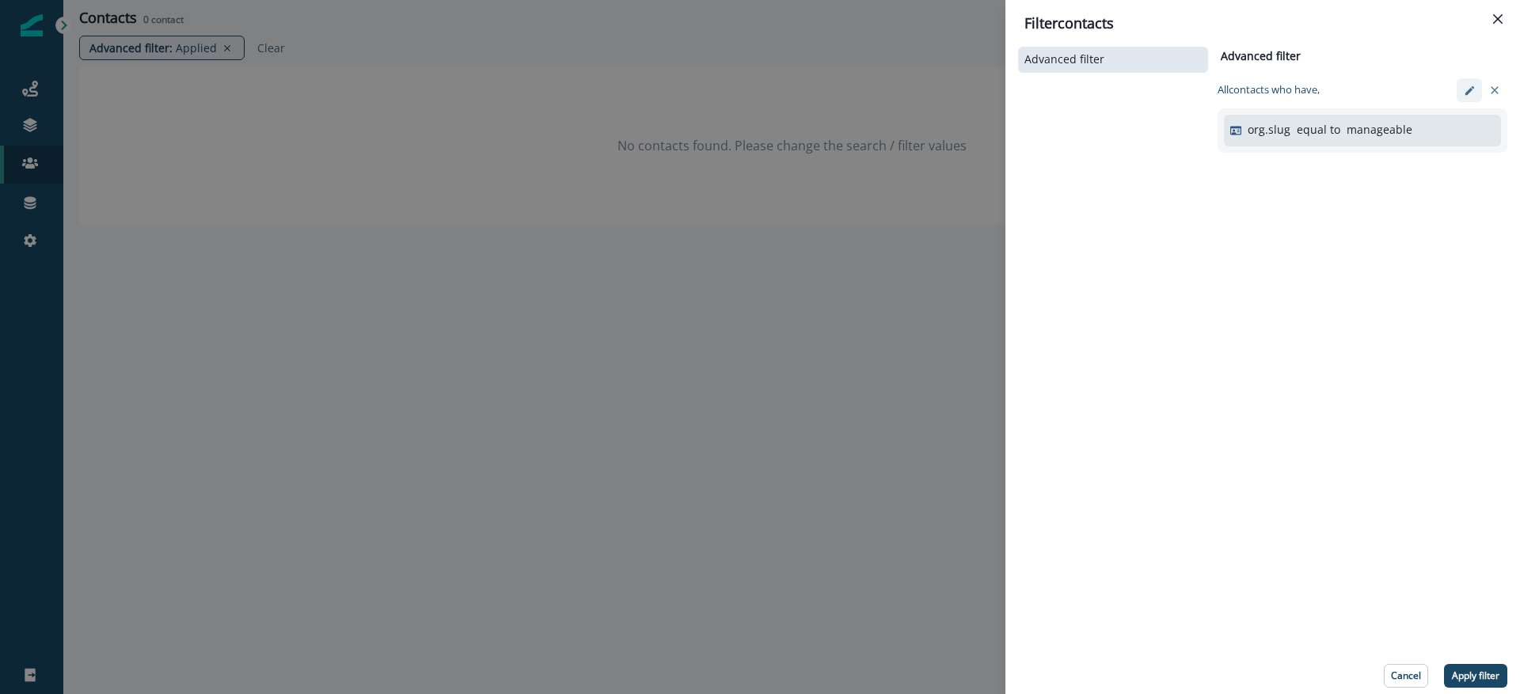
click at [1467, 97] on button "edit-filter" at bounding box center [1468, 90] width 25 height 24
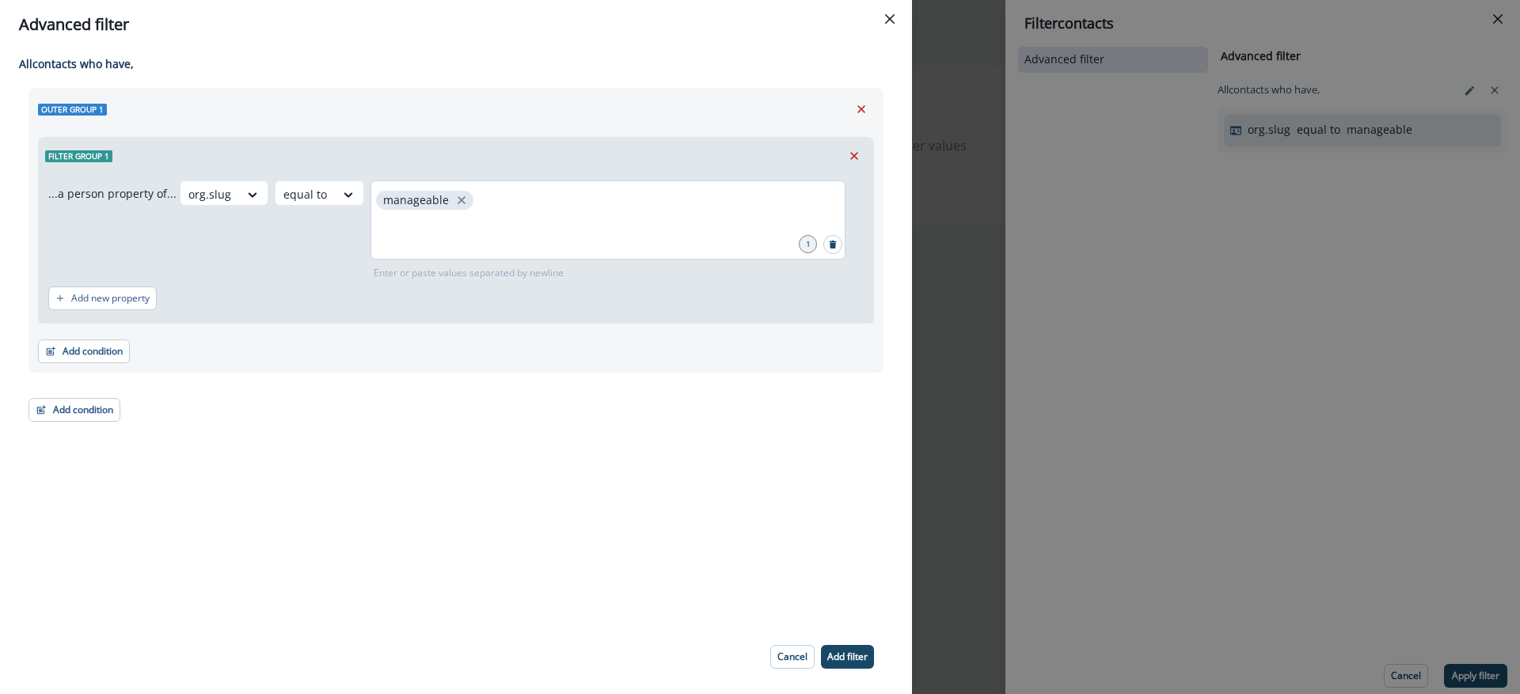
click at [460, 203] on span "manageable" at bounding box center [424, 200] width 97 height 19
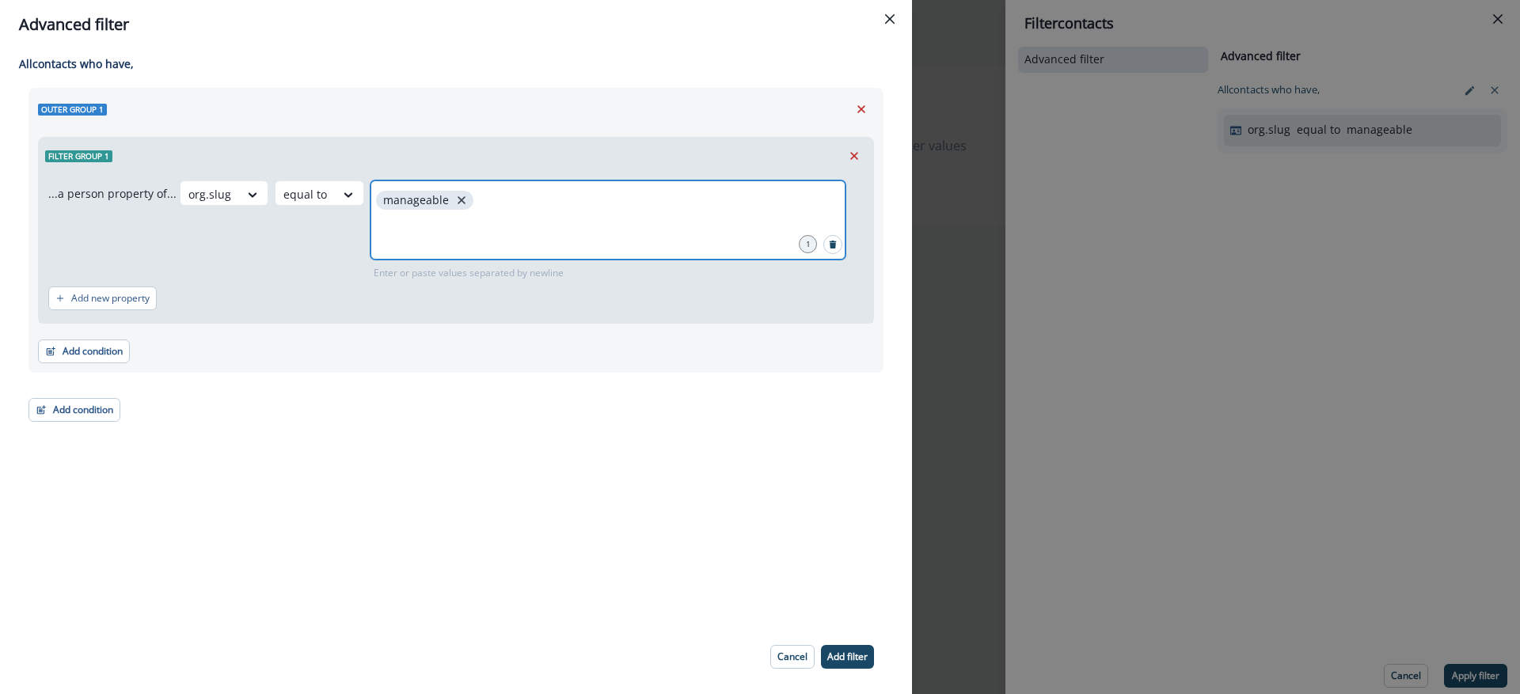
click at [457, 201] on icon "close" at bounding box center [461, 200] width 8 height 8
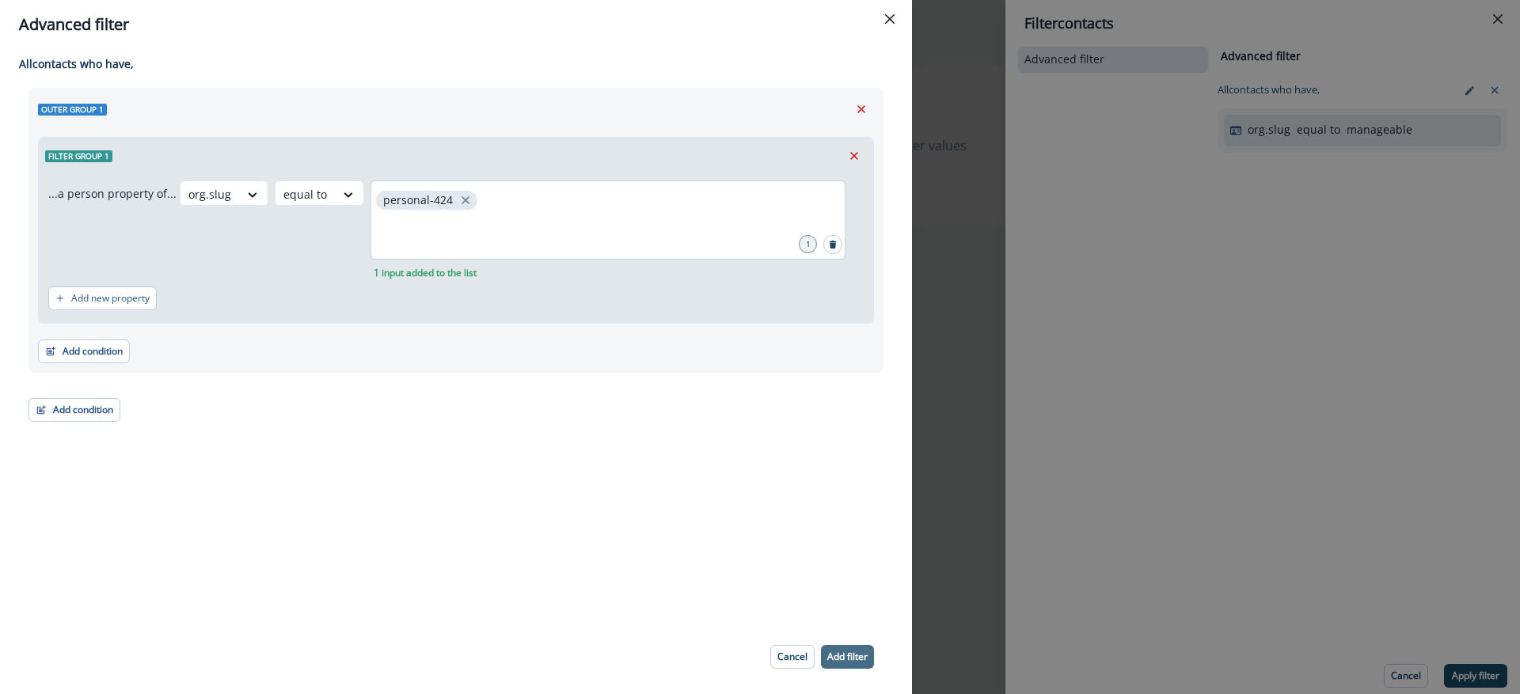
click at [856, 652] on p "Add filter" at bounding box center [847, 656] width 40 height 11
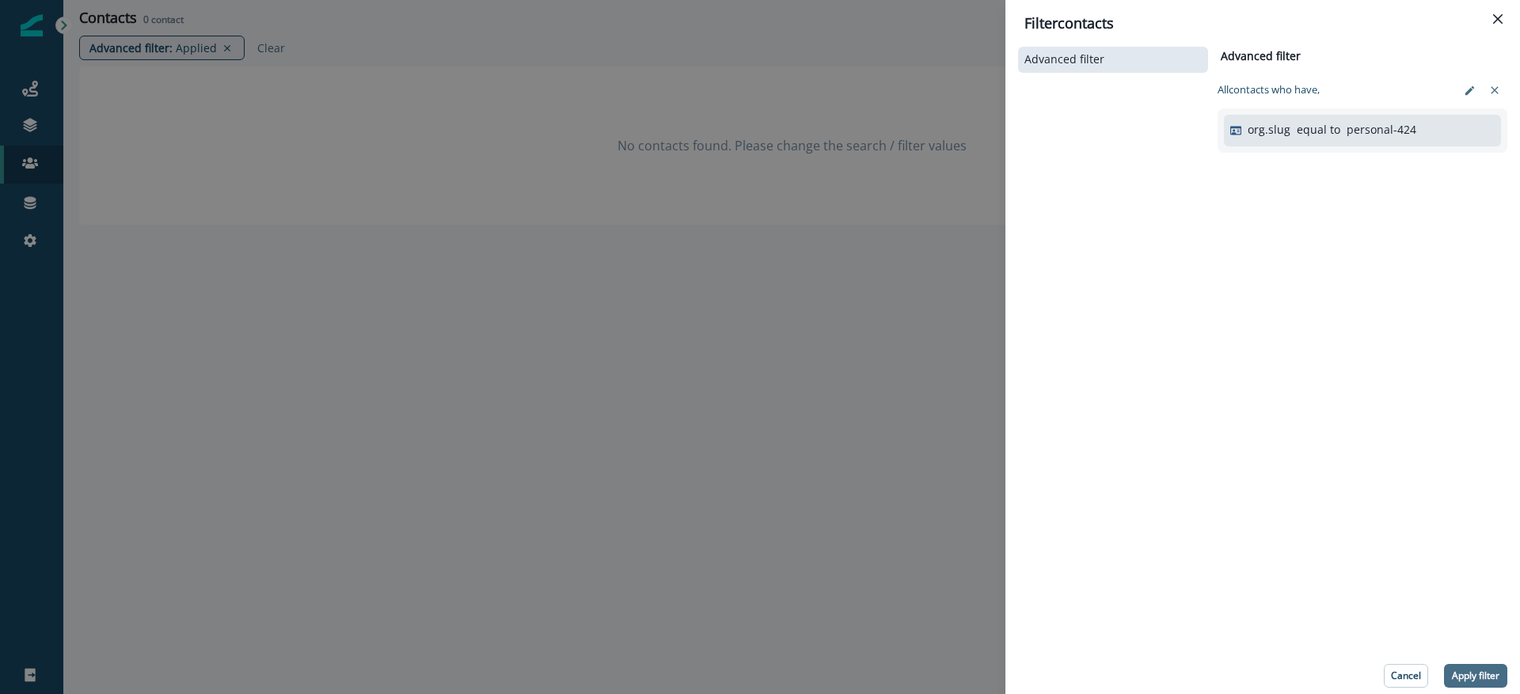
click at [1485, 672] on p "Apply filter" at bounding box center [1474, 675] width 47 height 11
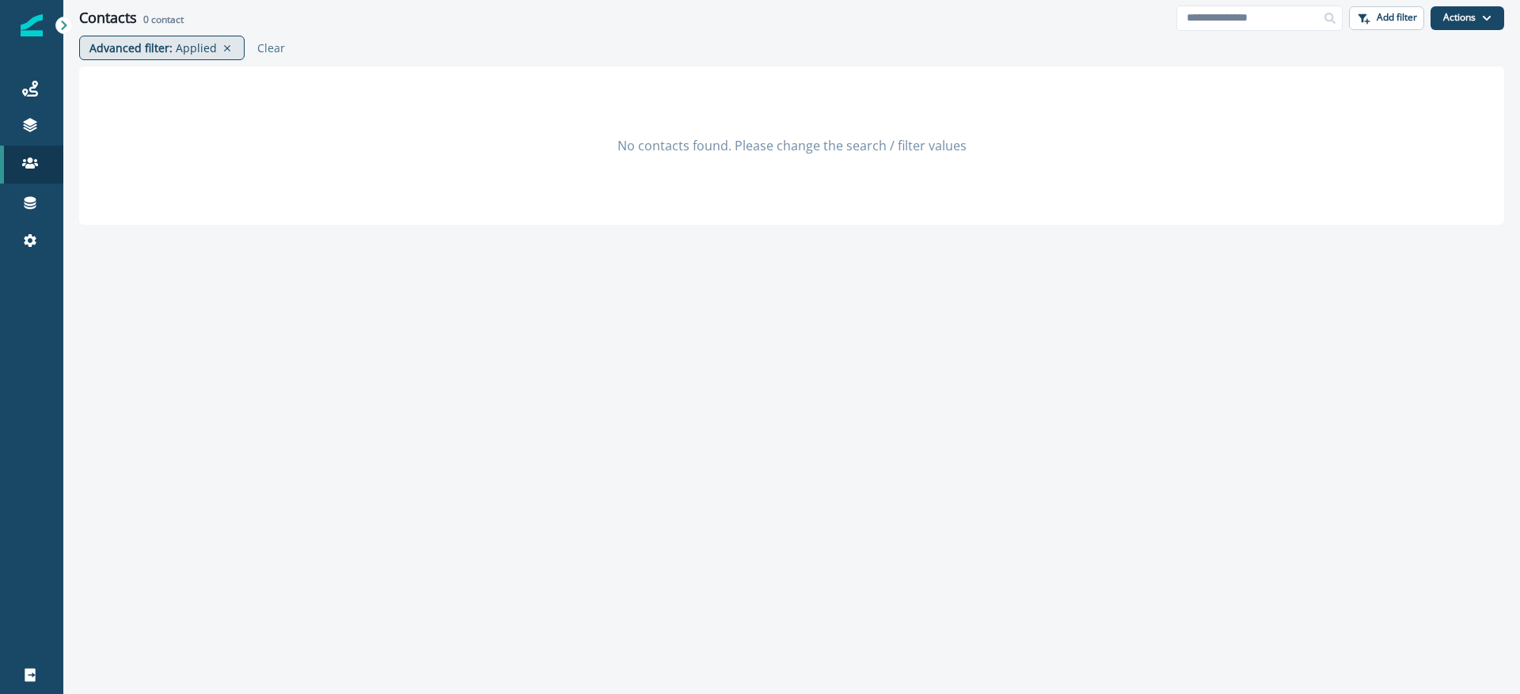
click at [210, 49] on p "Applied" at bounding box center [196, 48] width 41 height 17
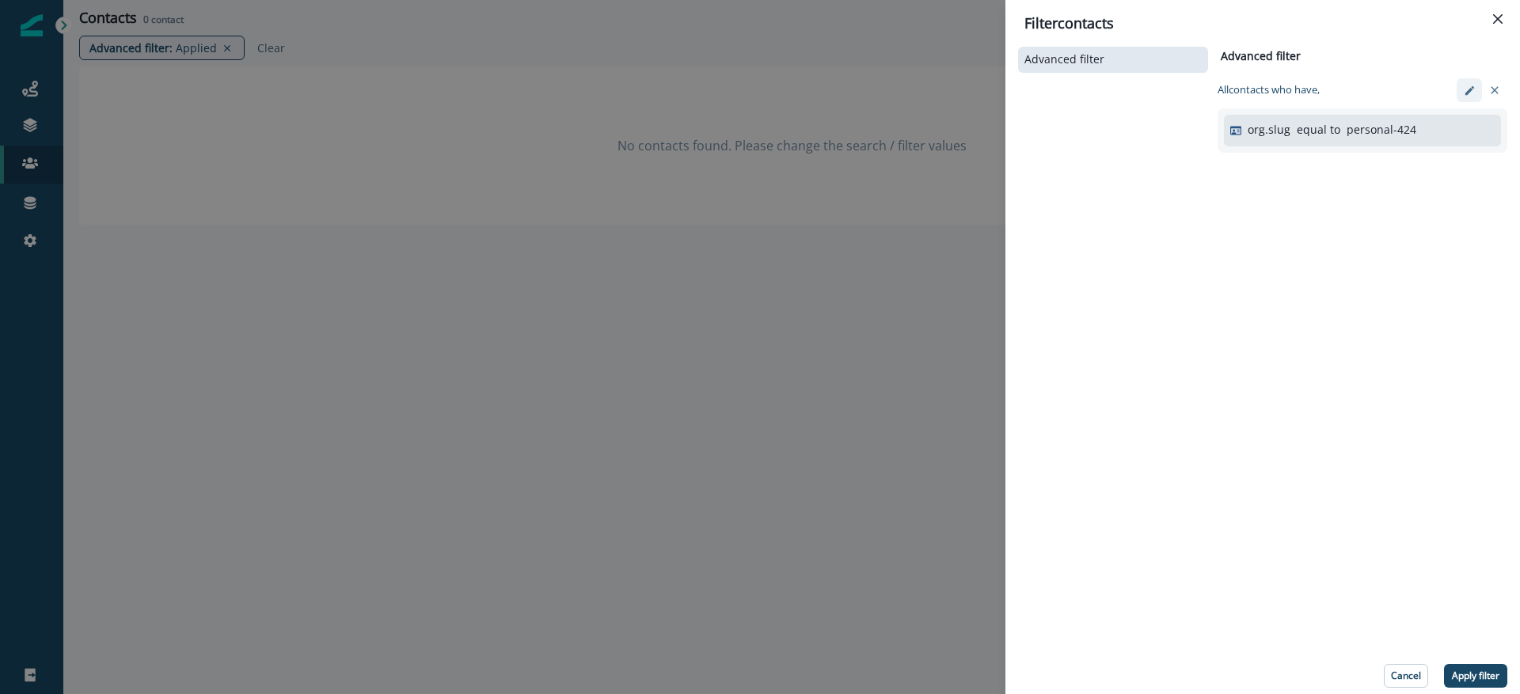
click at [1471, 96] on icon "edit-filter" at bounding box center [1469, 91] width 12 height 12
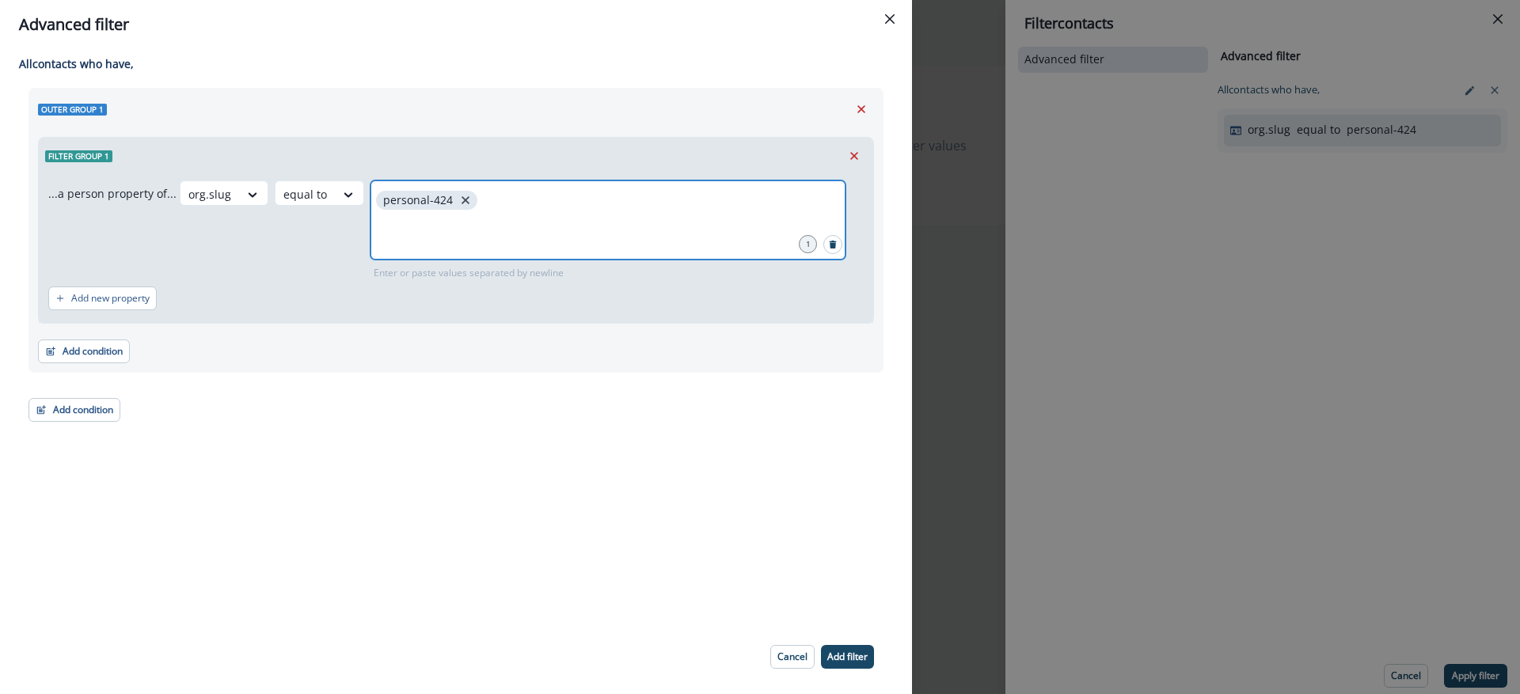
click at [461, 201] on icon "close" at bounding box center [465, 200] width 8 height 8
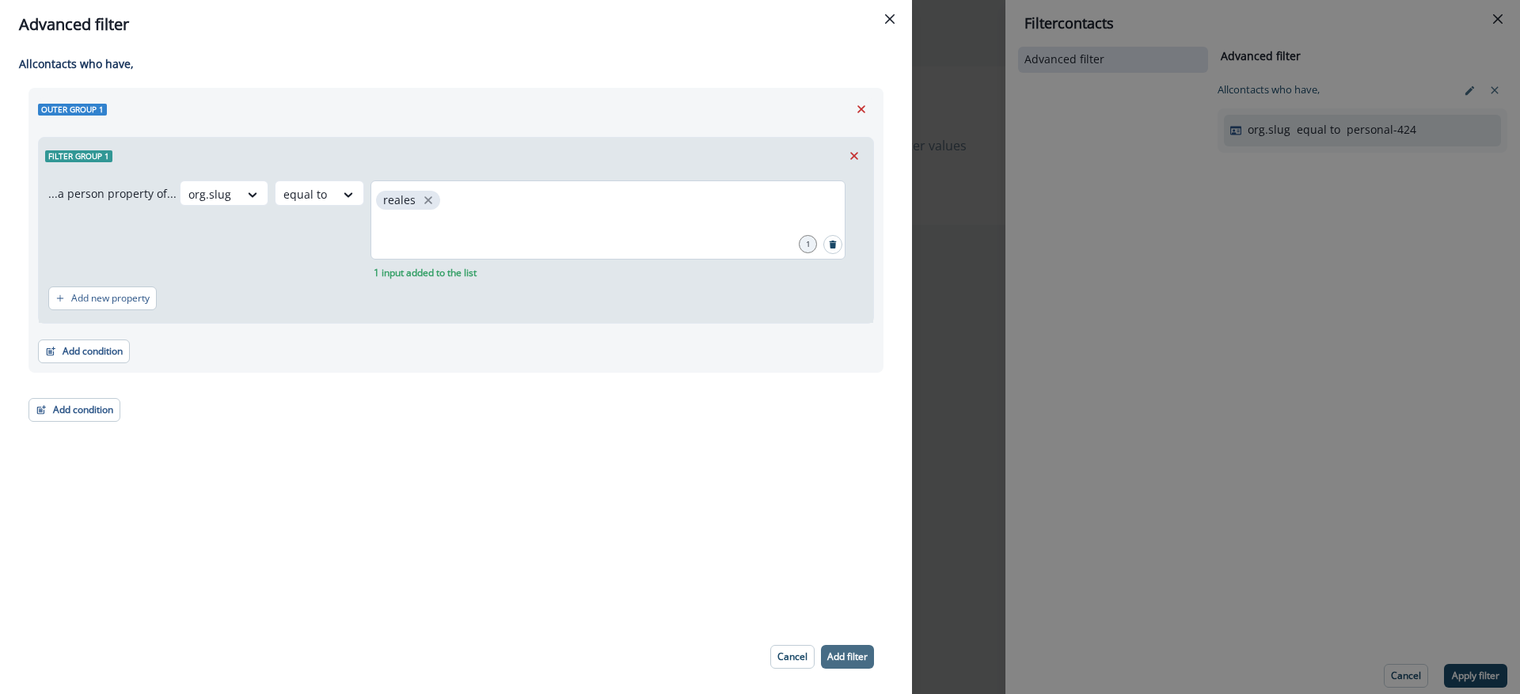
click at [862, 655] on p "Add filter" at bounding box center [847, 656] width 40 height 11
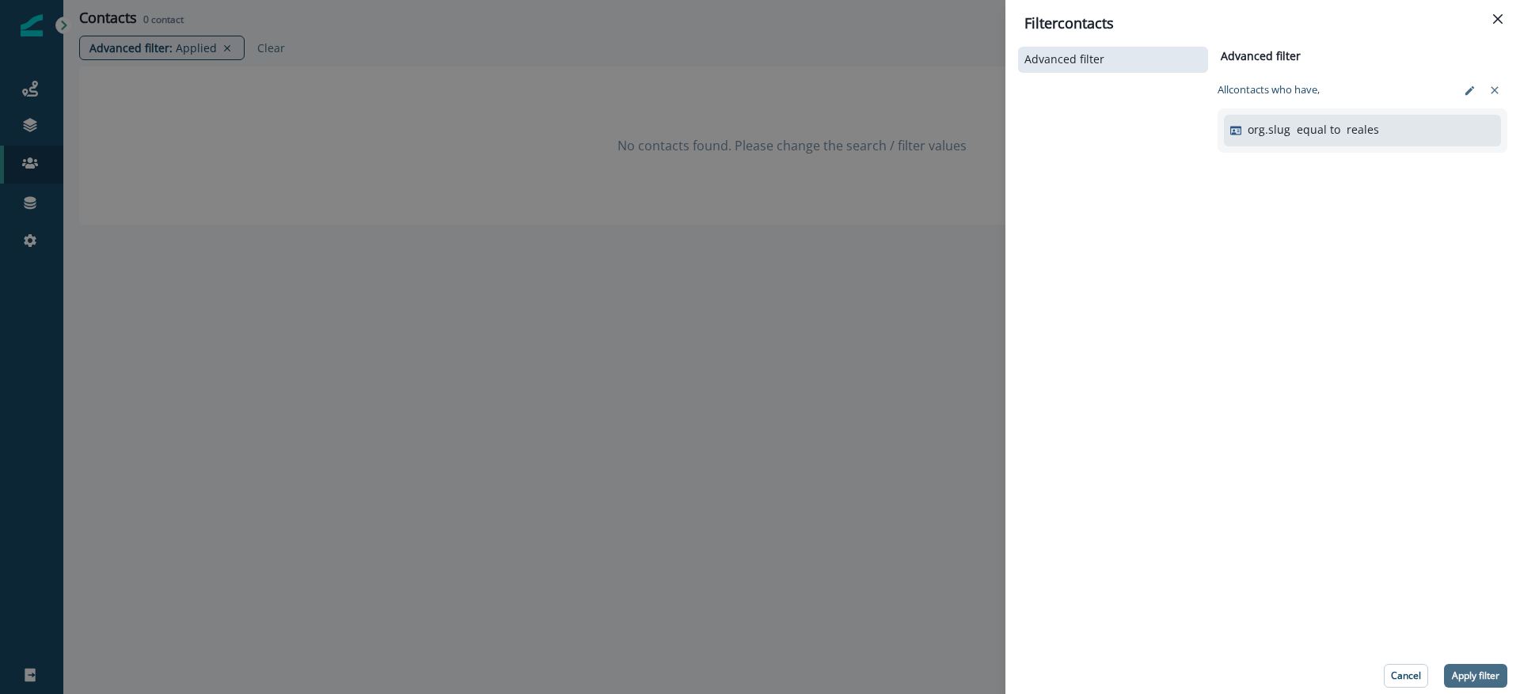
click at [1470, 687] on button "Apply filter" at bounding box center [1475, 676] width 63 height 24
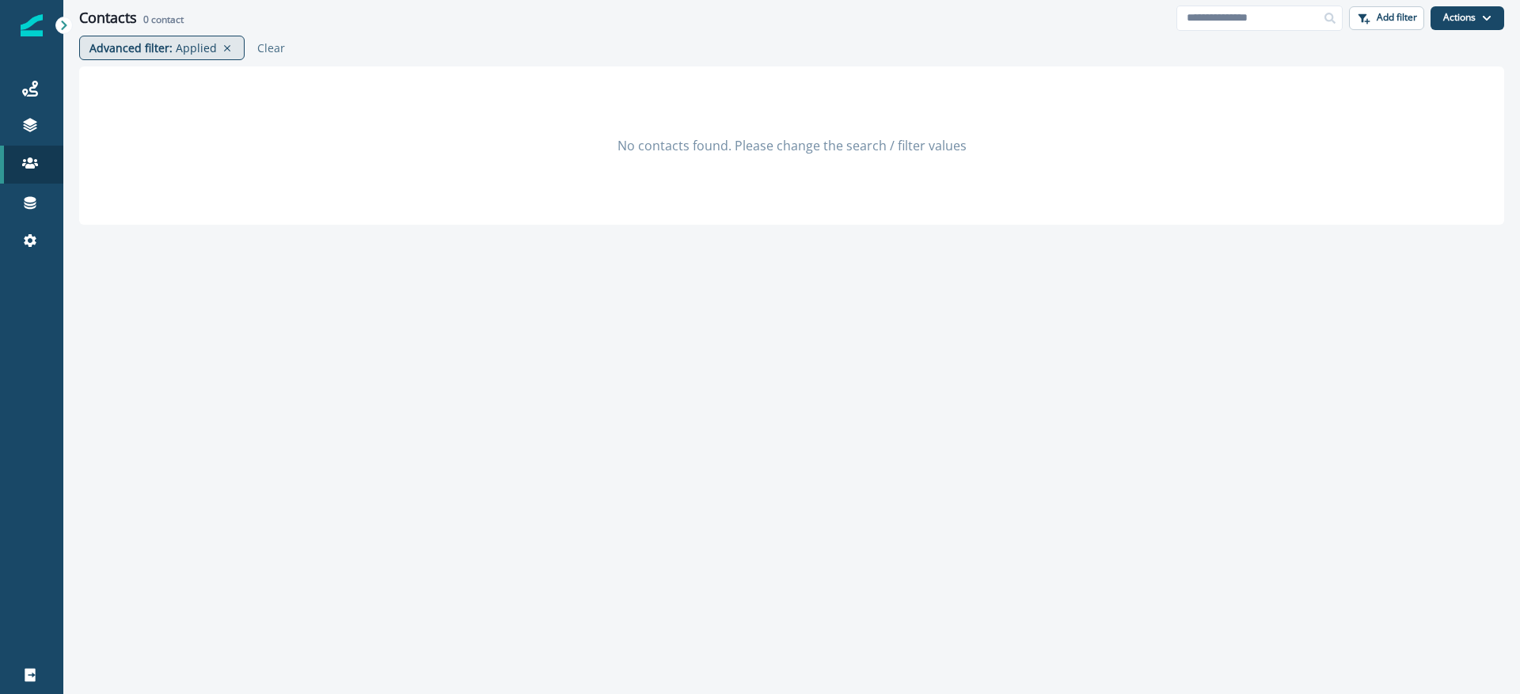
click at [187, 48] on p "Applied" at bounding box center [196, 48] width 41 height 17
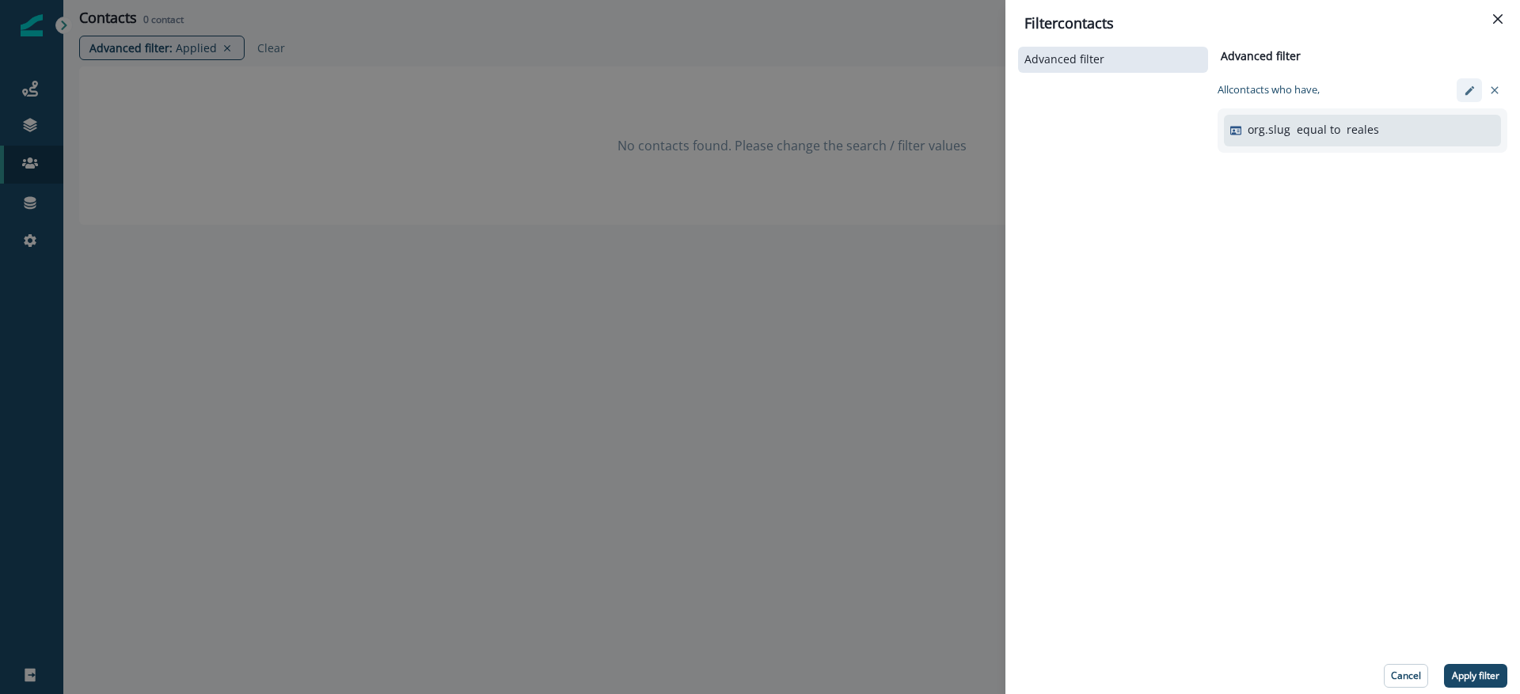
click at [1469, 88] on icon "edit-filter" at bounding box center [1468, 89] width 9 height 9
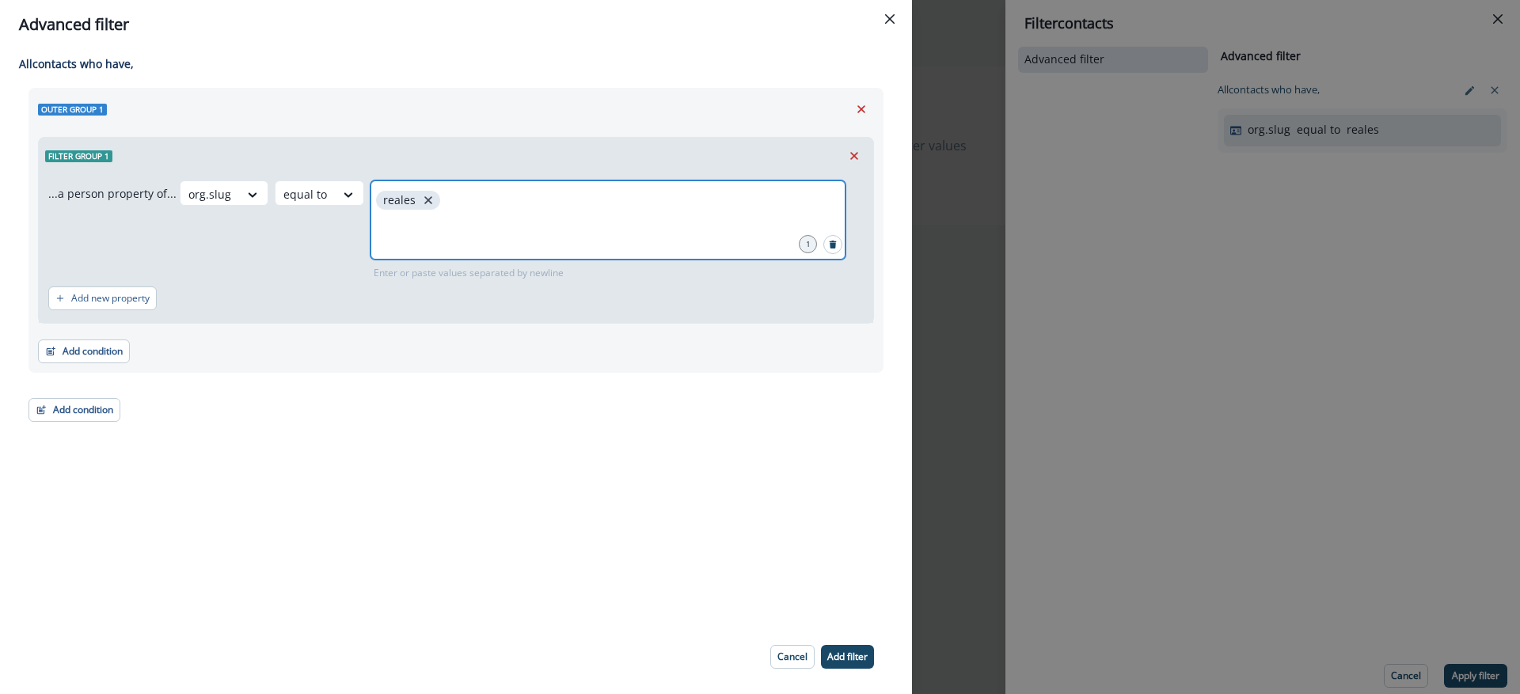
click at [421, 203] on icon "close" at bounding box center [428, 200] width 14 height 14
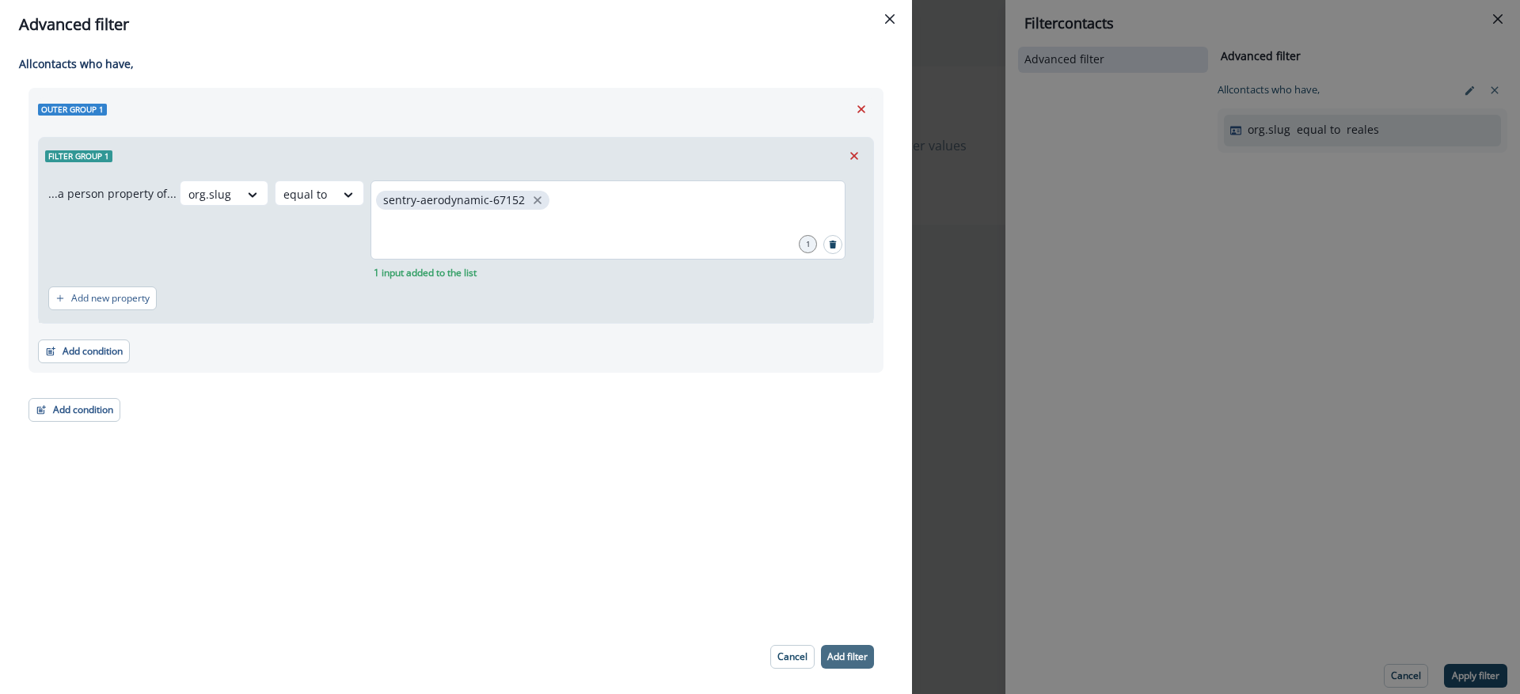
click at [839, 654] on p "Add filter" at bounding box center [847, 656] width 40 height 11
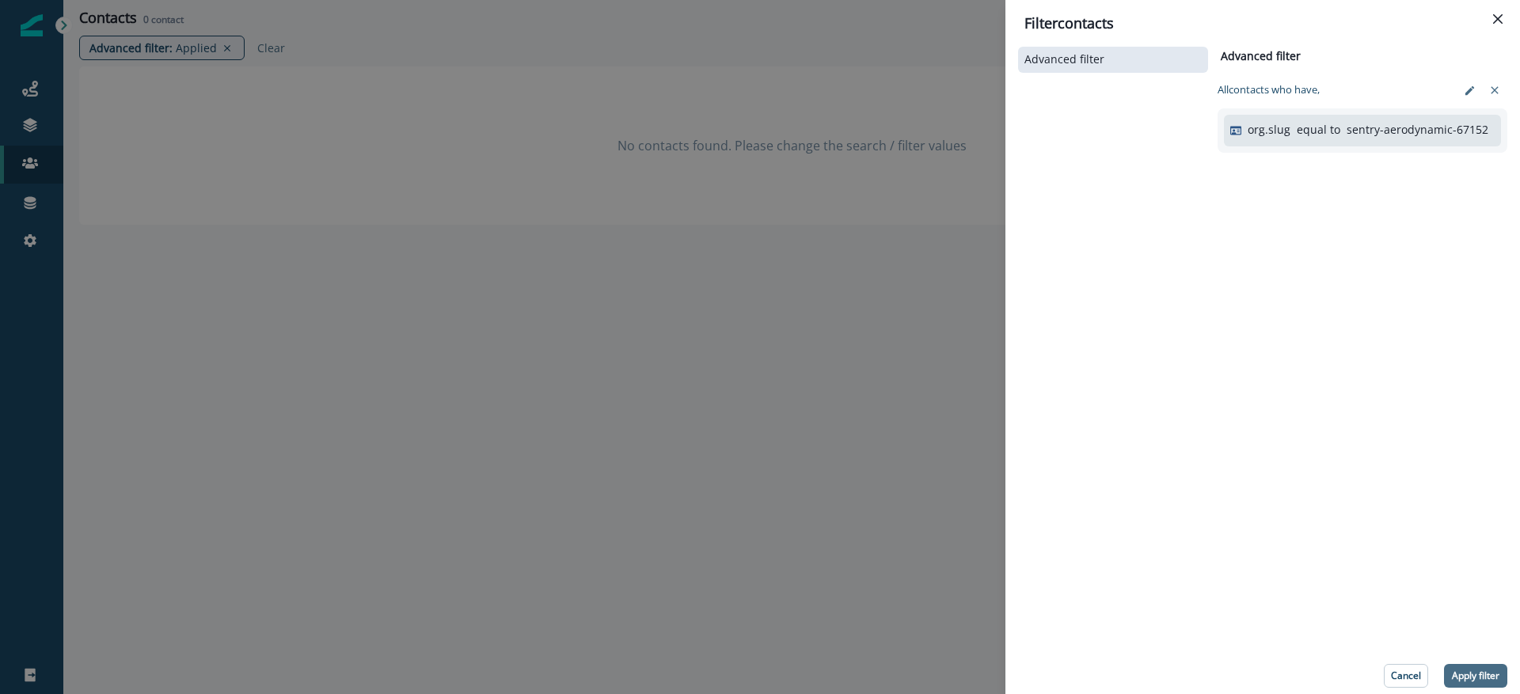
click at [1478, 671] on p "Apply filter" at bounding box center [1474, 675] width 47 height 11
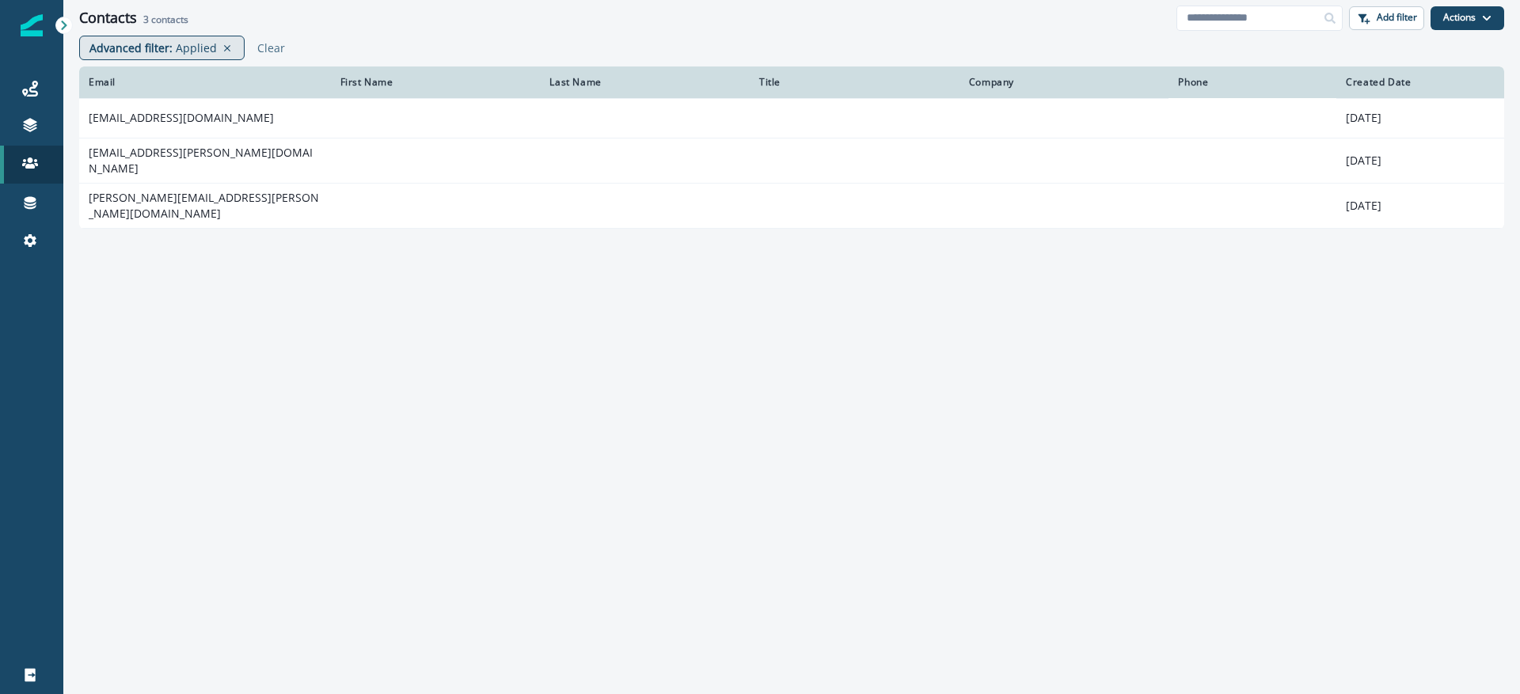
click at [149, 51] on p "Advanced filter :" at bounding box center [130, 48] width 83 height 17
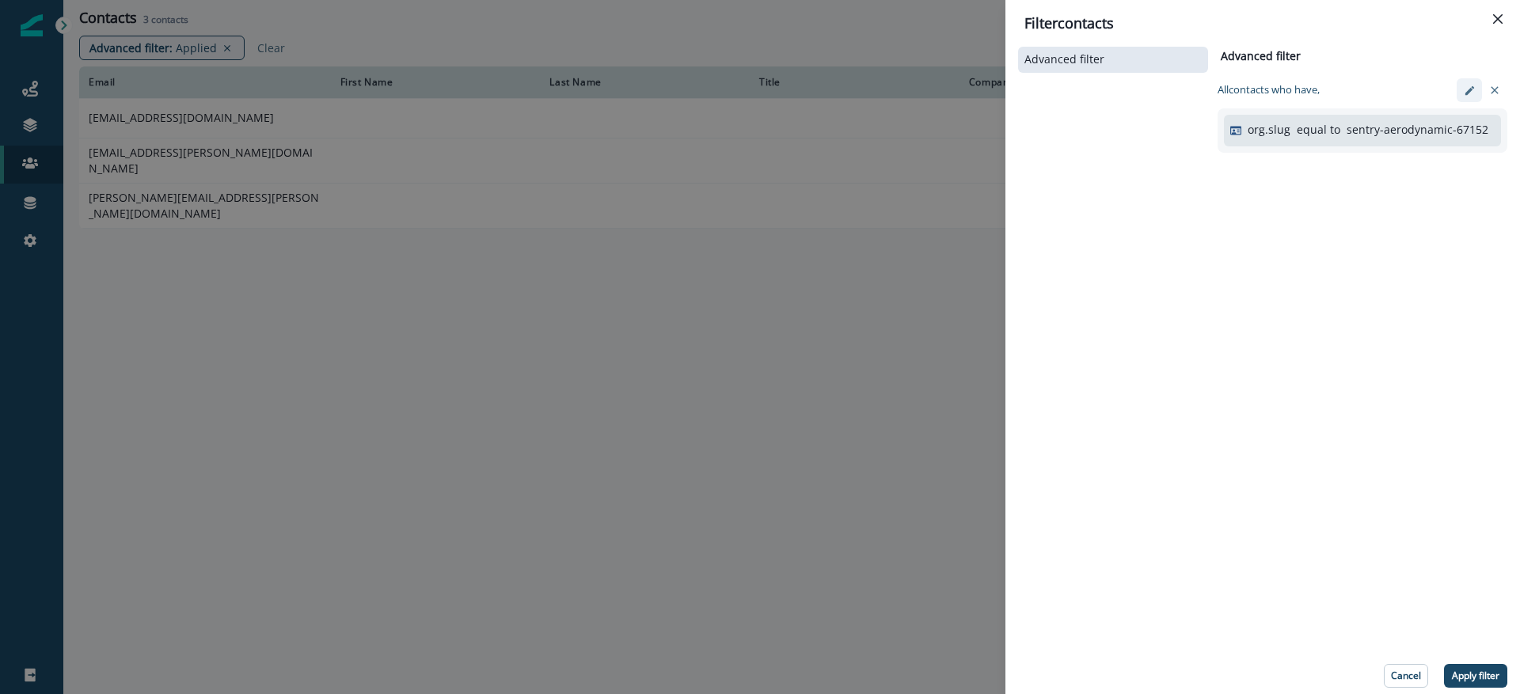
click at [1461, 88] on button "edit-filter" at bounding box center [1468, 90] width 25 height 24
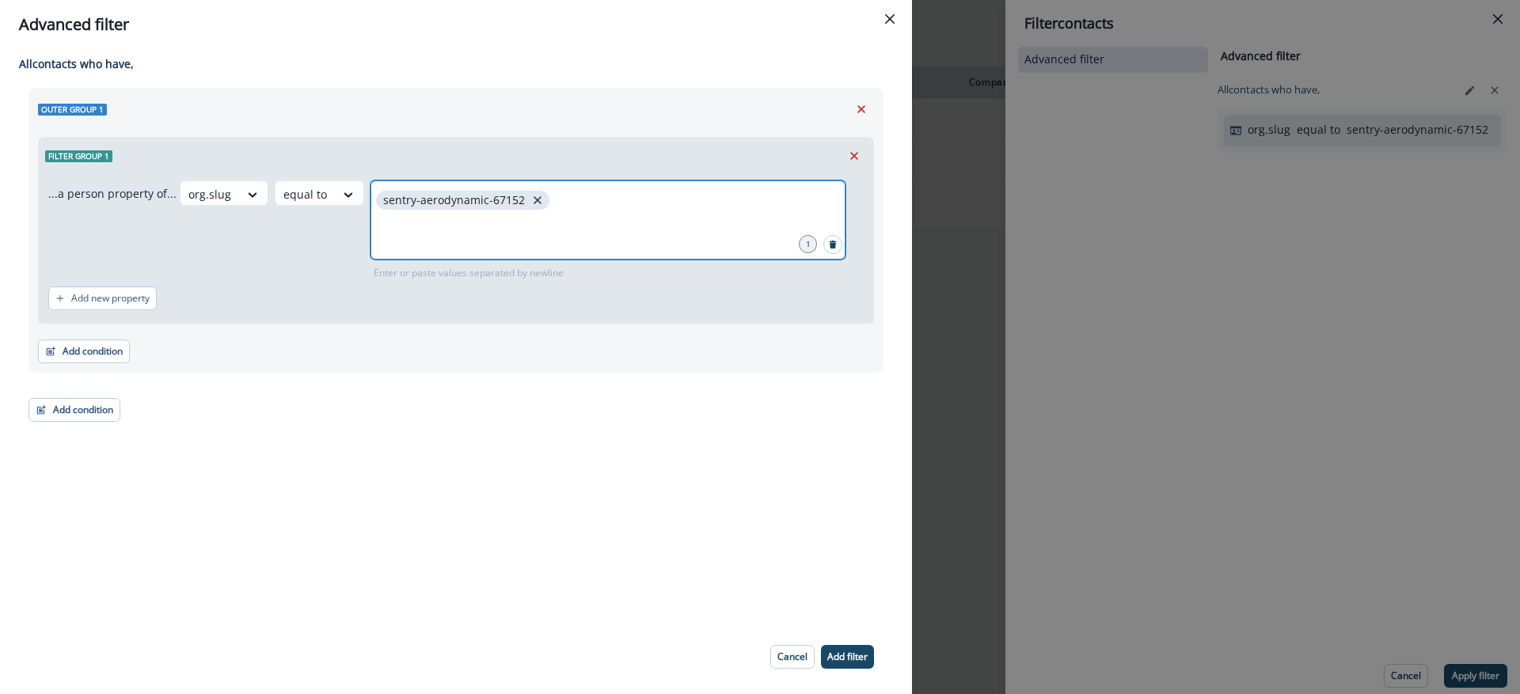
click at [530, 205] on icon "close" at bounding box center [537, 200] width 14 height 14
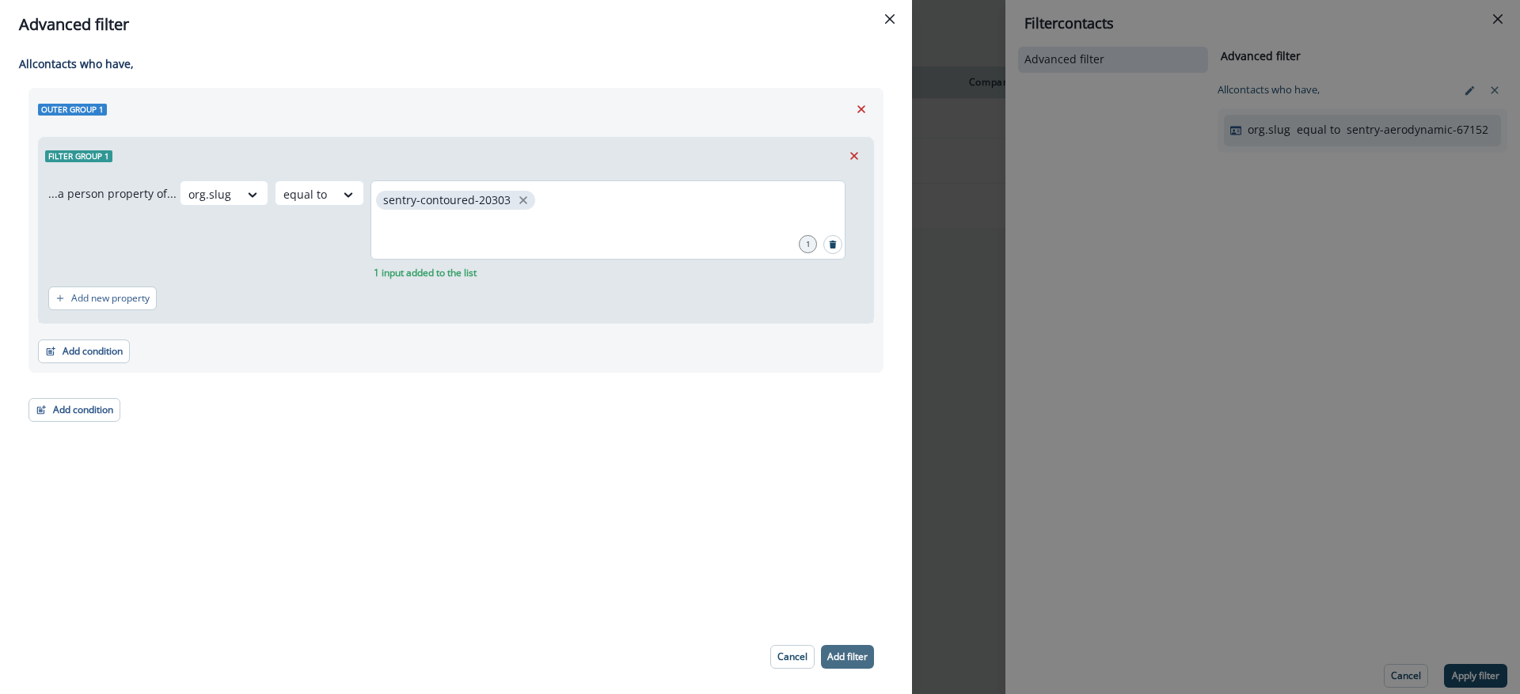
click at [867, 656] on p "Add filter" at bounding box center [847, 656] width 40 height 11
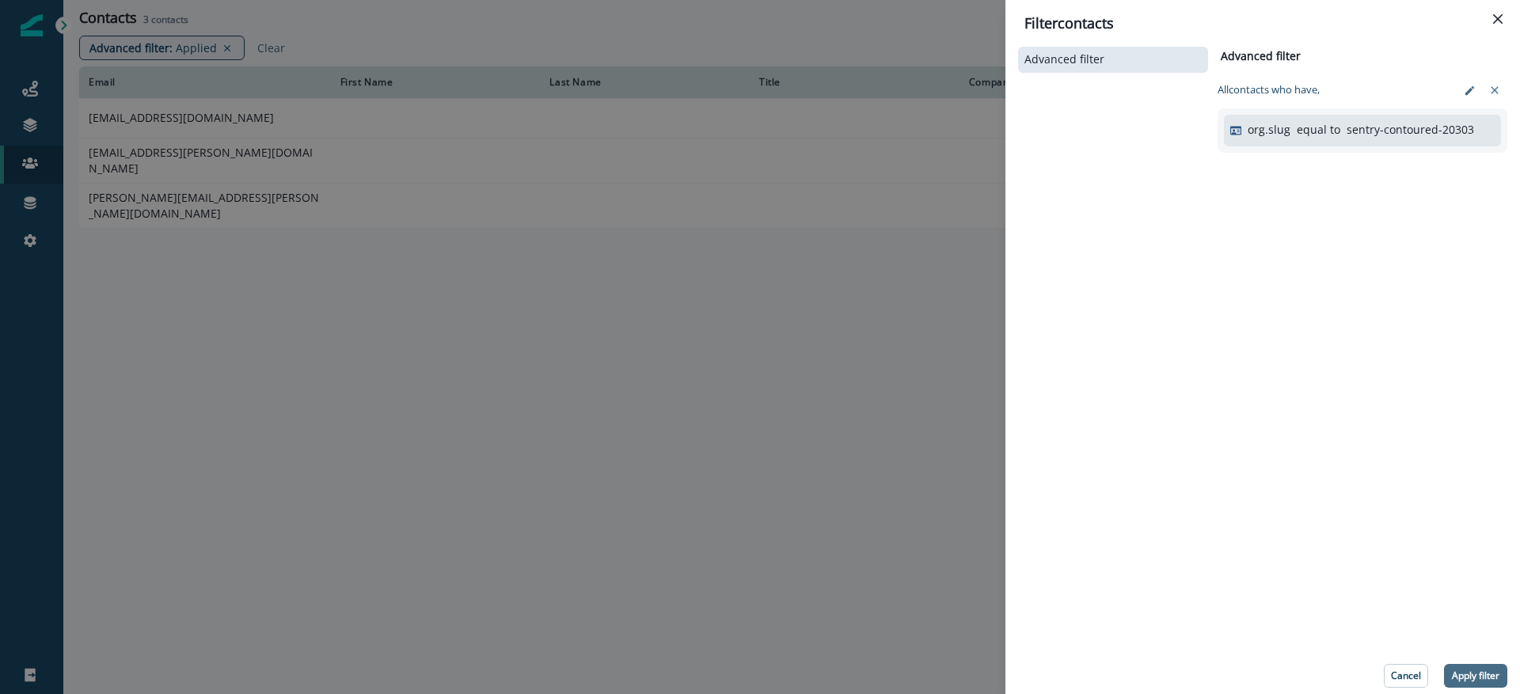
click at [1482, 672] on p "Apply filter" at bounding box center [1474, 675] width 47 height 11
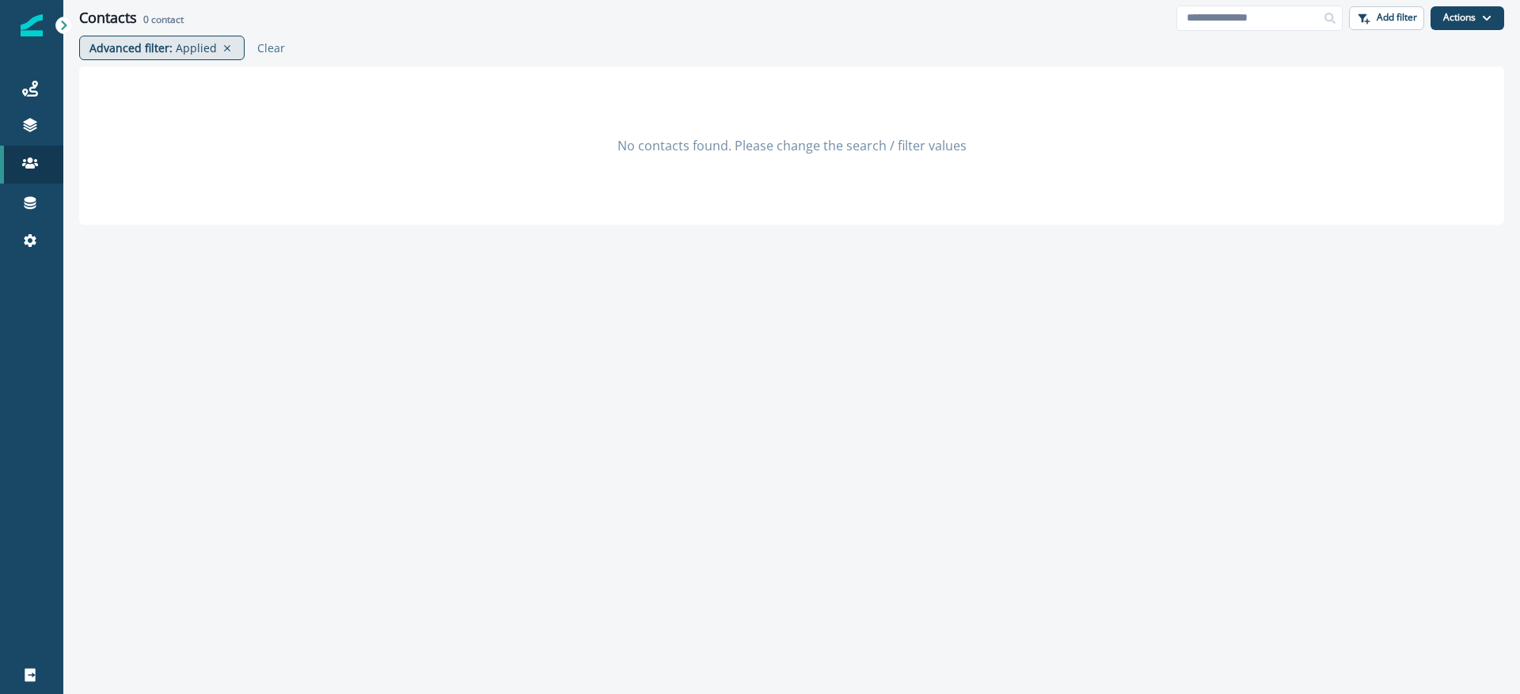
click at [165, 46] on p "Advanced filter :" at bounding box center [130, 48] width 83 height 17
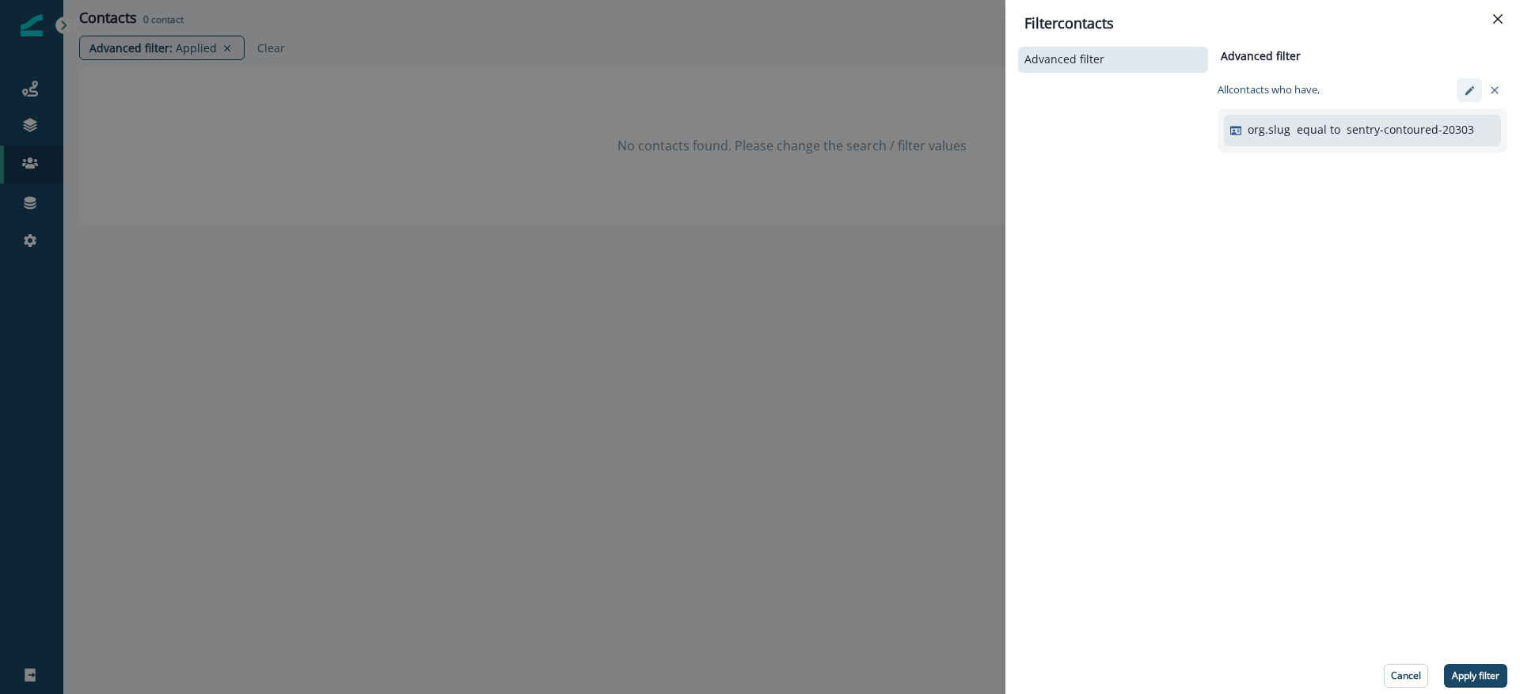
click at [1464, 91] on icon "edit-filter" at bounding box center [1469, 91] width 12 height 12
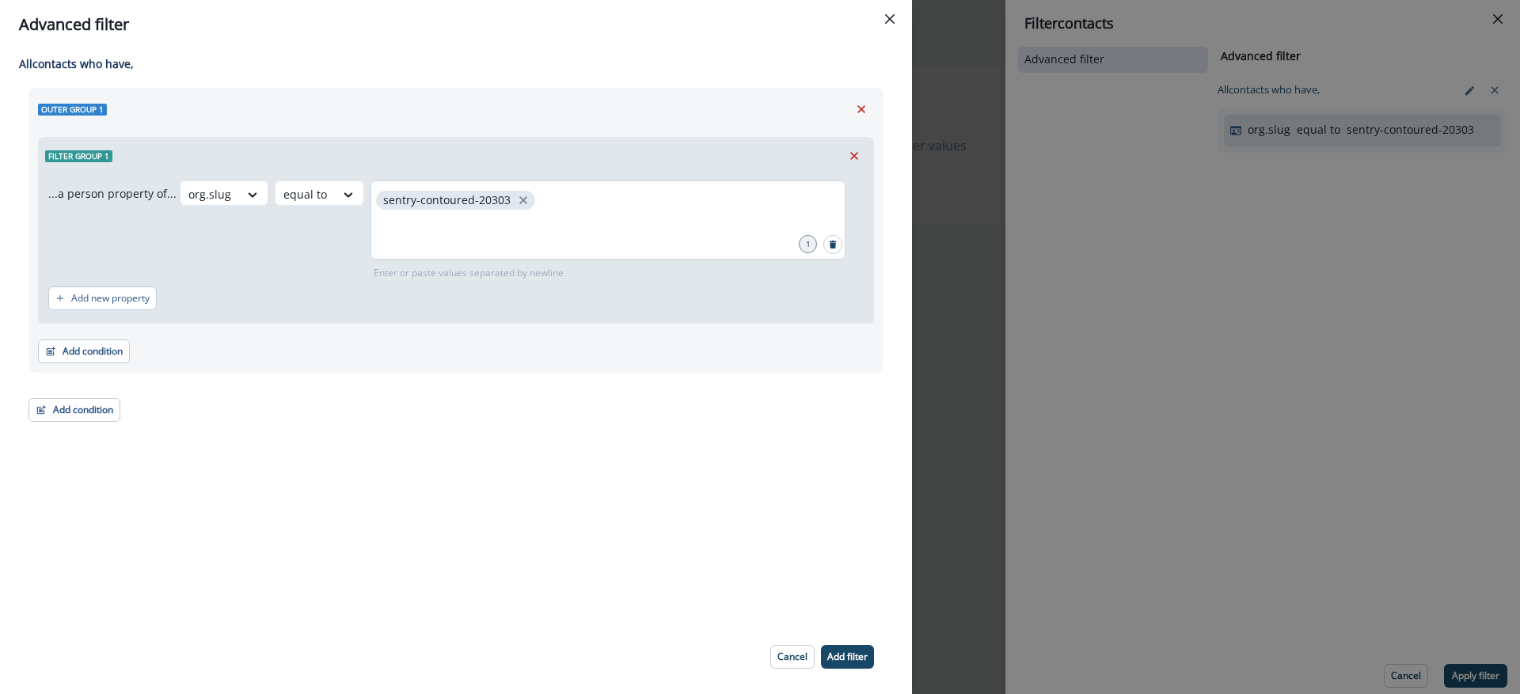
click at [509, 189] on div "sentry-contoured-20303" at bounding box center [607, 219] width 475 height 79
click at [509, 191] on span "sentry-contoured-20303" at bounding box center [455, 200] width 159 height 19
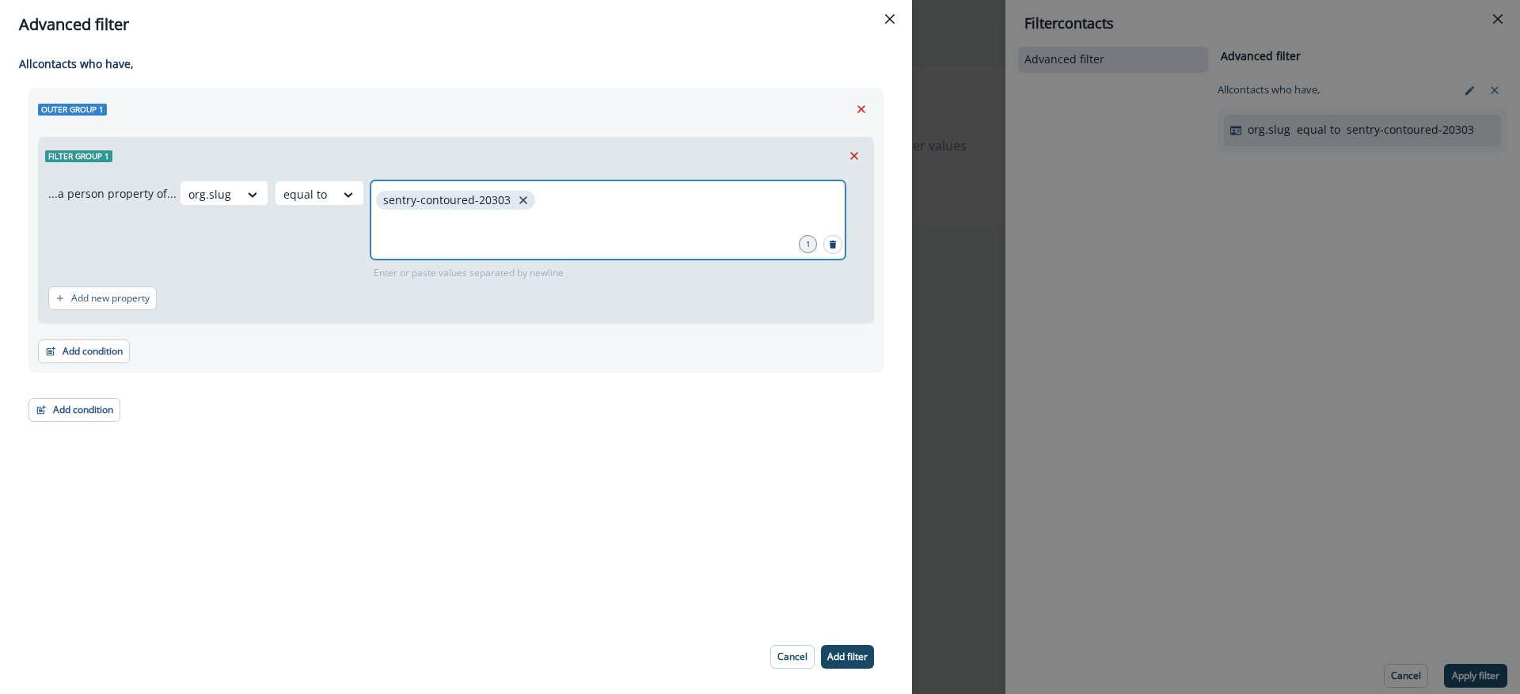
click at [519, 201] on icon "close" at bounding box center [523, 200] width 8 height 8
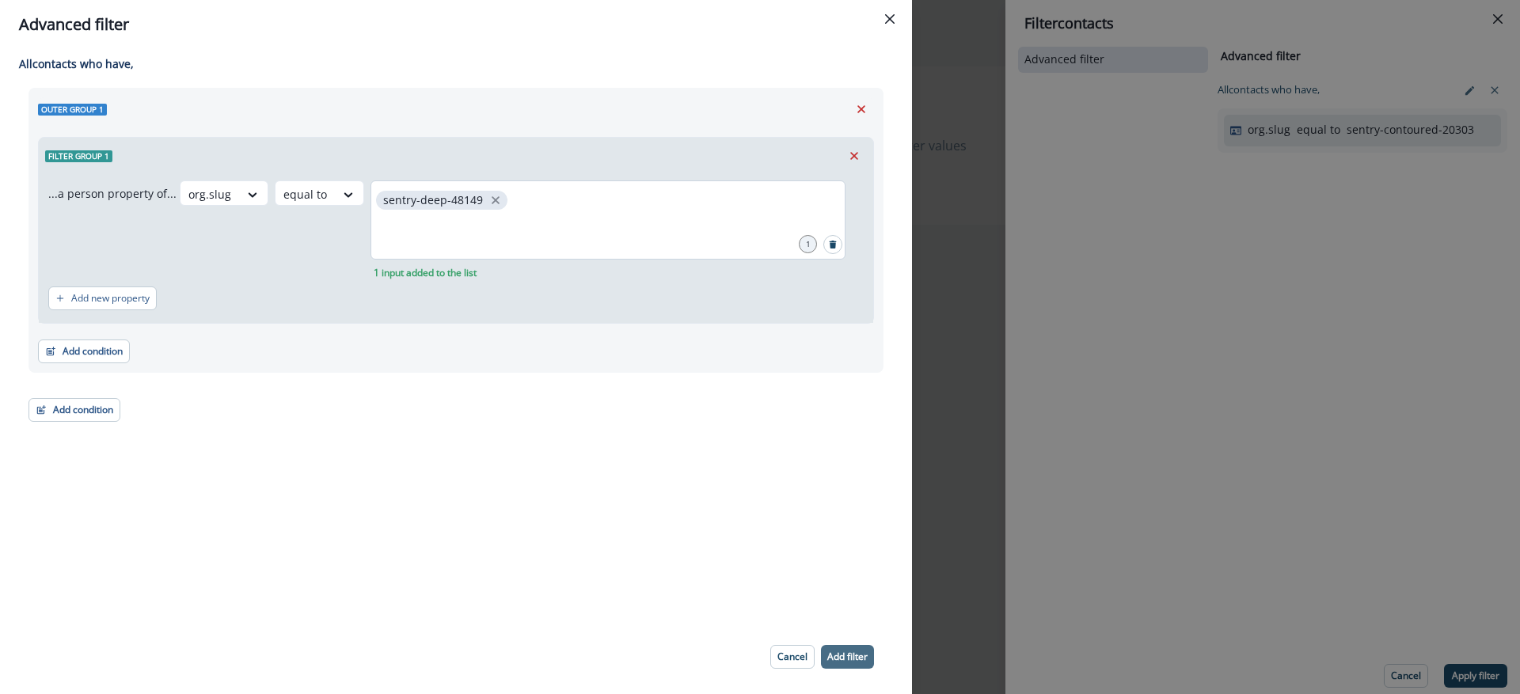
click at [871, 646] on button "Add filter" at bounding box center [847, 657] width 53 height 24
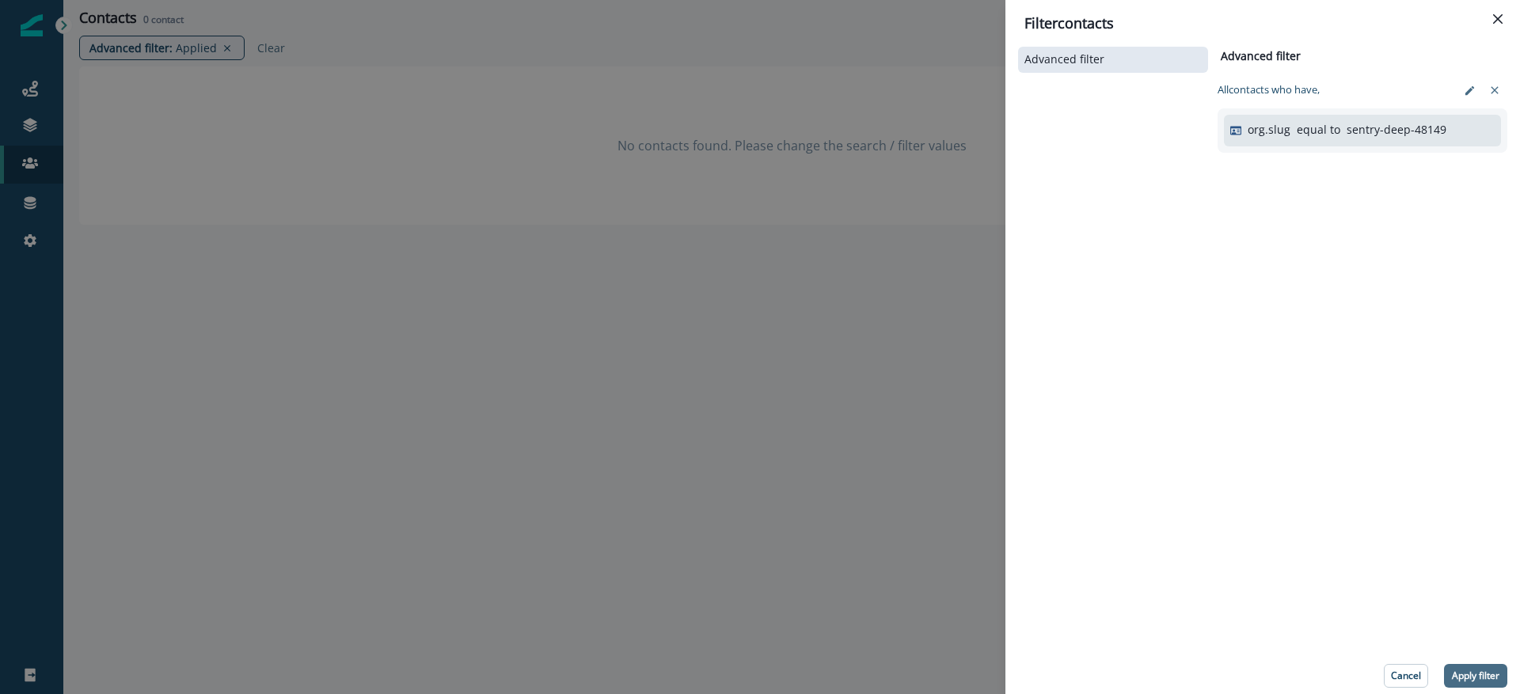
click at [1502, 673] on button "Apply filter" at bounding box center [1475, 676] width 63 height 24
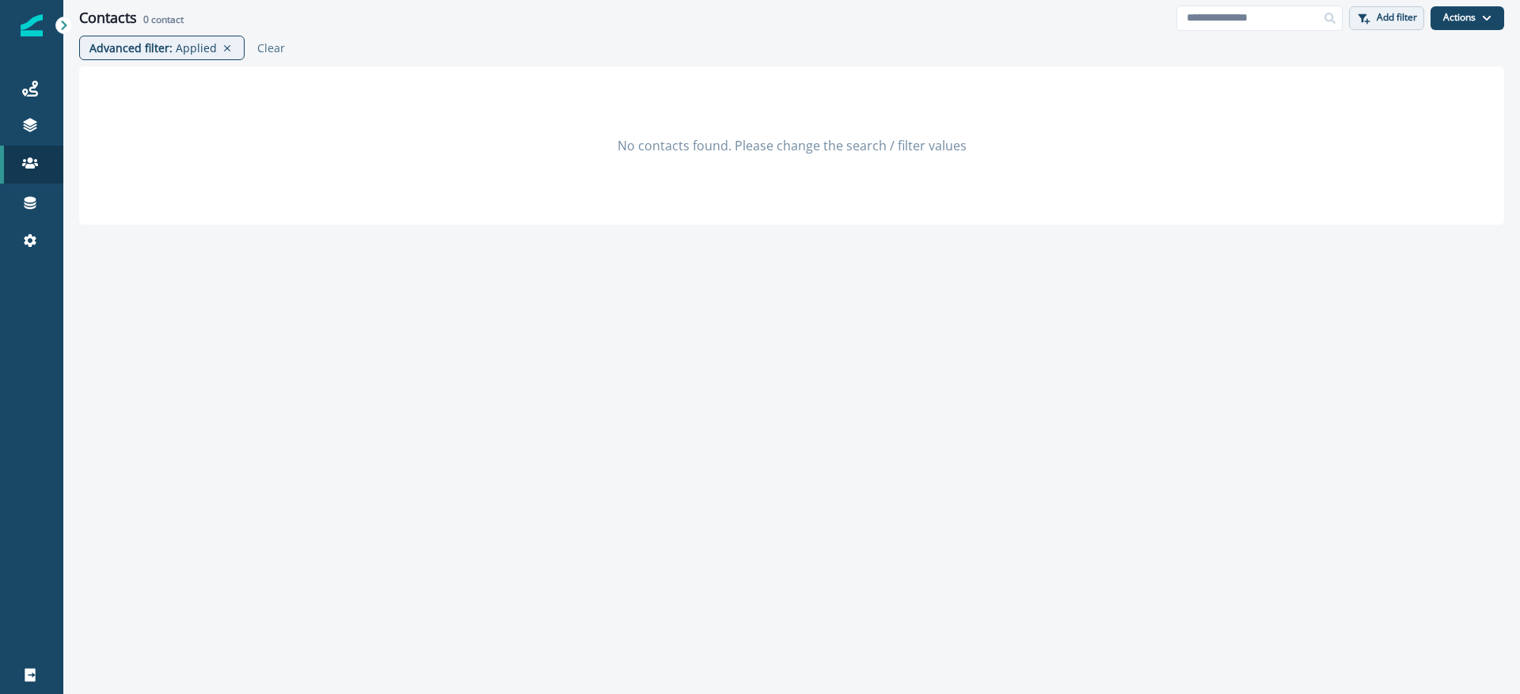
click at [1393, 21] on p "Add filter" at bounding box center [1396, 17] width 40 height 11
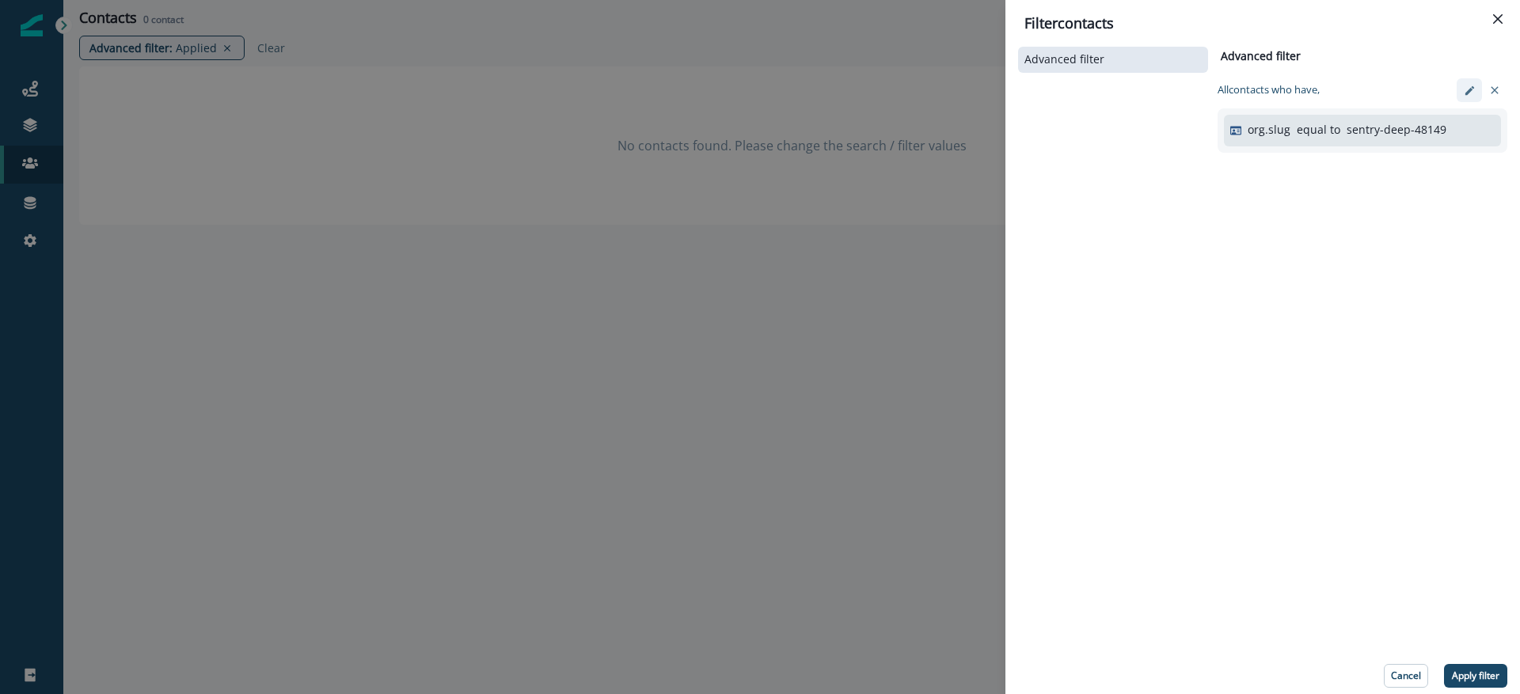
click at [1468, 92] on icon "edit-filter" at bounding box center [1469, 91] width 12 height 12
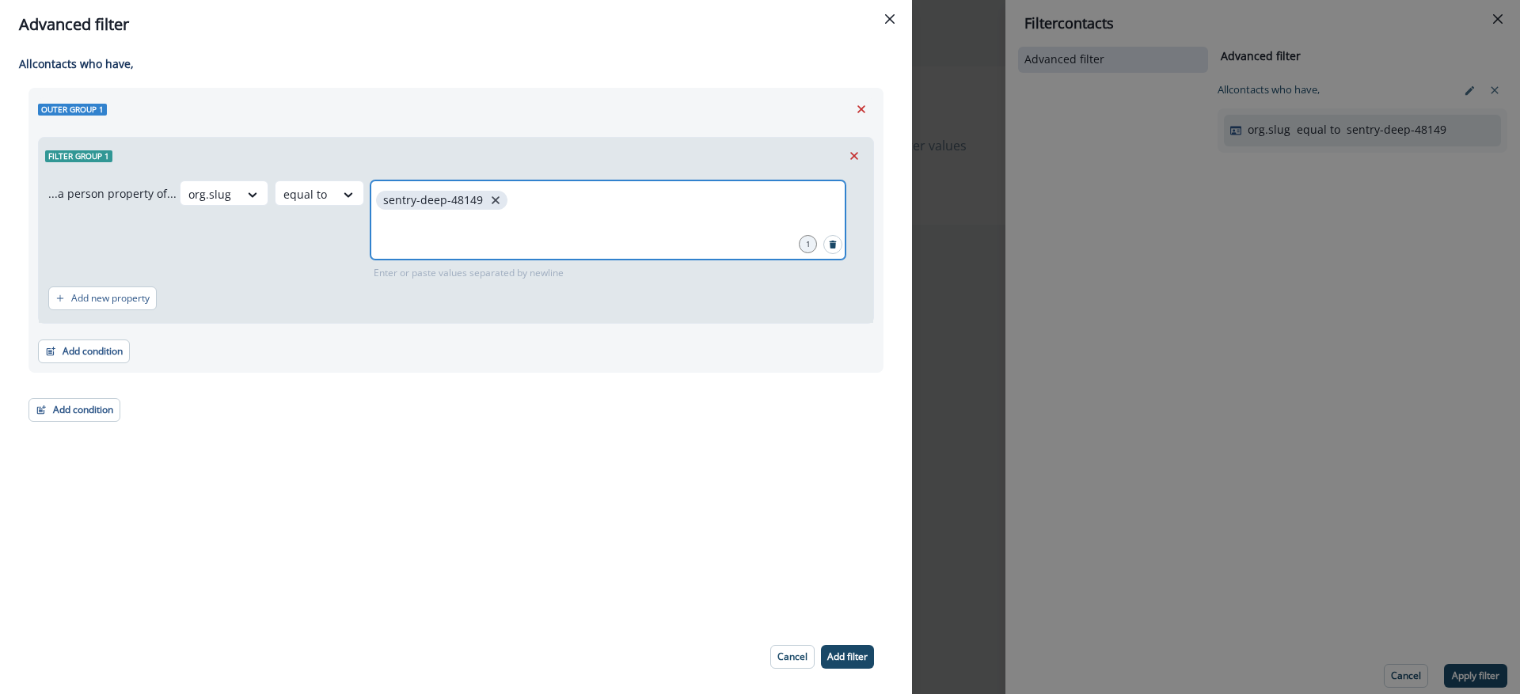
click at [488, 198] on icon "close" at bounding box center [495, 200] width 14 height 14
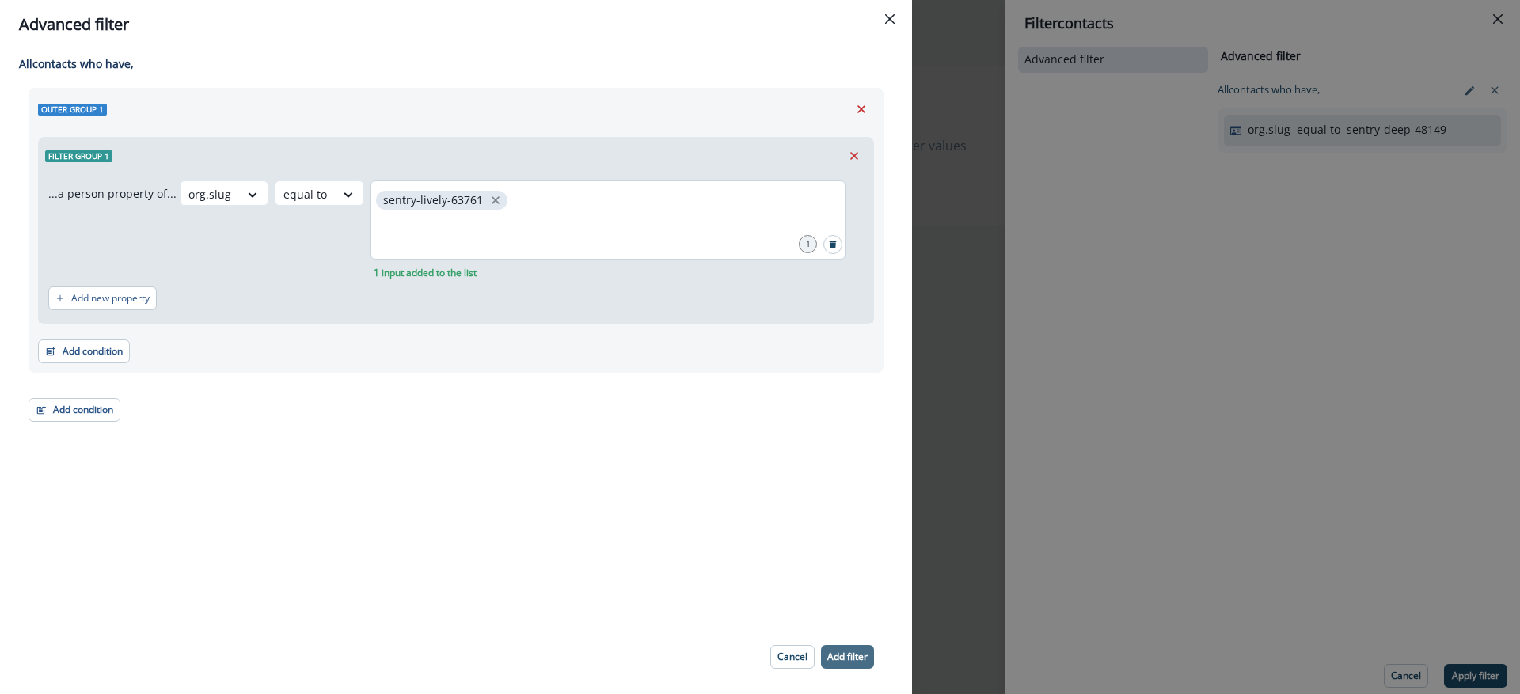
click at [846, 664] on button "Add filter" at bounding box center [847, 657] width 53 height 24
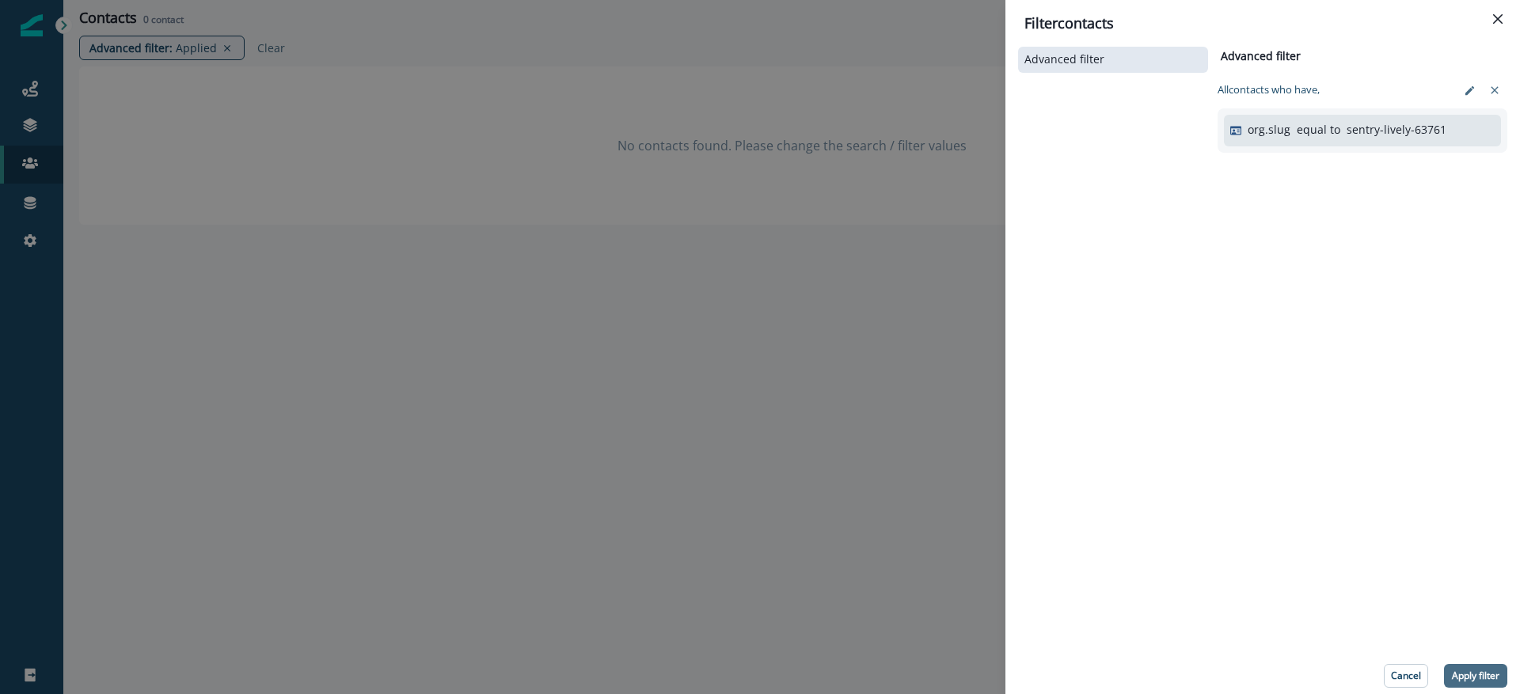
click at [1500, 670] on button "Apply filter" at bounding box center [1475, 676] width 63 height 24
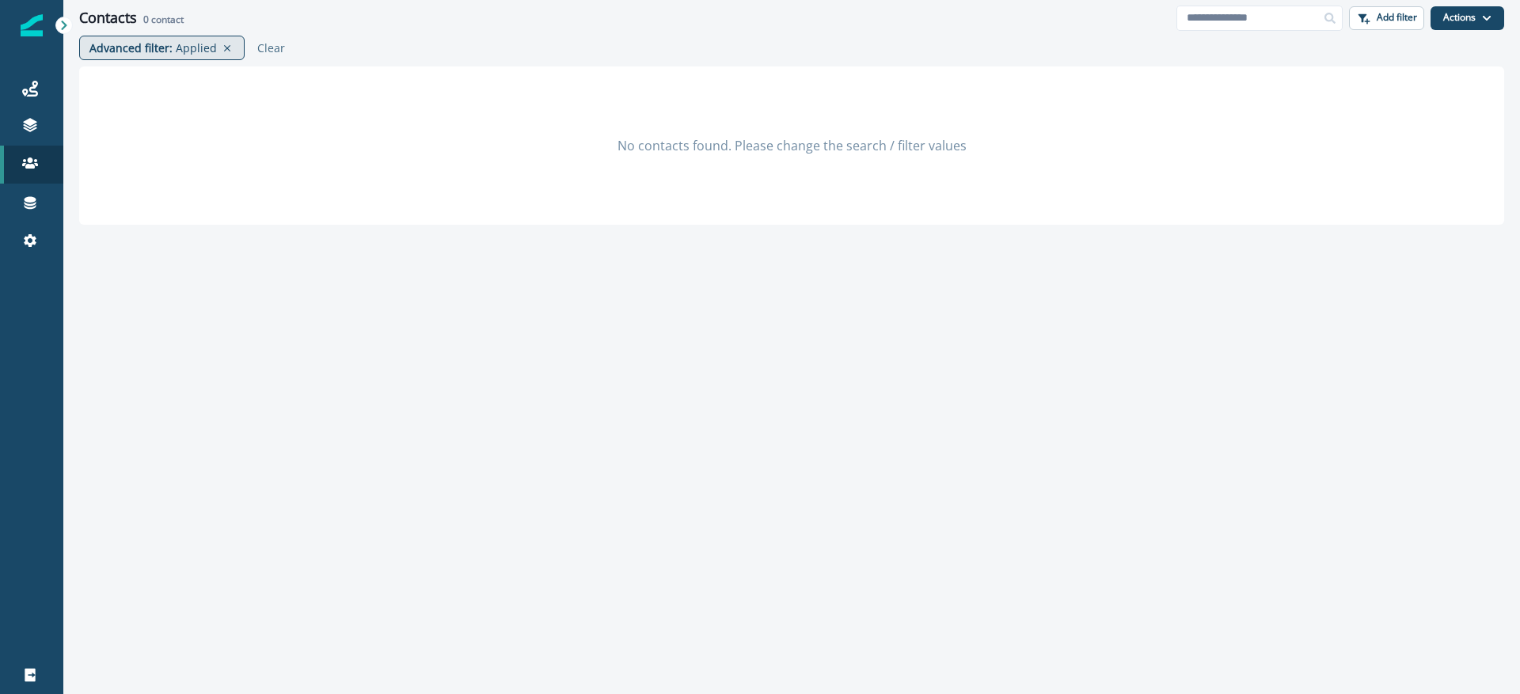
click at [196, 49] on p "Applied" at bounding box center [196, 48] width 41 height 17
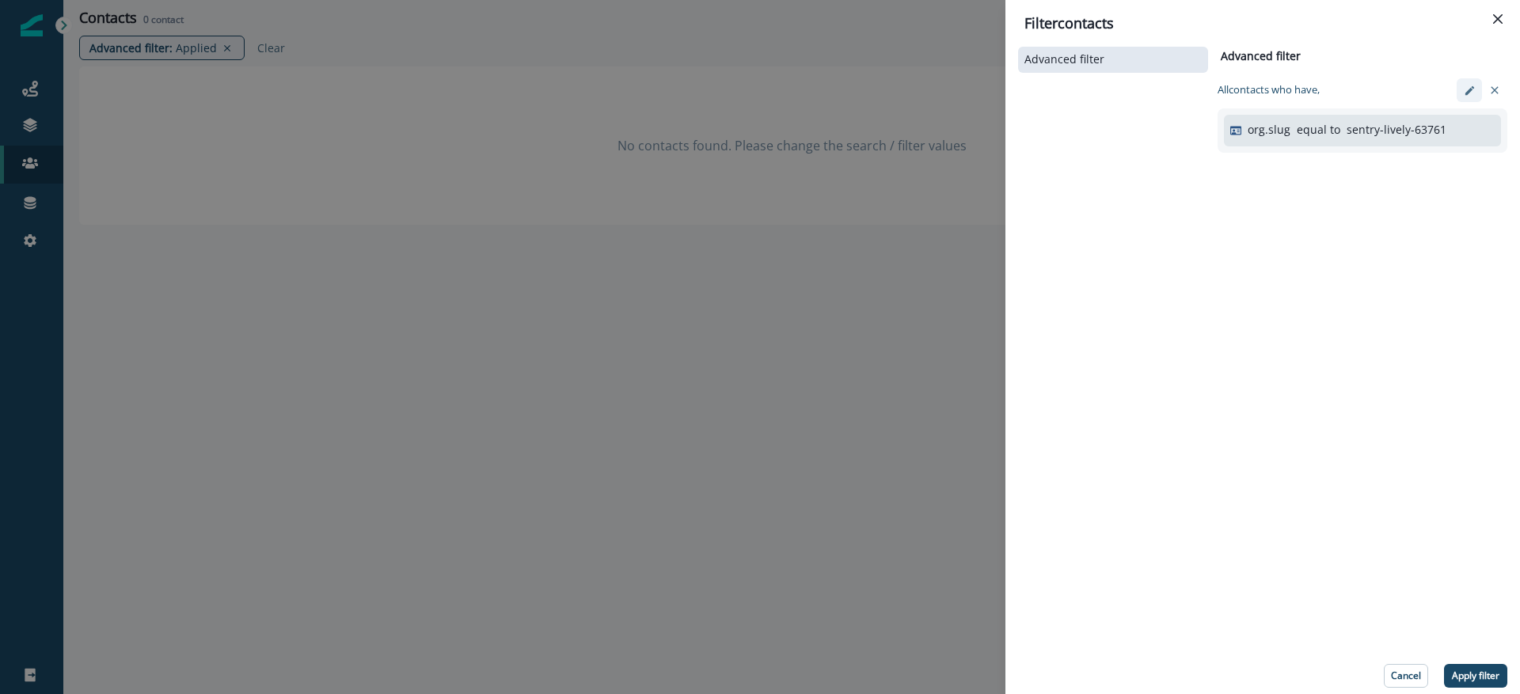
click at [1469, 97] on button "edit-filter" at bounding box center [1468, 90] width 25 height 24
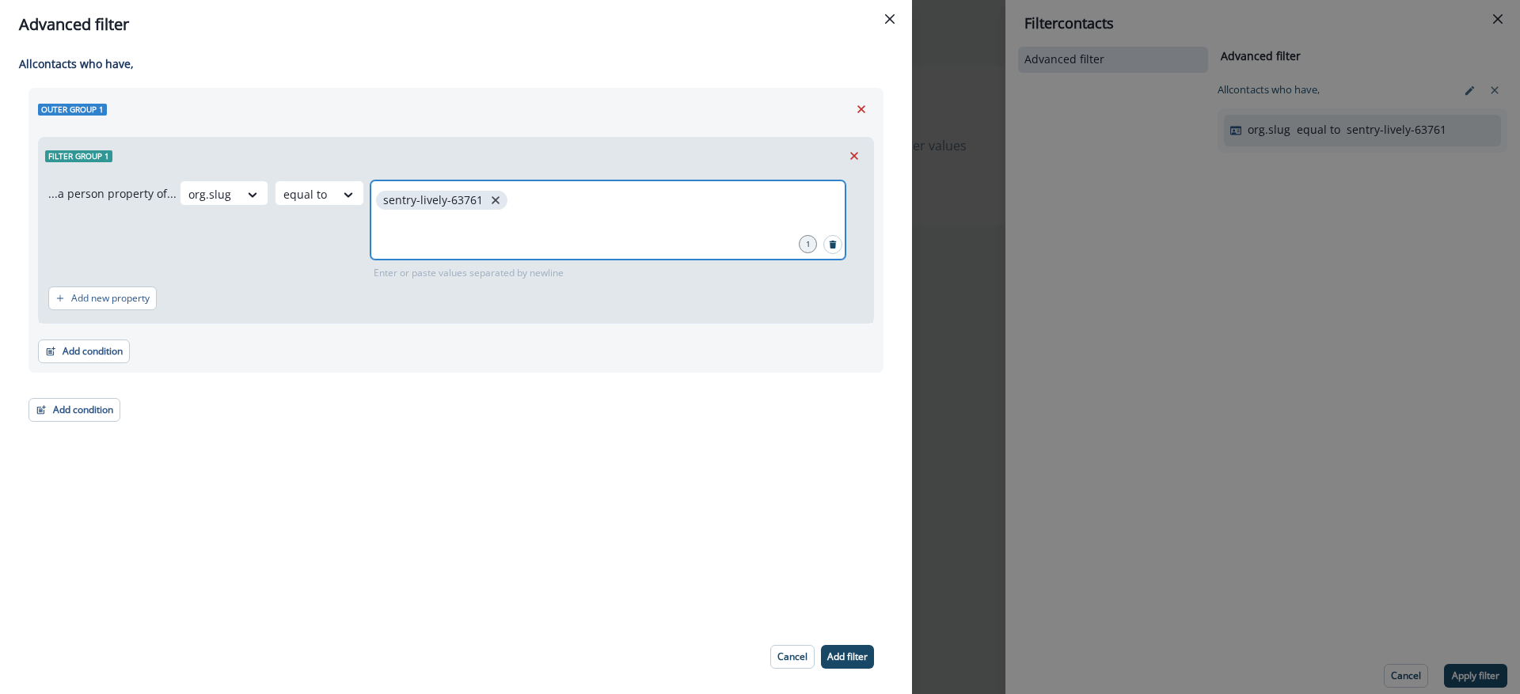
click at [491, 199] on icon "close" at bounding box center [495, 200] width 8 height 8
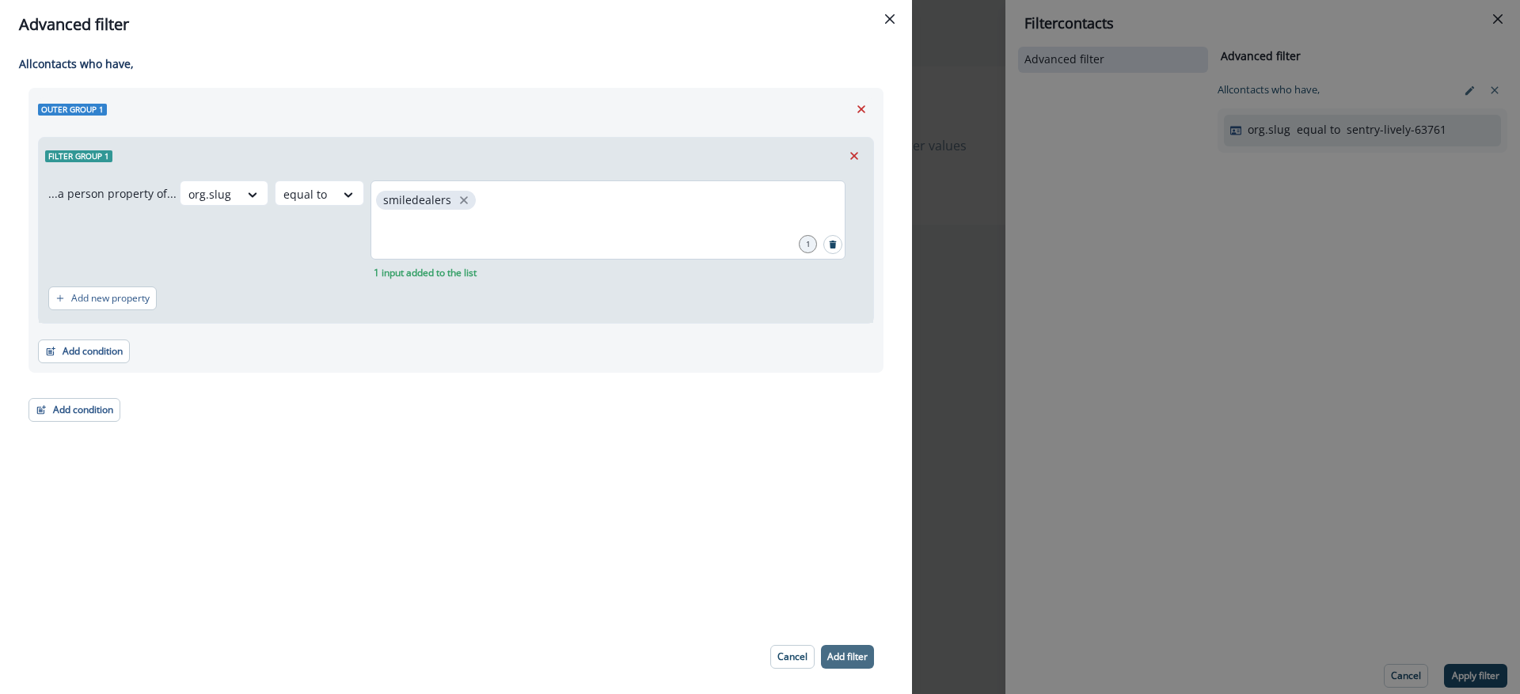
click at [856, 660] on p "Add filter" at bounding box center [847, 656] width 40 height 11
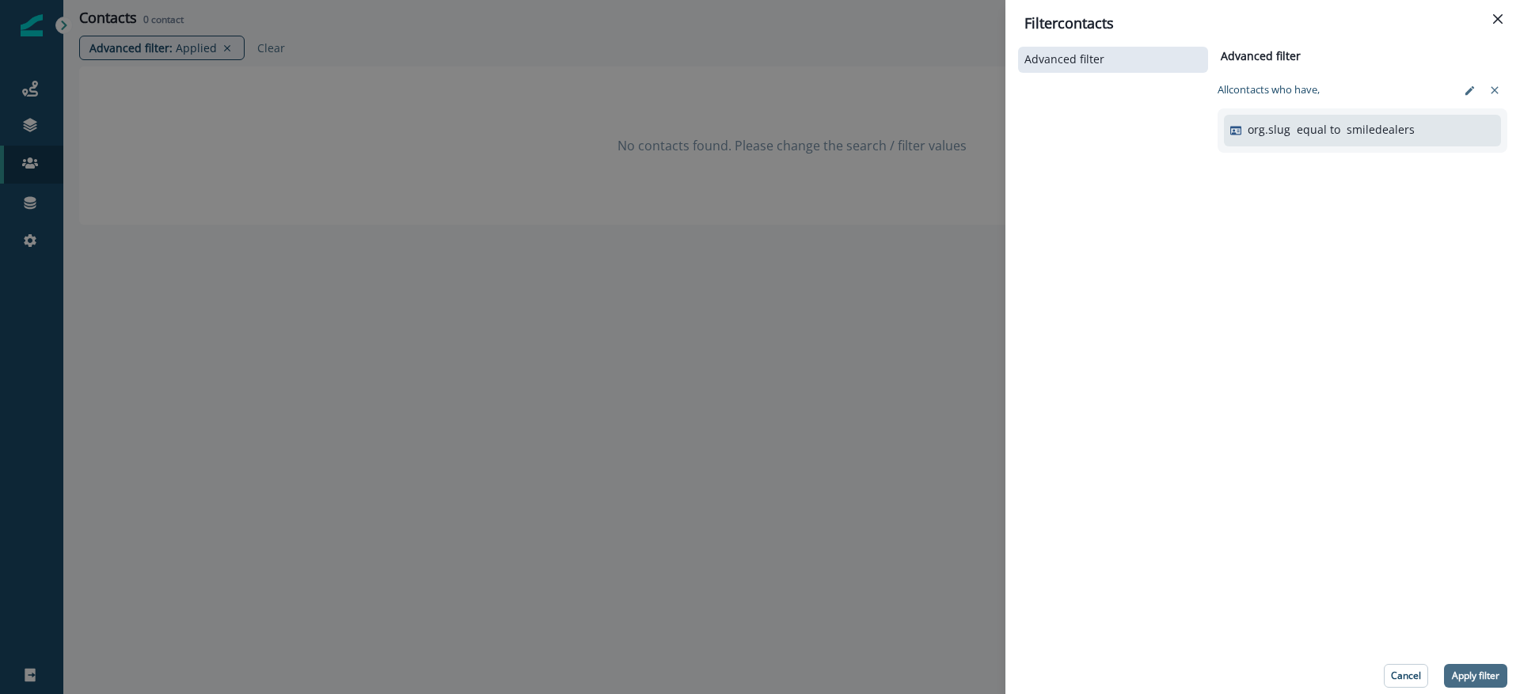
click at [1482, 670] on p "Apply filter" at bounding box center [1474, 675] width 47 height 11
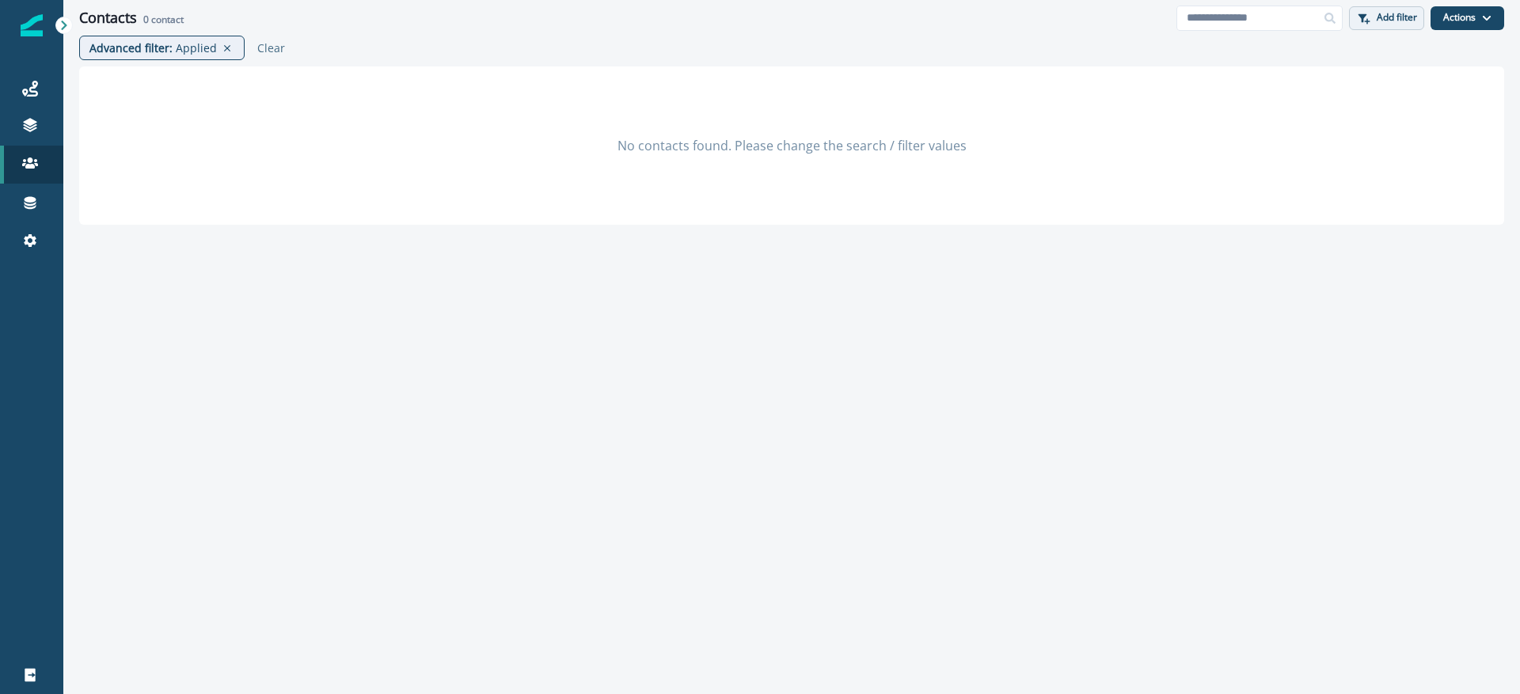
click at [1389, 19] on p "Add filter" at bounding box center [1396, 17] width 40 height 11
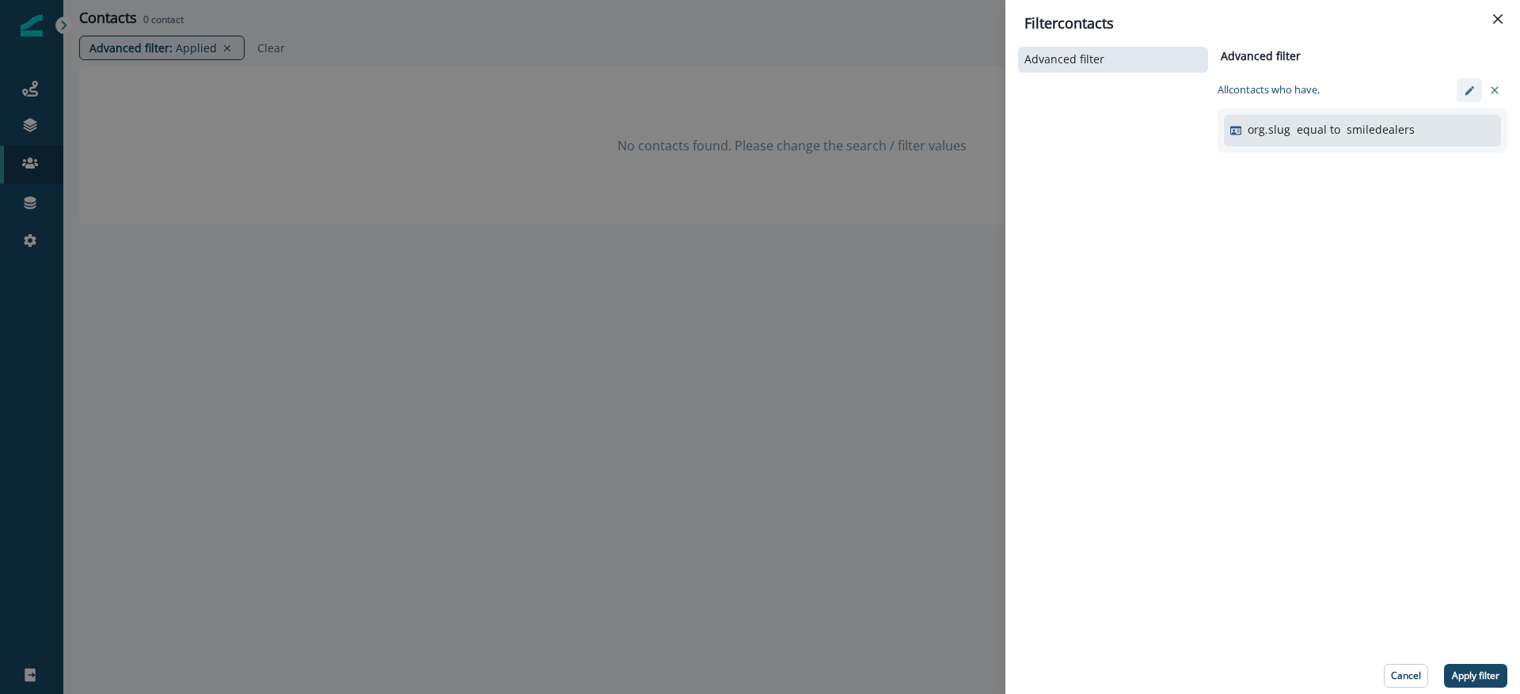
click at [1465, 94] on icon "edit-filter" at bounding box center [1469, 91] width 12 height 12
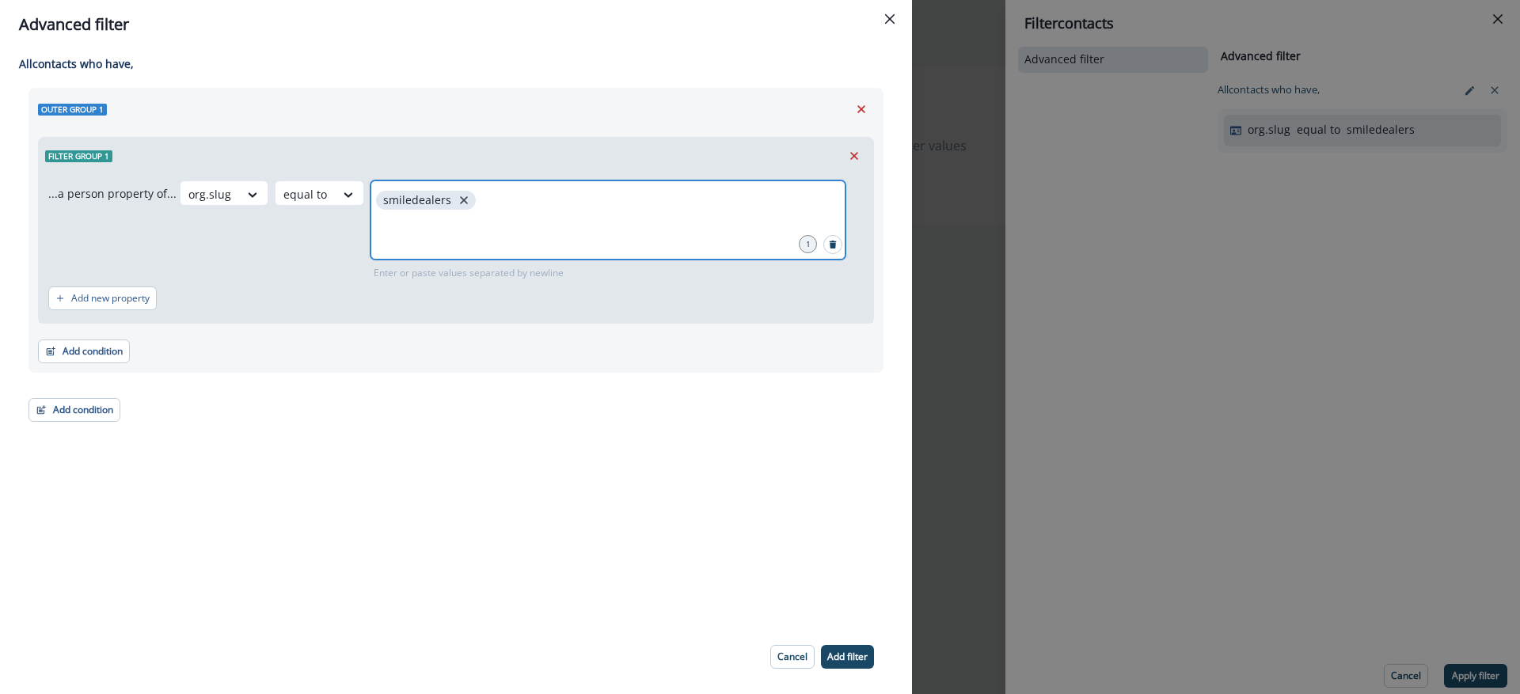
click at [457, 203] on icon "close" at bounding box center [464, 200] width 14 height 14
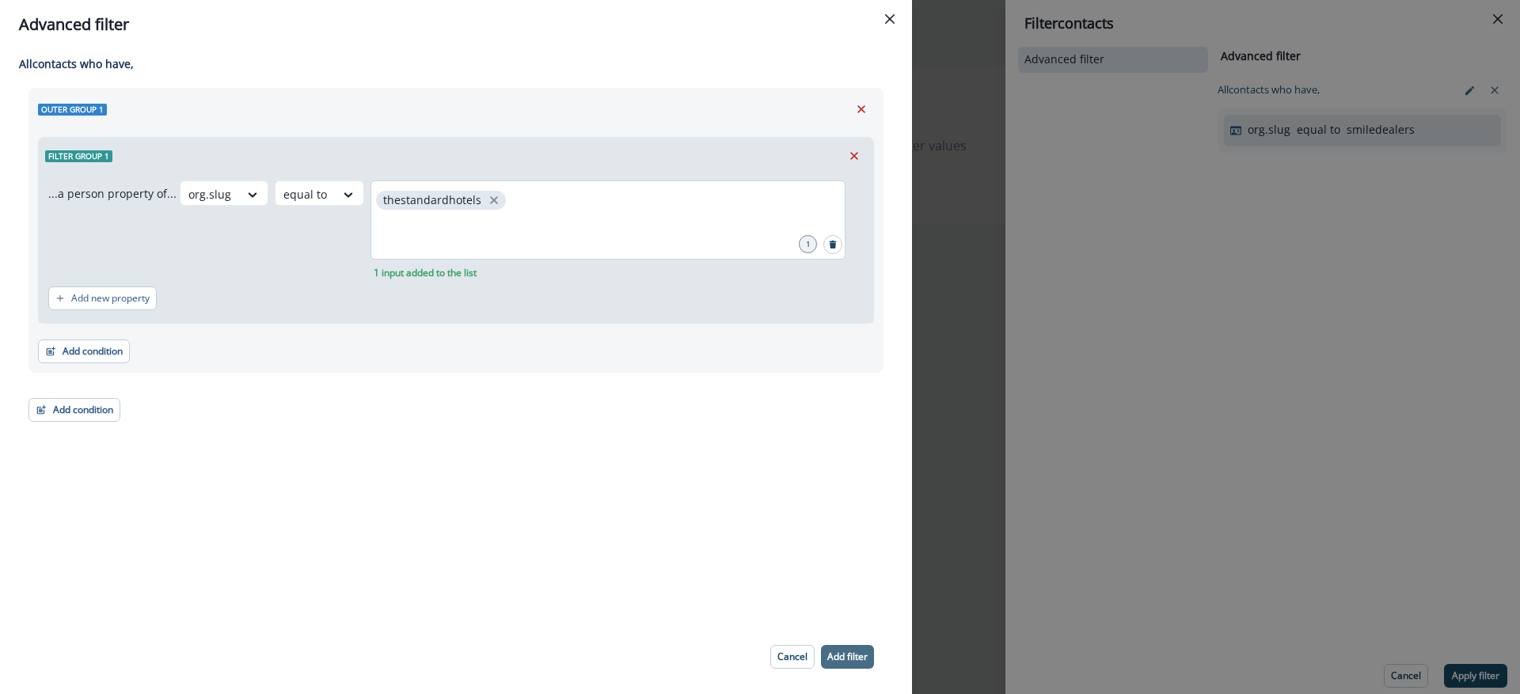
click at [869, 668] on button "Add filter" at bounding box center [847, 657] width 53 height 24
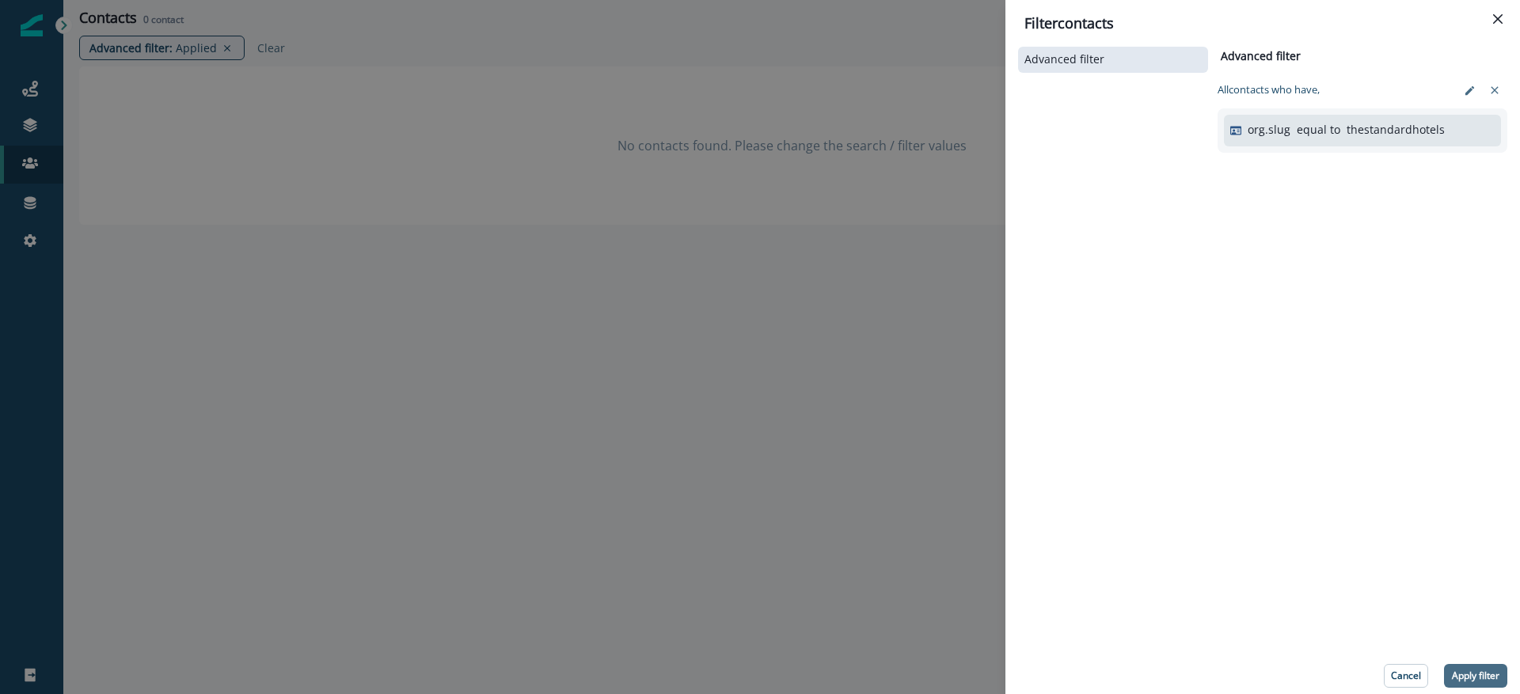
click at [1500, 664] on button "Apply filter" at bounding box center [1475, 676] width 63 height 24
